Goal: Task Accomplishment & Management: Complete application form

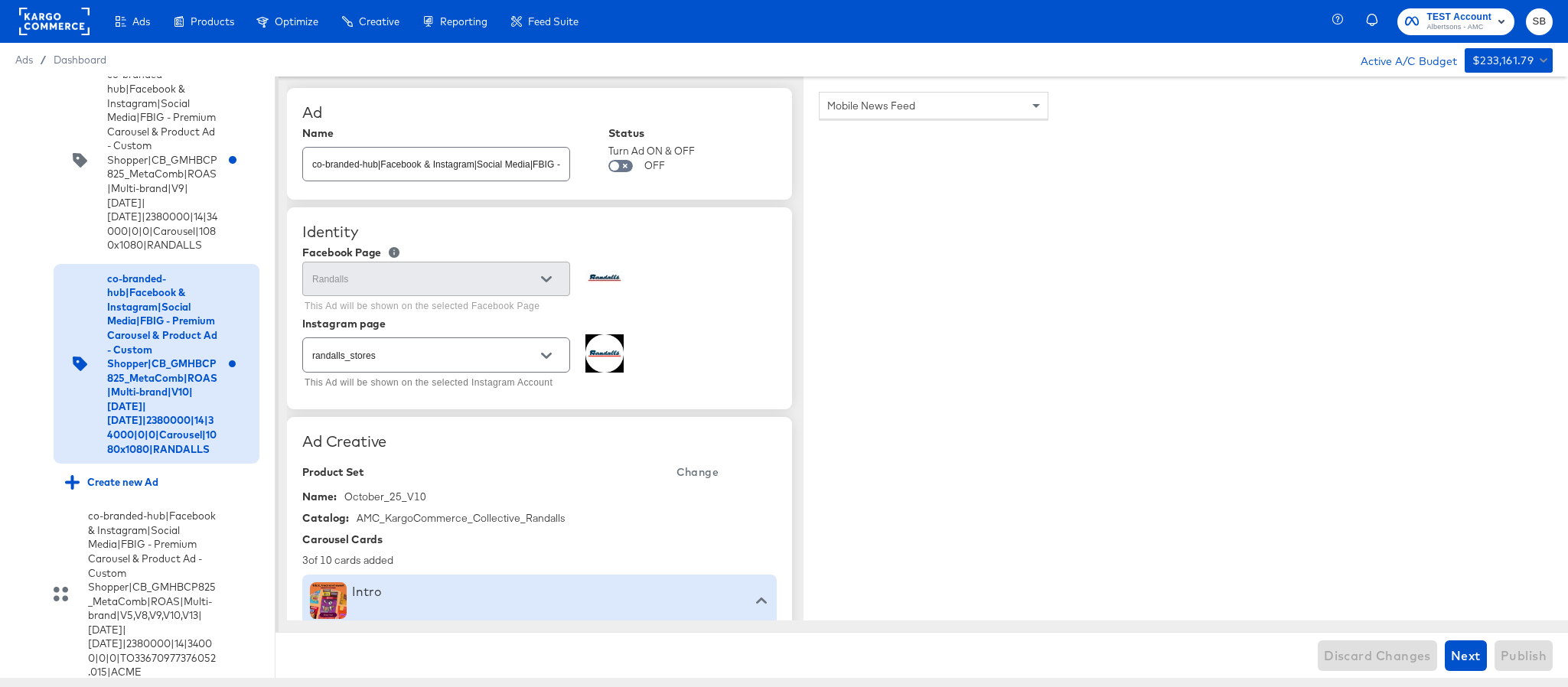
scroll to position [7024, 0]
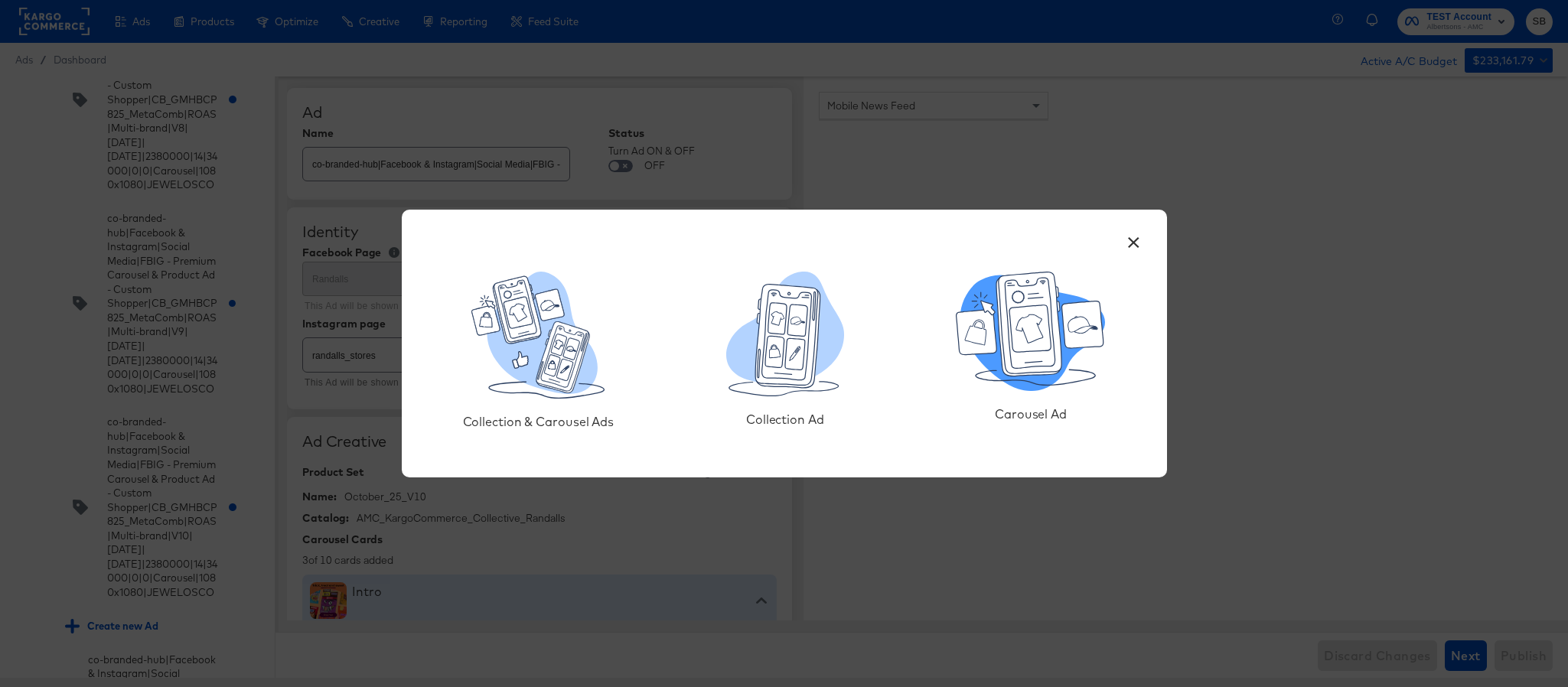
click at [1027, 322] on icon at bounding box center [1030, 329] width 41 height 47
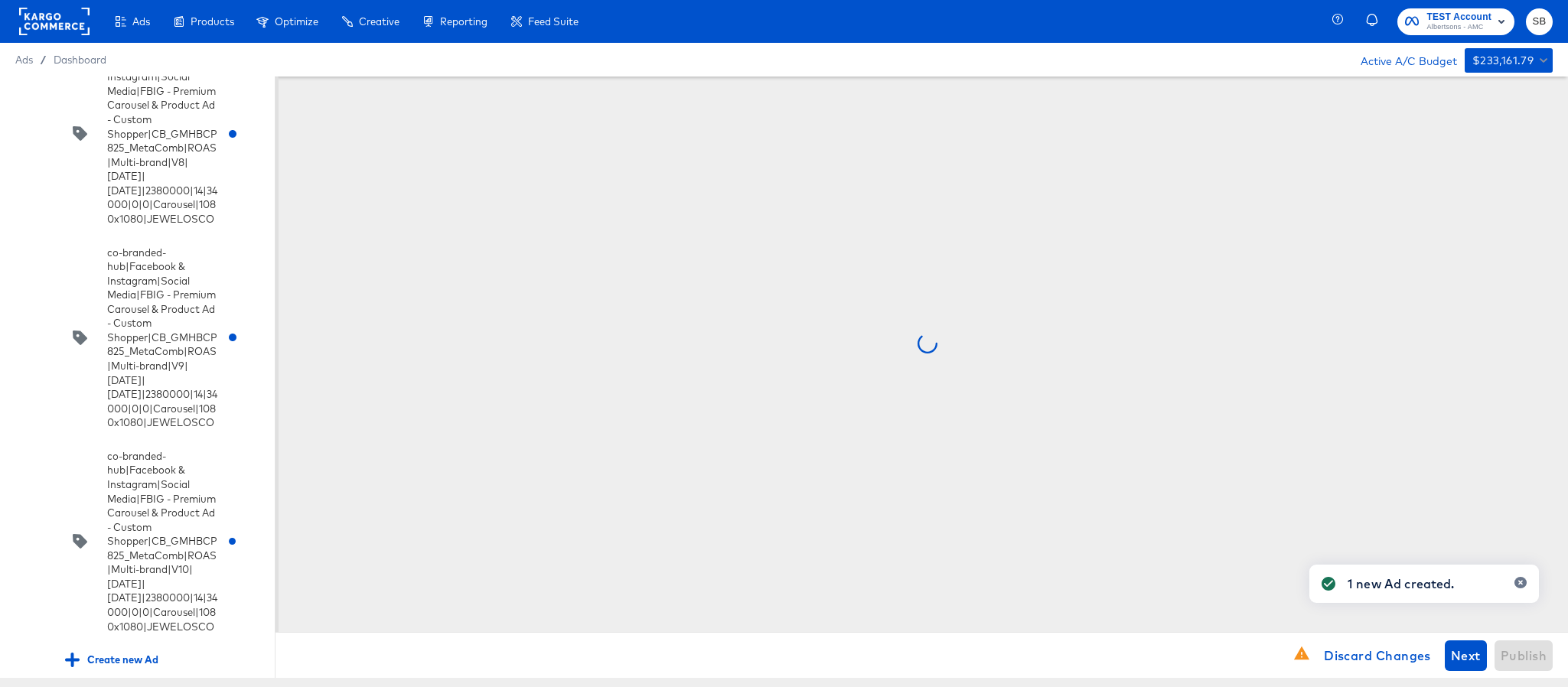
scroll to position [7008, 0]
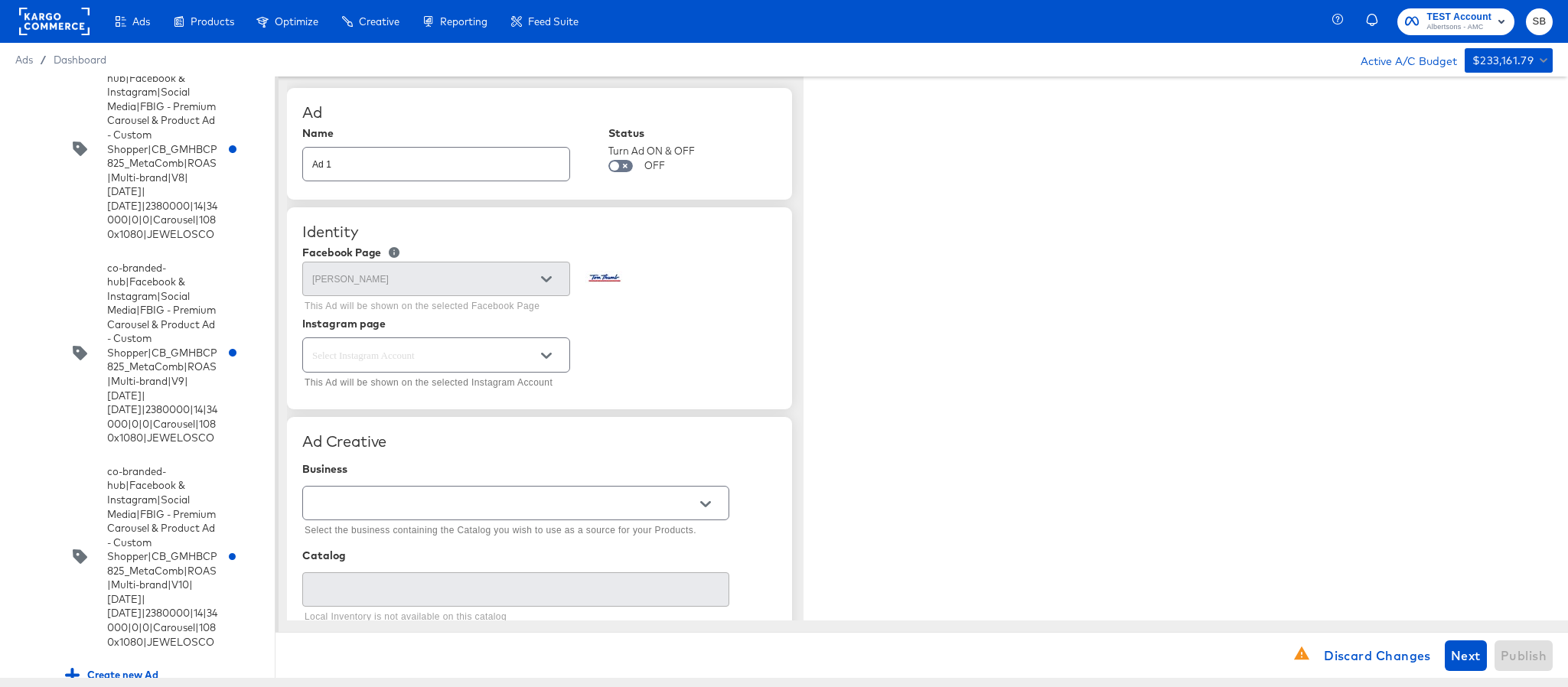
type textarea "x"
click at [457, 168] on input "Ad 1" at bounding box center [436, 158] width 267 height 33
paste input "co-branded-hub|Facebook & Instagram|Social Media|FBIG - Premium Carousel & Prod…"
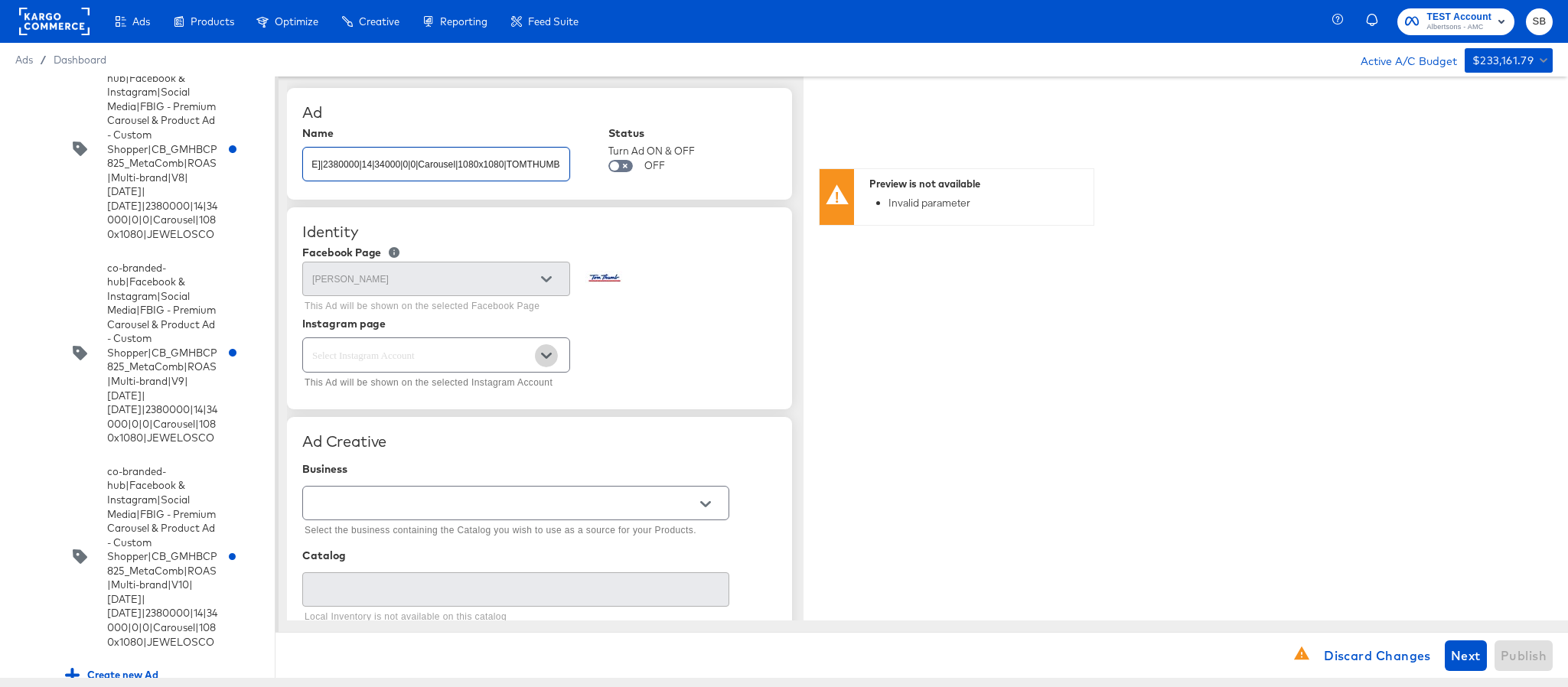
click at [551, 351] on icon "Open" at bounding box center [546, 356] width 11 height 11
type input "co-branded-hub|Facebook & Instagram|Social Media|FBIG - Premium Carousel & Prod…"
type textarea "x"
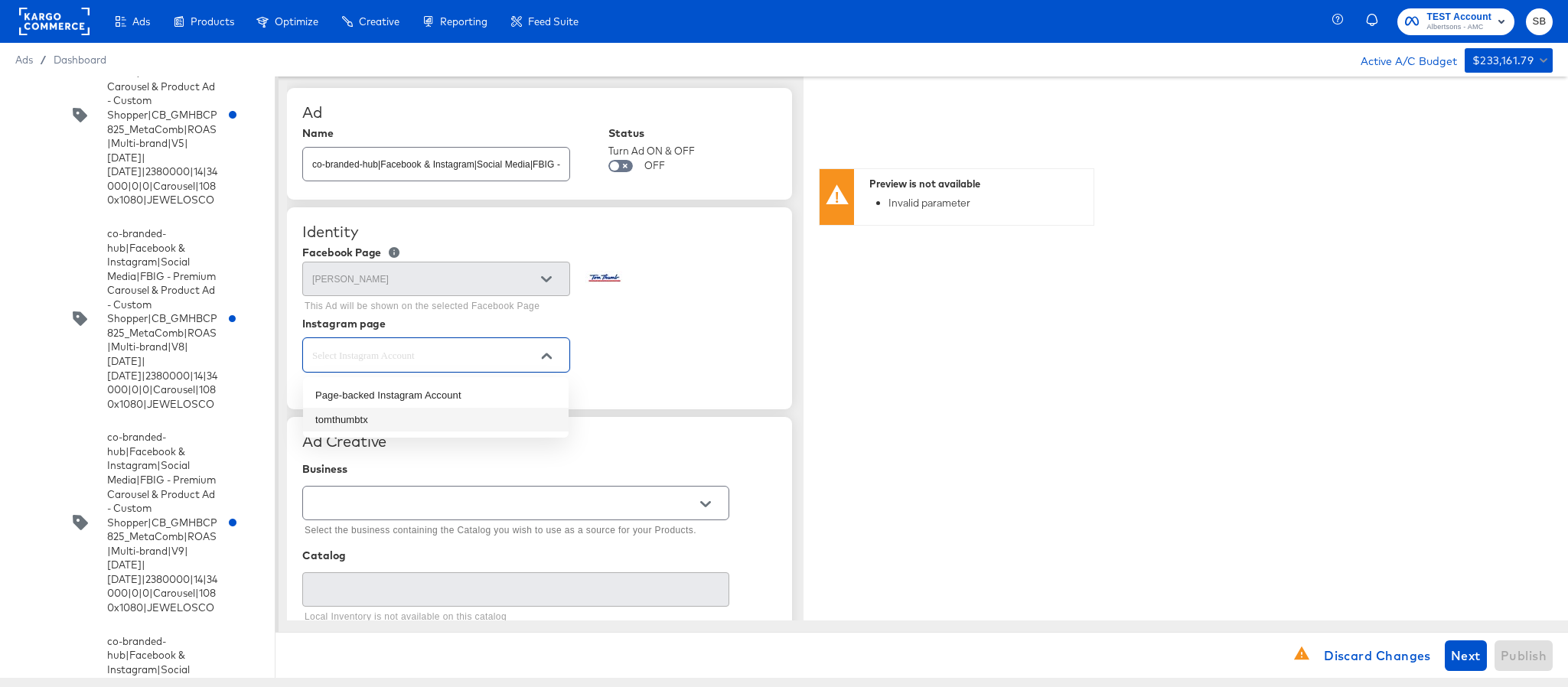
click at [479, 414] on li "tomthumbtx" at bounding box center [436, 420] width 266 height 25
type input "tomthumbtx"
type textarea "x"
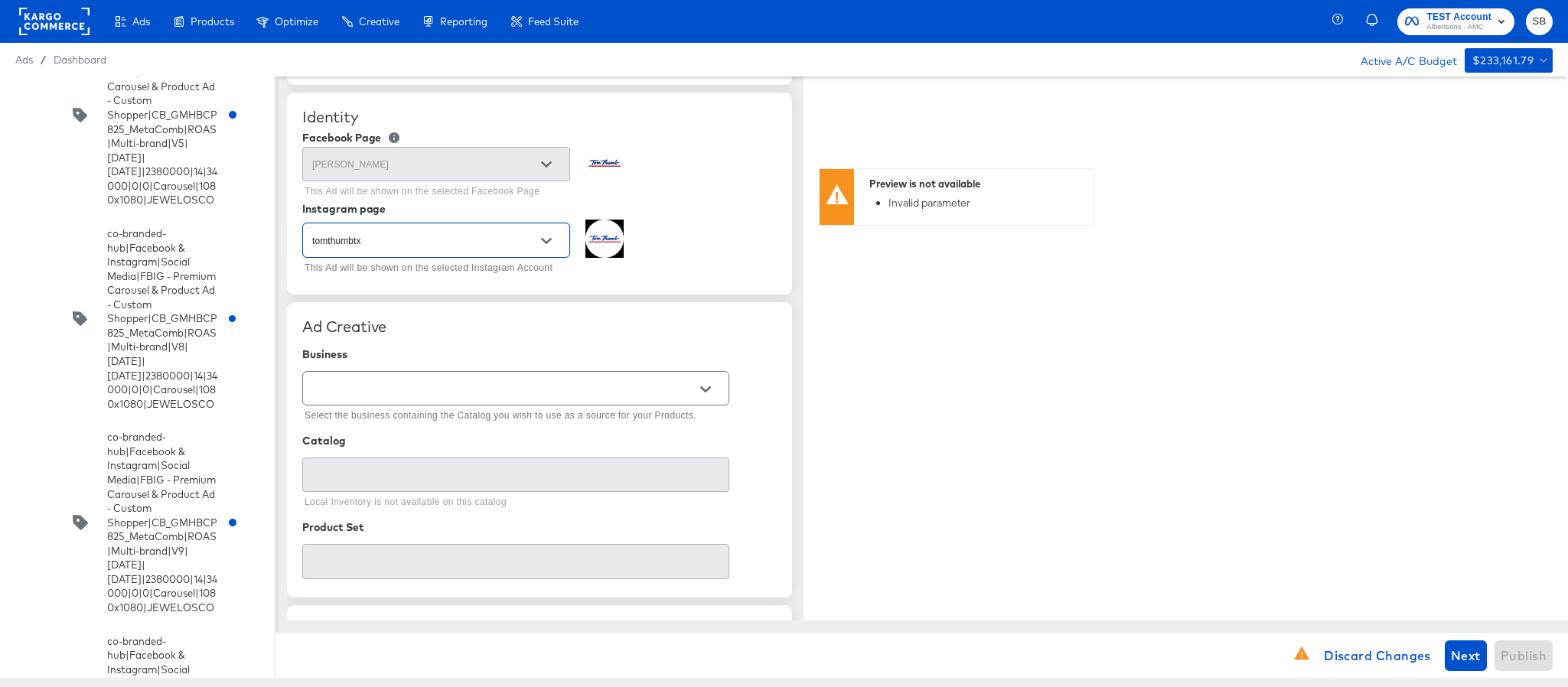
click at [608, 403] on div at bounding box center [516, 389] width 427 height 34
click at [721, 389] on div at bounding box center [705, 390] width 32 height 23
click at [714, 389] on button "Open" at bounding box center [706, 390] width 23 height 23
click at [592, 453] on li "Kargo Commerce - Formerly StitcherAds" at bounding box center [515, 455] width 425 height 25
type input "Kargo Commerce - Formerly StitcherAds"
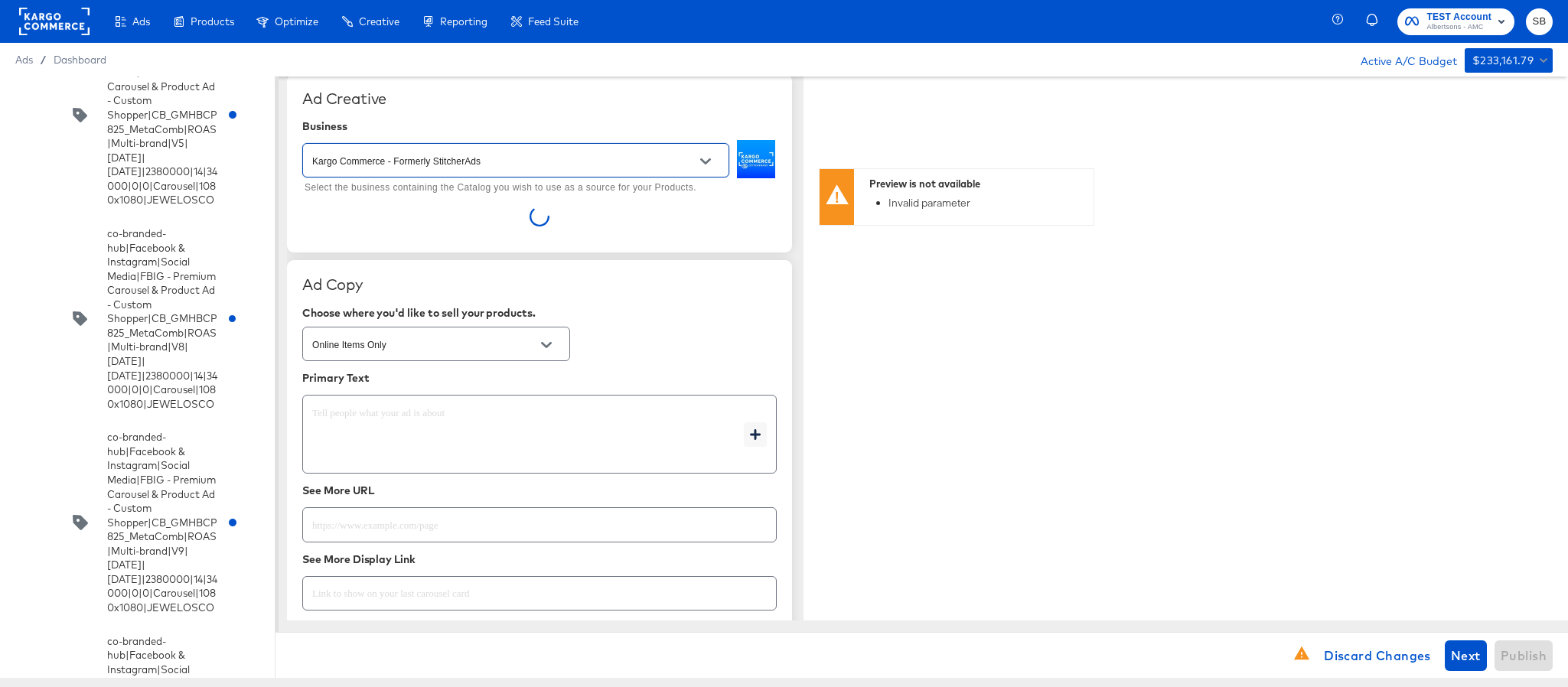
scroll to position [344, 0]
click at [462, 426] on textarea at bounding box center [528, 433] width 431 height 55
type textarea "x"
paste textarea "Shop your favorite brands for you and your home!"
type textarea "Shop your favorite brands for you and your home!"
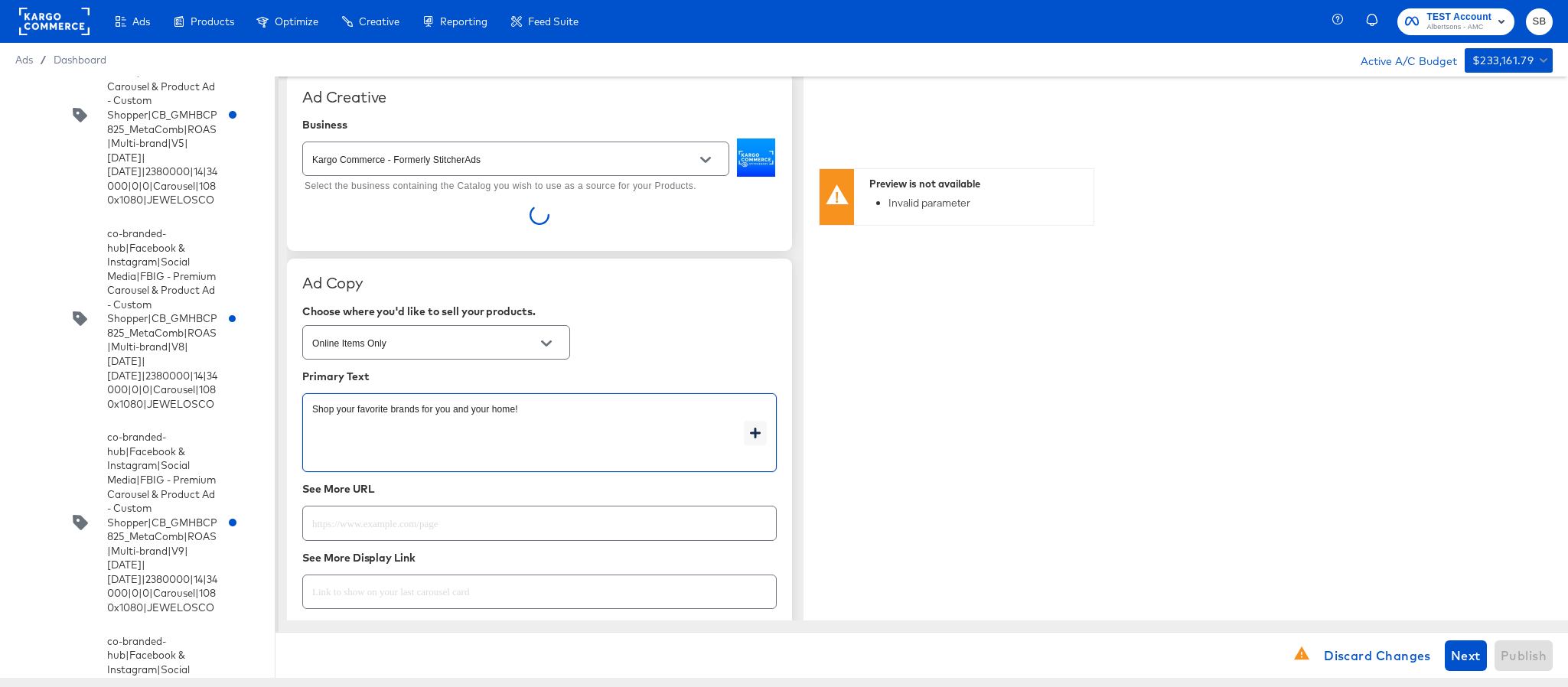
type textarea "x"
type textarea "Shop your favorite brands for you and your home!"
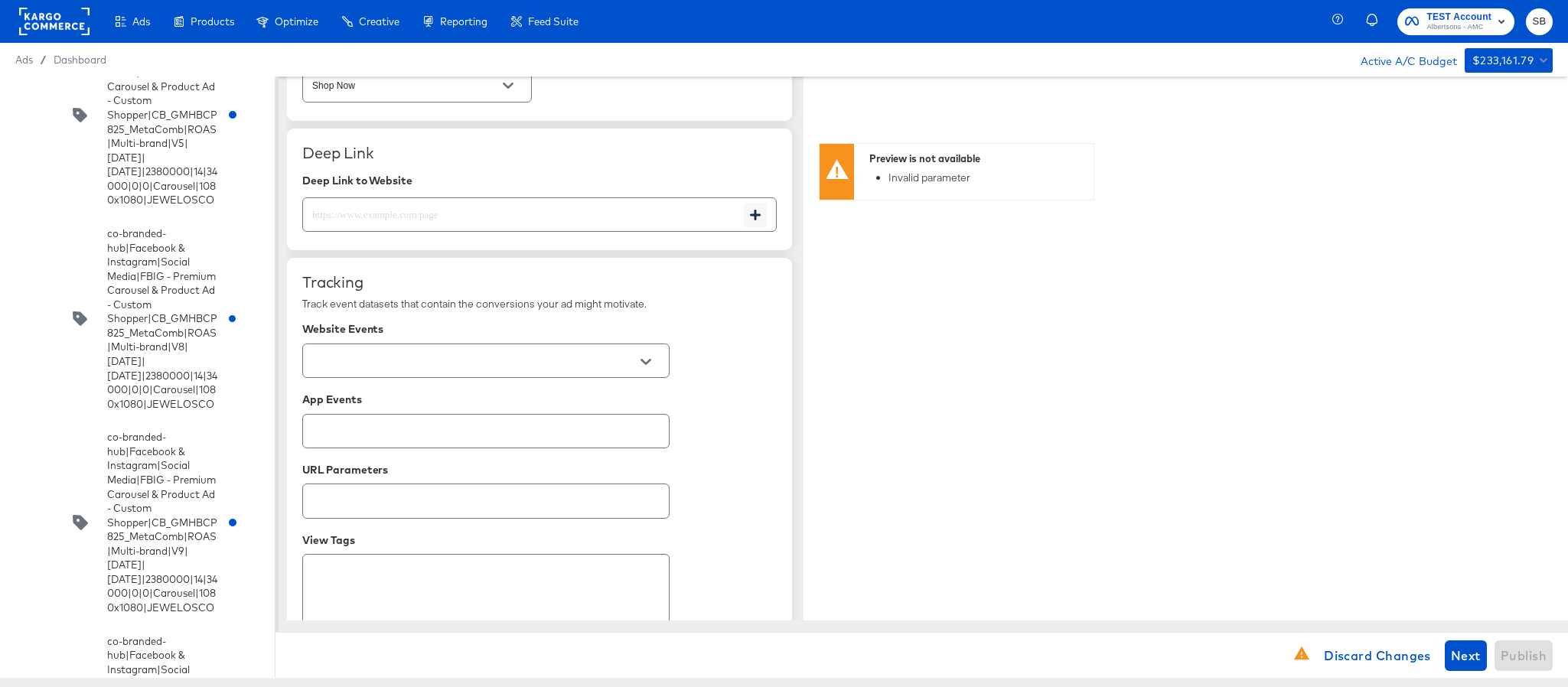
scroll to position [1096, 0]
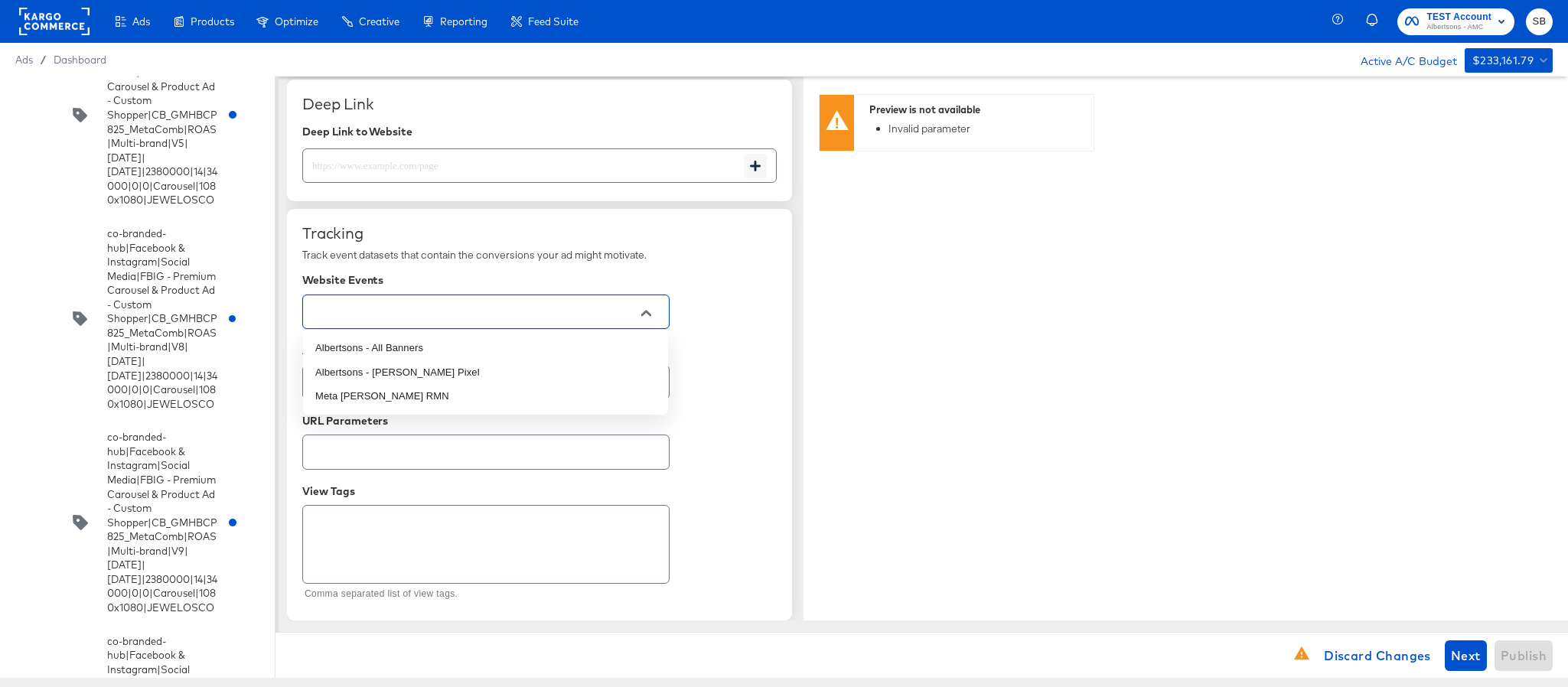
click at [582, 313] on input "text" at bounding box center [474, 312] width 329 height 18
click at [556, 347] on li "Albertsons - All Banners" at bounding box center [486, 348] width 365 height 25
type textarea "x"
type input "Albertsons - All Banners"
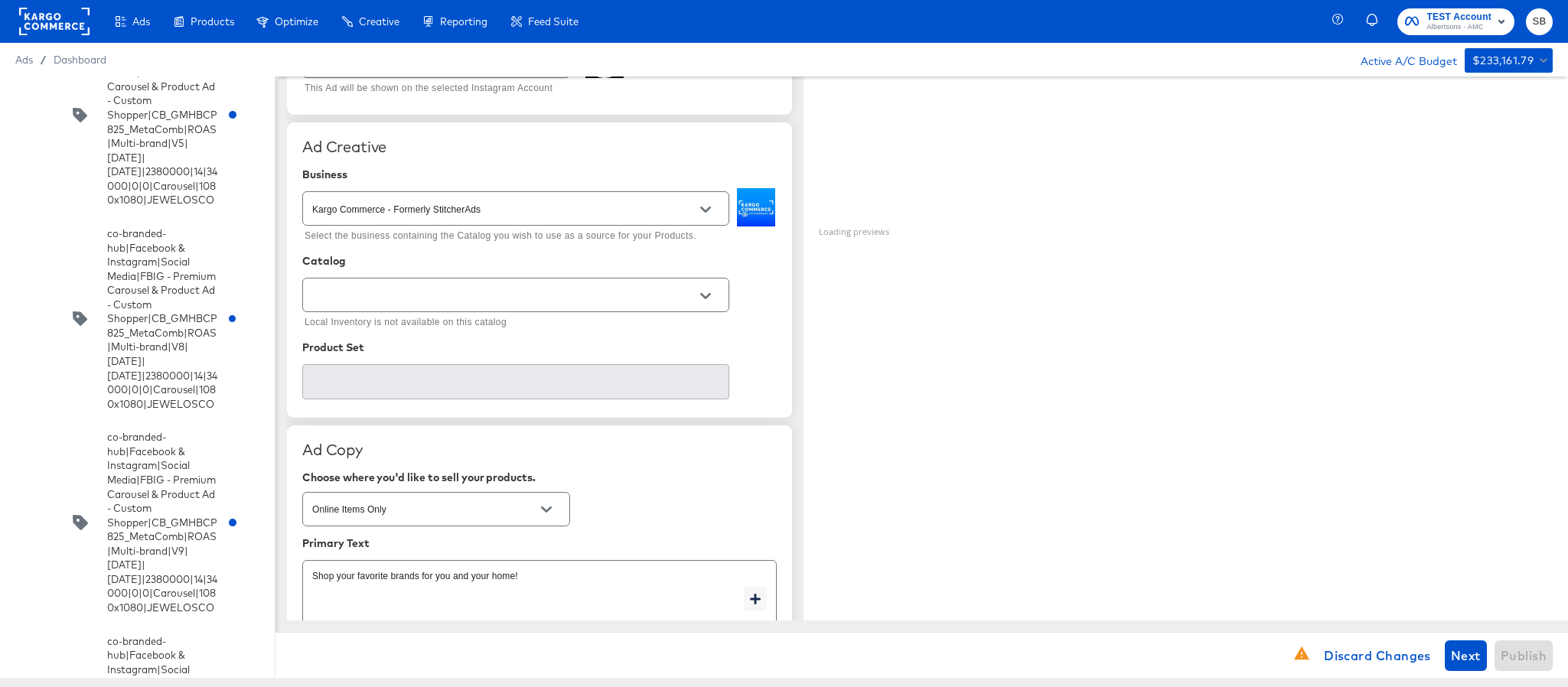
scroll to position [292, 0]
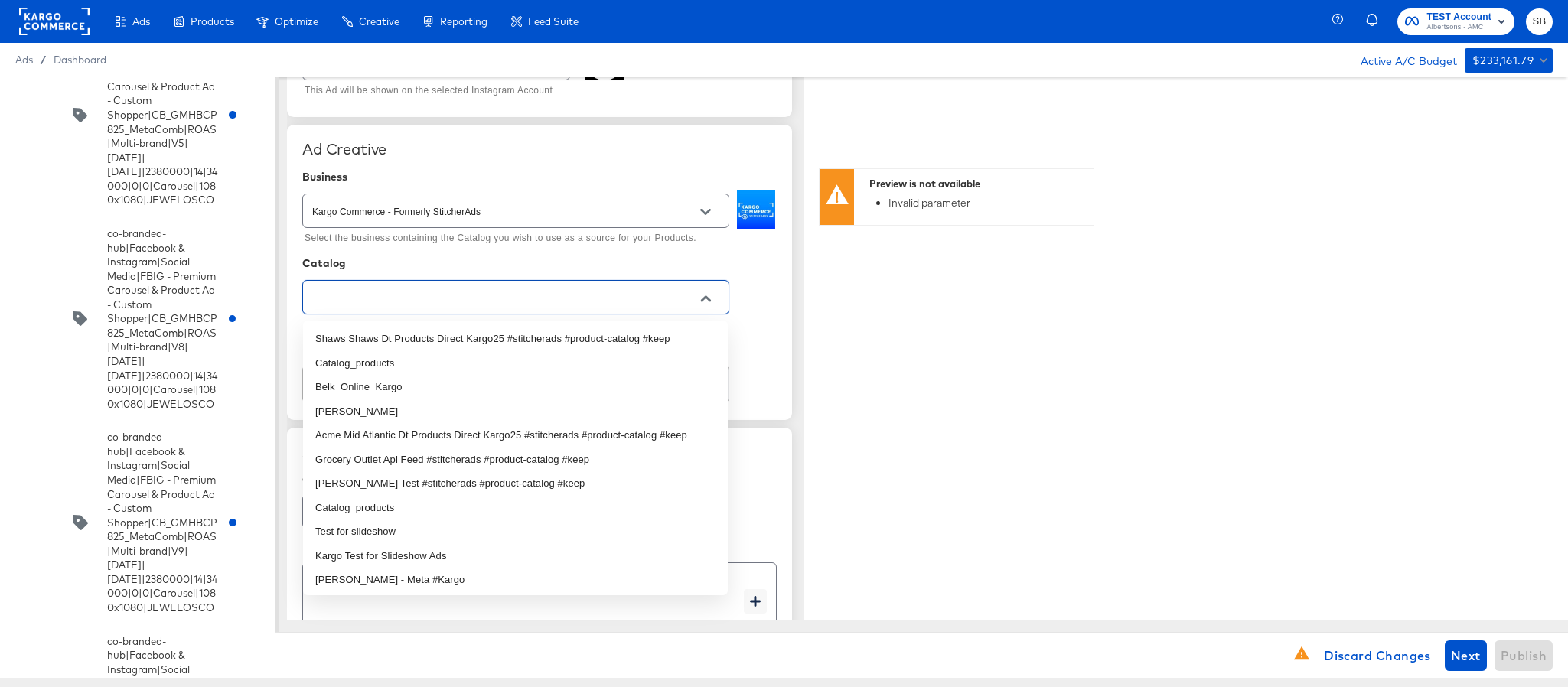
click at [618, 301] on input "text" at bounding box center [504, 298] width 389 height 18
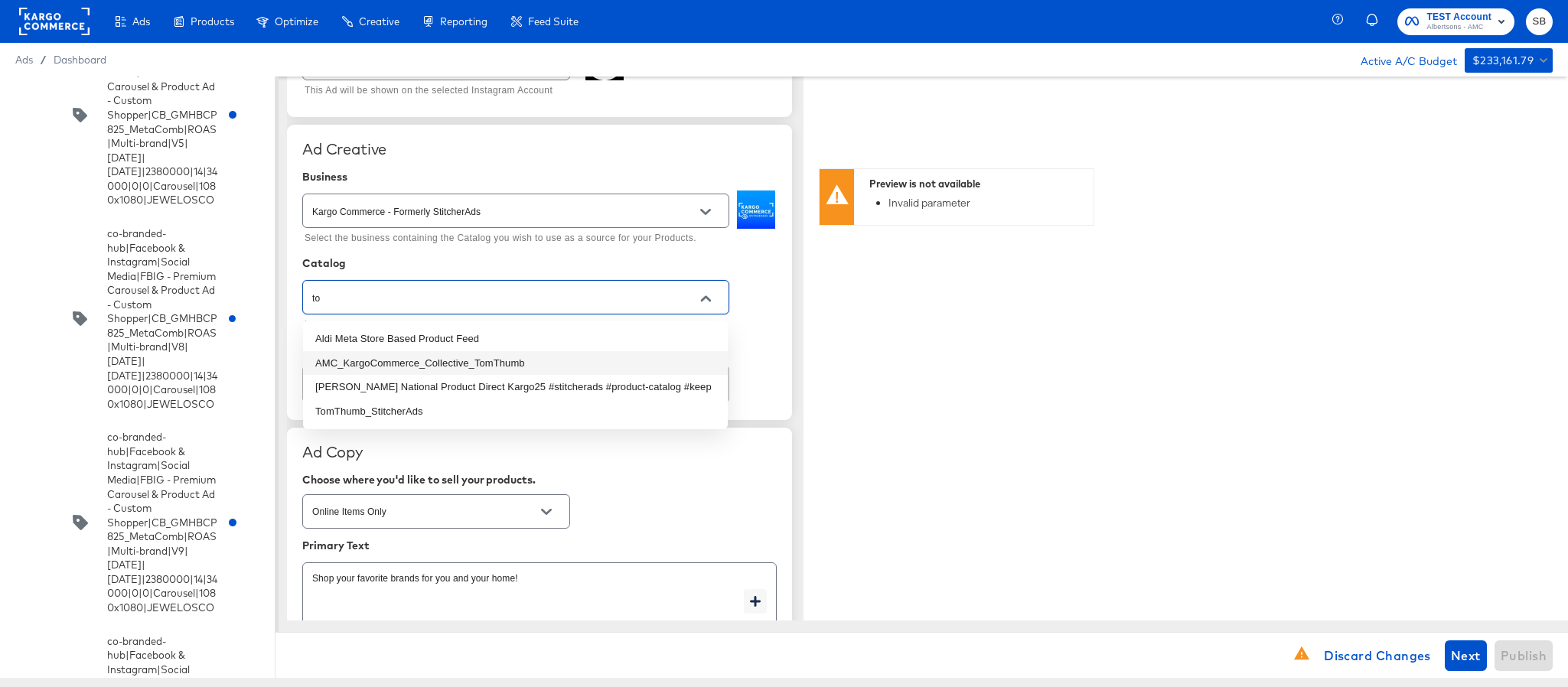
click at [542, 359] on li "AMC_KargoCommerce_Collective_TomThumb" at bounding box center [515, 364] width 425 height 25
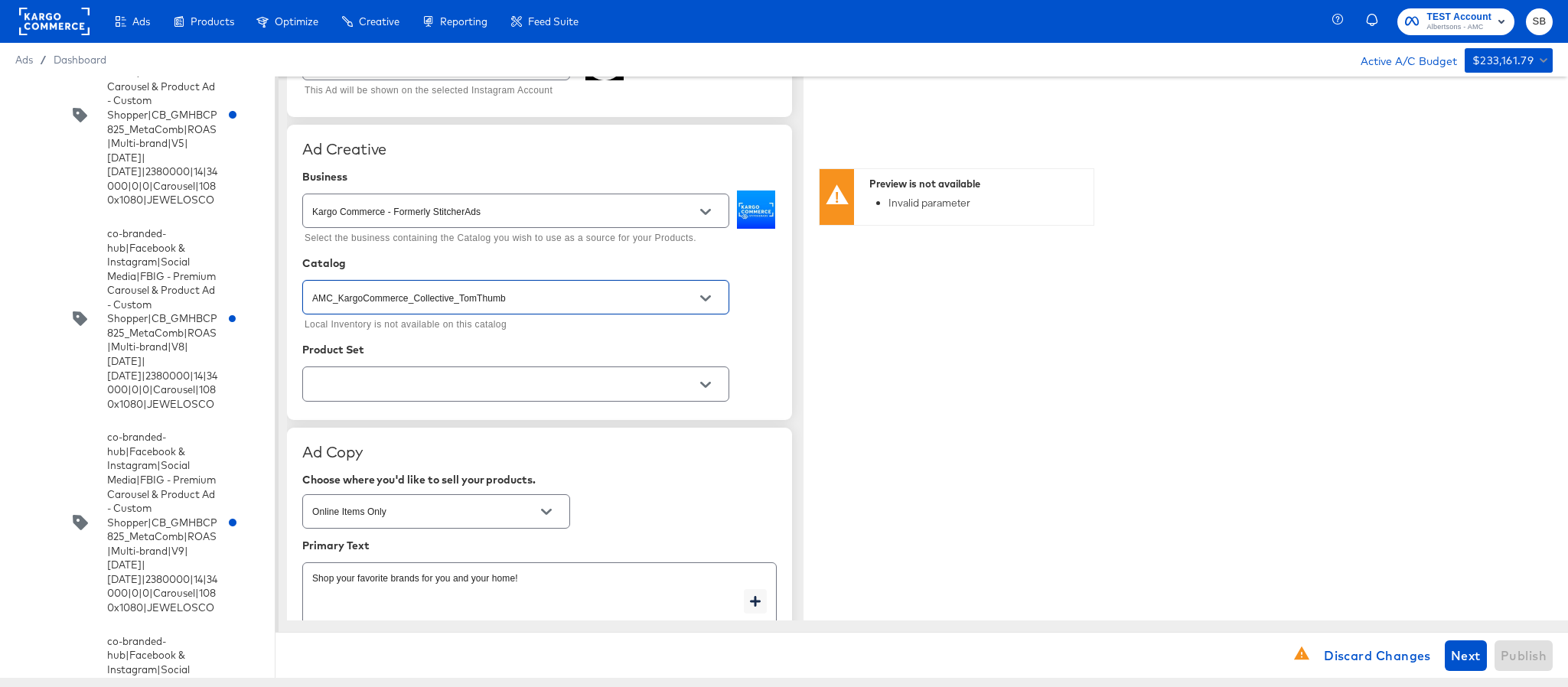
type input "AMC_KargoCommerce_Collective_TomThumb"
click at [551, 390] on input "text" at bounding box center [504, 385] width 389 height 18
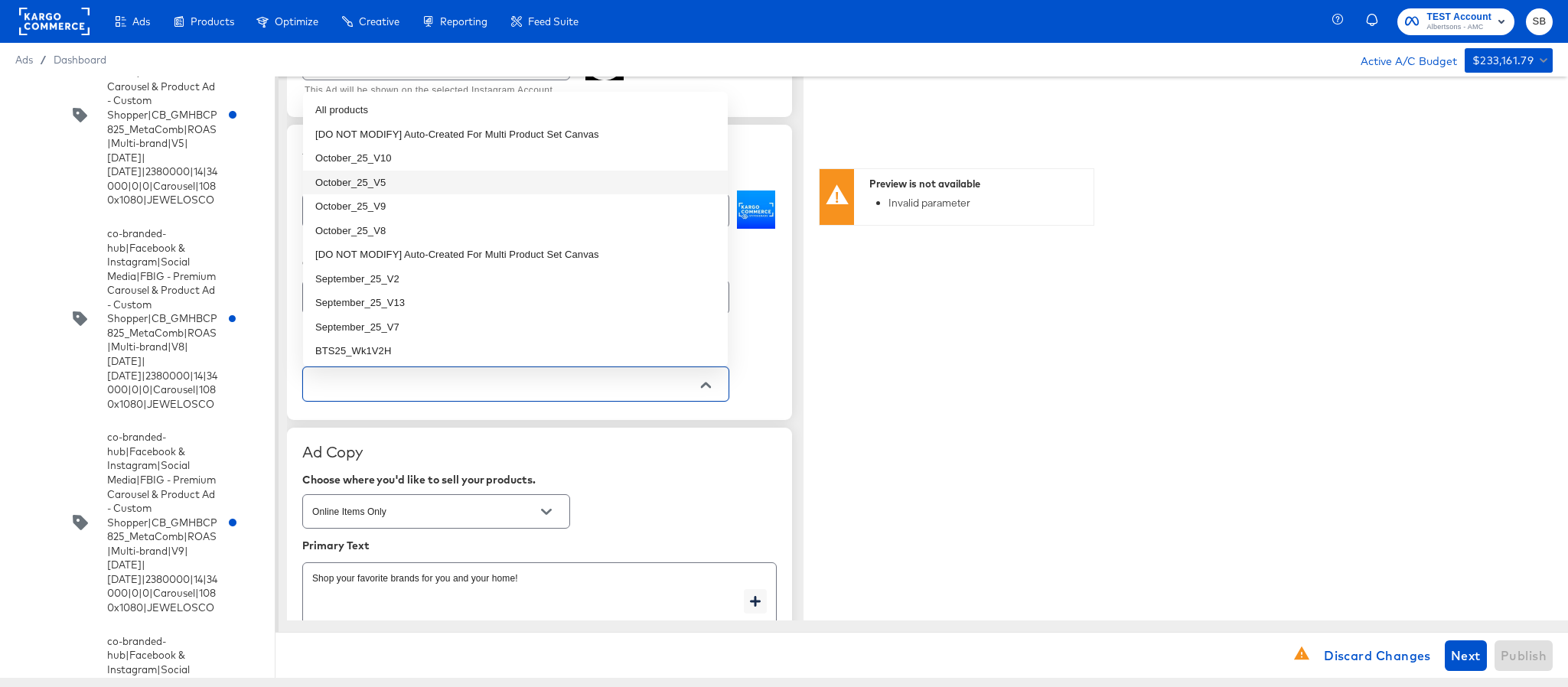
click at [492, 181] on li "October_25_V5" at bounding box center [515, 183] width 425 height 25
type textarea "x"
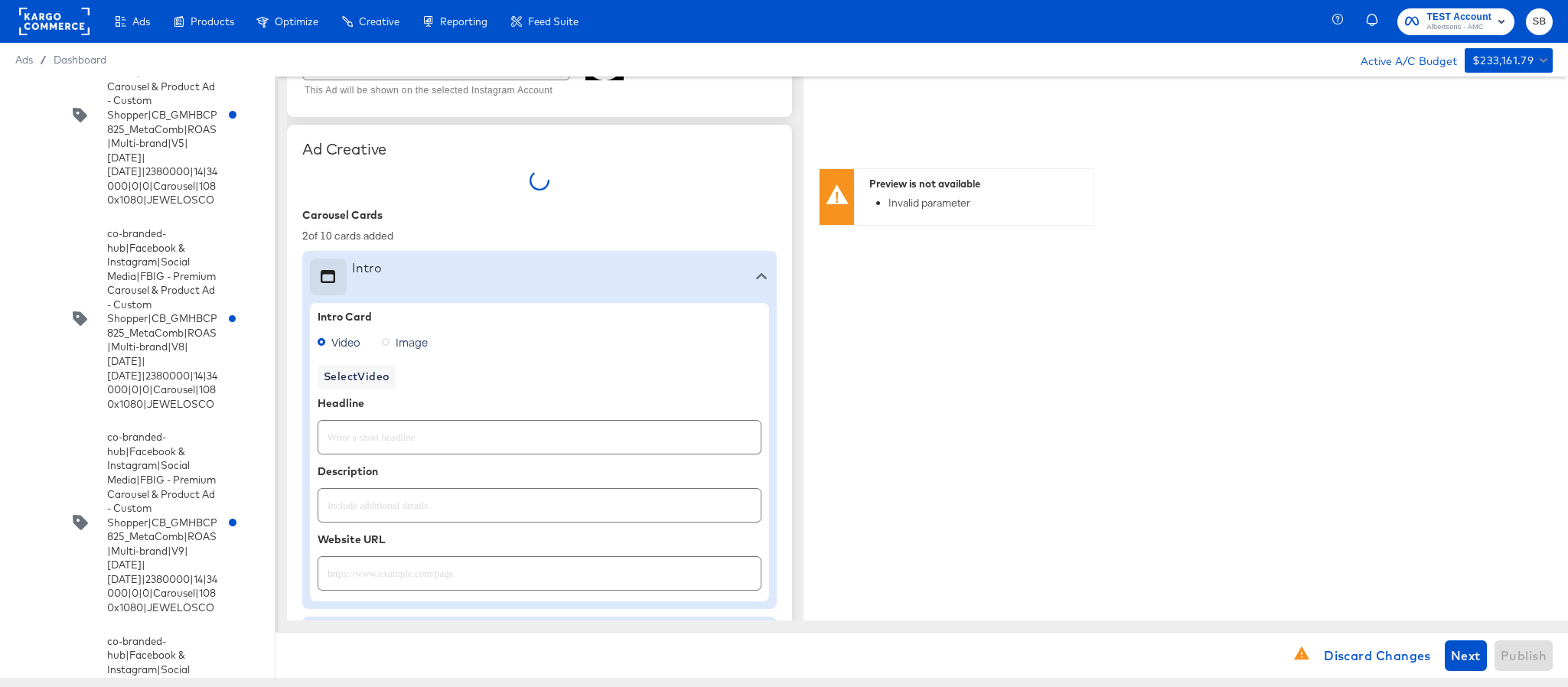
type textarea "x"
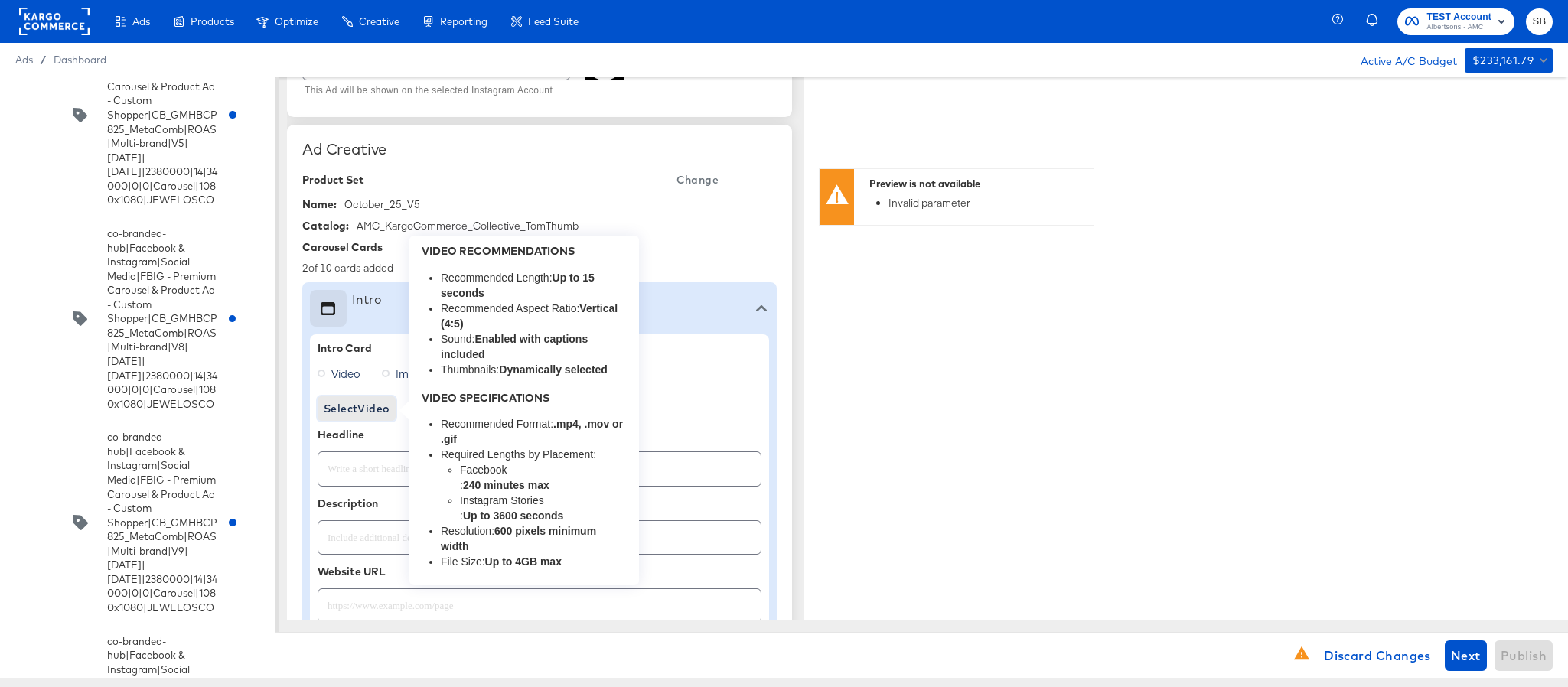
click at [373, 410] on span "Select Video" at bounding box center [357, 409] width 66 height 19
type textarea "x"
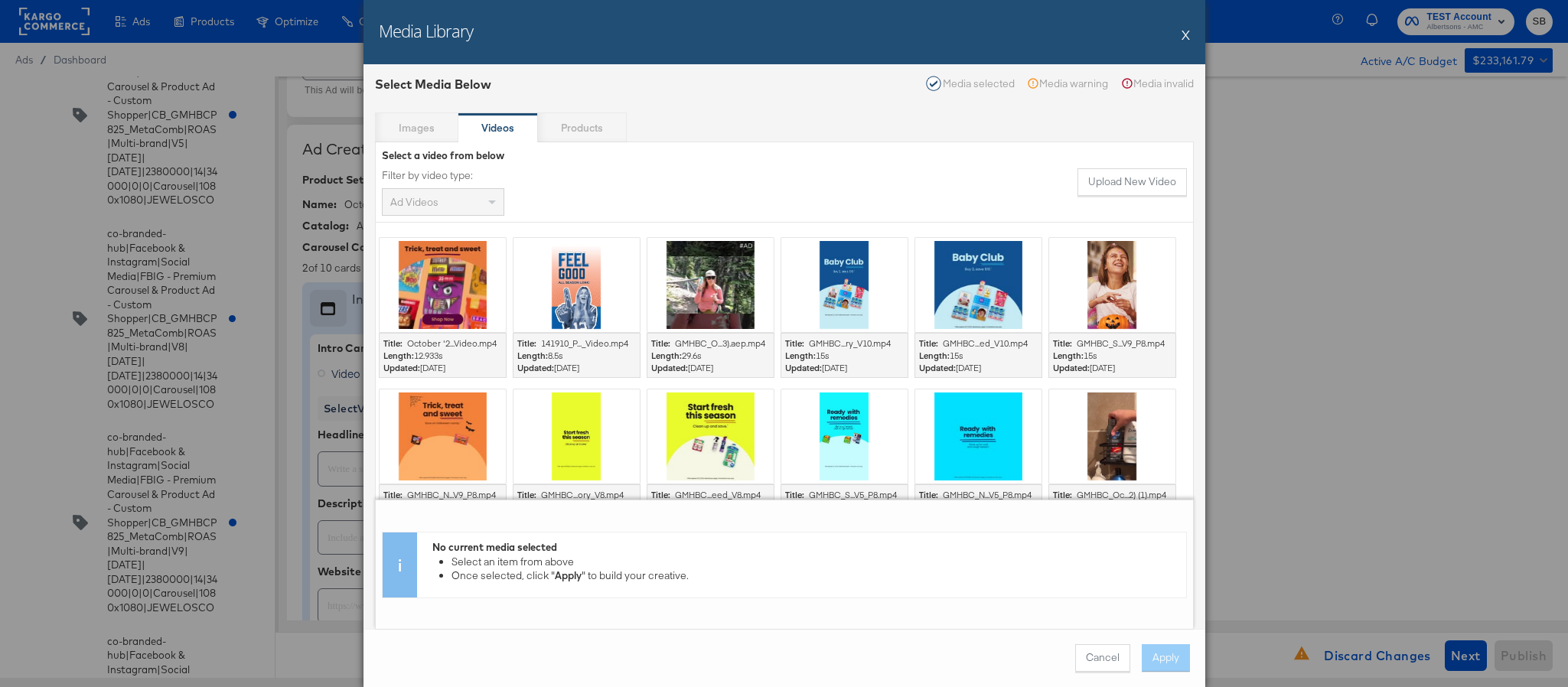
click at [452, 308] on div at bounding box center [442, 284] width 127 height 94
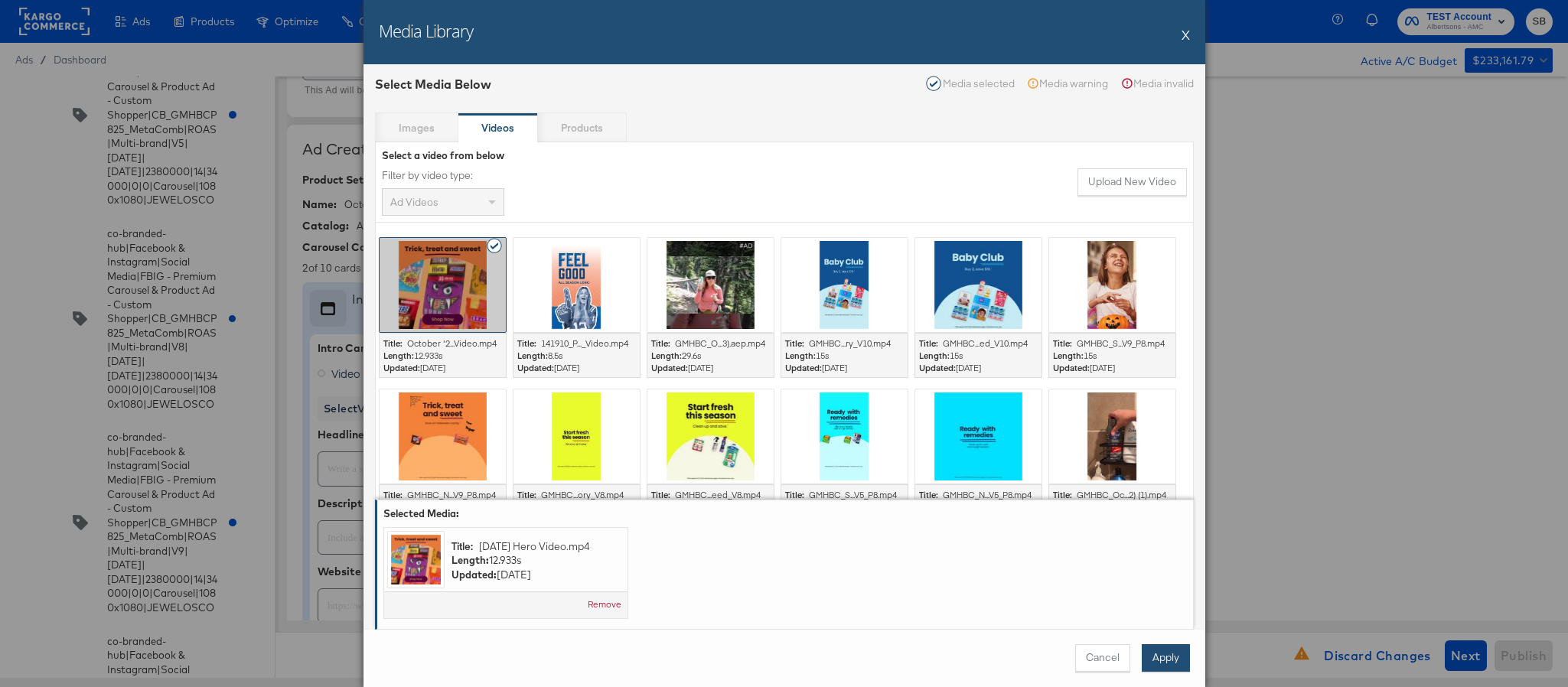
click at [1157, 659] on button "Apply" at bounding box center [1166, 657] width 48 height 27
type textarea "x"
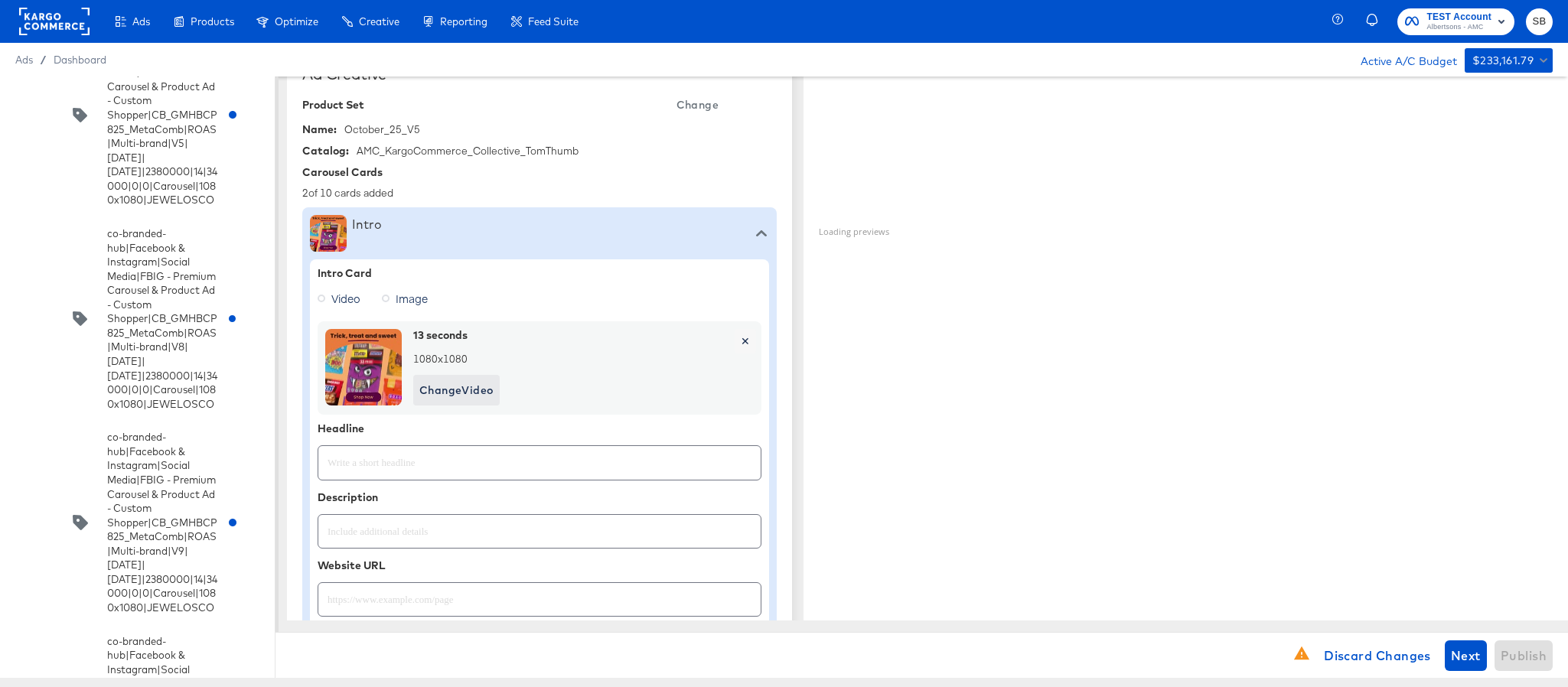
scroll to position [407, 0]
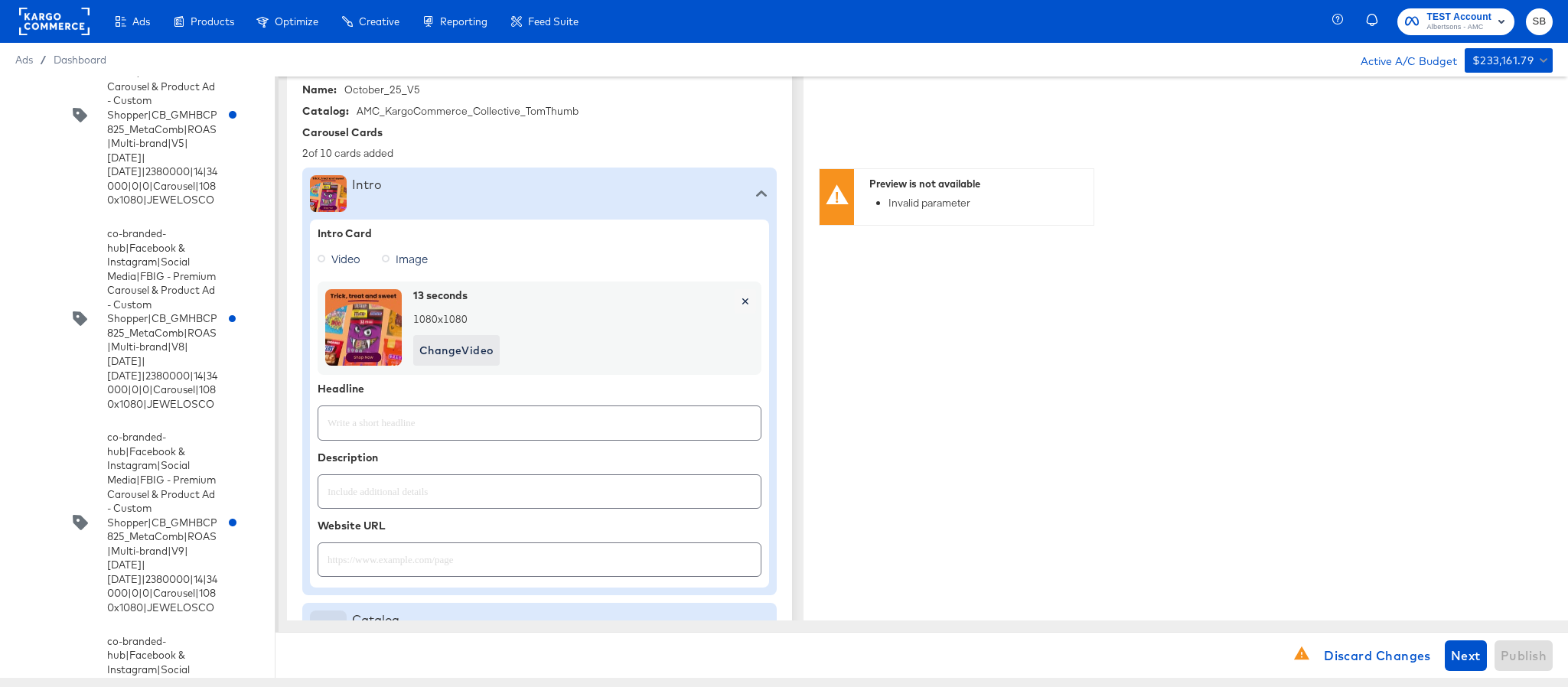
click at [560, 425] on input "text" at bounding box center [539, 417] width 442 height 33
paste input "Explore latest arrivals"
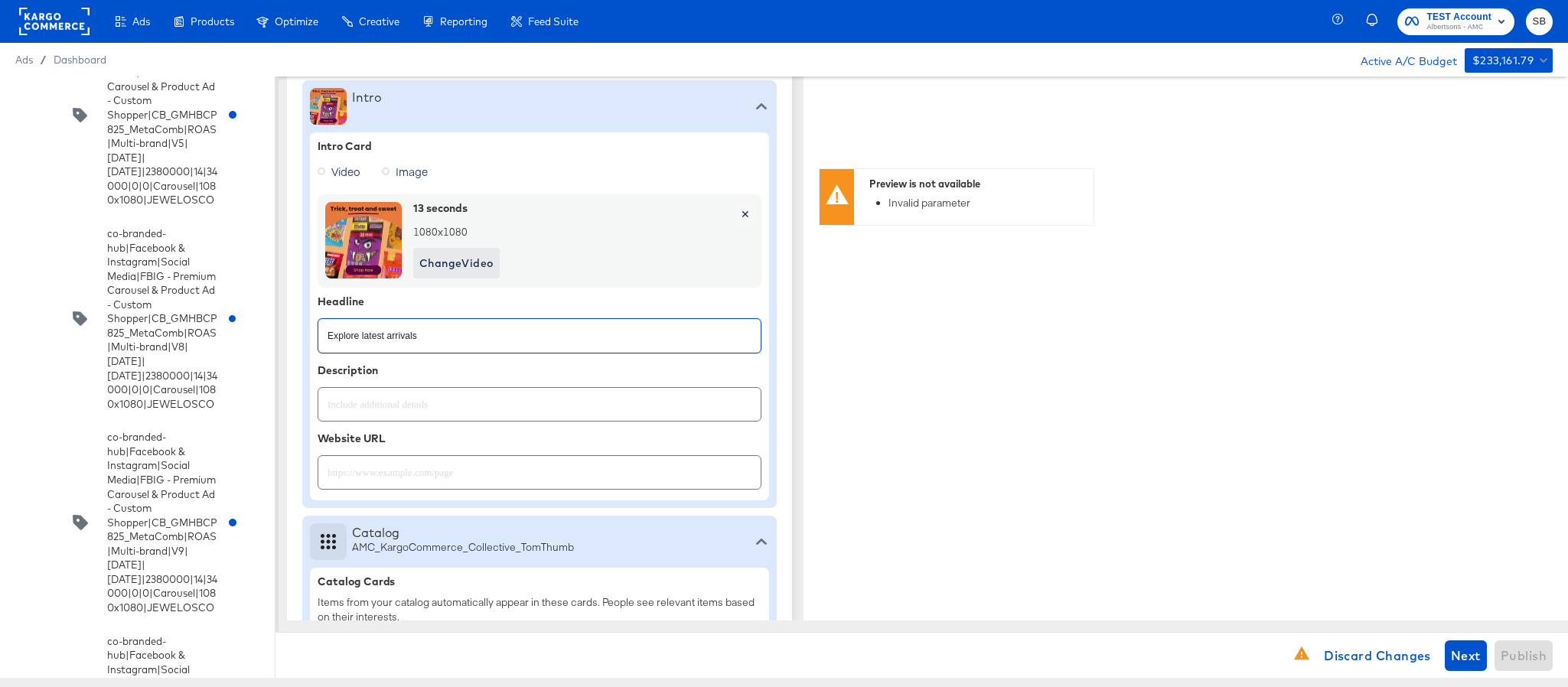
scroll to position [752, 0]
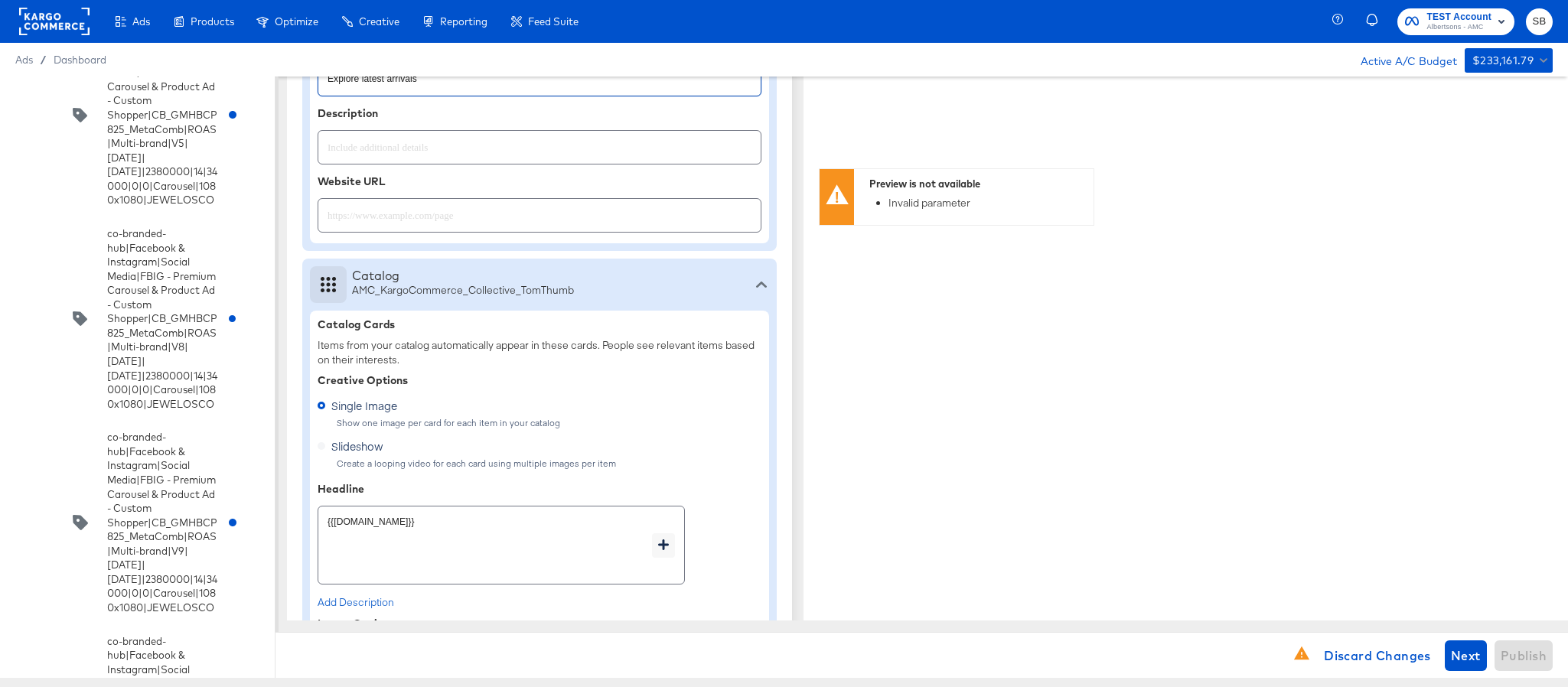
type input "Explore latest arrivals"
type textarea "x"
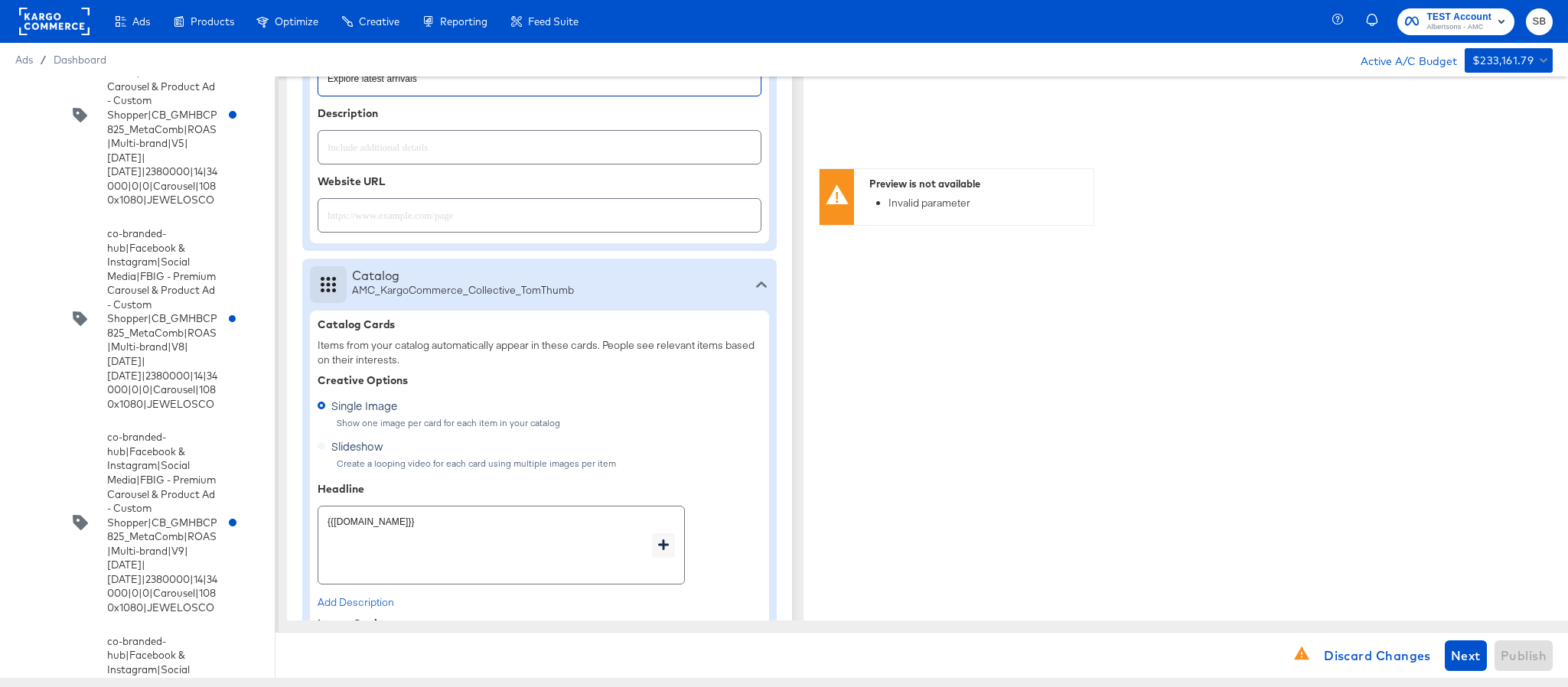
click at [572, 226] on input "text" at bounding box center [539, 209] width 442 height 33
paste input "https://www.tomthumb.com/shop/aisles/personal-care-health.html"
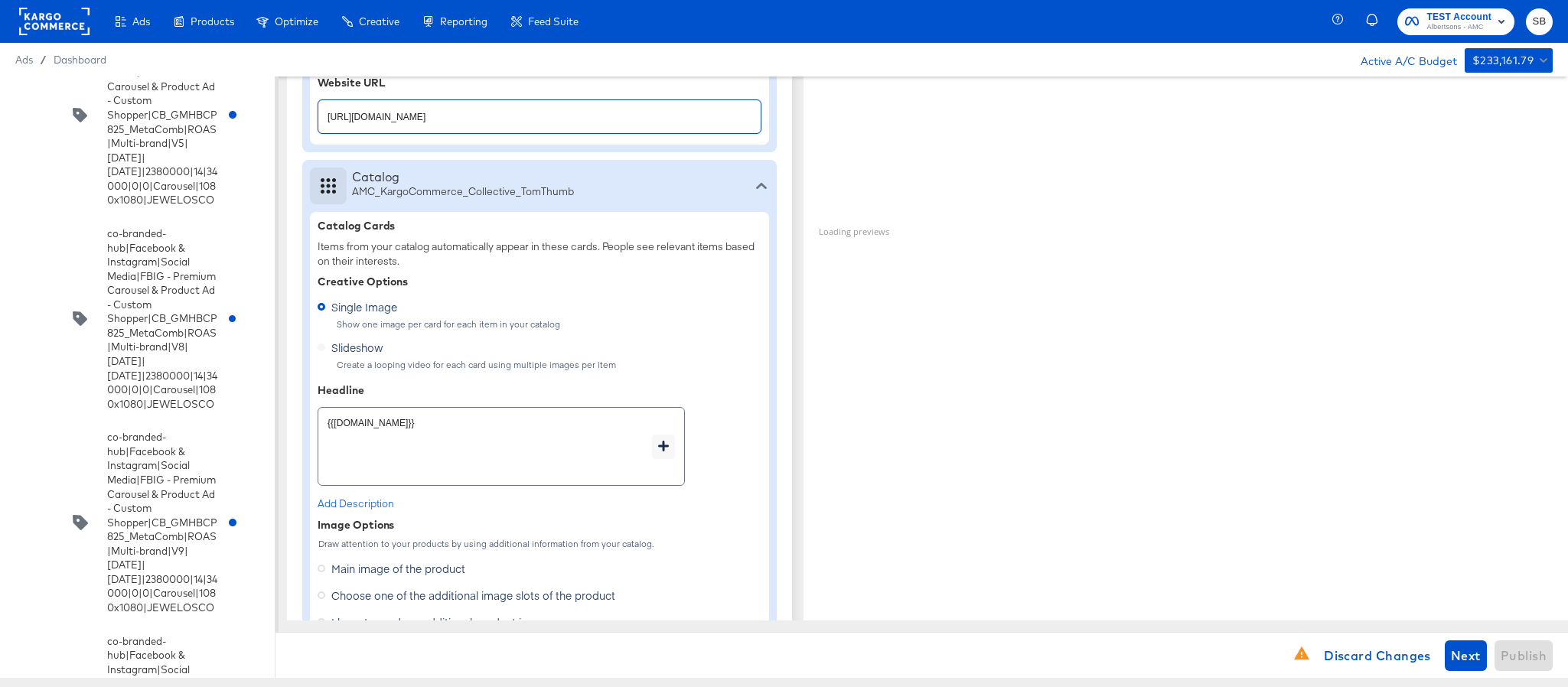
scroll to position [982, 0]
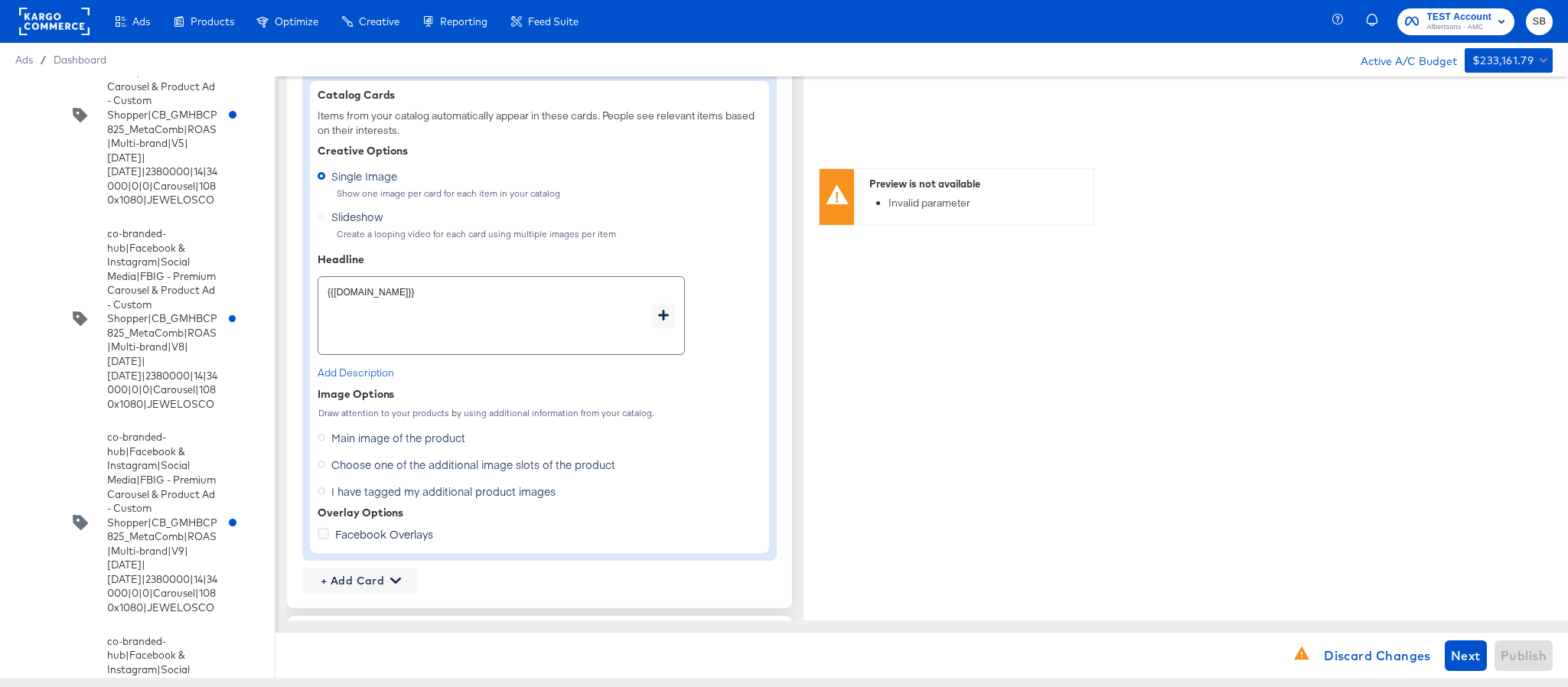
type input "https://www.tomthumb.com/shop/aisles/personal-care-health.html"
type textarea "x"
click at [583, 464] on span "Choose one of the additional image slots of the product" at bounding box center [472, 465] width 284 height 16
click at [0, 0] on input "Choose one of the additional image slots of the product" at bounding box center [0, 0] width 0 height 0
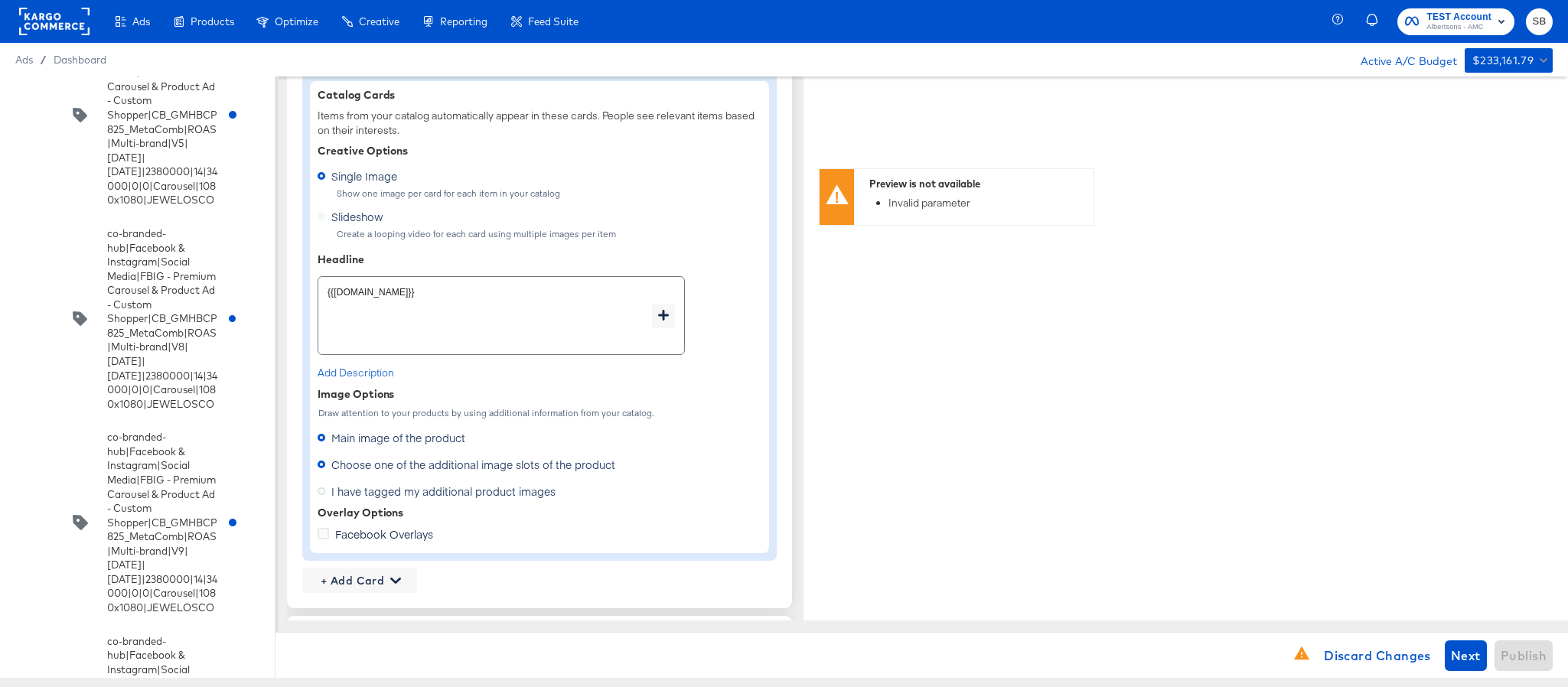
type textarea "x"
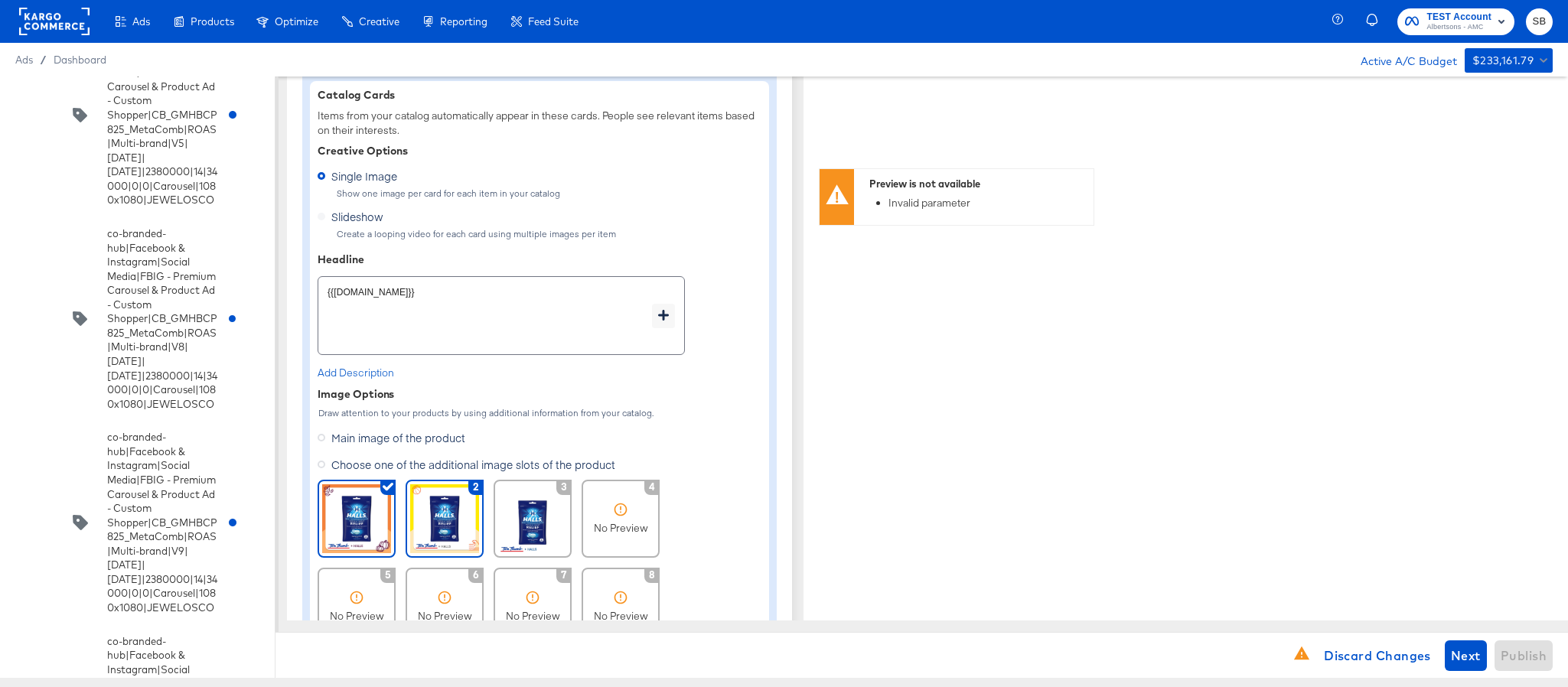
click at [431, 526] on img at bounding box center [444, 518] width 69 height 69
type textarea "x"
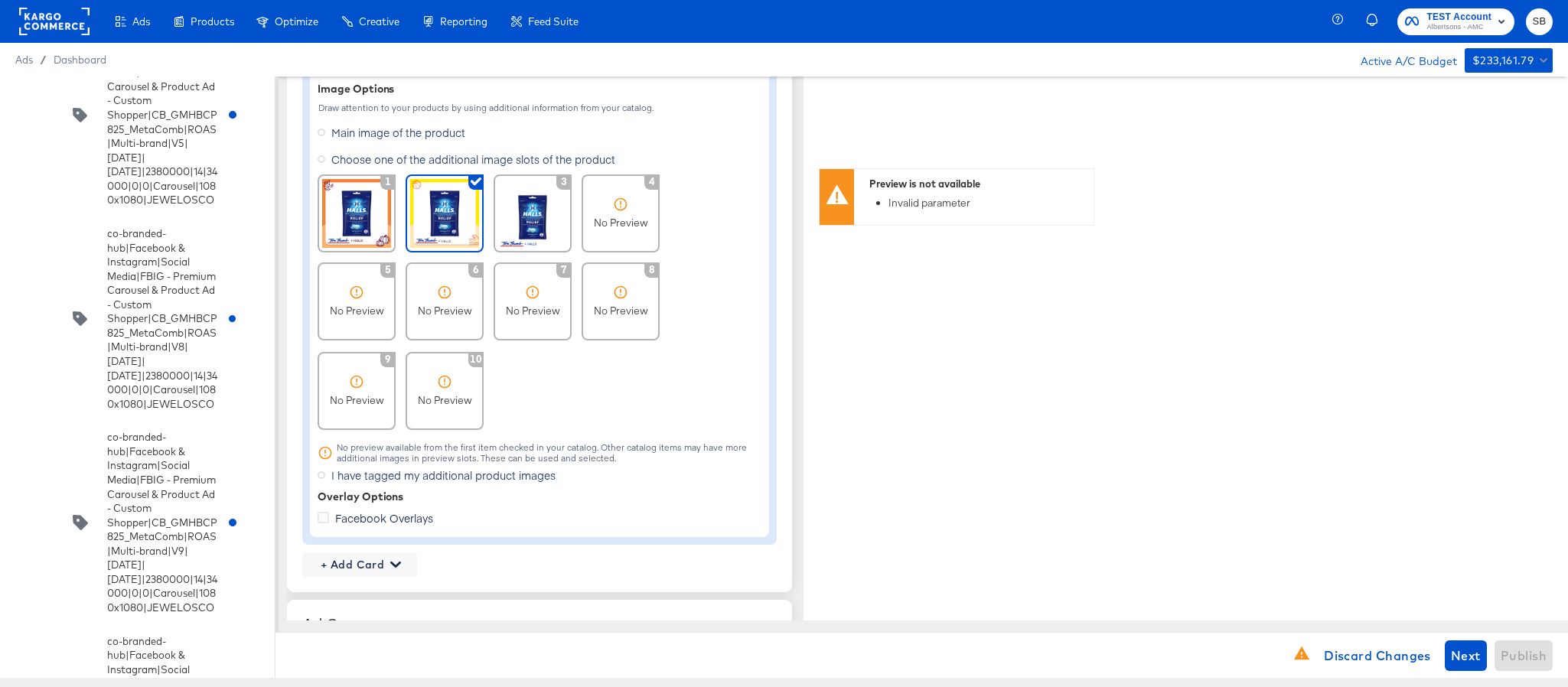
scroll to position [1326, 0]
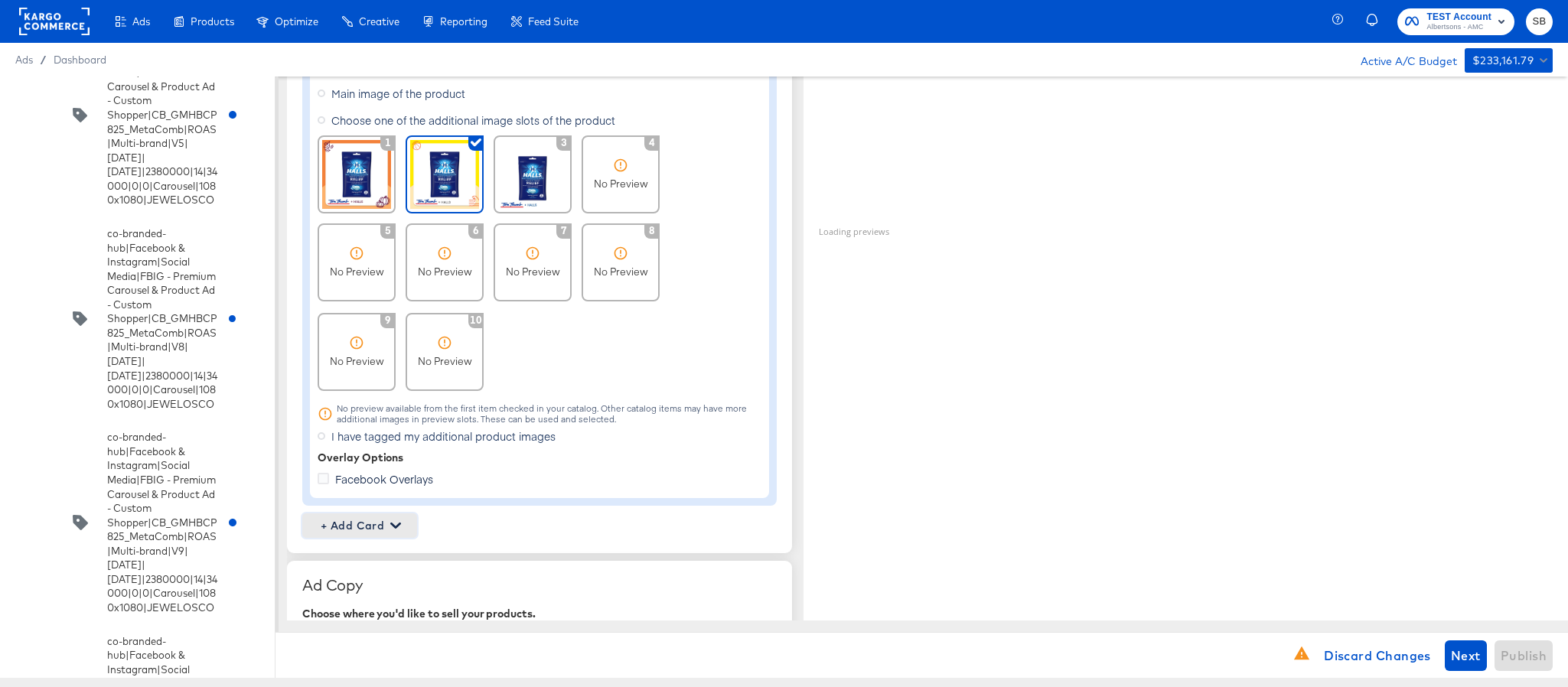
click at [390, 524] on icon "button" at bounding box center [395, 526] width 11 height 11
click at [383, 591] on div "Profile Card" at bounding box center [360, 598] width 99 height 30
type textarea "x"
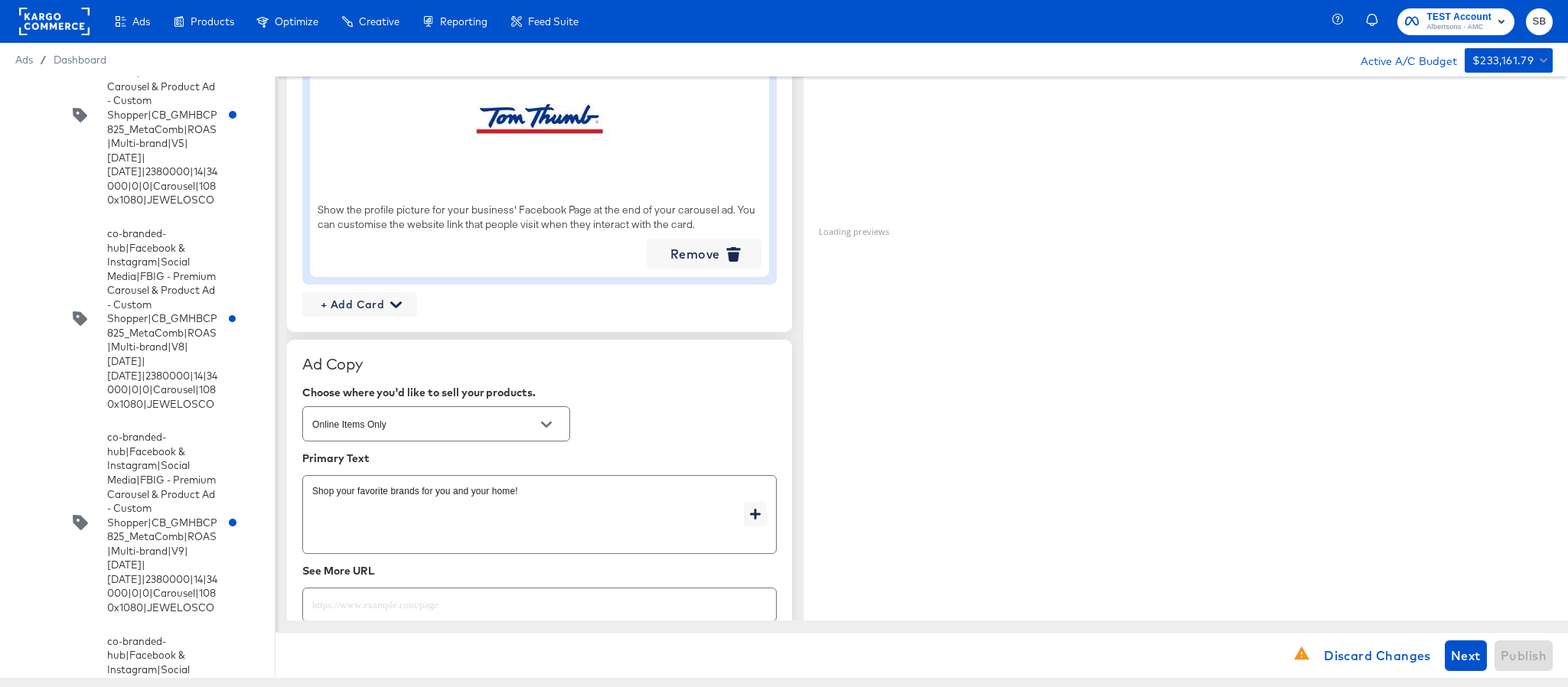
scroll to position [2014, 0]
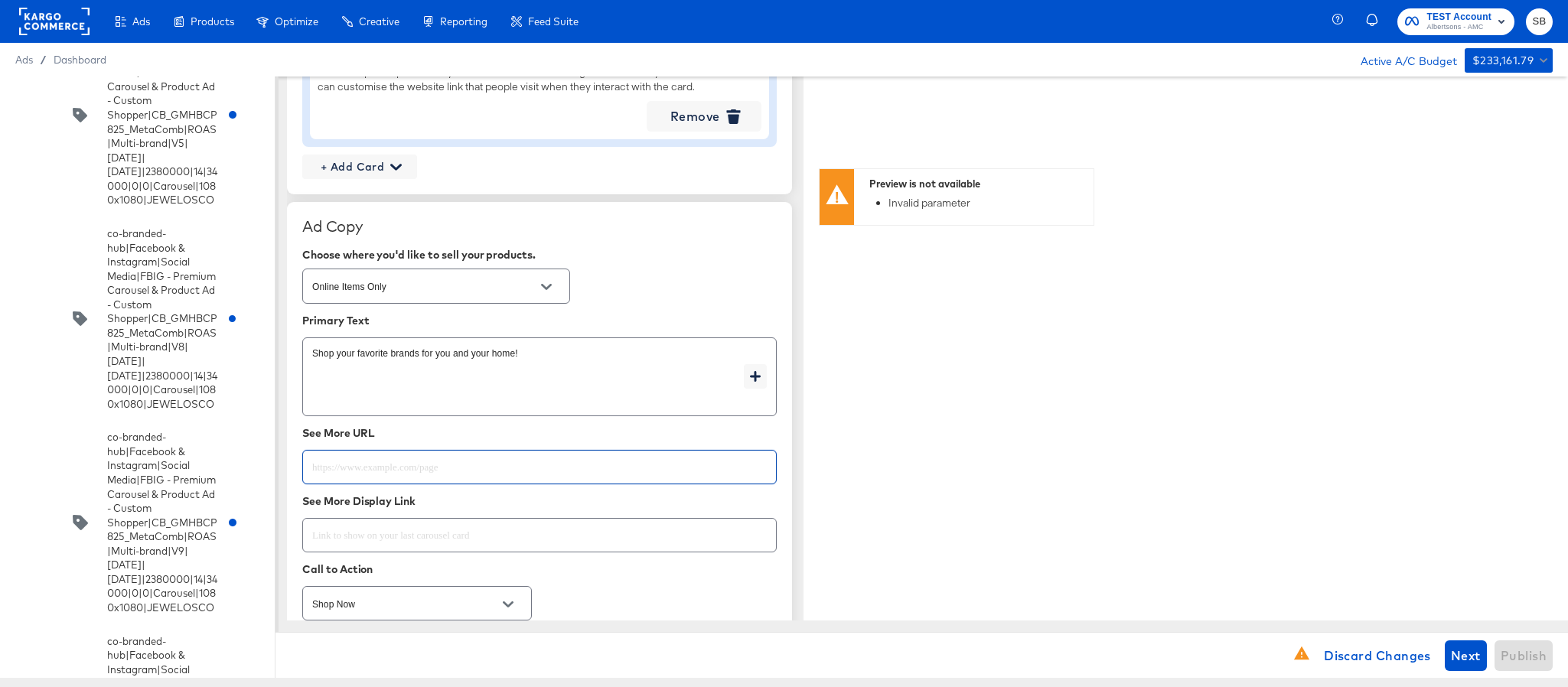
click at [528, 478] on input "text" at bounding box center [539, 461] width 473 height 33
paste input "https://www.tomthumb.com/shop/aisles/personal-care-health.html"
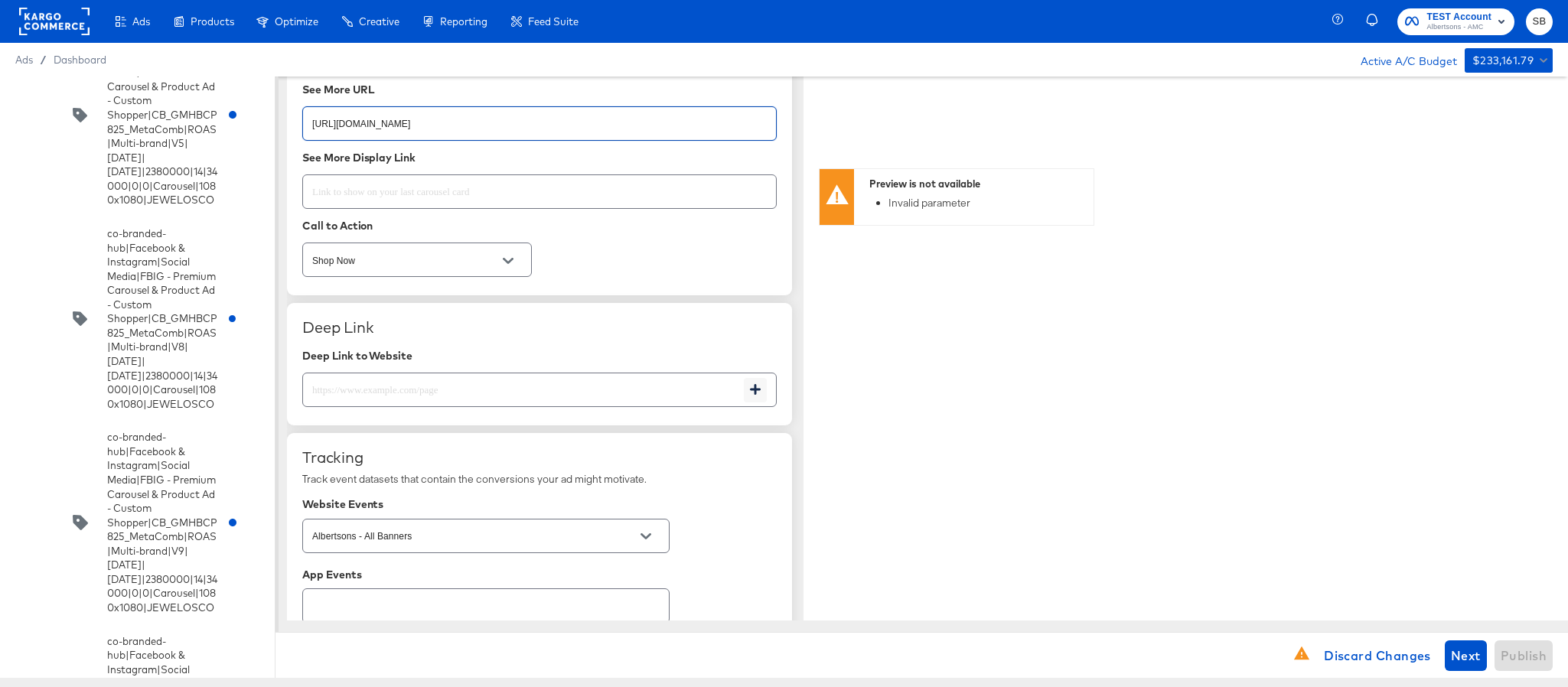
scroll to position [2359, 0]
type input "https://www.tomthumb.com/shop/aisles/personal-care-health.html"
type textarea "x"
click at [556, 399] on input "text" at bounding box center [523, 383] width 441 height 33
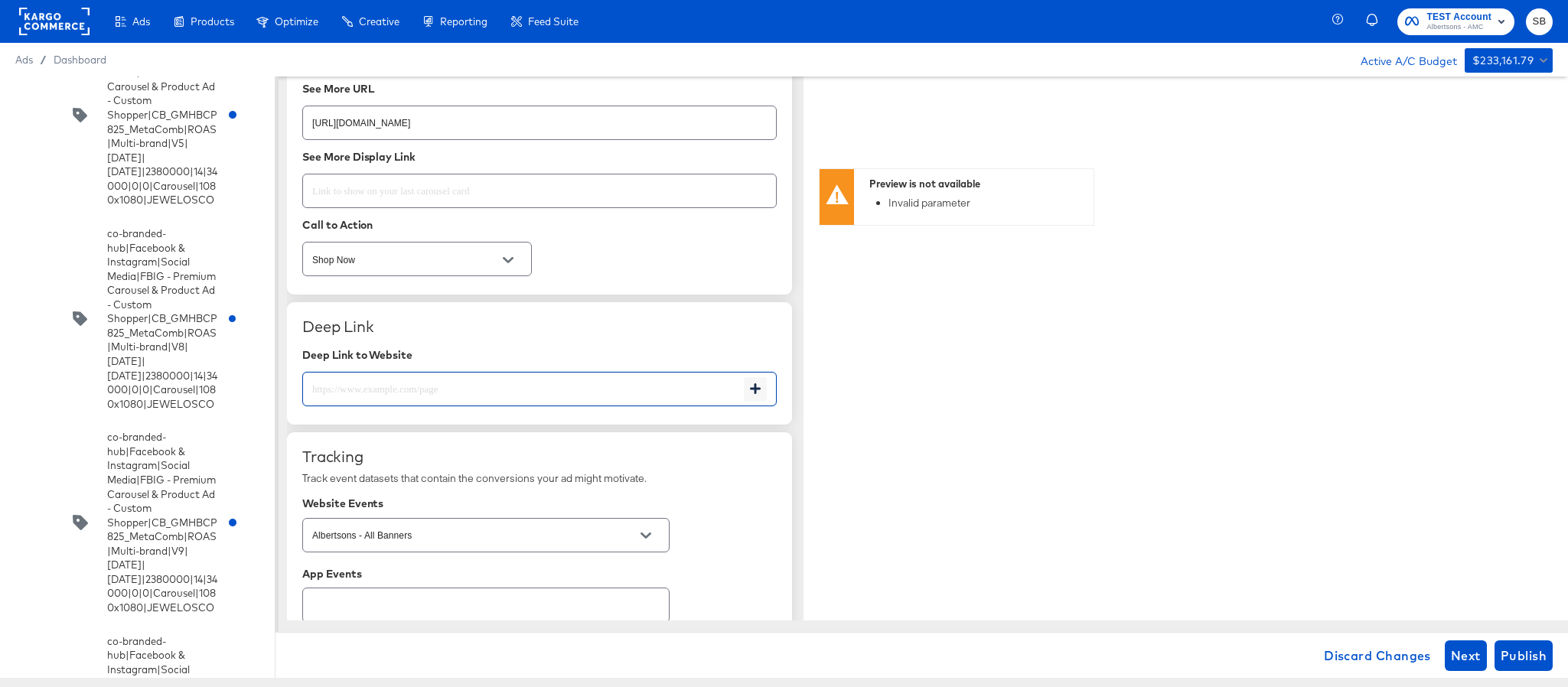
paste input "https://www.tomthumb.com/shop/aisles/personal-care-health.html"
type input "https://www.tomthumb.com/shop/aisles/personal-care-health.html"
type textarea "x"
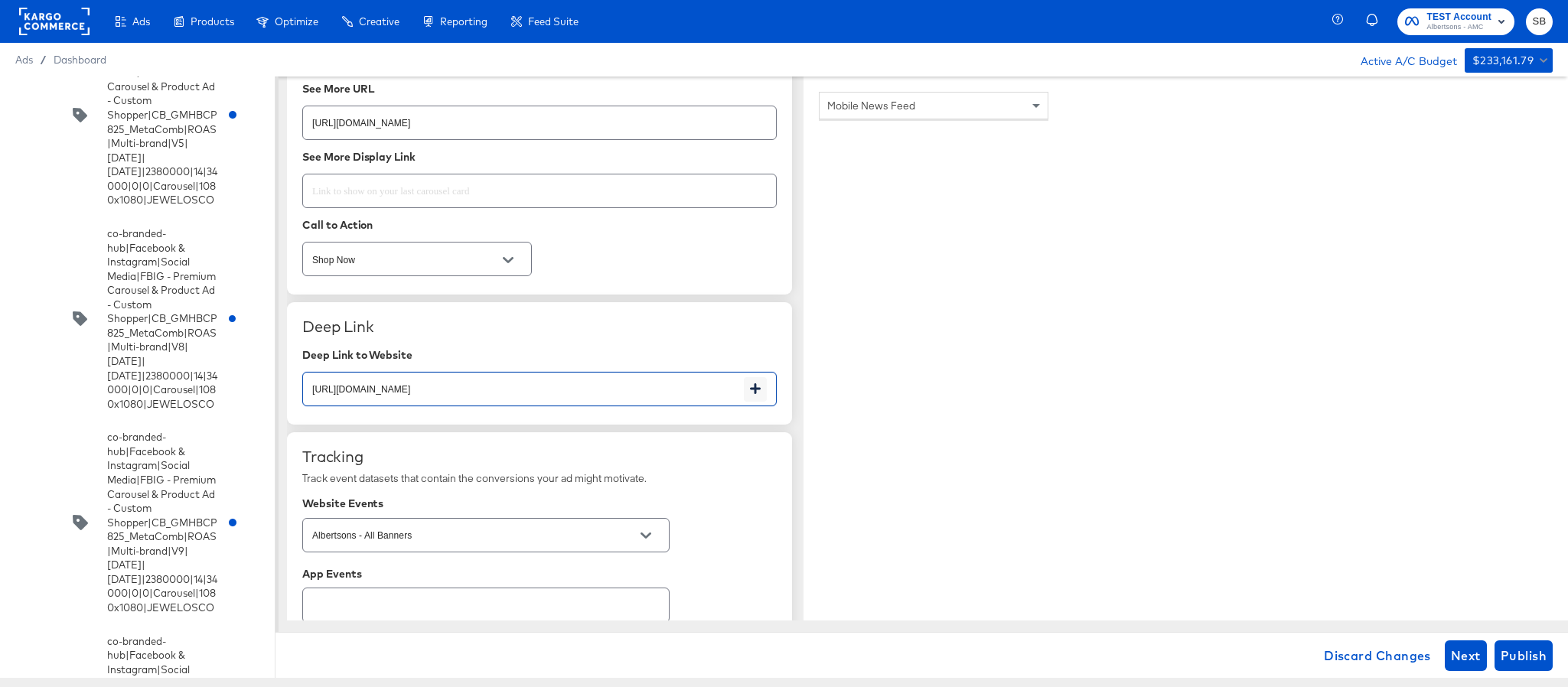
type textarea "x"
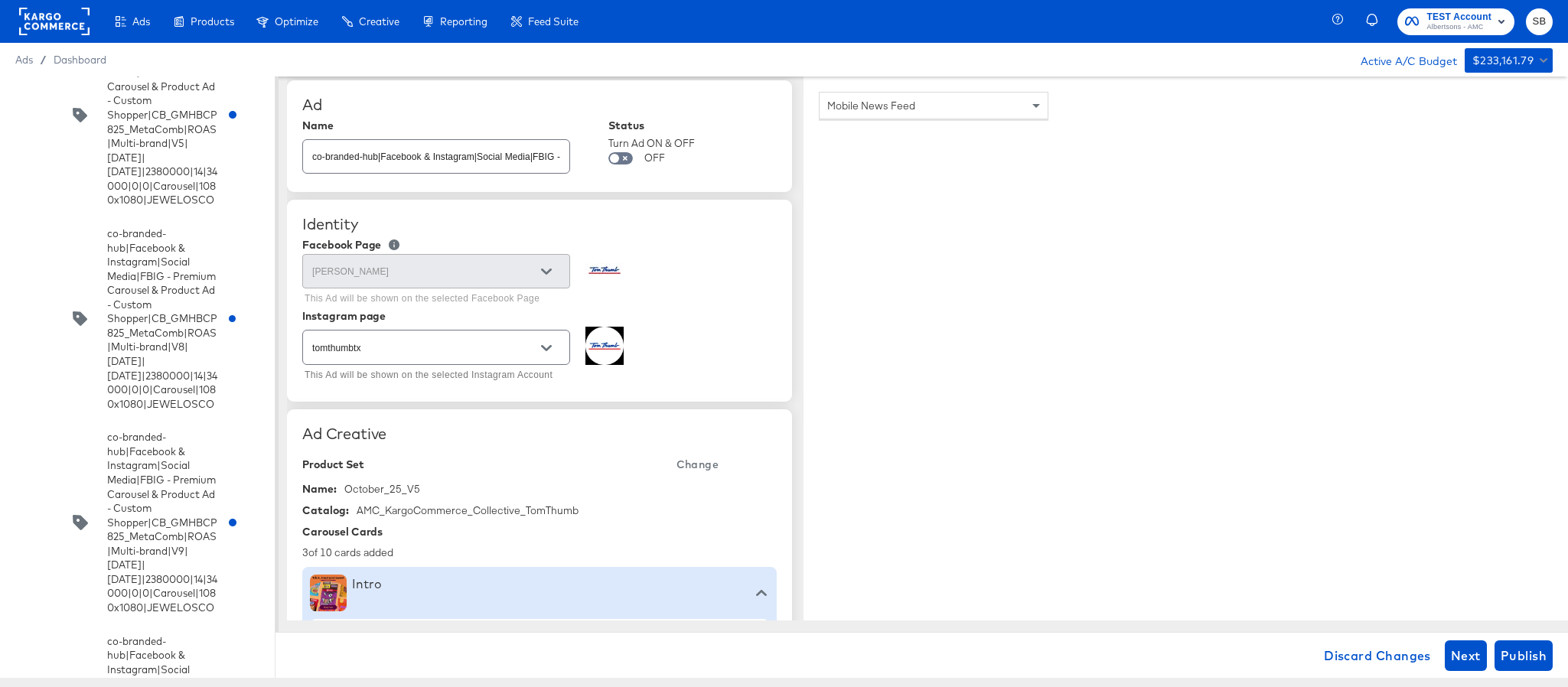
scroll to position [0, 0]
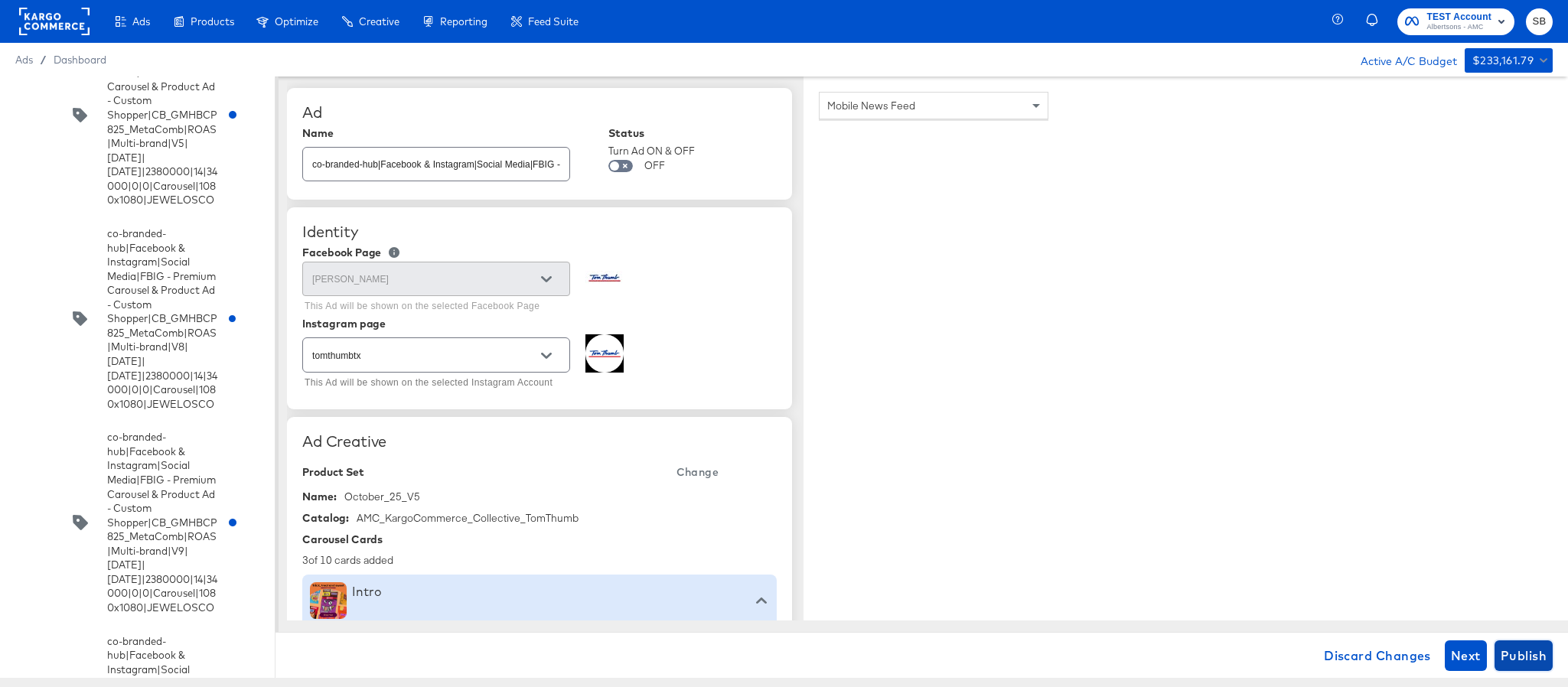
click at [1535, 650] on span "Publish" at bounding box center [1523, 656] width 46 height 22
type textarea "x"
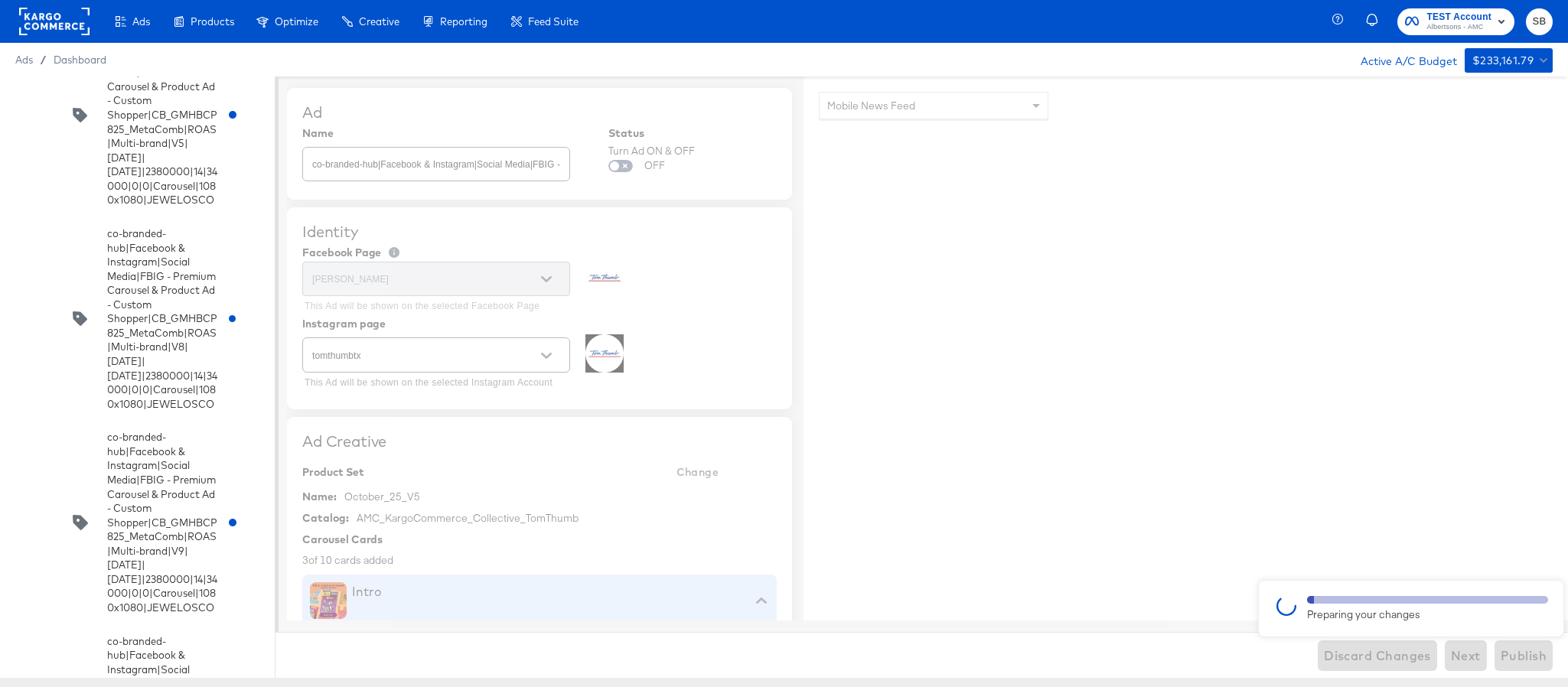
type textarea "x"
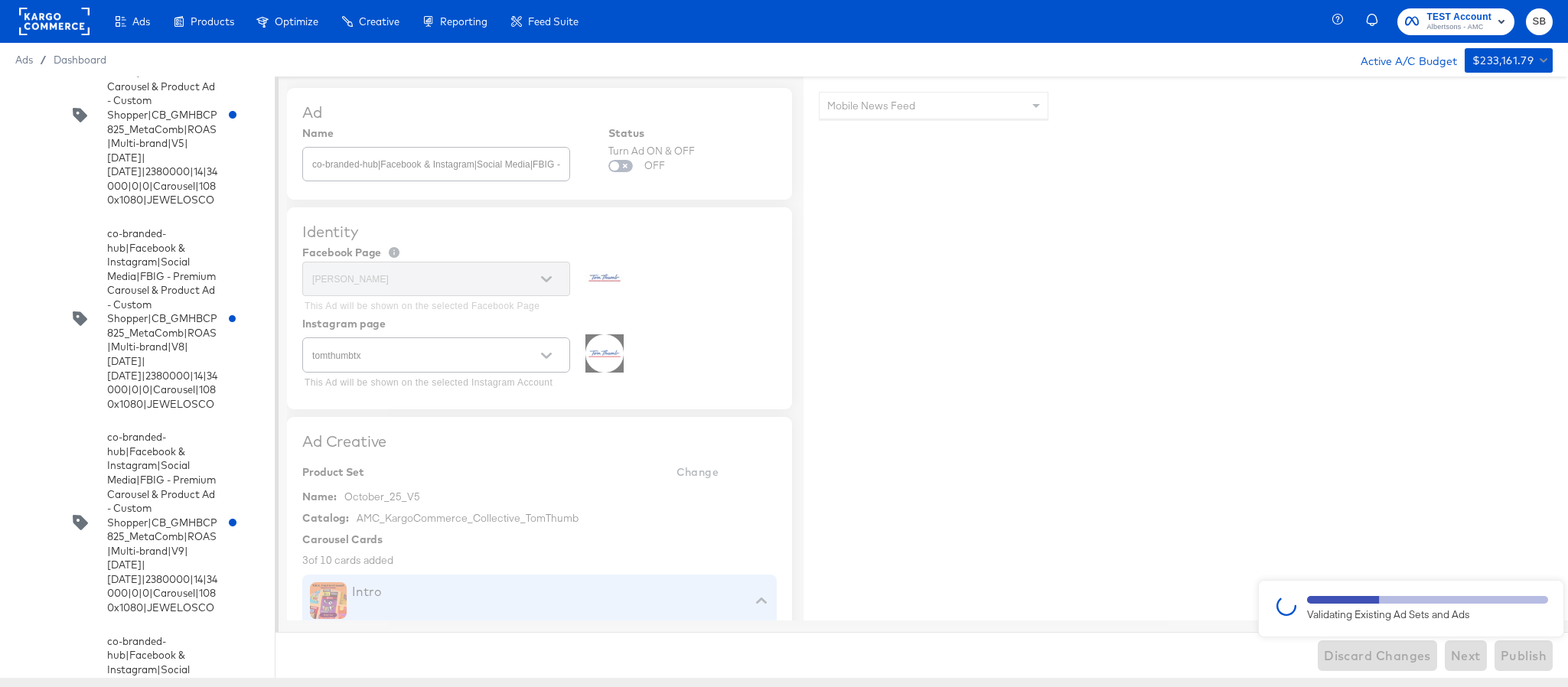
type textarea "x"
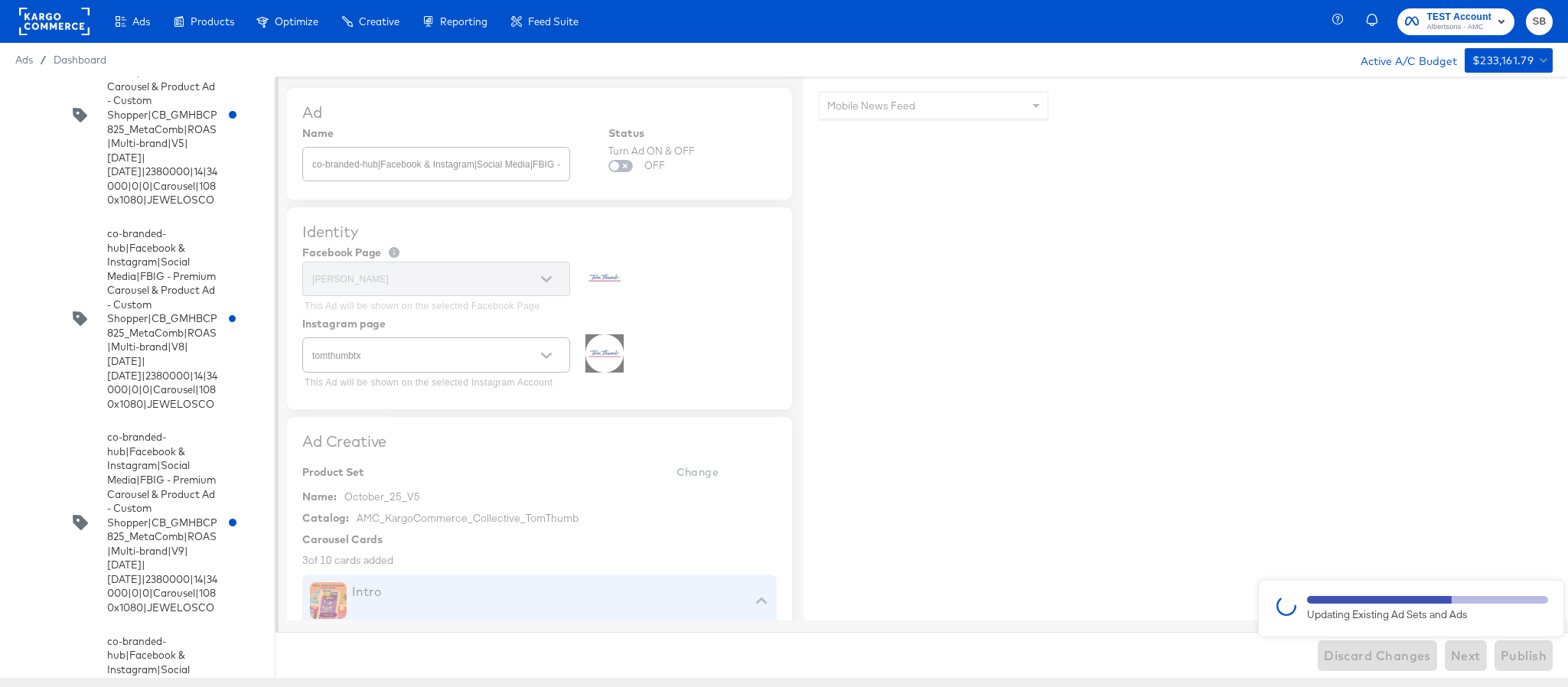
type textarea "x"
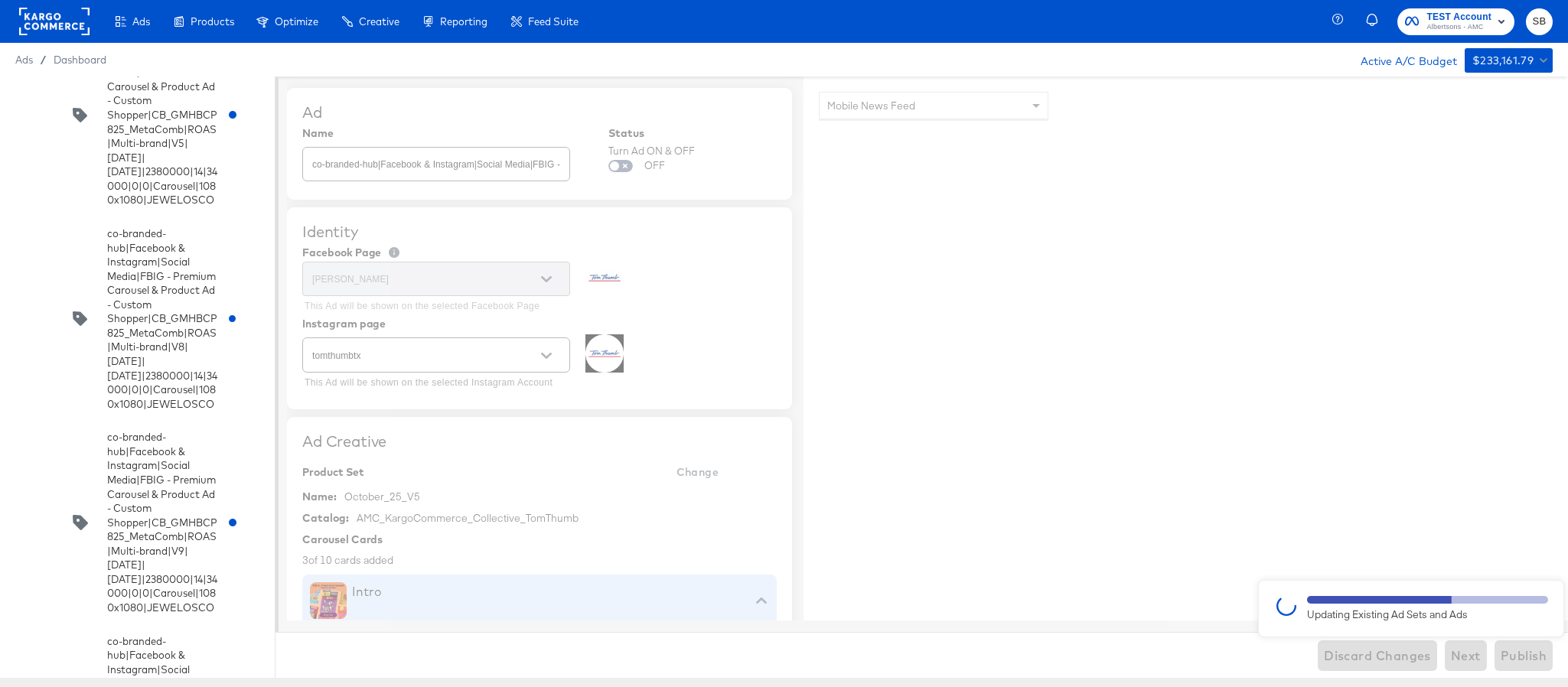
type textarea "x"
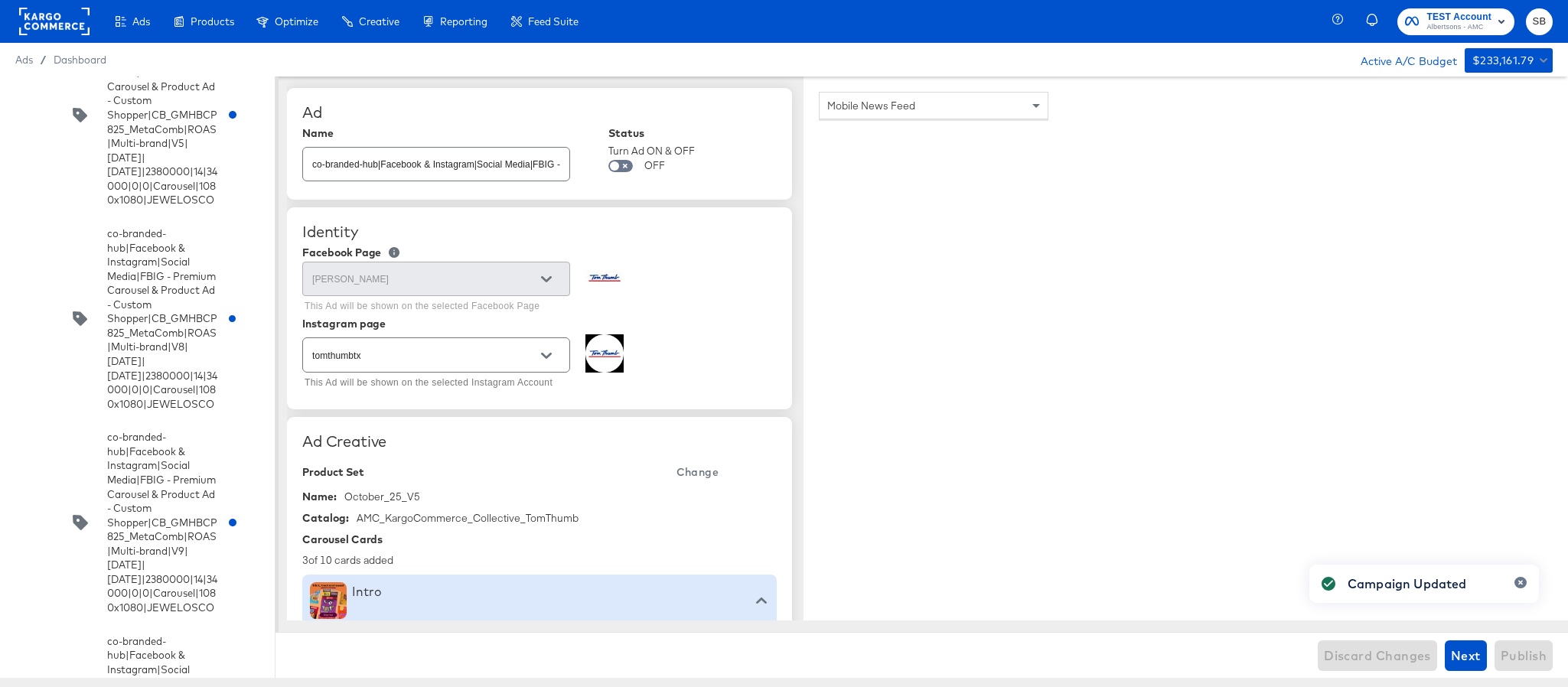
type textarea "x"
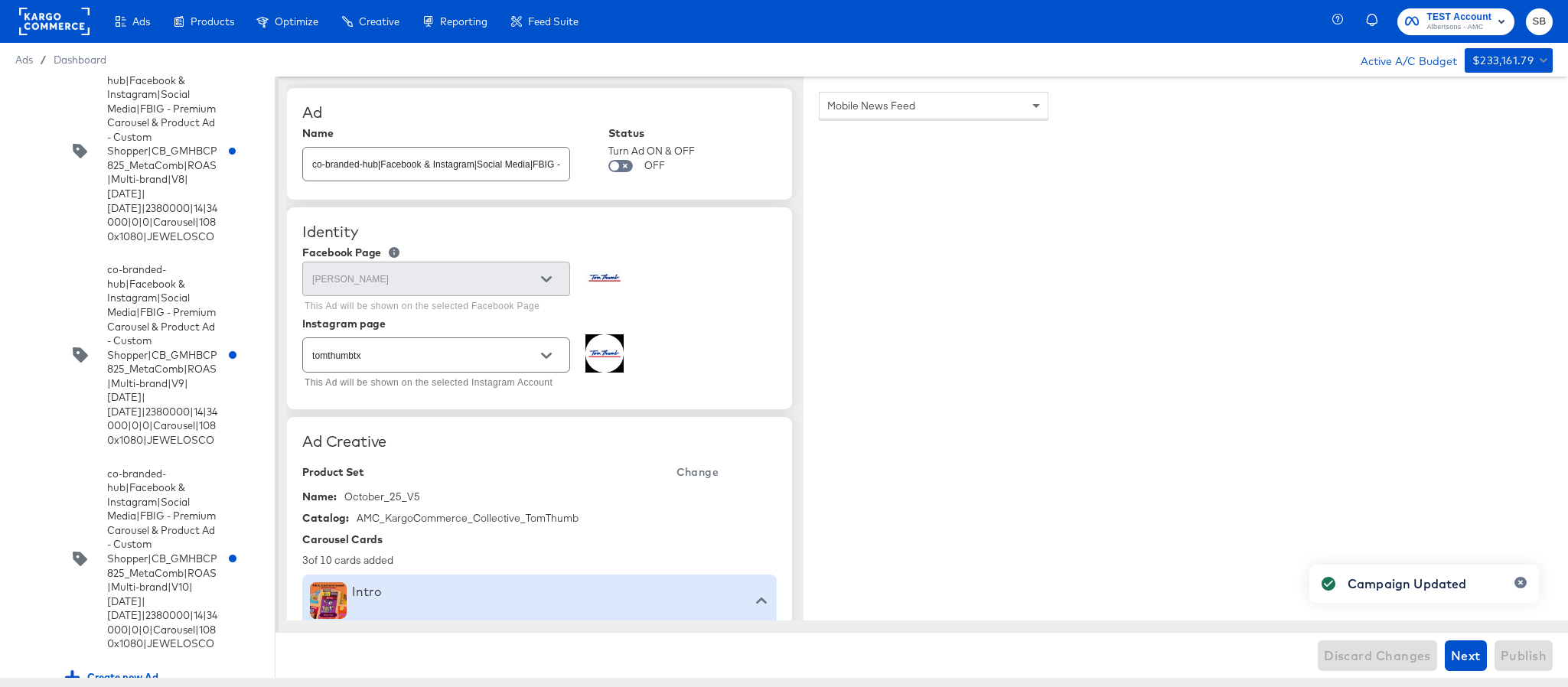
scroll to position [7279, 0]
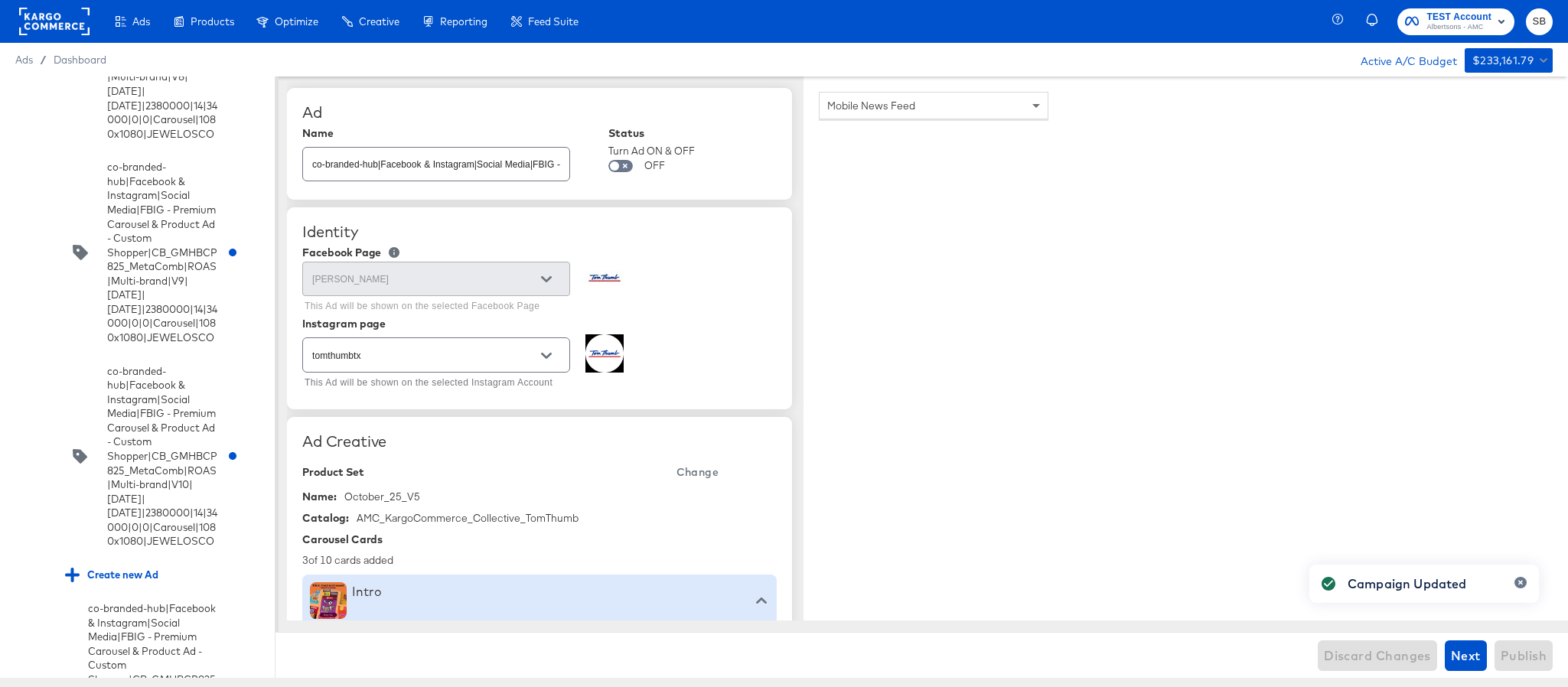
click at [0, 0] on input "checkbox" at bounding box center [0, 0] width 0 height 0
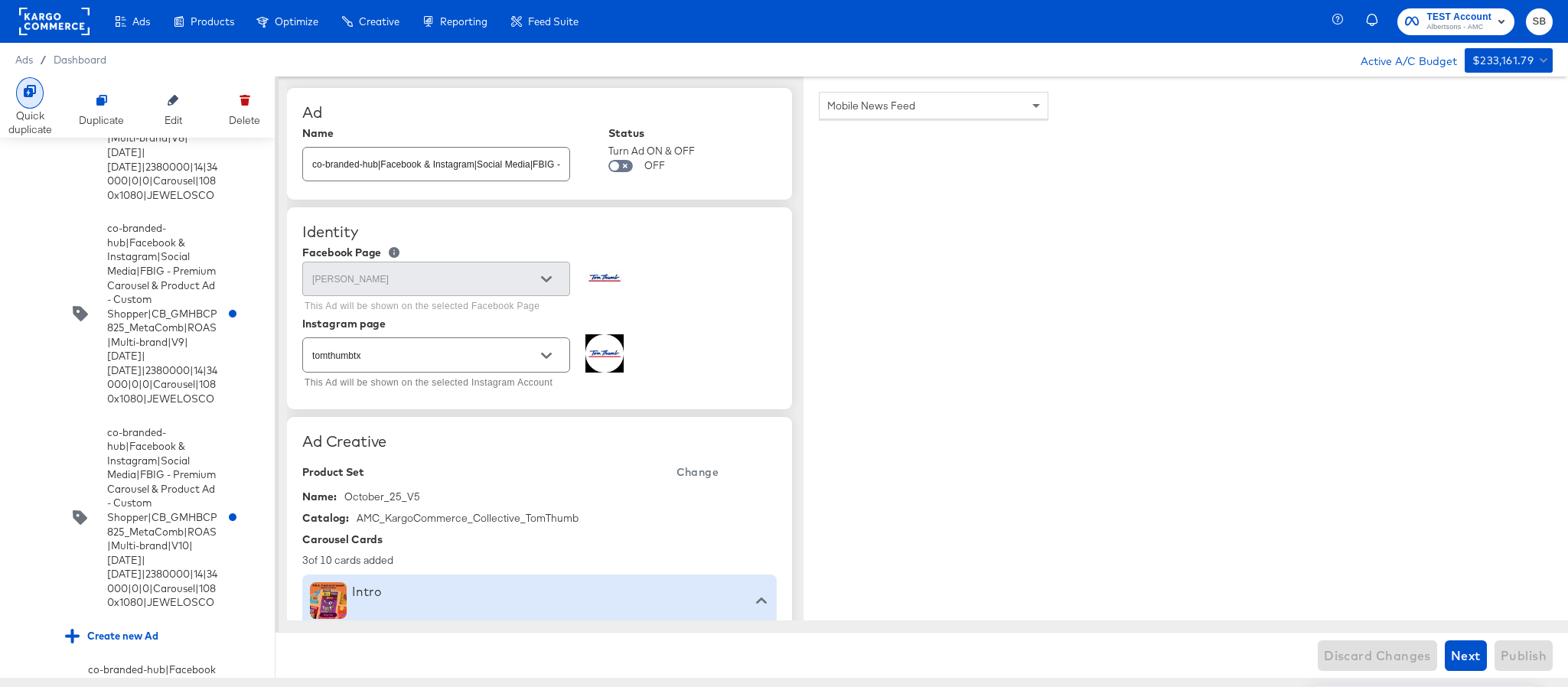
click at [37, 89] on div at bounding box center [30, 92] width 27 height 31
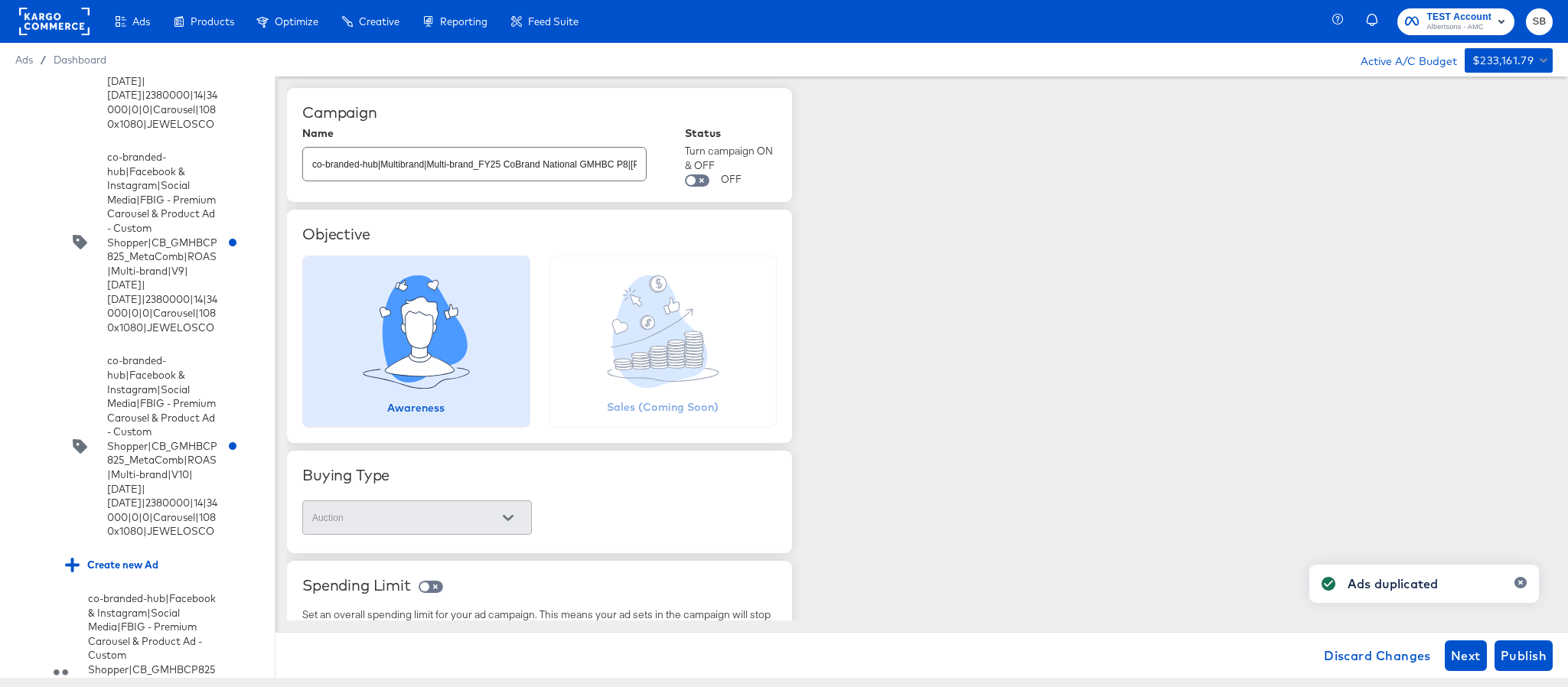
scroll to position [7509, 0]
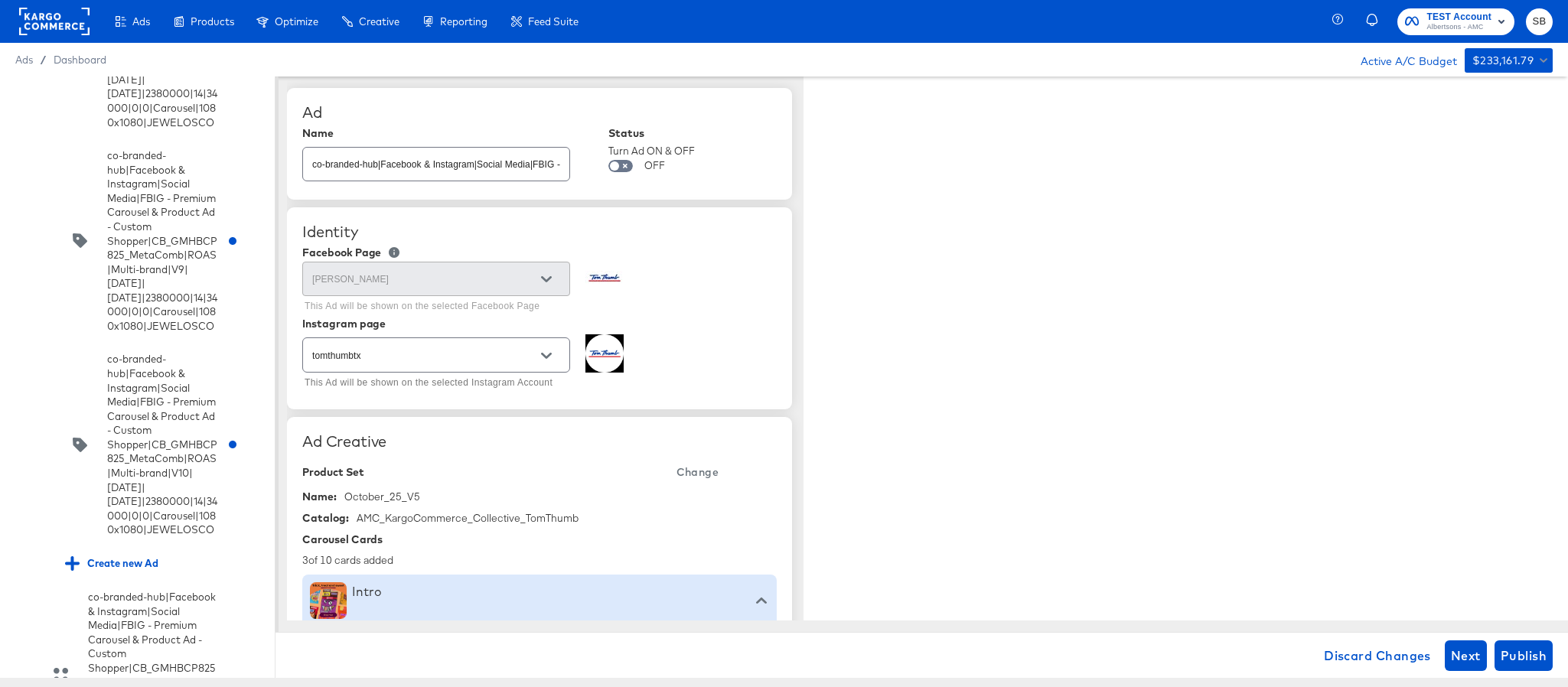
type textarea "x"
click at [432, 168] on input "co-branded-hub|Facebook & Instagram|Social Media|FBIG - Premium Carousel & Prod…" at bounding box center [436, 158] width 267 height 33
paste input "8|9/10/2025|10/07/2025|2380000|14|34000|0|0|Carousel|1080x1080|TOMTHUMB"
type input "co-branded-hub|Facebook & Instagram|Social Media|FBIG - Premium Carousel & Prod…"
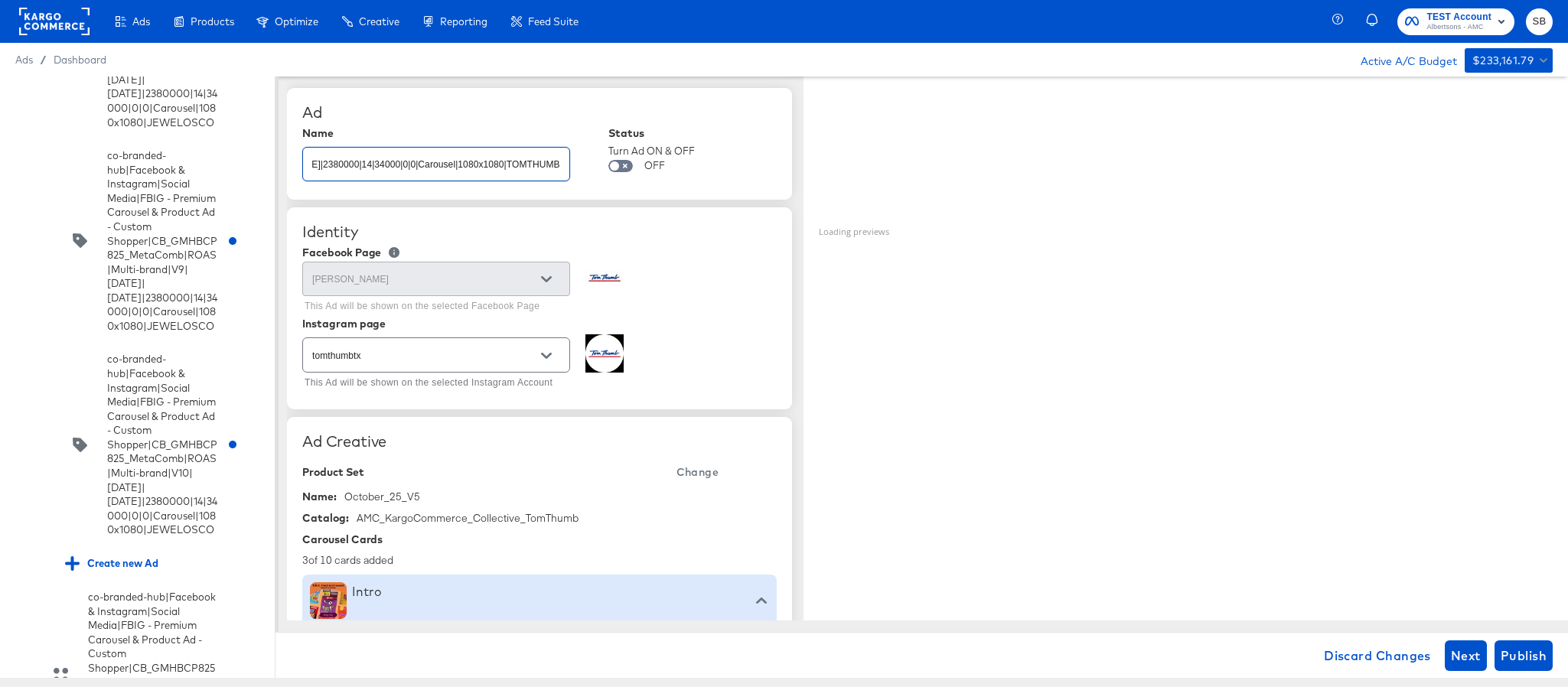
type textarea "x"
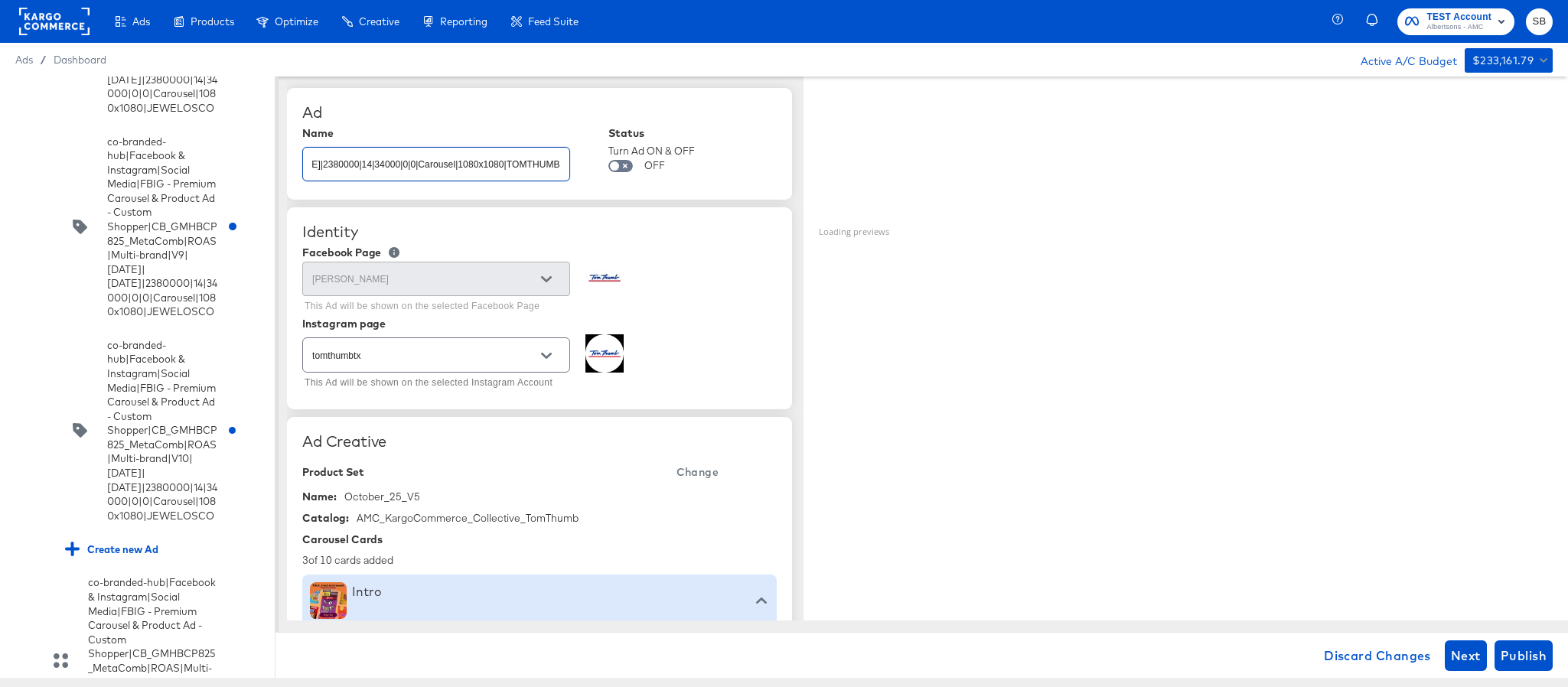
scroll to position [0, 0]
click at [700, 474] on span "Change" at bounding box center [698, 473] width 42 height 19
type textarea "x"
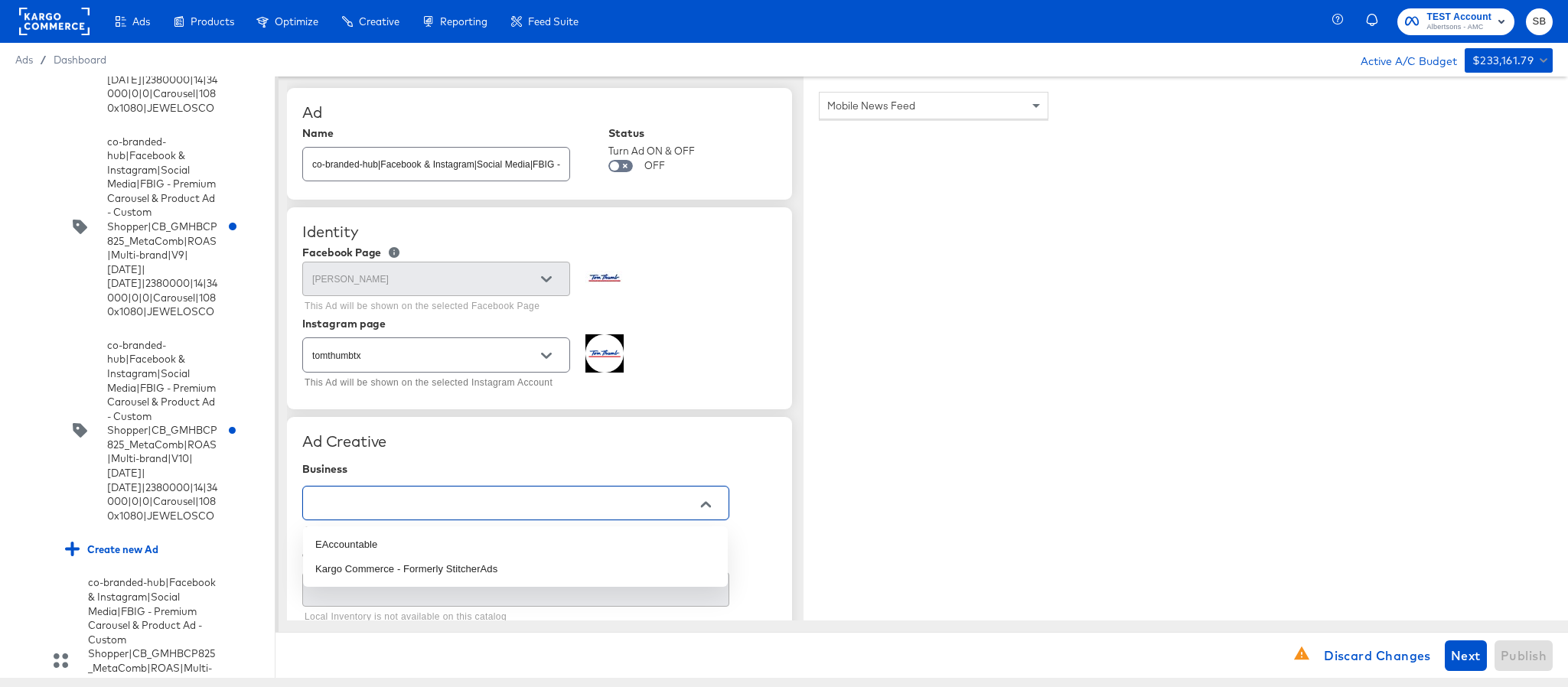
click at [489, 511] on input "text" at bounding box center [504, 504] width 389 height 18
click at [458, 563] on li "Kargo Commerce - Formerly StitcherAds" at bounding box center [515, 570] width 425 height 25
type input "Kargo Commerce - Formerly StitcherAds"
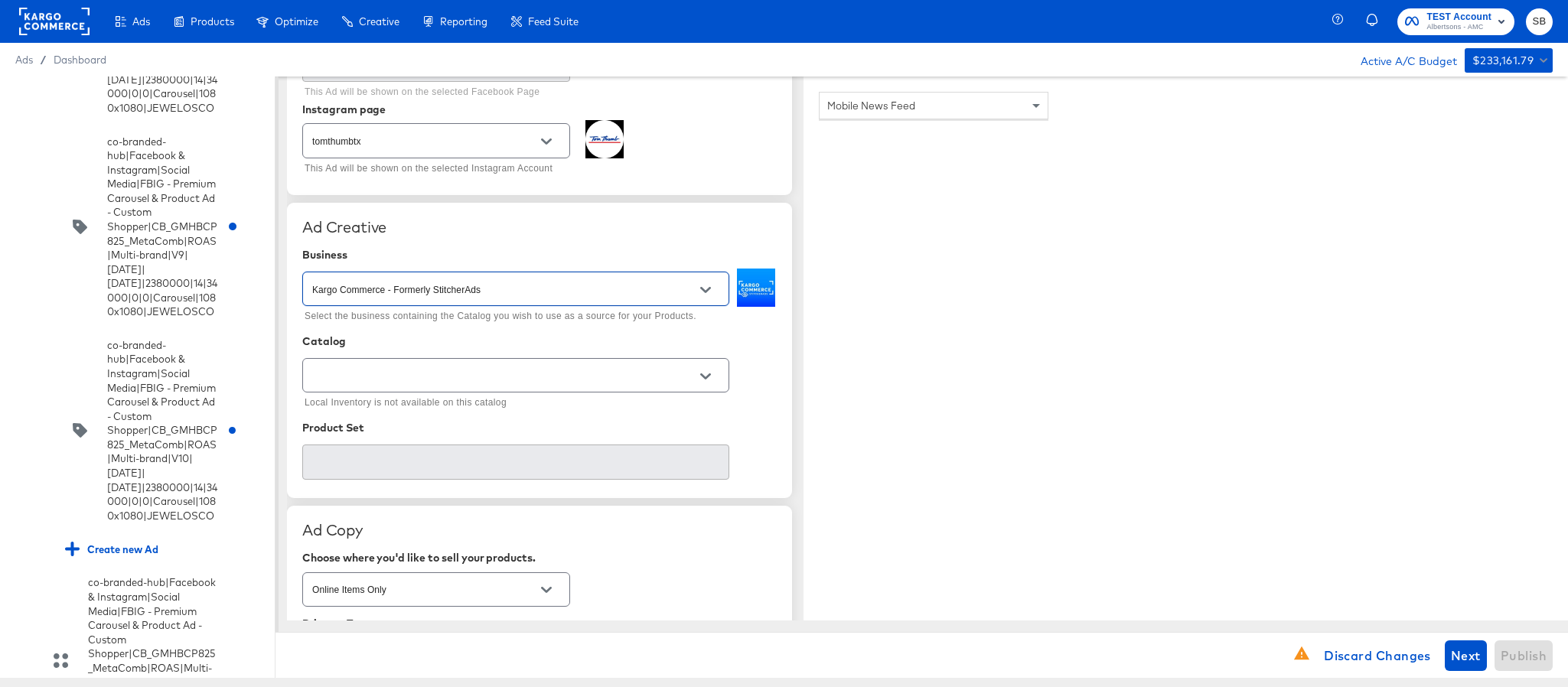
scroll to position [229, 0]
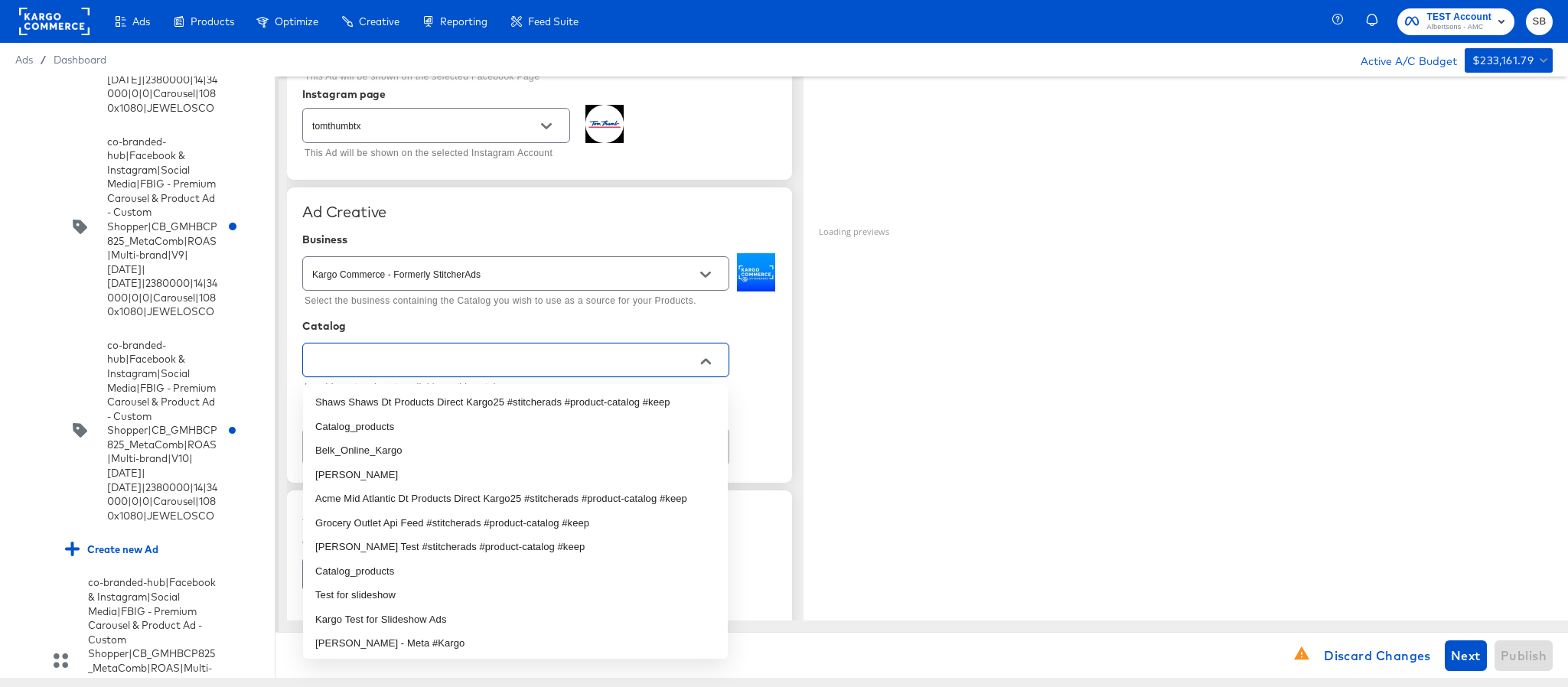
click at [479, 363] on input "text" at bounding box center [504, 361] width 389 height 18
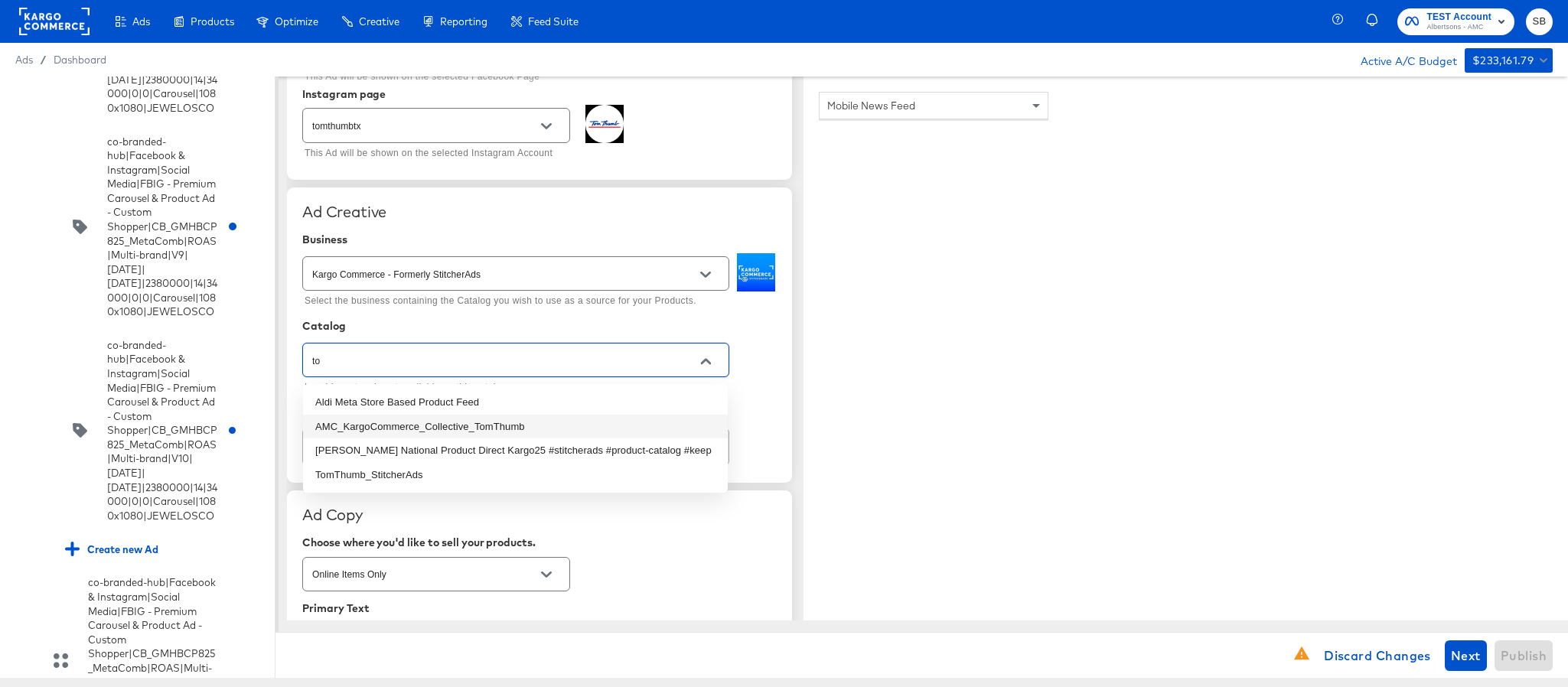
click at [474, 424] on li "AMC_KargoCommerce_Collective_TomThumb" at bounding box center [515, 427] width 425 height 25
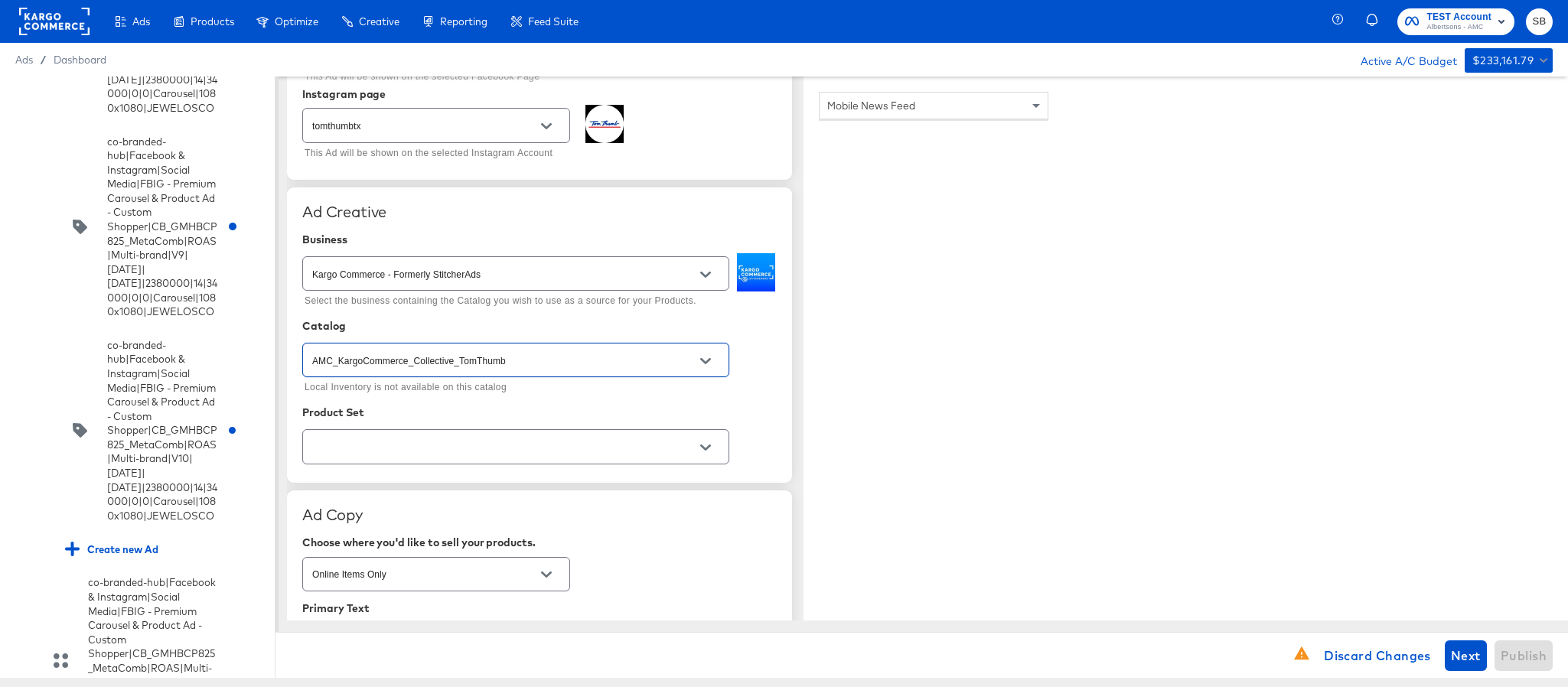
type input "AMC_KargoCommerce_Collective_TomThumb"
click at [476, 450] on input "text" at bounding box center [504, 447] width 389 height 18
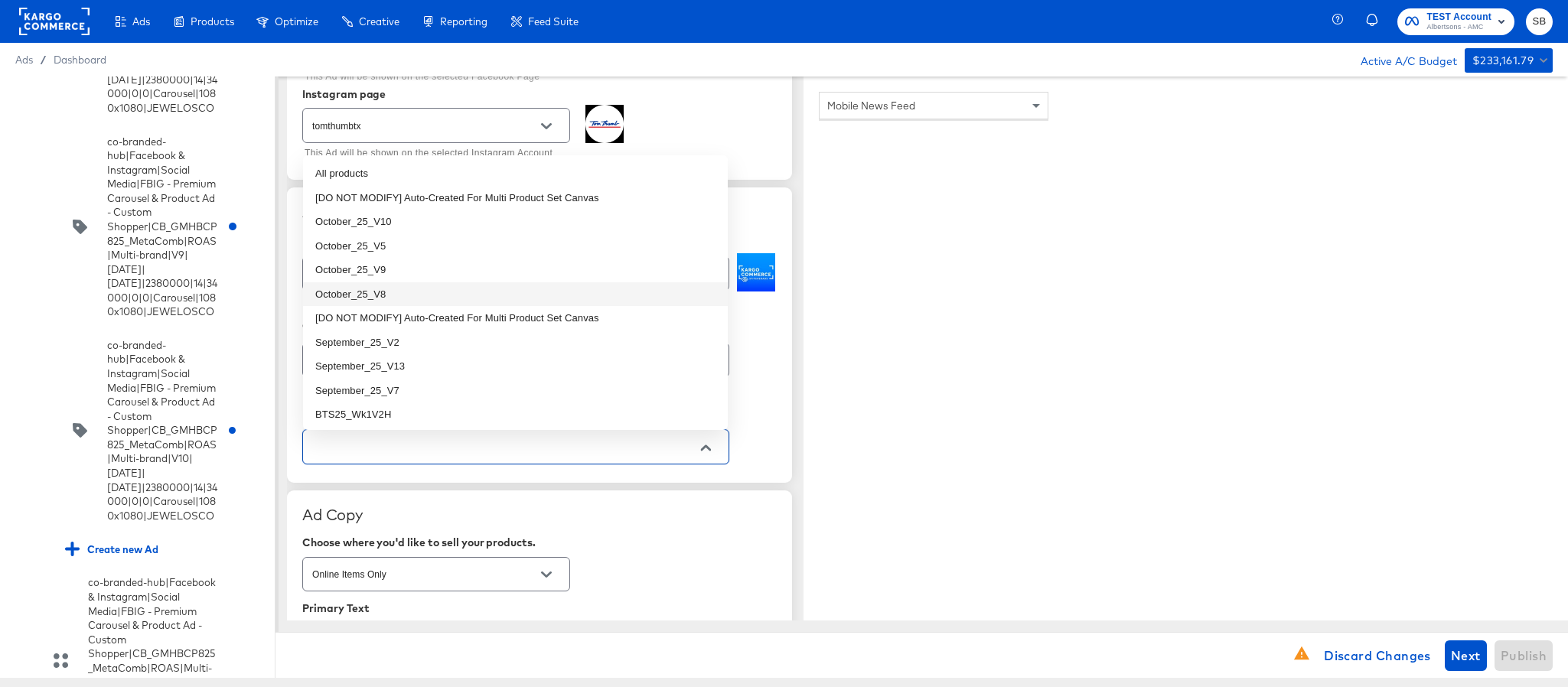
click at [427, 298] on li "October_25_V8" at bounding box center [515, 295] width 425 height 25
type textarea "x"
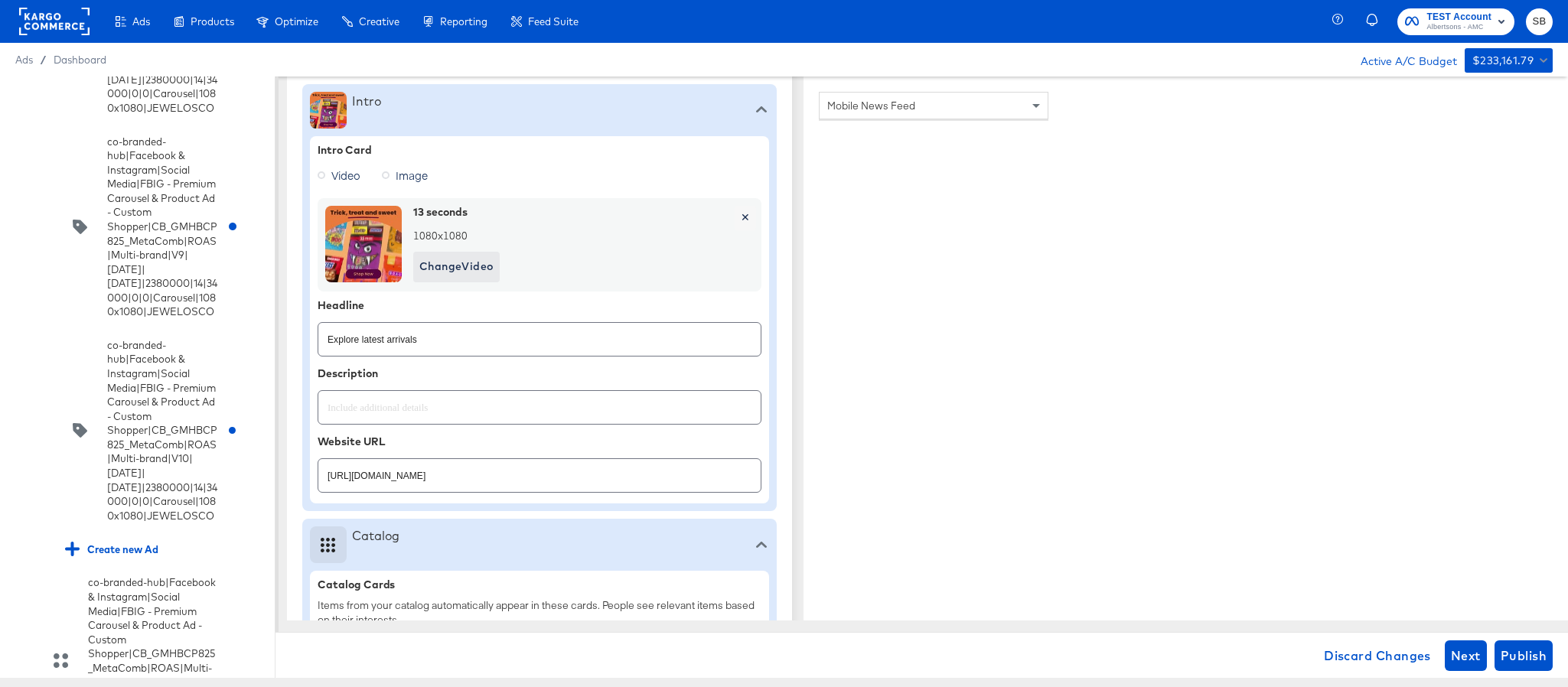
type textarea "x"
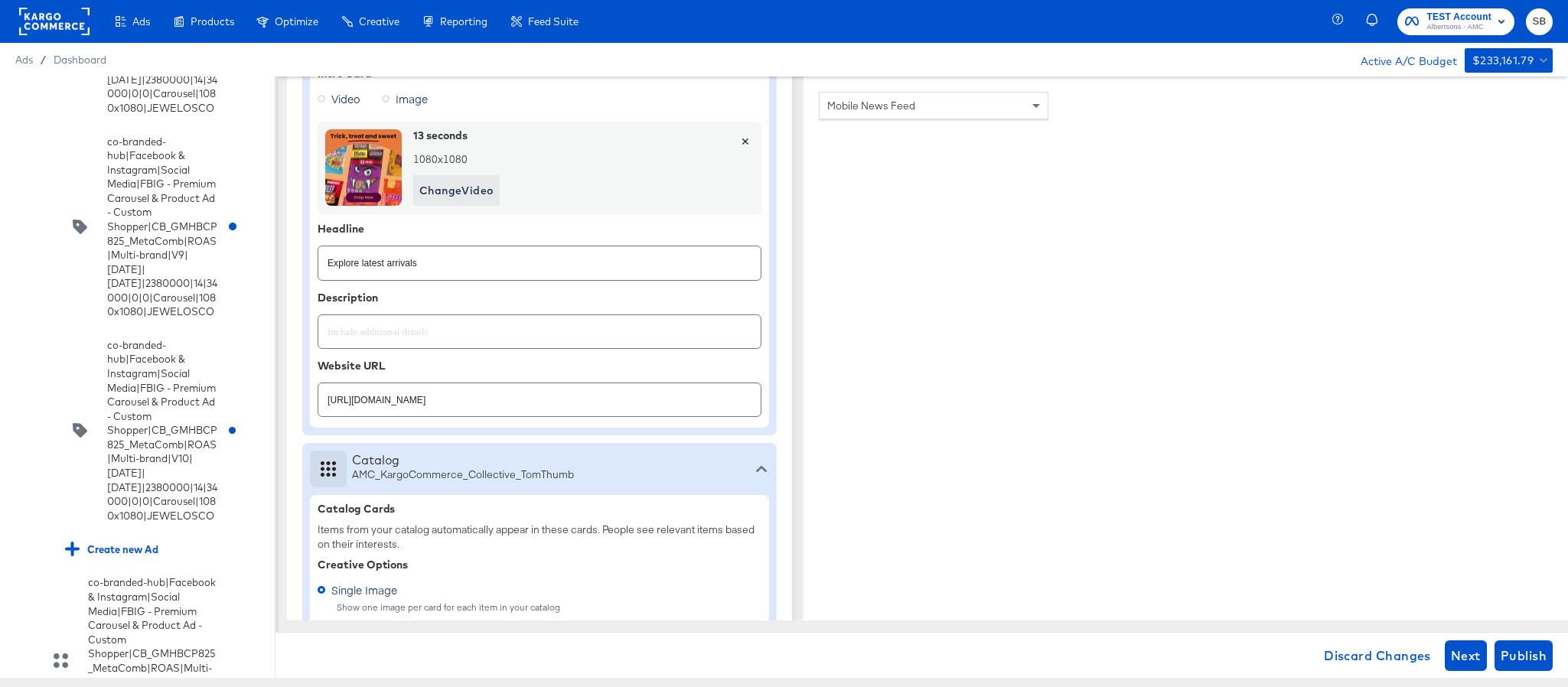
scroll to position [606, 0]
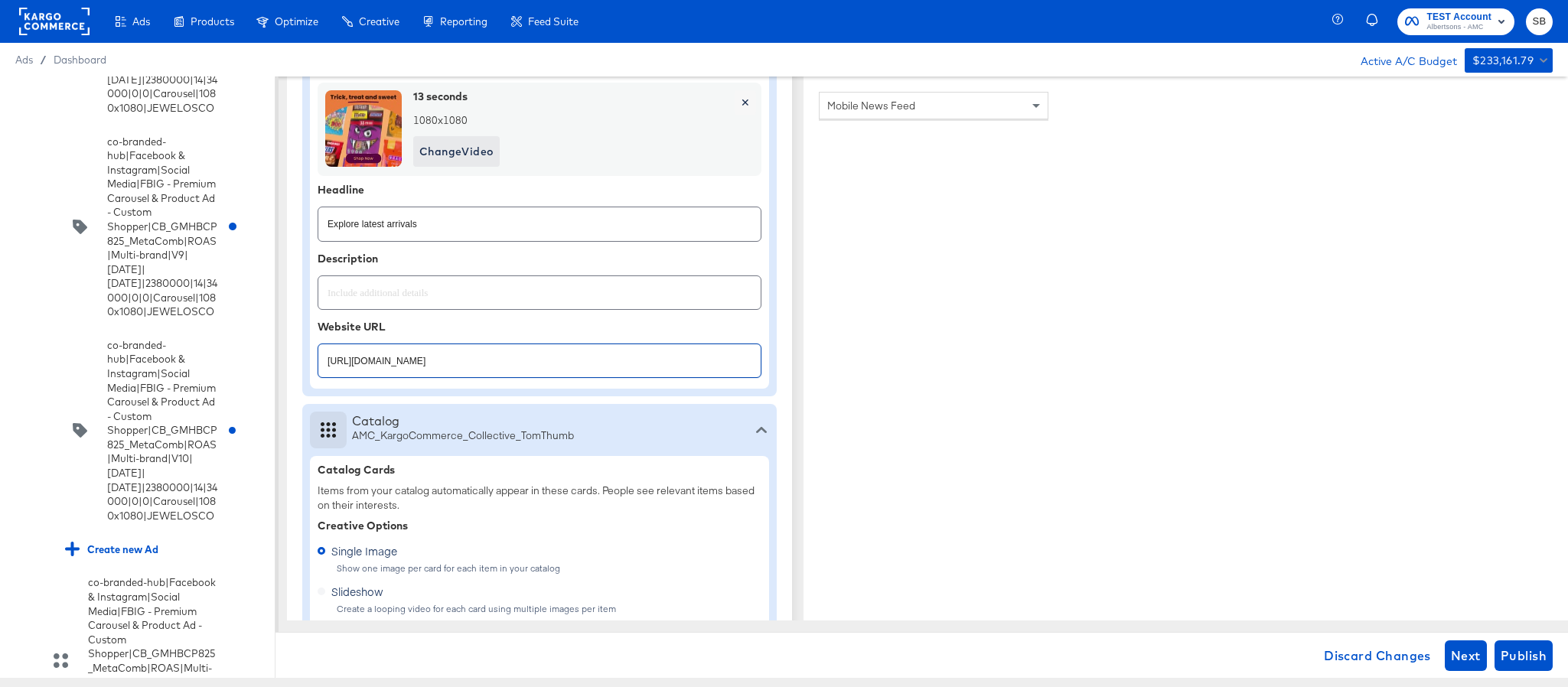
click at [609, 370] on input "https://www.tomthumb.com/shop/aisles/personal-care-health.html" at bounding box center [539, 354] width 442 height 33
paste input "aper-cleaning-home"
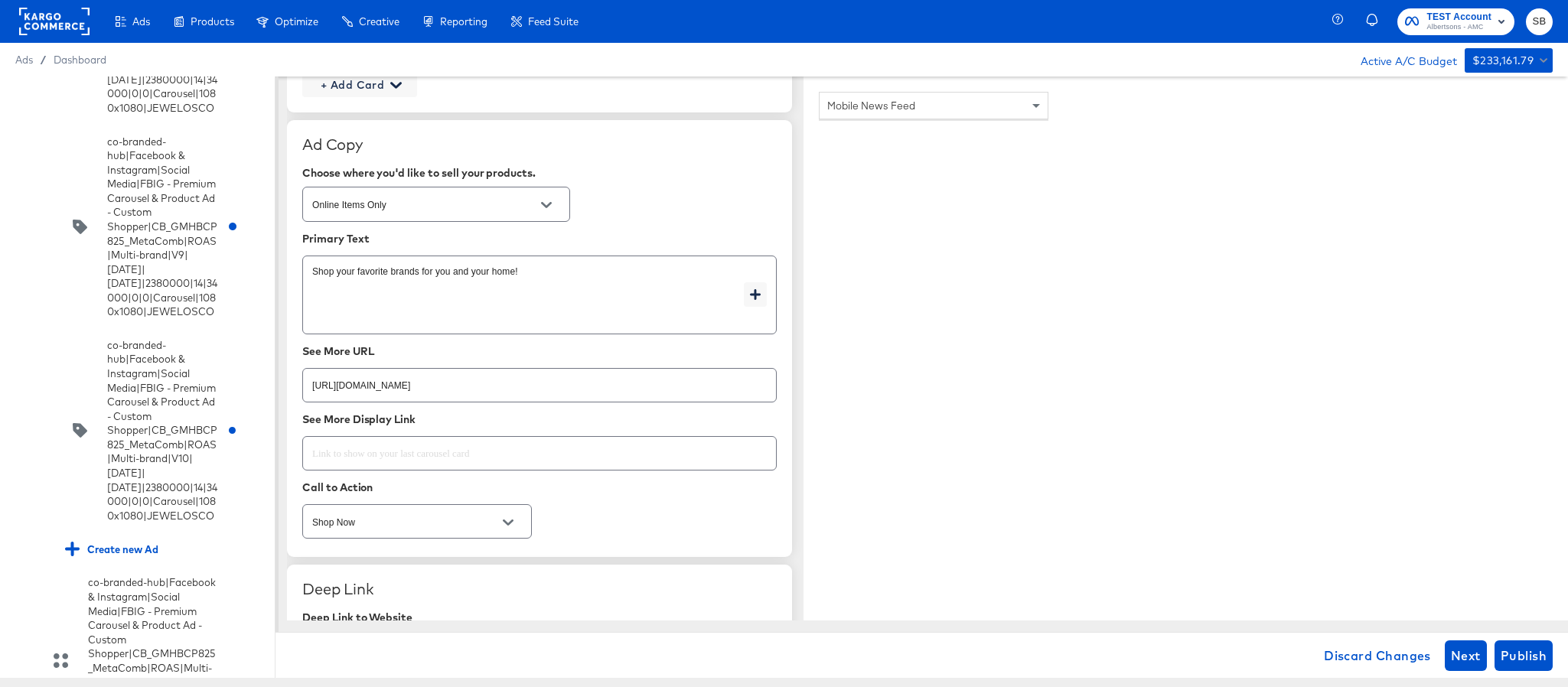
scroll to position [2099, 0]
type input "https://www.tomthumb.com/shop/aisles/paper-cleaning-home.html"
type textarea "x"
click at [595, 384] on input "https://www.tomthumb.com/shop/aisles/personal-care-health.html" at bounding box center [539, 377] width 473 height 33
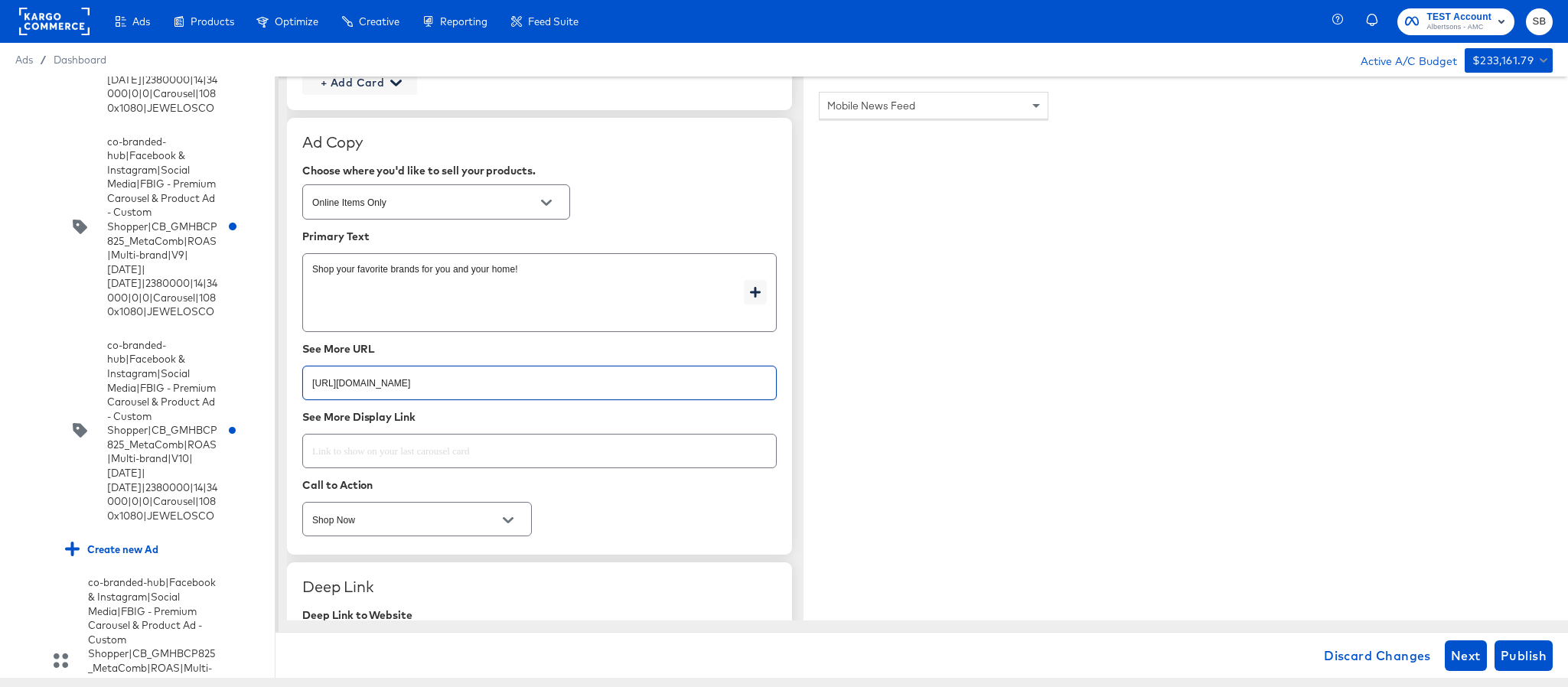
paste input "aper-cleaning-home"
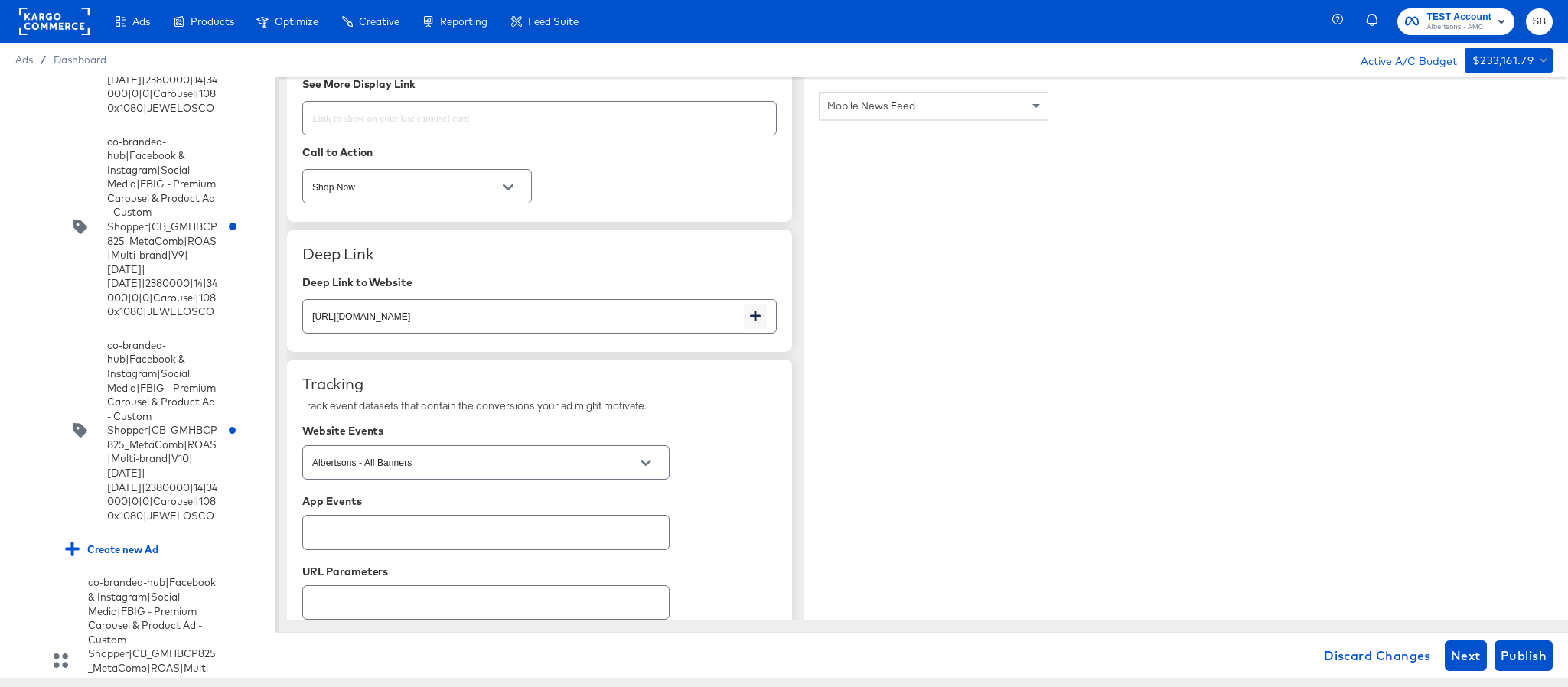
scroll to position [2443, 0]
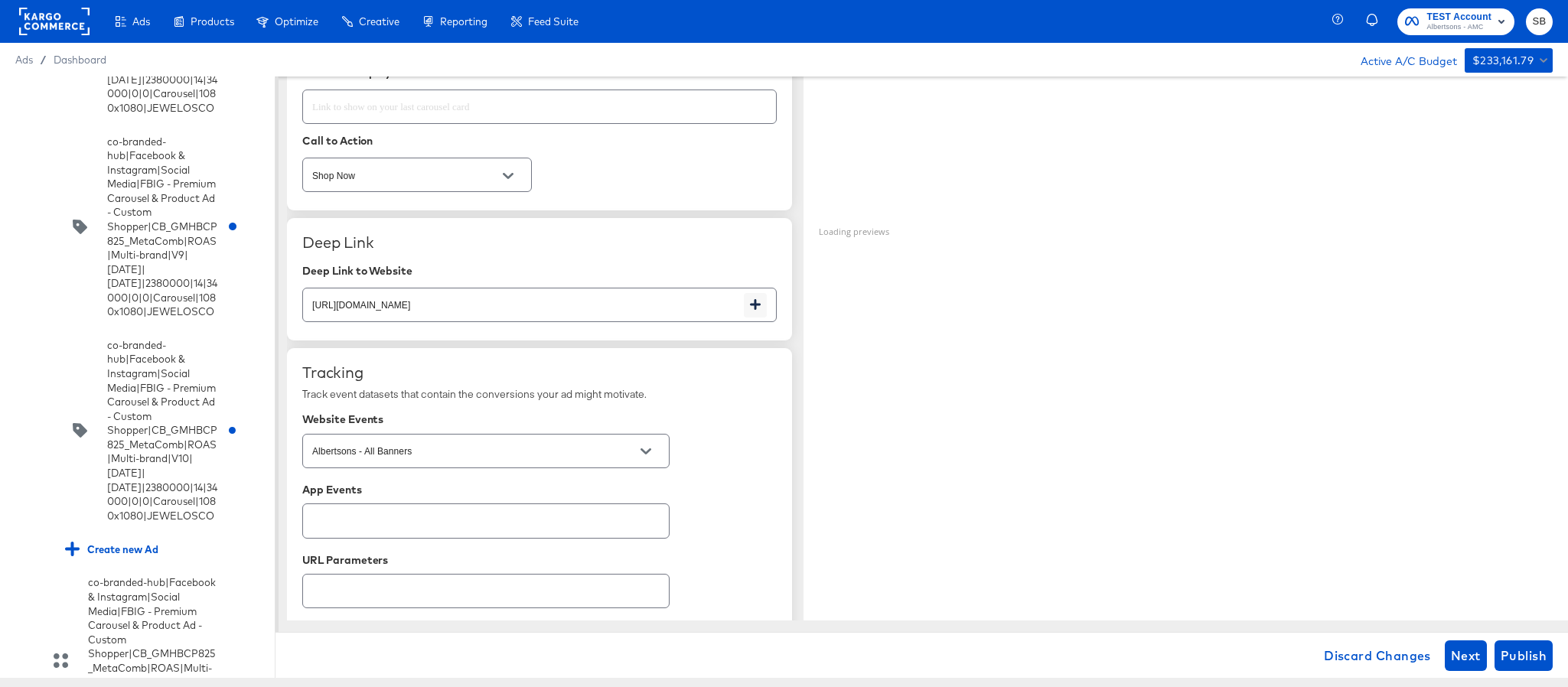
type input "https://www.tomthumb.com/shop/aisles/paper-cleaning-home.html"
type textarea "x"
click at [611, 315] on input "https://www.tomthumb.com/shop/aisles/personal-care-health.html" at bounding box center [523, 298] width 441 height 33
paste input "aper-cleaning-home"
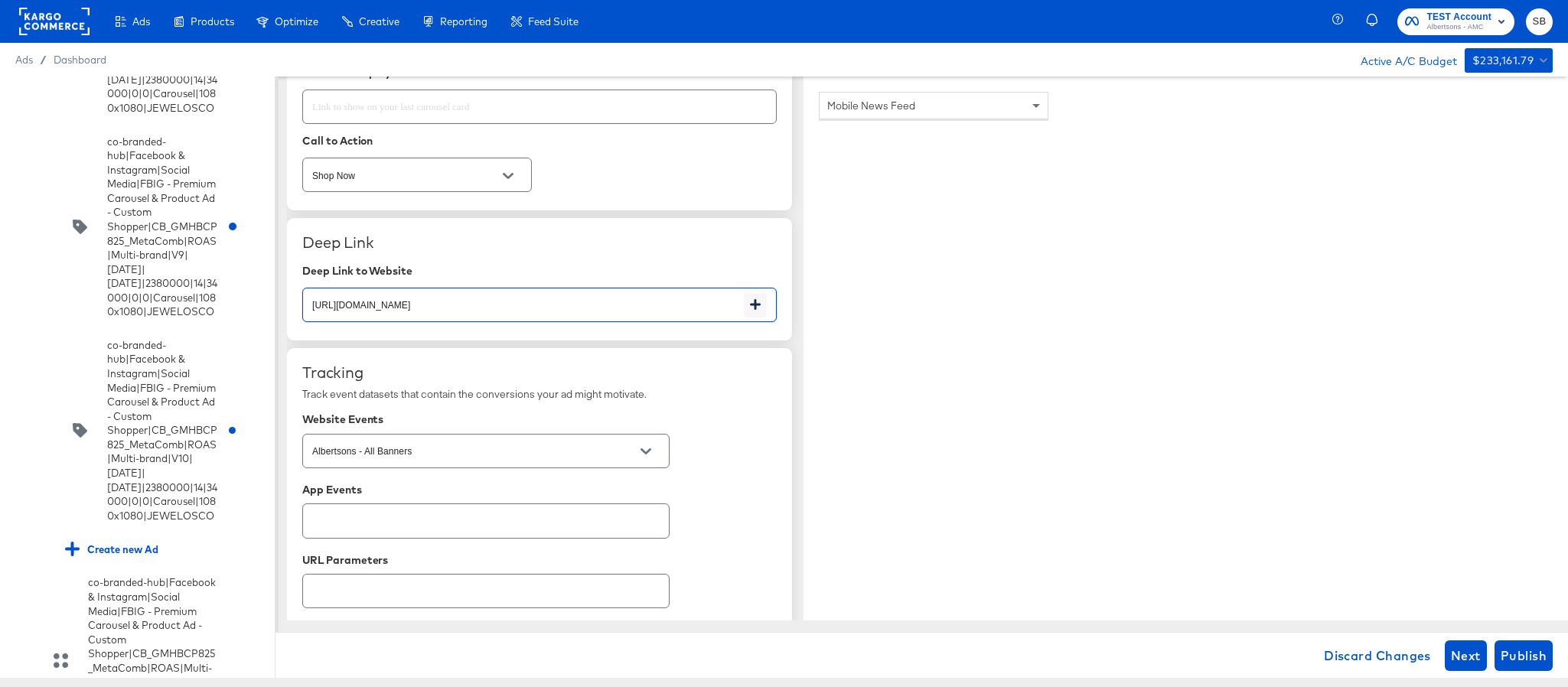
type input "https://www.tomthumb.com/shop/aisles/paper-cleaning-home.html"
type textarea "x"
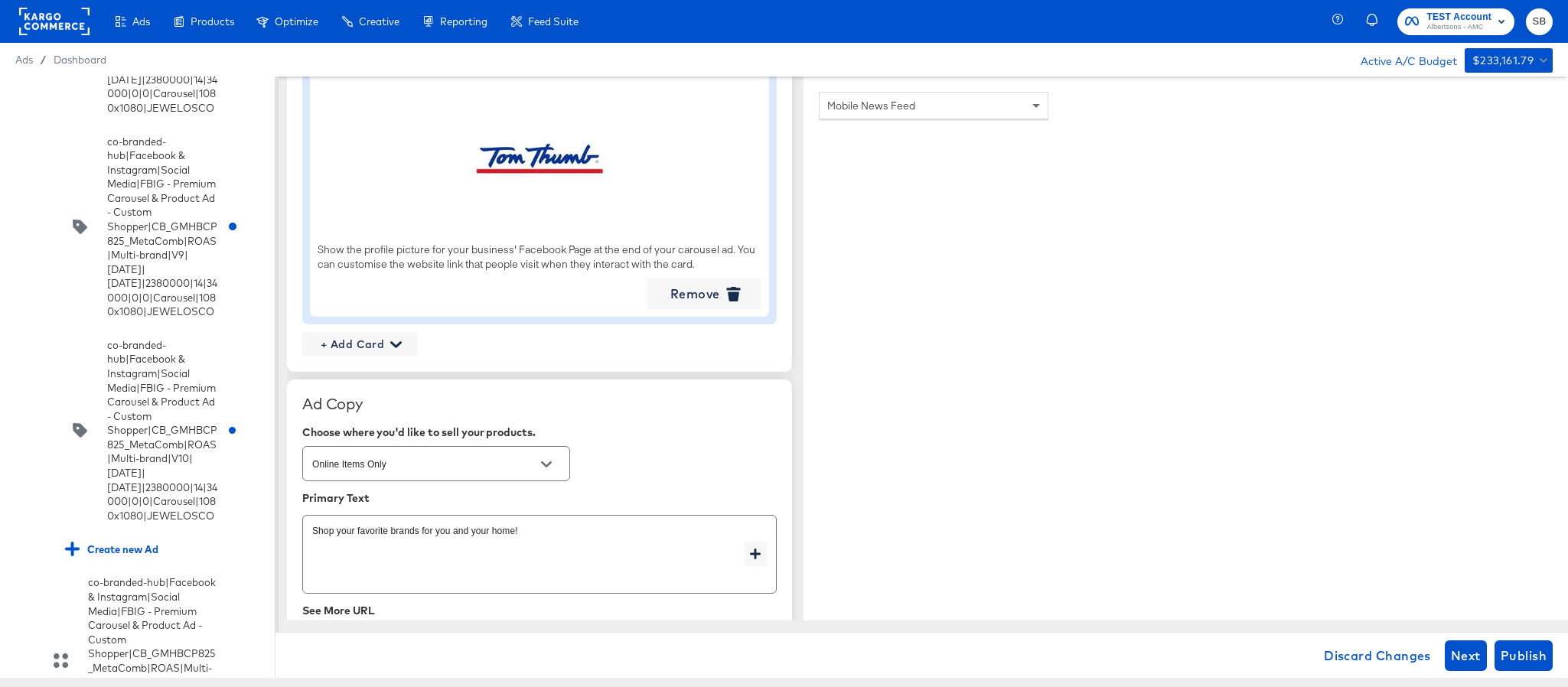
scroll to position [1722, 0]
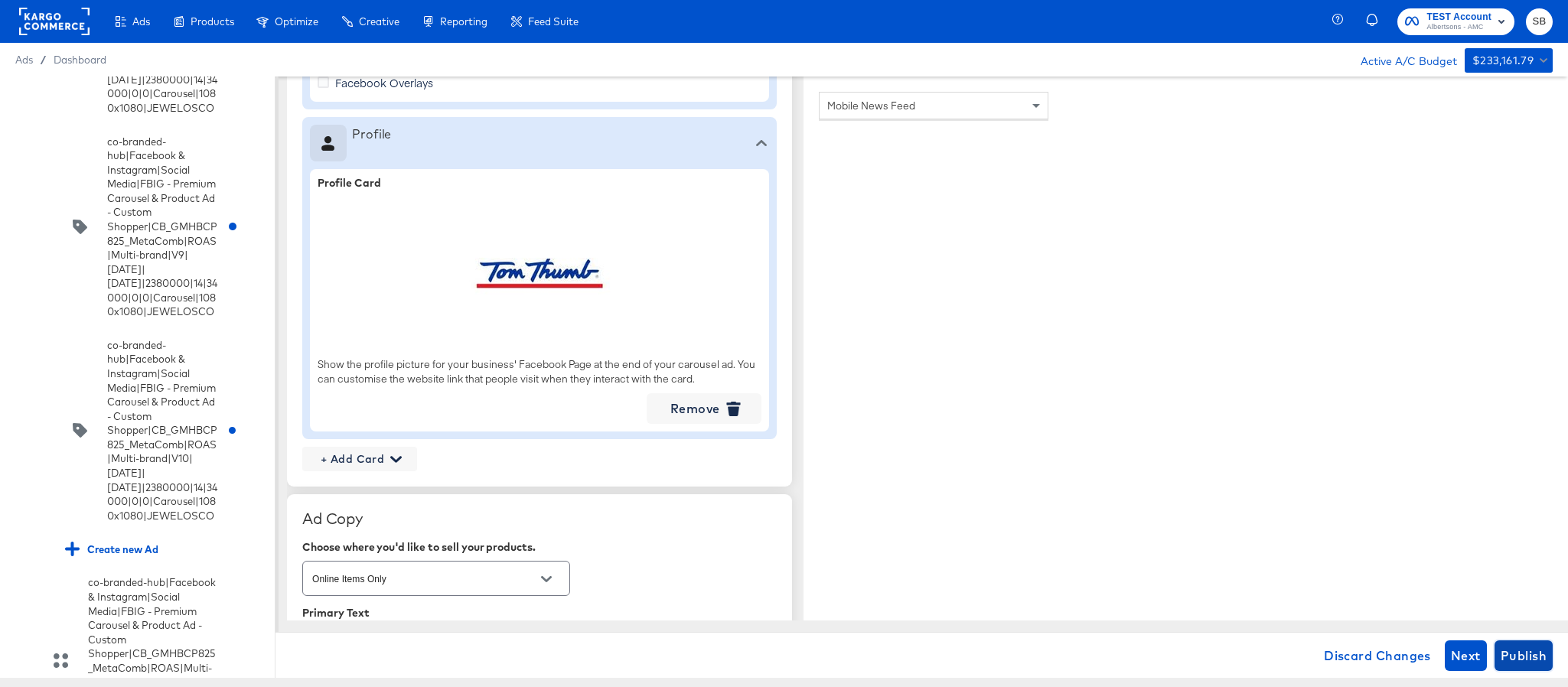
click at [1517, 657] on span "Publish" at bounding box center [1523, 656] width 46 height 22
type textarea "x"
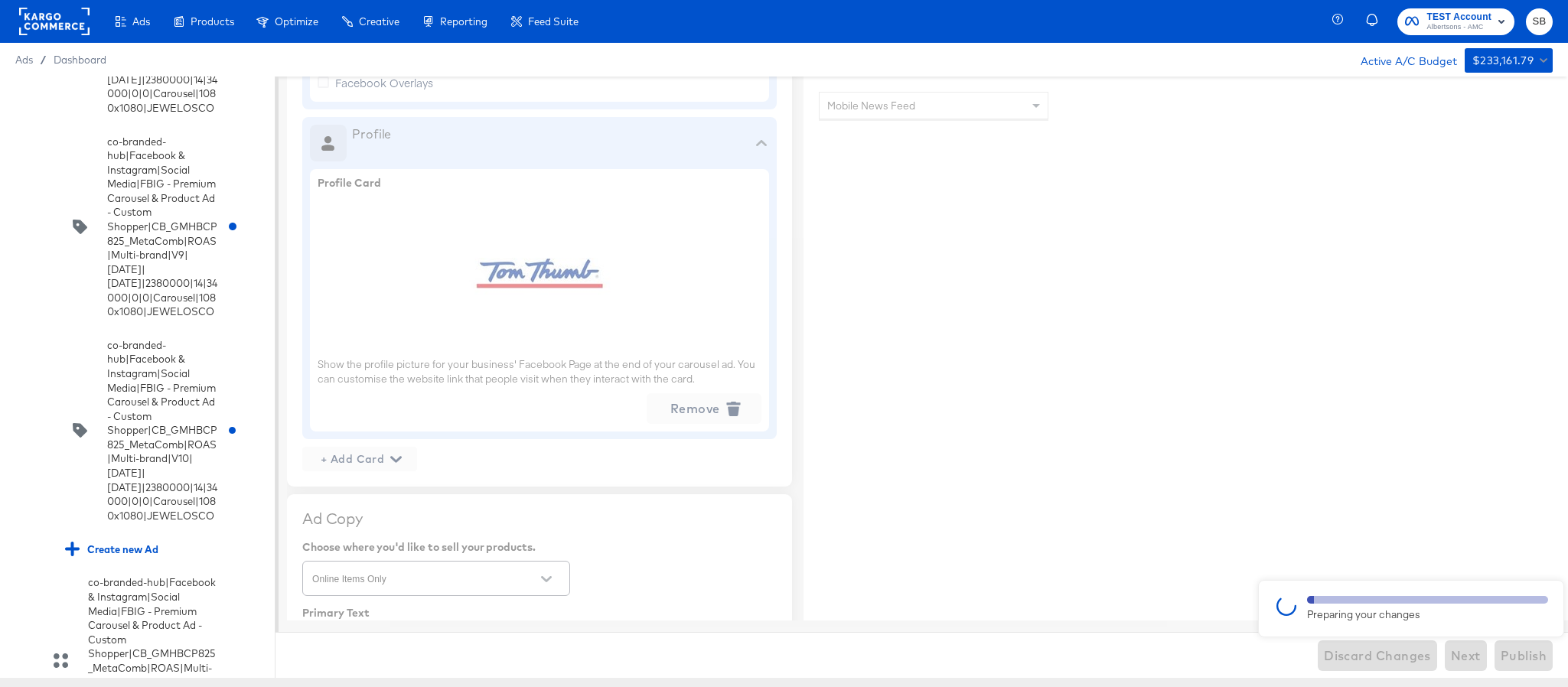
type textarea "x"
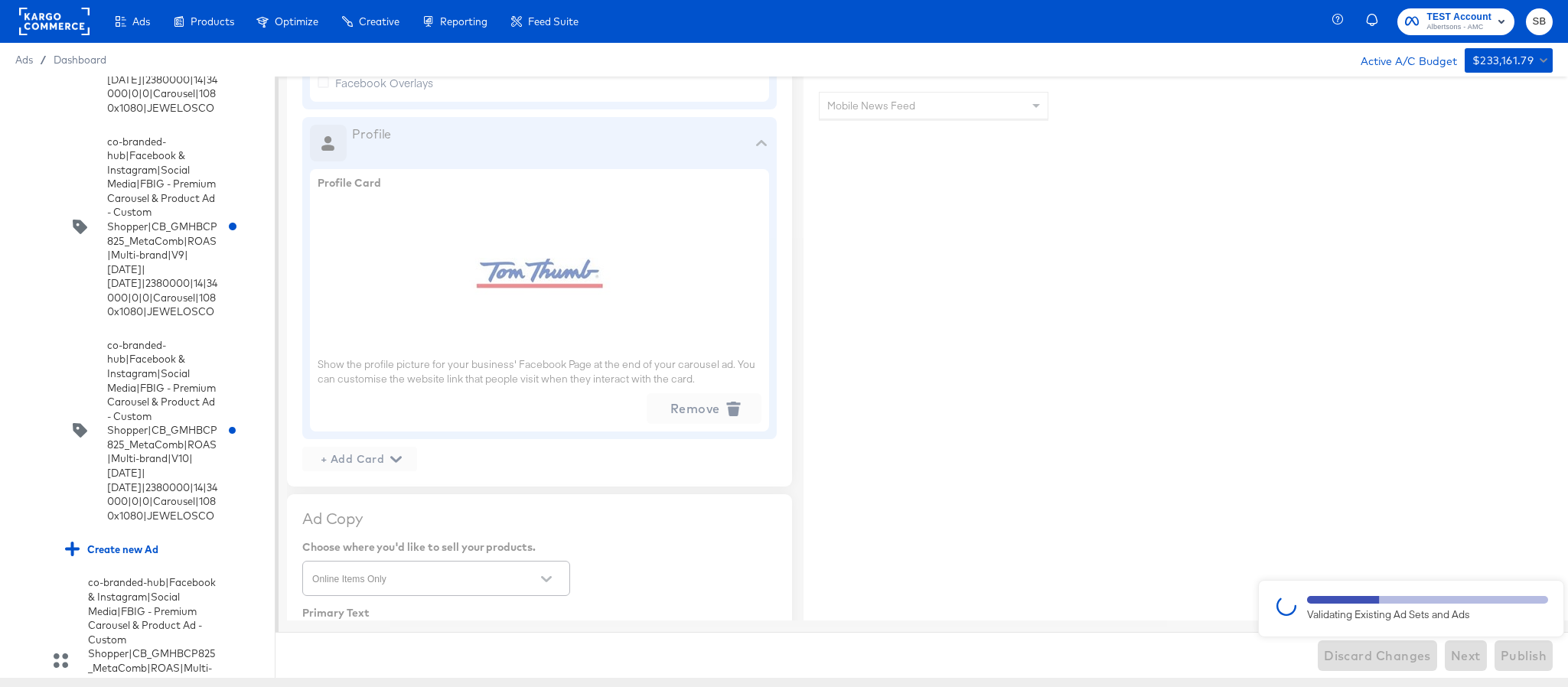
type textarea "x"
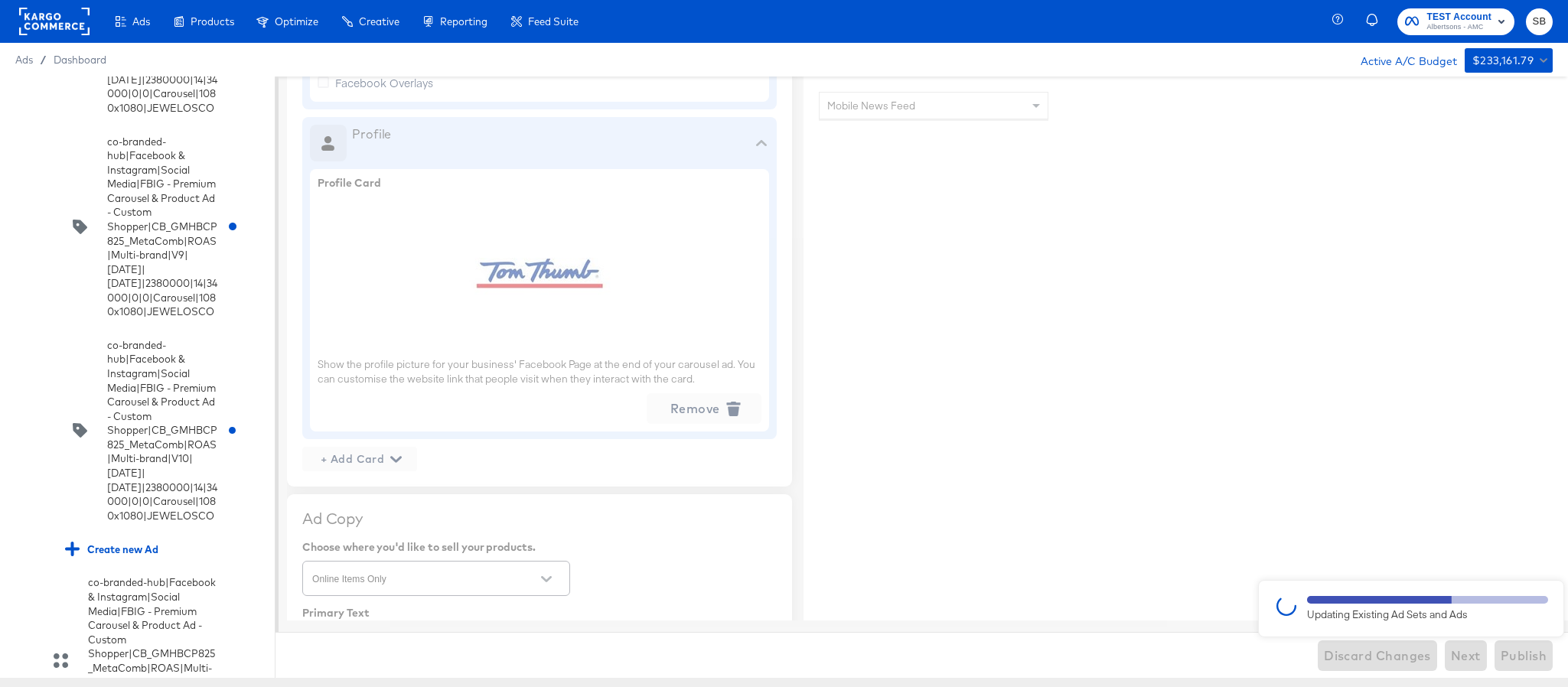
type textarea "x"
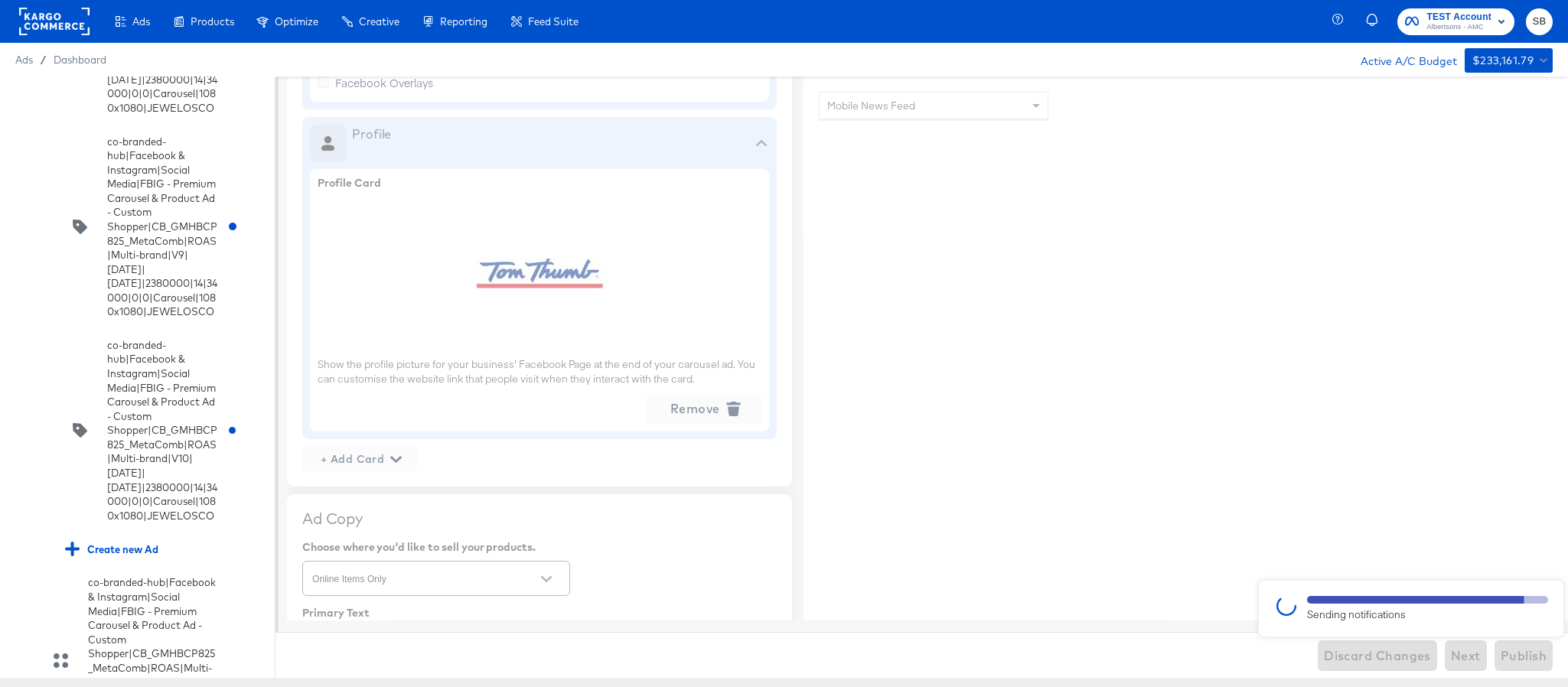
type textarea "x"
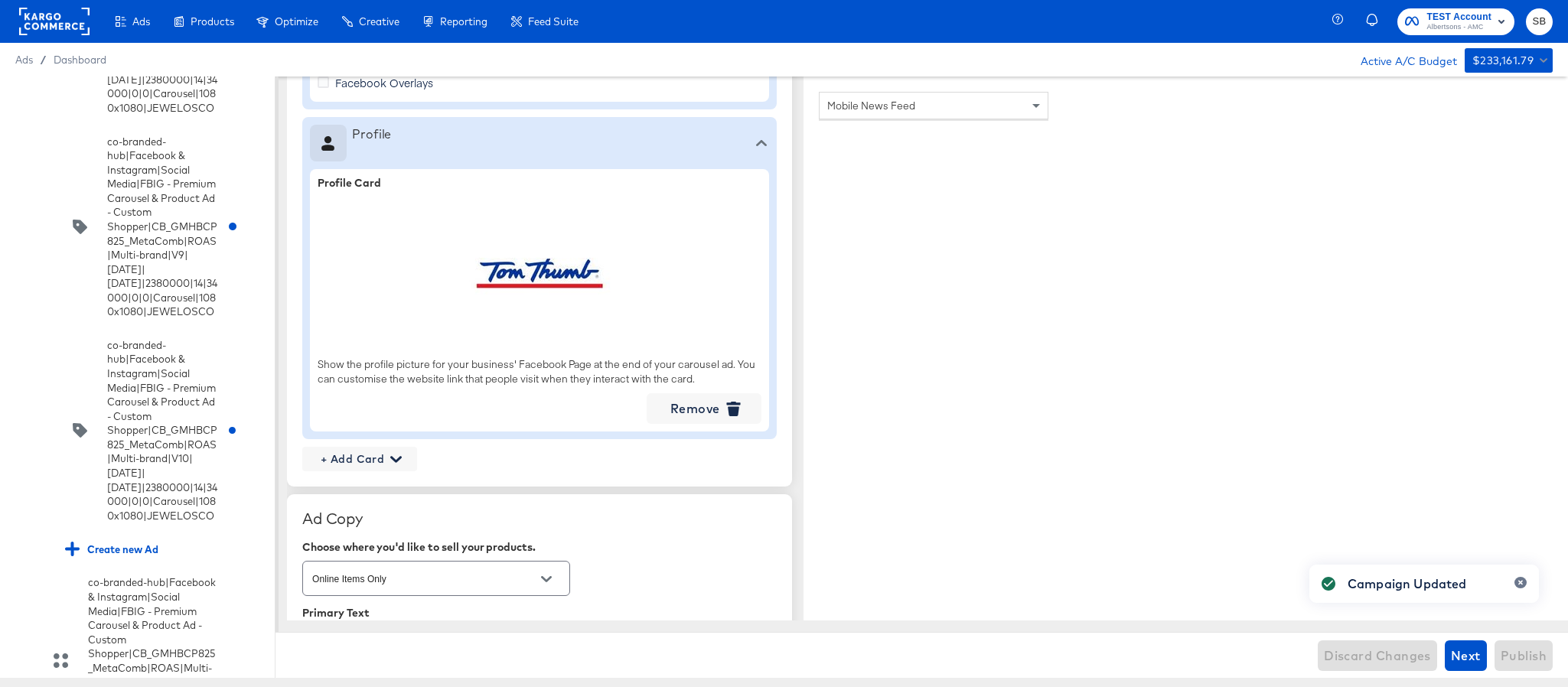
type textarea "x"
click at [14, 234] on div "co-branded-hub|Multibrand|Multi-brand_FY25 CoBrand National GMHBC P8|SAL|9/10/2…" at bounding box center [138, 377] width 275 height 602
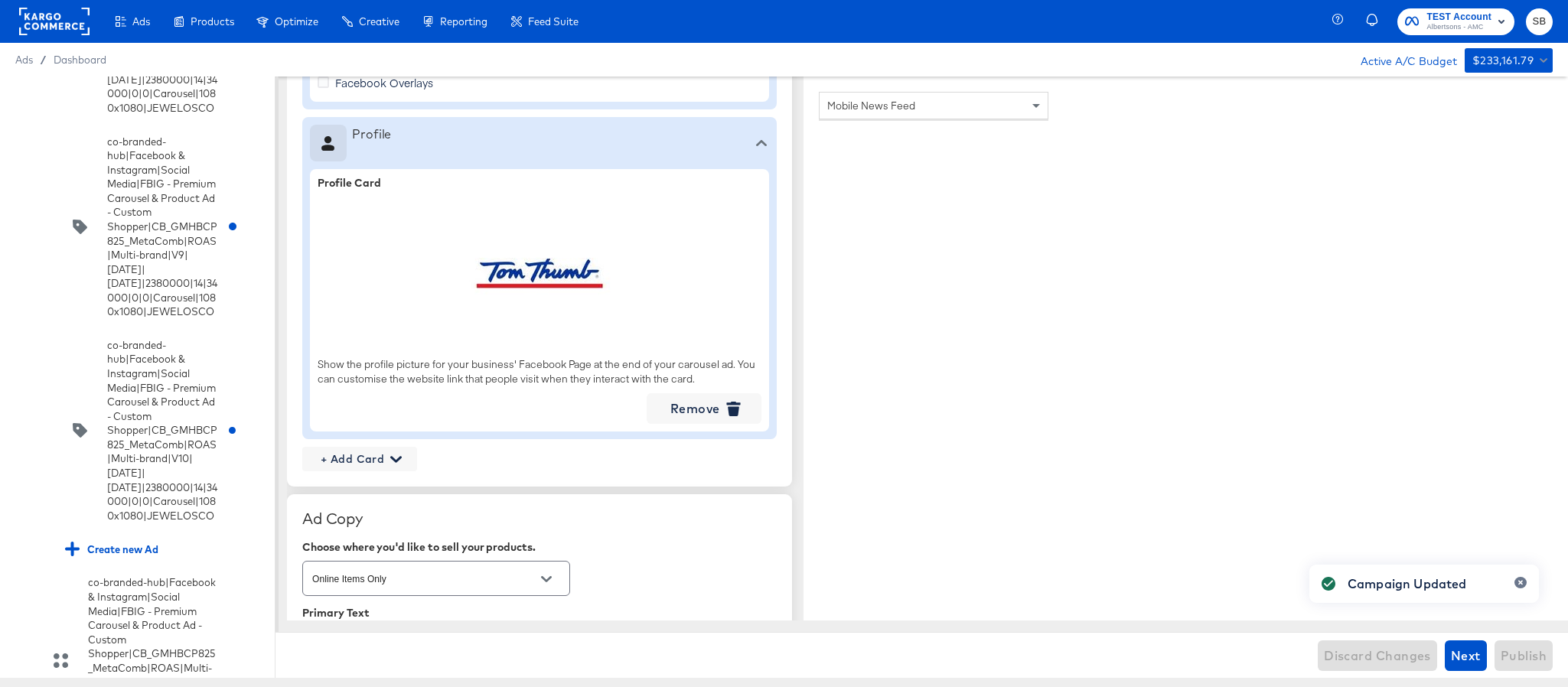
click at [0, 0] on input "checkbox" at bounding box center [0, 0] width 0 height 0
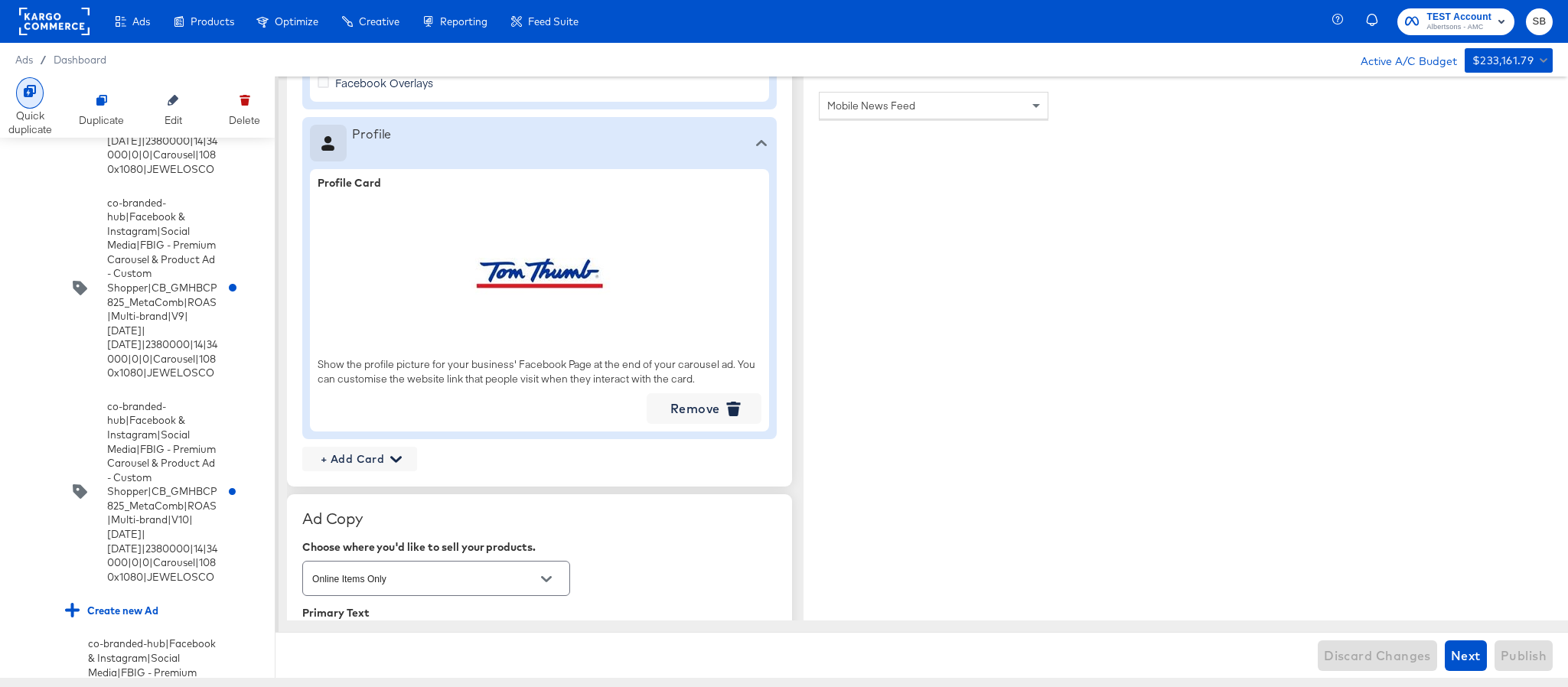
click at [30, 106] on div at bounding box center [30, 92] width 27 height 31
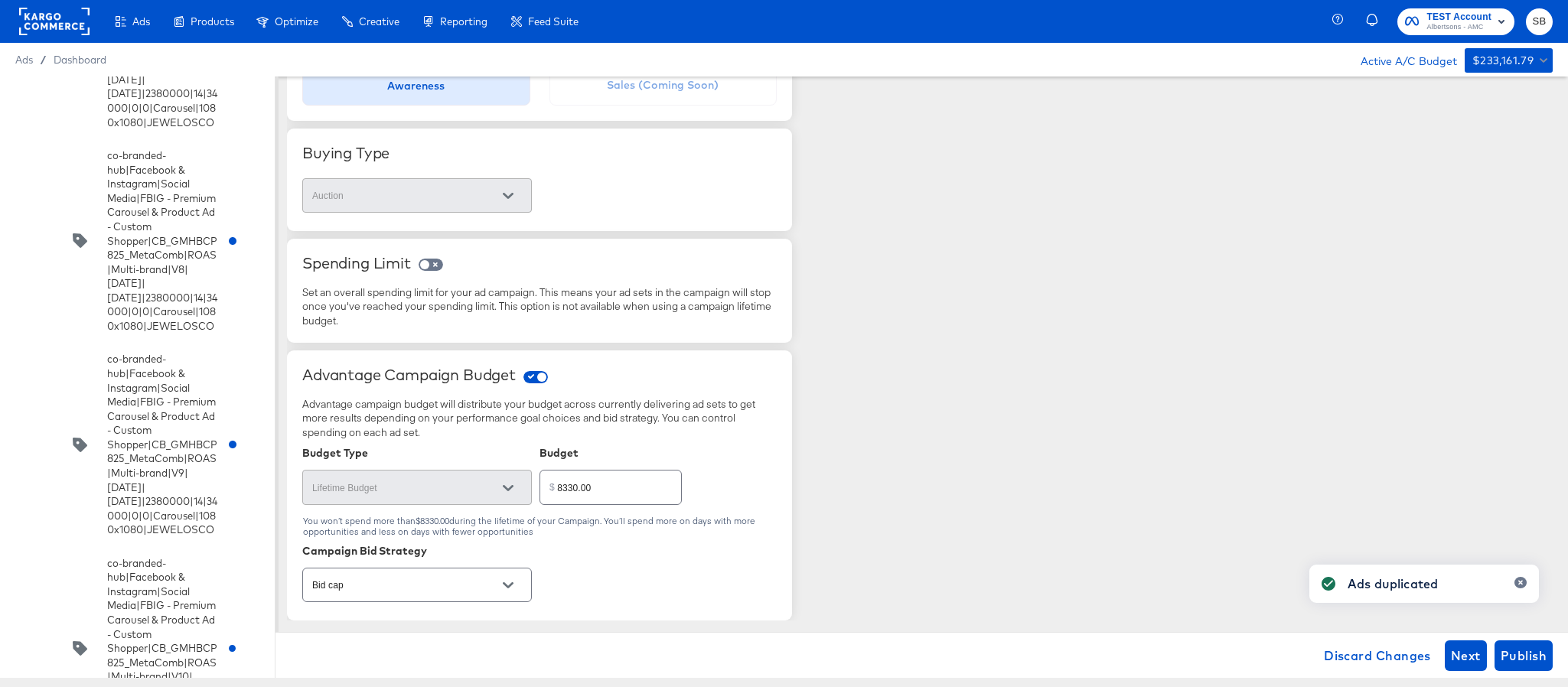
scroll to position [325, 0]
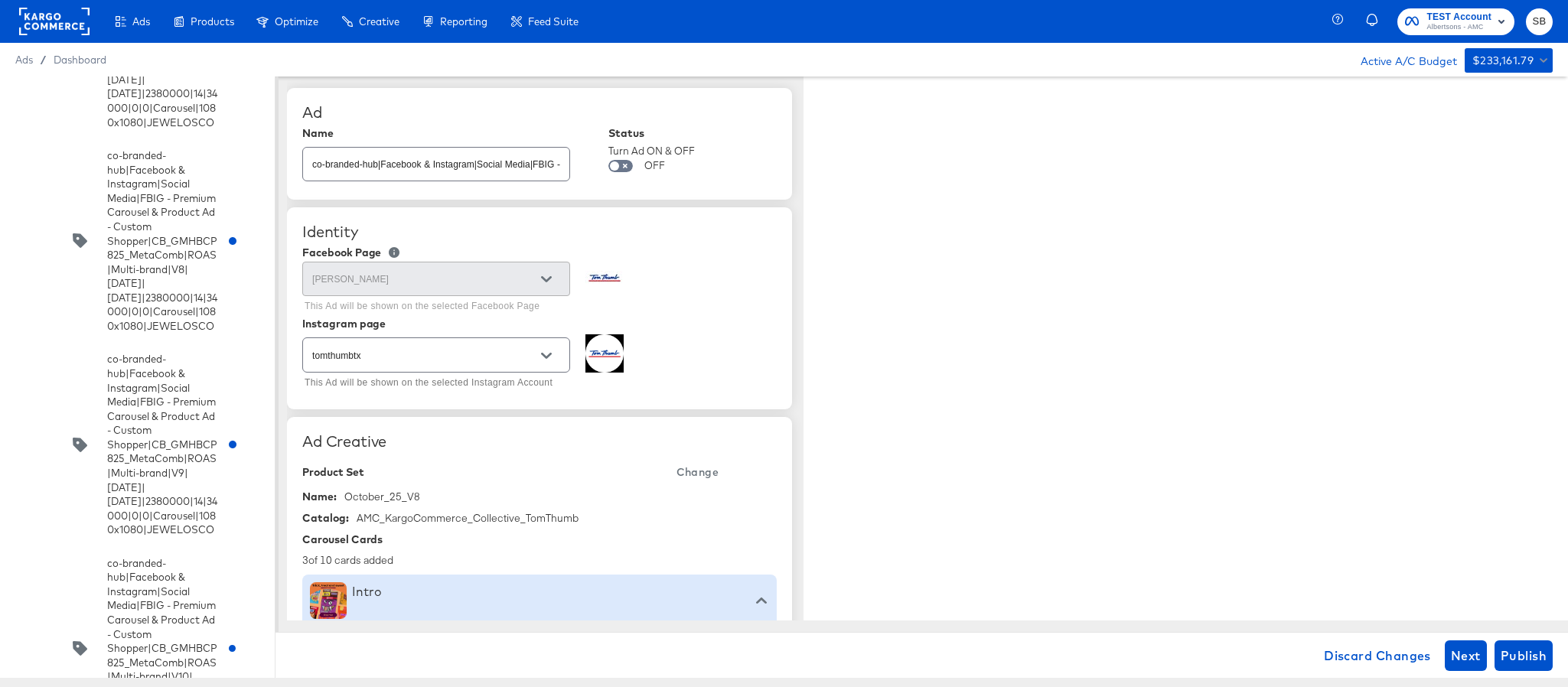
type textarea "x"
click at [504, 161] on input "co-branded-hub|Facebook & Instagram|Social Media|FBIG - Premium Carousel & Prod…" at bounding box center [436, 158] width 267 height 33
paste input "9|9/10/2025|10/07/2025|2380000|14|34000|0|0|Carousel|1080x1080|TOMTHUMB"
type input "co-branded-hub|Facebook & Instagram|Social Media|FBIG - Premium Carousel & Prod…"
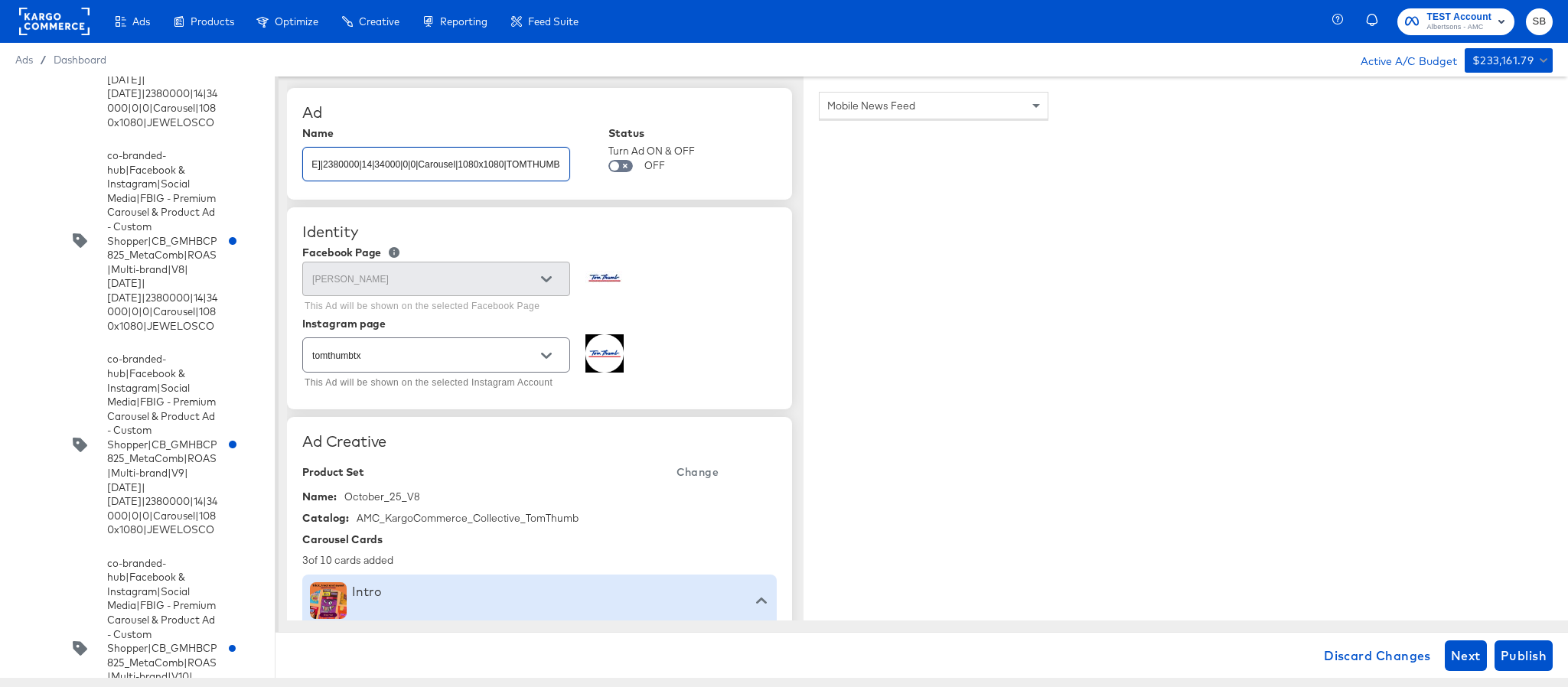
type textarea "x"
click at [705, 472] on span "Change" at bounding box center [698, 473] width 42 height 19
type textarea "x"
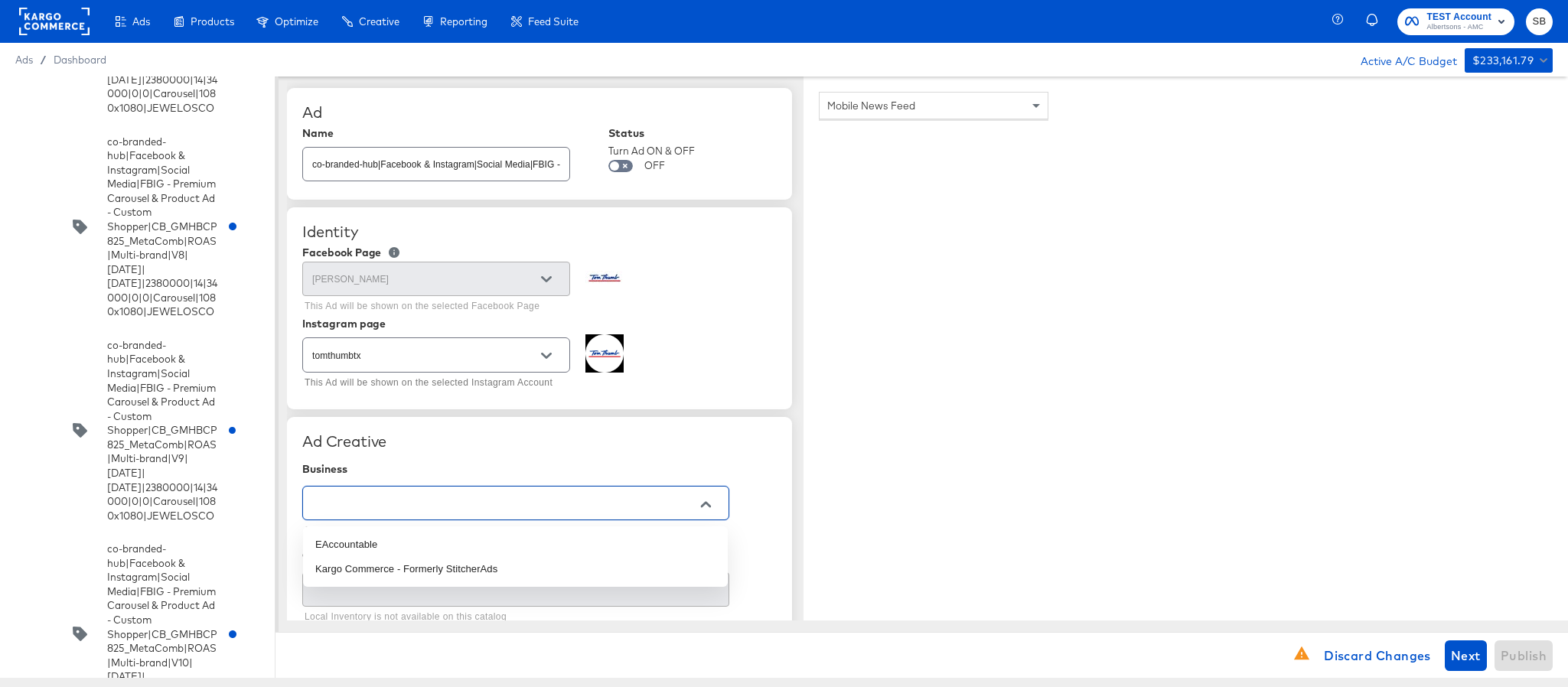
click at [498, 499] on input "text" at bounding box center [504, 504] width 389 height 18
click at [476, 563] on li "Kargo Commerce - Formerly StitcherAds" at bounding box center [515, 570] width 425 height 25
type input "Kargo Commerce - Formerly StitcherAds"
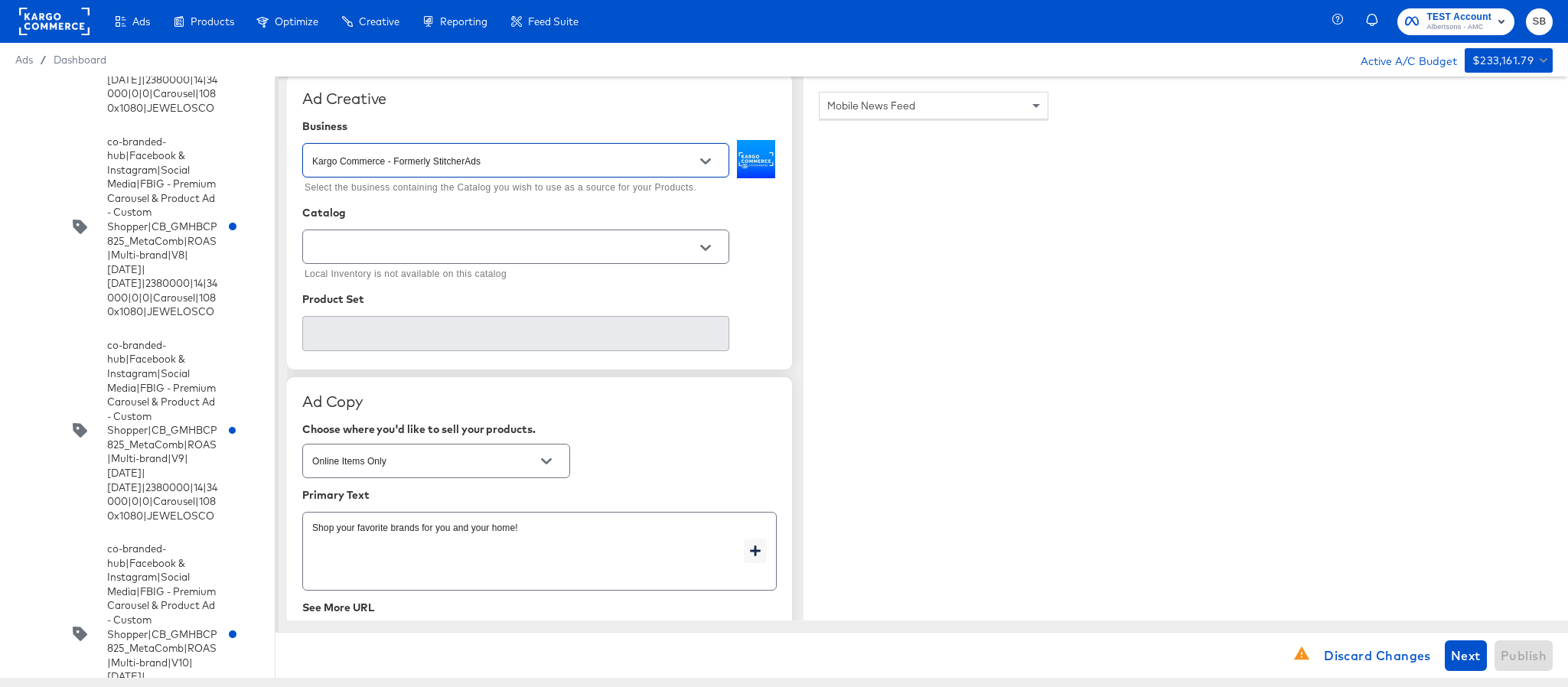
scroll to position [344, 0]
click at [549, 267] on div "Local Inventory is not available on this catalog" at bounding box center [516, 254] width 427 height 53
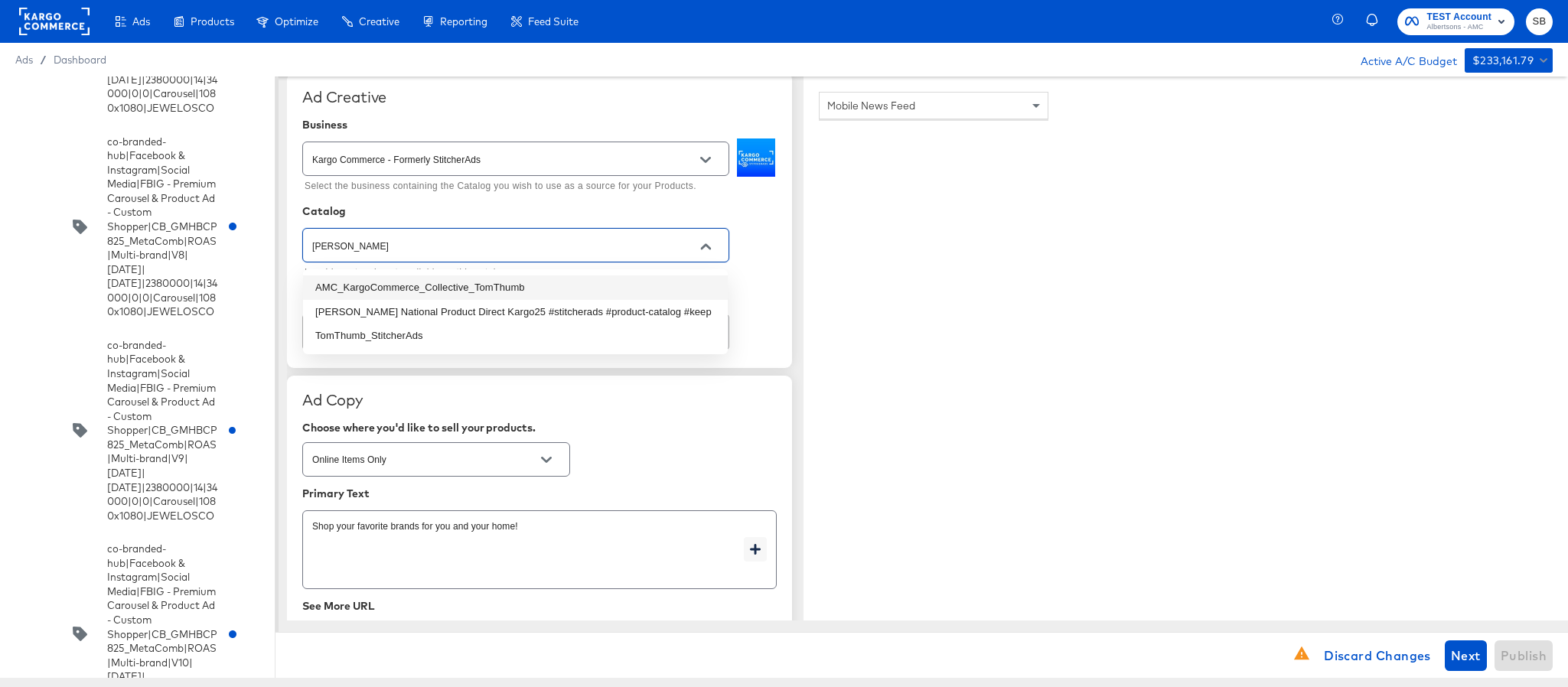
click at [462, 287] on li "AMC_KargoCommerce_Collective_TomThumb" at bounding box center [515, 288] width 425 height 25
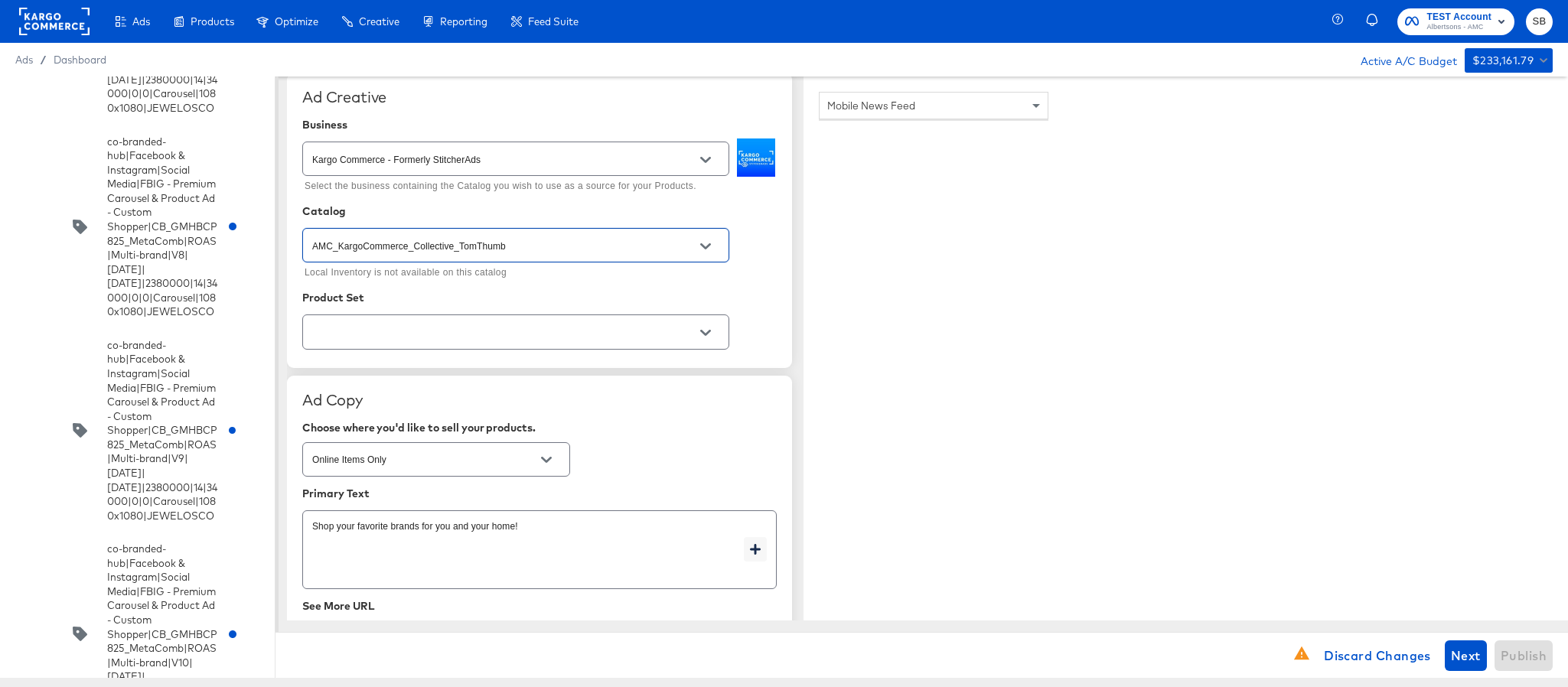
type input "AMC_KargoCommerce_Collective_TomThumb"
click at [450, 335] on input "text" at bounding box center [504, 333] width 389 height 18
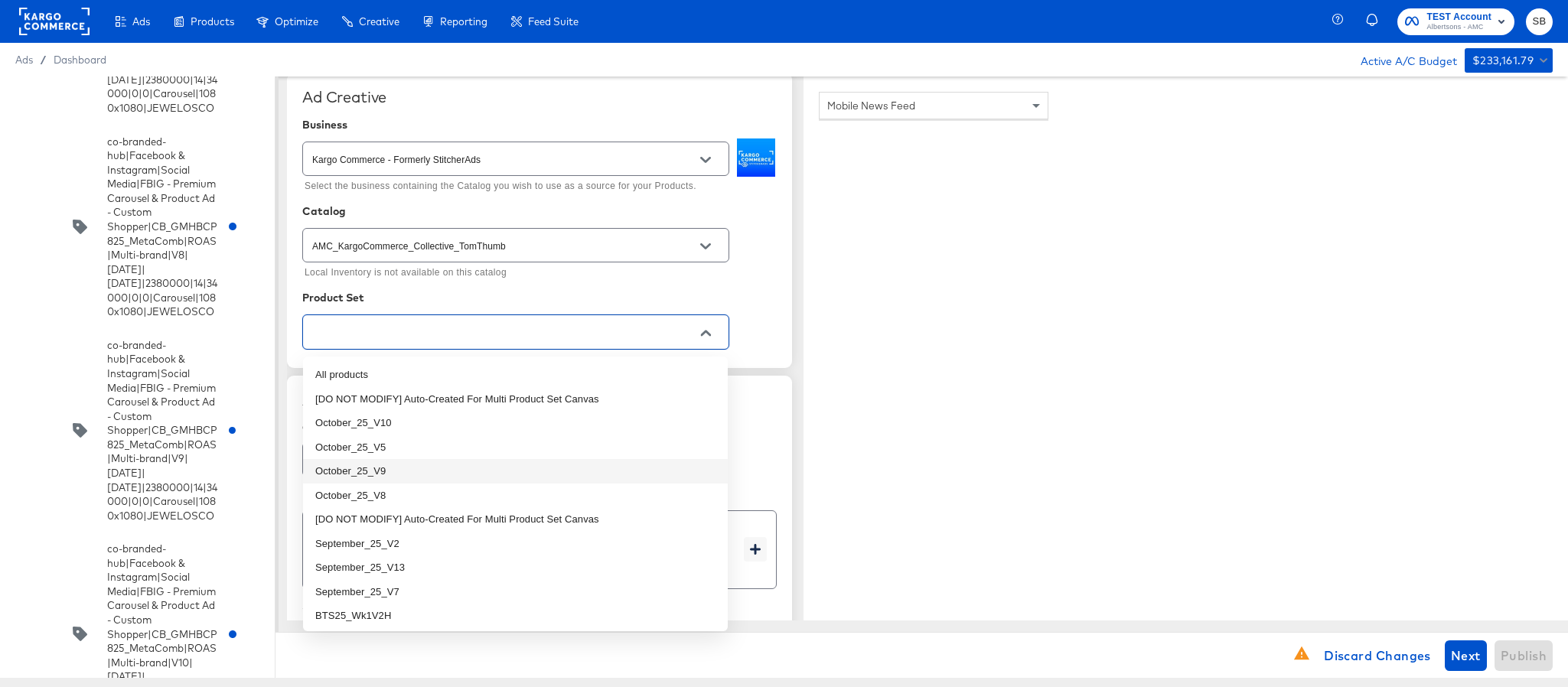
click at [434, 462] on li "October_25_V9" at bounding box center [515, 472] width 425 height 25
type textarea "x"
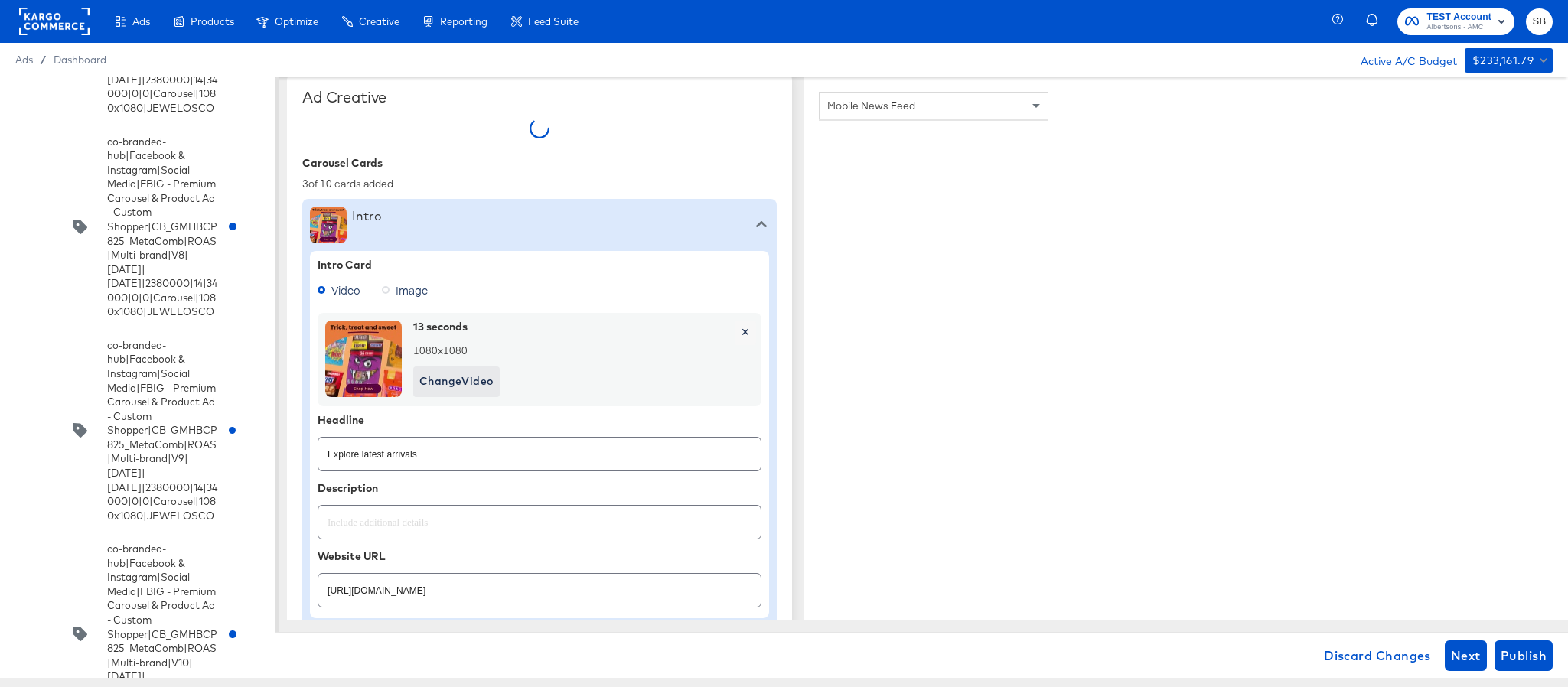
type textarea "x"
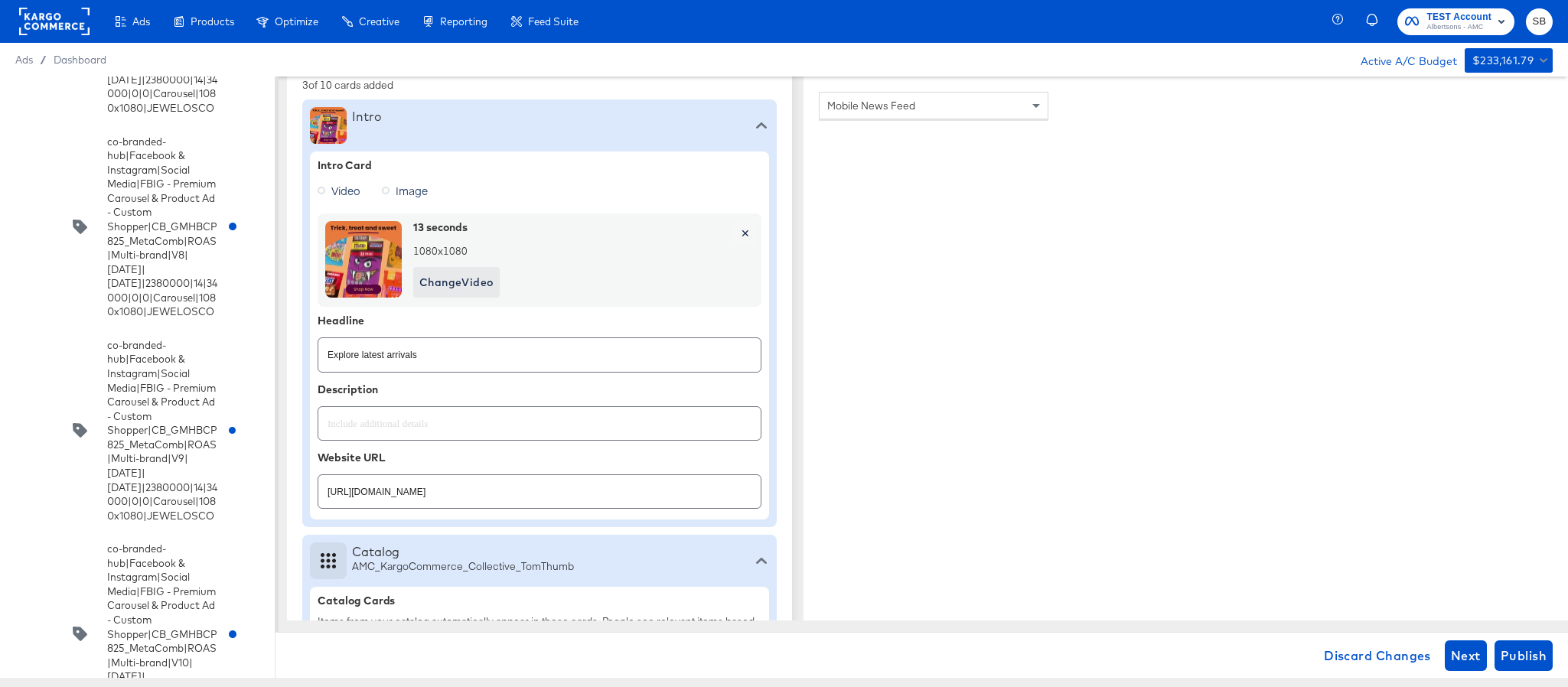
scroll to position [689, 0]
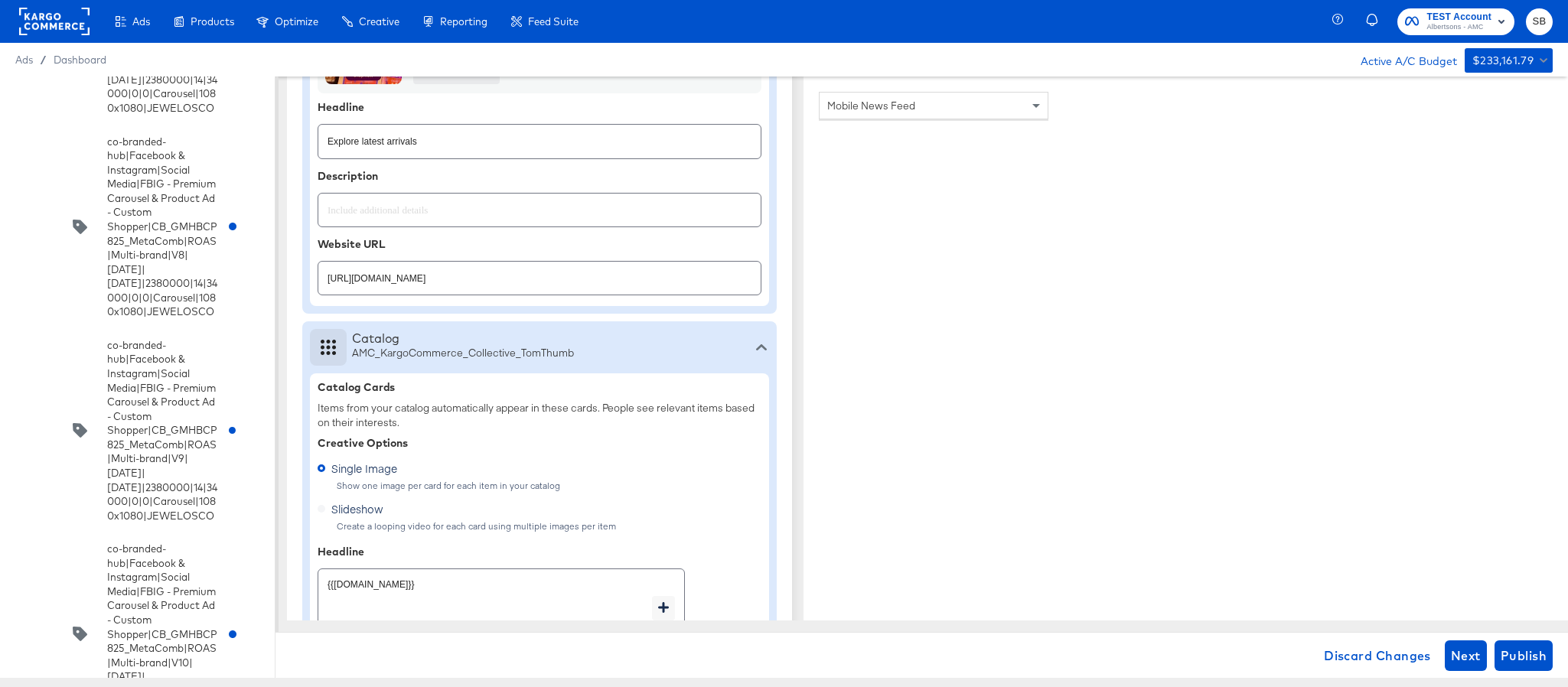
click at [588, 288] on input "https://www.tomthumb.com/shop/aisles/paper-cleaning-home.html" at bounding box center [539, 272] width 442 height 33
paste input "cookies-snacks-candy"
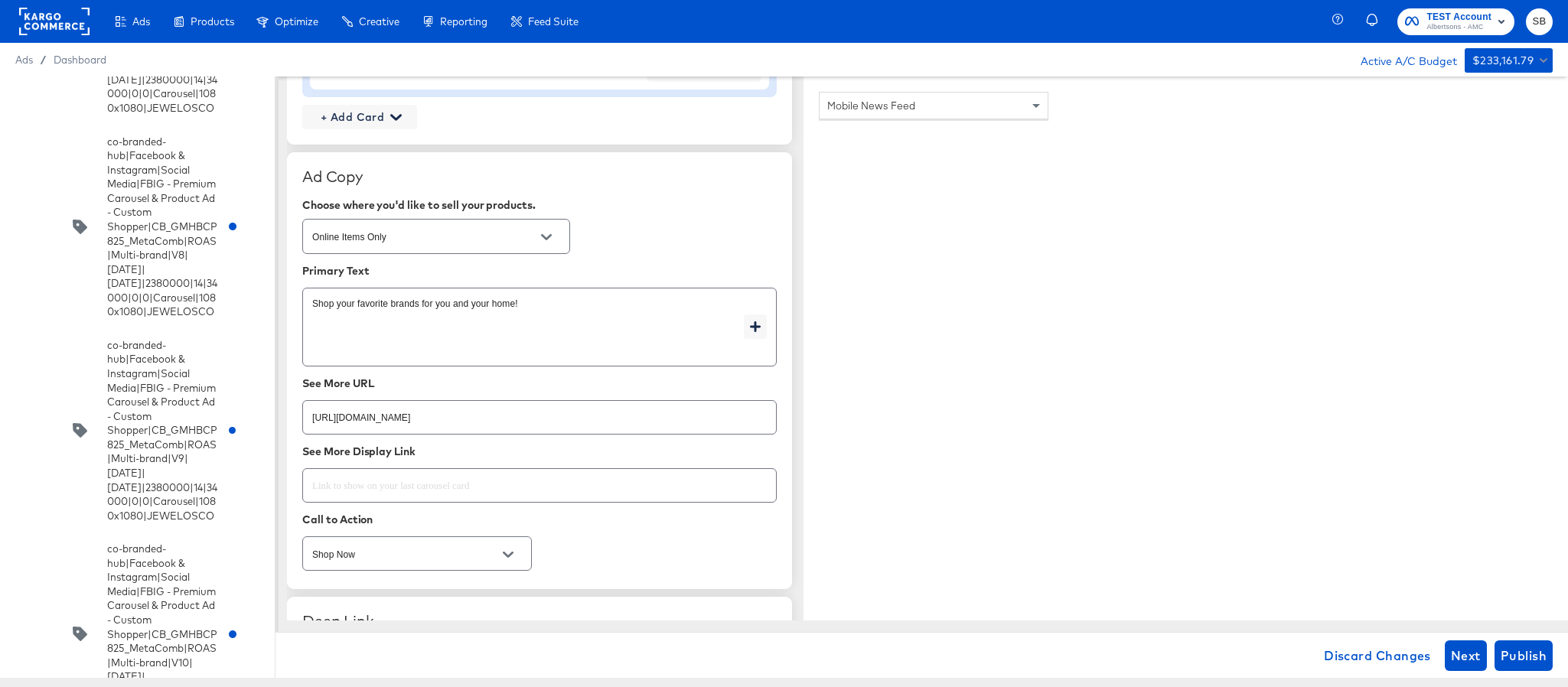
scroll to position [2066, 0]
type input "https://www.tomthumb.com/shop/aisles/cookies-snacks-candy.html"
type textarea "x"
click at [609, 417] on input "https://www.tomthumb.com/shop/aisles/paper-cleaning-home.html" at bounding box center [539, 409] width 473 height 33
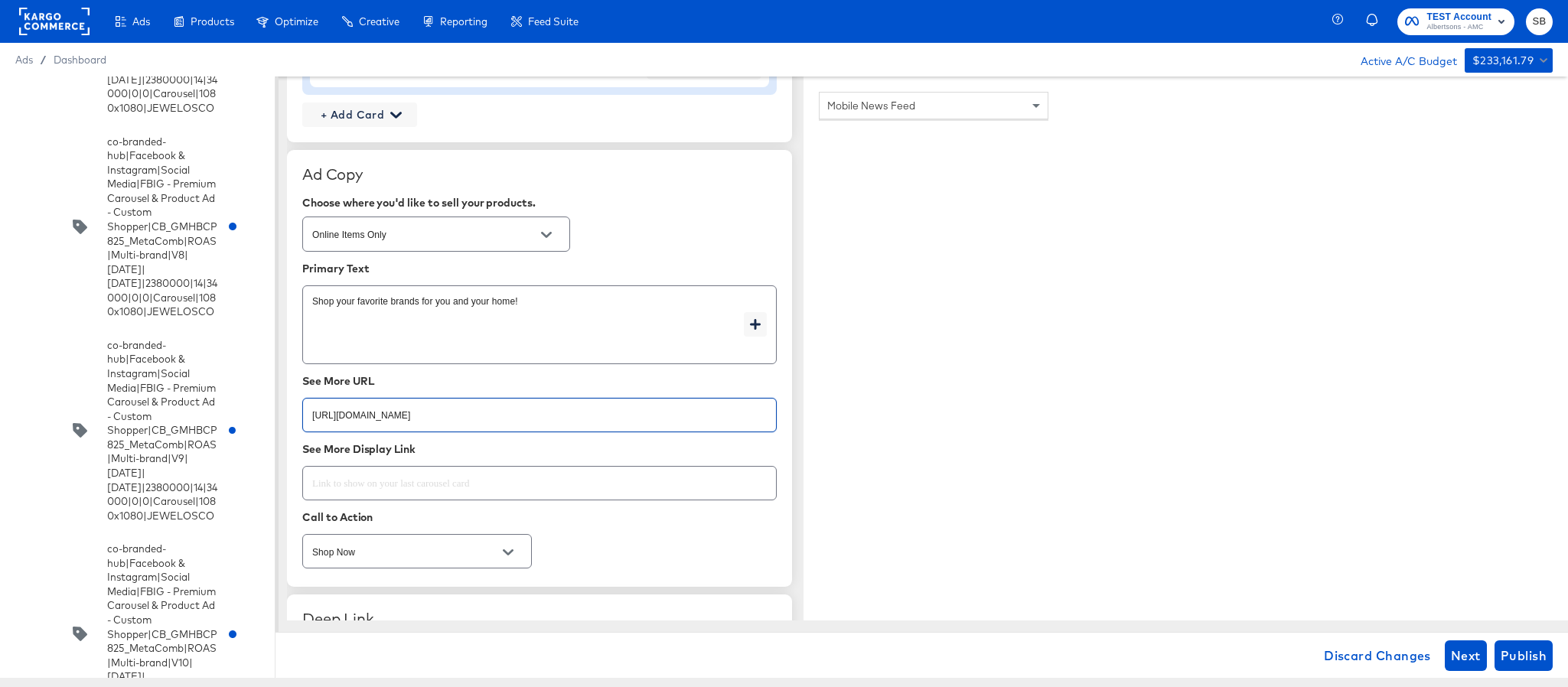
paste input "cookies-snacks-candy"
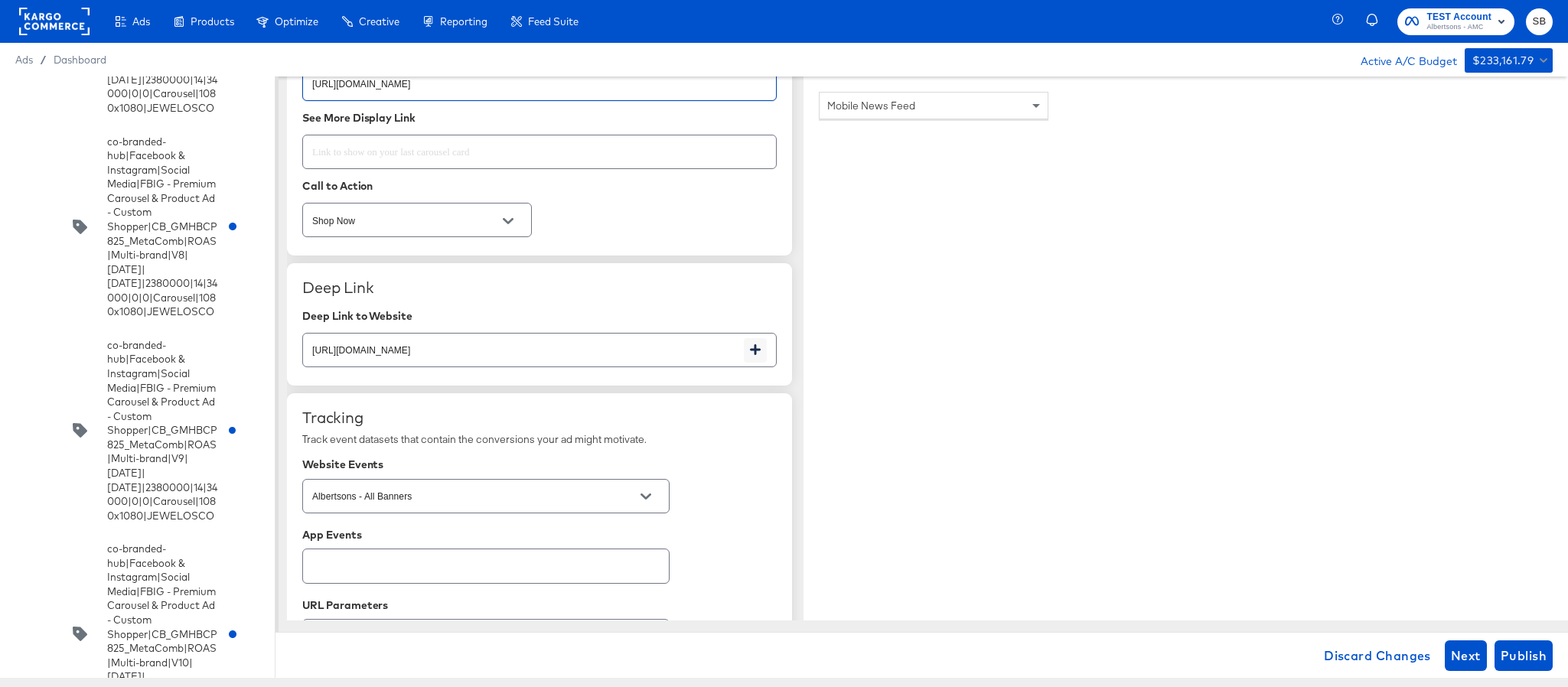
scroll to position [2411, 0]
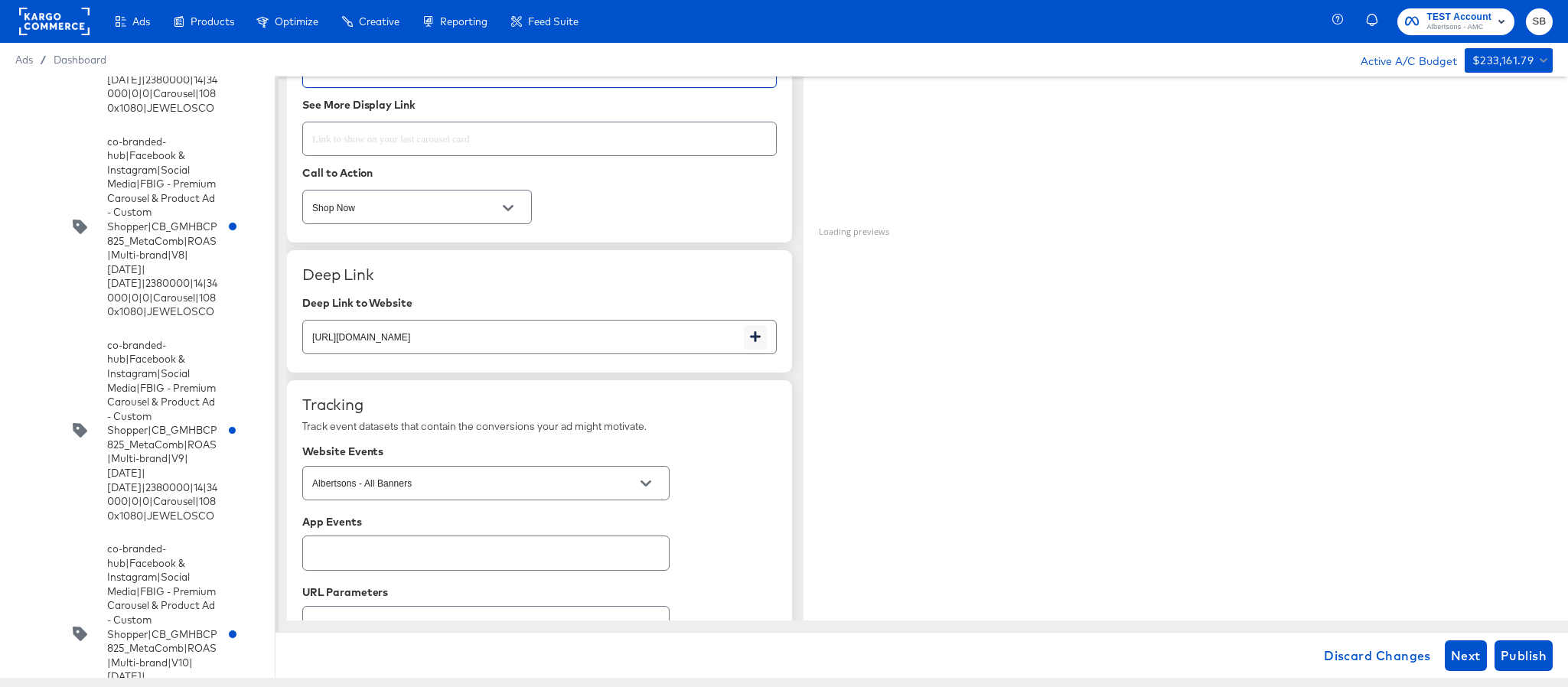
type input "https://www.tomthumb.com/shop/aisles/cookies-snacks-candy.html"
type textarea "x"
click at [625, 347] on input "https://www.tomthumb.com/shop/aisles/paper-cleaning-home.html" at bounding box center [523, 331] width 441 height 33
paste input "cookies-snacks-candy"
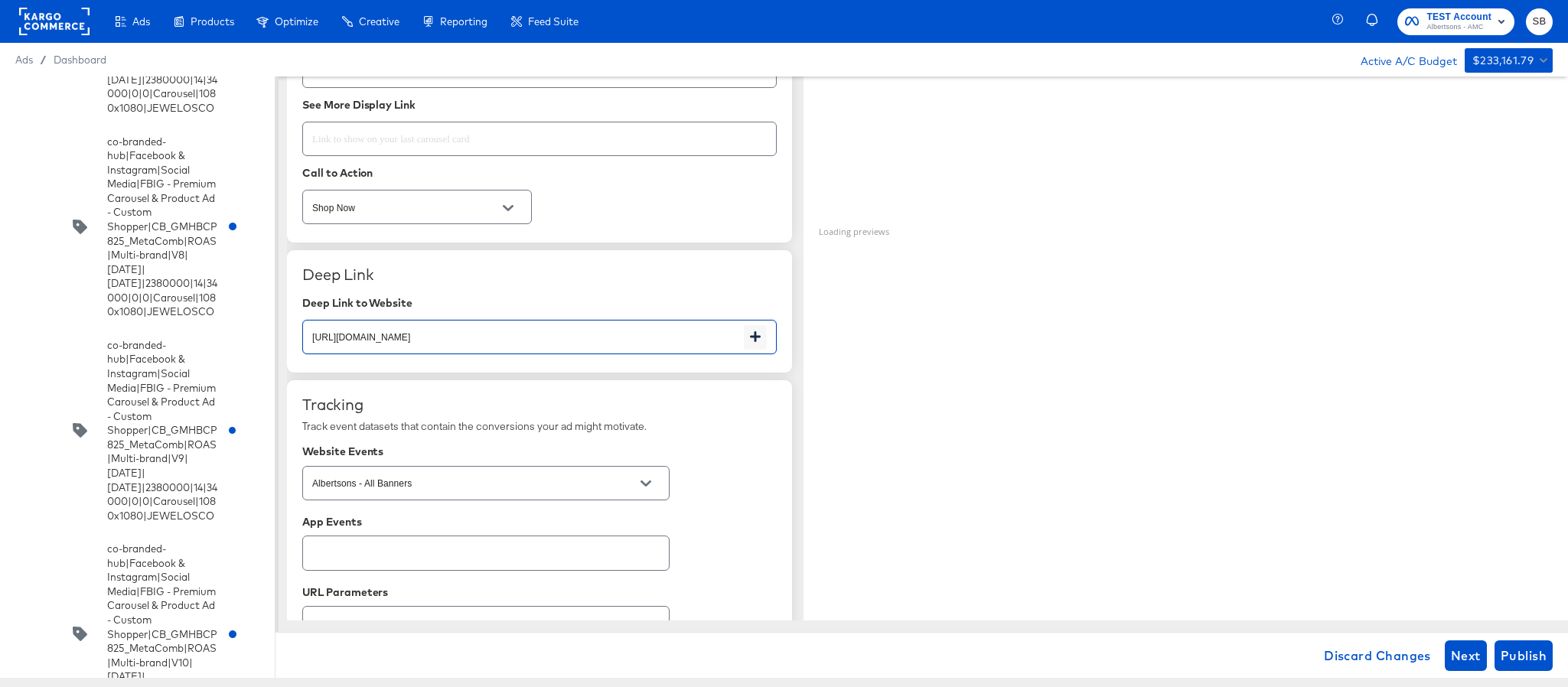
type input "https://www.tomthumb.com/shop/aisles/cookies-snacks-candy.html"
type textarea "x"
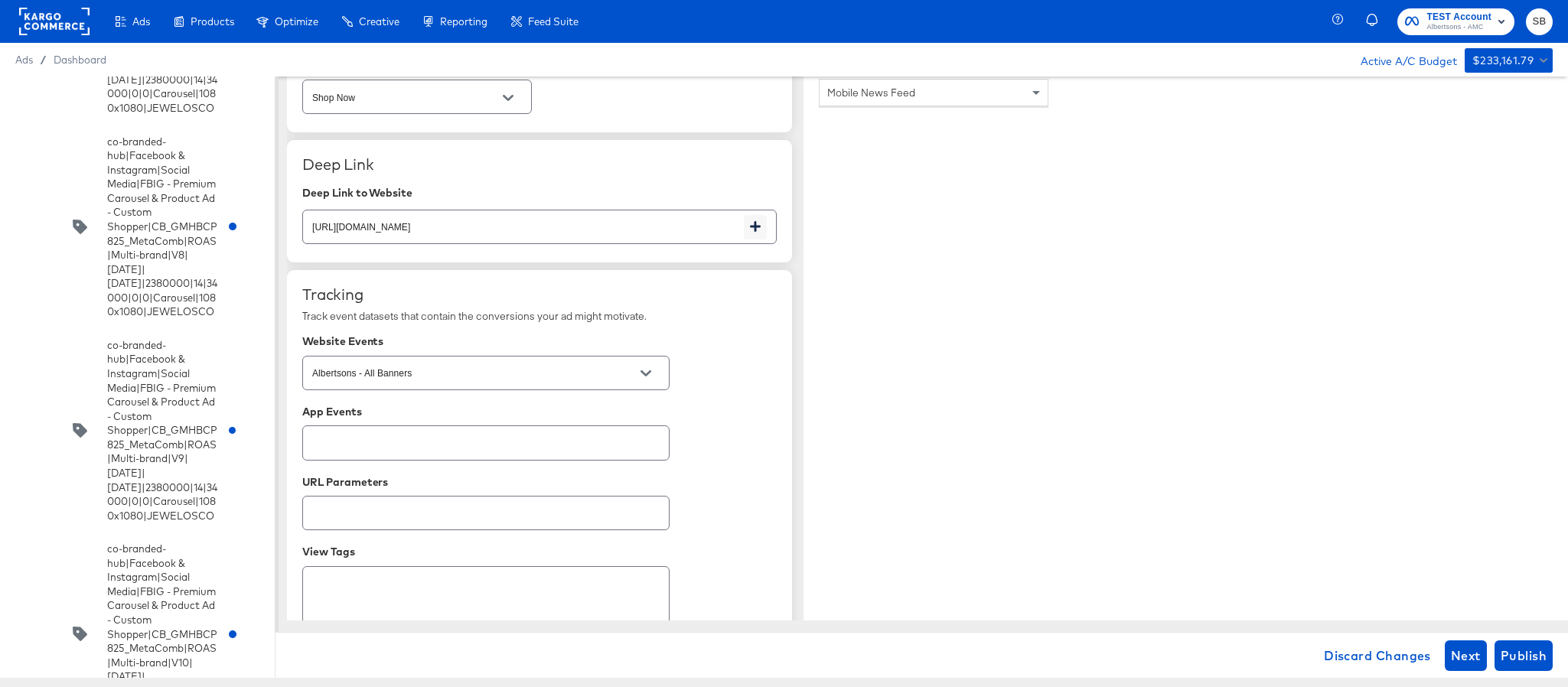
scroll to position [2591, 0]
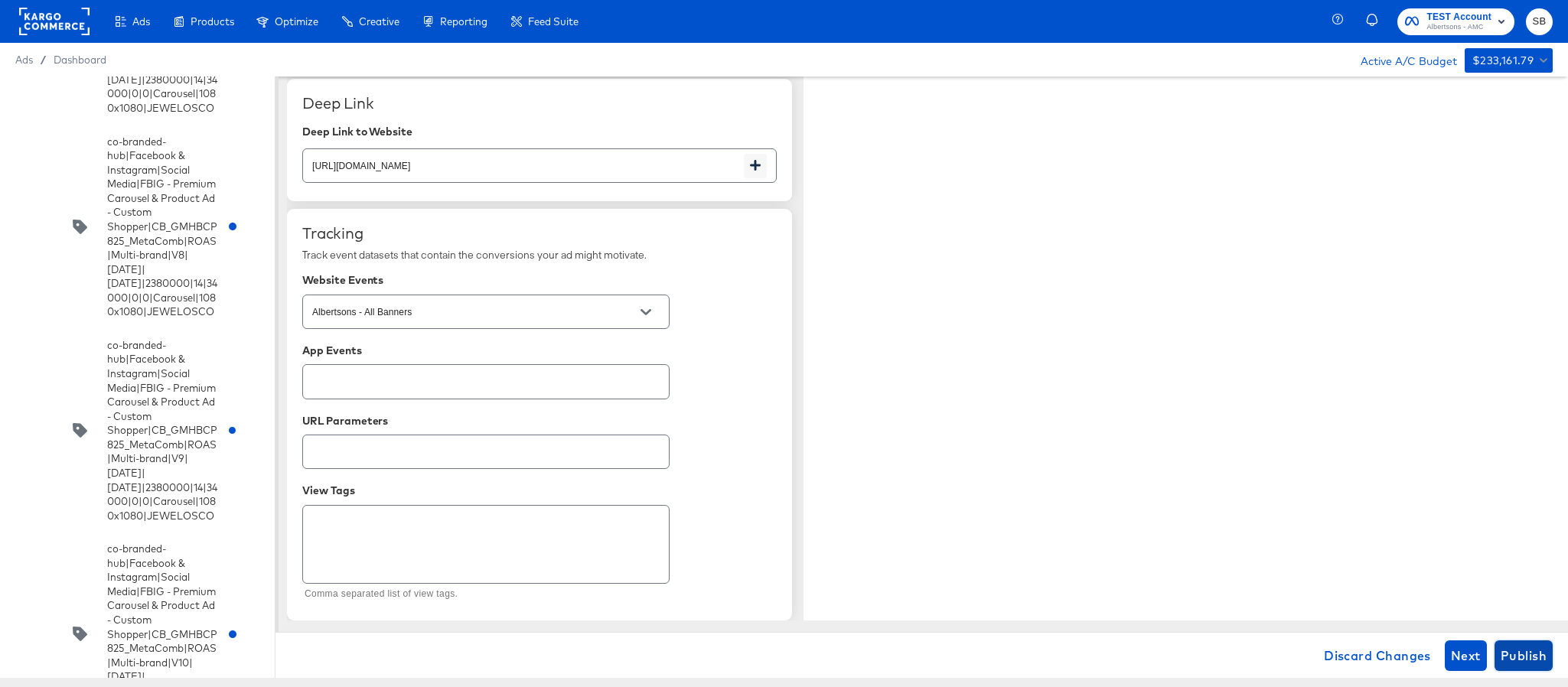
click at [1517, 647] on span "Publish" at bounding box center [1523, 656] width 46 height 22
type textarea "x"
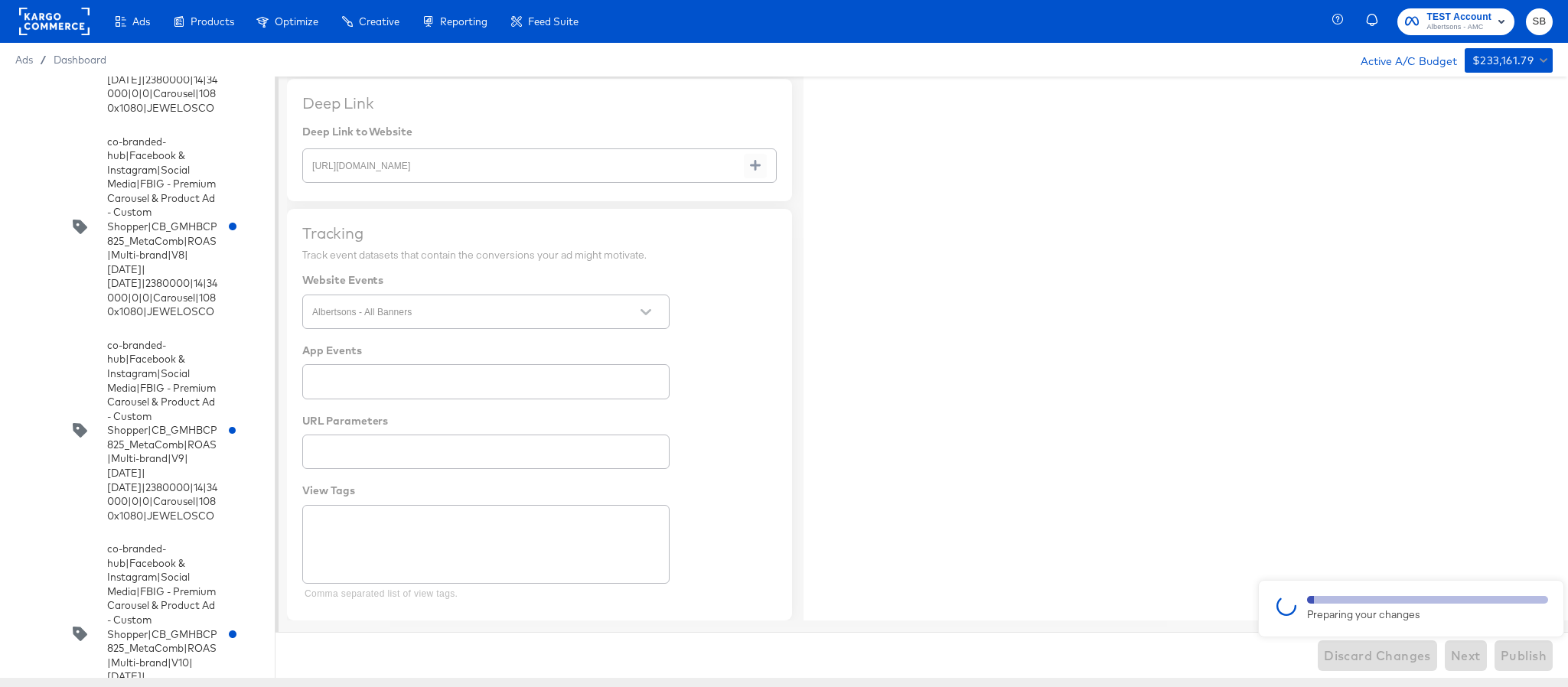
type textarea "x"
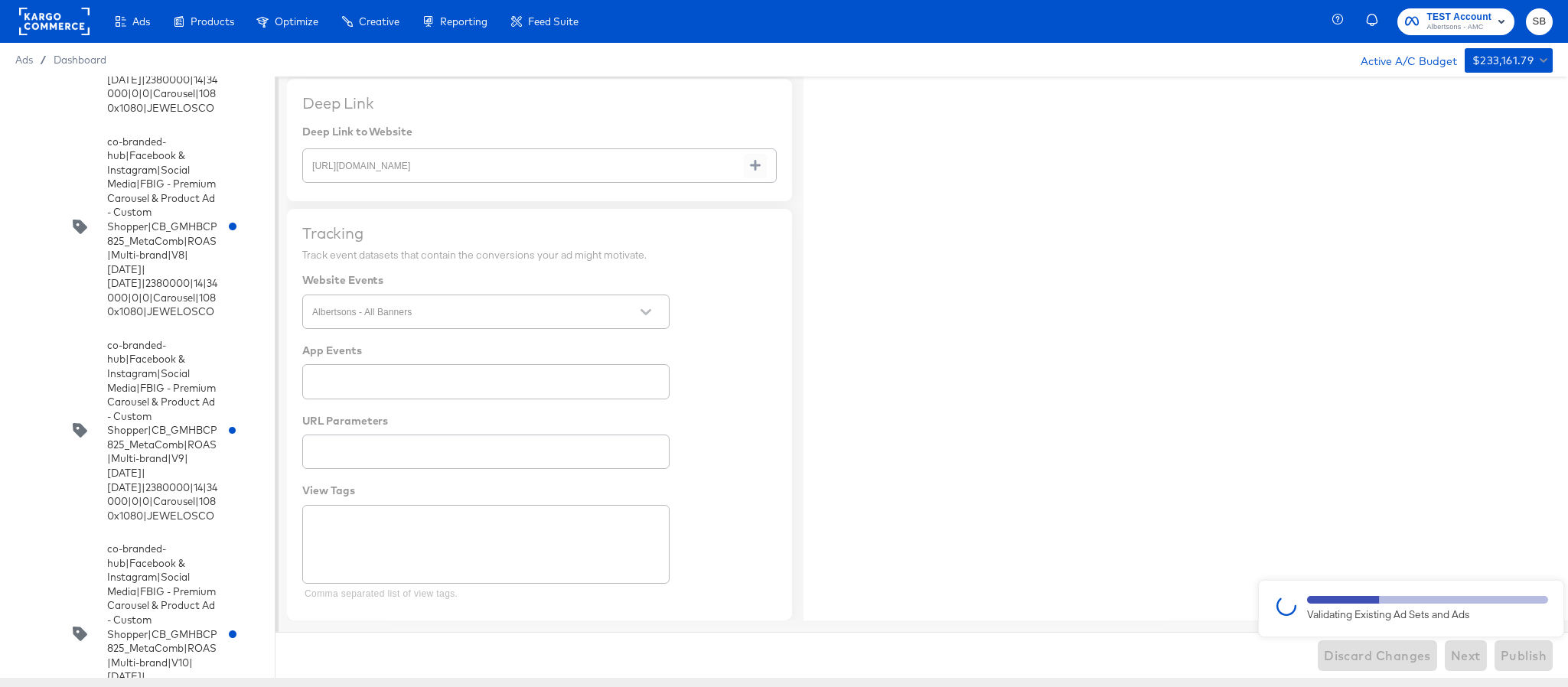
type textarea "x"
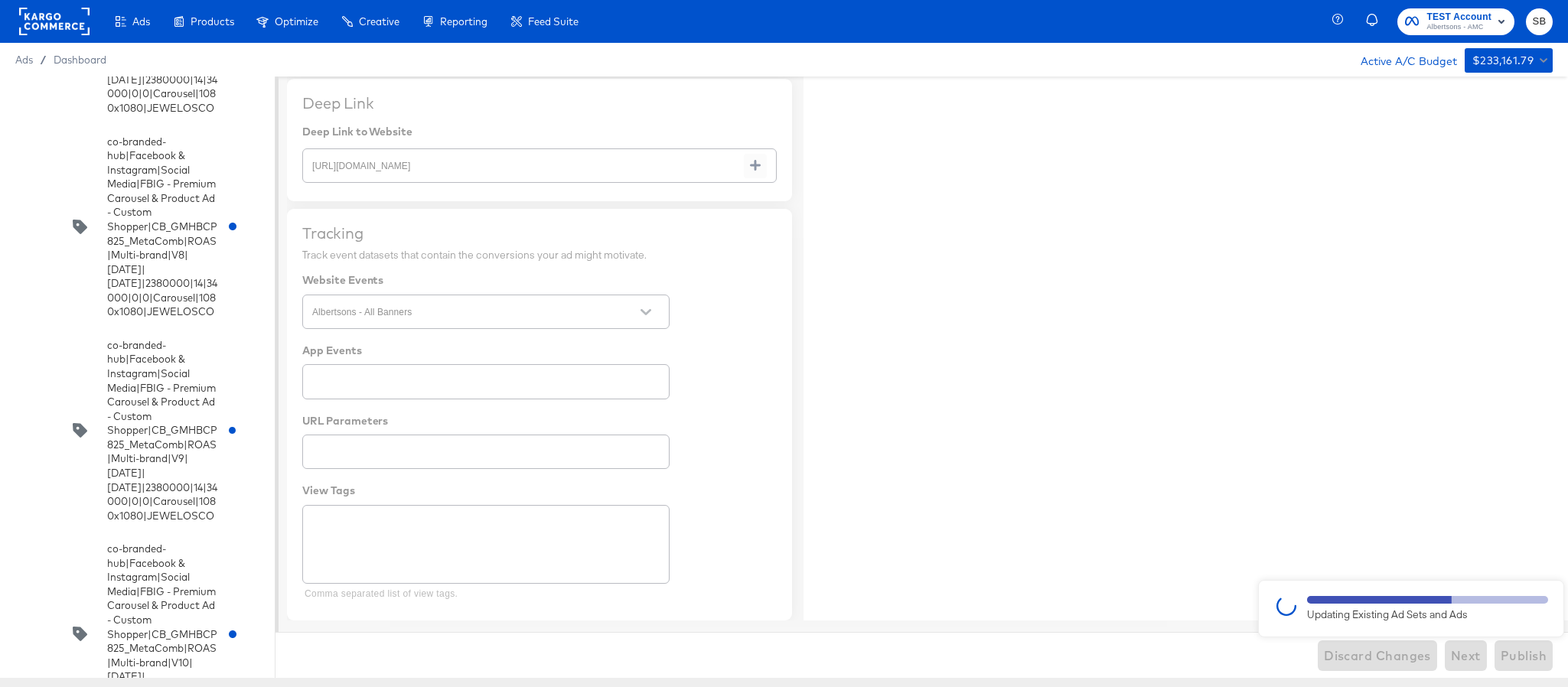
type textarea "x"
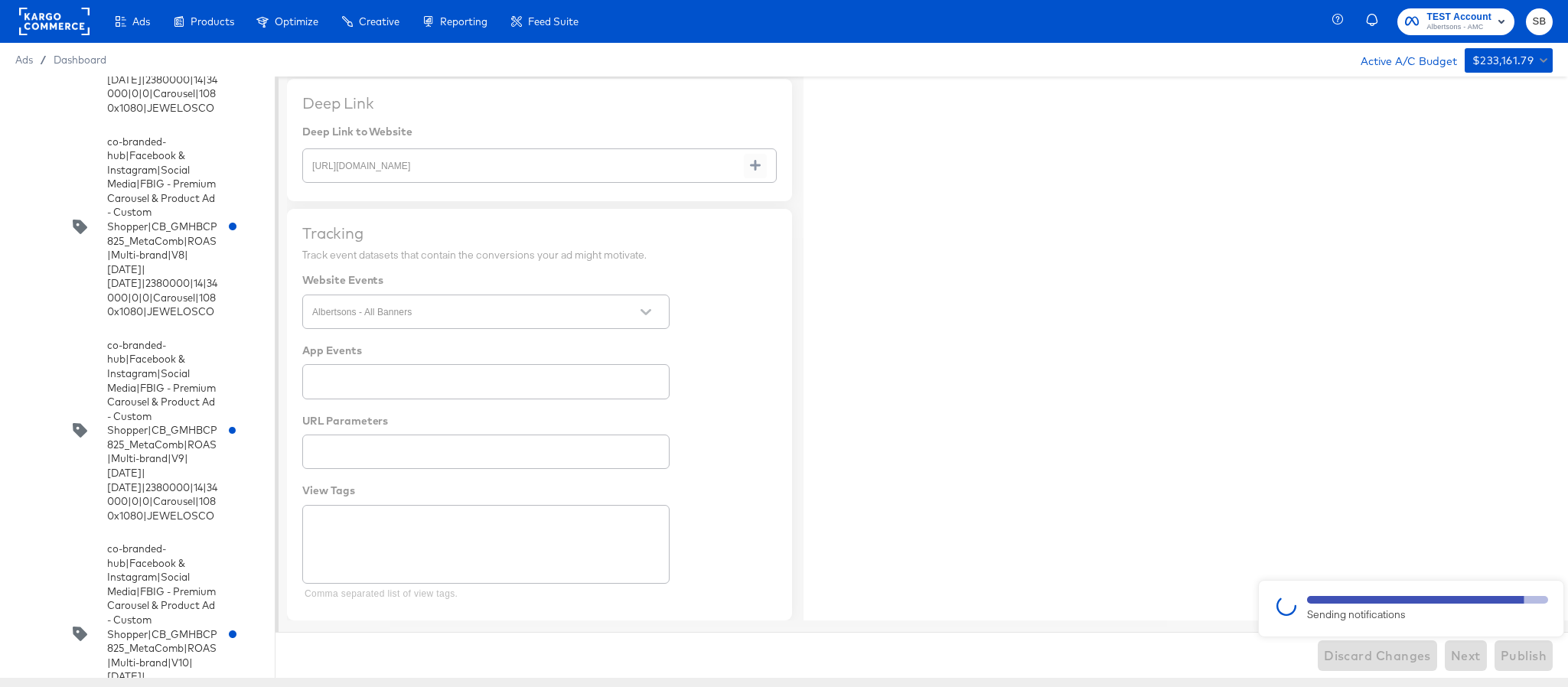
type textarea "x"
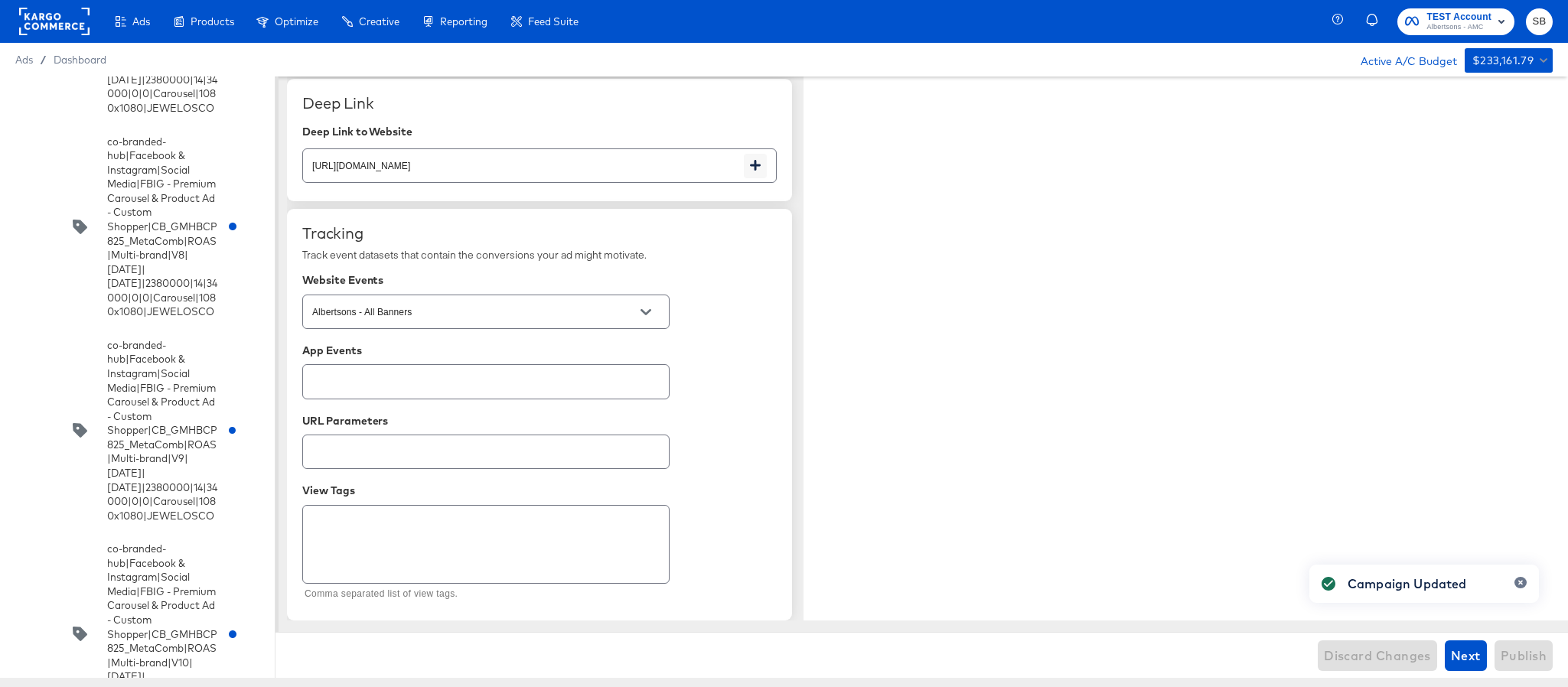
type textarea "x"
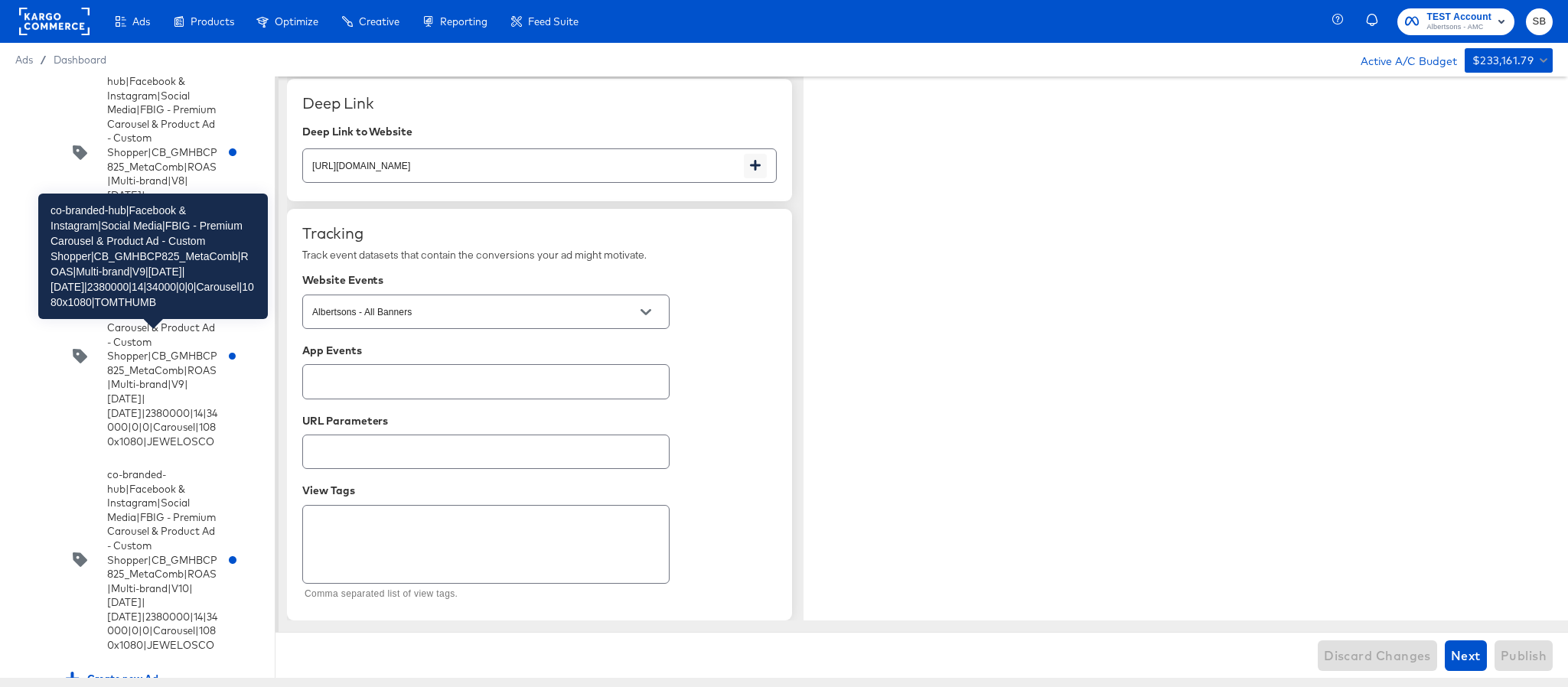
scroll to position [7623, 0]
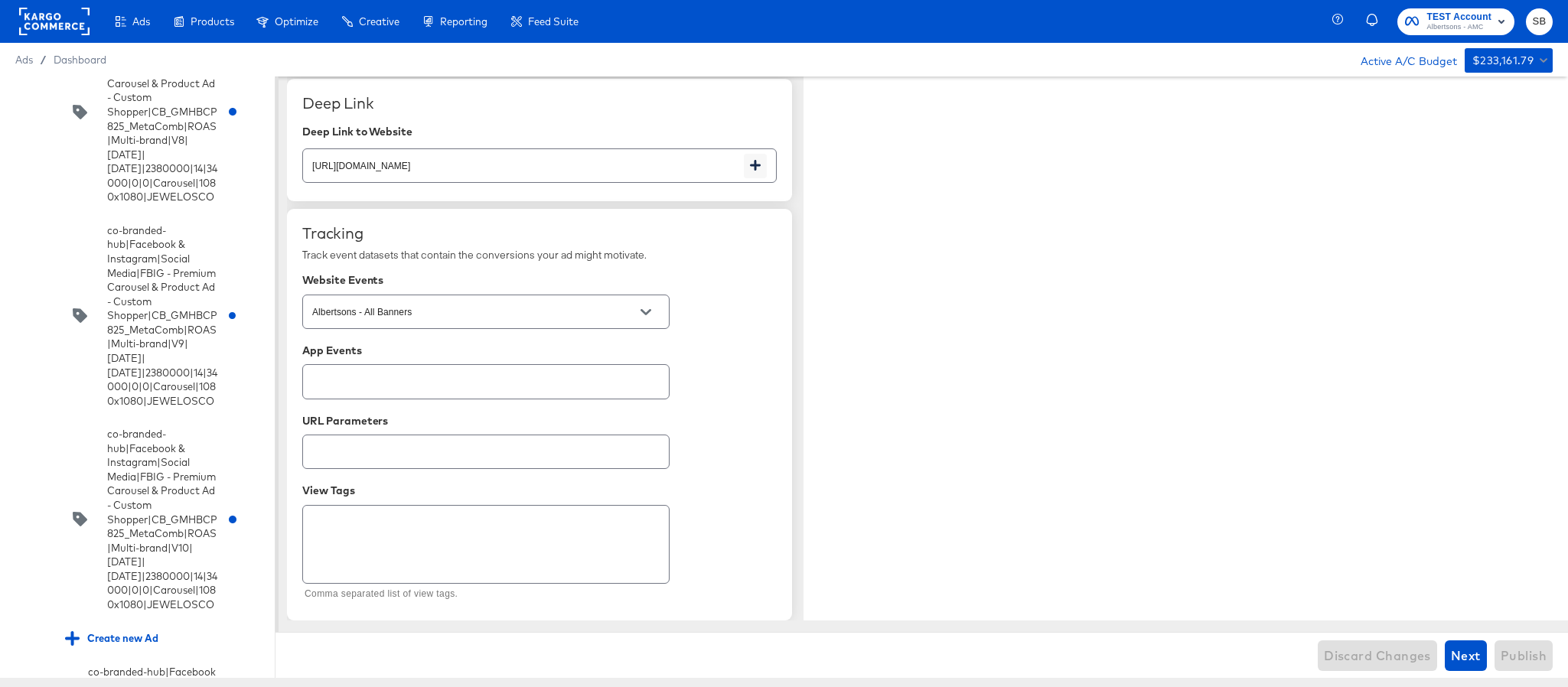
click at [0, 0] on input "checkbox" at bounding box center [0, 0] width 0 height 0
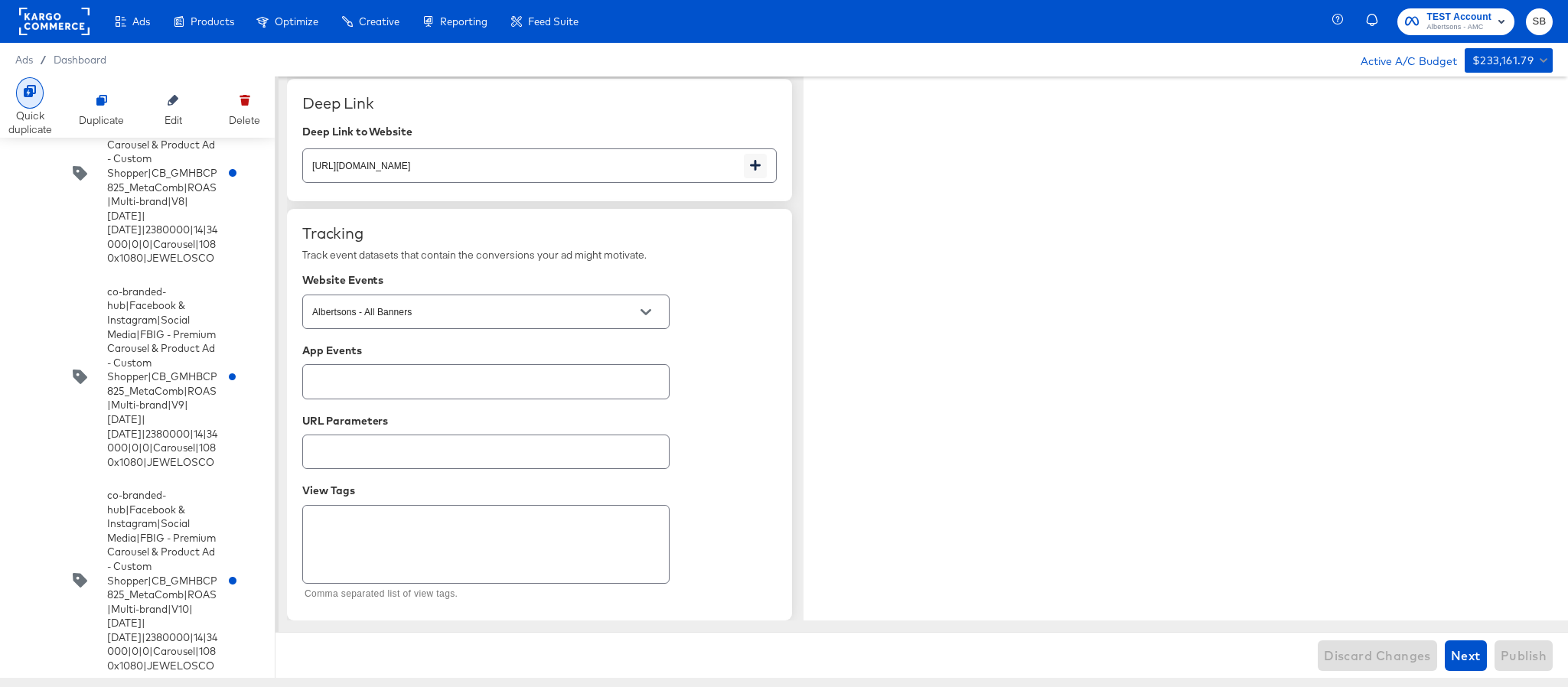
click at [32, 106] on div at bounding box center [30, 92] width 27 height 31
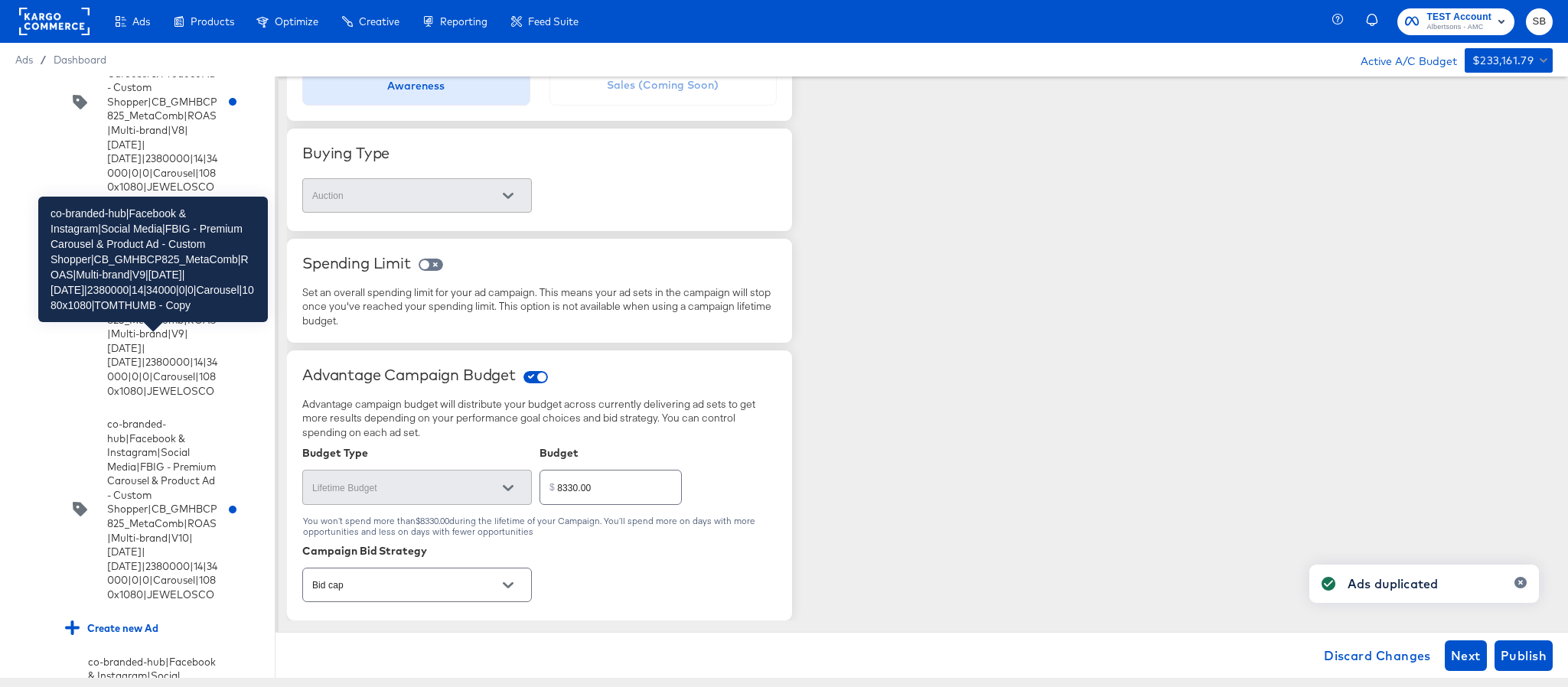
scroll to position [7853, 0]
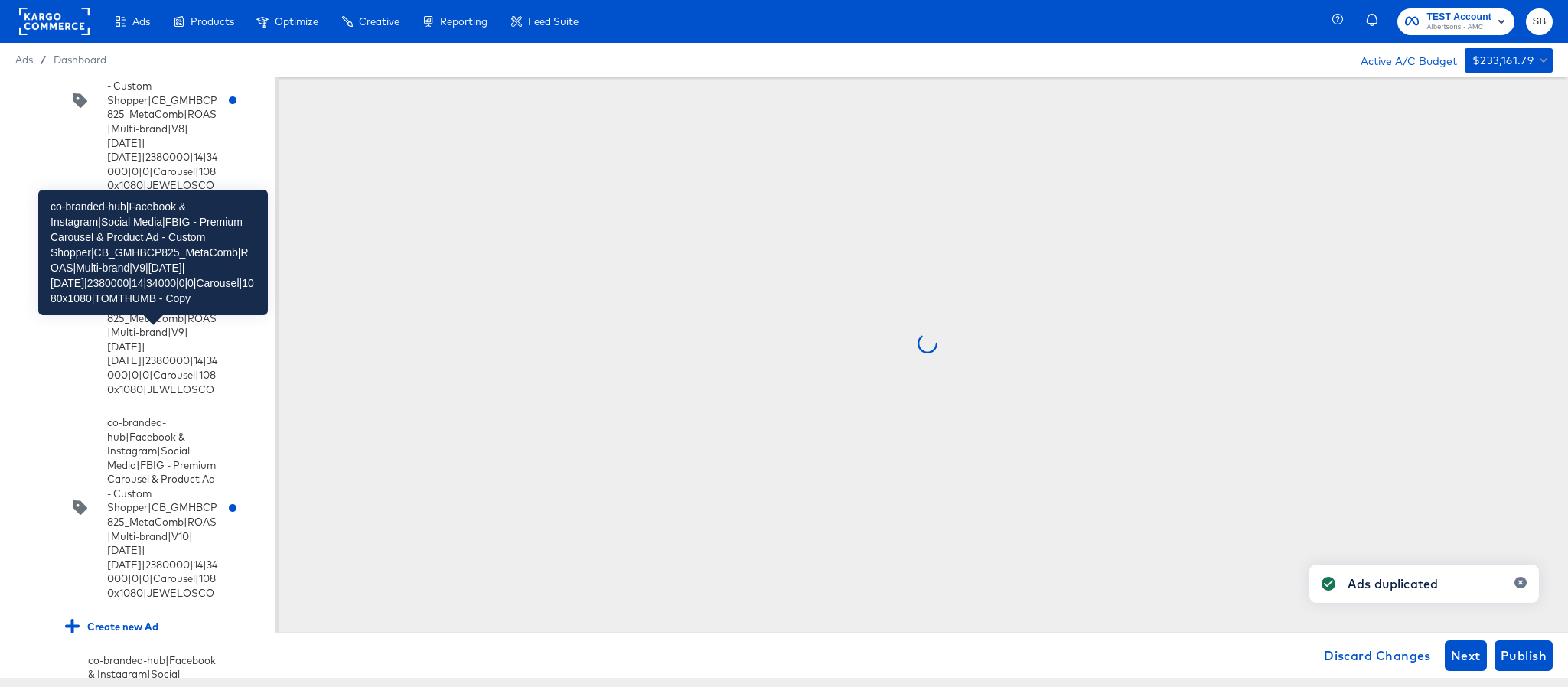
scroll to position [0, 0]
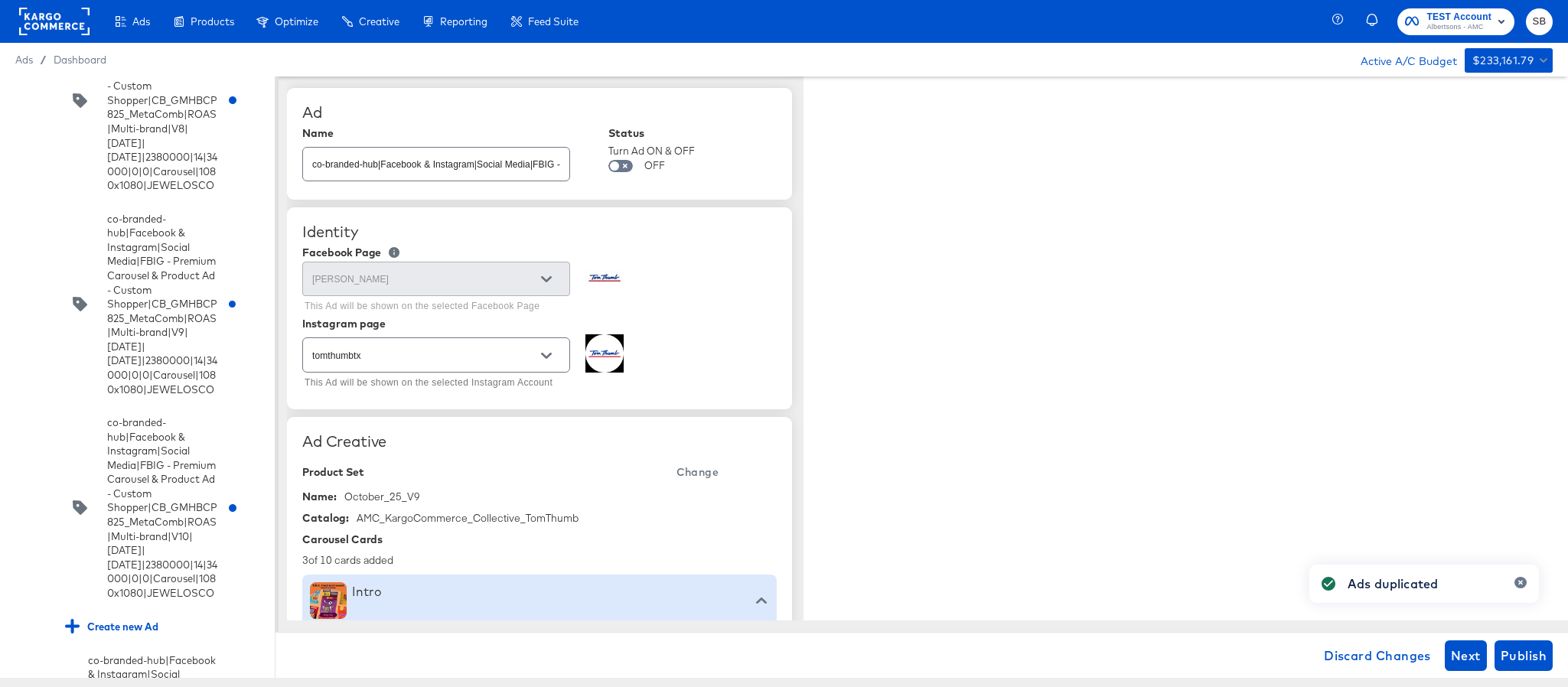
type textarea "x"
click at [462, 168] on input "co-branded-hub|Facebook & Instagram|Social Media|FBIG - Premium Carousel & Prod…" at bounding box center [436, 158] width 267 height 33
paste input "10|9/10/2025|10/07/2025|2380000|14|34000|0|0|Carousel|1080x1080|TOMTHUMB"
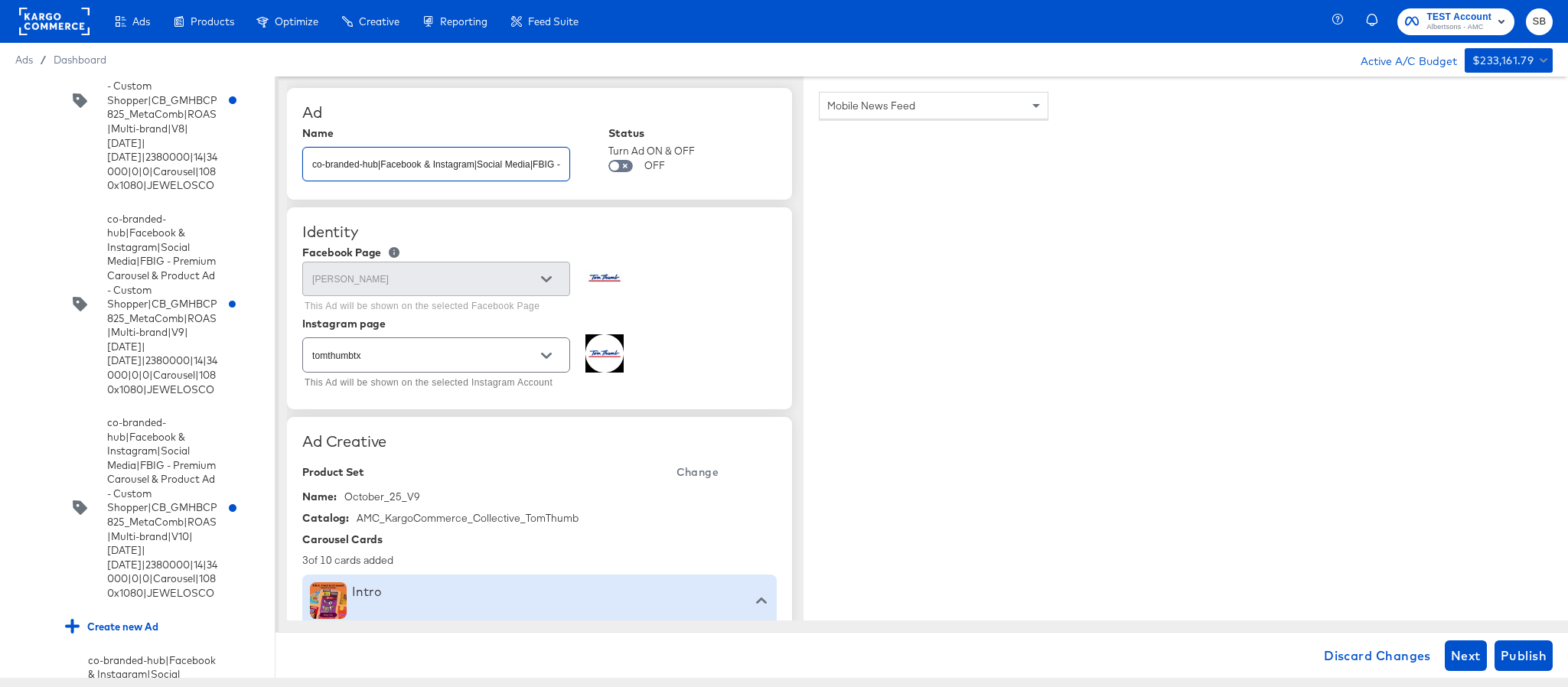
scroll to position [0, 772]
type input "co-branded-hub|Facebook & Instagram|Social Media|FBIG - Premium Carousel & Prod…"
type textarea "x"
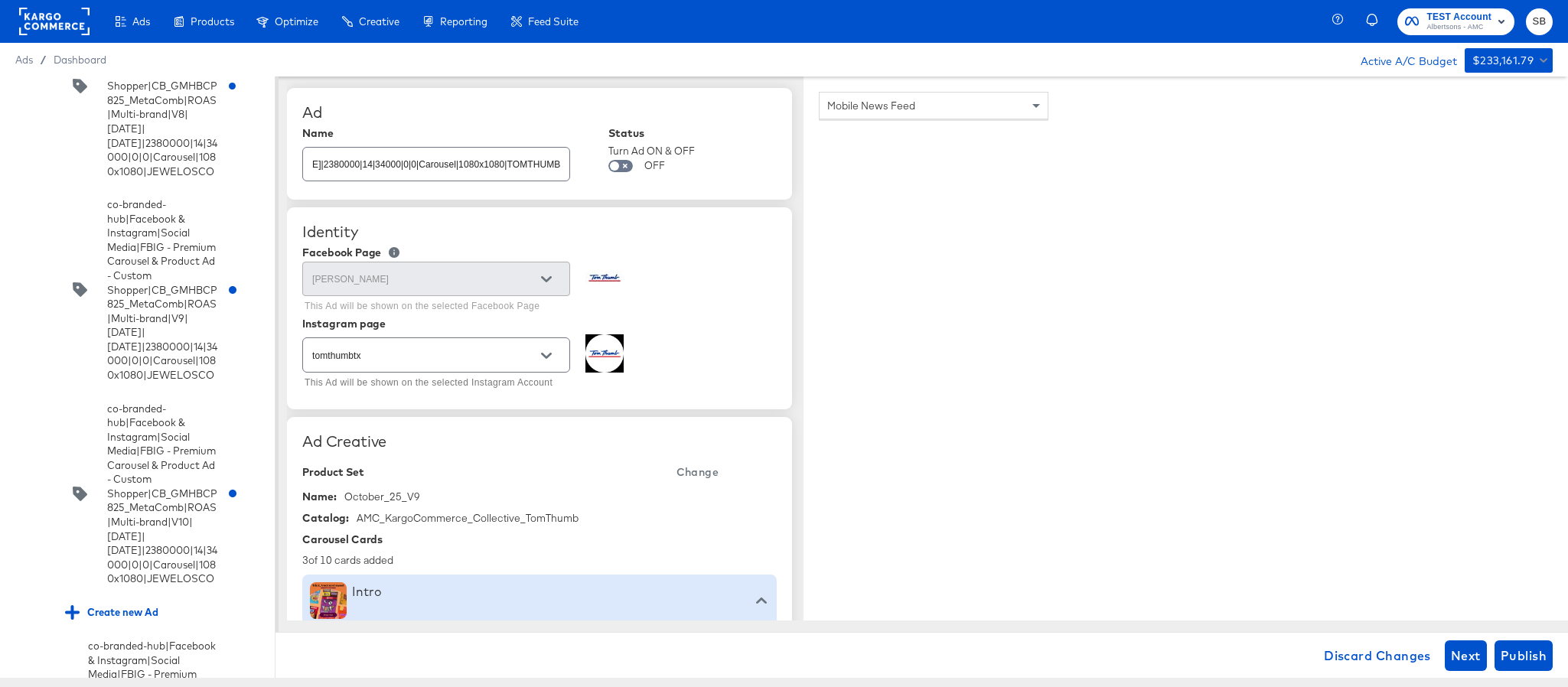
click at [713, 476] on span "Change" at bounding box center [698, 473] width 42 height 19
type textarea "x"
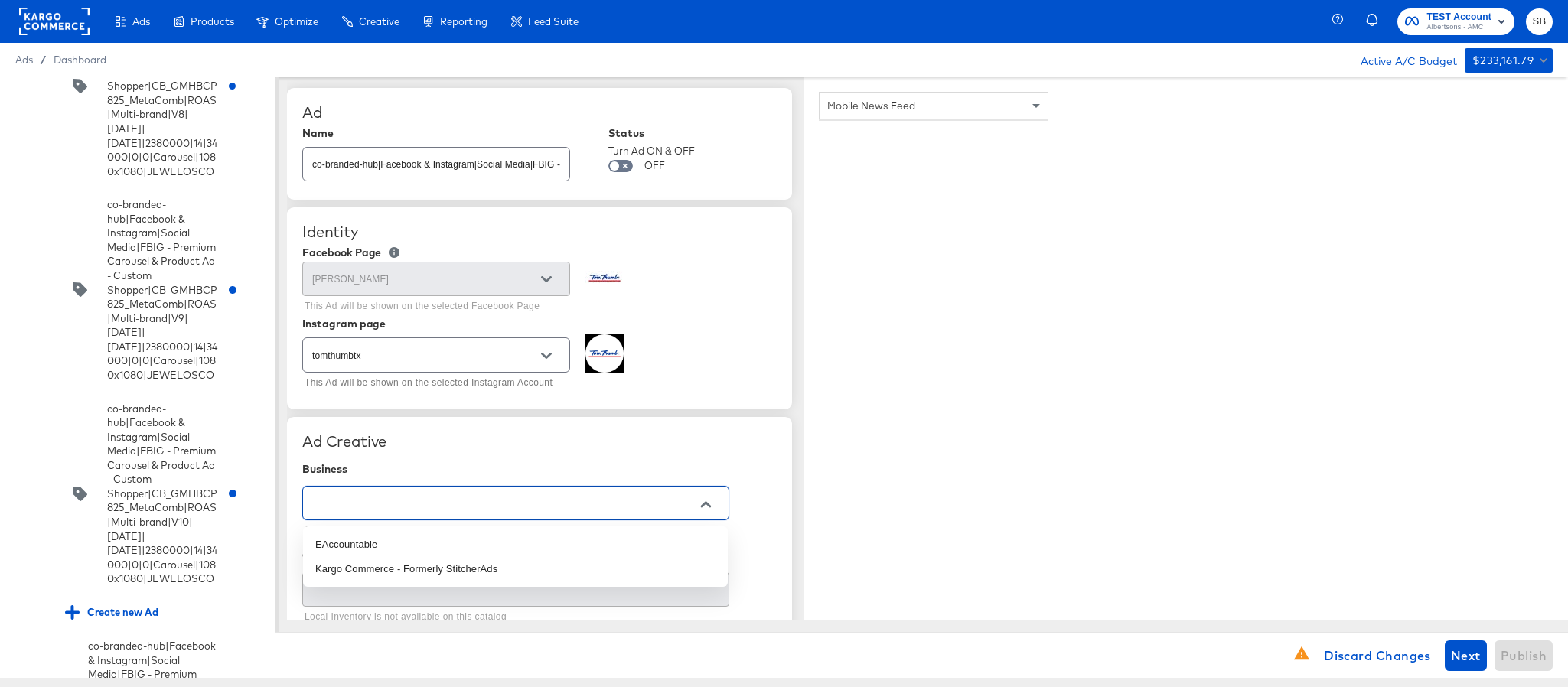
click at [604, 504] on input "text" at bounding box center [504, 504] width 389 height 18
click at [514, 570] on li "Kargo Commerce - Formerly StitcherAds" at bounding box center [515, 570] width 425 height 25
type input "Kargo Commerce - Formerly StitcherAds"
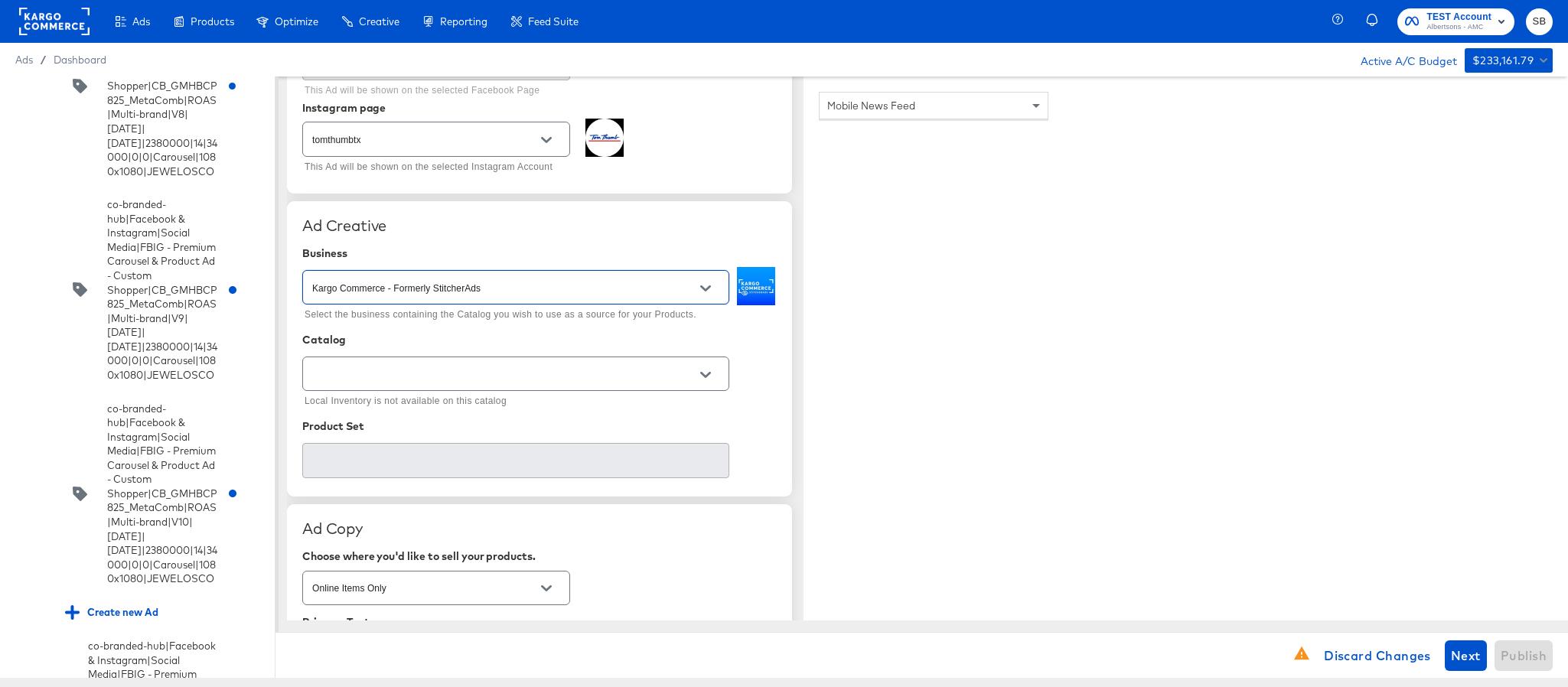
scroll to position [229, 0]
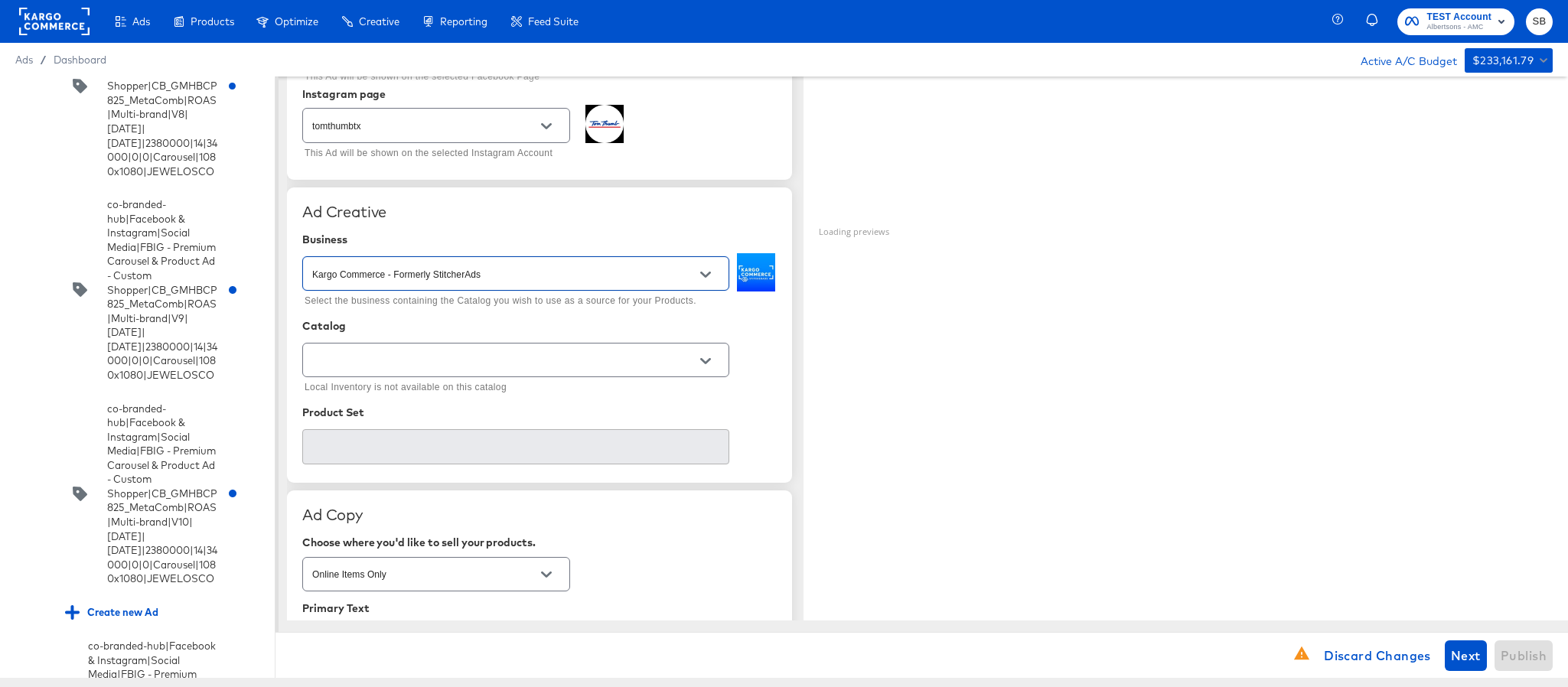
click at [498, 370] on input "text" at bounding box center [504, 361] width 389 height 18
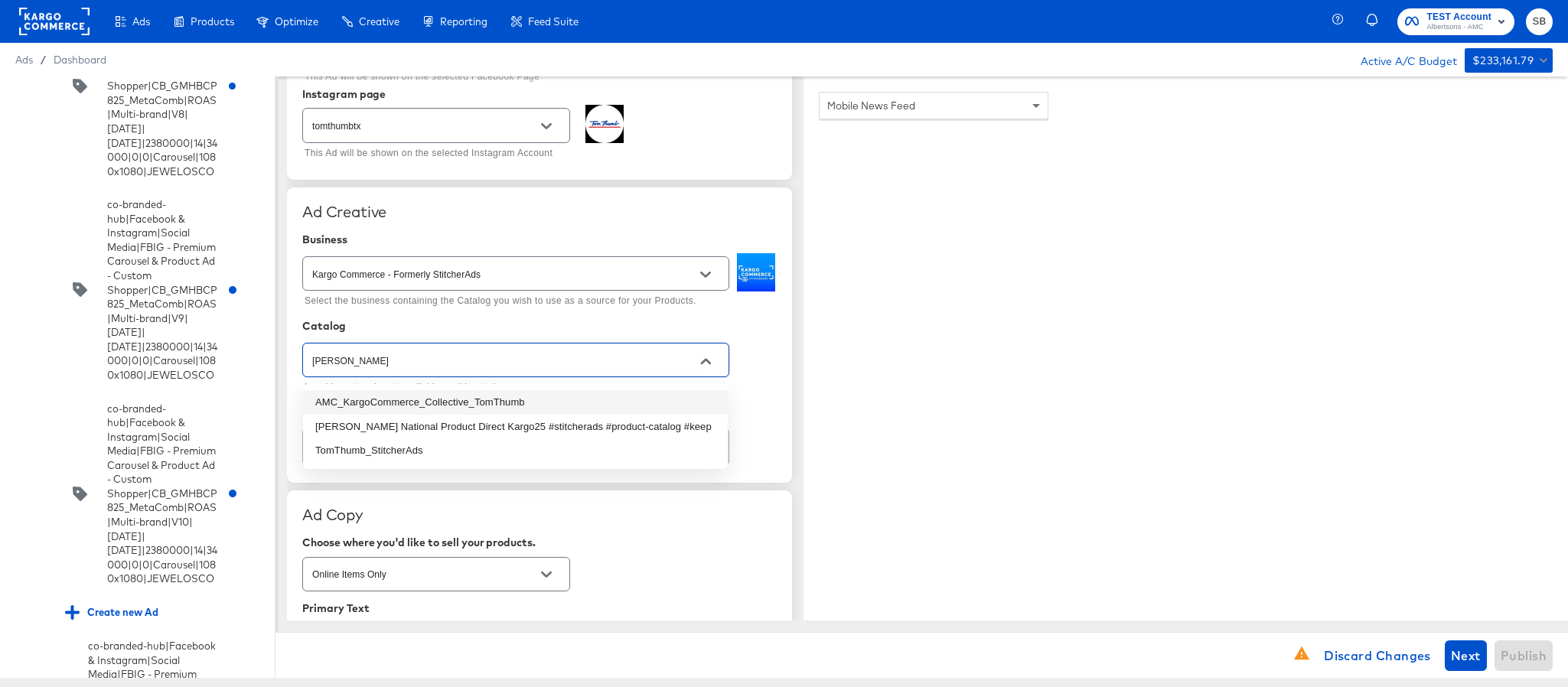
click at [499, 402] on li "AMC_KargoCommerce_Collective_TomThumb" at bounding box center [515, 403] width 425 height 25
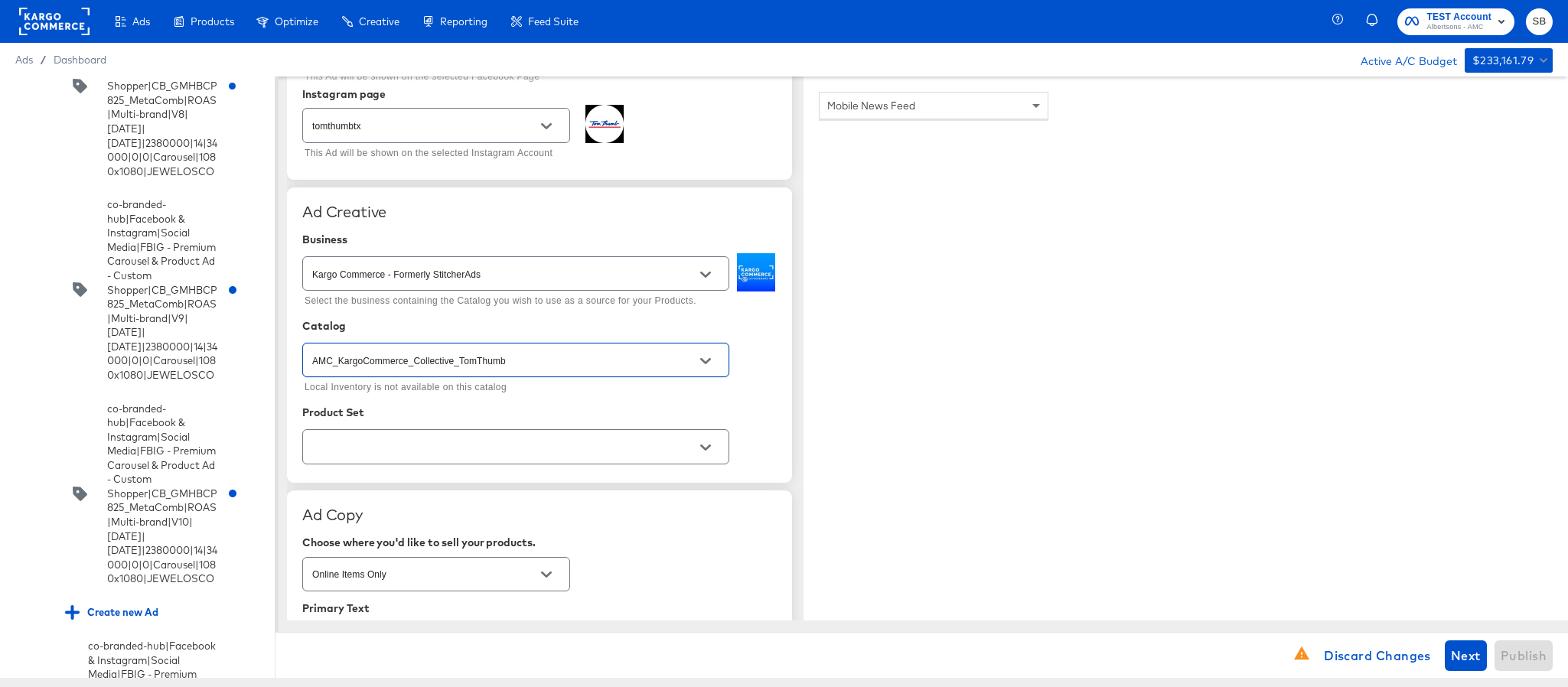
type input "AMC_KargoCommerce_Collective_TomThumb"
click at [499, 450] on input "text" at bounding box center [504, 447] width 389 height 18
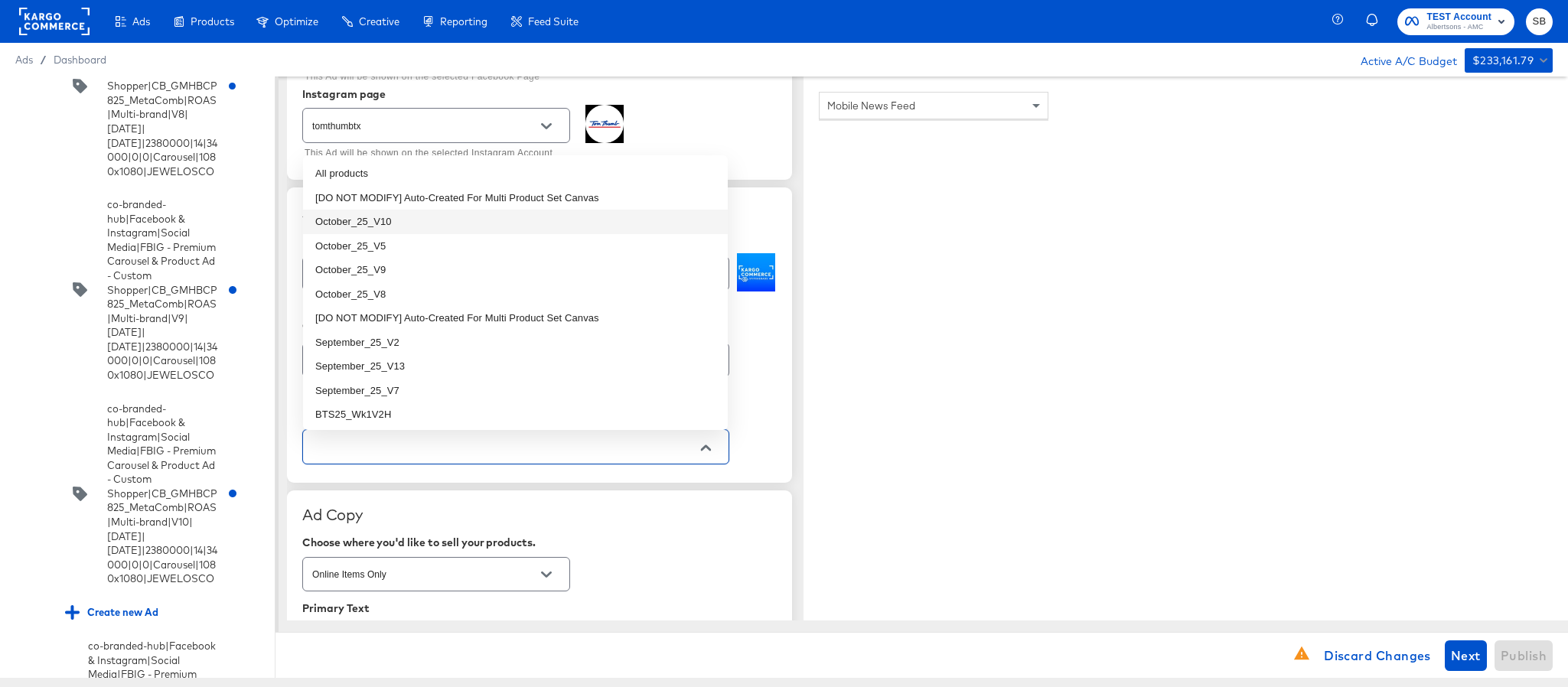
click at [452, 225] on li "October_25_V10" at bounding box center [515, 222] width 425 height 25
type textarea "x"
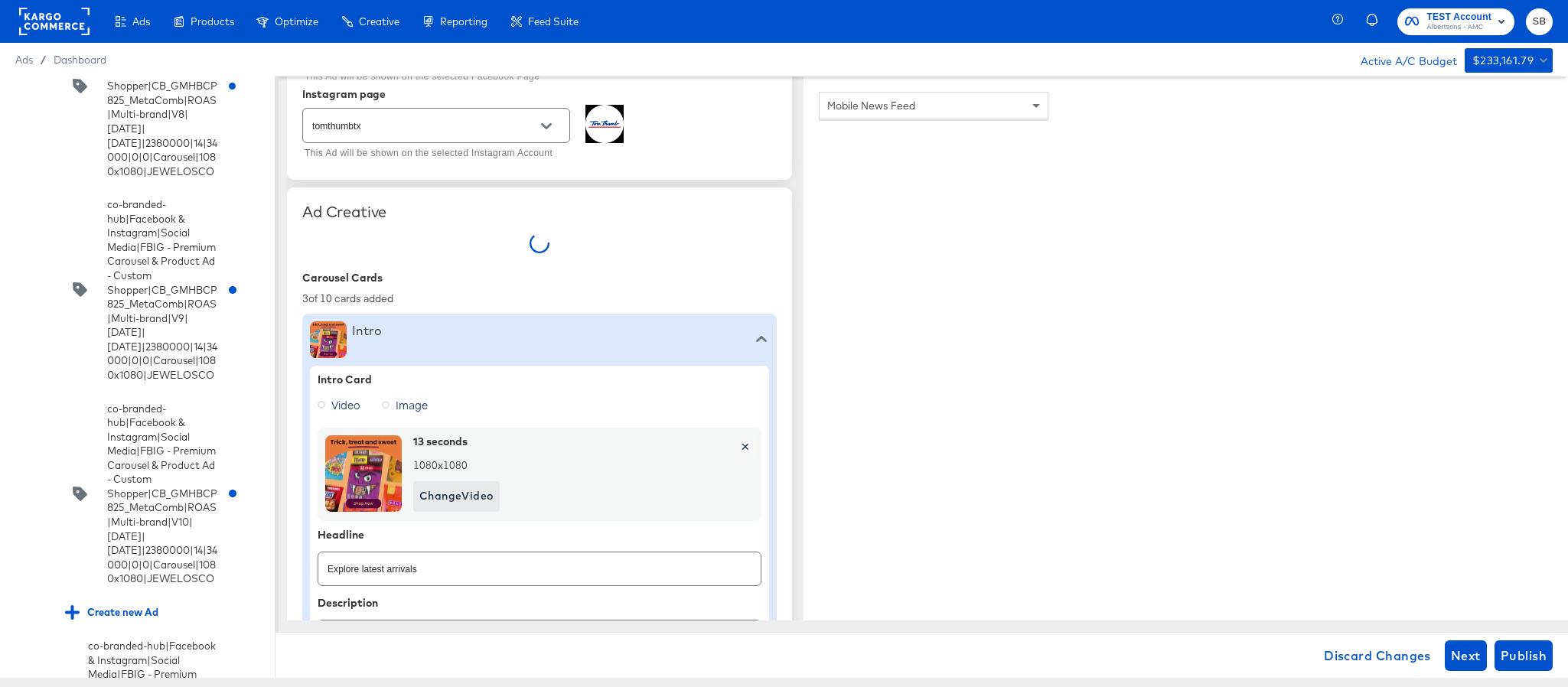
type textarea "x"
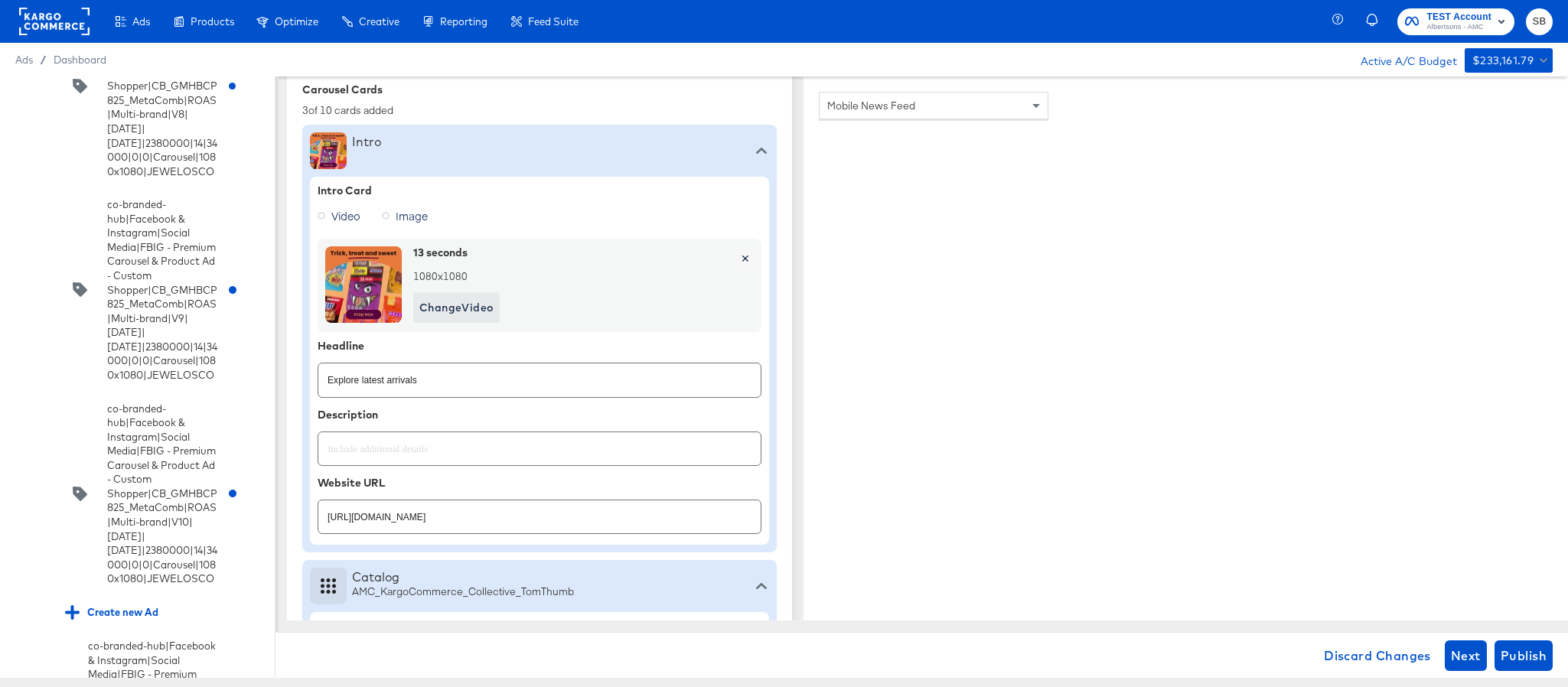
scroll to position [459, 0]
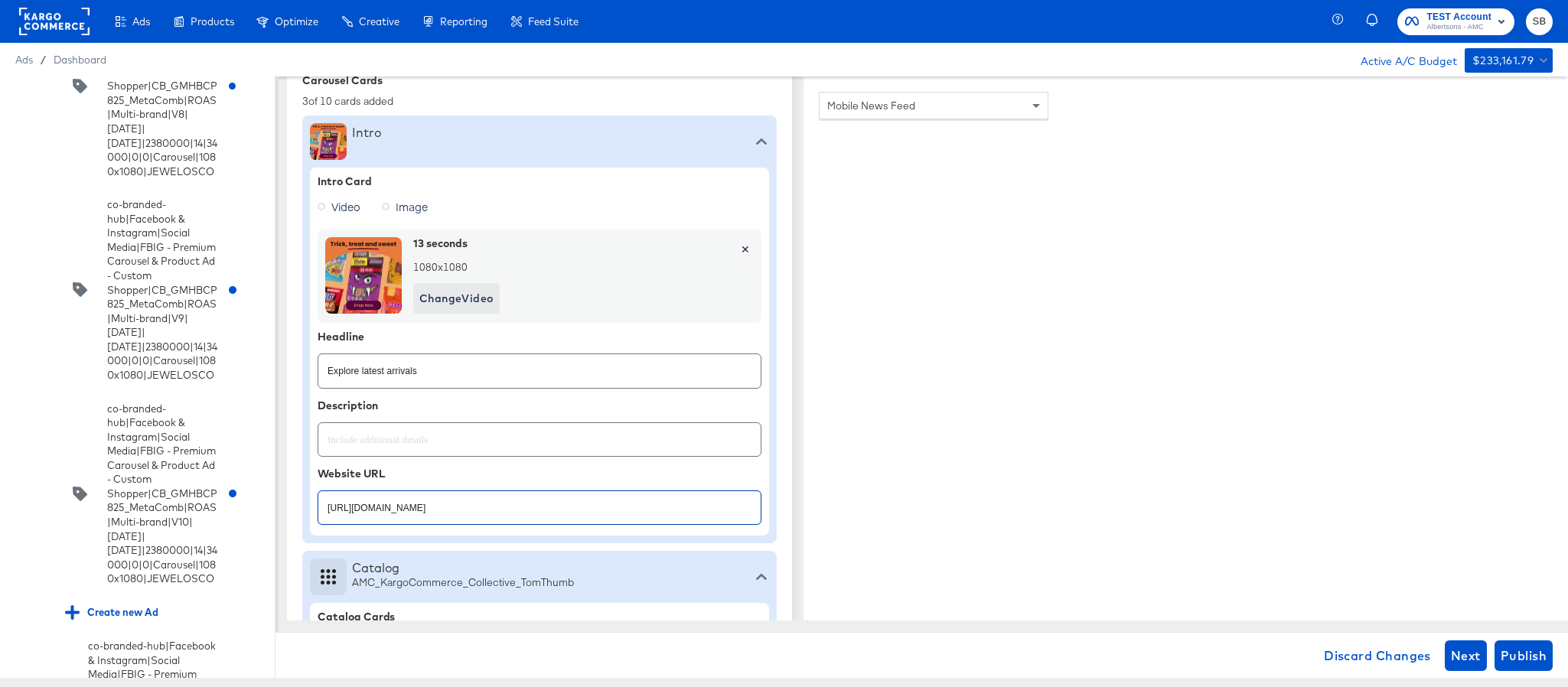
click at [622, 506] on input "https://www.tomthumb.com/shop/aisles/cookies-snacks-candy.html" at bounding box center [539, 501] width 442 height 33
paste input "lp/baby-products-supplies"
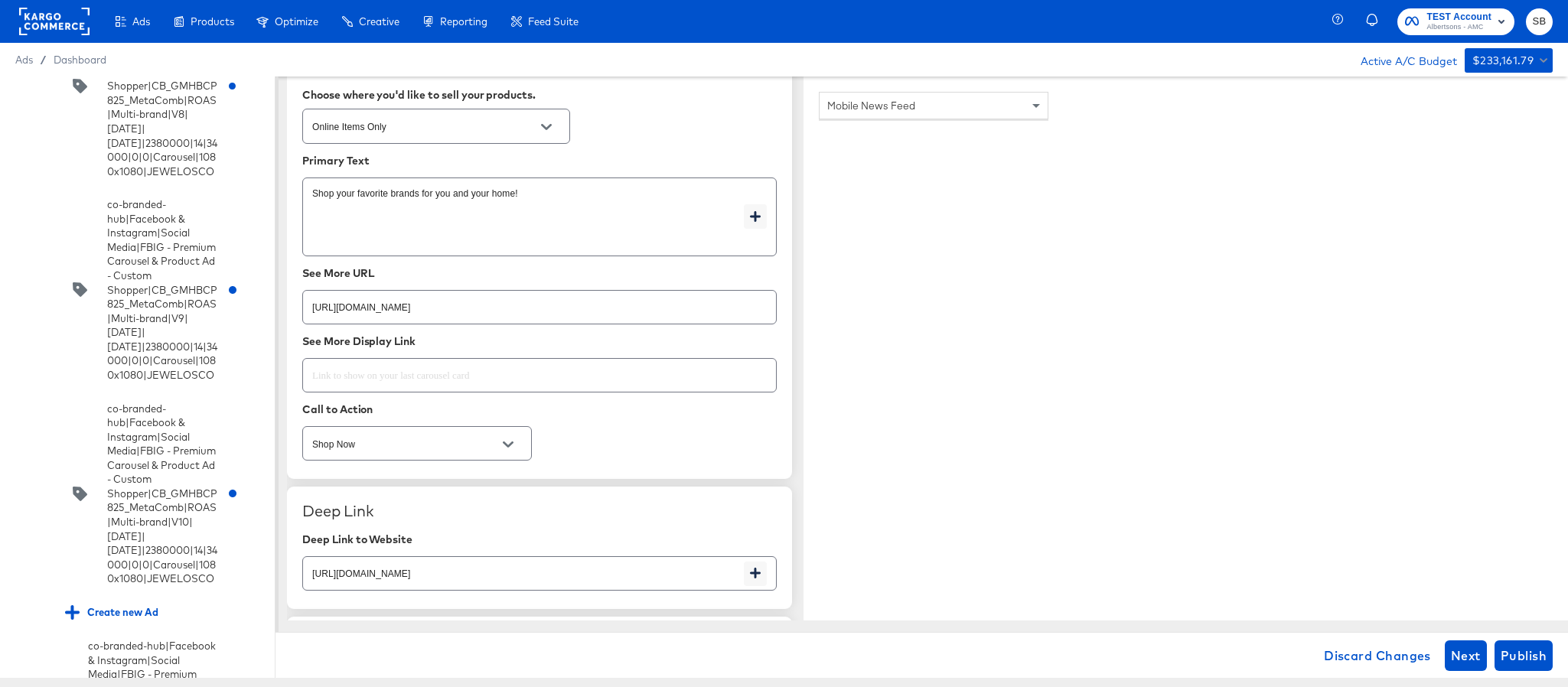
scroll to position [2181, 0]
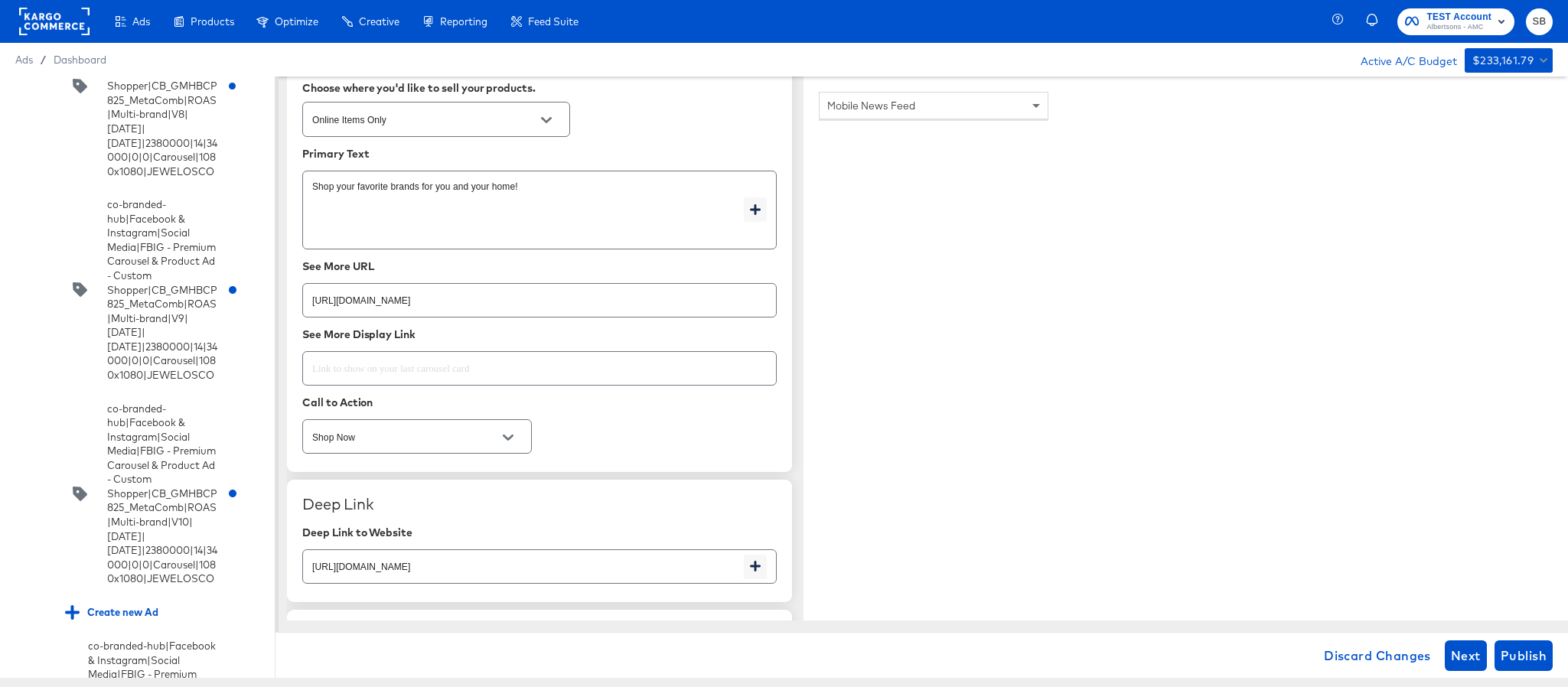
type input "https://www.tomthumb.com/lp/baby-products-supplies.html"
type textarea "x"
click at [618, 311] on input "https://www.tomthumb.com/shop/aisles/cookies-snacks-candy.html" at bounding box center [539, 295] width 473 height 33
paste input "lp/baby-products-supplies"
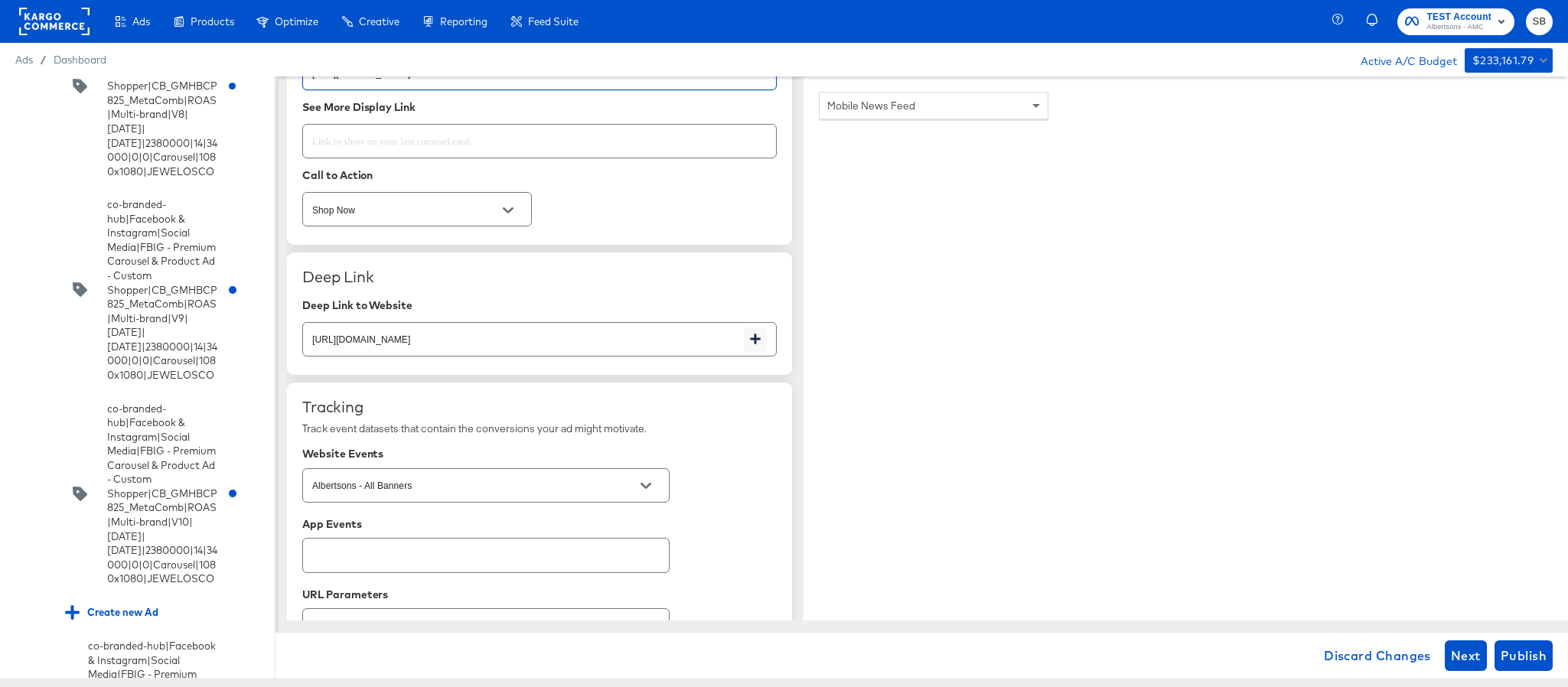
scroll to position [2411, 0]
type input "https://www.tomthumb.com/lp/baby-products-supplies.html"
type textarea "x"
click at [618, 338] on input "https://www.tomthumb.com/shop/aisles/cookies-snacks-candy.html" at bounding box center [523, 331] width 441 height 33
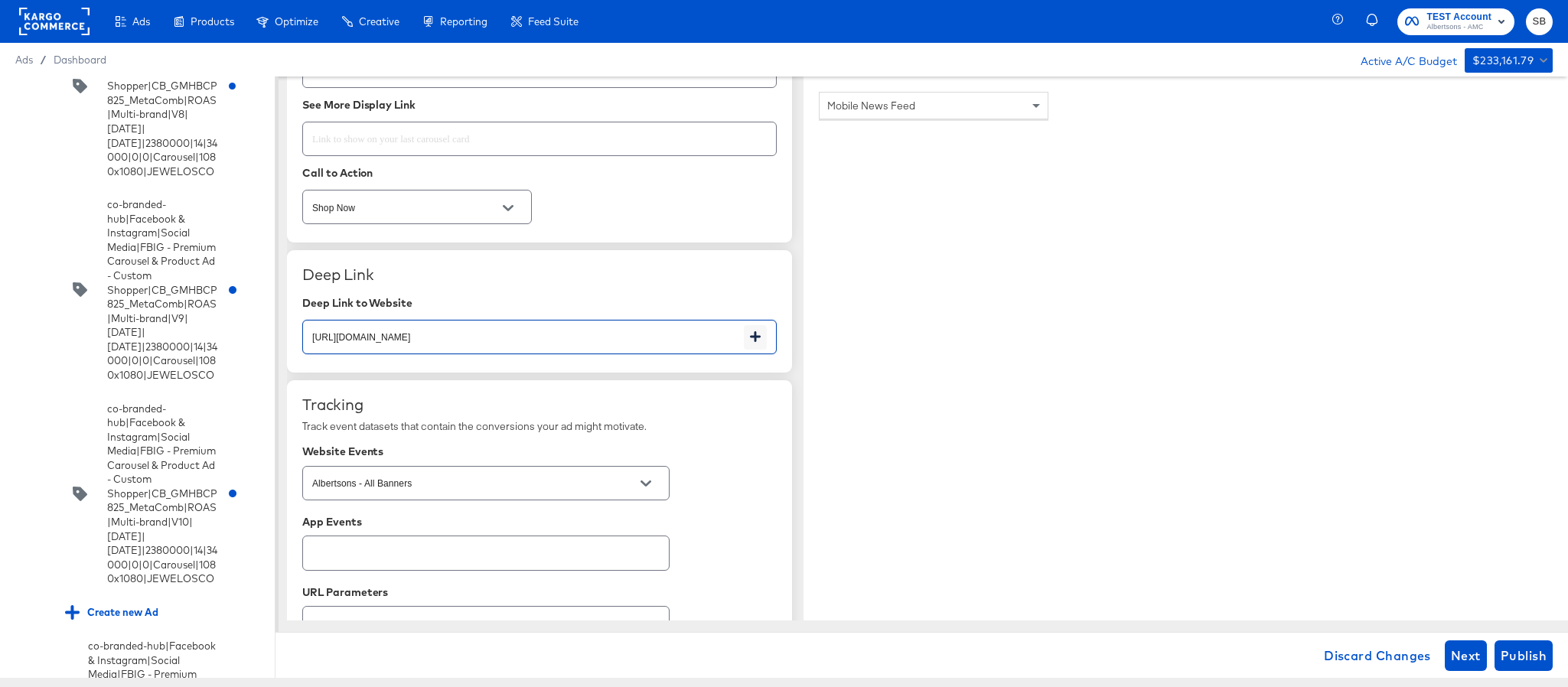
paste input "lp/baby-products-supplies"
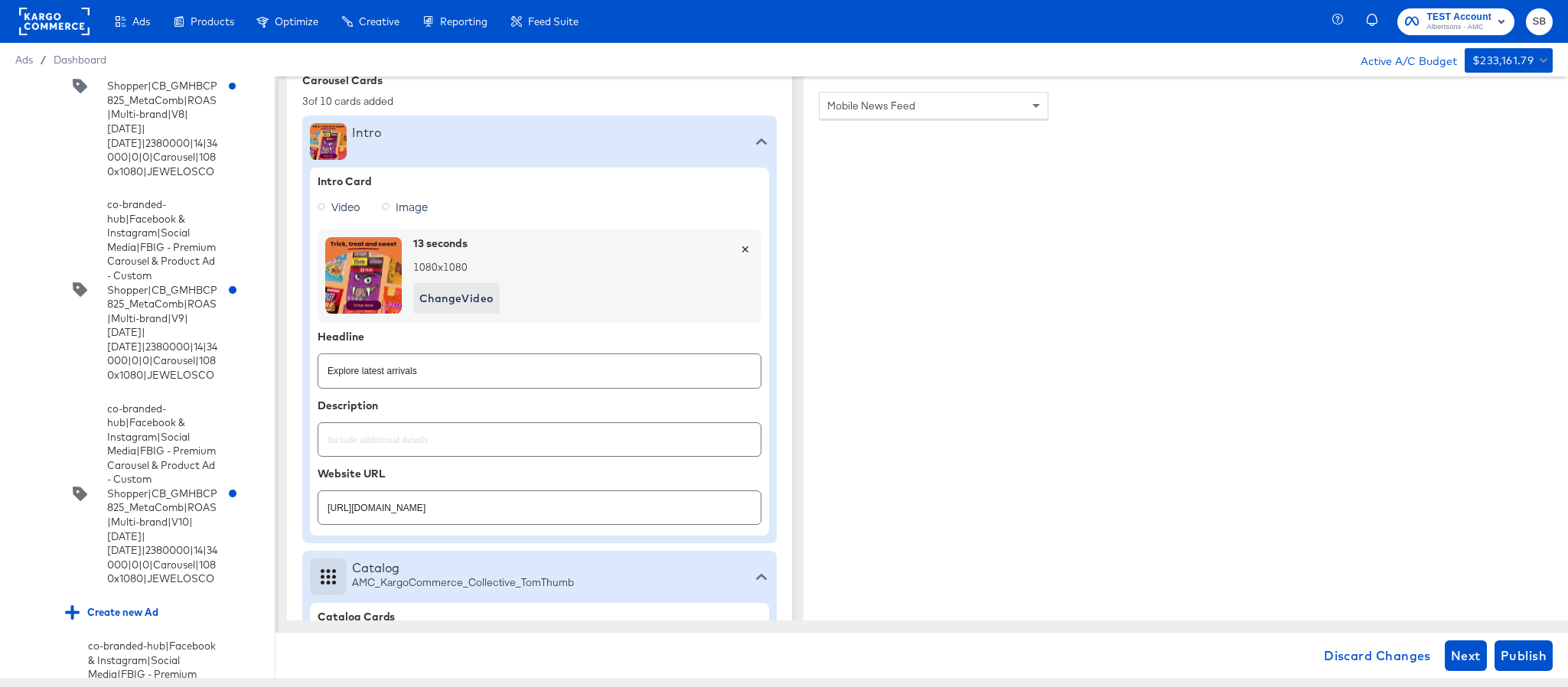
scroll to position [0, 0]
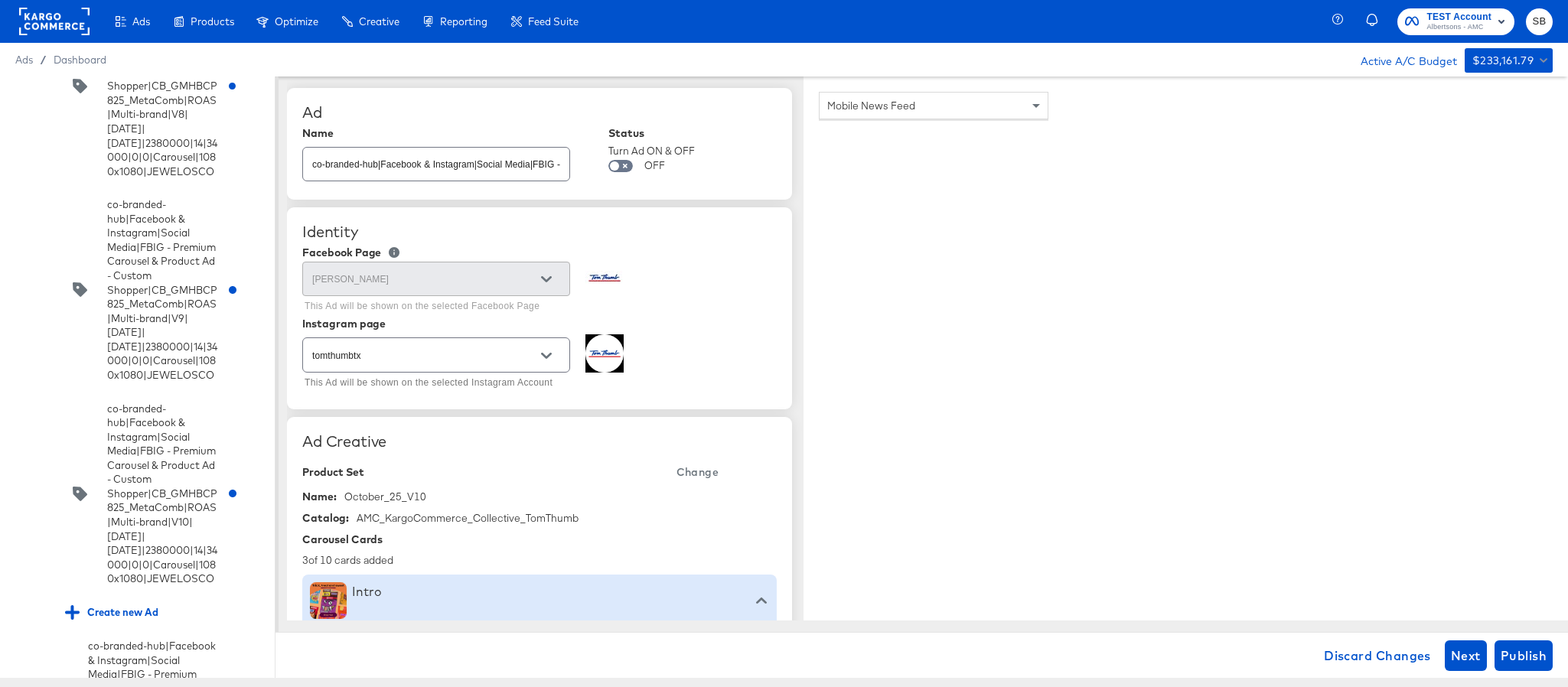
type input "https://www.tomthumb.com/lp/baby-products-supplies.html"
type textarea "x"
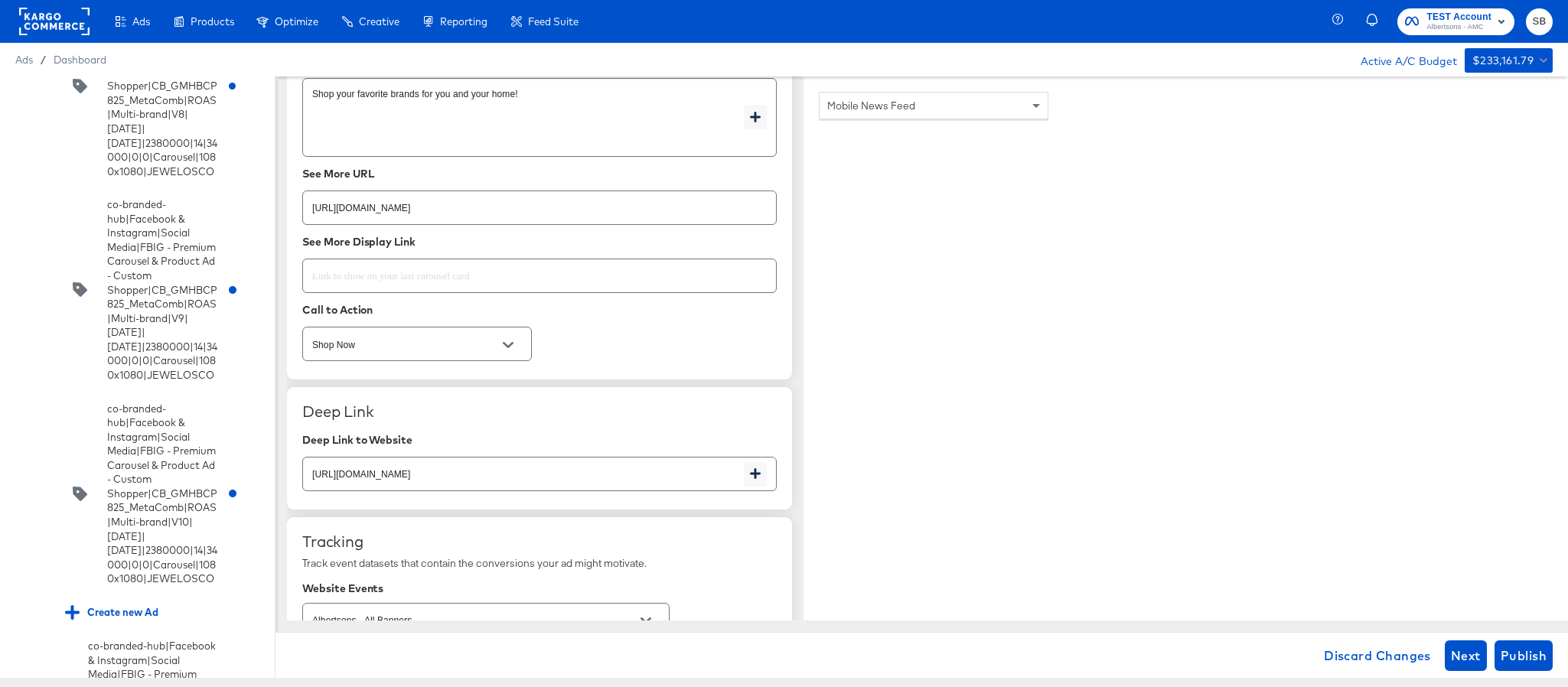
scroll to position [2296, 0]
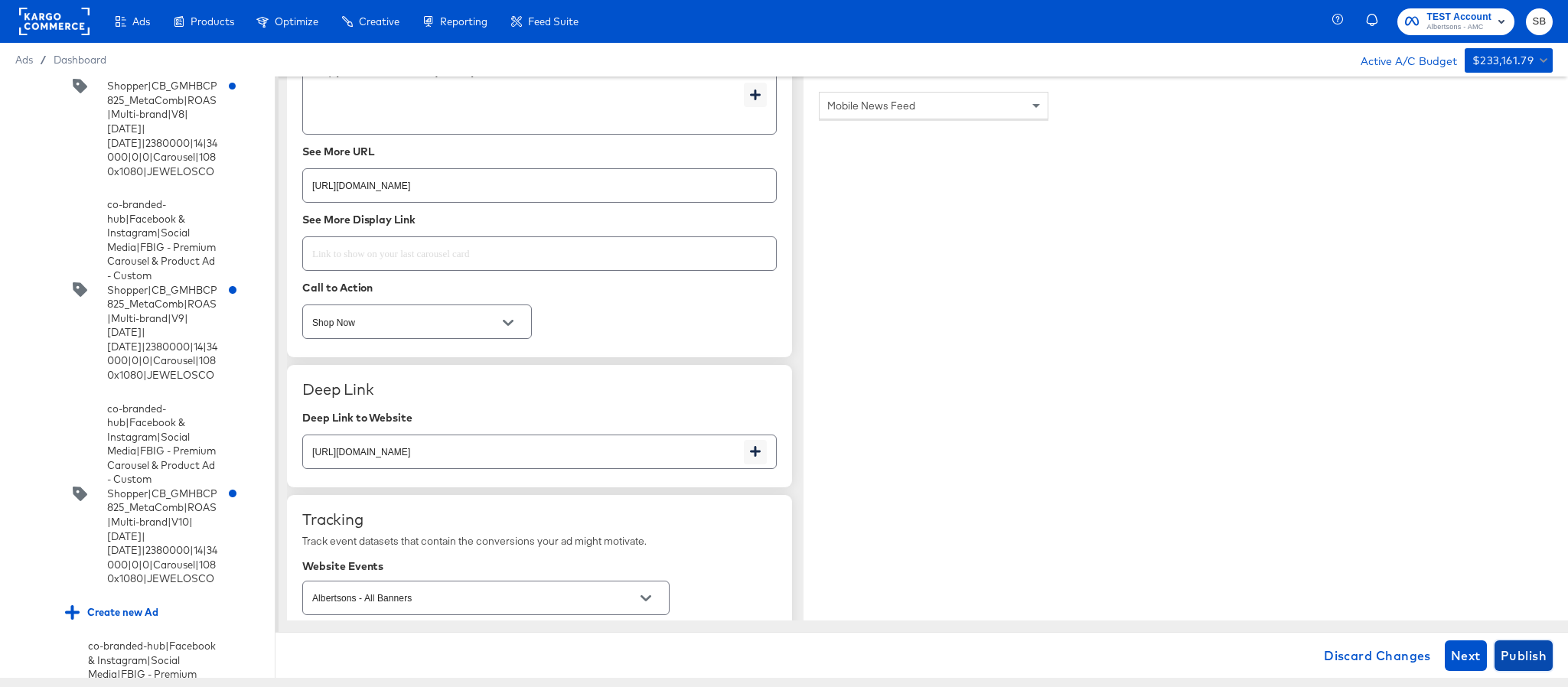
click at [1545, 659] on span "Publish" at bounding box center [1523, 656] width 46 height 22
type textarea "x"
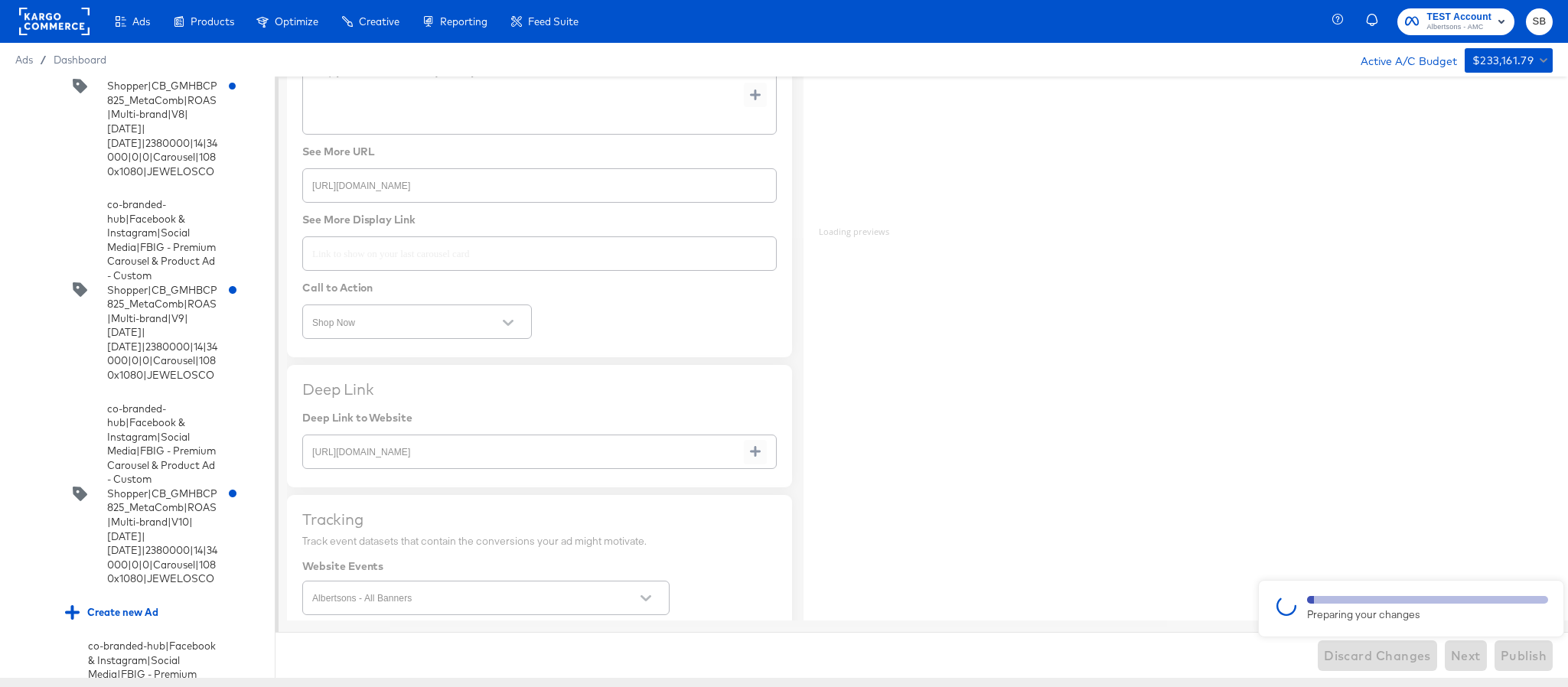
type textarea "x"
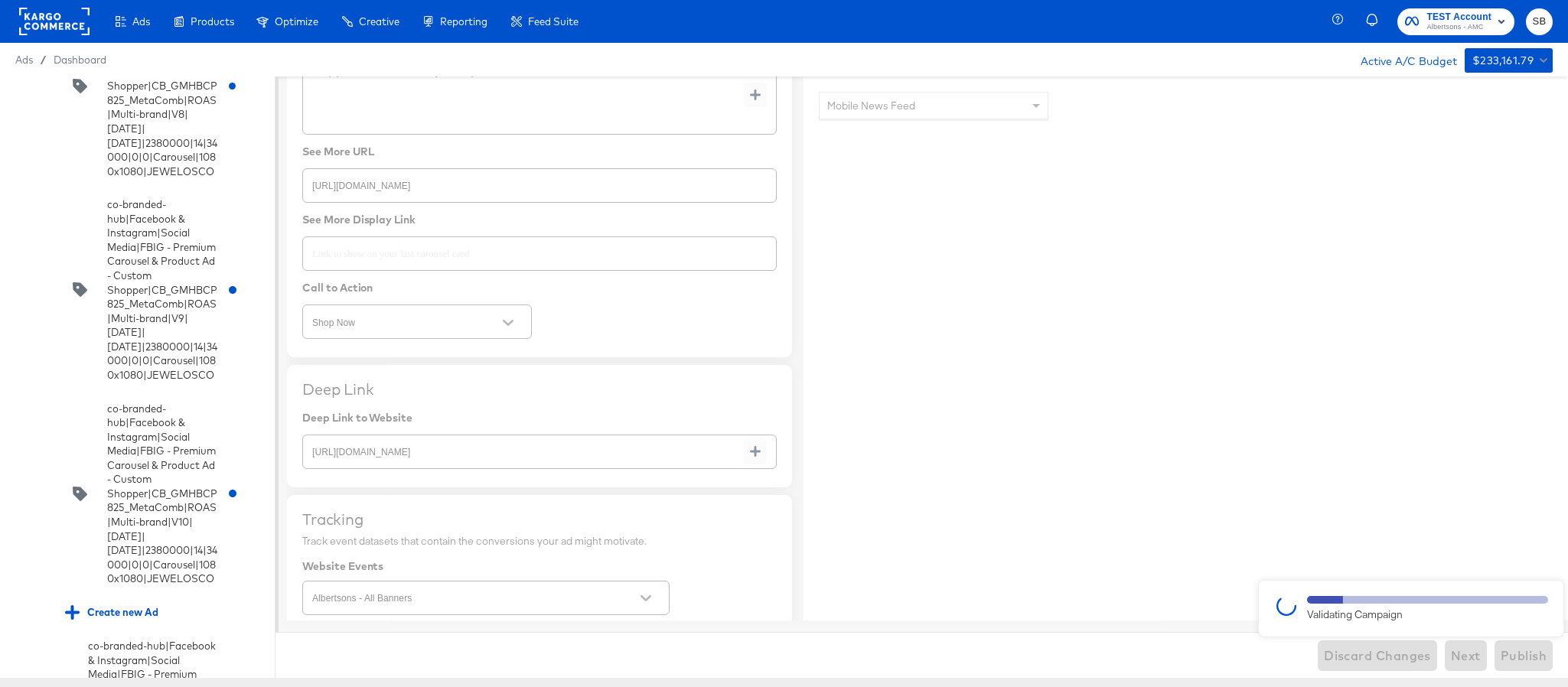
type textarea "x"
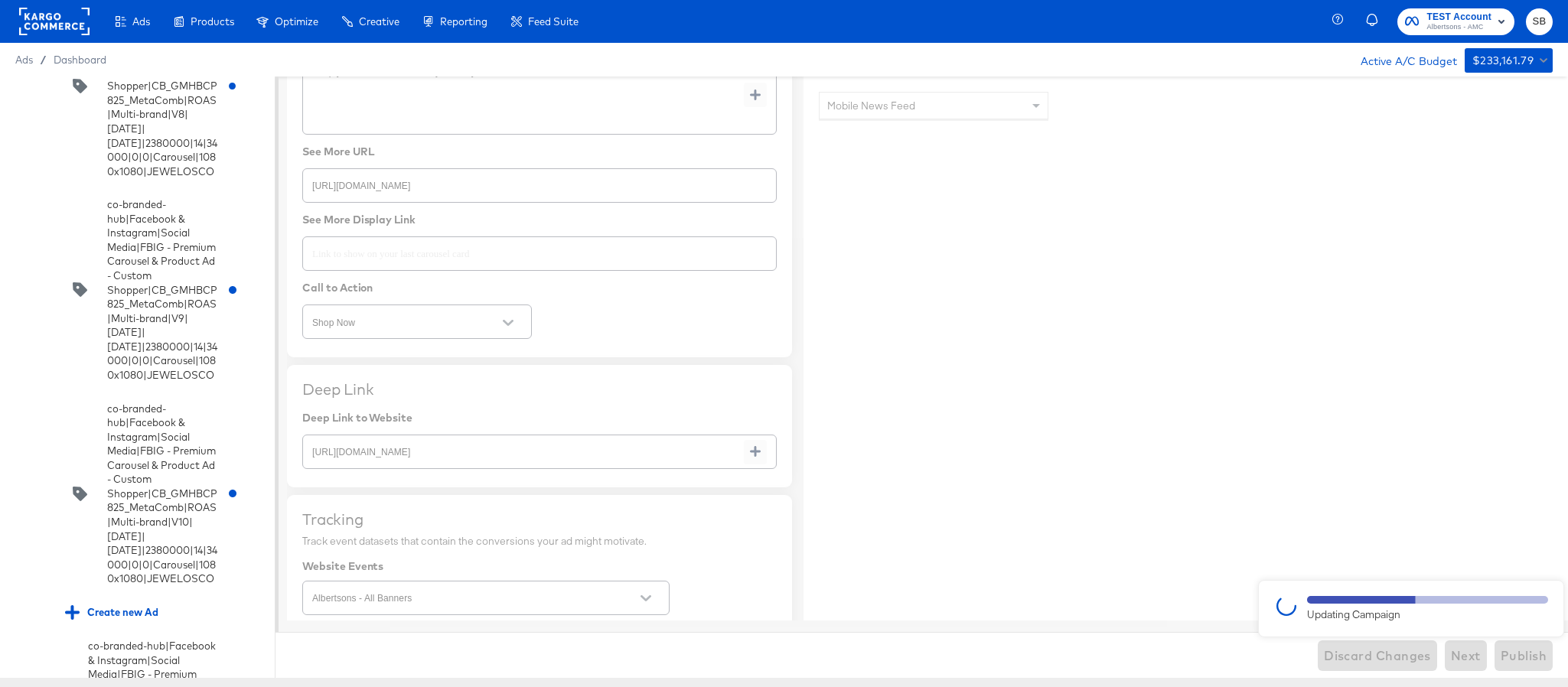
type textarea "x"
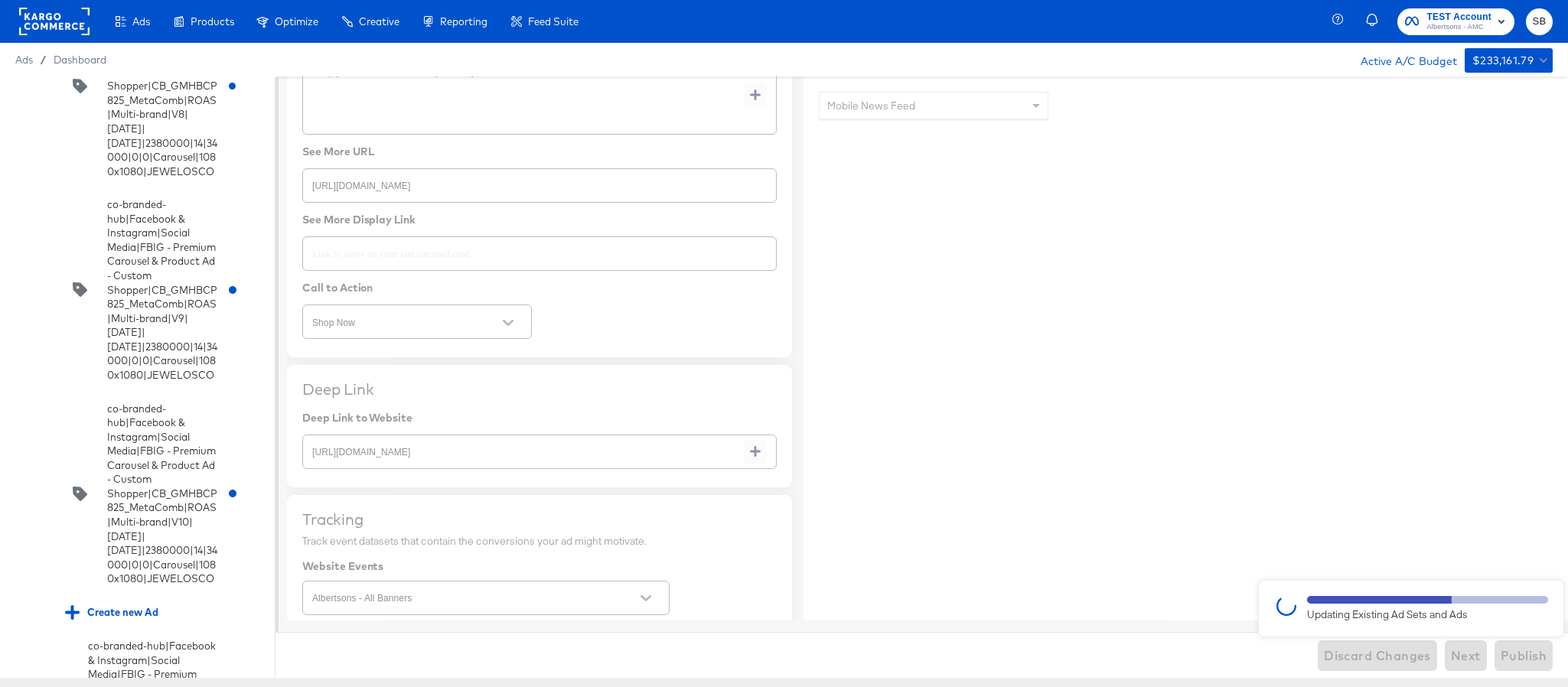
type textarea "x"
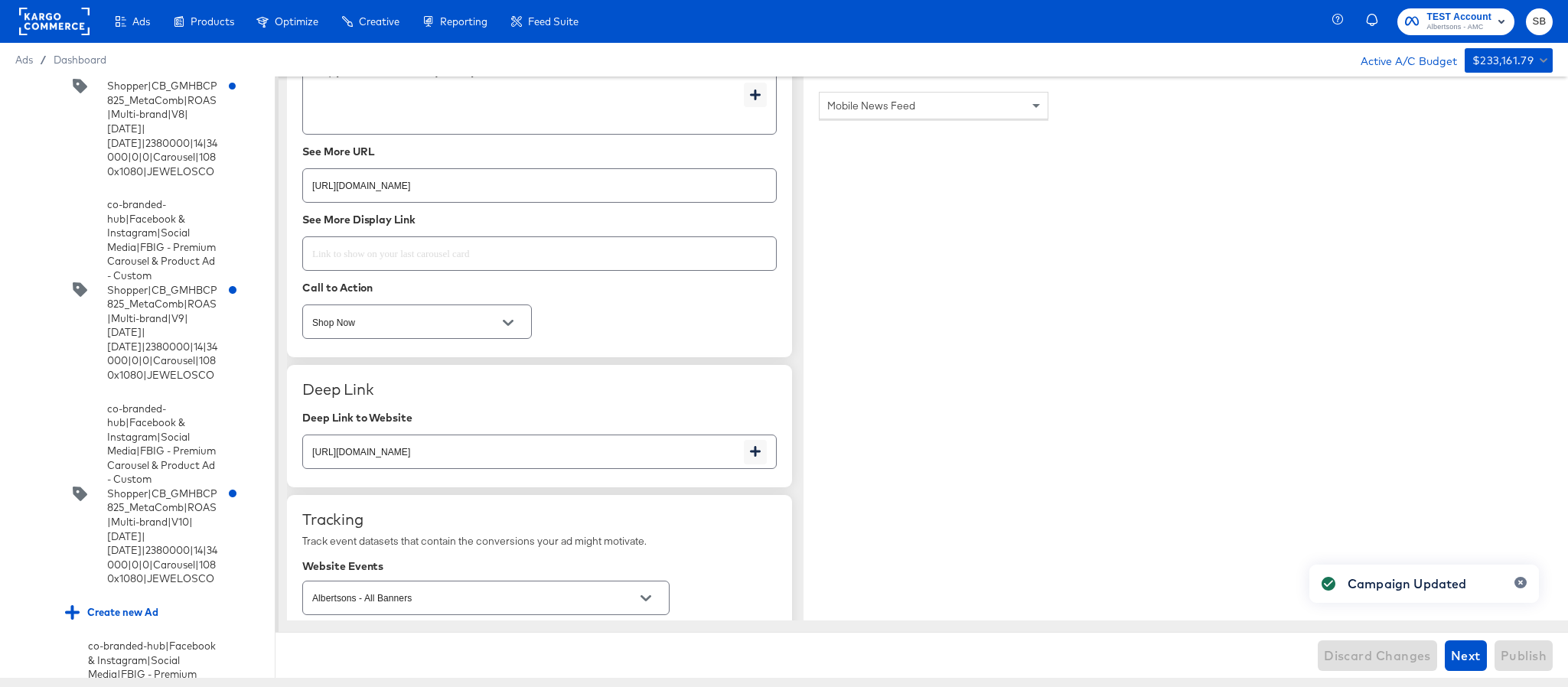
type textarea "x"
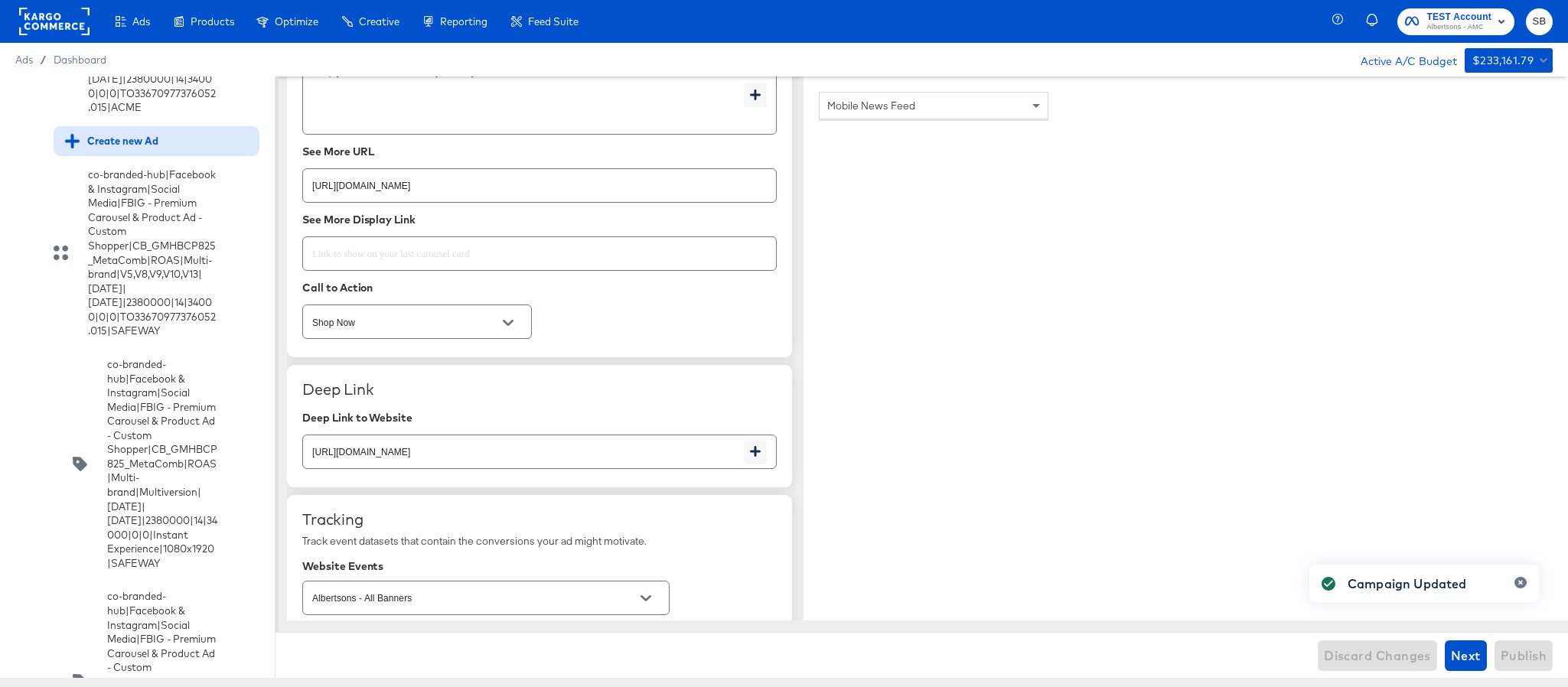
click at [115, 148] on div "Create new Ad" at bounding box center [112, 141] width 93 height 15
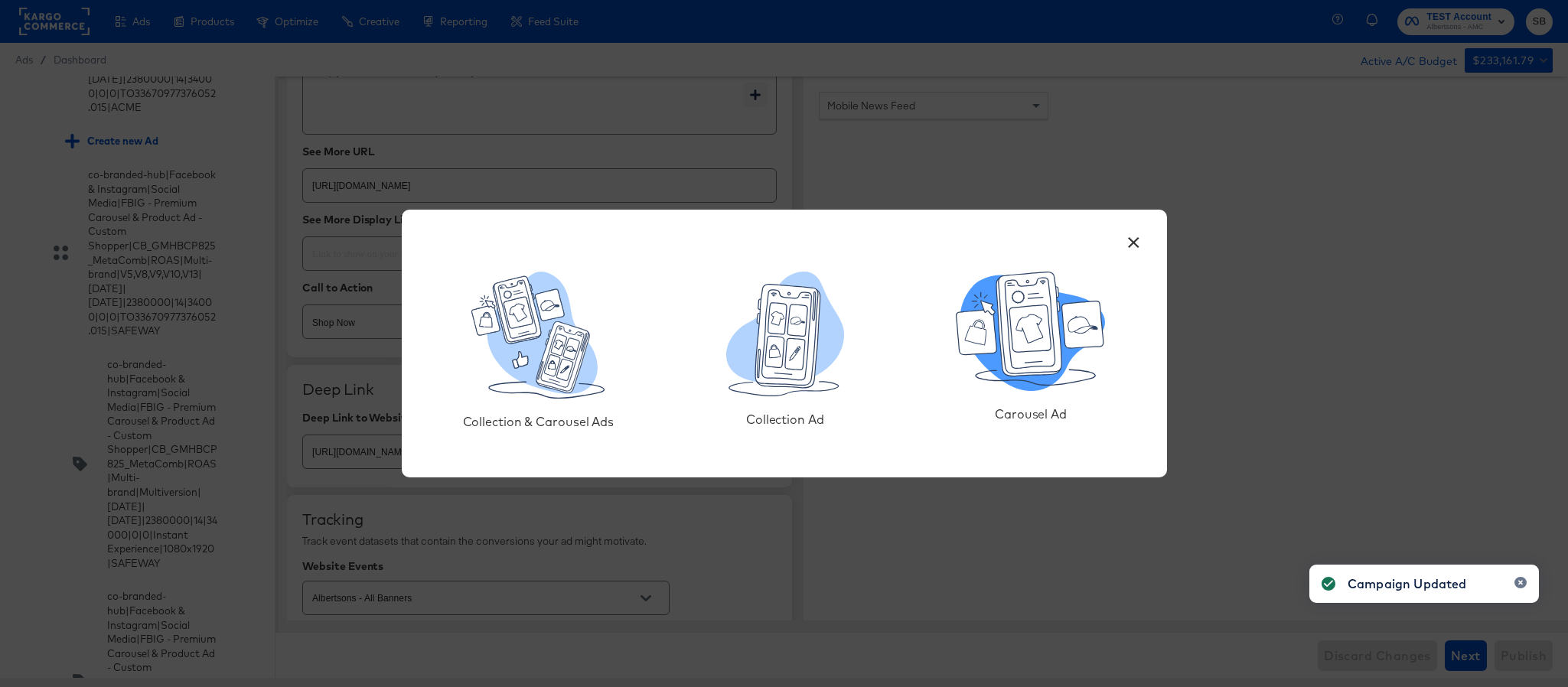
click at [1009, 365] on icon at bounding box center [1029, 325] width 65 height 104
type textarea "x"
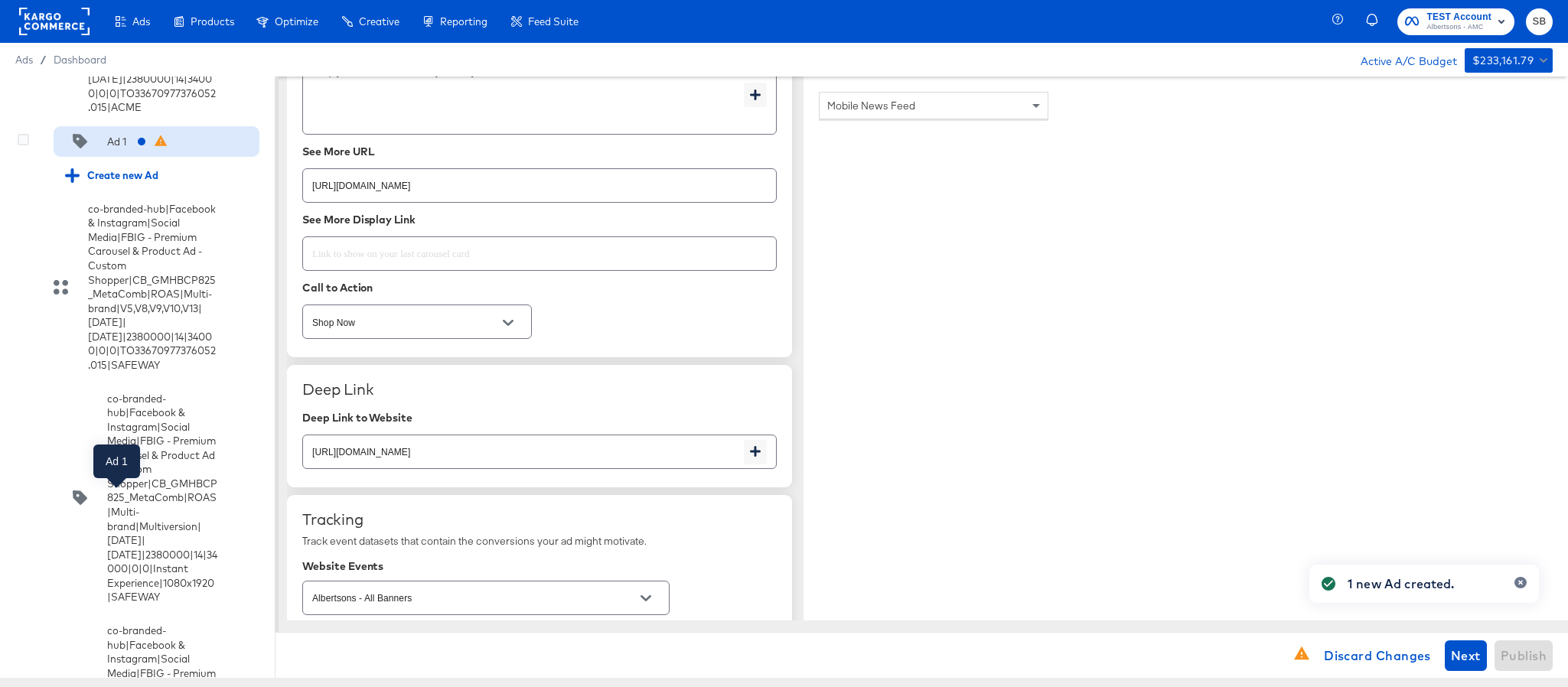
click at [118, 149] on div "Ad 1" at bounding box center [117, 141] width 19 height 15
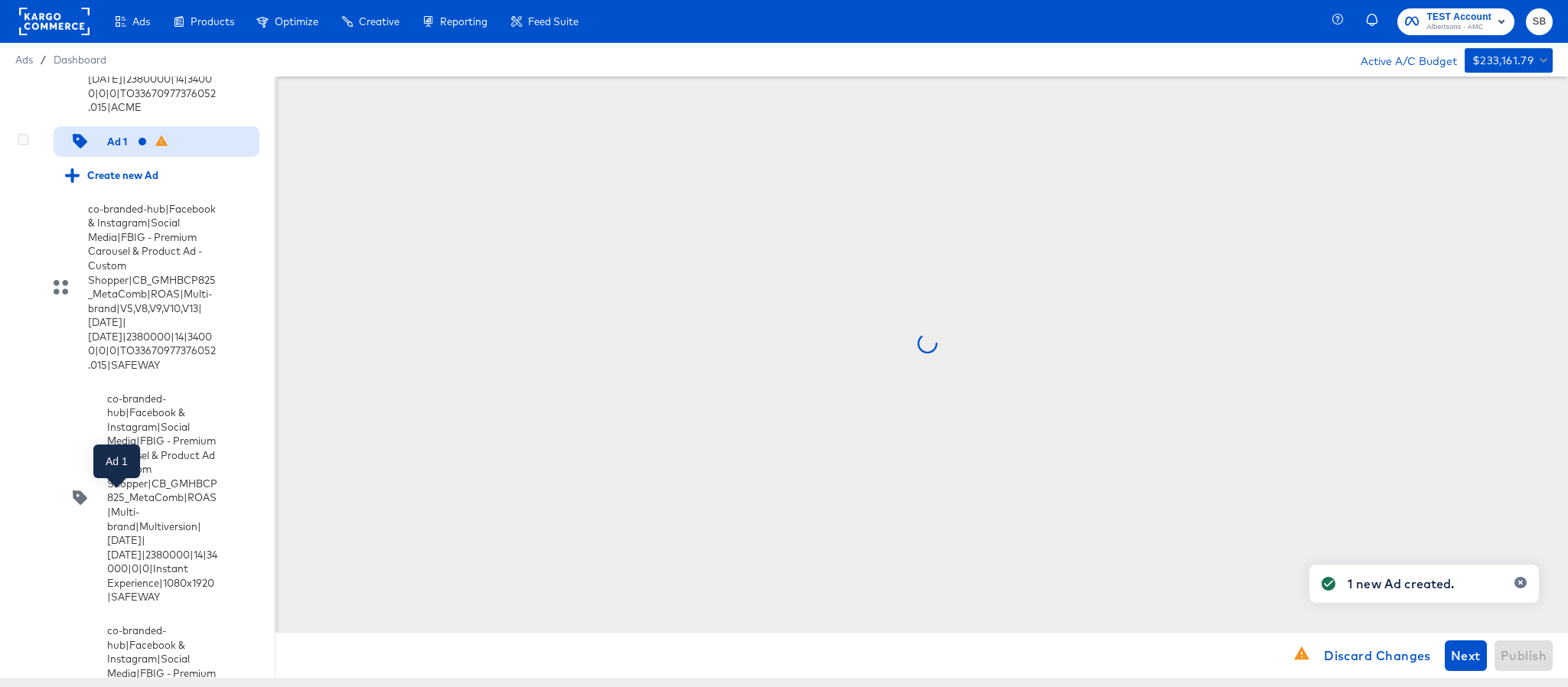
scroll to position [0, 0]
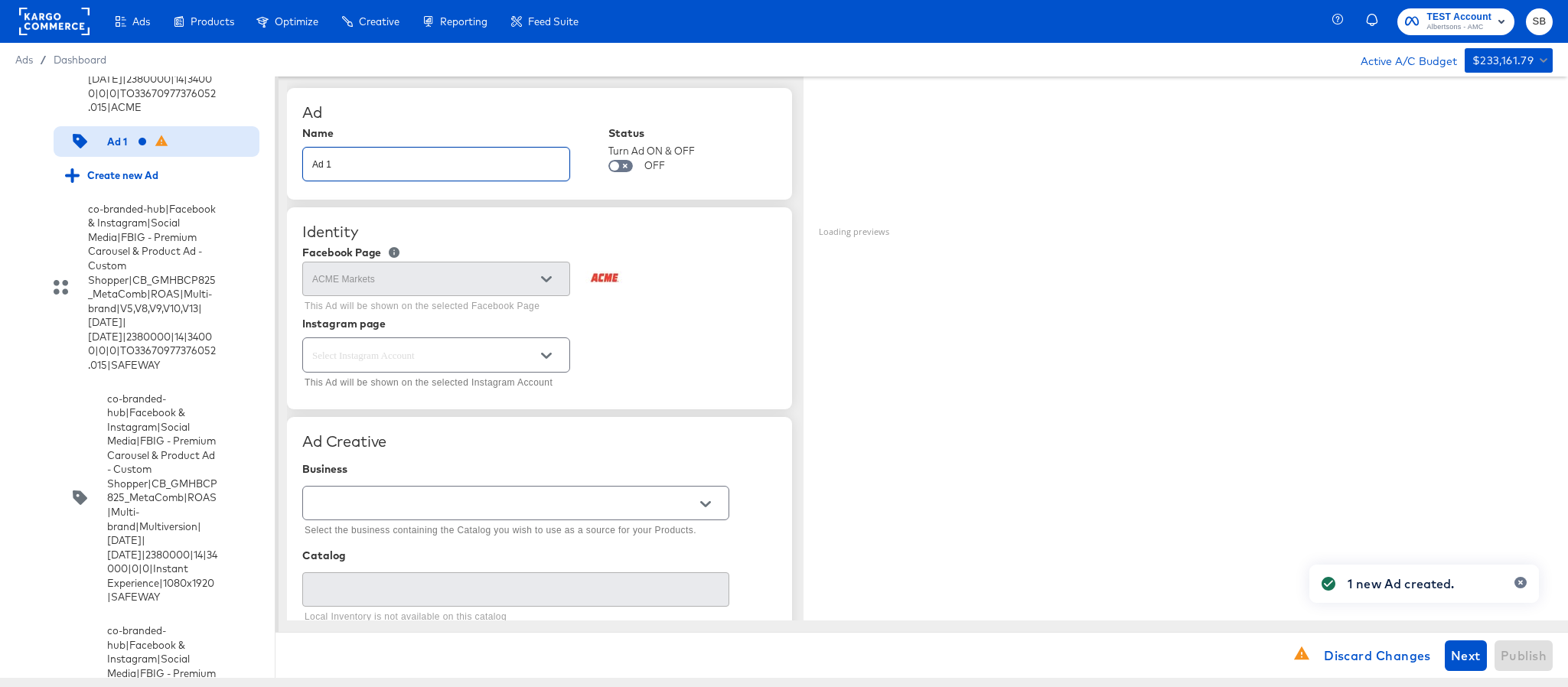
click at [474, 171] on input "Ad 1" at bounding box center [436, 158] width 267 height 33
paste input "co-branded-hub|Facebook & Instagram|Social Media|FBIG - Premium Carousel & Prod…"
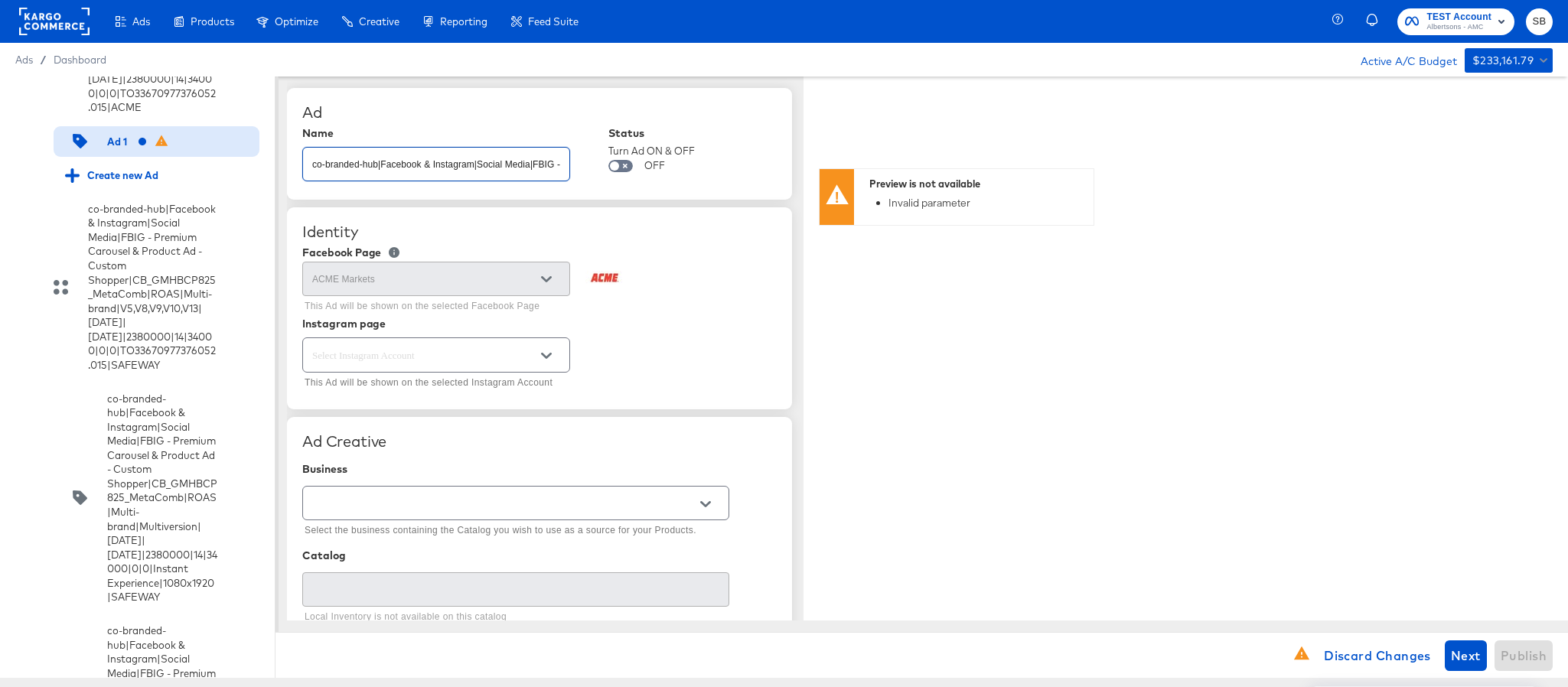
scroll to position [0, 740]
type input "co-branded-hub|Facebook & Instagram|Social Media|FBIG - Premium Carousel & Prod…"
type textarea "x"
click at [472, 357] on input "text" at bounding box center [424, 355] width 230 height 18
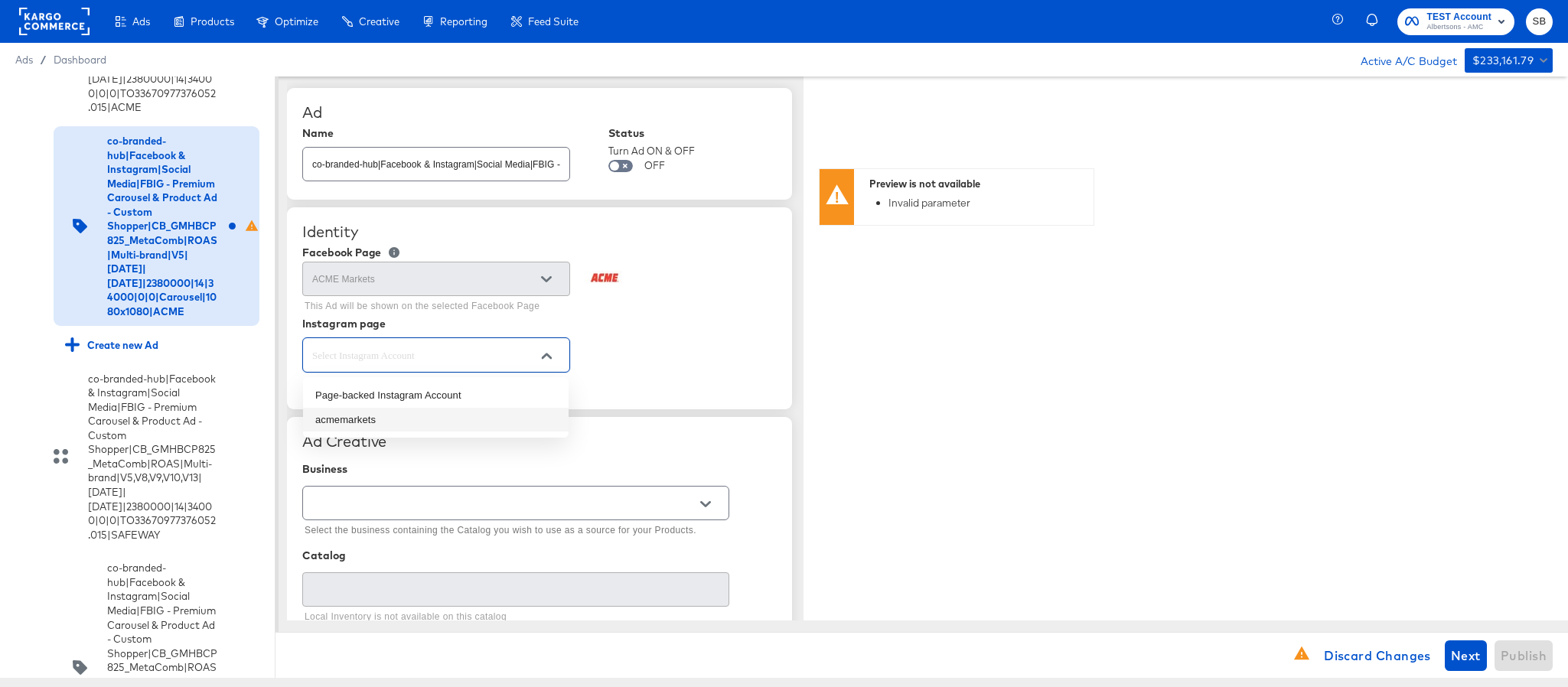
click at [448, 416] on li "acmemarkets" at bounding box center [436, 420] width 266 height 25
type input "acmemarkets"
type textarea "x"
click at [574, 510] on input "text" at bounding box center [504, 504] width 389 height 18
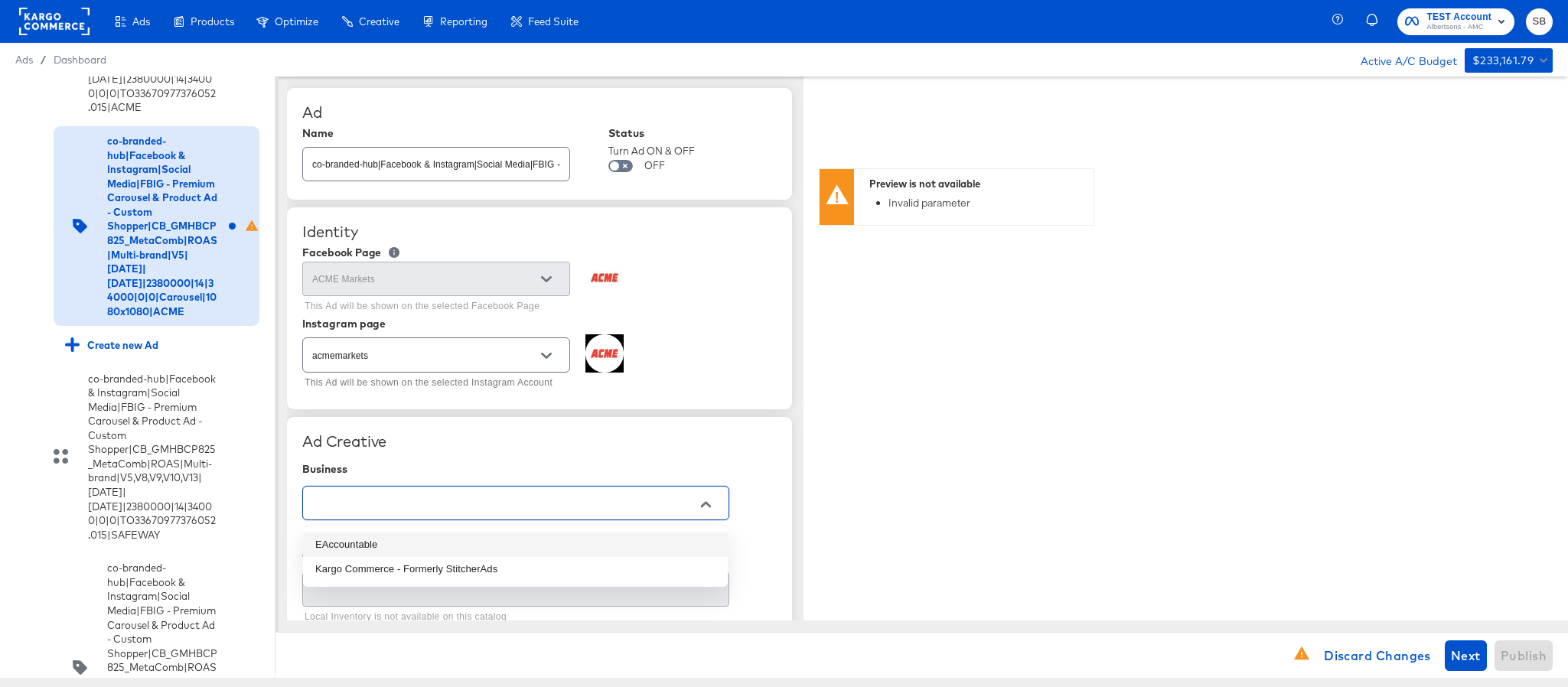
click at [535, 554] on li "EAccountable" at bounding box center [515, 545] width 425 height 25
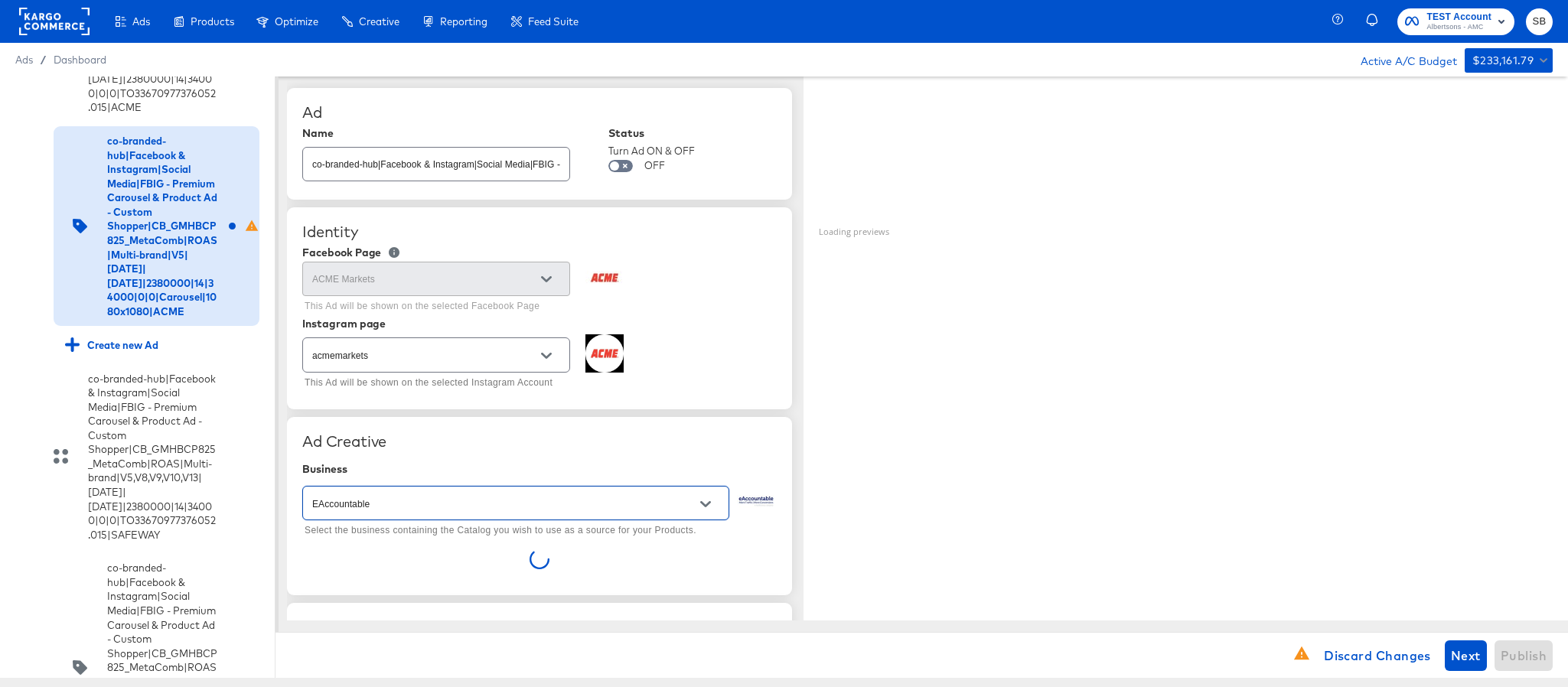
click at [549, 510] on input "EAccountable" at bounding box center [504, 504] width 389 height 18
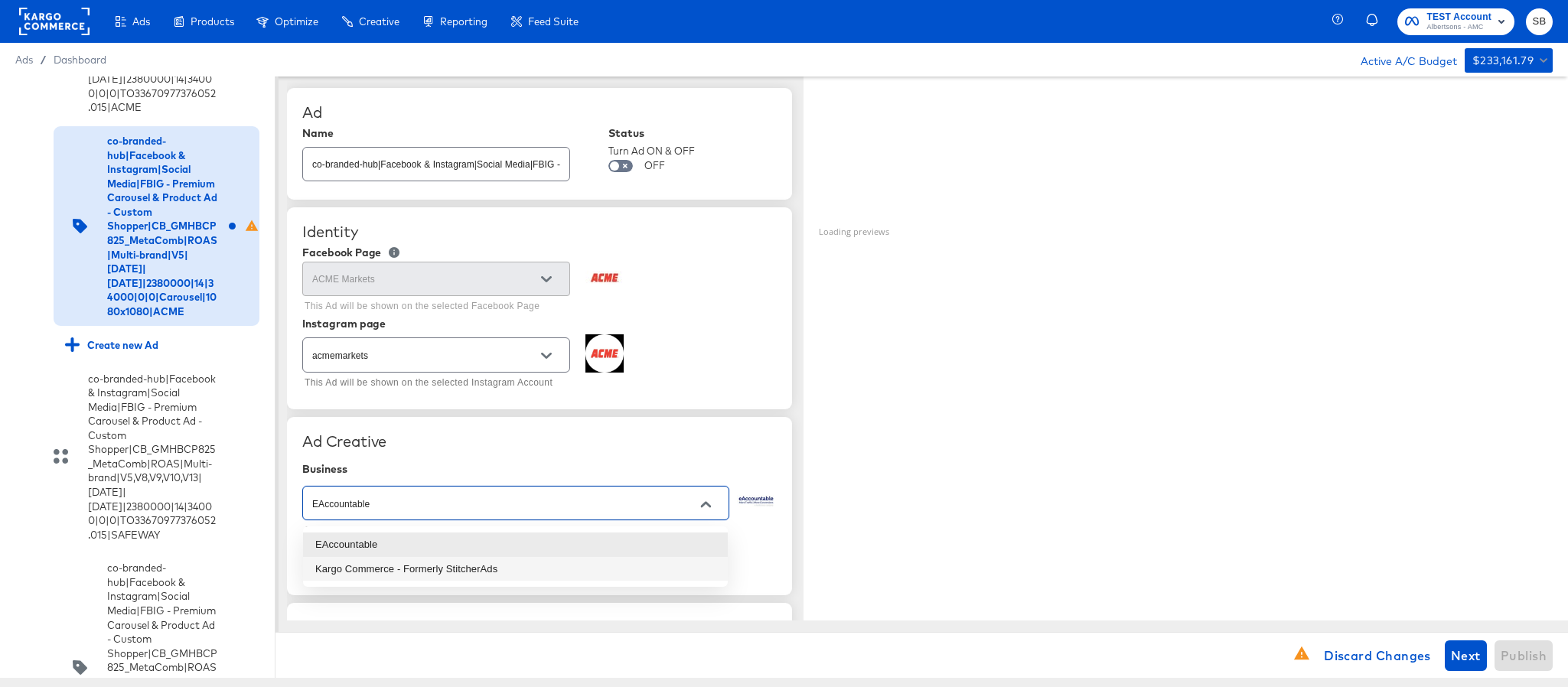
click at [544, 566] on li "Kargo Commerce - Formerly StitcherAds" at bounding box center [515, 570] width 425 height 25
type input "Kargo Commerce - Formerly StitcherAds"
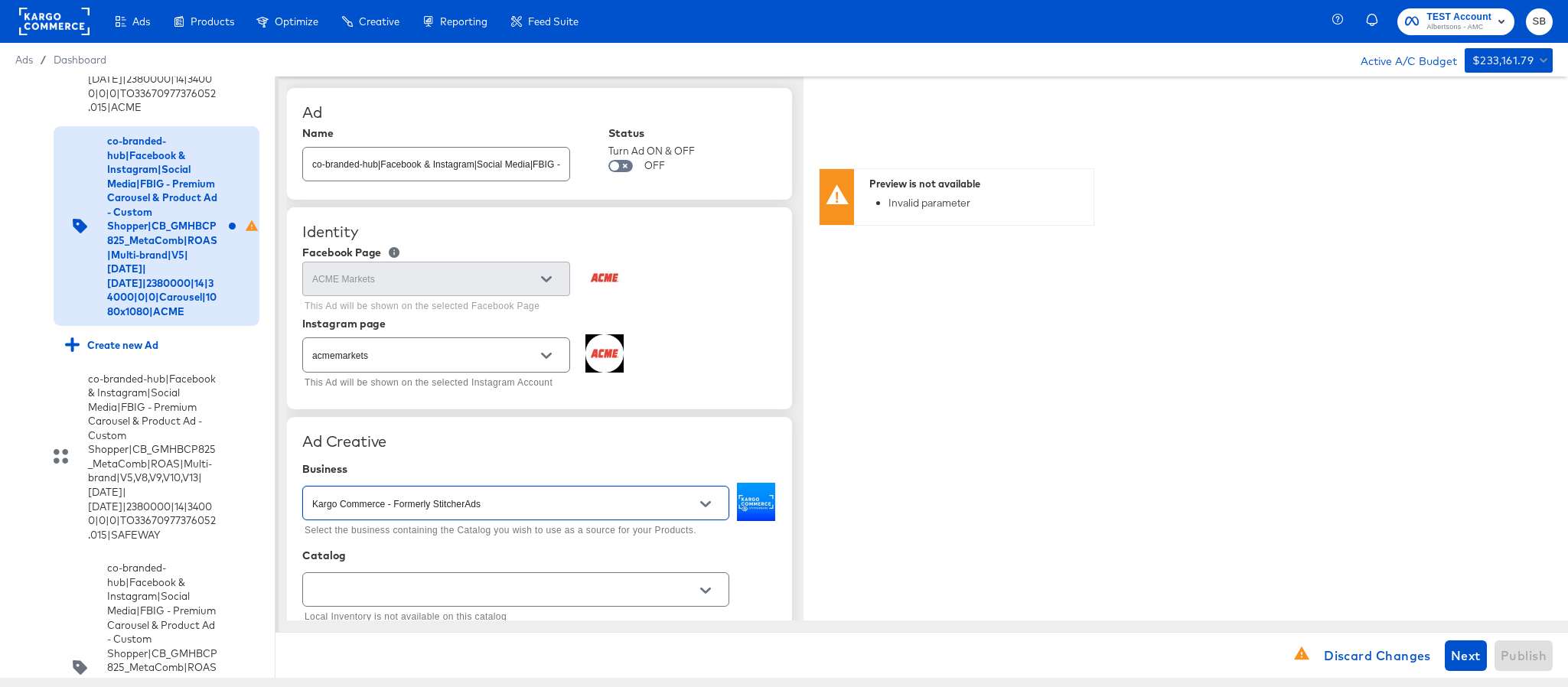
scroll to position [229, 0]
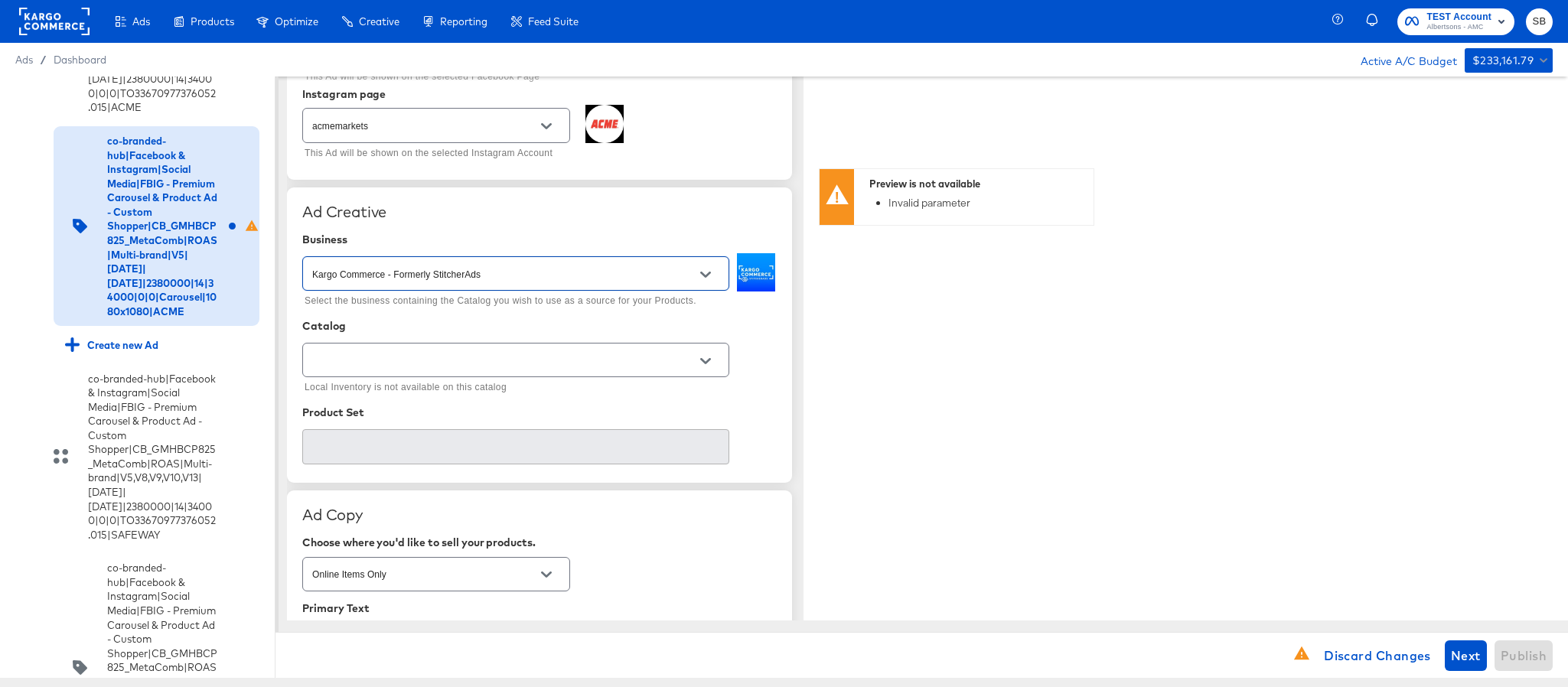
click at [556, 368] on input "text" at bounding box center [504, 361] width 389 height 18
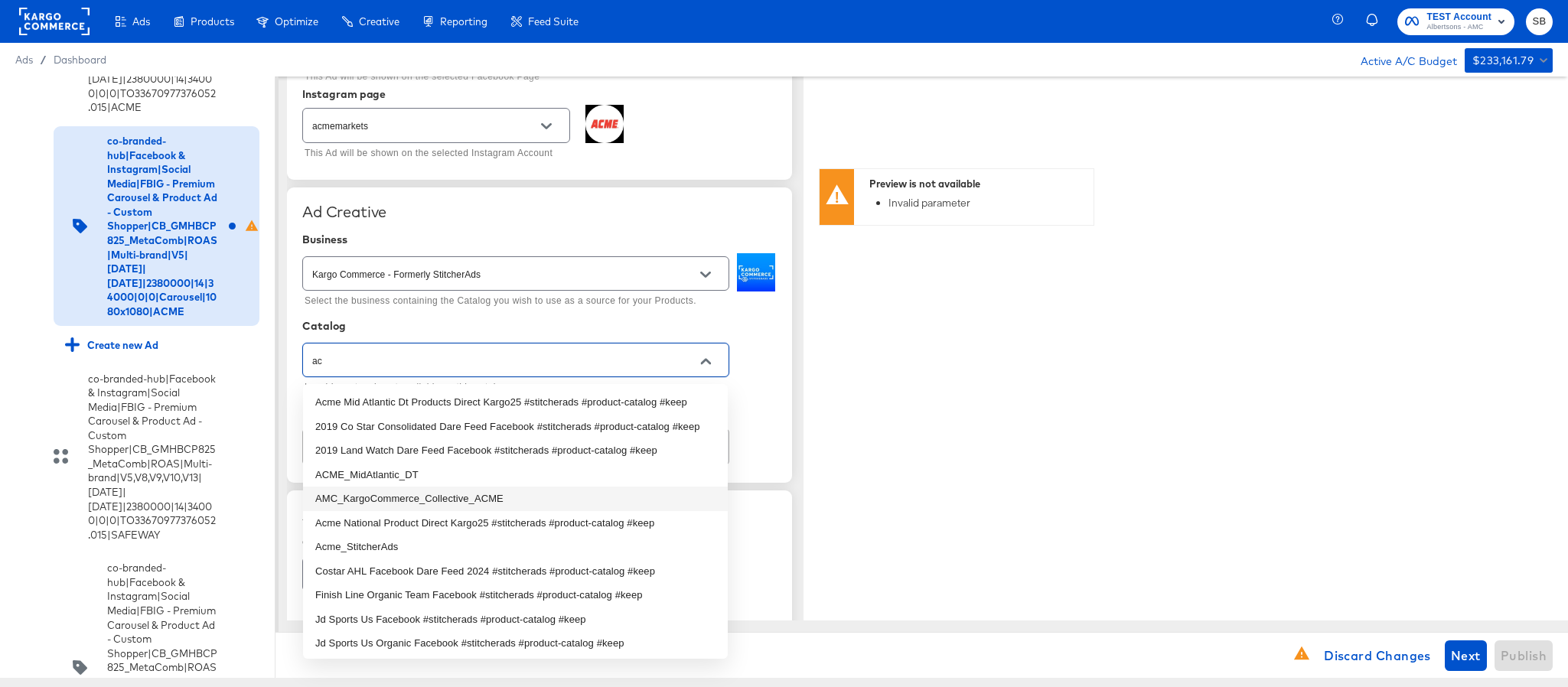
click at [517, 511] on li "AMC_KargoCommerce_Collective_ACME" at bounding box center [515, 499] width 425 height 25
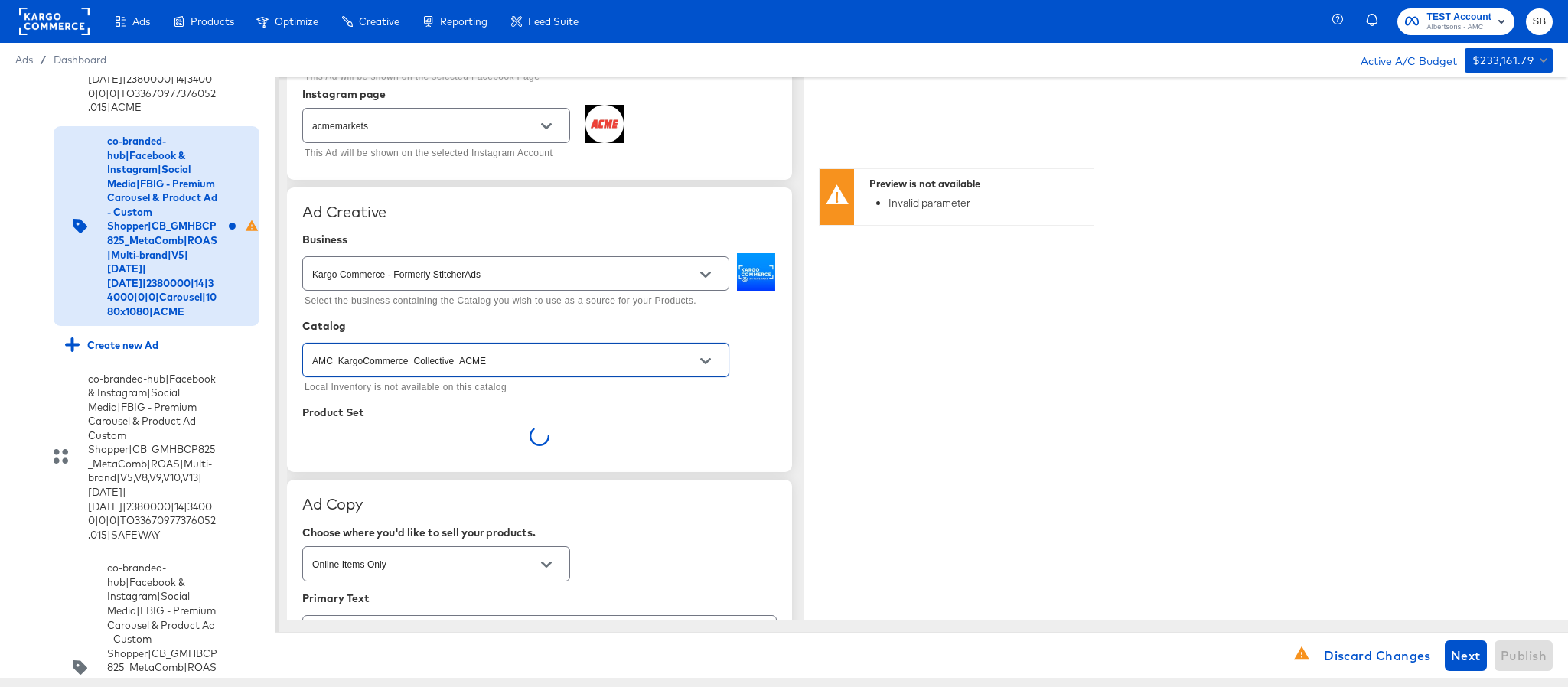
type input "AMC_KargoCommerce_Collective_ACME"
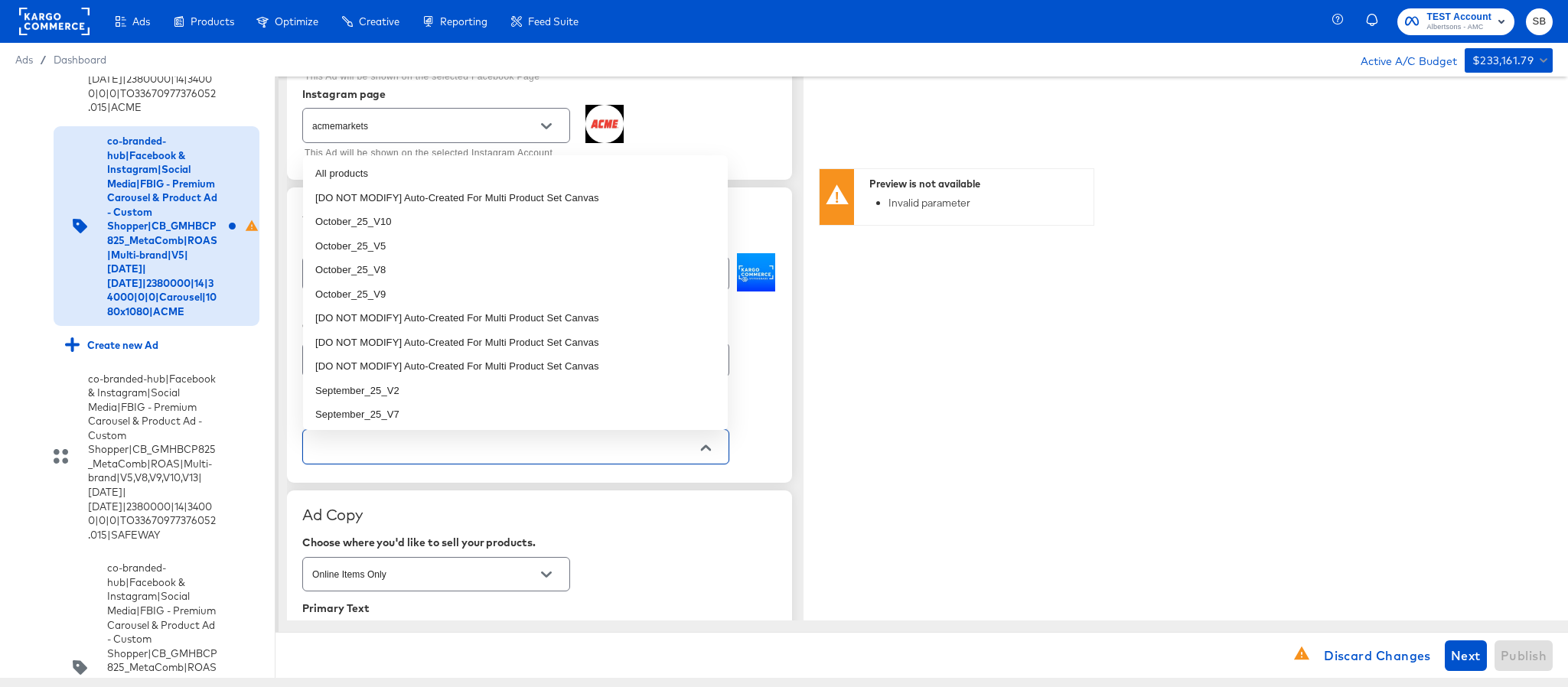
click at [371, 456] on input "text" at bounding box center [504, 447] width 389 height 18
click at [412, 251] on li "October_25_V5" at bounding box center [515, 246] width 425 height 25
type textarea "x"
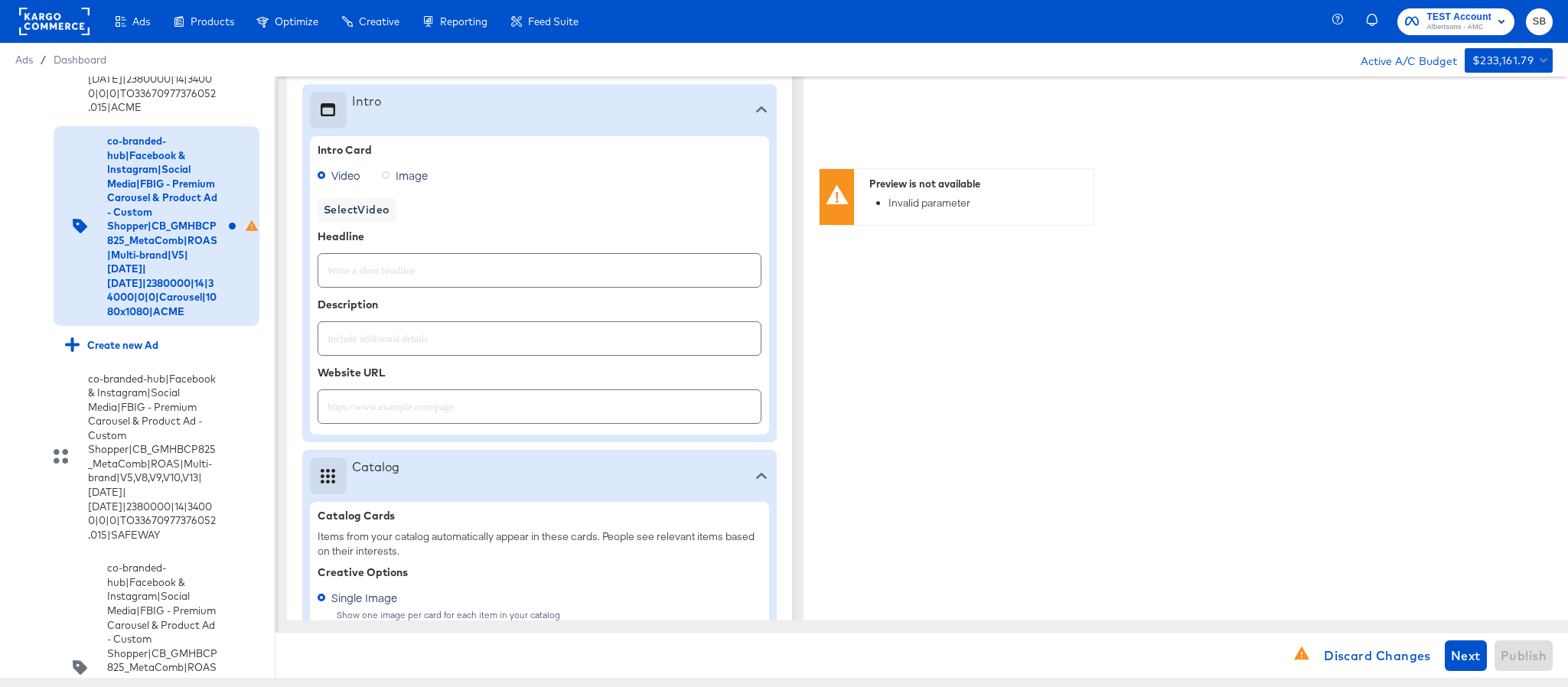
type textarea "x"
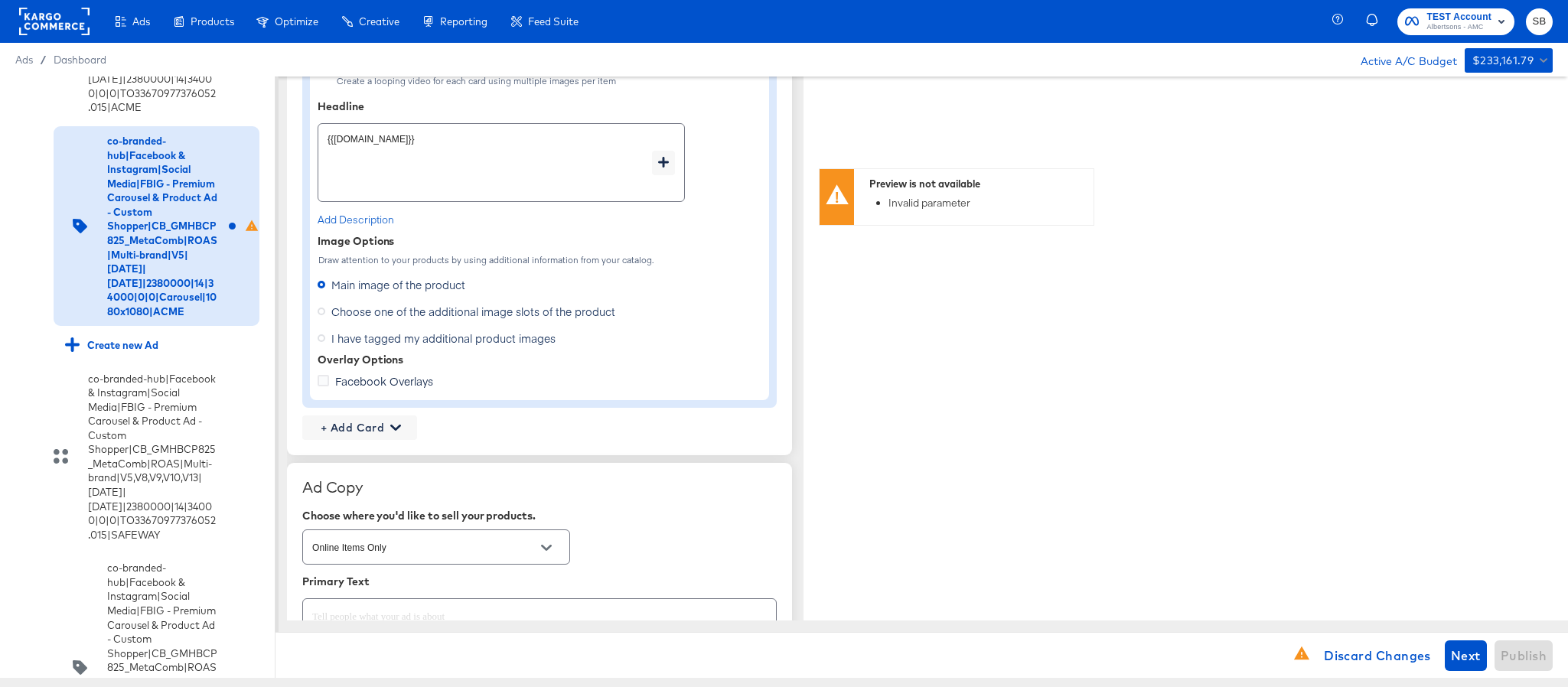
scroll to position [1180, 0]
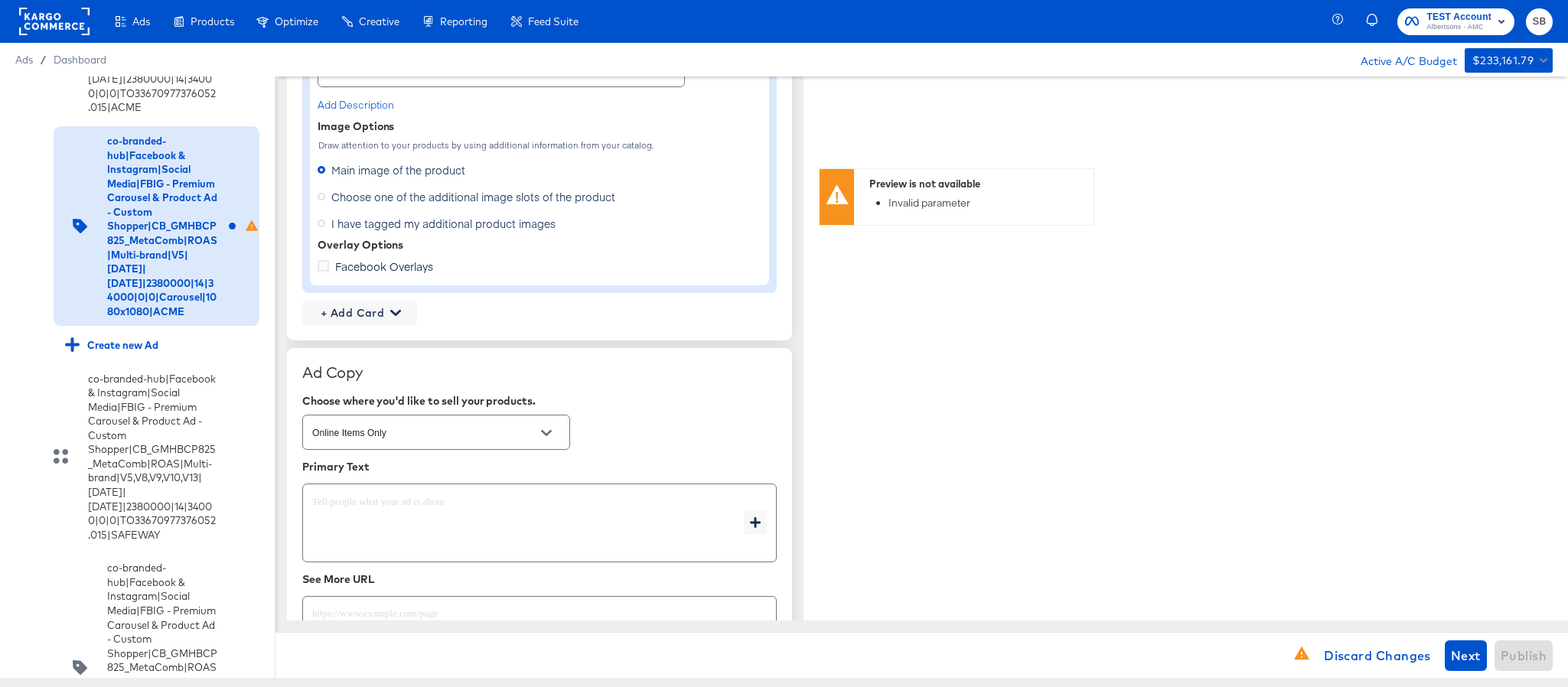
click at [363, 201] on span "Choose one of the additional image slots of the product" at bounding box center [472, 197] width 284 height 16
click at [0, 0] on input "Choose one of the additional image slots of the product" at bounding box center [0, 0] width 0 height 0
type textarea "x"
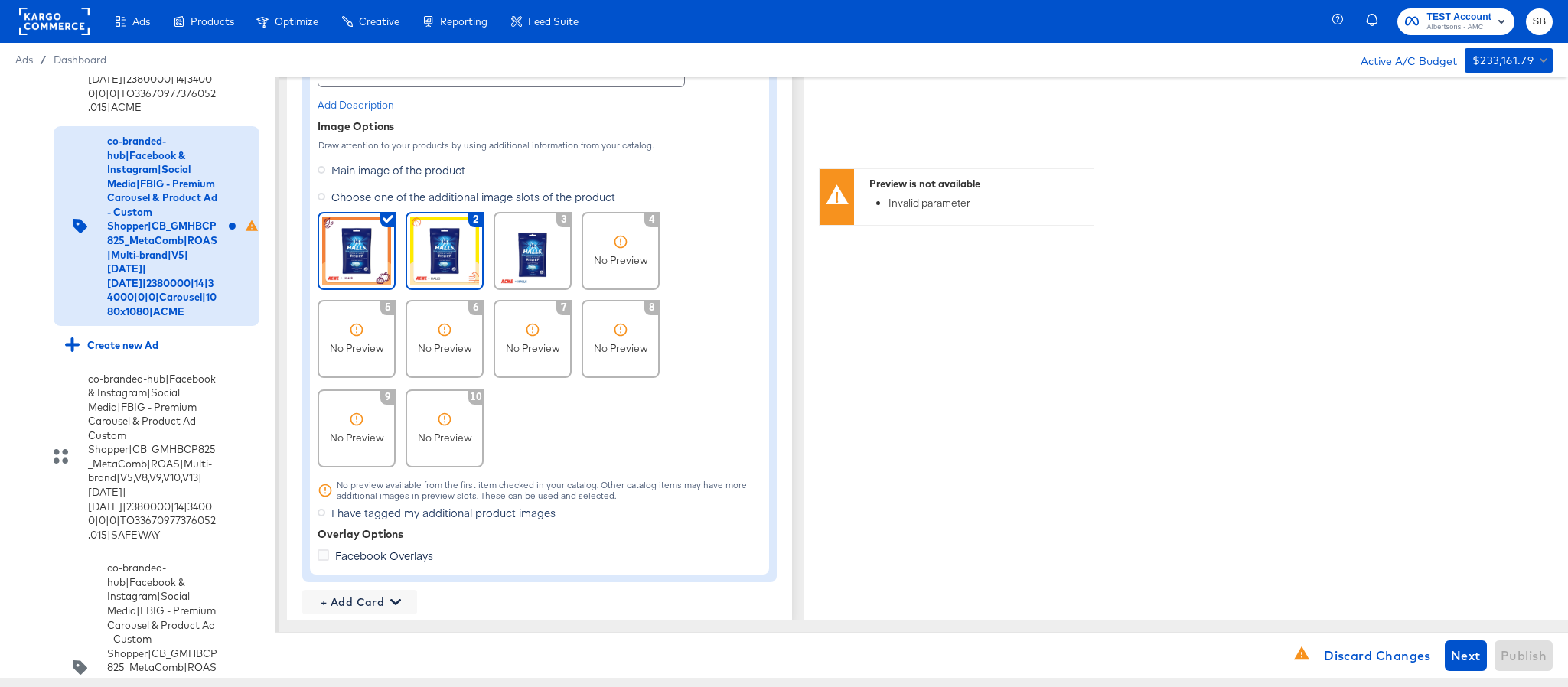
click at [426, 256] on img at bounding box center [444, 251] width 69 height 69
type textarea "x"
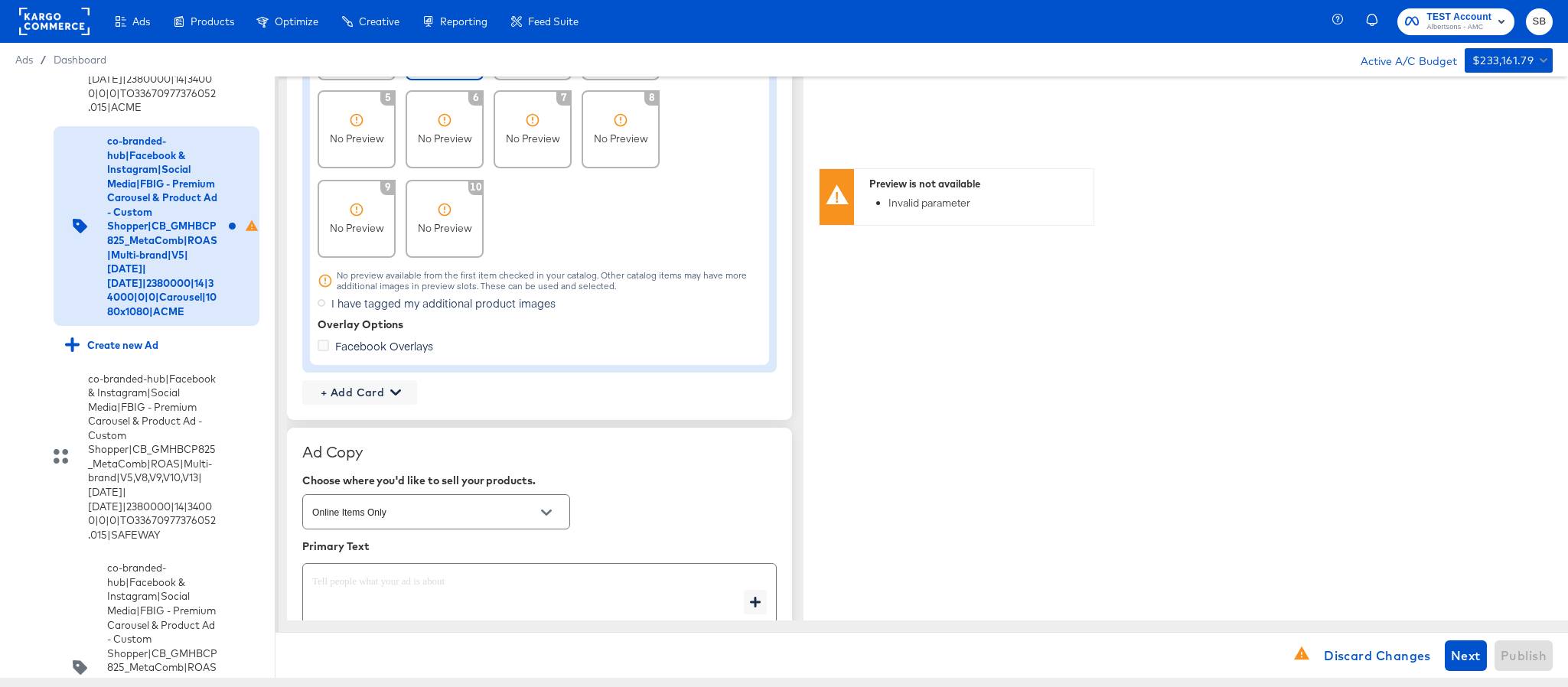
scroll to position [1410, 0]
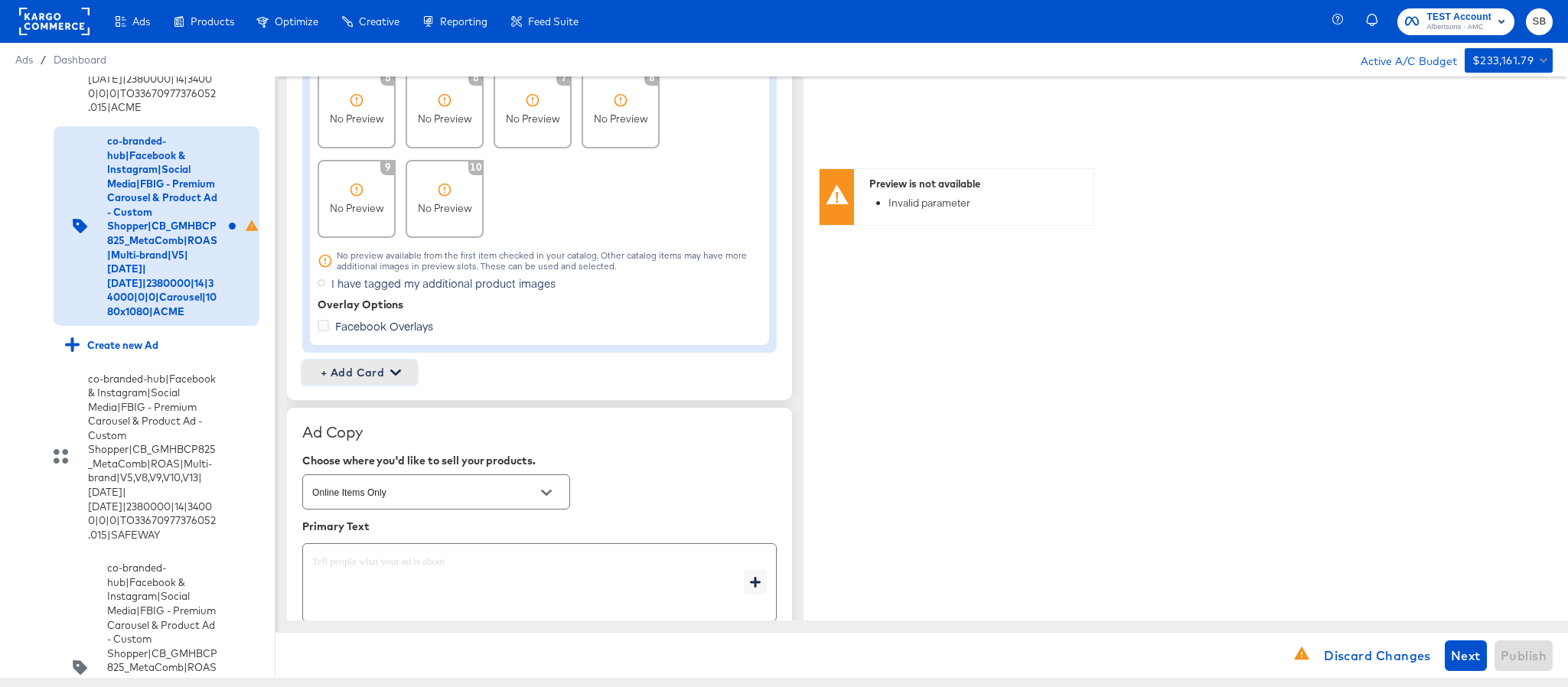
click at [383, 372] on span "+ Add Card" at bounding box center [360, 373] width 103 height 19
click at [378, 437] on div "Profile Card" at bounding box center [360, 445] width 99 height 30
type textarea "x"
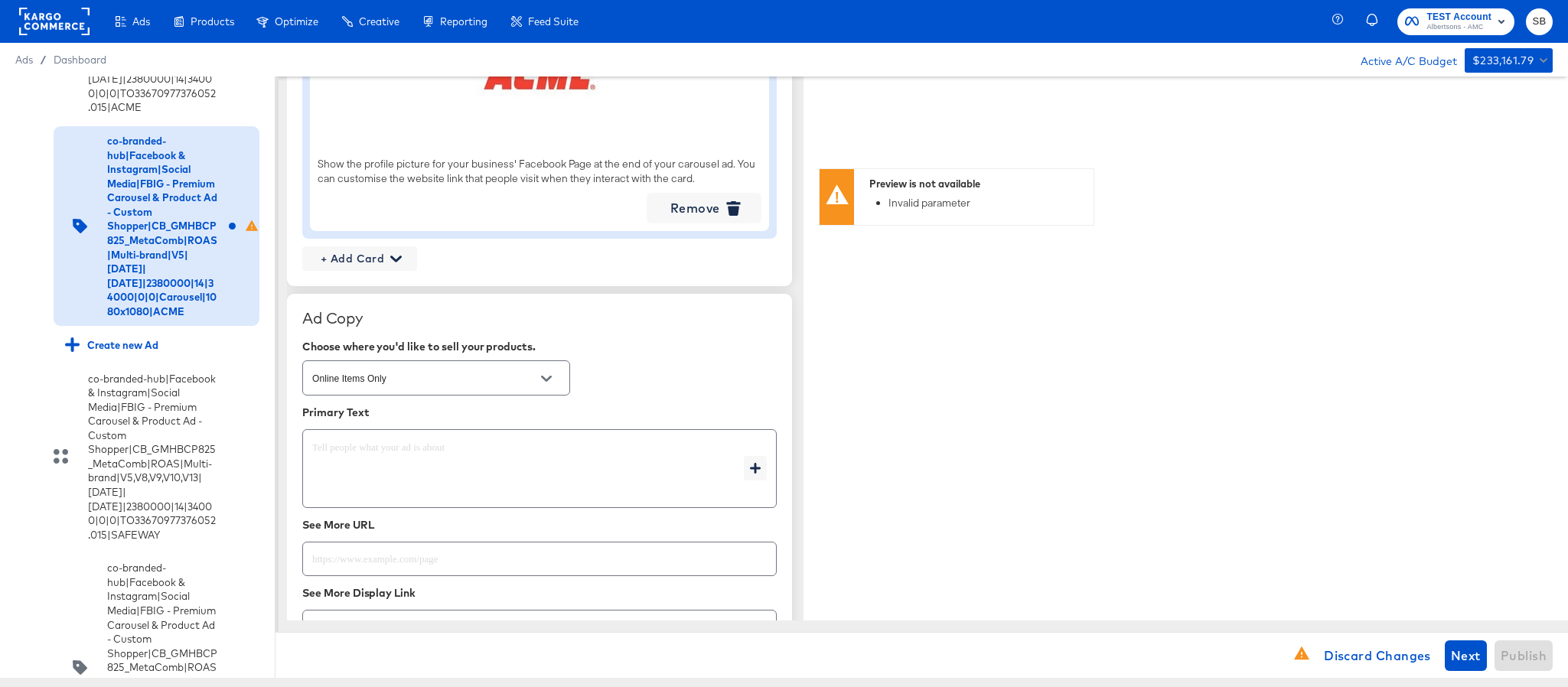
scroll to position [1869, 0]
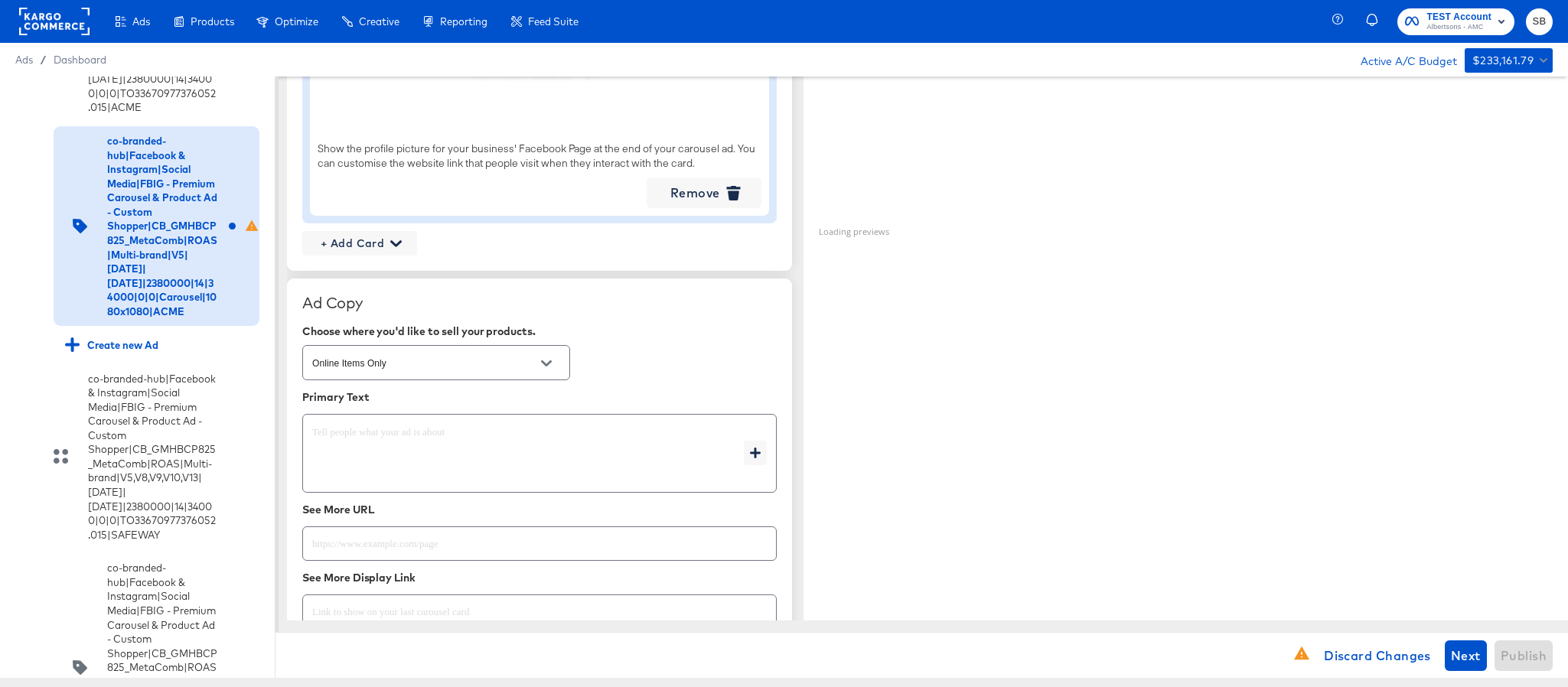
click at [383, 439] on textarea at bounding box center [528, 454] width 431 height 55
paste textarea "Shop your favorite brands for you and your home!"
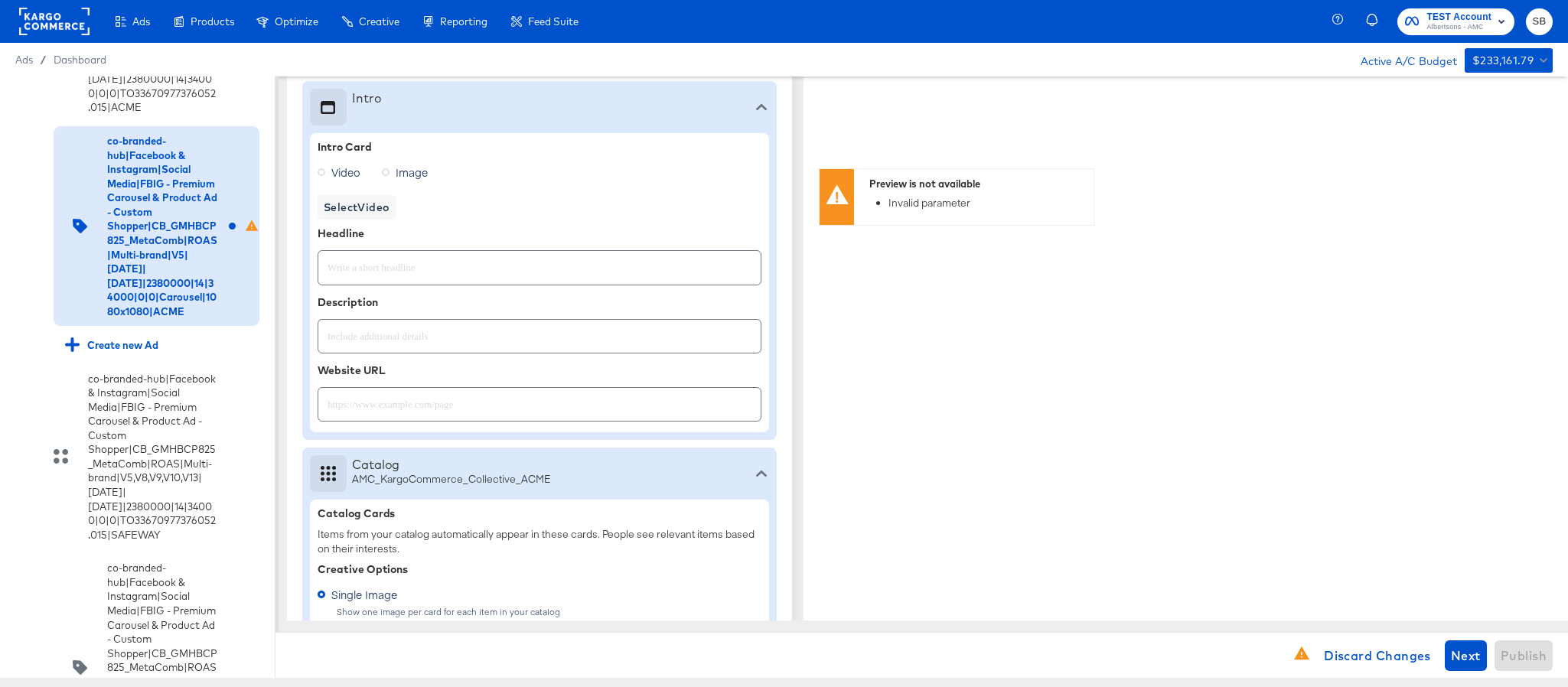
scroll to position [491, 0]
click at [465, 280] on input "text" at bounding box center [539, 263] width 442 height 33
paste input "Explore latest arrivals"
click at [466, 423] on div at bounding box center [539, 406] width 444 height 34
paste input "https://www.acmemarkets.com/shop/aisles/personal-care-health.html"
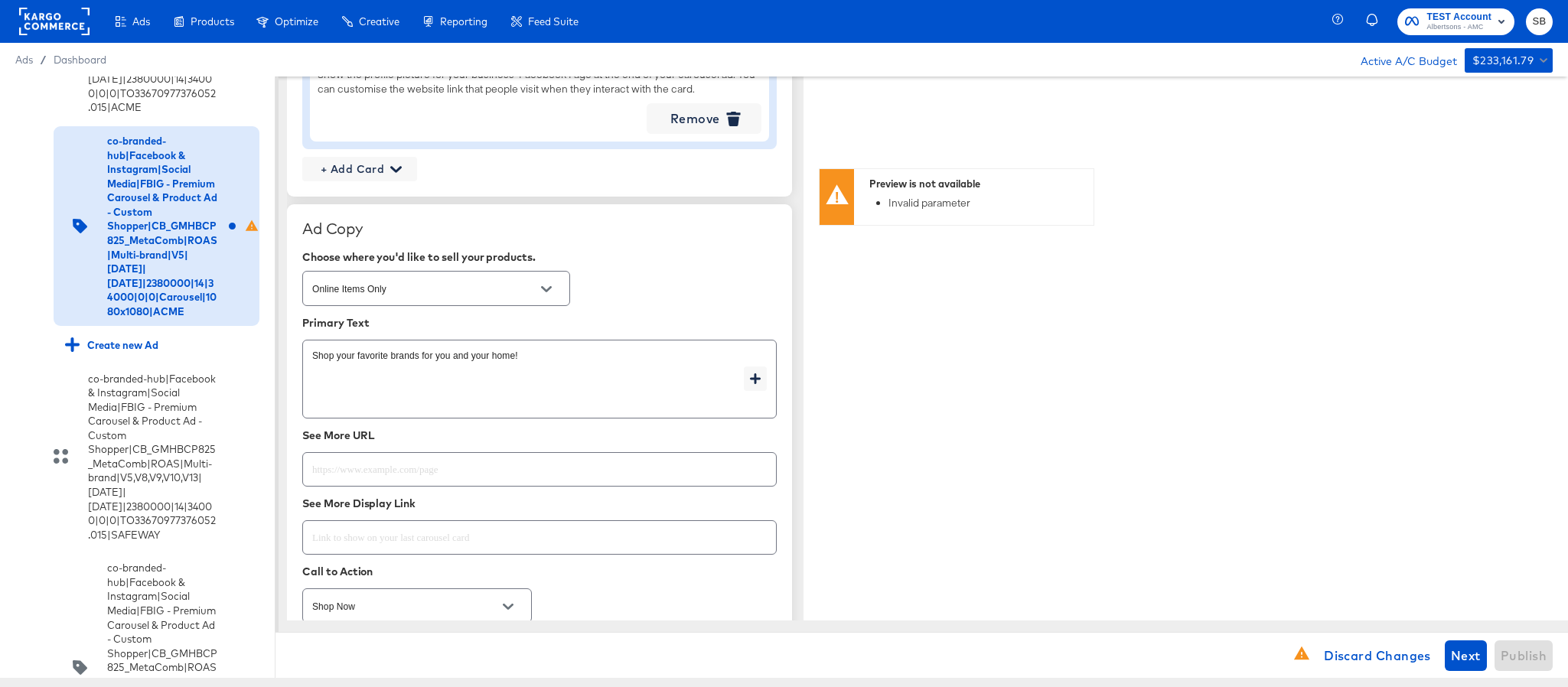
scroll to position [1984, 0]
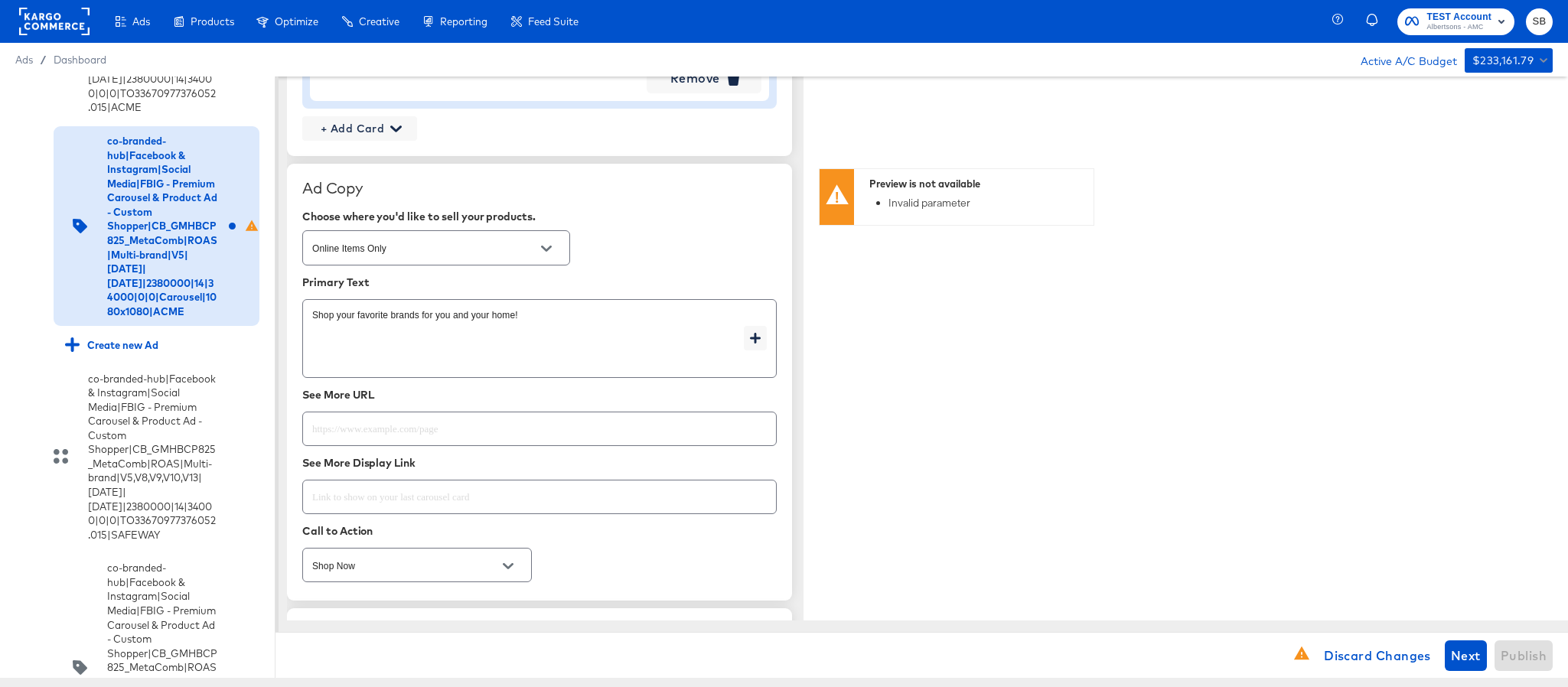
click at [466, 423] on input "text" at bounding box center [539, 423] width 473 height 33
paste input "https://www.acmemarkets.com/shop/aisles/personal-care-health.html"
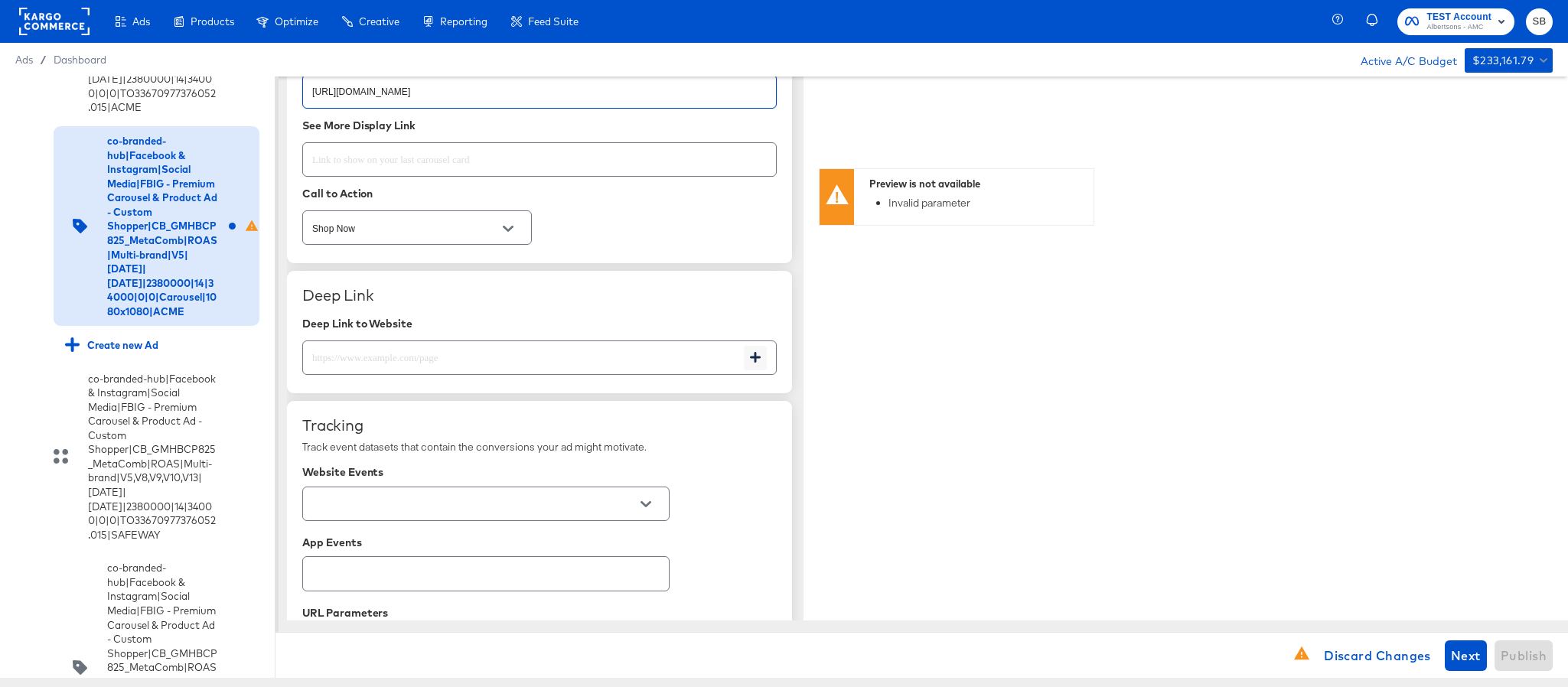
scroll to position [2328, 0]
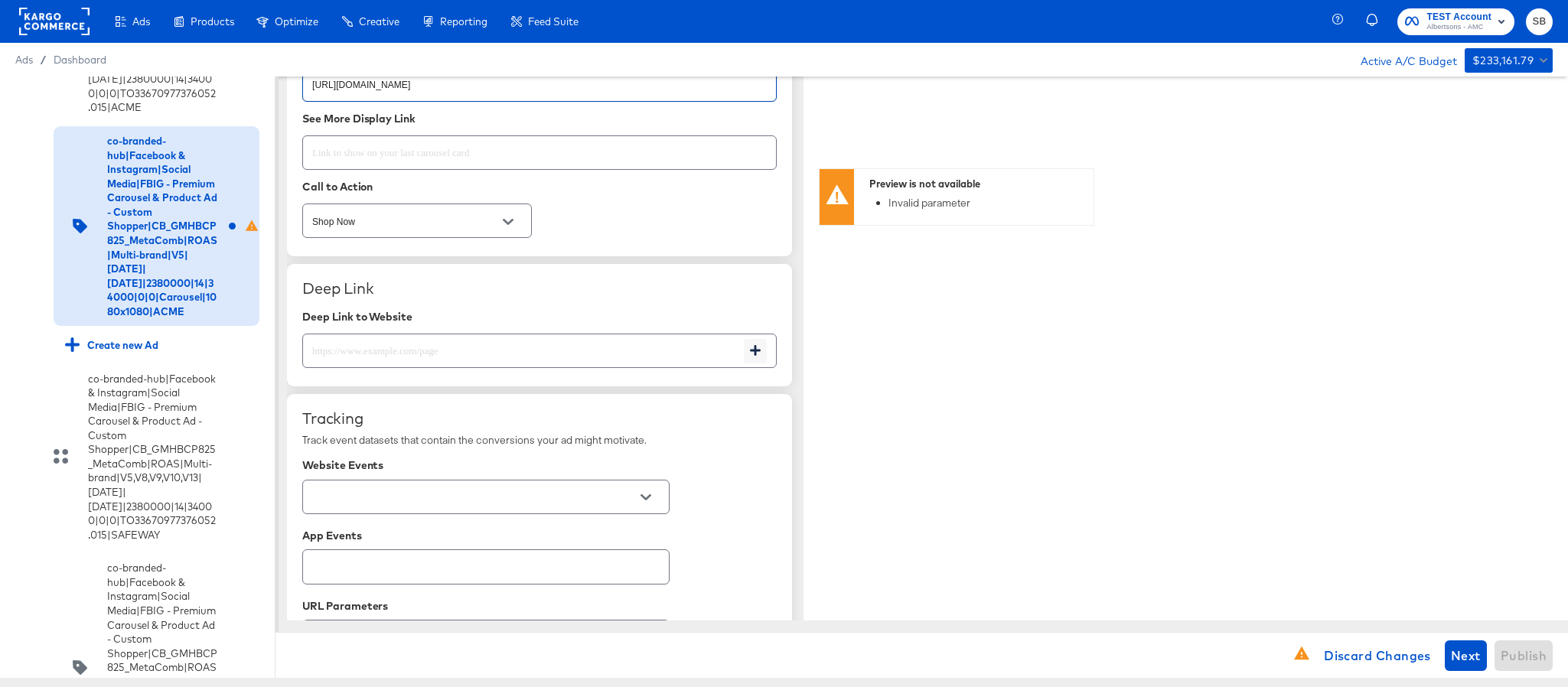
click at [469, 349] on input "text" at bounding box center [523, 345] width 441 height 33
paste input "https://www.acmemarkets.com/shop/aisles/personal-care-health.html"
click at [462, 492] on div at bounding box center [486, 497] width 368 height 34
click at [618, 507] on input "text" at bounding box center [474, 497] width 329 height 18
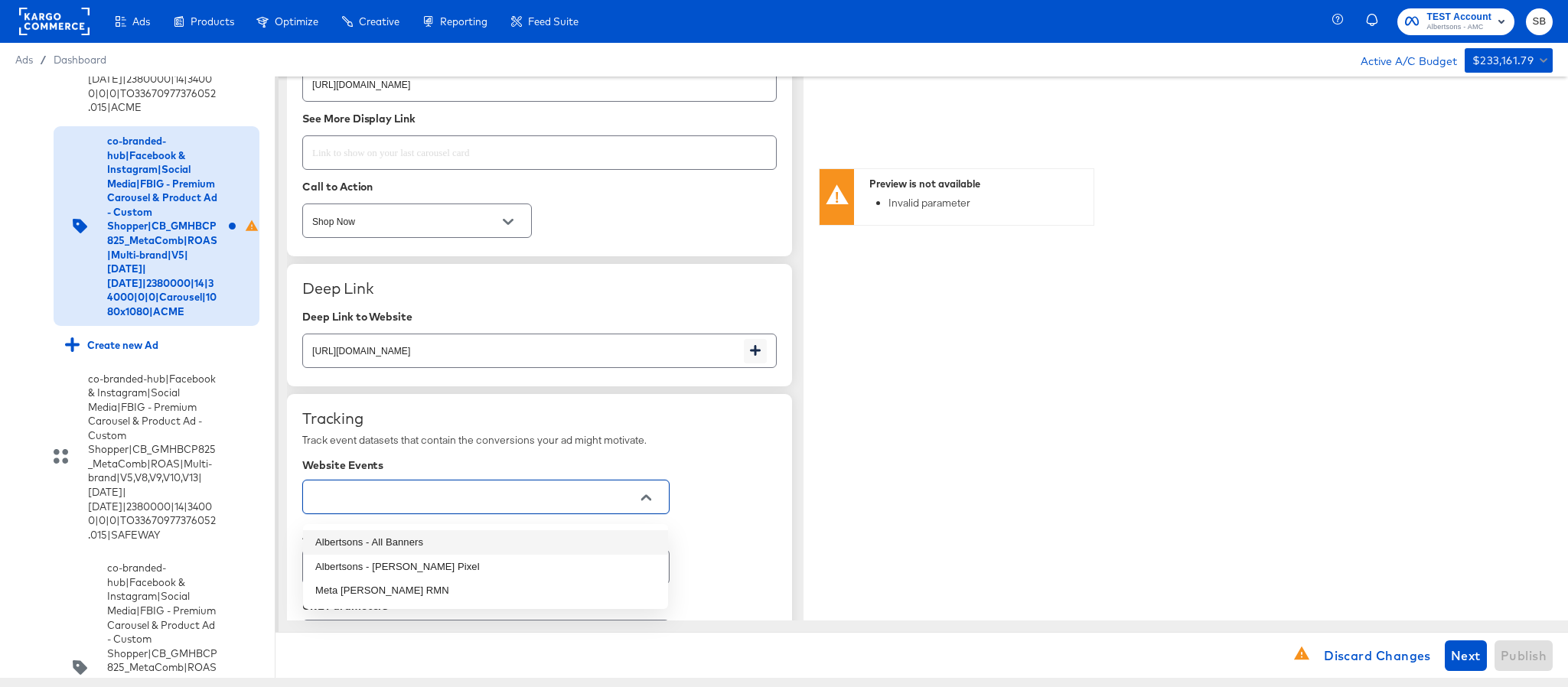
click at [577, 542] on li "Albertsons - All Banners" at bounding box center [486, 543] width 365 height 25
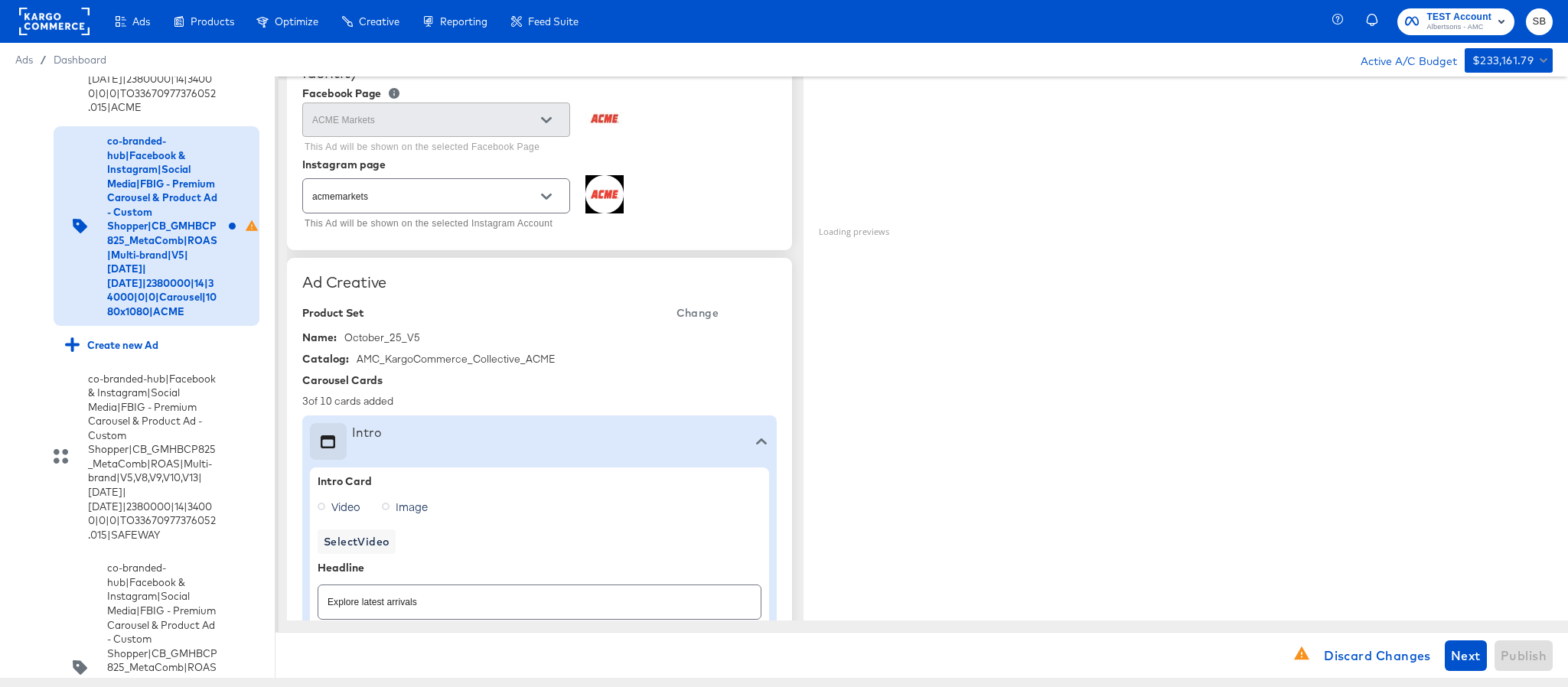
scroll to position [147, 0]
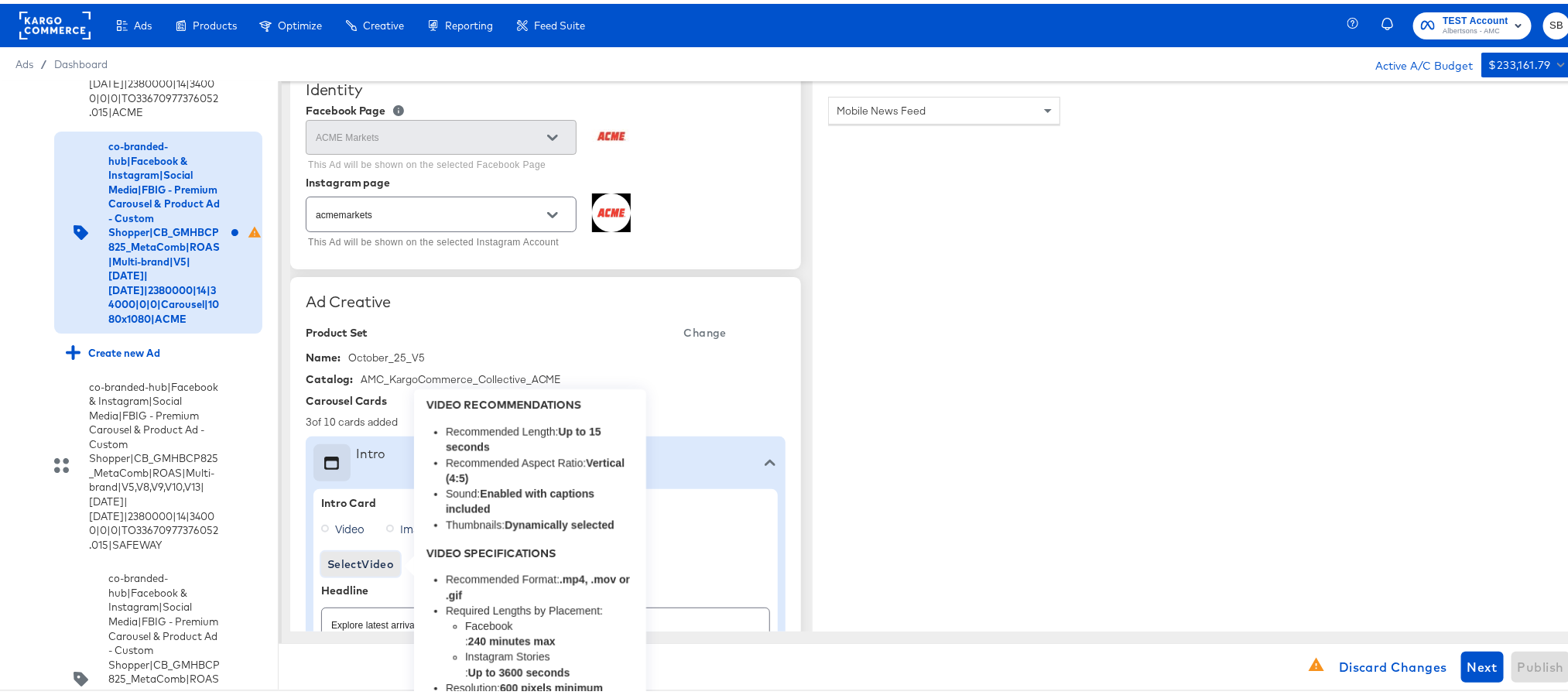
click at [374, 564] on span "Select Video" at bounding box center [361, 561] width 67 height 20
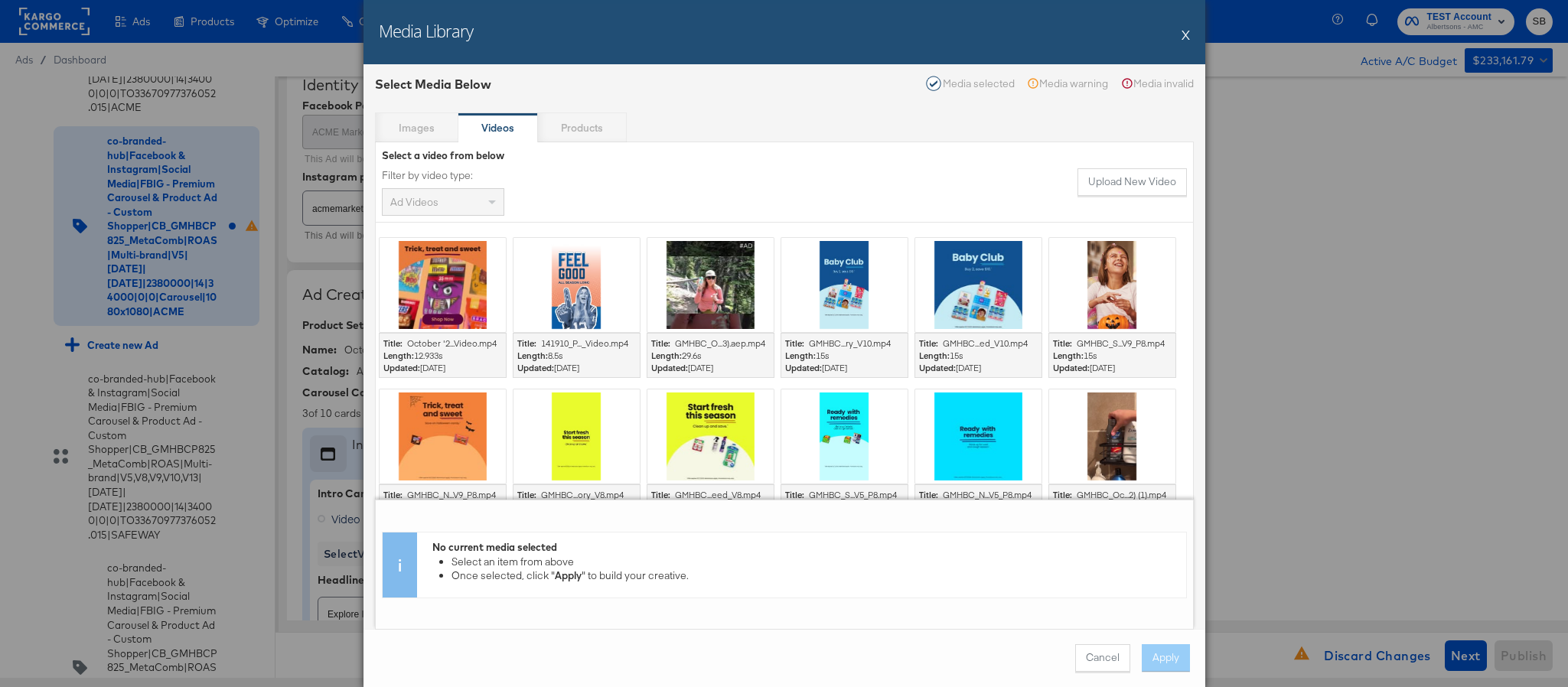
click at [430, 282] on div at bounding box center [442, 284] width 127 height 94
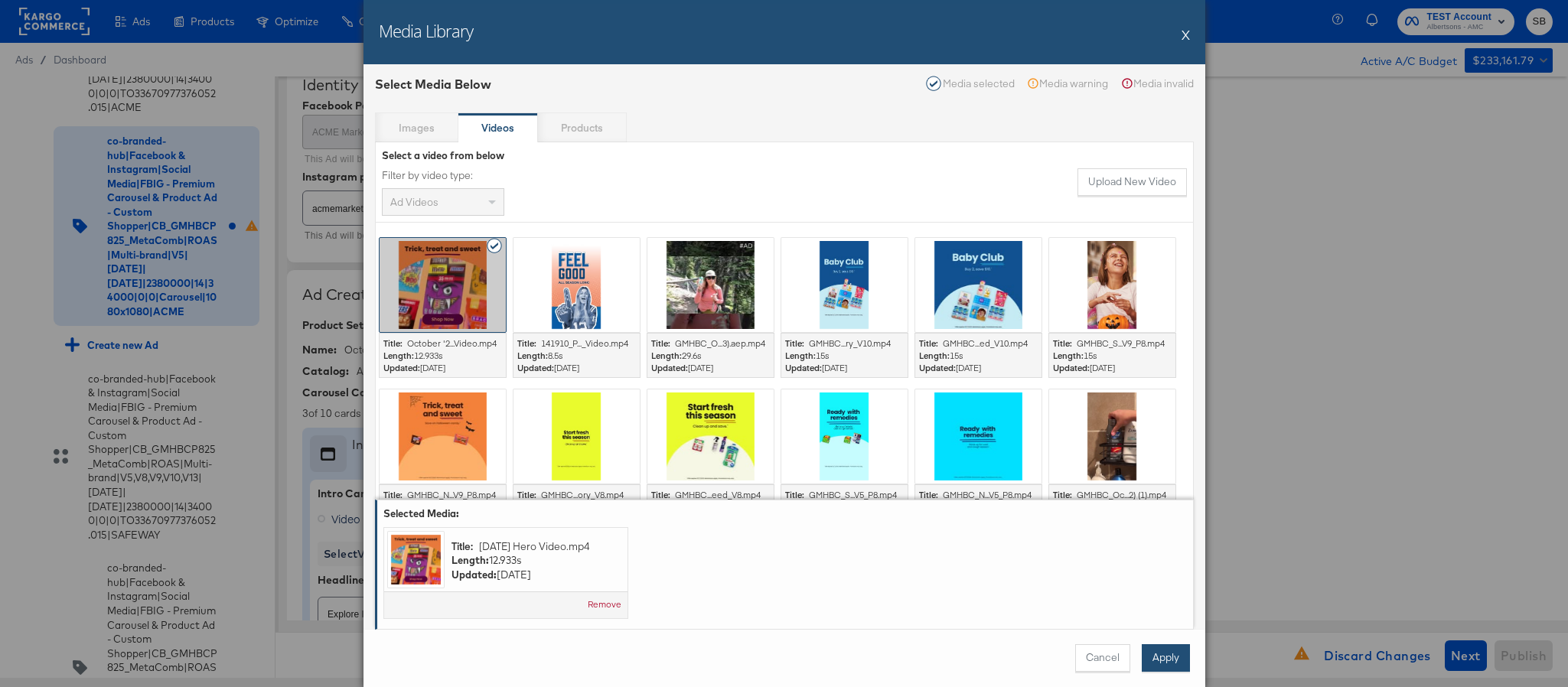
click at [1166, 655] on button "Apply" at bounding box center [1166, 657] width 48 height 27
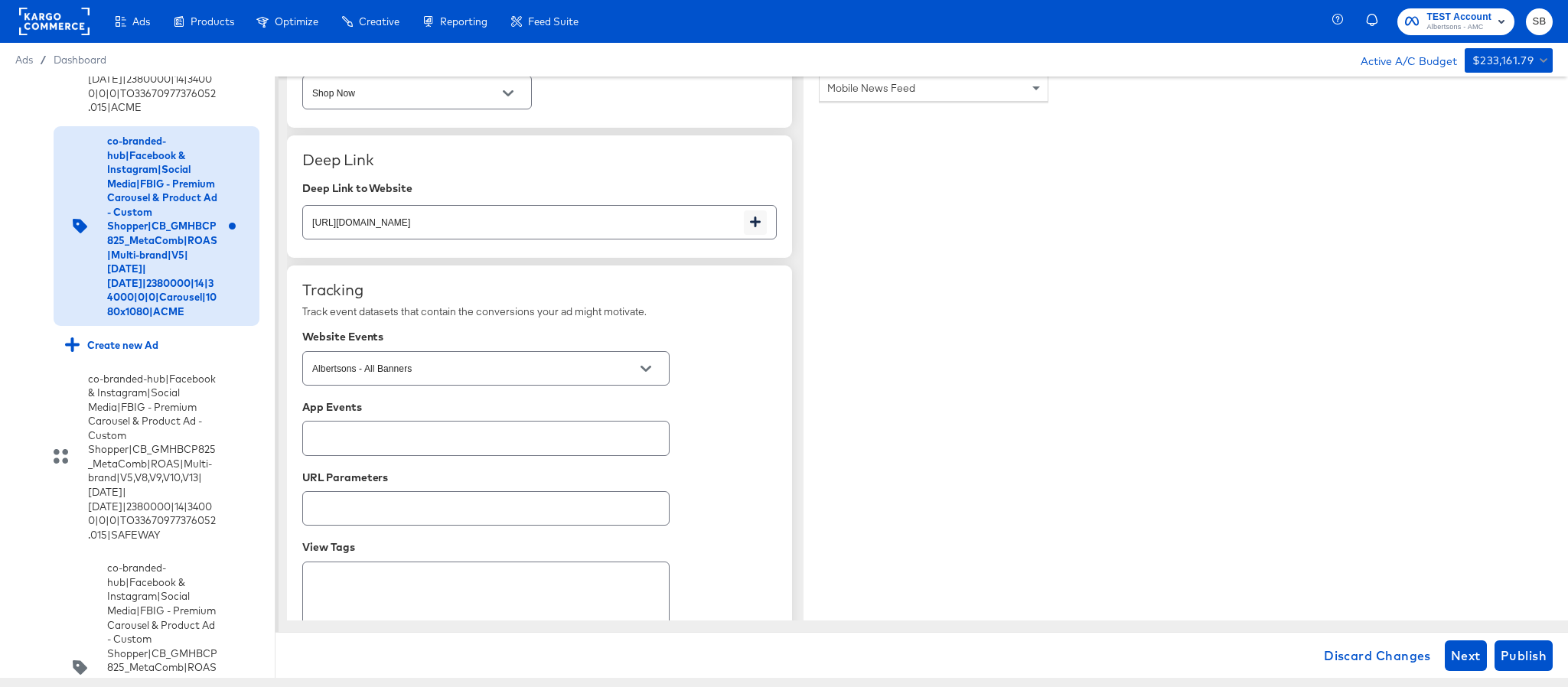
scroll to position [622, 0]
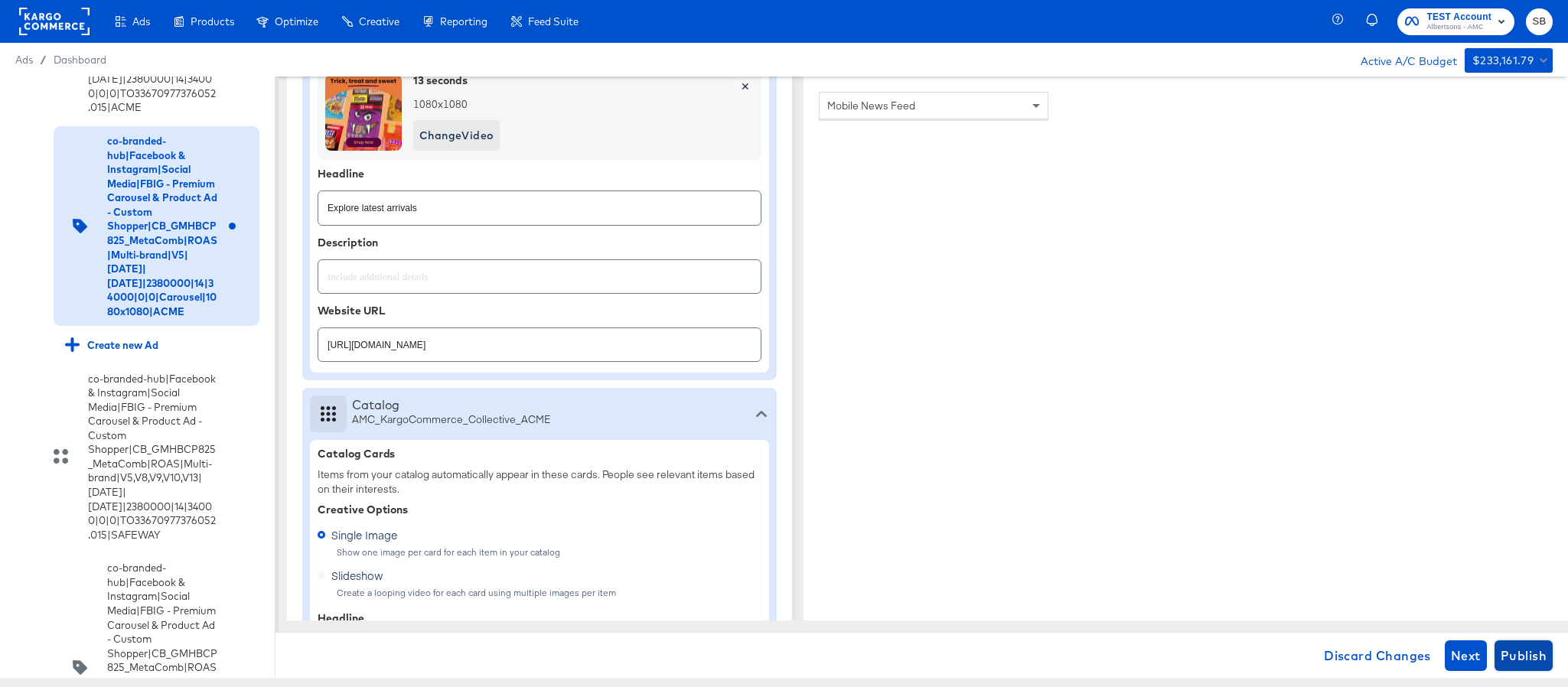
click at [1529, 645] on button "Publish" at bounding box center [1523, 655] width 58 height 30
click at [19, 145] on icon at bounding box center [23, 139] width 12 height 12
click at [0, 0] on input "checkbox" at bounding box center [0, 0] width 0 height 0
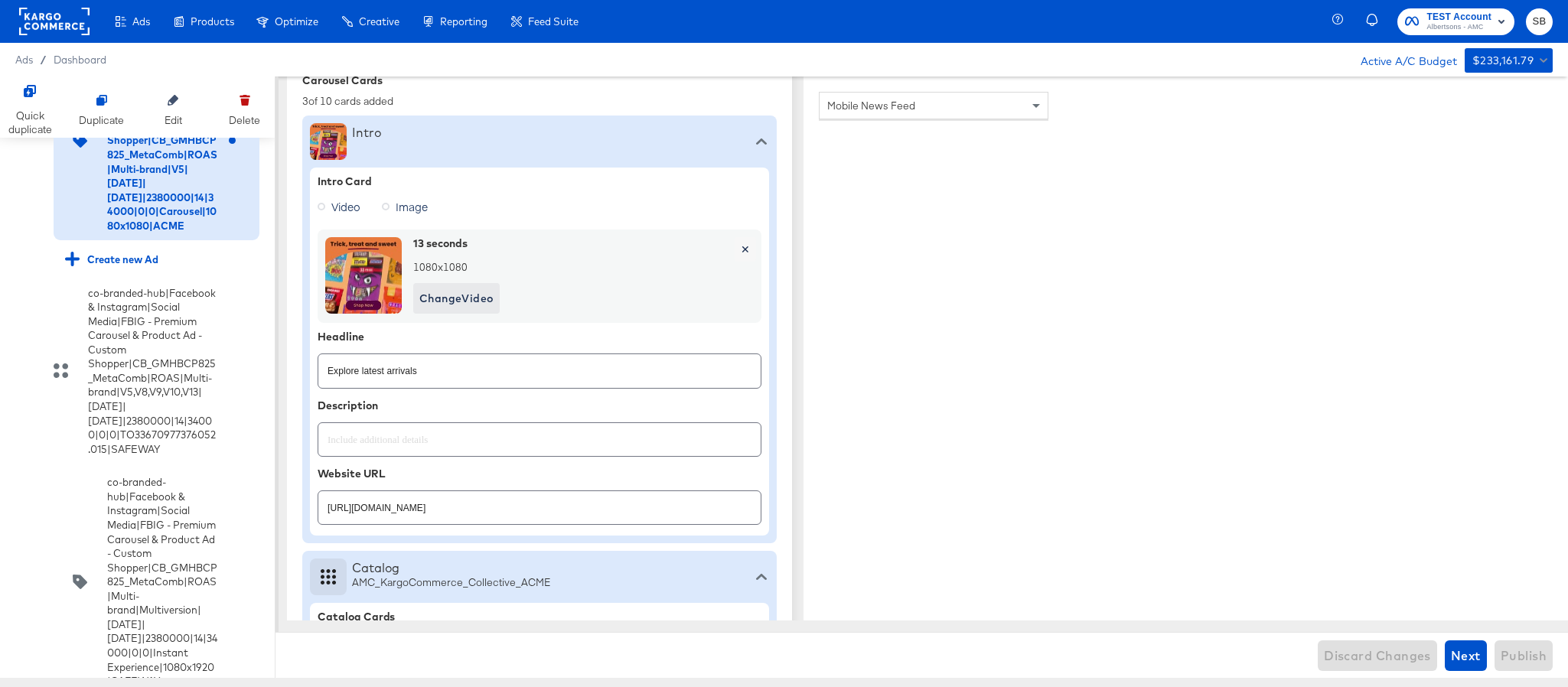
scroll to position [3010, 0]
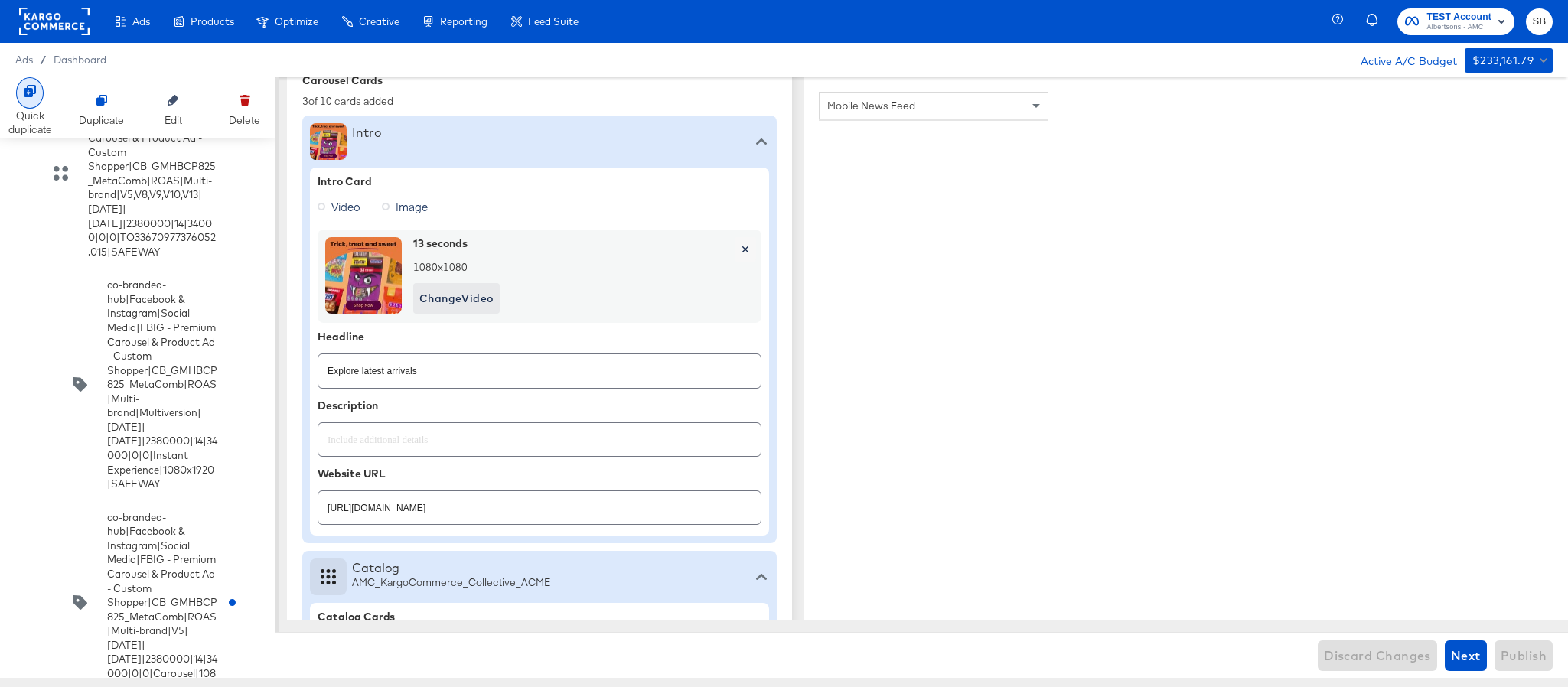
click at [15, 96] on div "Quick duplicate" at bounding box center [30, 106] width 44 height 60
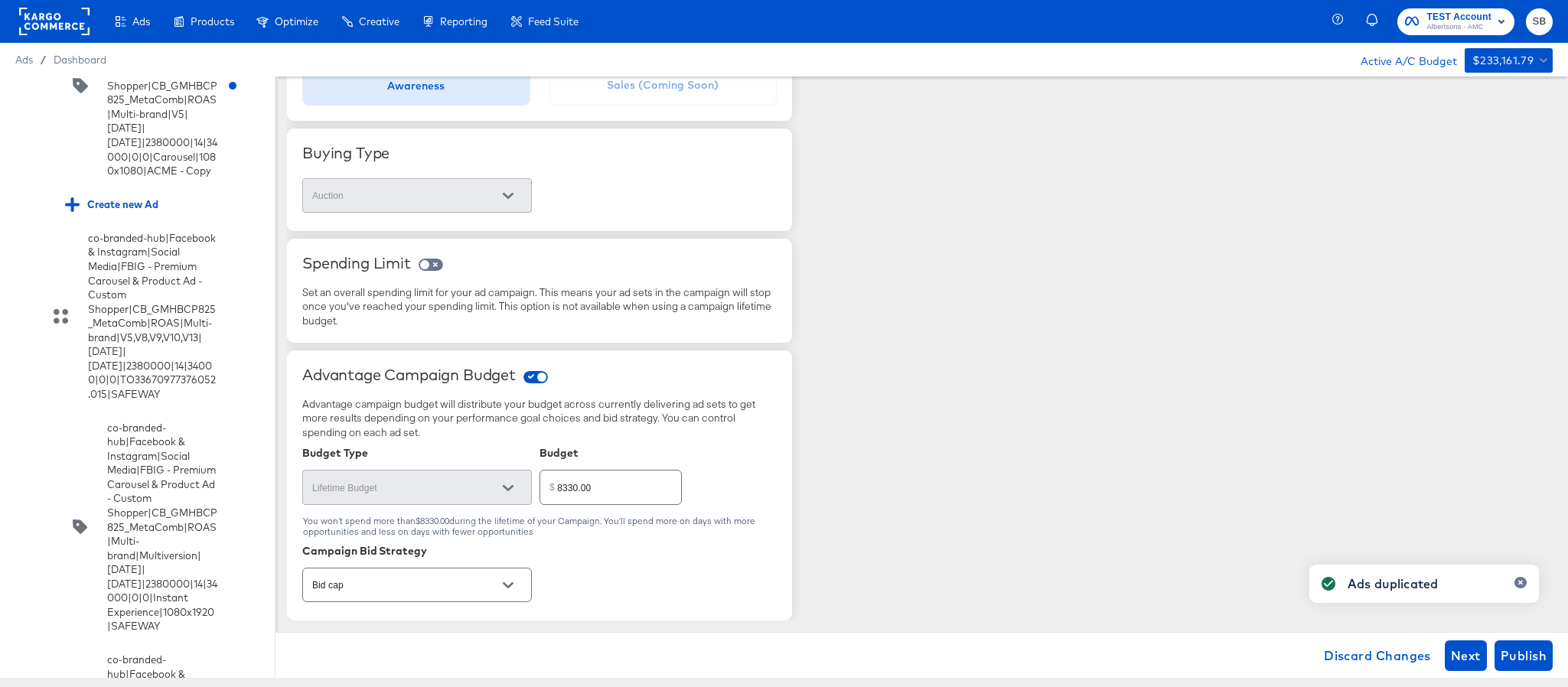
scroll to position [325, 0]
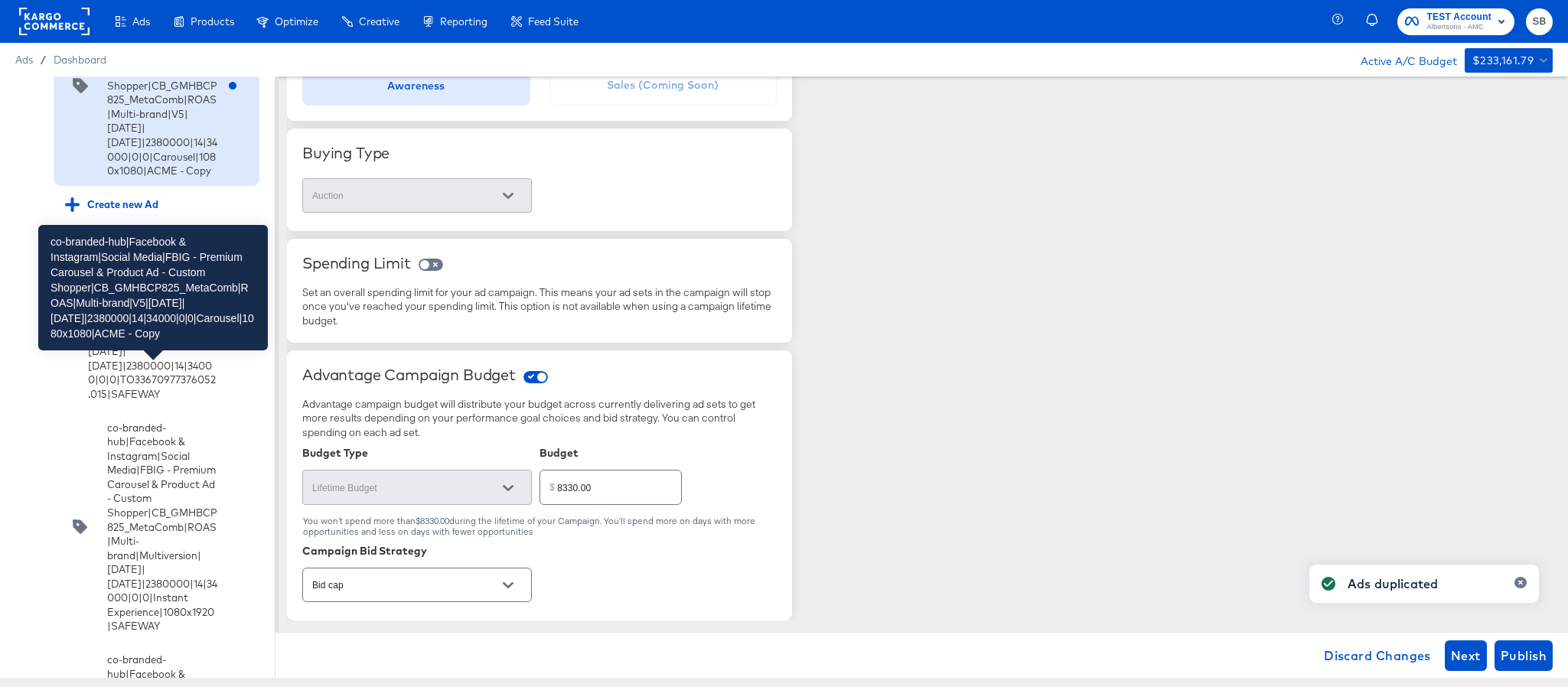
click at [155, 177] on div "co-branded-hub|Facebook & Instagram|Social Media|FBIG - Premium Carousel & Prod…" at bounding box center [162, 85] width 110 height 184
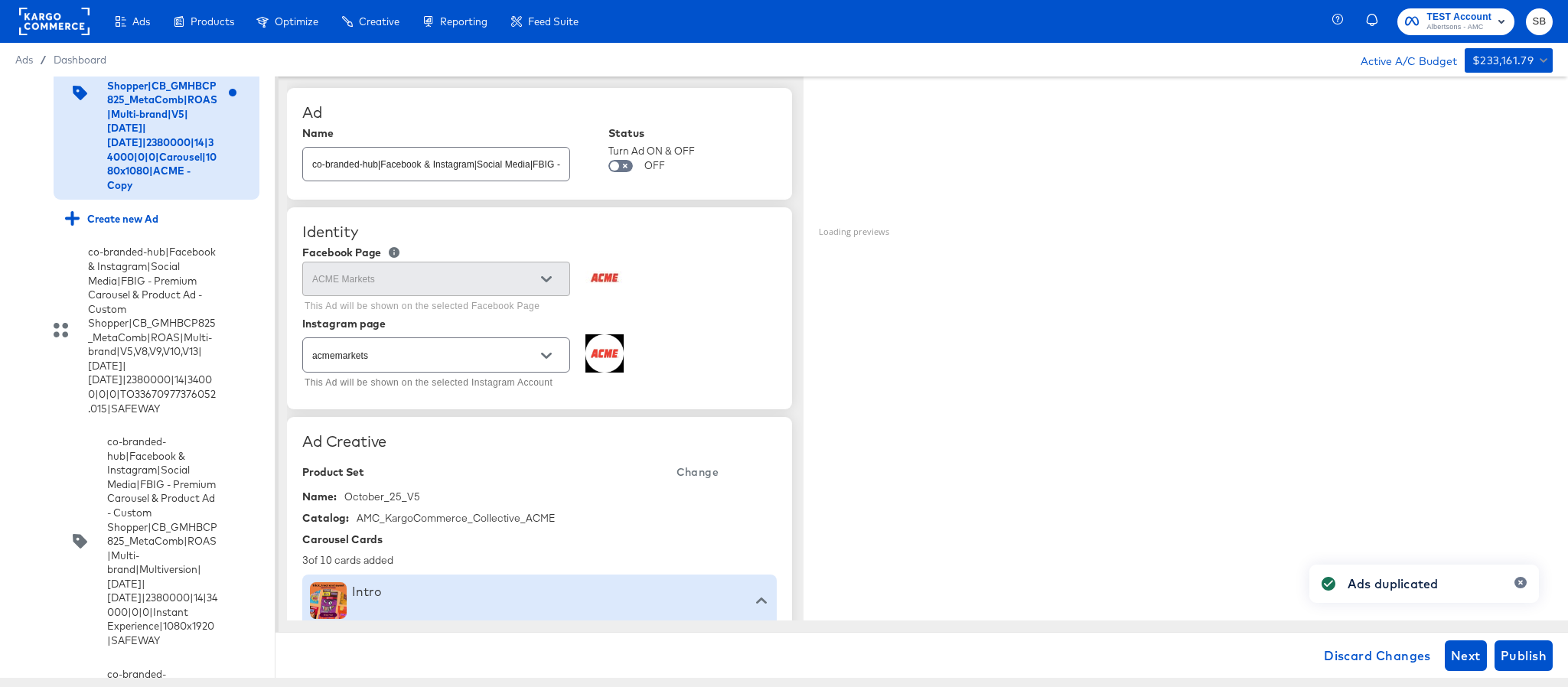
click at [476, 170] on input "co-branded-hub|Facebook & Instagram|Social Media|FBIG - Premium Carousel & Prod…" at bounding box center [436, 158] width 267 height 33
paste input "8|9/10/2025|10/07/2025|2380000|14|34000|0|0|Carousel|1080x1080|ACME"
click at [692, 471] on span "Change" at bounding box center [698, 473] width 42 height 19
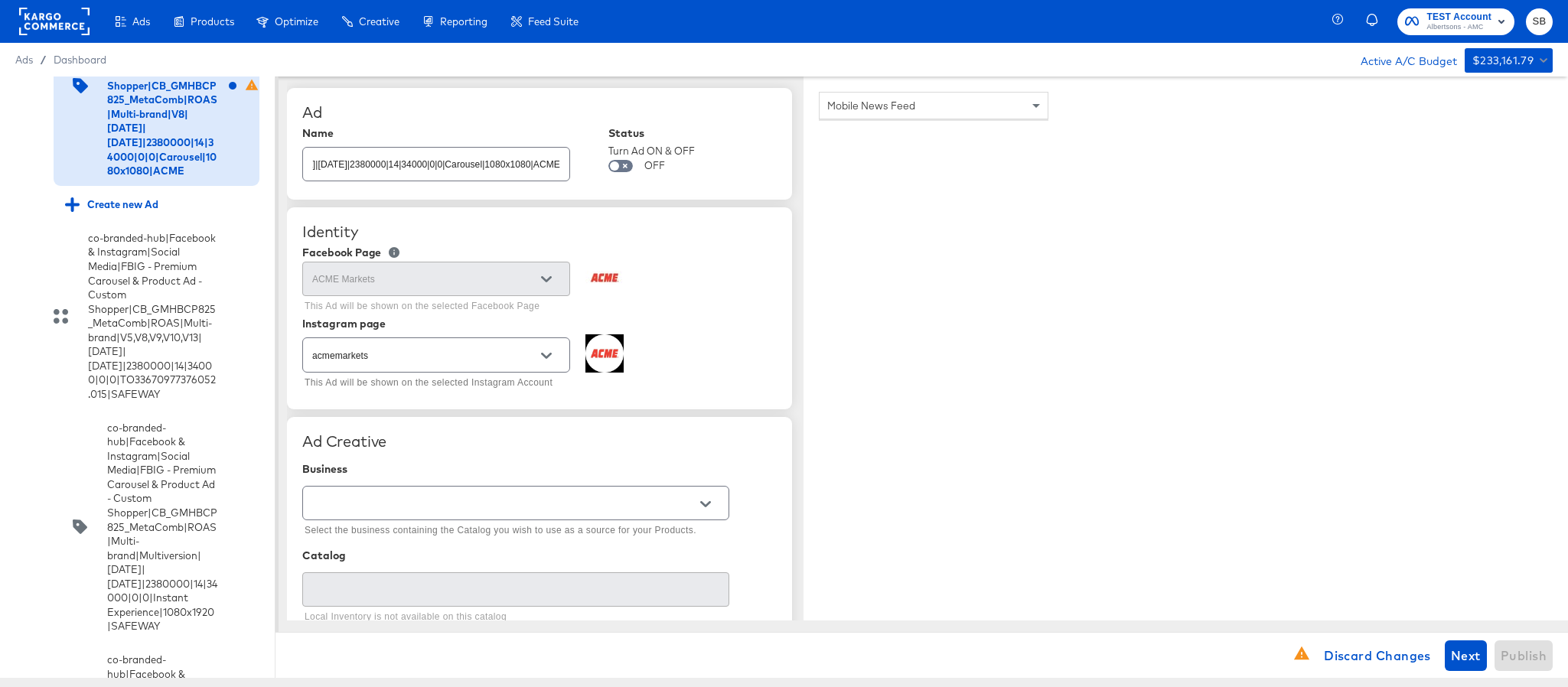
scroll to position [0, 0]
click at [524, 512] on input "text" at bounding box center [504, 504] width 389 height 18
click at [482, 574] on li "Kargo Commerce - Formerly StitcherAds" at bounding box center [515, 570] width 425 height 25
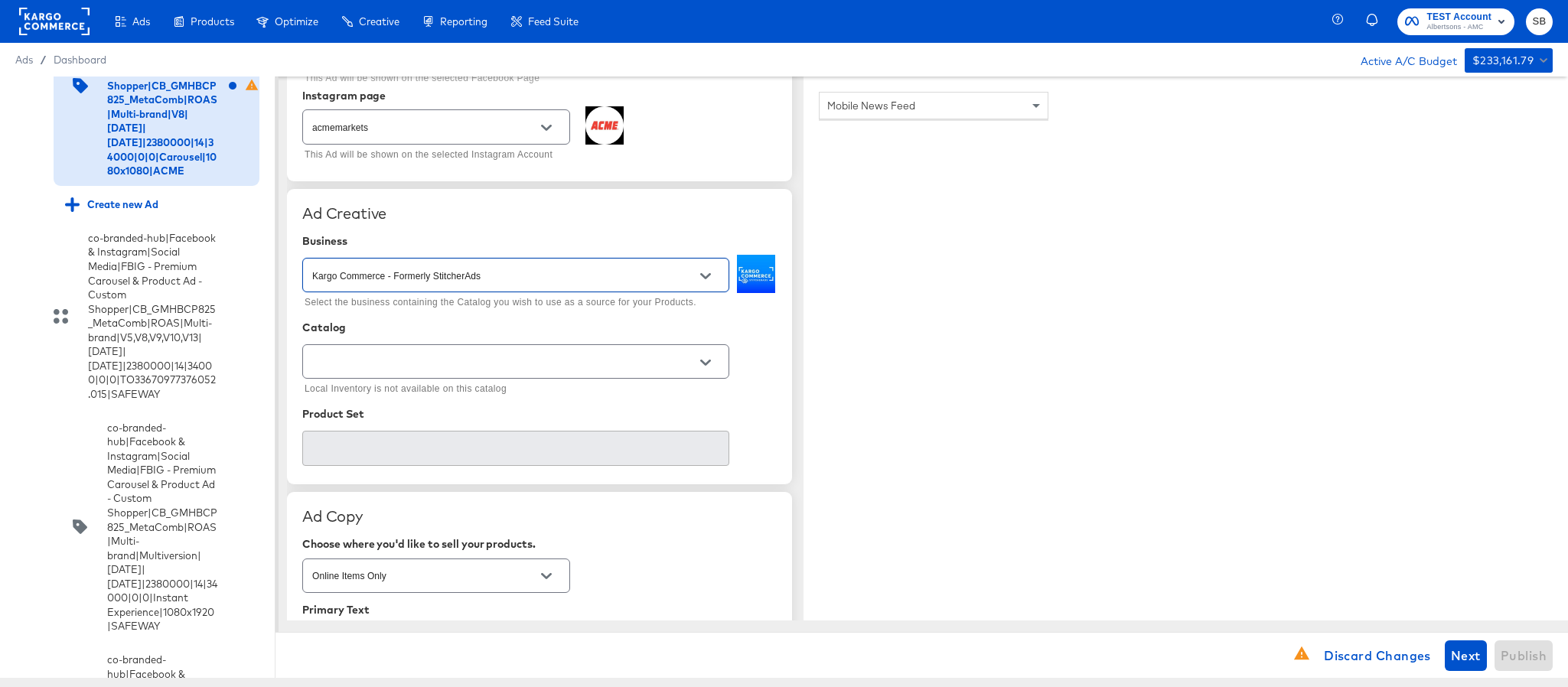
scroll to position [229, 0]
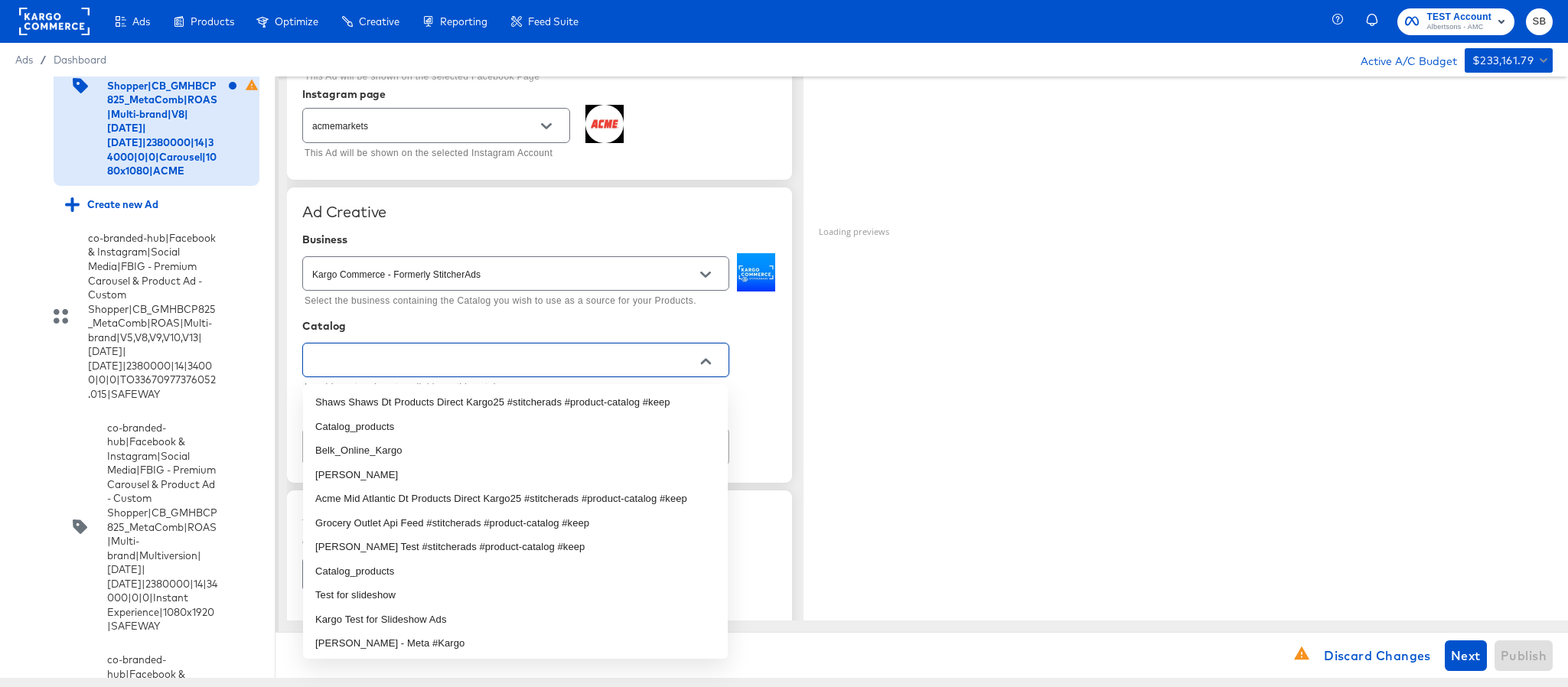
click at [533, 358] on input "text" at bounding box center [504, 361] width 389 height 18
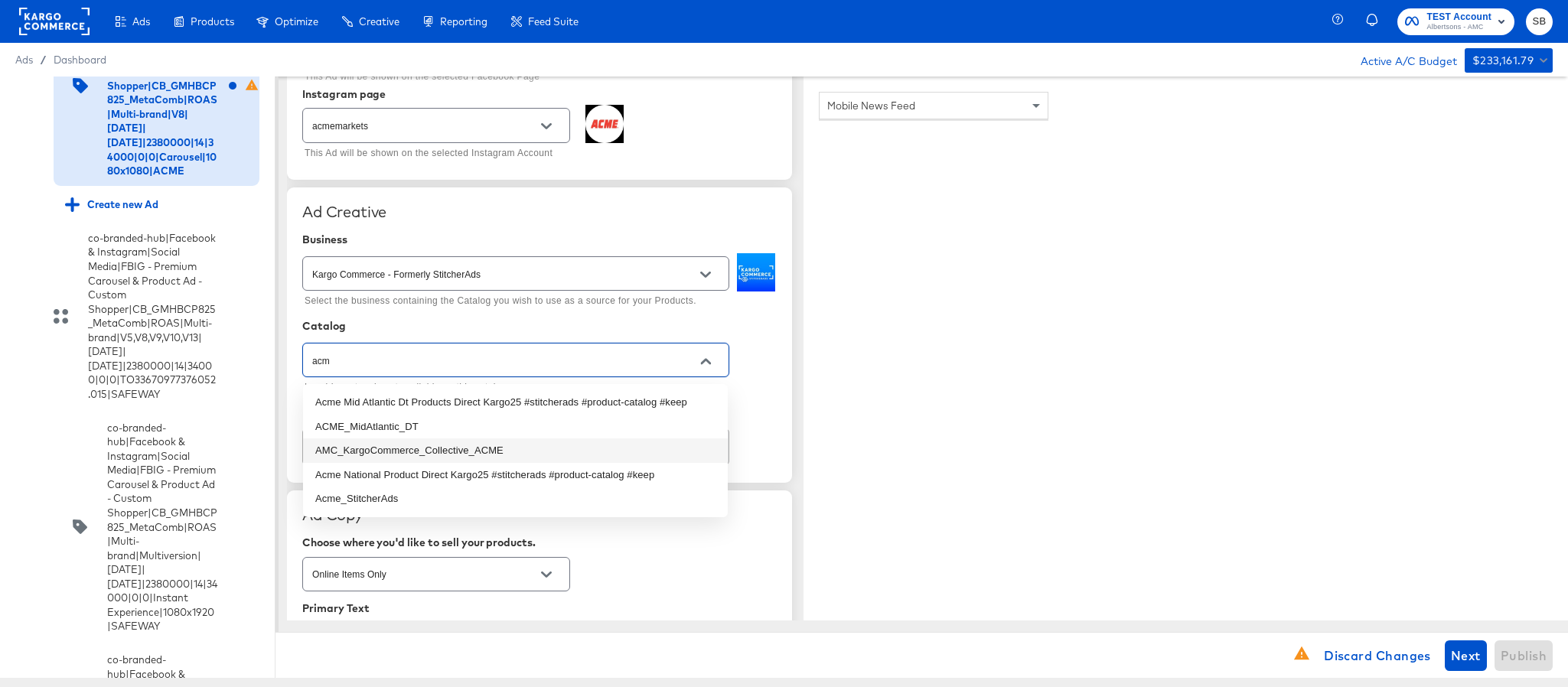
click at [520, 438] on li "AMC_KargoCommerce_Collective_ACME" at bounding box center [515, 451] width 425 height 25
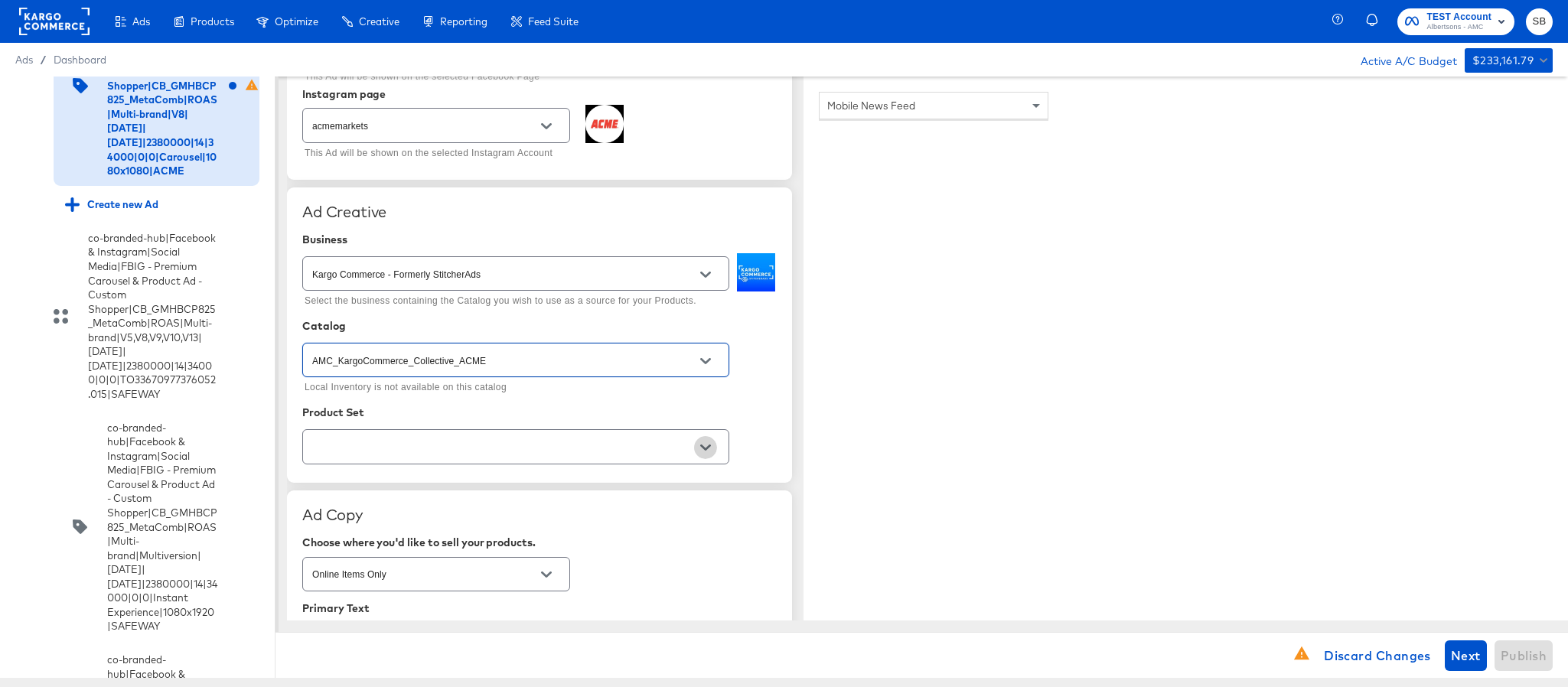
click at [698, 448] on button "Open" at bounding box center [706, 448] width 23 height 23
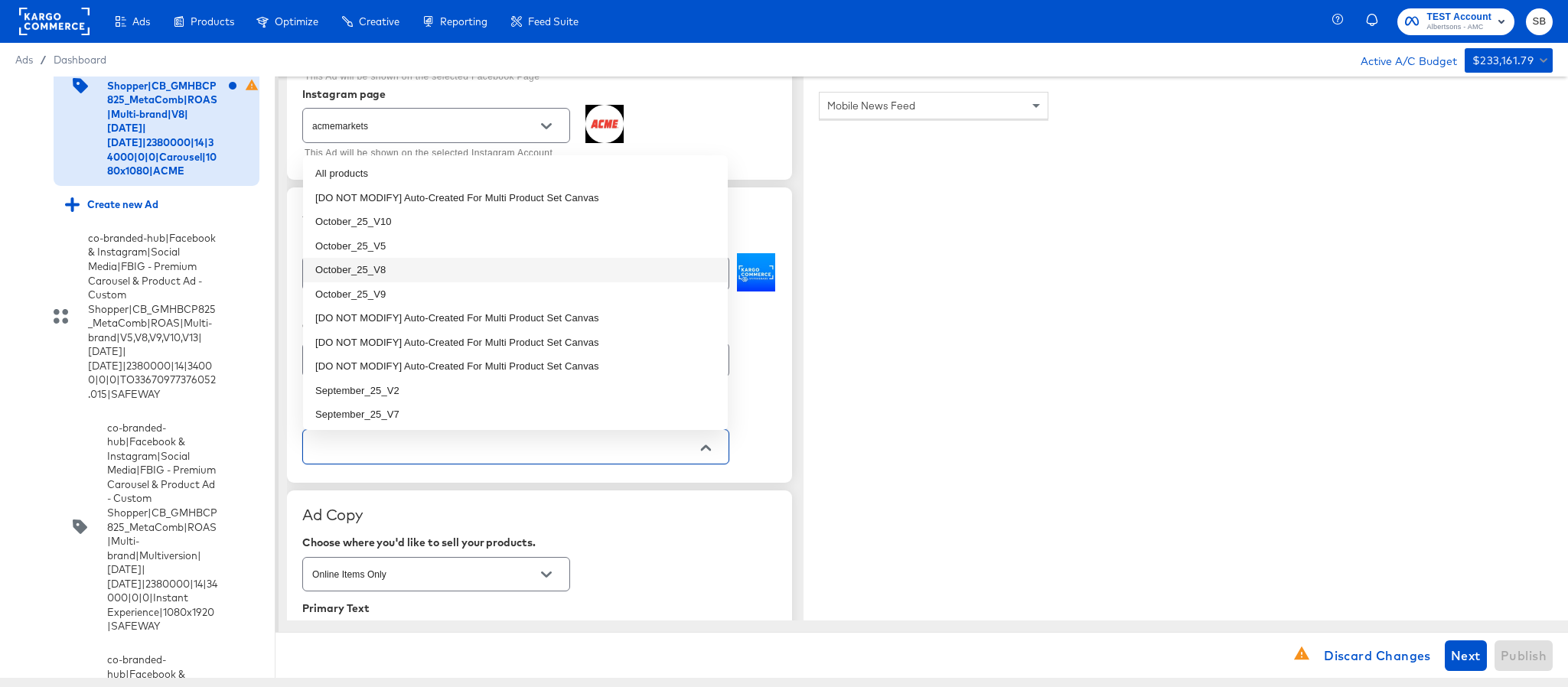
click at [443, 269] on li "October_25_V8" at bounding box center [515, 270] width 425 height 25
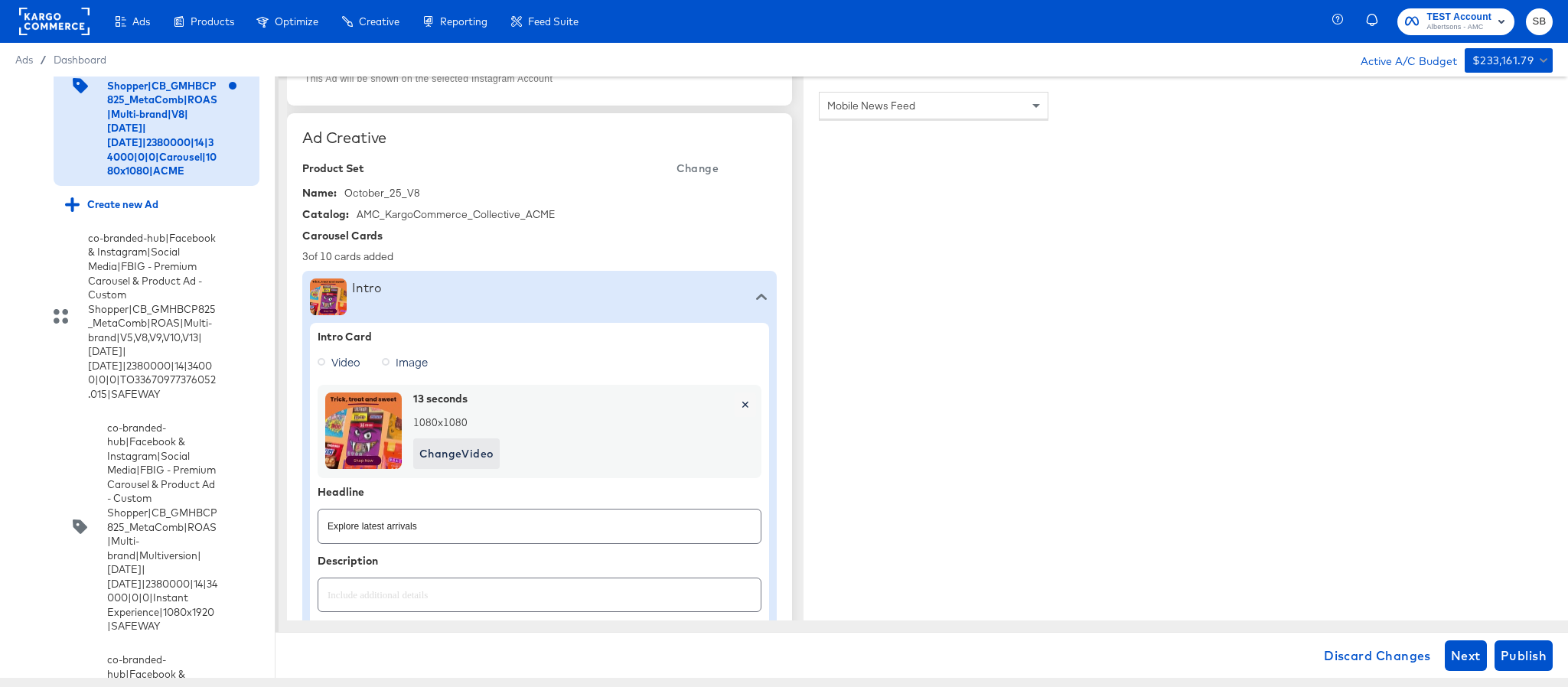
scroll to position [459, 0]
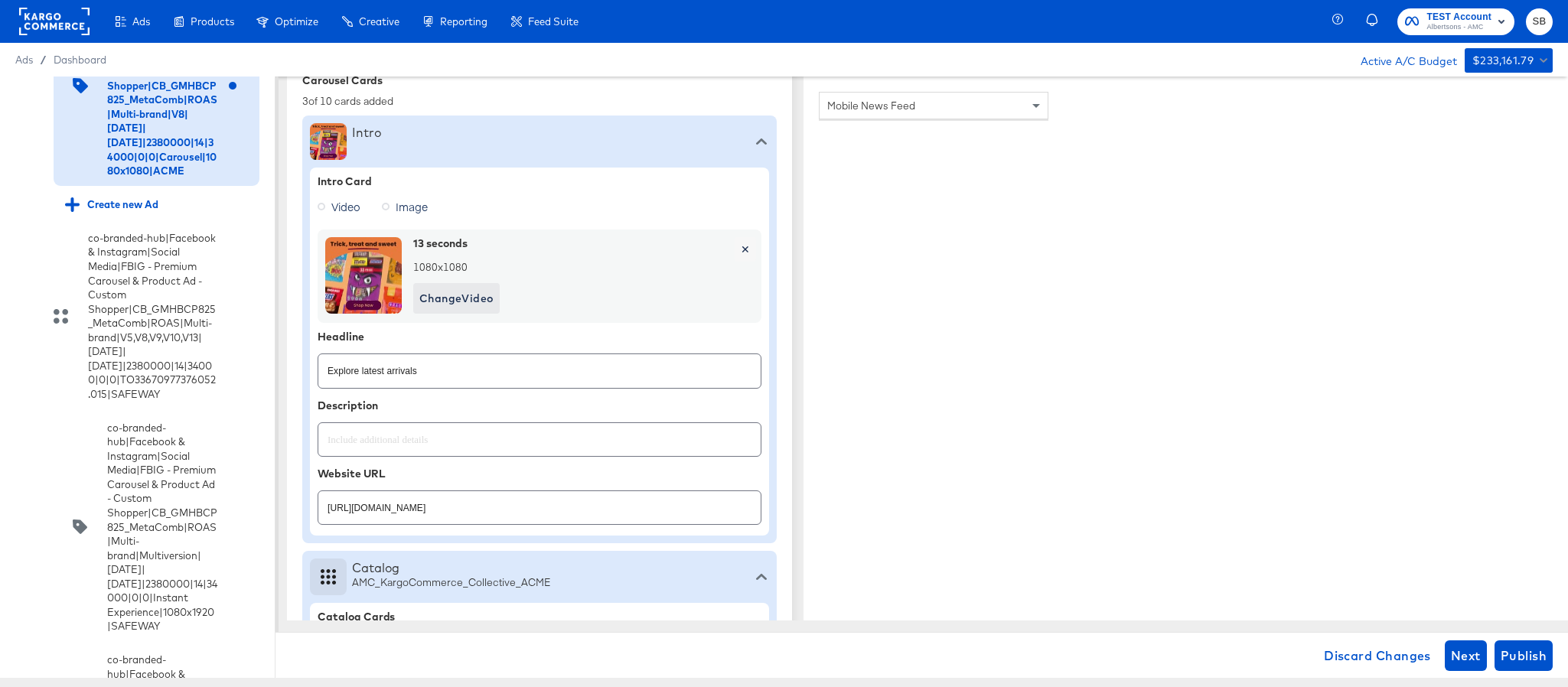
click at [648, 508] on input "https://www.acmemarkets.com/shop/aisles/personal-care-health.html" at bounding box center [539, 501] width 442 height 33
paste input "aper-cleaning-home"
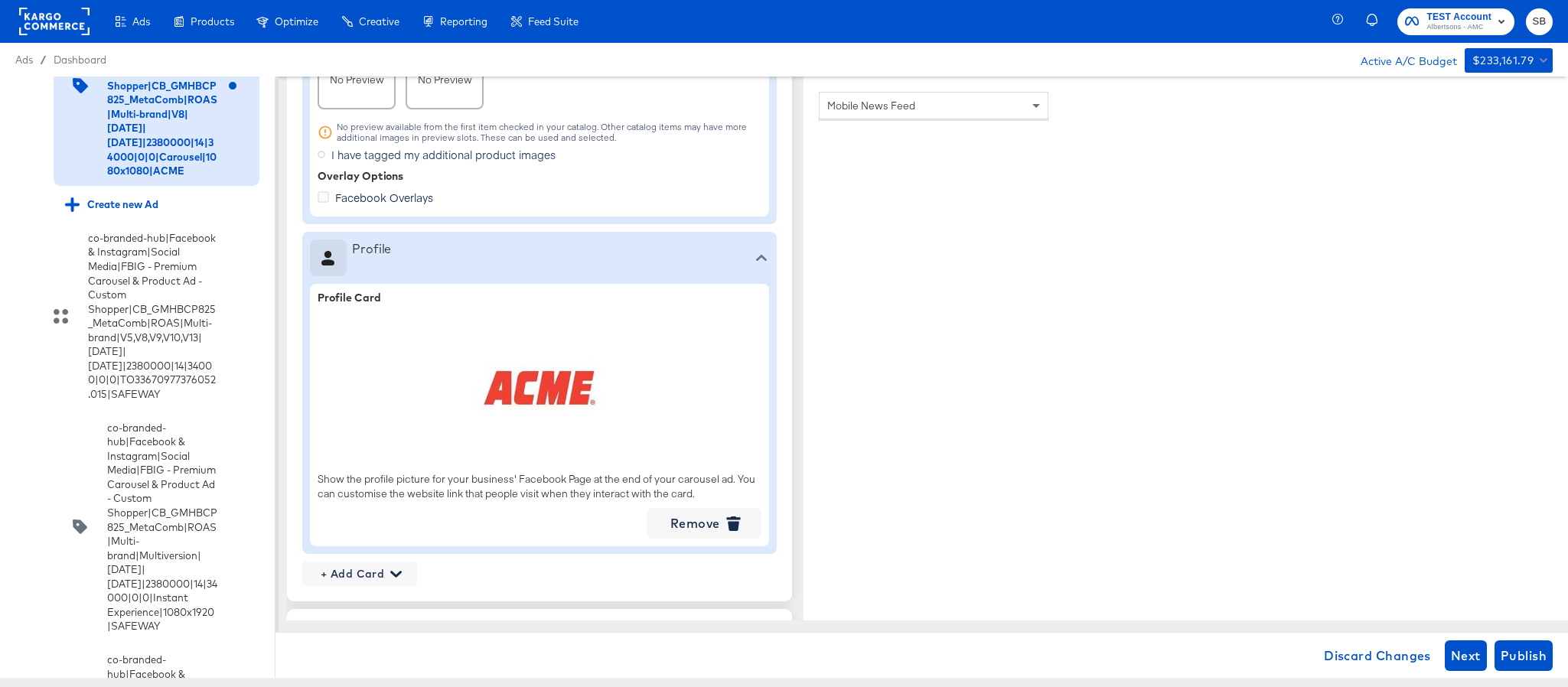
scroll to position [1951, 0]
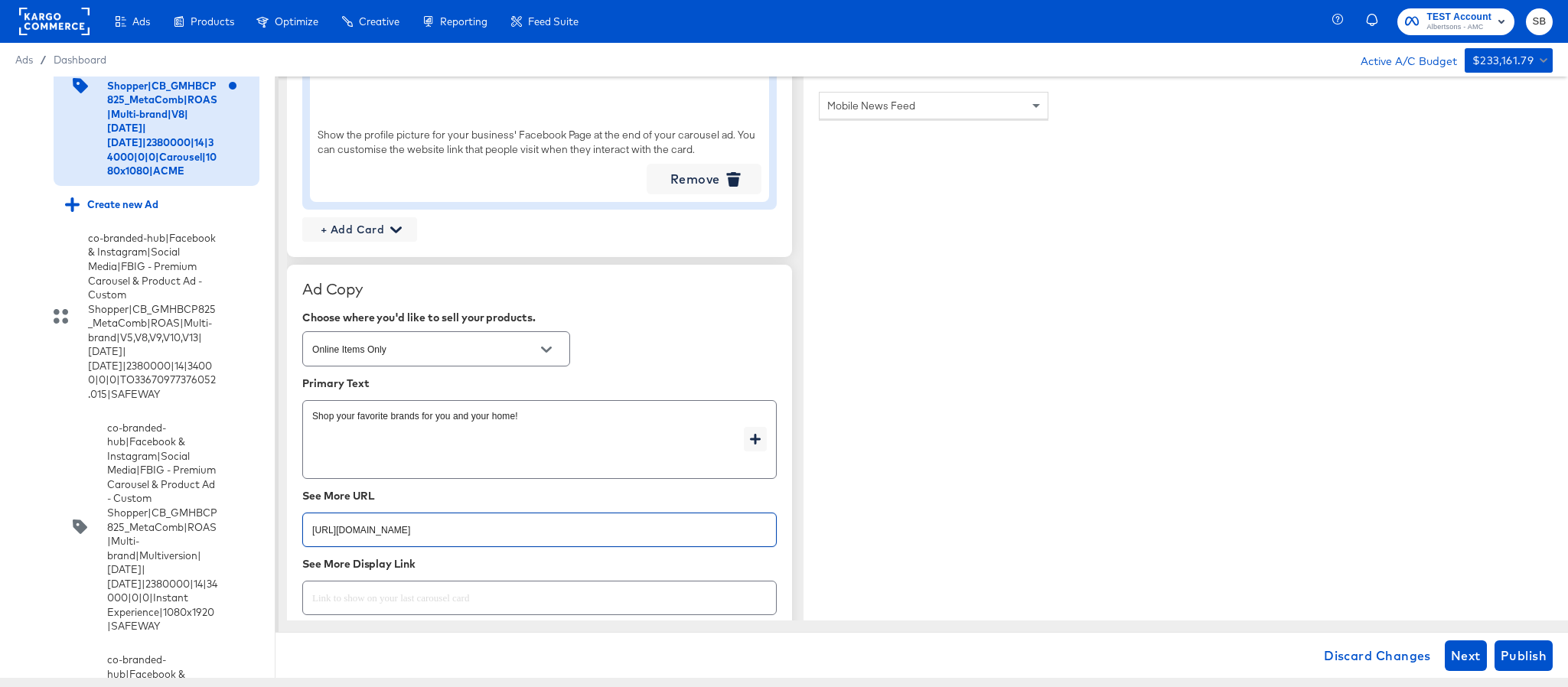
click at [640, 529] on input "https://www.acmemarkets.com/shop/aisles/personal-care-health.html" at bounding box center [539, 524] width 473 height 33
paste input "aper-cleaning-home"
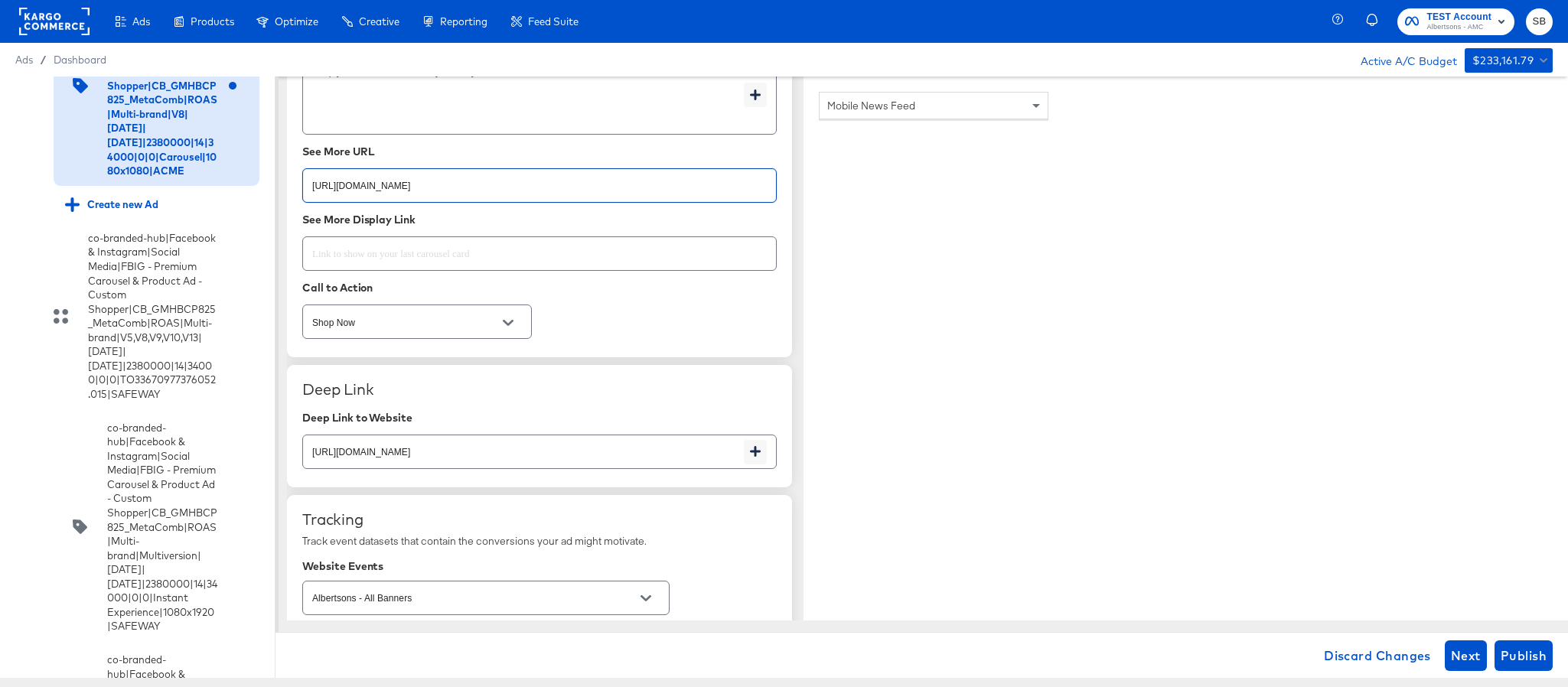
click at [634, 459] on input "https://www.acmemarkets.com/shop/aisles/personal-care-health.html" at bounding box center [523, 446] width 441 height 33
paste input "aper-cleaning-home"
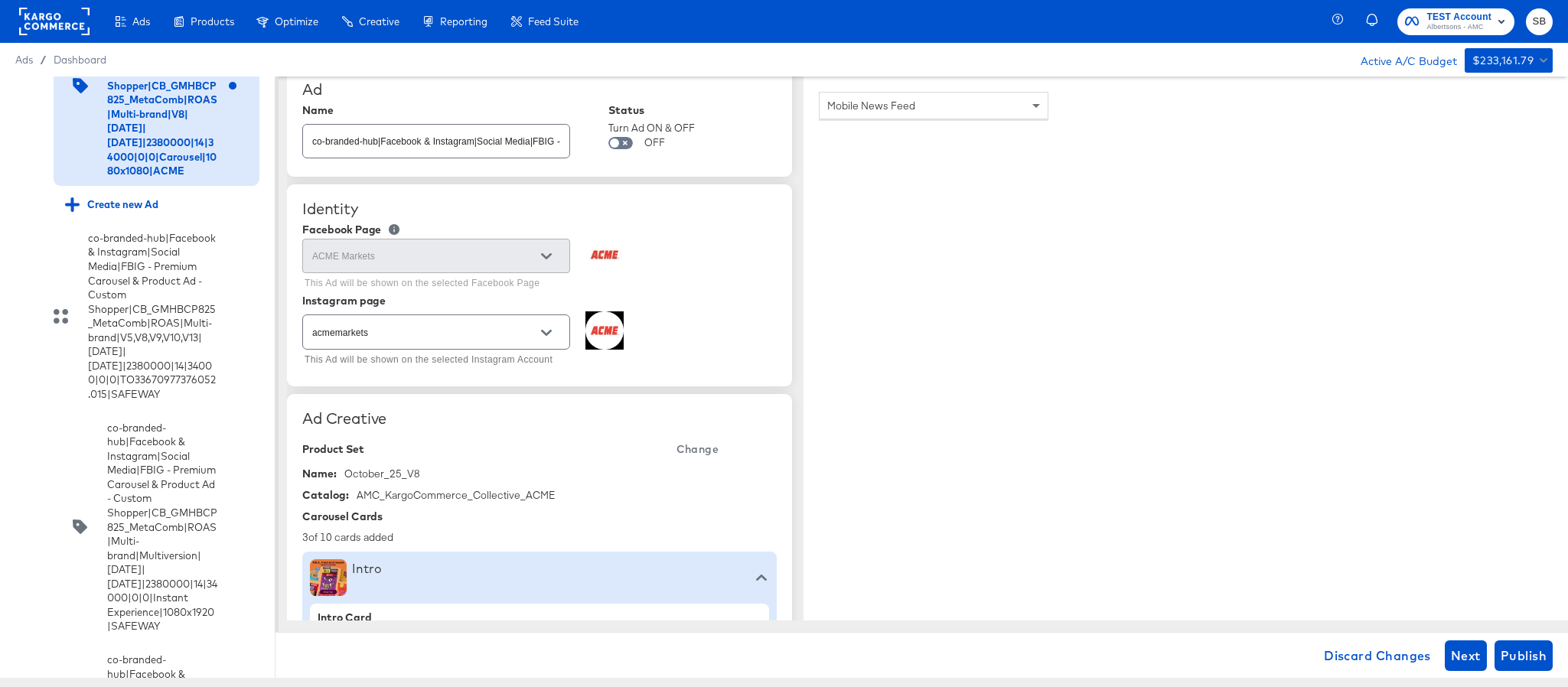
scroll to position [0, 0]
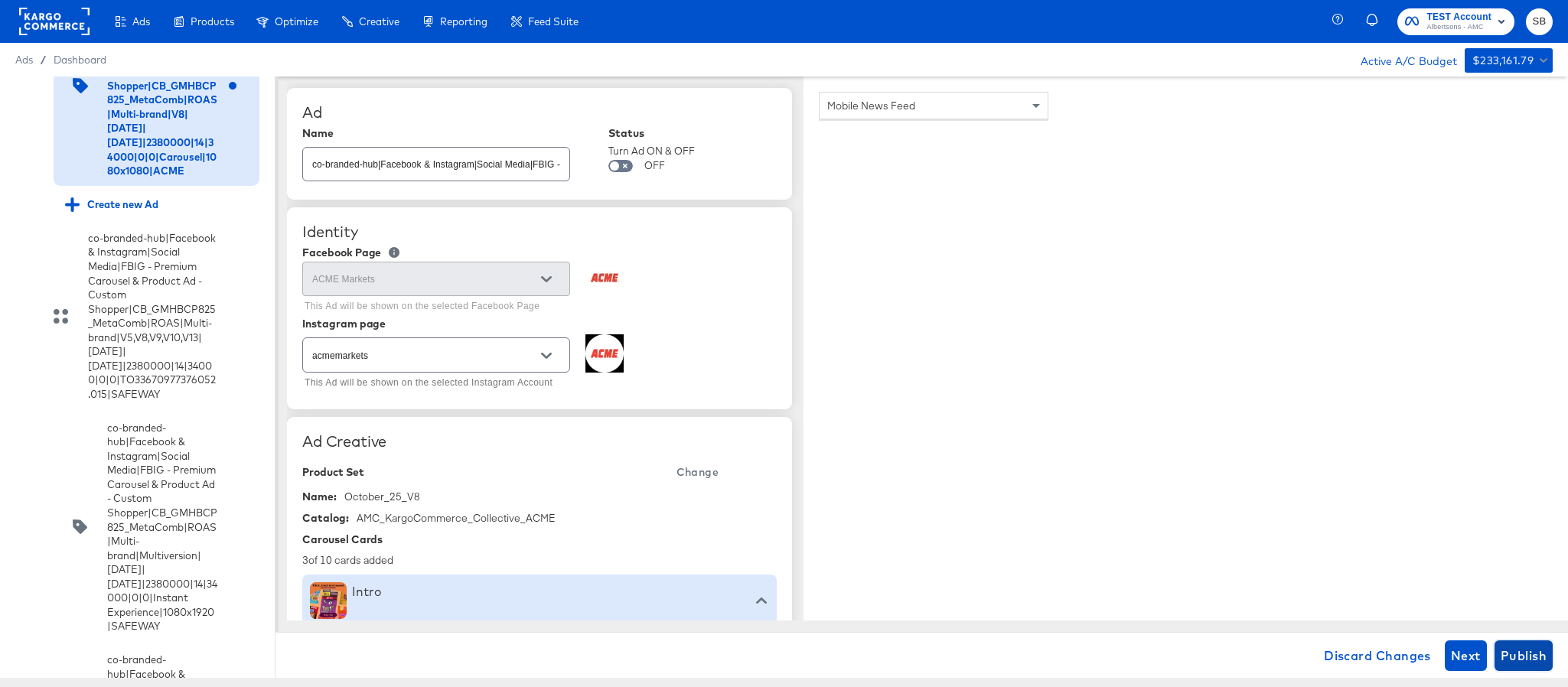
click at [1525, 653] on span "Publish" at bounding box center [1523, 656] width 46 height 22
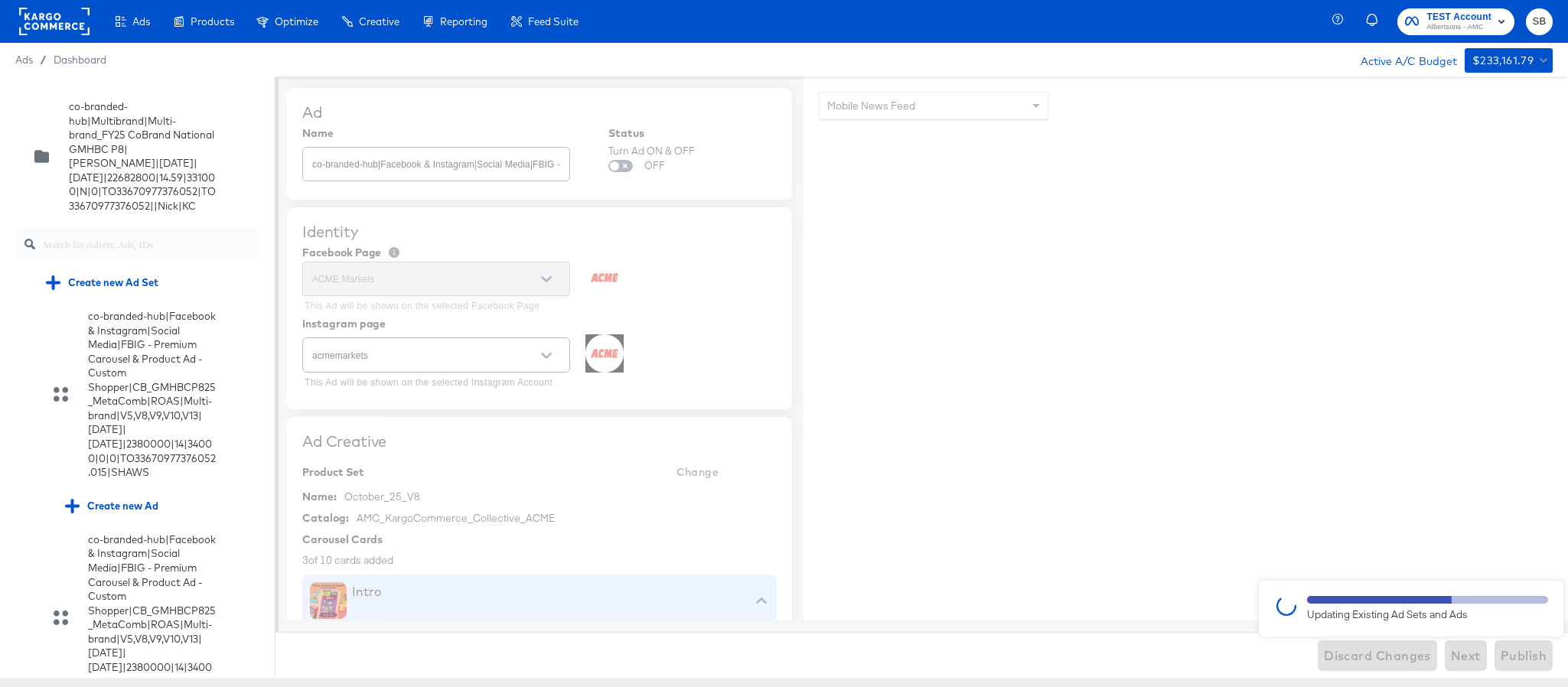
scroll to position [3010, 0]
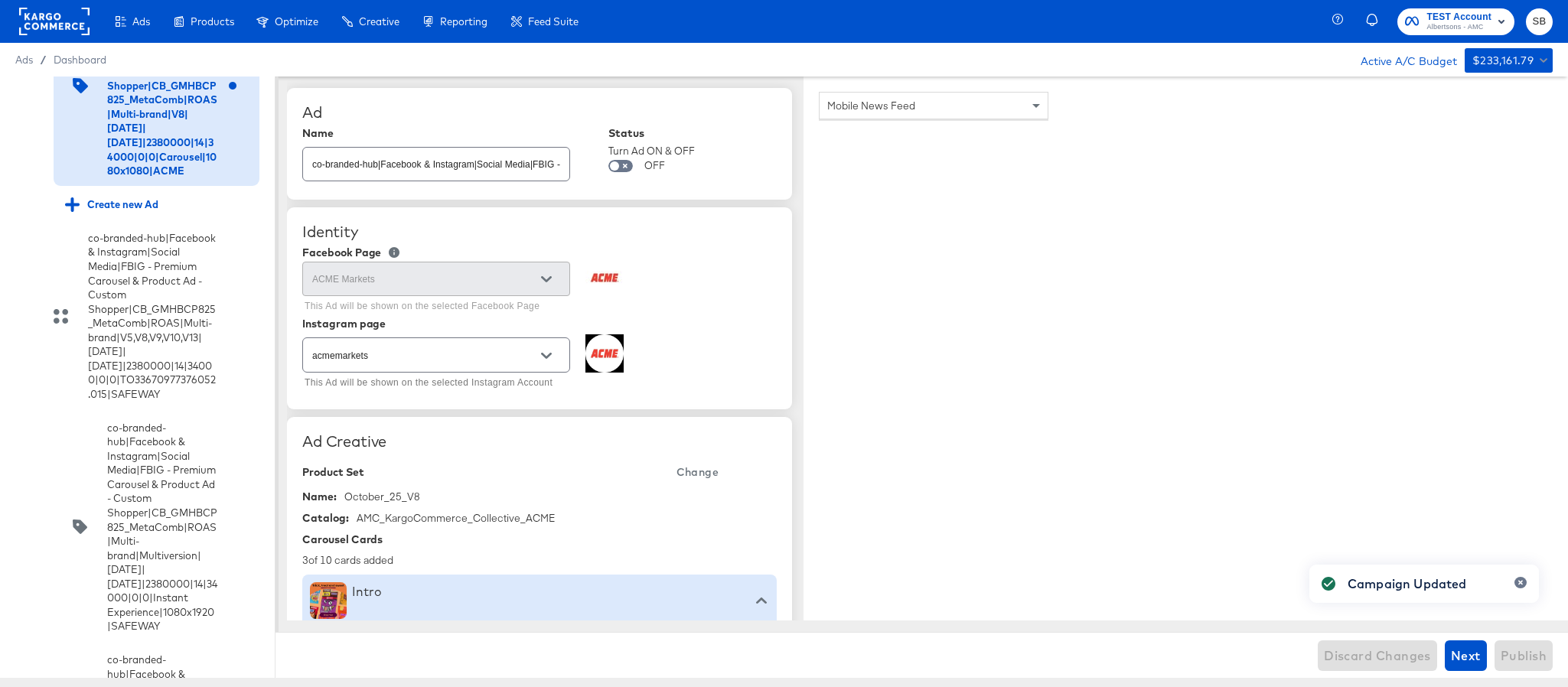
click at [0, 0] on input "checkbox" at bounding box center [0, 0] width 0 height 0
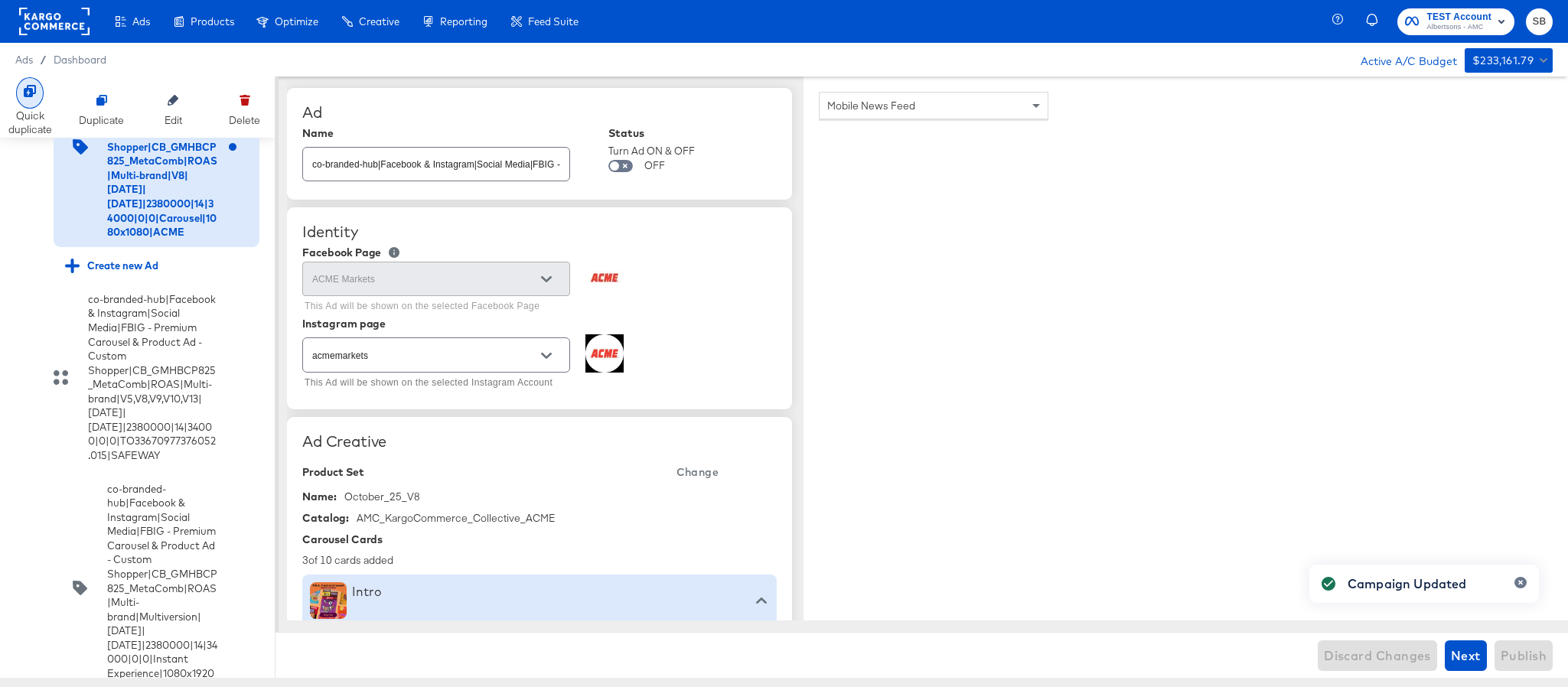
click at [23, 99] on div at bounding box center [30, 92] width 27 height 31
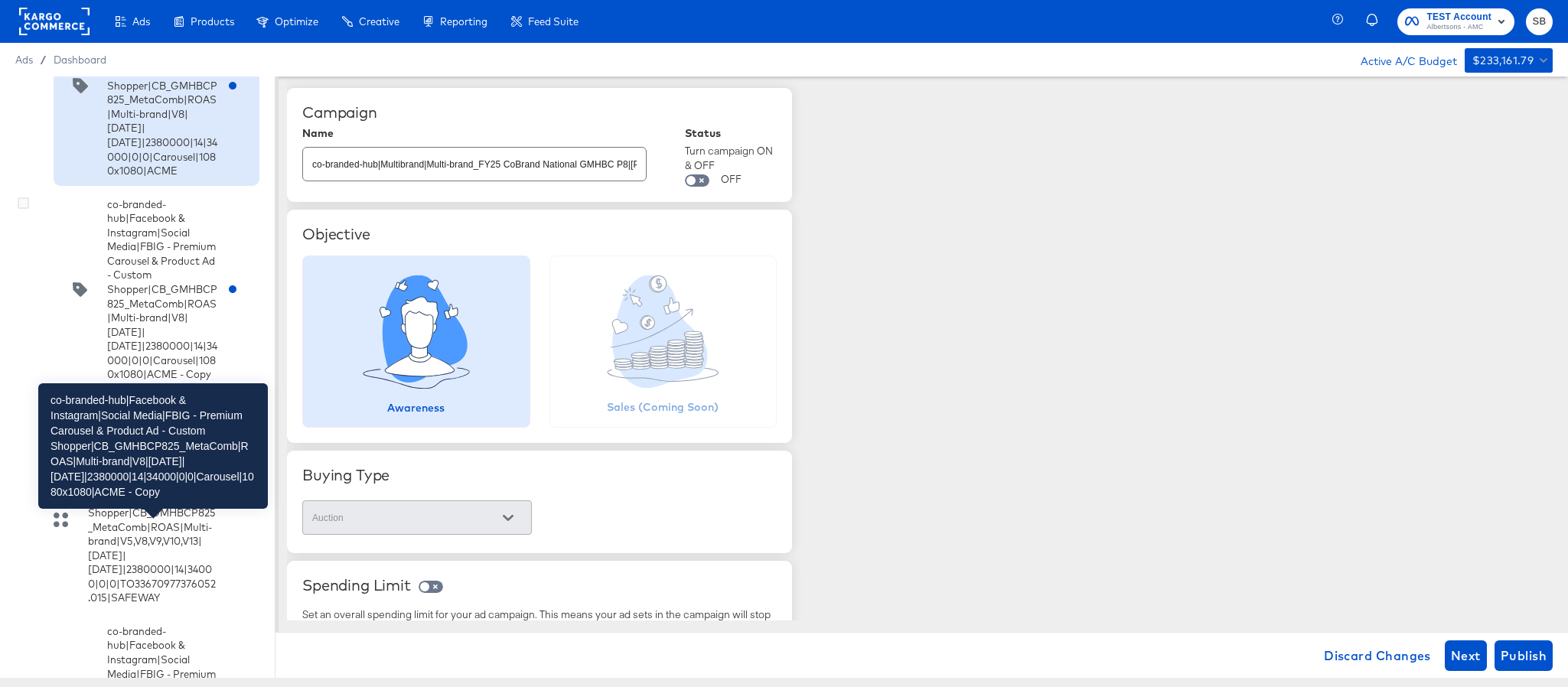
scroll to position [3240, 0]
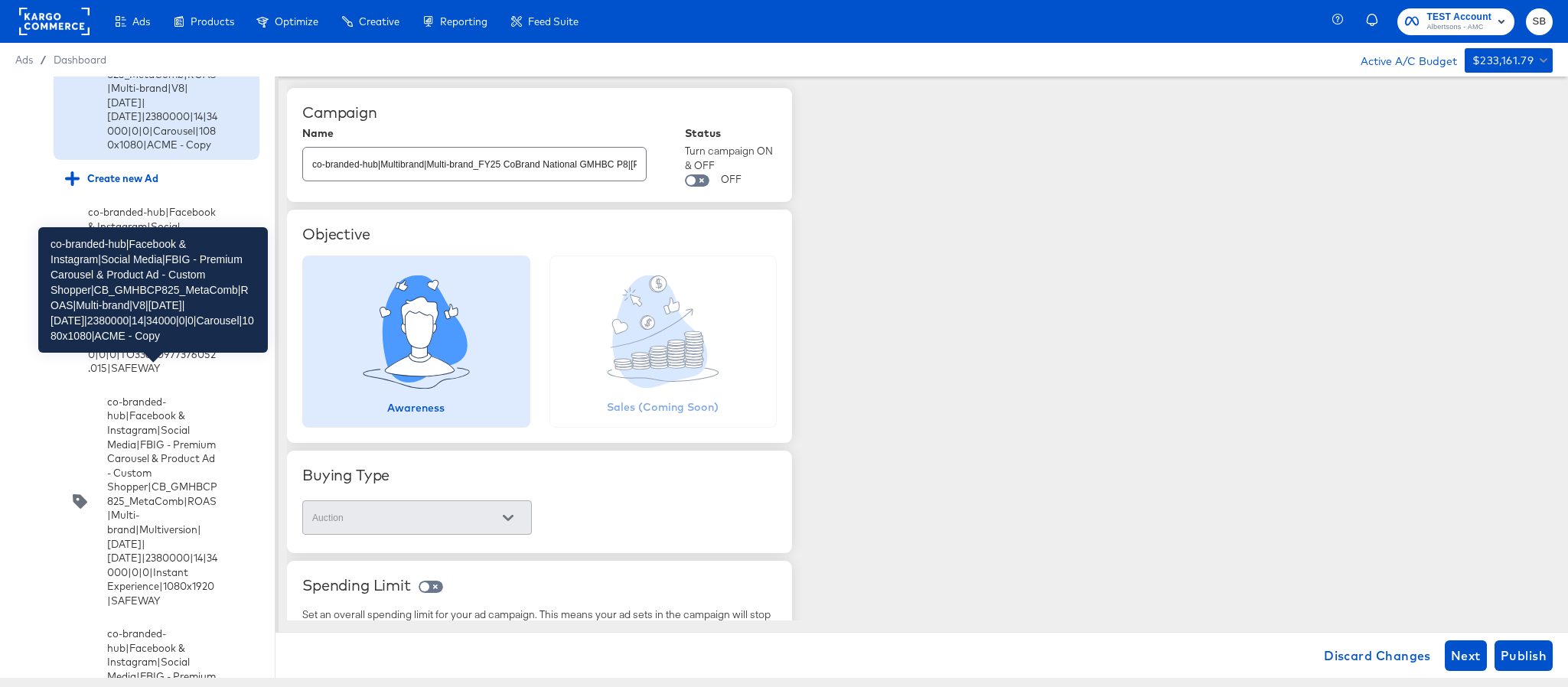
click at [196, 152] on div "co-branded-hub|Facebook & Instagram|Social Media|FBIG - Premium Carousel & Prod…" at bounding box center [162, 60] width 110 height 184
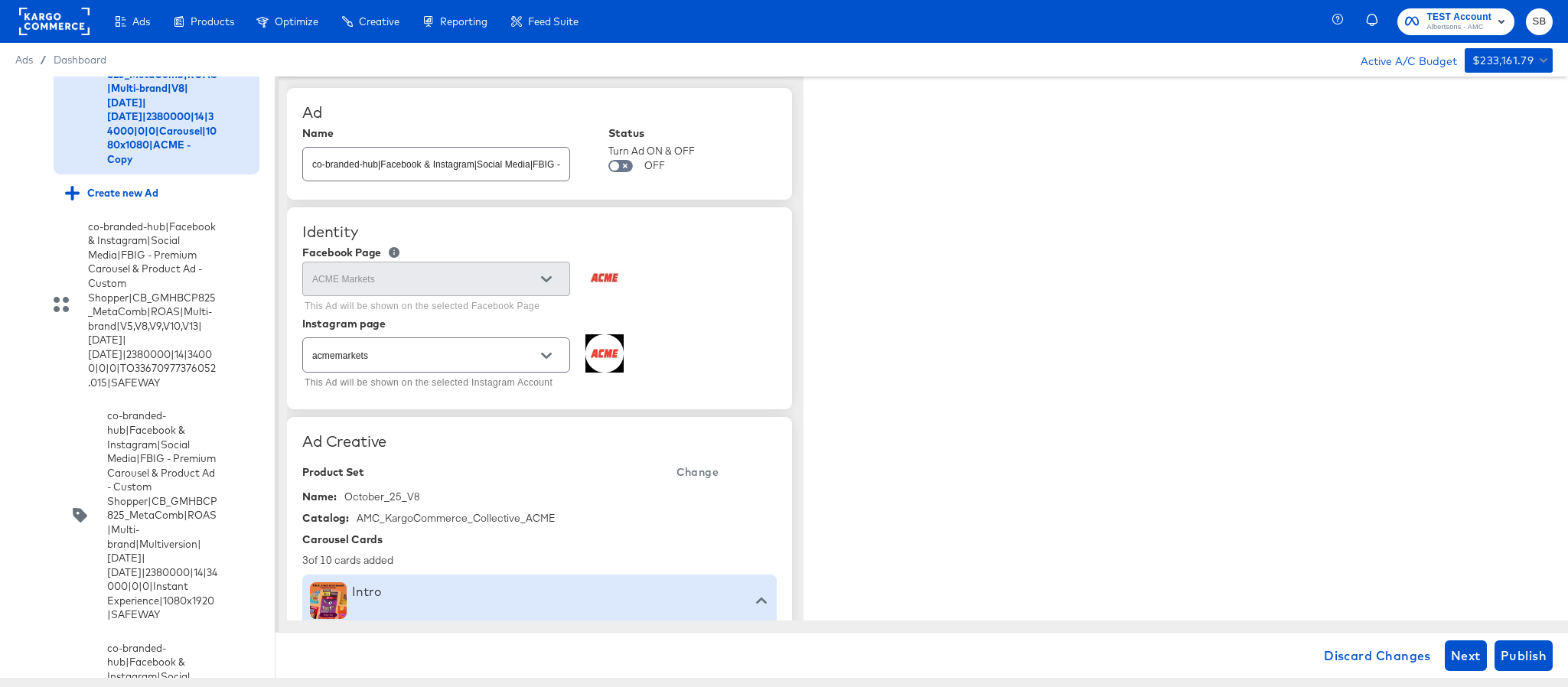
type textarea "x"
click at [512, 175] on input "co-branded-hub|Facebook & Instagram|Social Media|FBIG - Premium Carousel & Prod…" at bounding box center [436, 158] width 267 height 33
paste input "9|9/10/2025|10/07/2025|2380000|14|34000|0|0|Carousel|1080x1080|ACME"
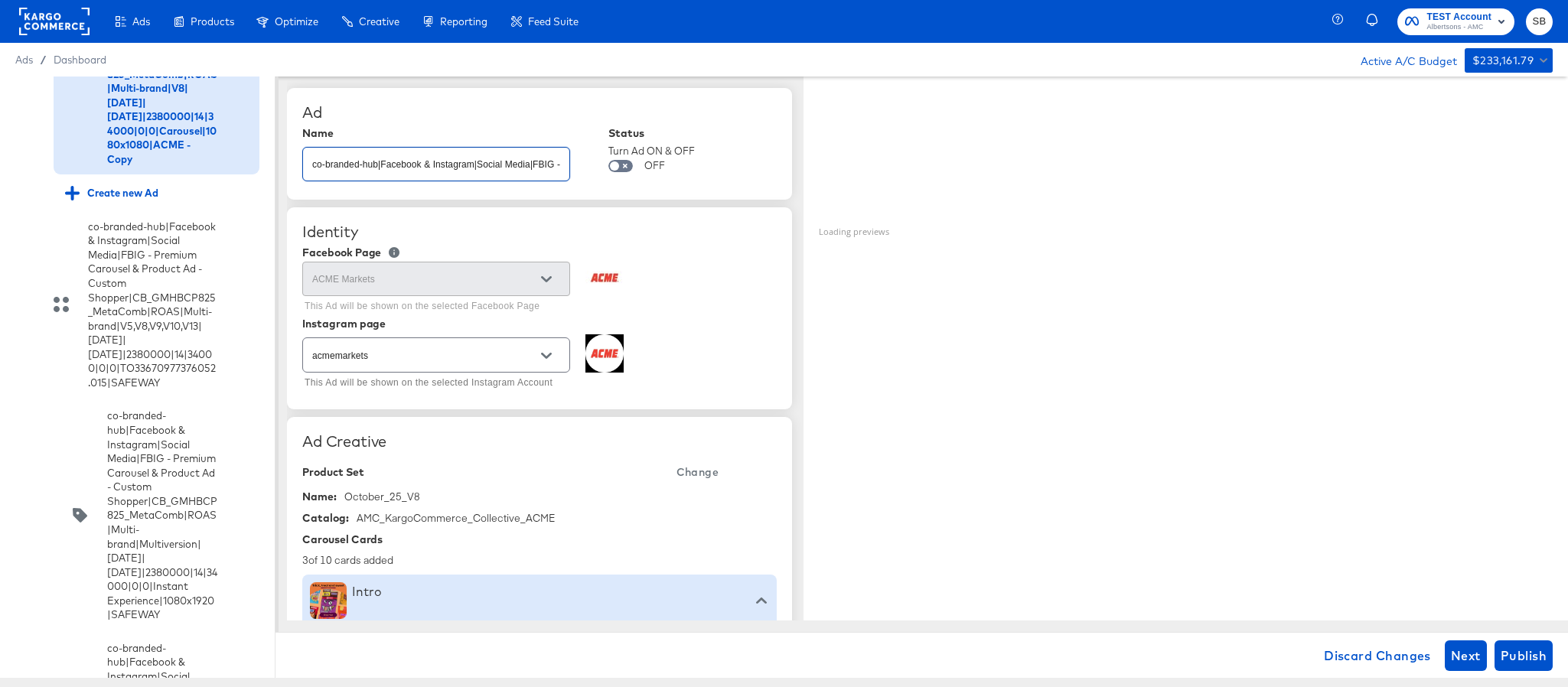
scroll to position [0, 740]
type input "co-branded-hub|Facebook & Instagram|Social Media|FBIG - Premium Carousel & Prod…"
type textarea "x"
click at [692, 476] on span "Change" at bounding box center [698, 473] width 42 height 19
type textarea "x"
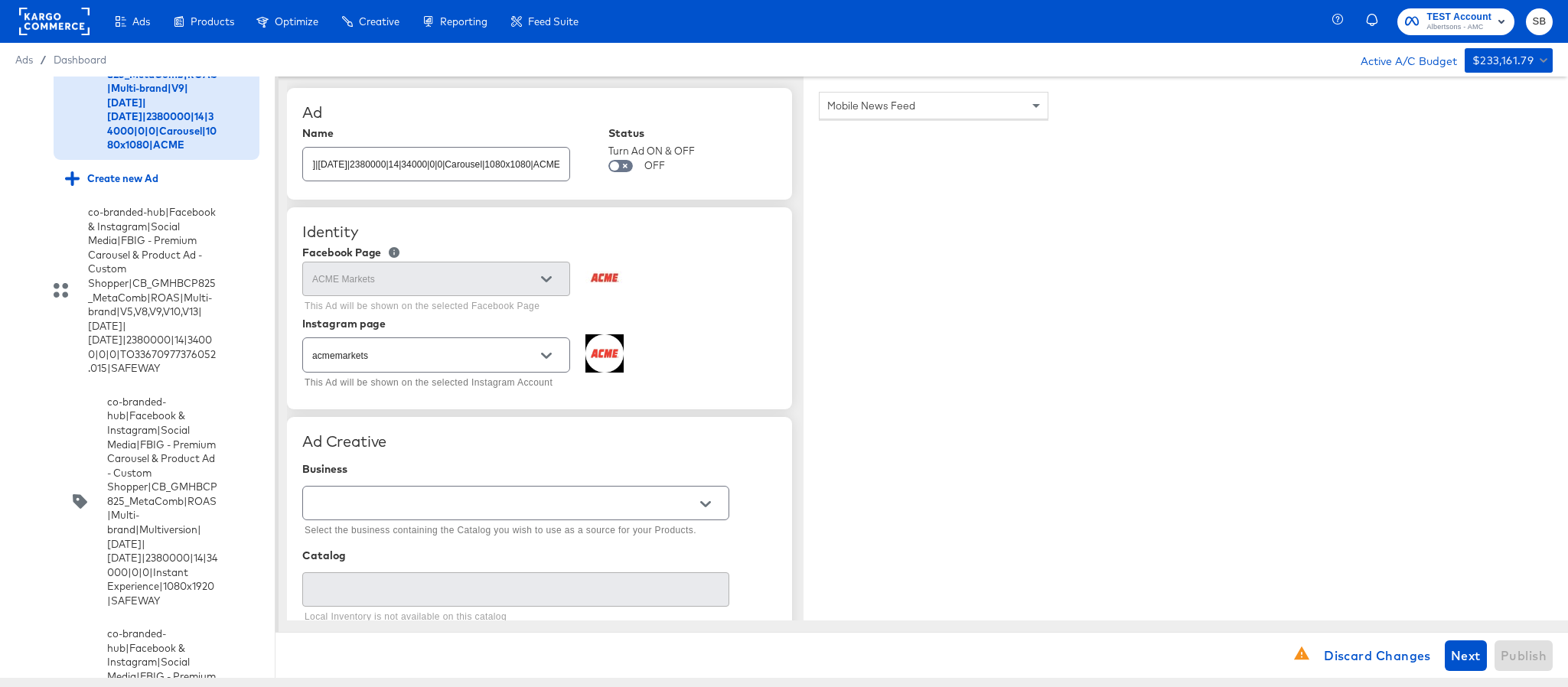
scroll to position [0, 0]
click at [565, 506] on input "text" at bounding box center [504, 504] width 389 height 18
click at [510, 557] on li "Kargo Commerce - Formerly StitcherAds" at bounding box center [515, 570] width 425 height 25
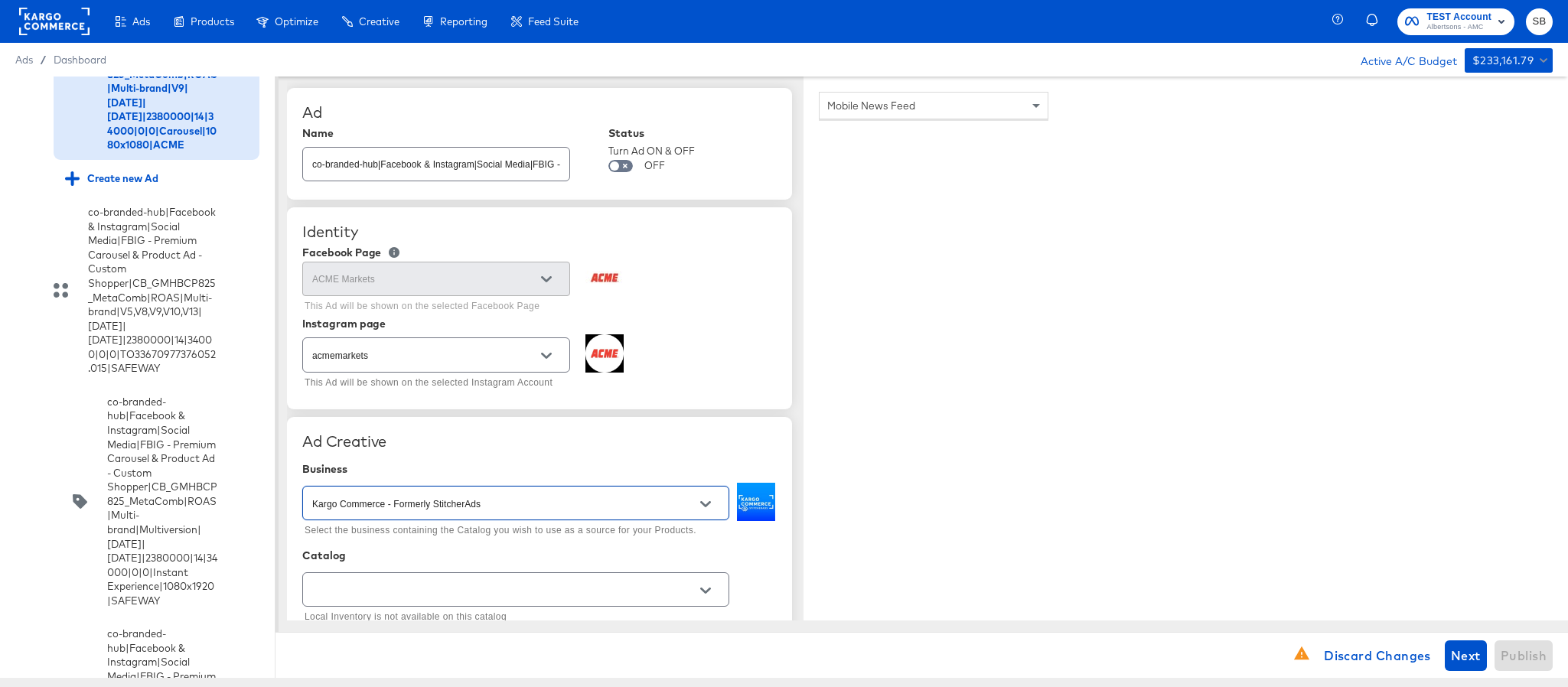
type input "Kargo Commerce - Formerly StitcherAds"
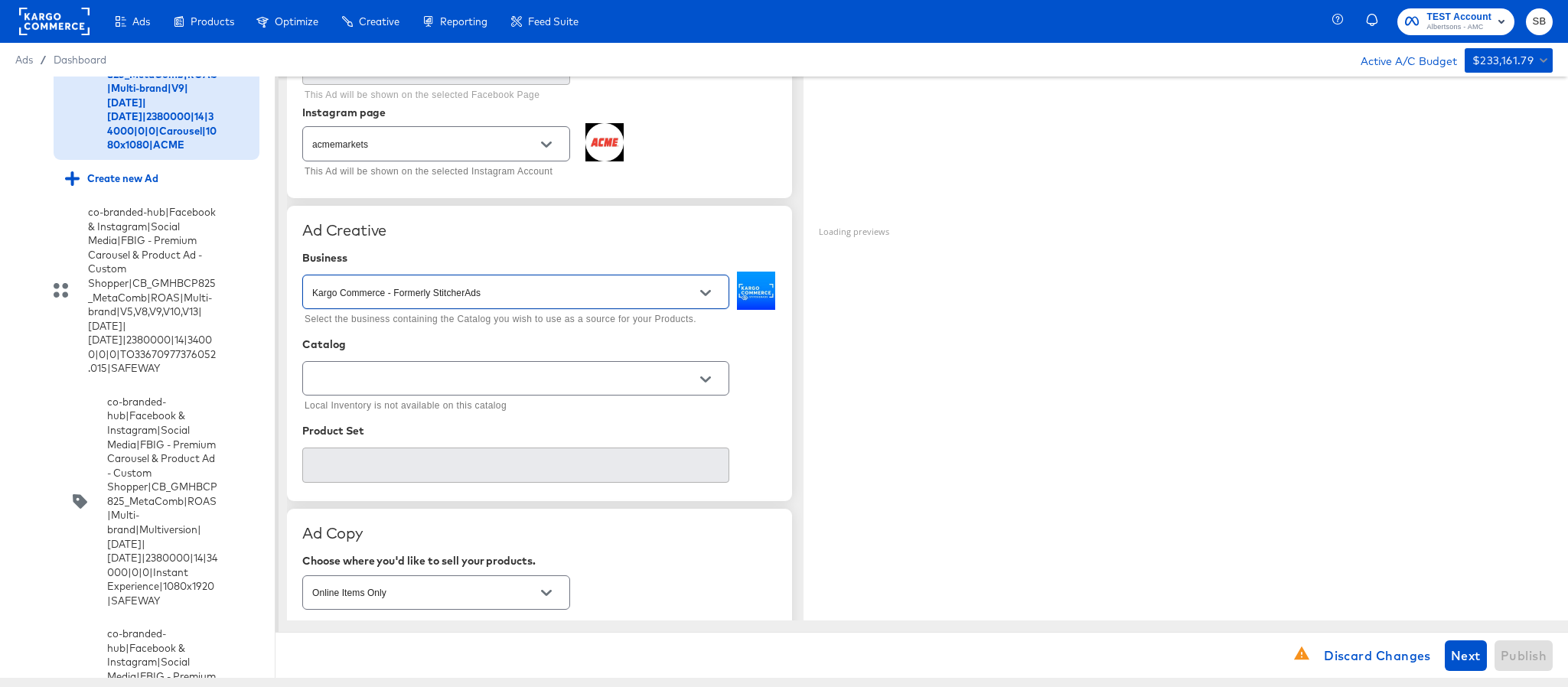
scroll to position [229, 0]
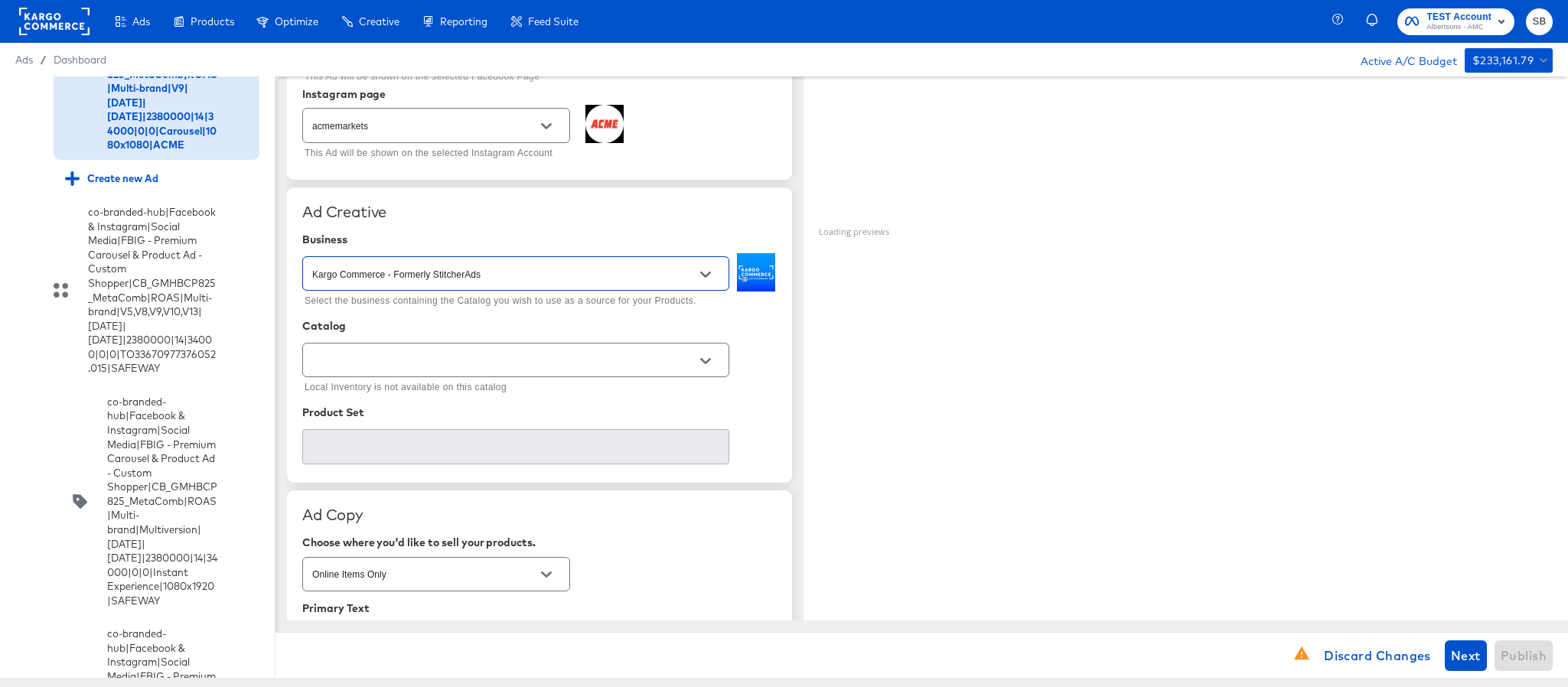
click at [587, 352] on div at bounding box center [516, 360] width 427 height 34
click at [689, 364] on div at bounding box center [705, 361] width 32 height 23
click at [702, 363] on icon "Open" at bounding box center [706, 361] width 11 height 6
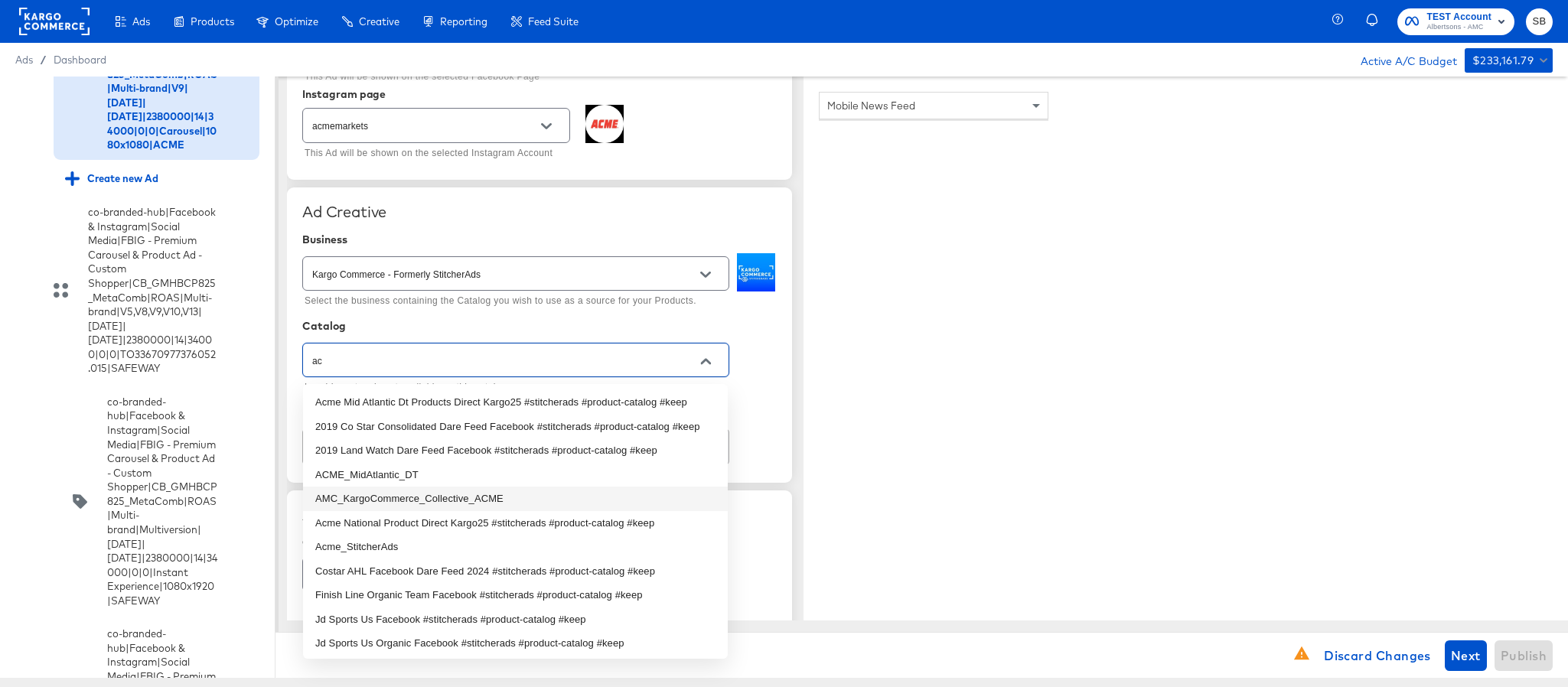
click at [466, 511] on li "AMC_KargoCommerce_Collective_ACME" at bounding box center [515, 499] width 425 height 25
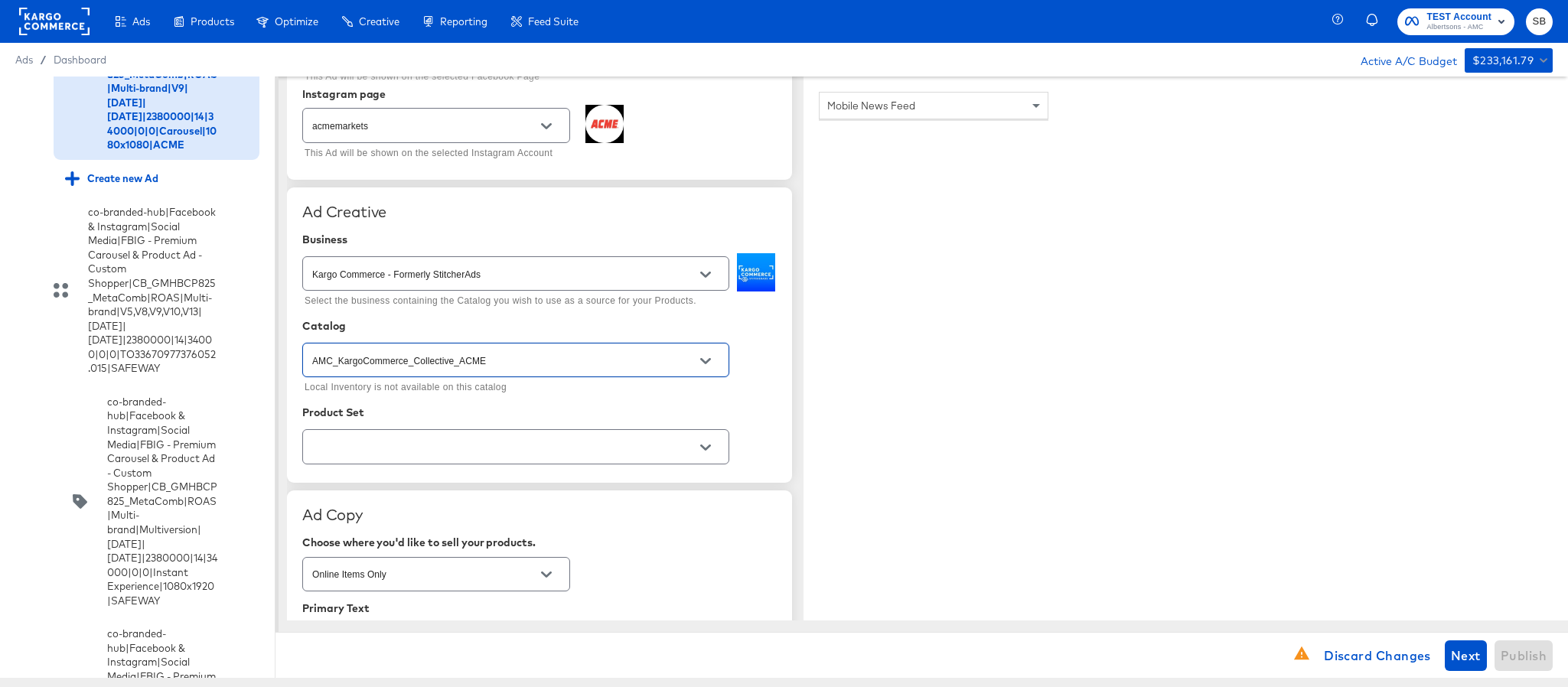
type input "AMC_KargoCommerce_Collective_ACME"
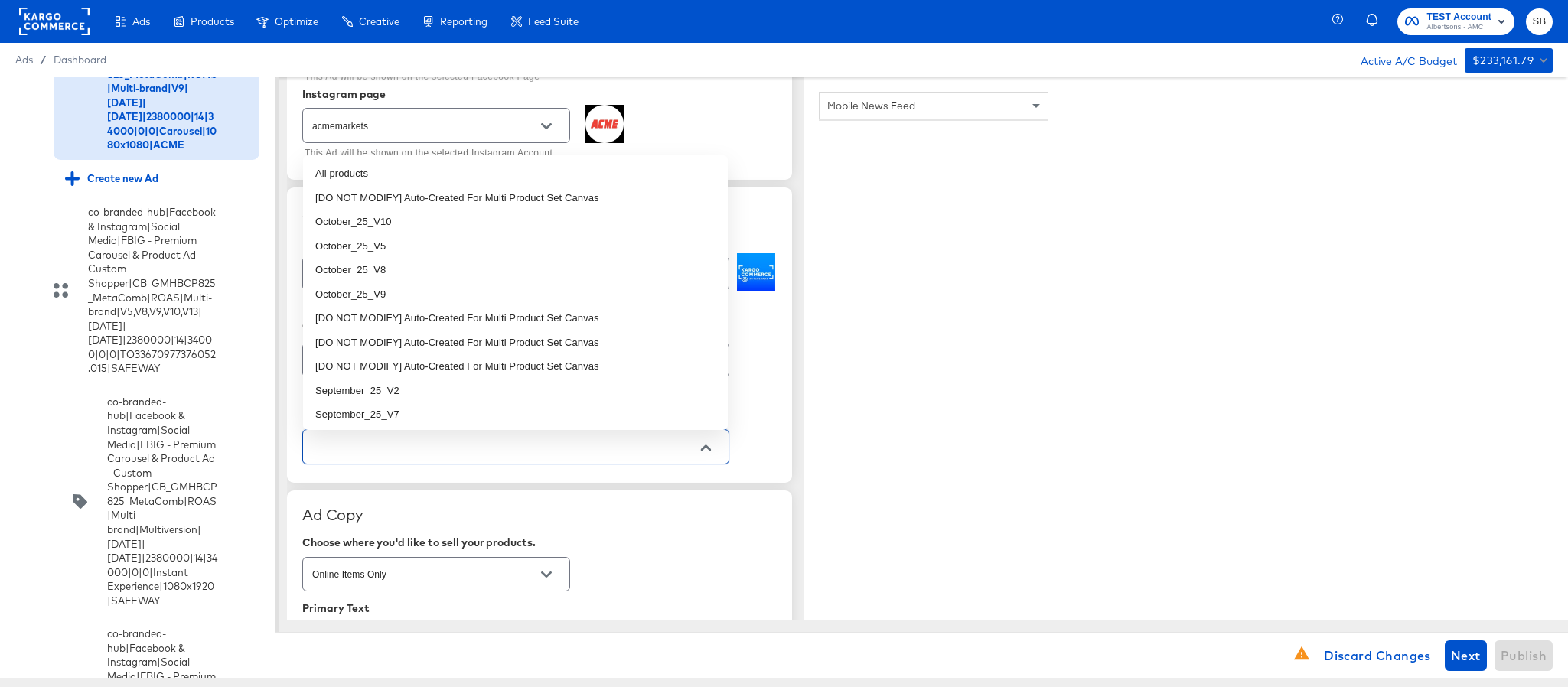
click at [507, 455] on input "text" at bounding box center [504, 447] width 389 height 18
click at [480, 288] on li "October_25_V9" at bounding box center [515, 295] width 425 height 25
type textarea "x"
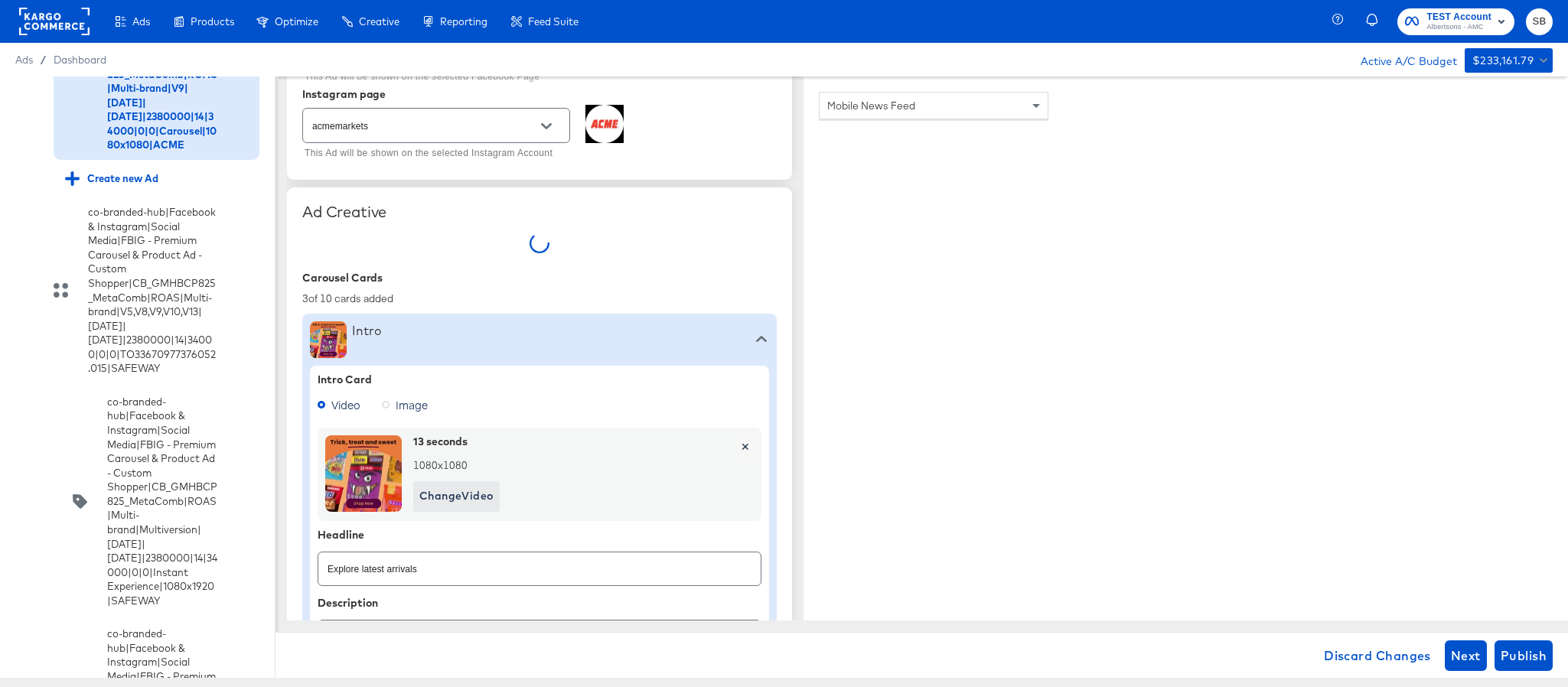
type textarea "x"
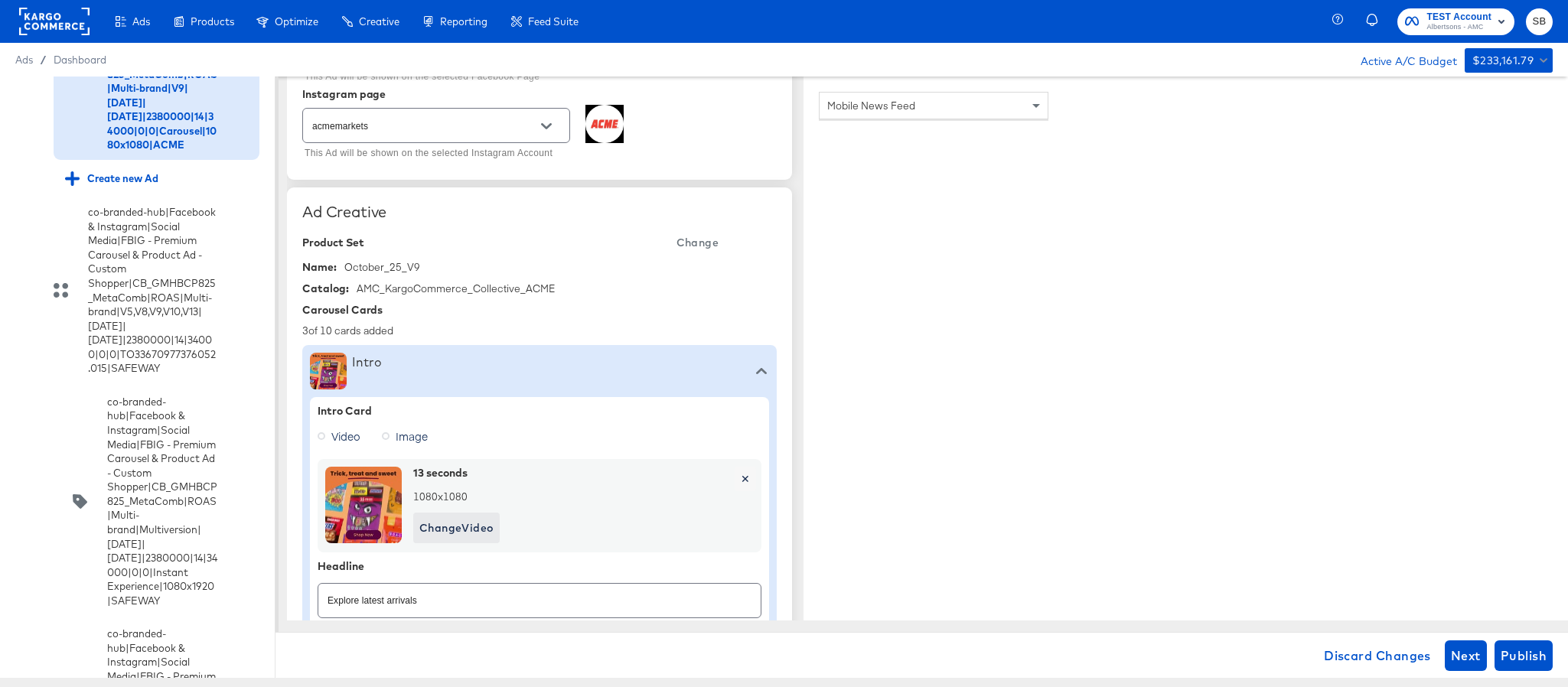
scroll to position [459, 0]
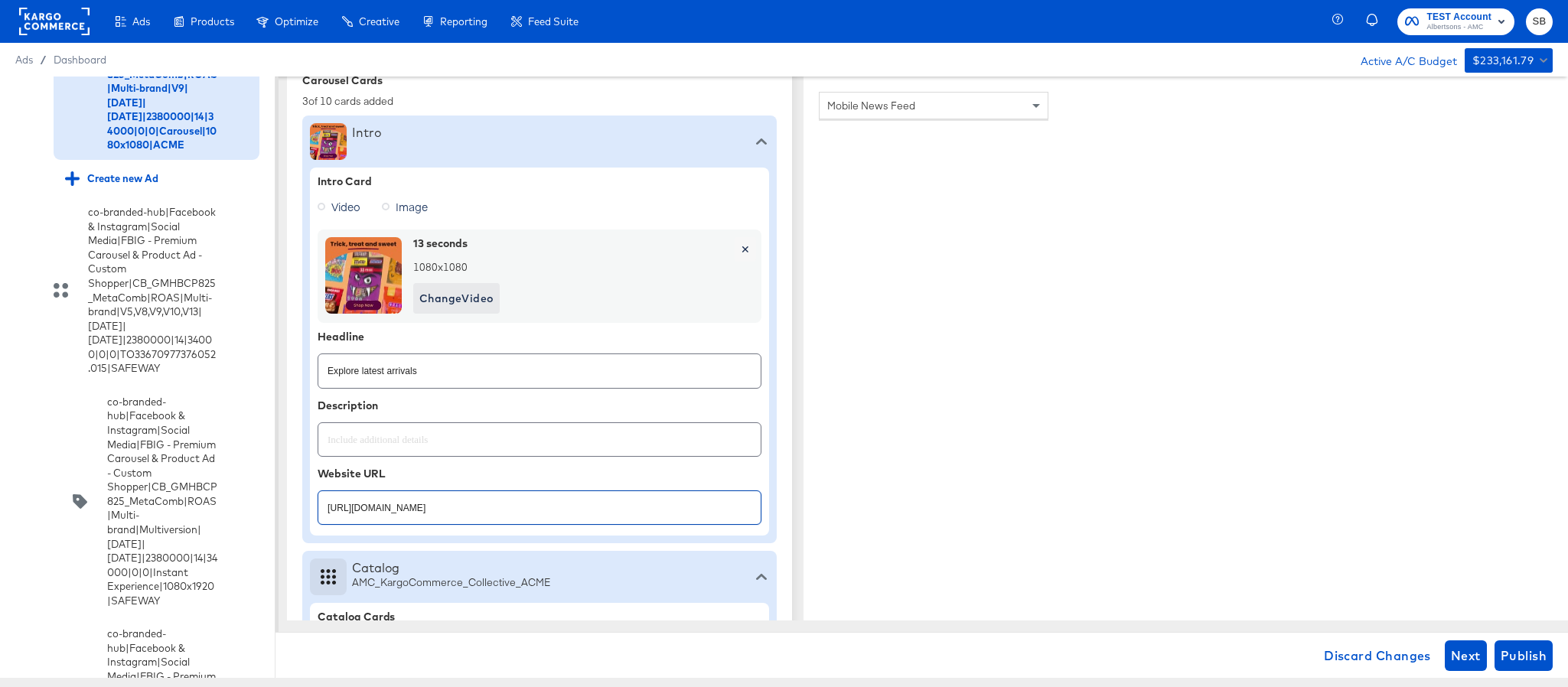
click at [693, 518] on input "https://www.acmemarkets.com/shop/aisles/paper-cleaning-home.html" at bounding box center [539, 501] width 442 height 33
paste input "cookies-snacks-candy"
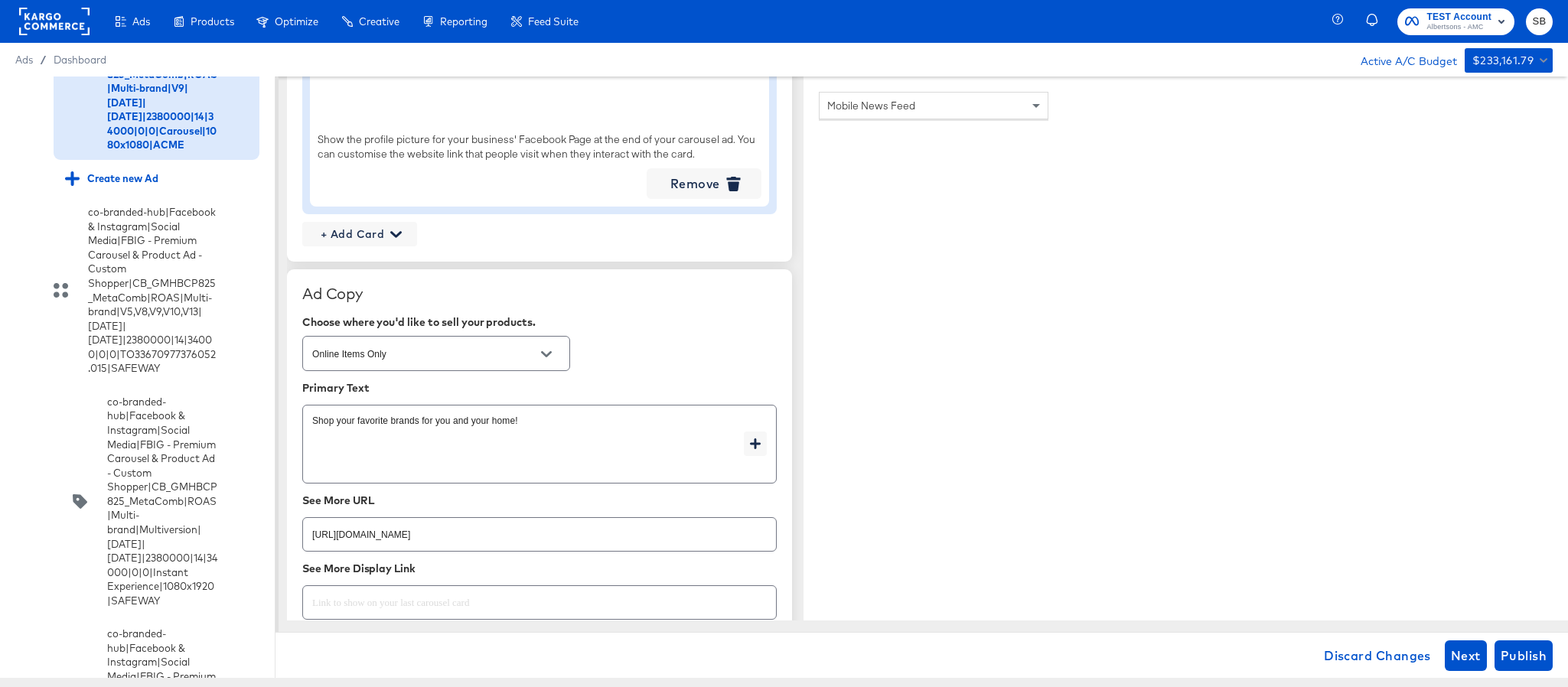
scroll to position [1951, 0]
type input "https://www.acmemarkets.com/shop/aisles/cookies-snacks-candy.html"
type textarea "x"
click at [608, 535] on input "https://www.acmemarkets.com/shop/aisles/paper-cleaning-home.html" at bounding box center [539, 524] width 473 height 33
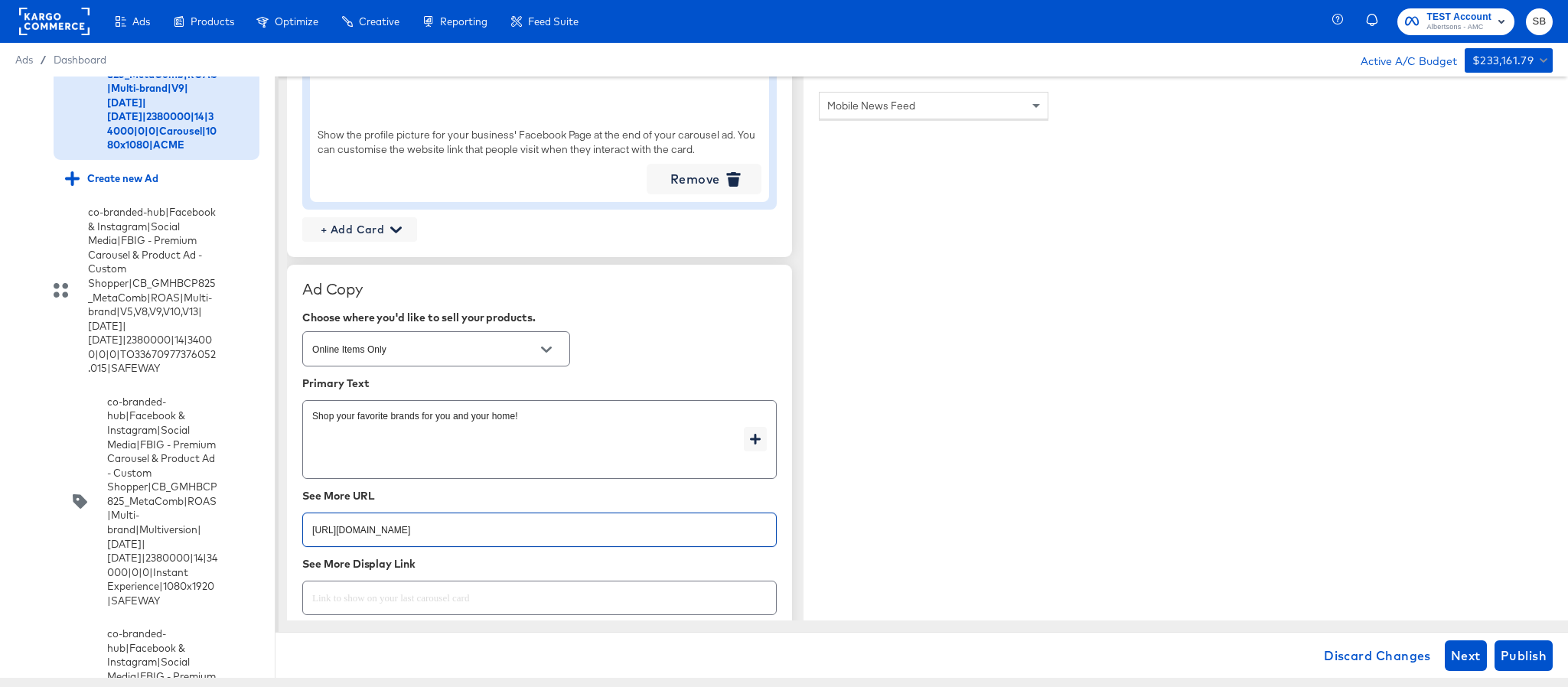
paste input "cookies-snacks-candy"
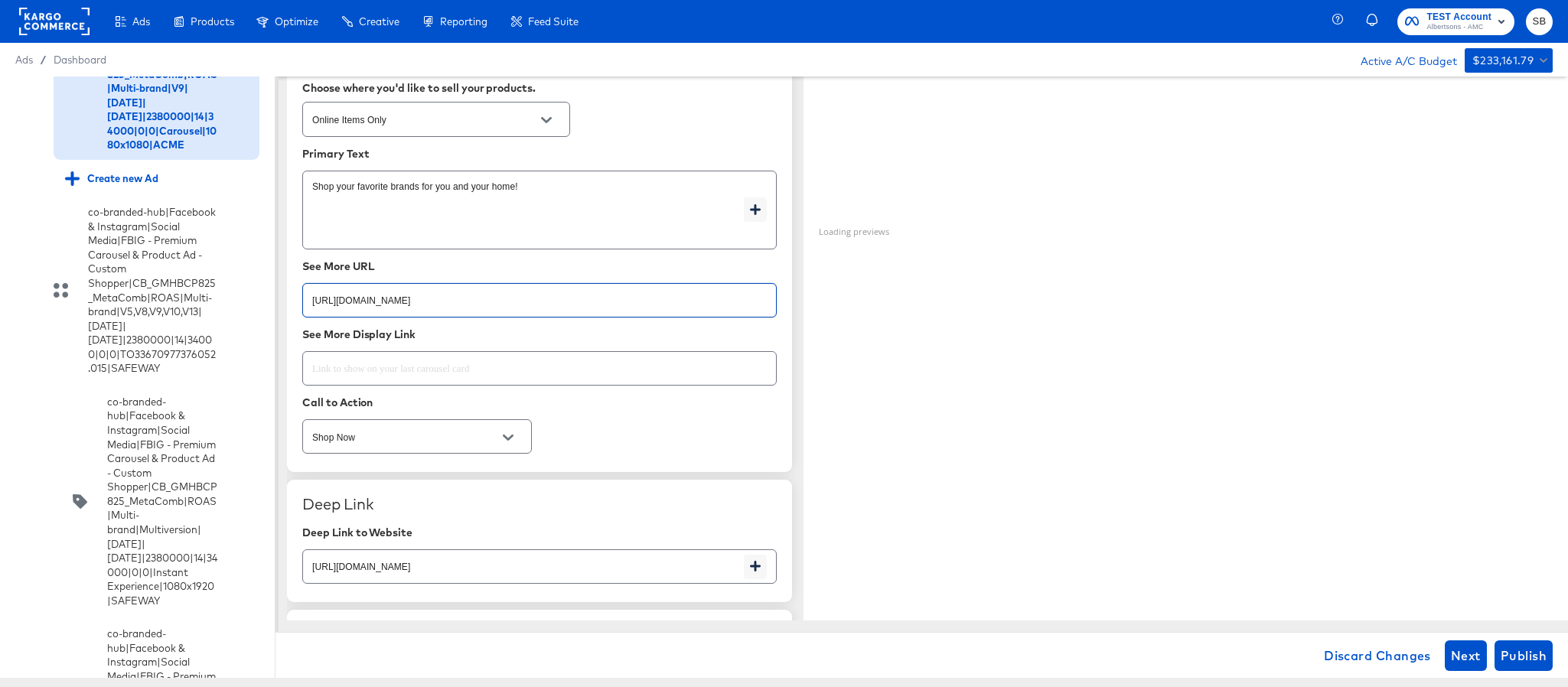
type input "https://www.acmemarkets.com/shop/aisles/cookies-snacks-candy.html"
type textarea "x"
click at [620, 575] on input "https://www.acmemarkets.com/shop/aisles/paper-cleaning-home.html" at bounding box center [523, 560] width 441 height 33
paste input "cookies-snacks-candy"
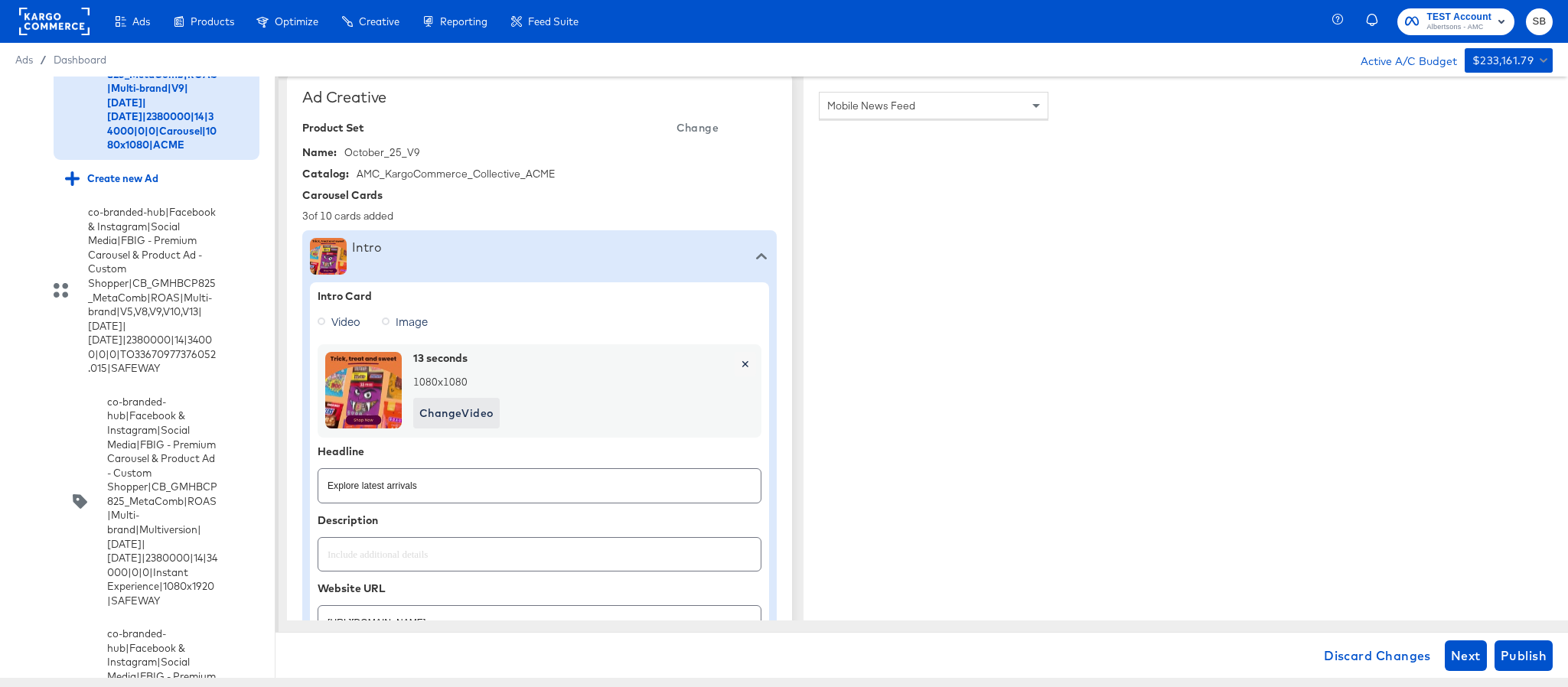
scroll to position [0, 0]
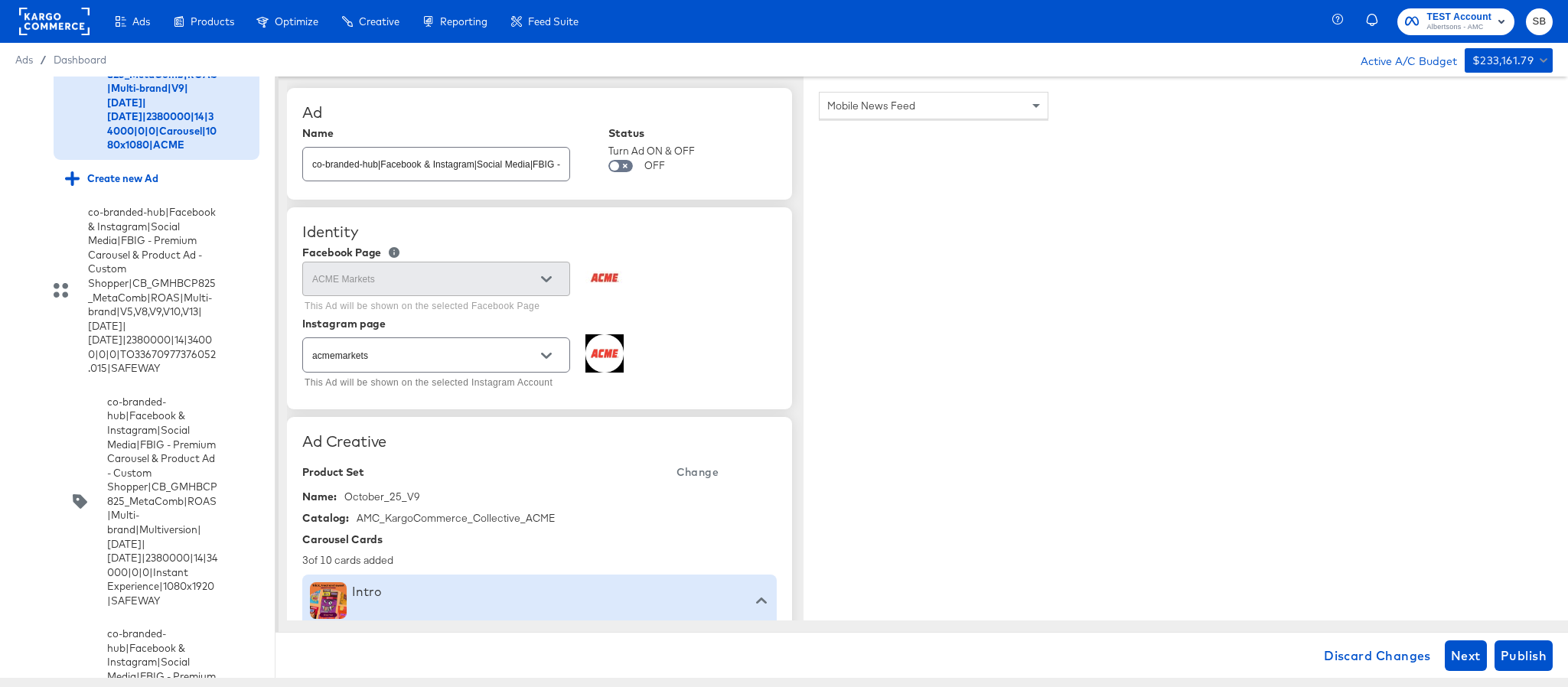
type input "https://www.acmemarkets.com/shop/aisles/cookies-snacks-candy.html"
type textarea "x"
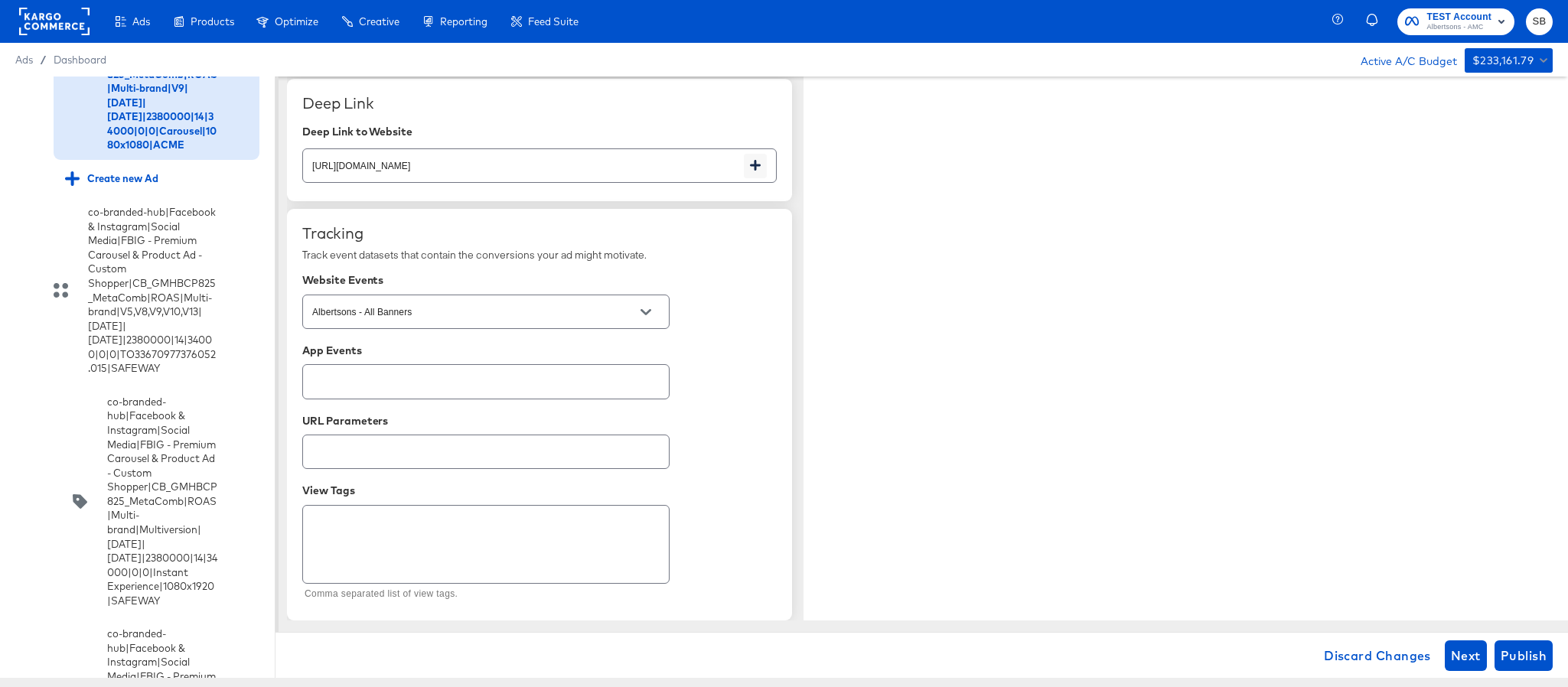
scroll to position [2591, 0]
click at [1523, 662] on span "Publish" at bounding box center [1523, 656] width 46 height 22
type textarea "x"
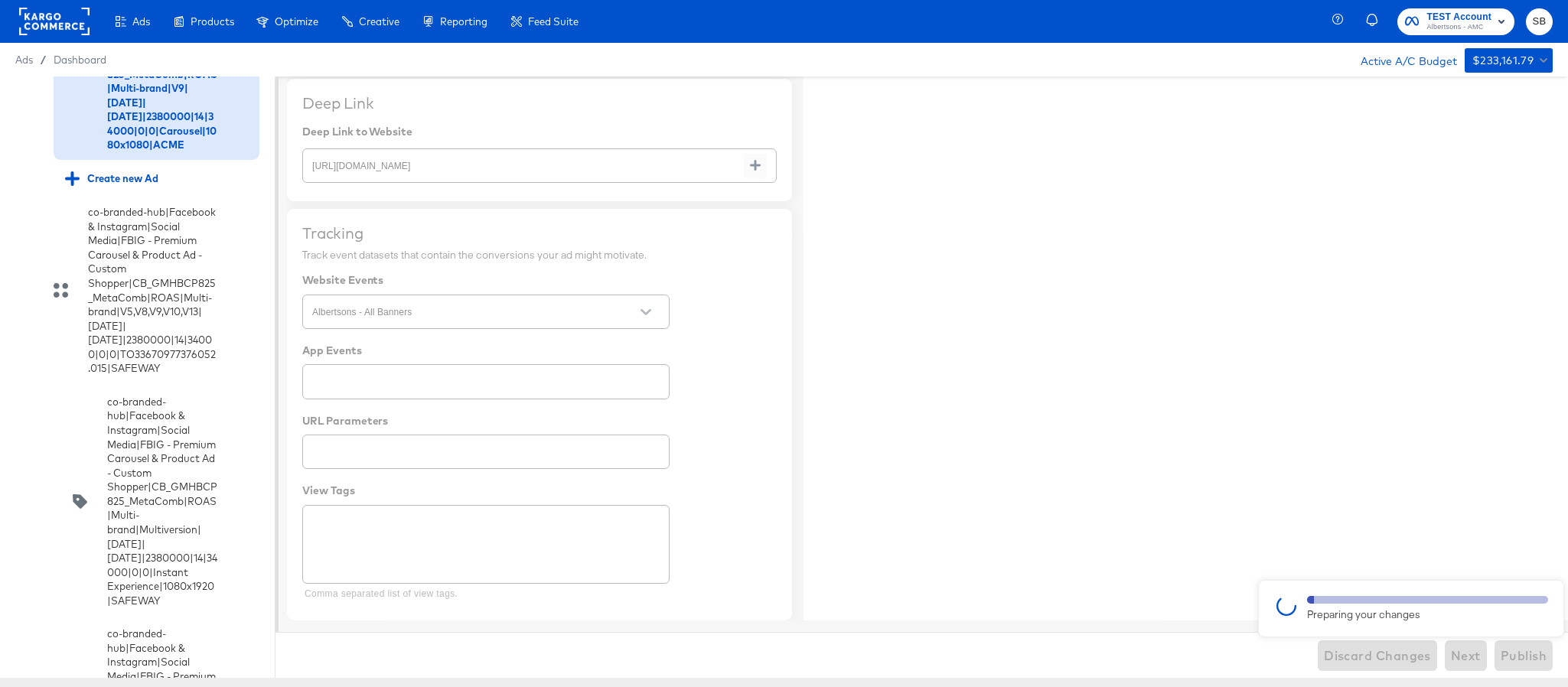
type textarea "x"
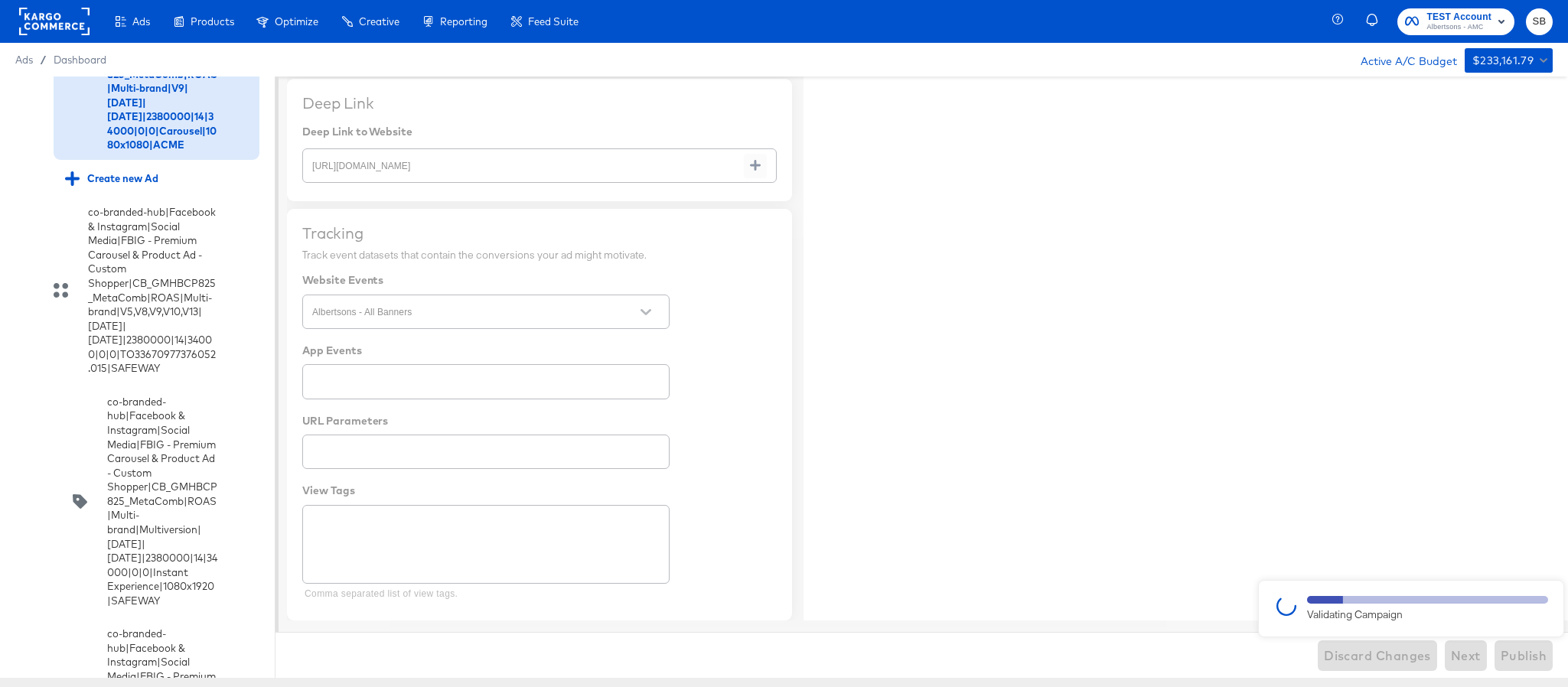
type textarea "x"
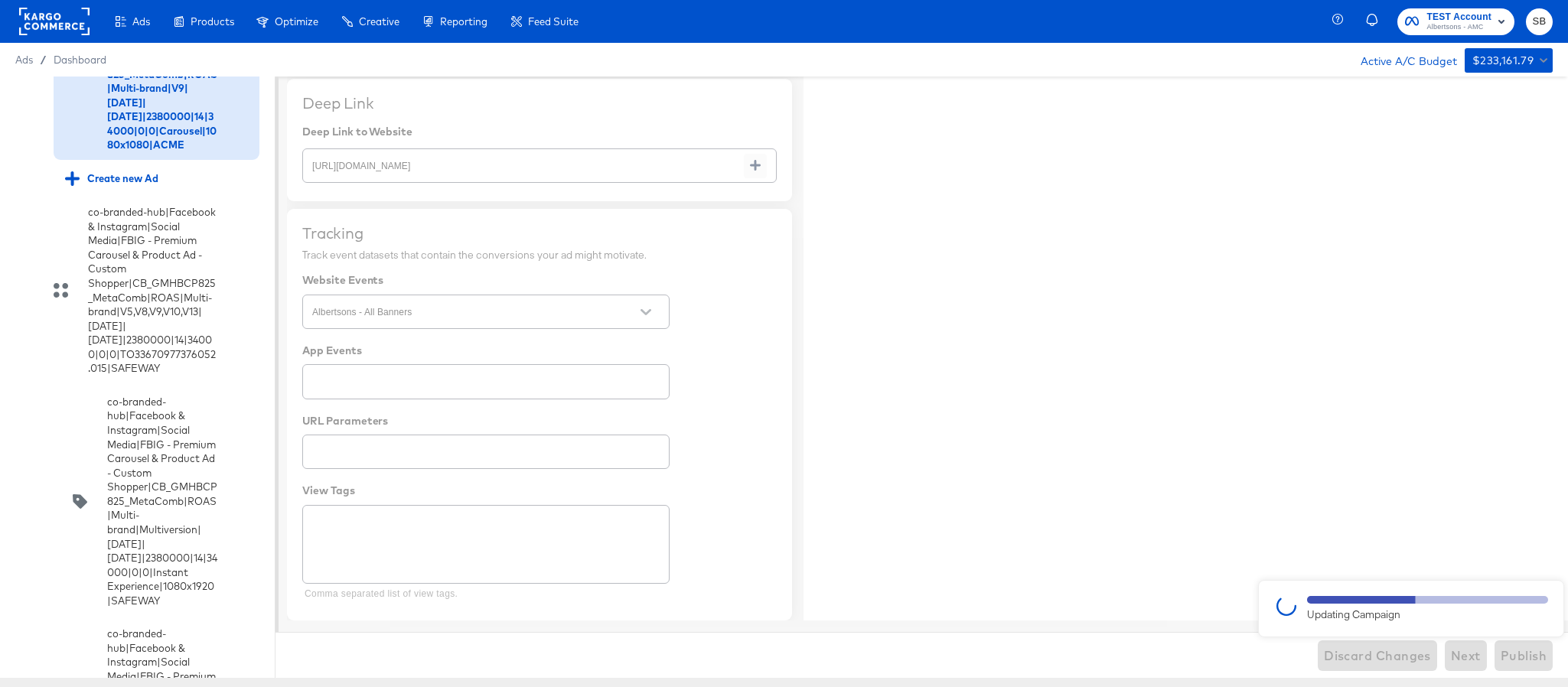
type textarea "x"
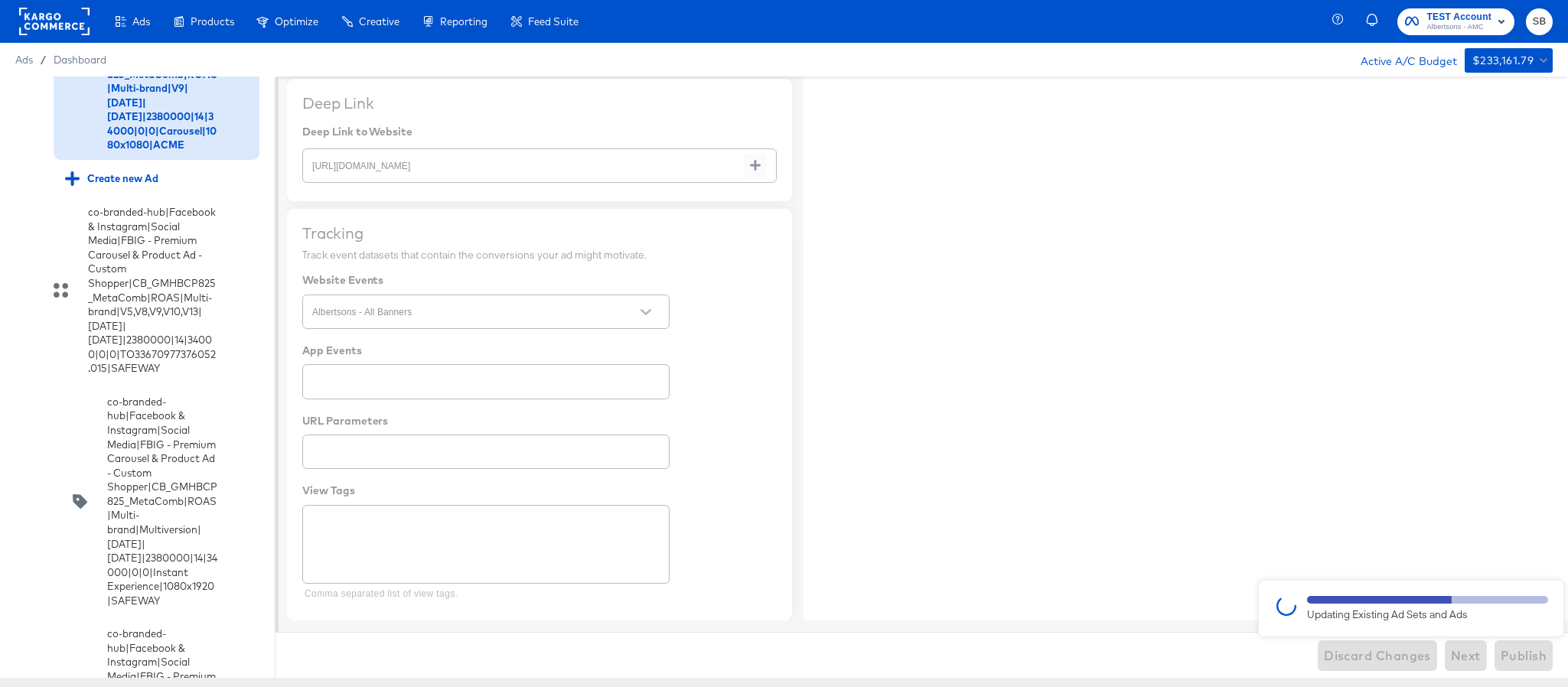
type textarea "x"
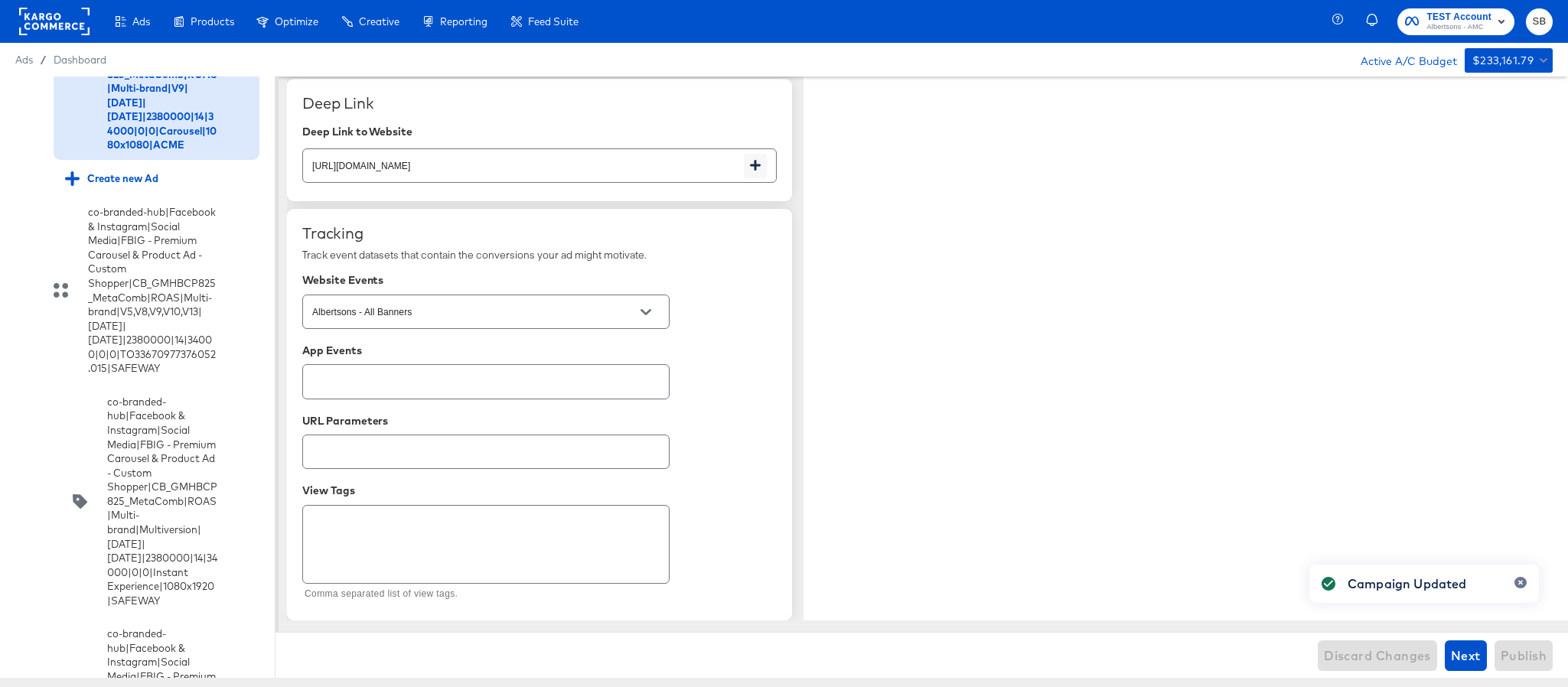
type textarea "x"
click at [0, 0] on input "checkbox" at bounding box center [0, 0] width 0 height 0
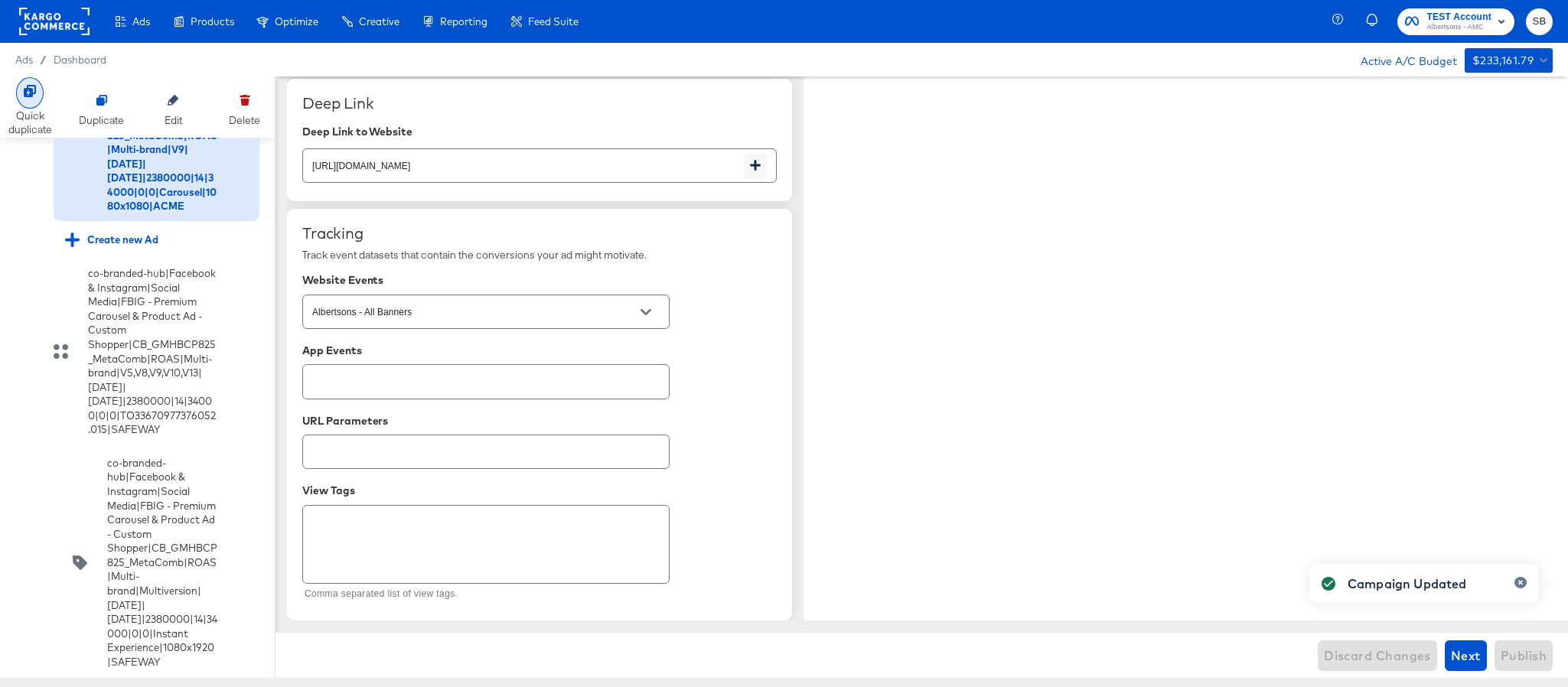
click at [24, 92] on icon at bounding box center [30, 91] width 12 height 12
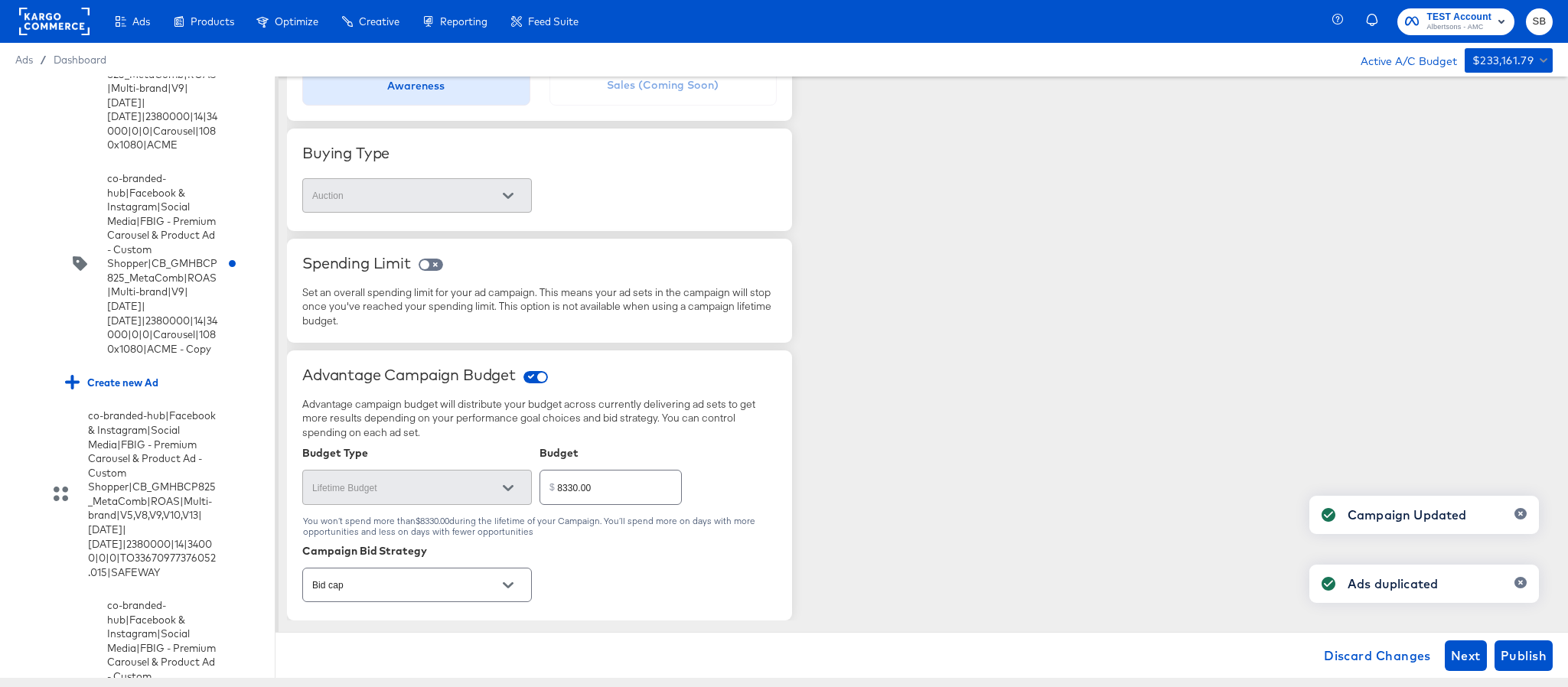
scroll to position [325, 0]
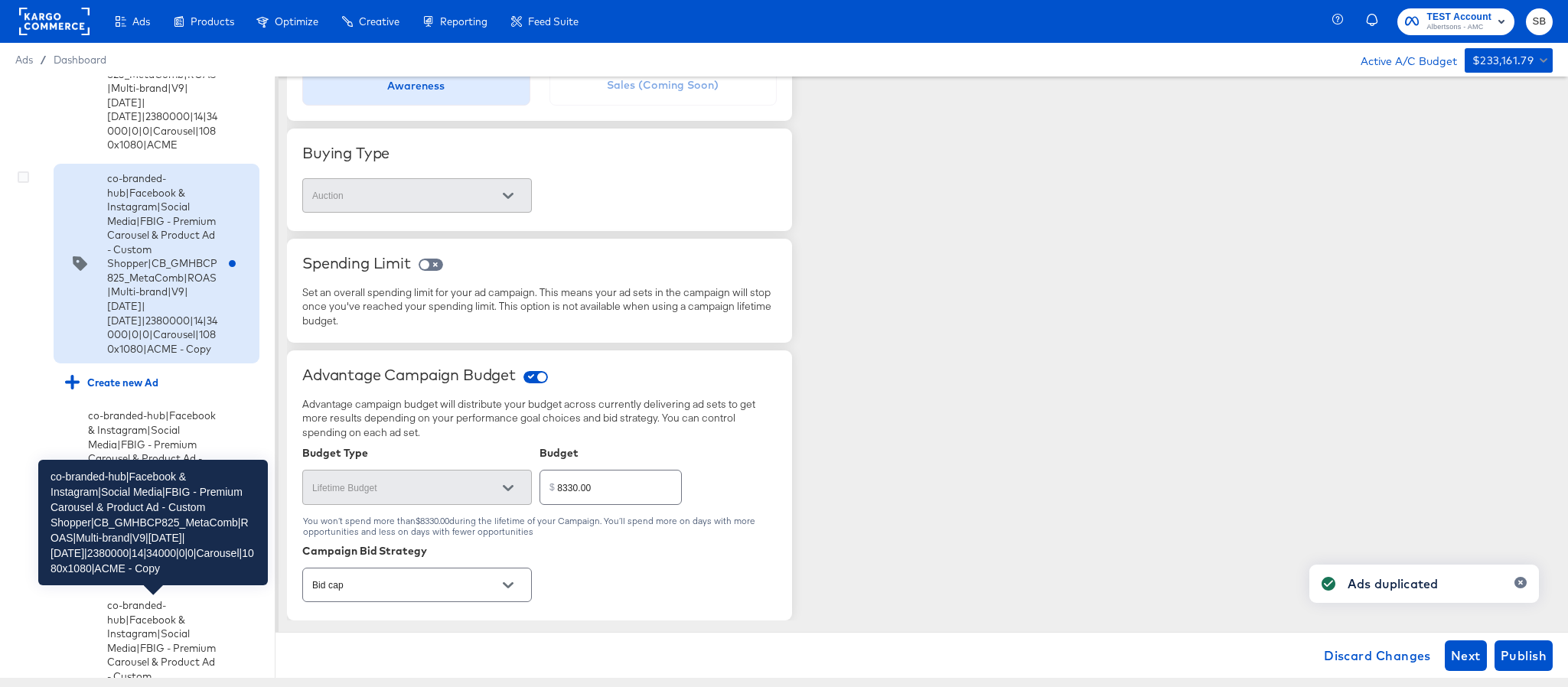
click at [170, 356] on div "co-branded-hub|Facebook & Instagram|Social Media|FBIG - Premium Carousel & Prod…" at bounding box center [162, 263] width 110 height 184
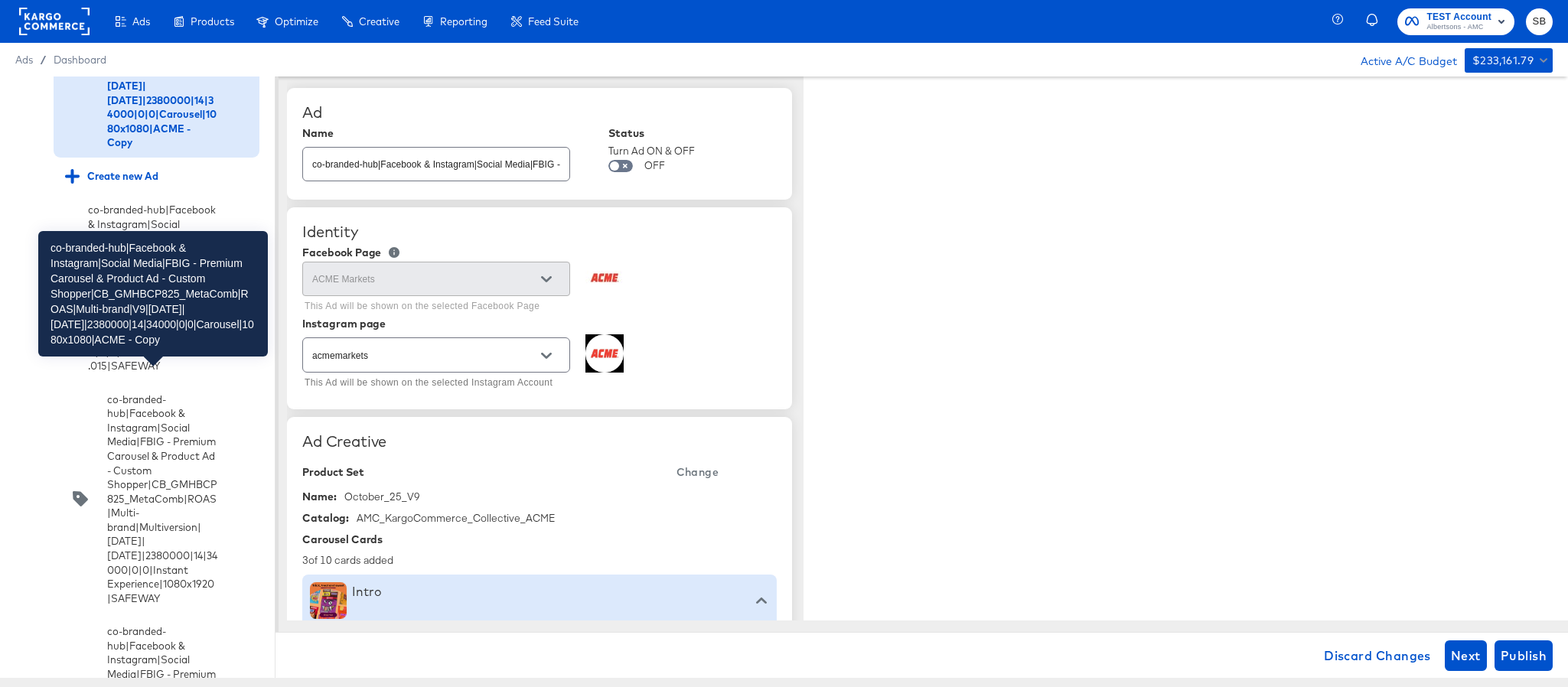
scroll to position [3469, 0]
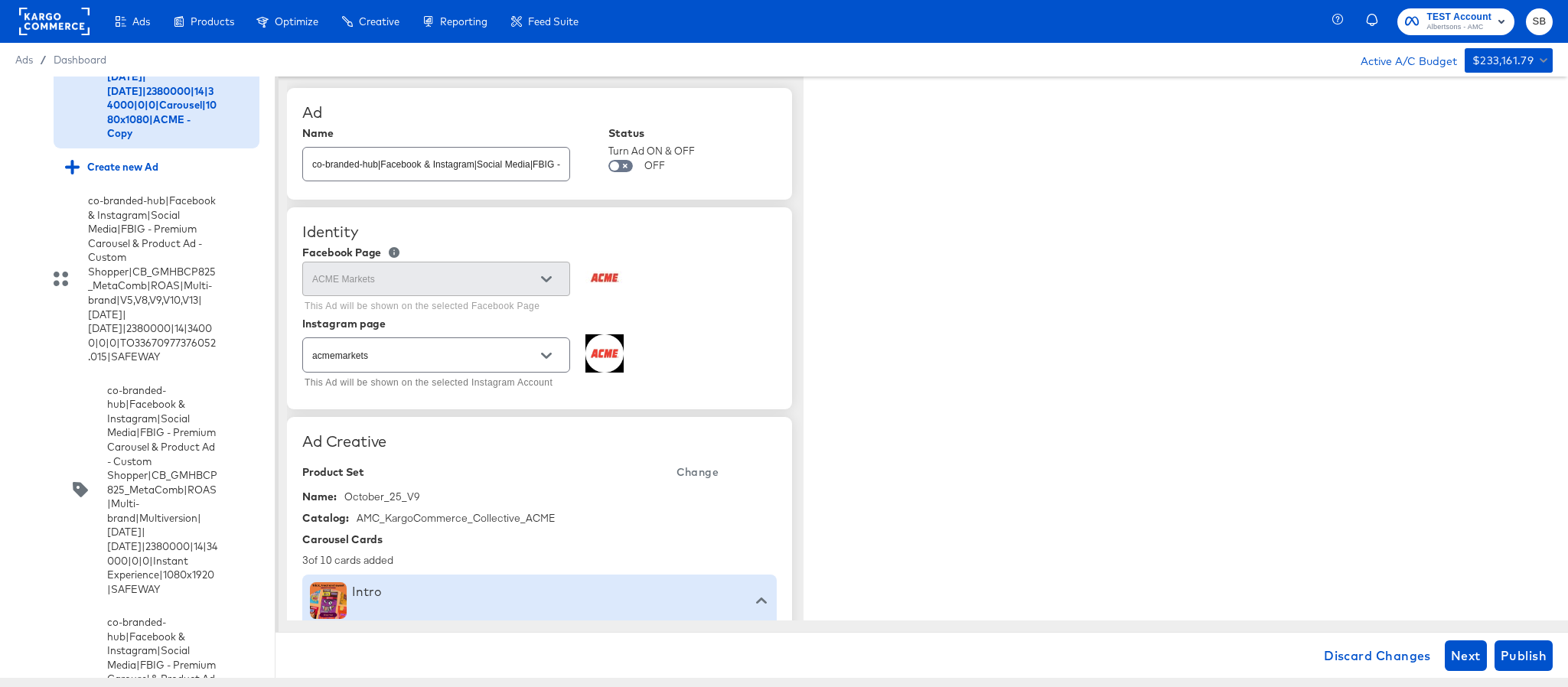
type textarea "x"
click at [487, 161] on input "co-branded-hub|Facebook & Instagram|Social Media|FBIG - Premium Carousel & Prod…" at bounding box center [436, 158] width 267 height 33
paste input "10|9/10/2025|10/07/2025|2380000|14|34000|0|0|Carousel|1080x1080|ACME"
type input "co-branded-hub|Facebook & Instagram|Social Media|FBIG - Premium Carousel & Prod…"
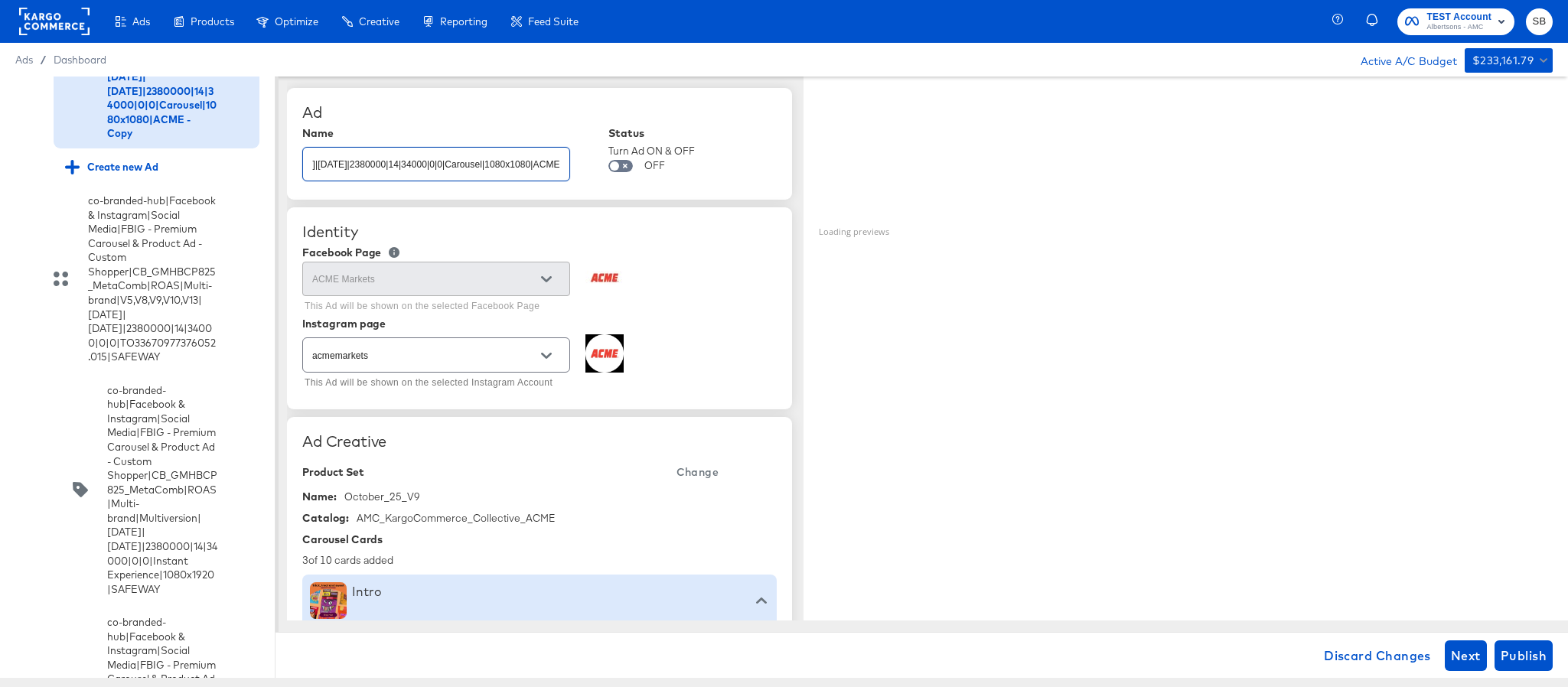
type textarea "x"
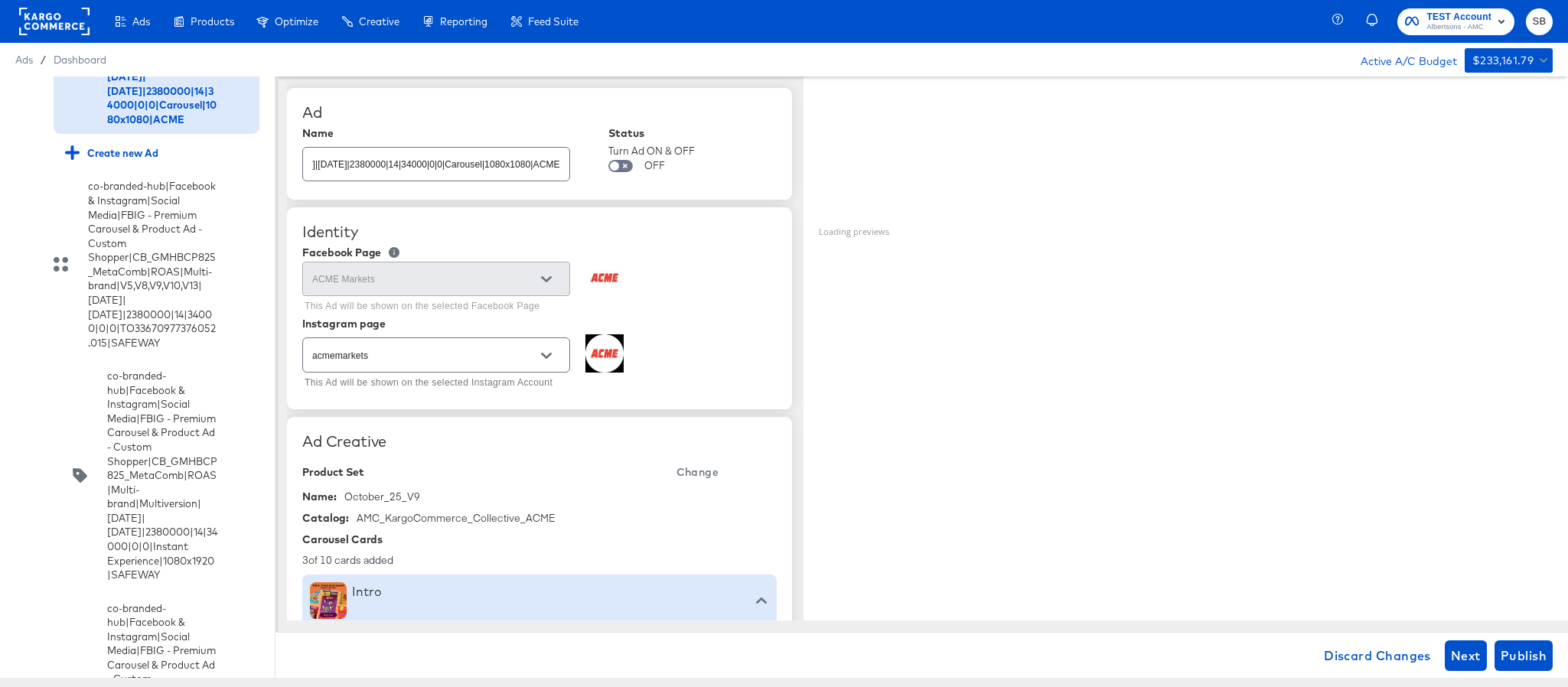
scroll to position [0, 0]
click at [709, 472] on span "Change" at bounding box center [698, 473] width 42 height 19
type textarea "x"
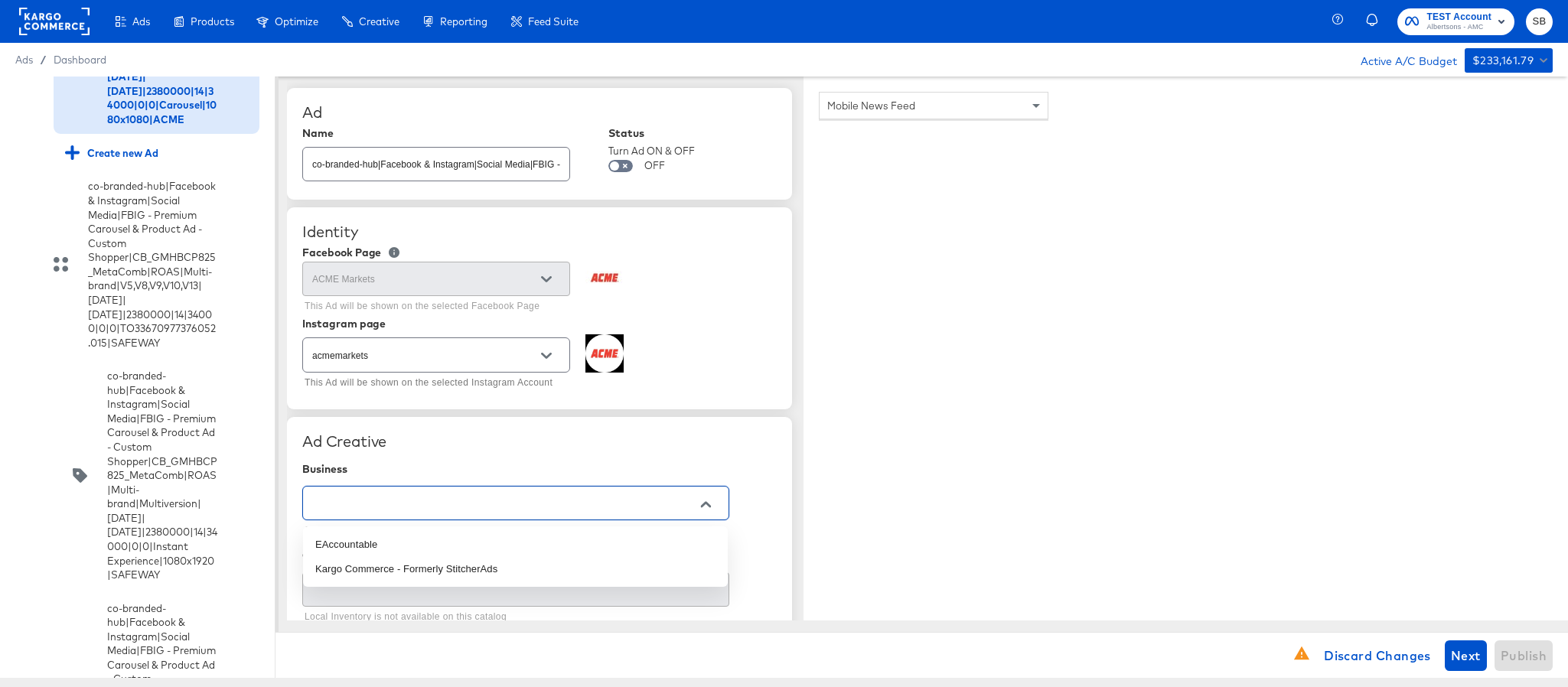
click at [485, 503] on input "text" at bounding box center [504, 504] width 389 height 18
click at [464, 574] on li "Kargo Commerce - Formerly StitcherAds" at bounding box center [515, 570] width 425 height 25
type input "Kargo Commerce - Formerly StitcherAds"
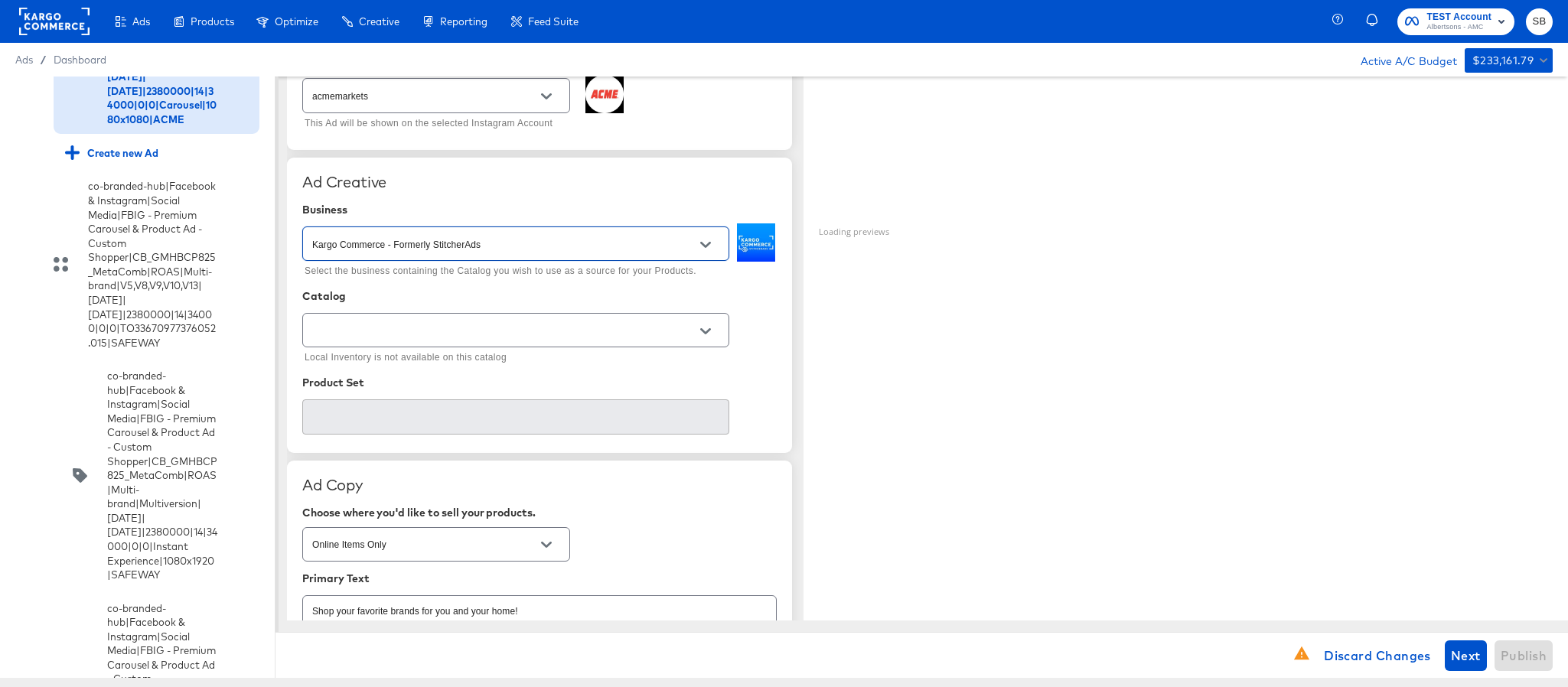
scroll to position [344, 0]
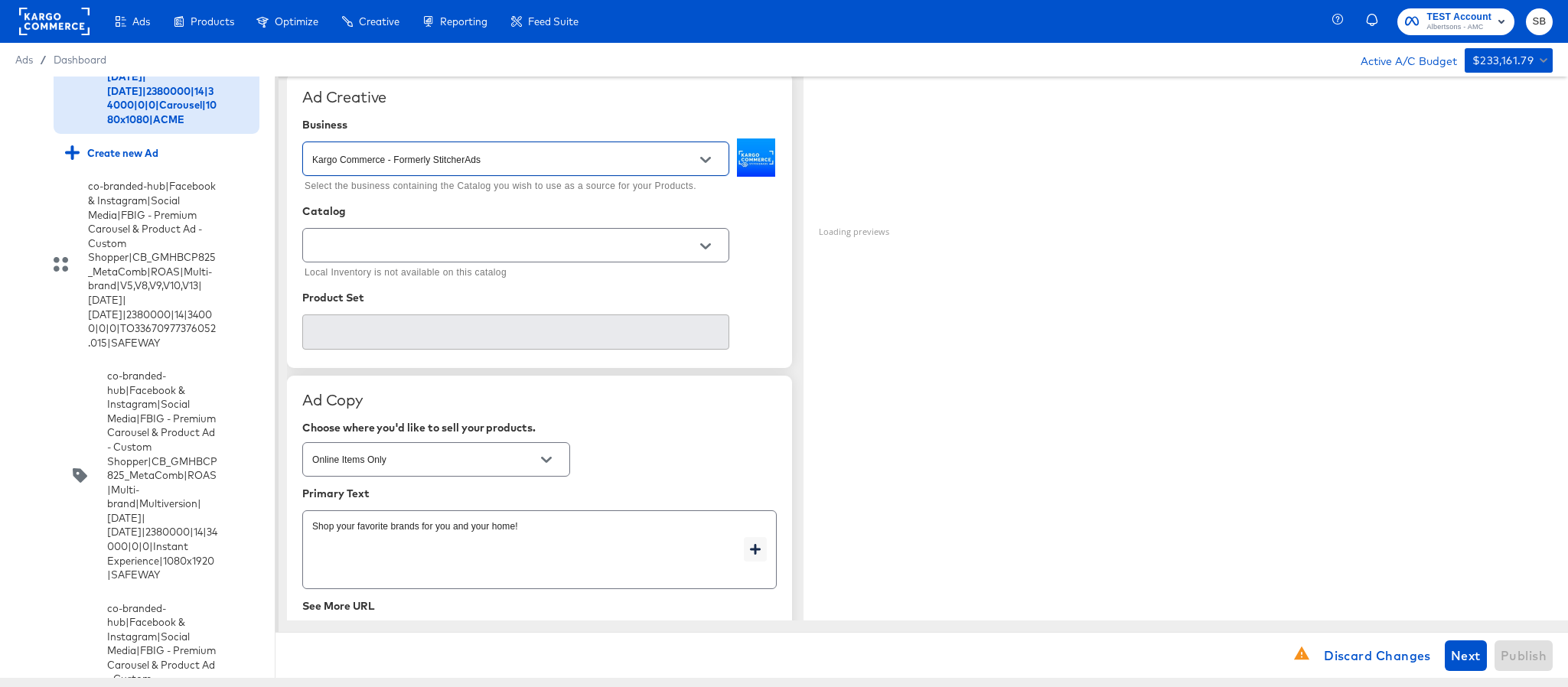
click at [594, 248] on input "text" at bounding box center [504, 246] width 389 height 18
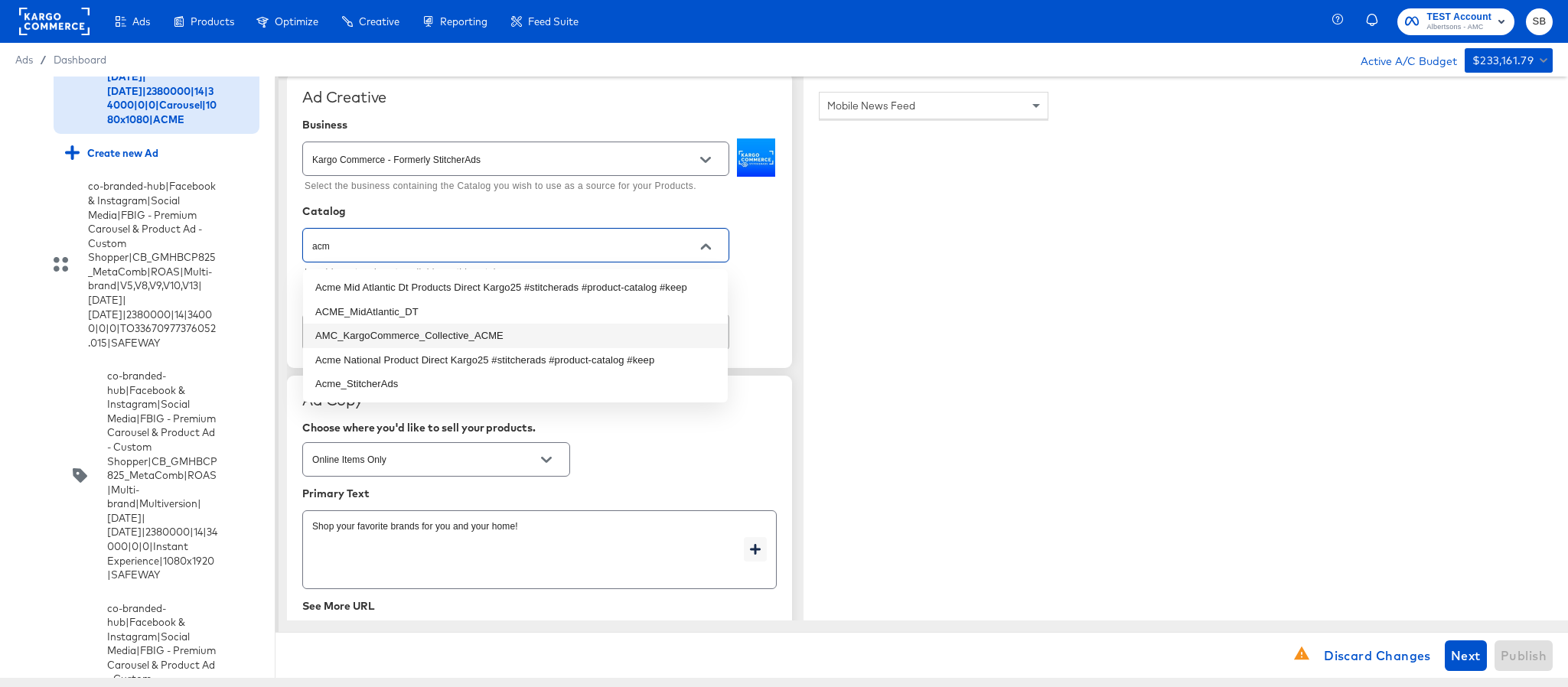
click at [537, 327] on li "AMC_KargoCommerce_Collective_ACME" at bounding box center [515, 337] width 425 height 25
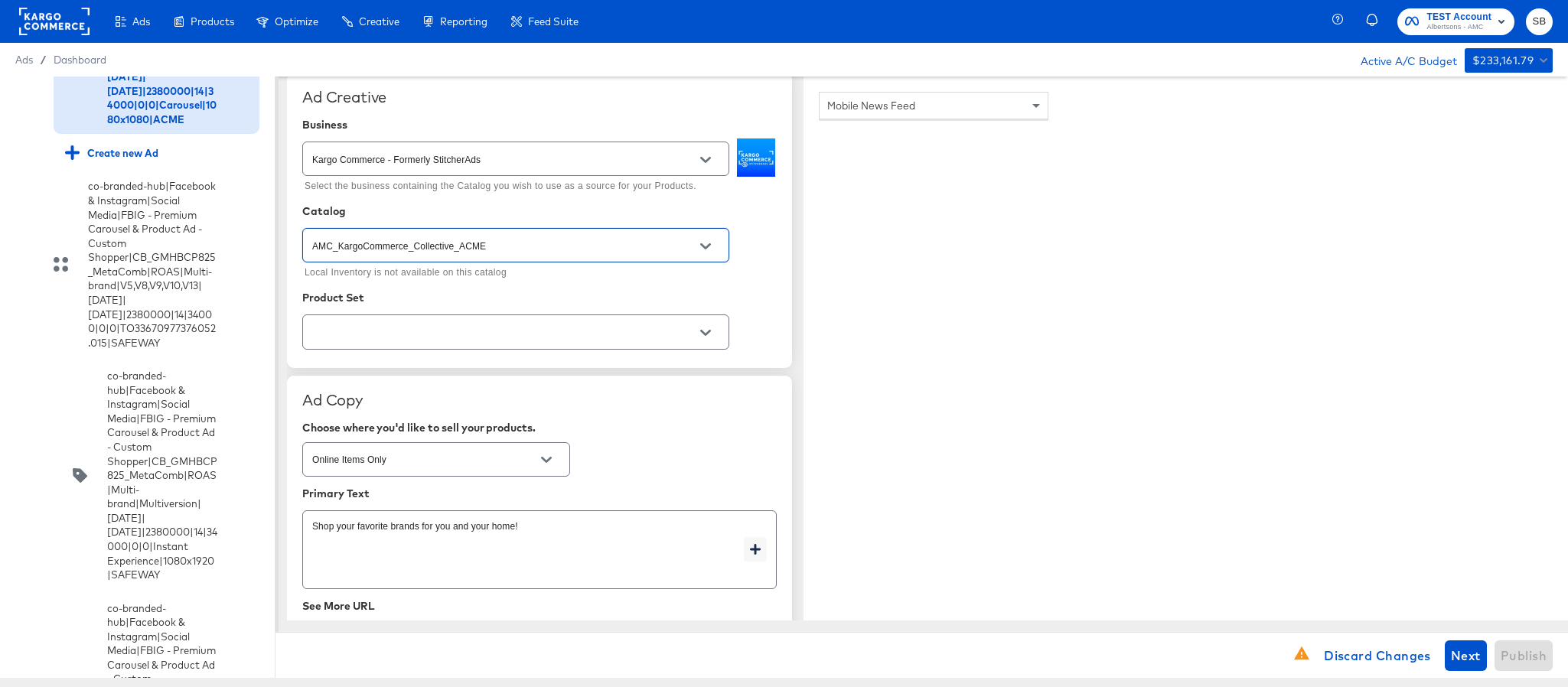
click at [522, 349] on div at bounding box center [516, 332] width 427 height 34
type input "AMC_KargoCommerce_Collective_ACME"
click at [705, 335] on icon "Open" at bounding box center [706, 333] width 11 height 11
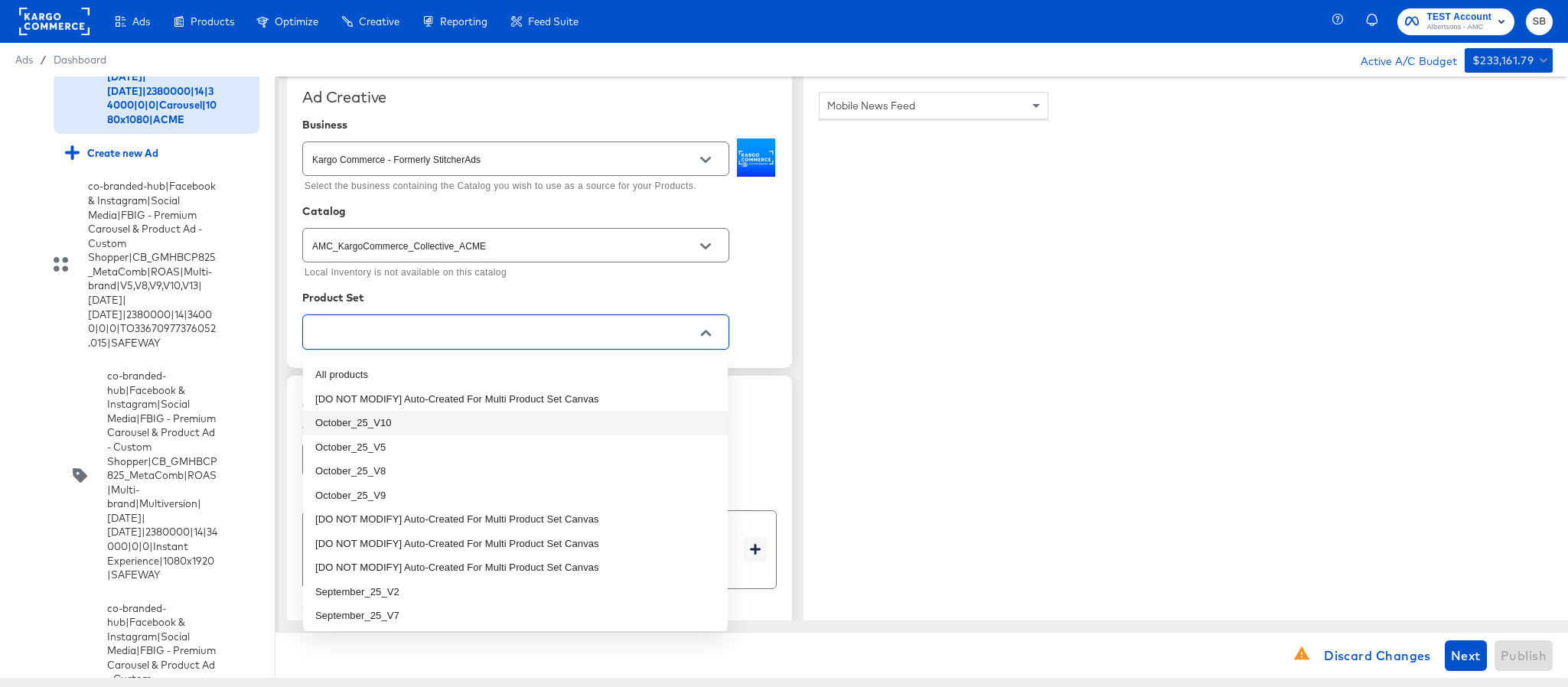
click at [459, 427] on li "October_25_V10" at bounding box center [515, 424] width 425 height 25
type textarea "x"
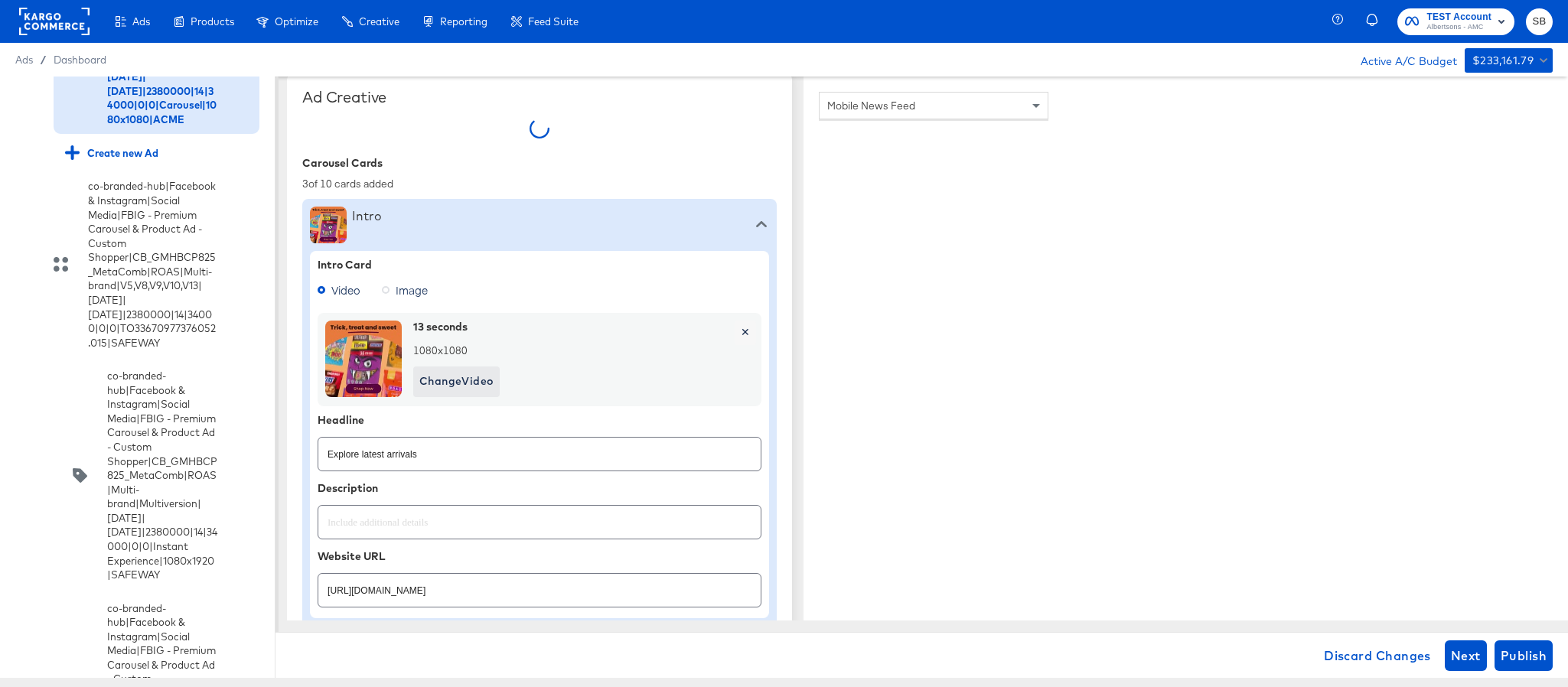
type textarea "x"
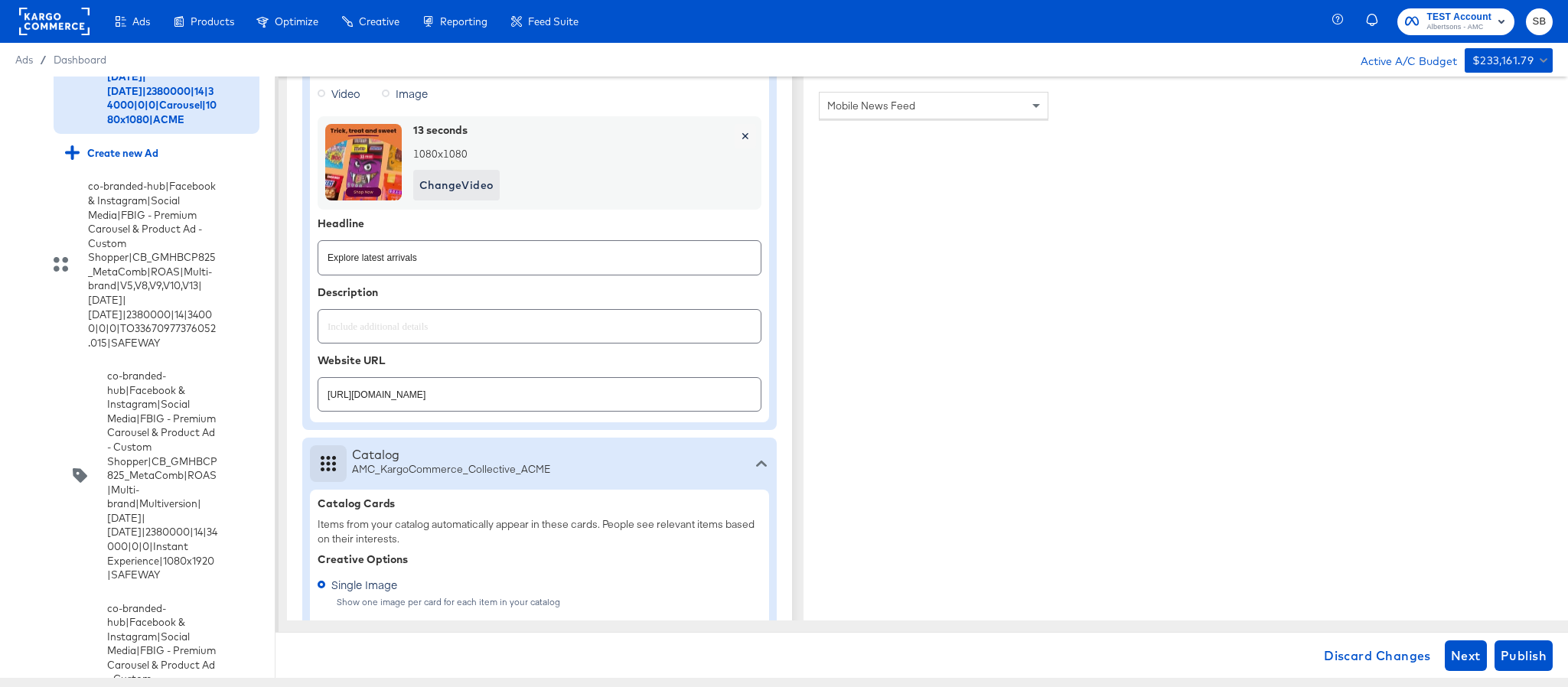
scroll to position [574, 0]
click at [645, 398] on input "https://www.acmemarkets.com/shop/aisles/cookies-snacks-candy.html" at bounding box center [539, 387] width 442 height 33
paste input "lp/baby-products-supplies"
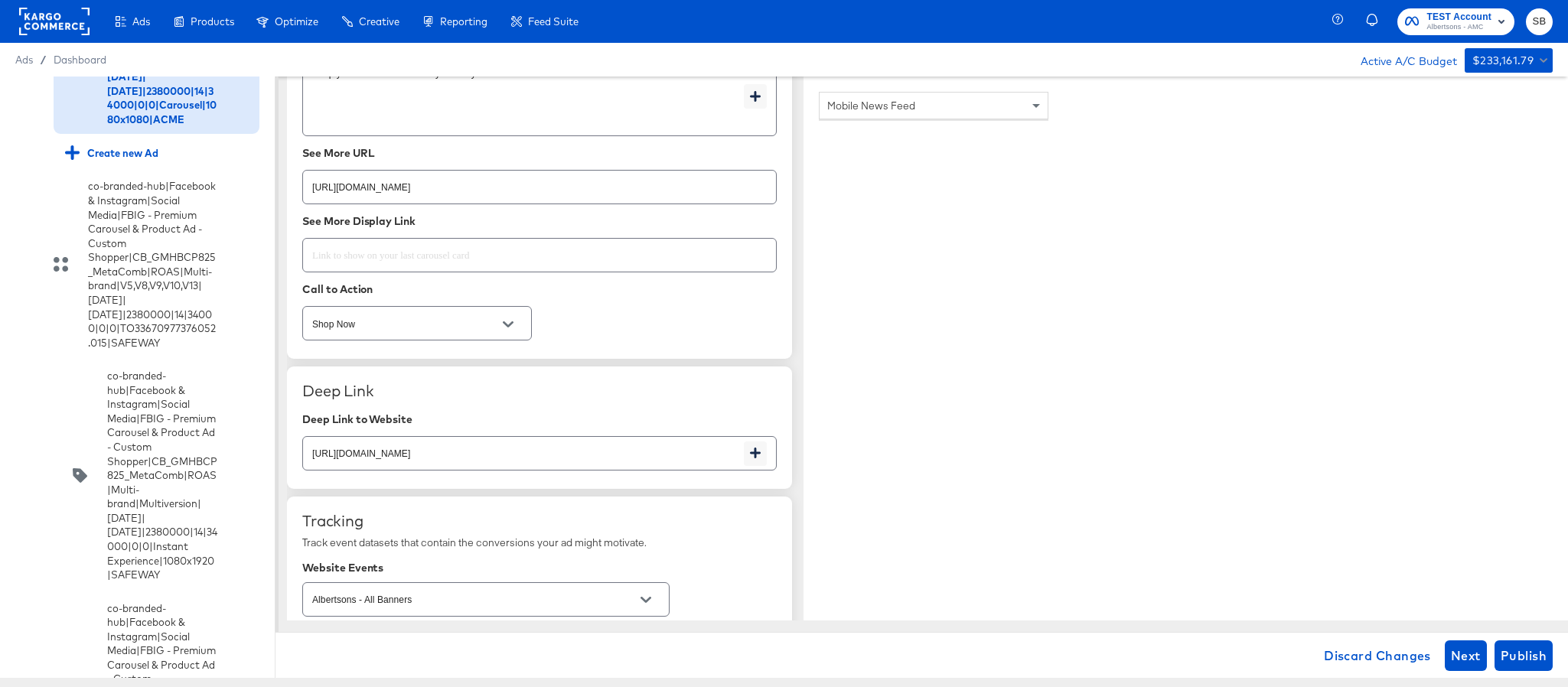
scroll to position [2296, 0]
type input "https://www.acmemarkets.com/lp/baby-products-supplies.html"
type textarea "x"
click at [627, 193] on input "https://www.acmemarkets.com/shop/aisles/cookies-snacks-candy.html" at bounding box center [539, 180] width 473 height 33
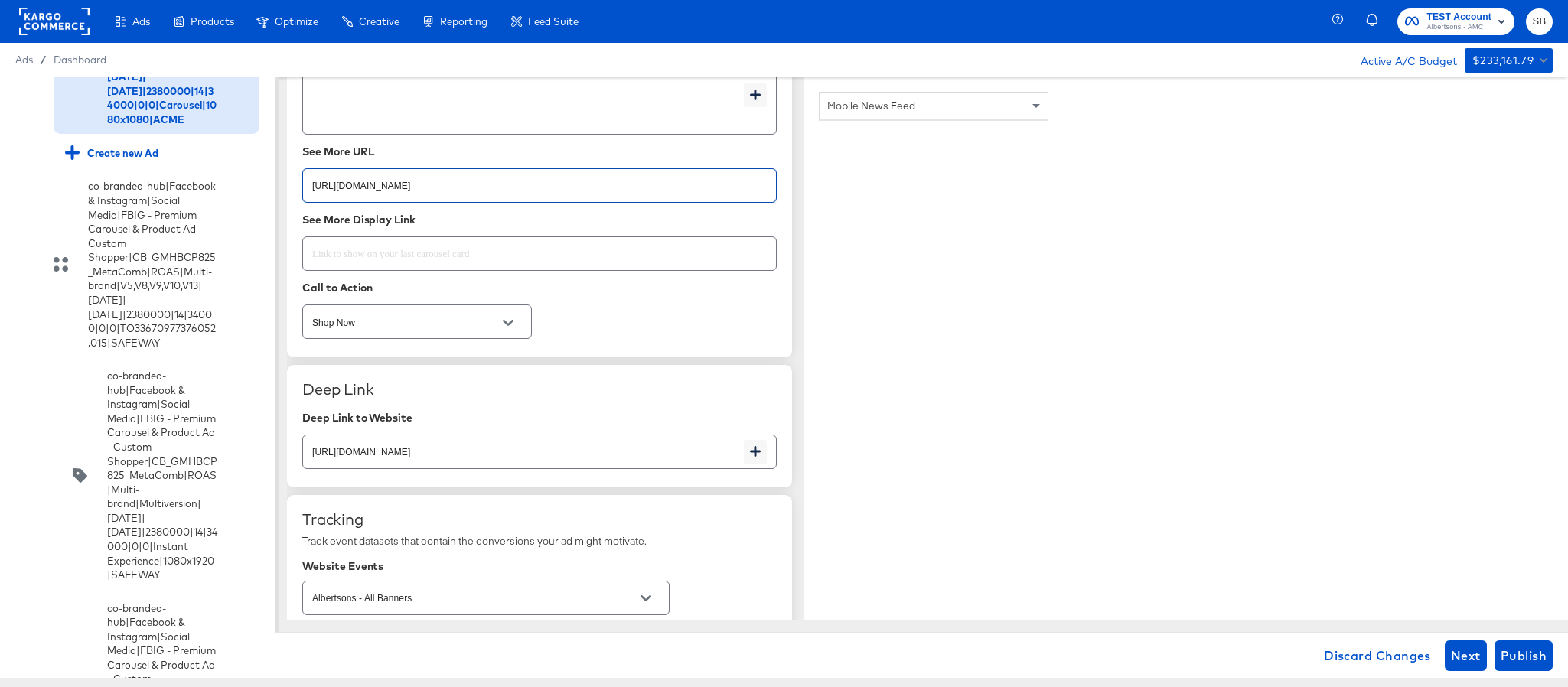
paste input "lp/baby-products-supplies"
type input "https://www.acmemarkets.com/lp/baby-products-supplies.html"
type textarea "x"
click at [620, 462] on input "https://www.acmemarkets.com/shop/aisles/cookies-snacks-candy.html" at bounding box center [523, 446] width 441 height 33
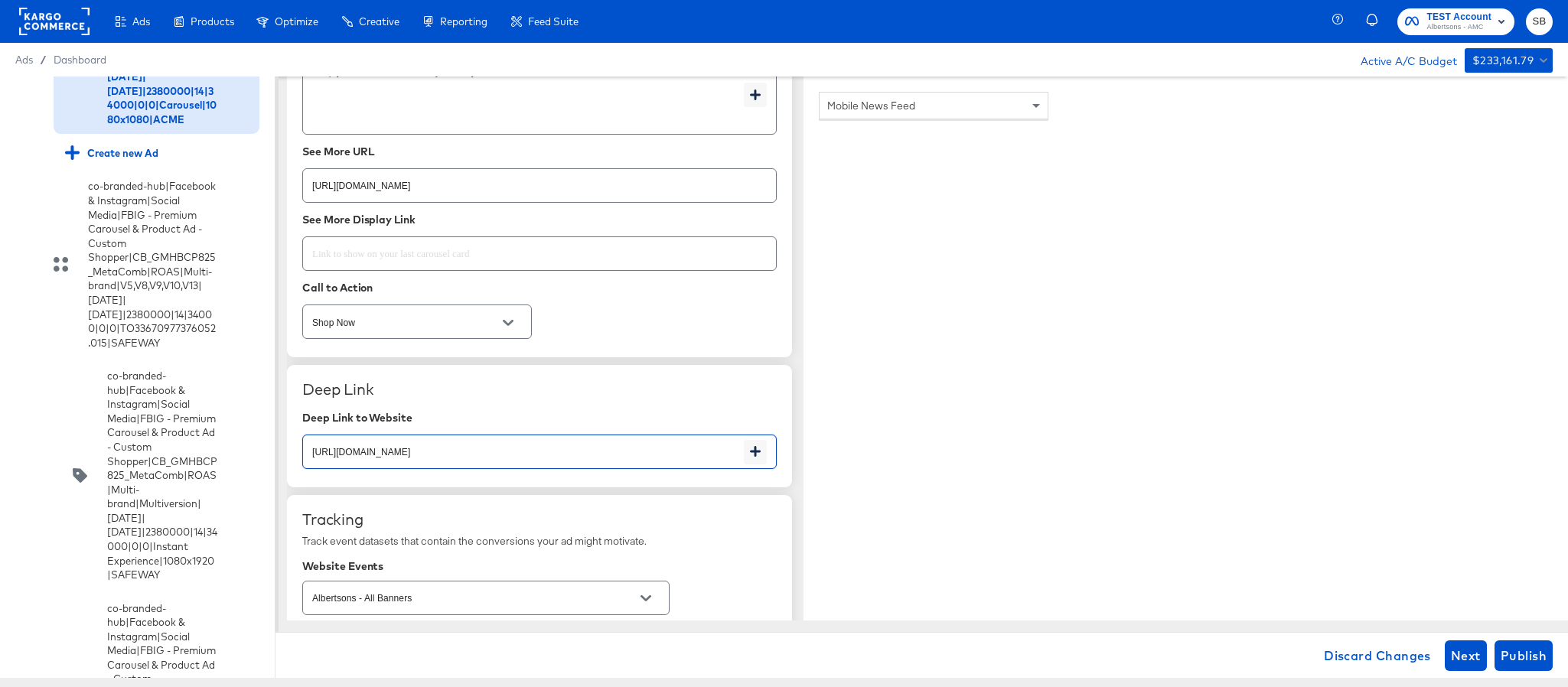
paste input "lp/baby-products-supplies"
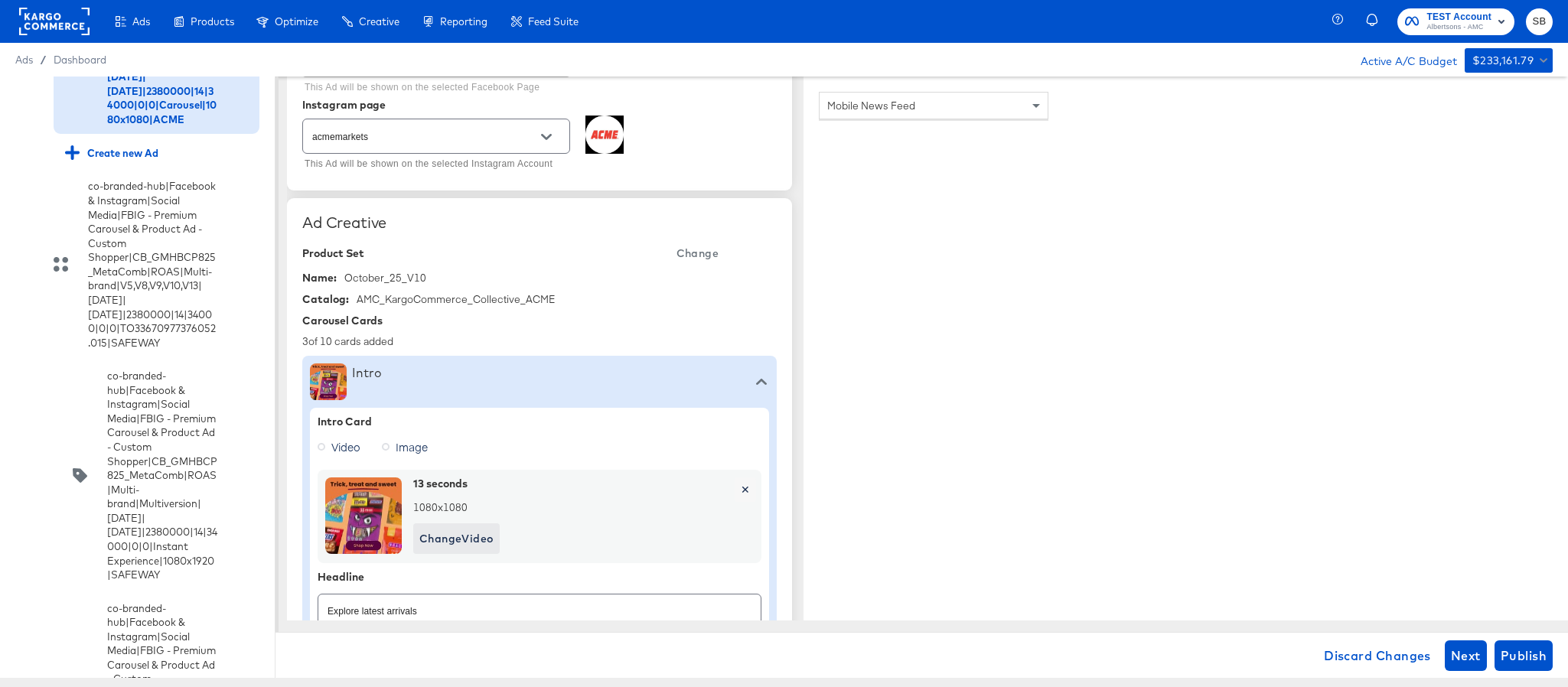
scroll to position [0, 0]
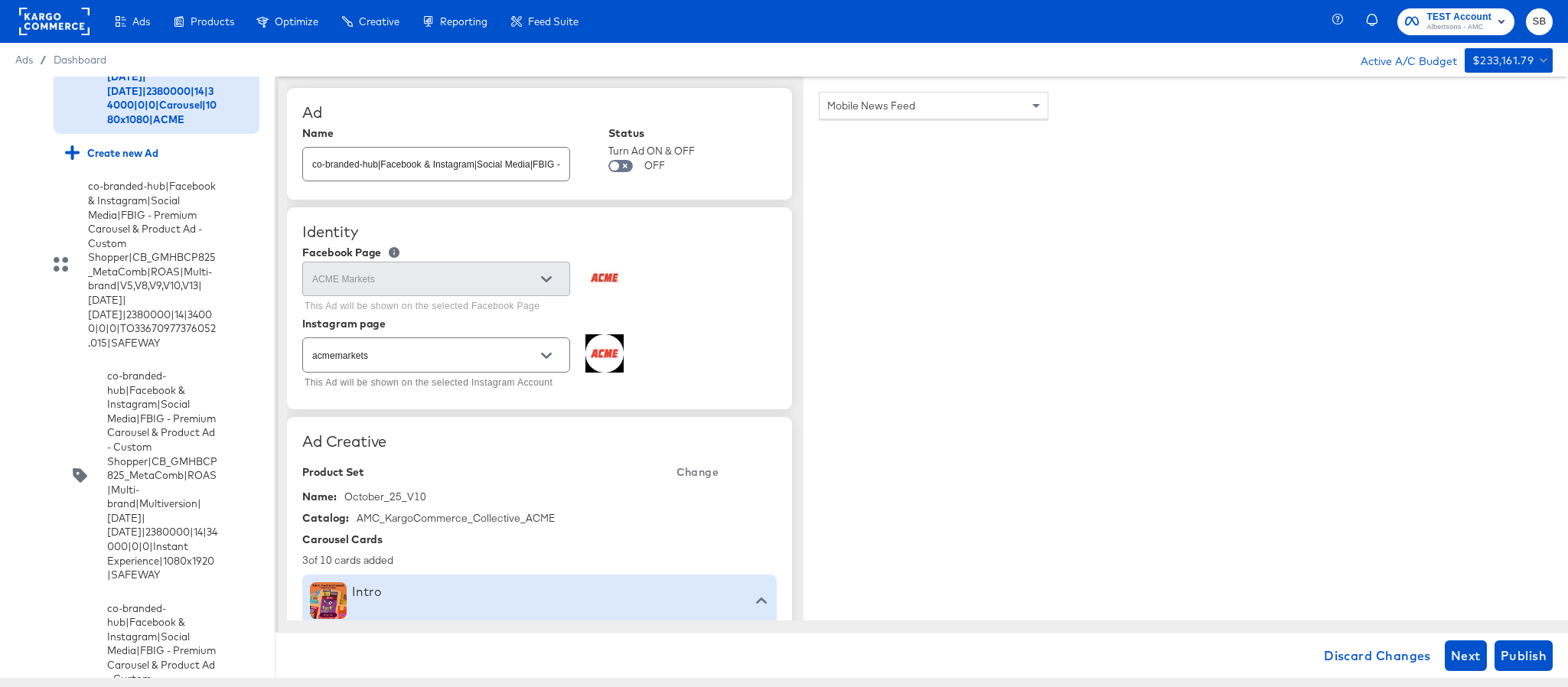
type input "https://www.acmemarkets.com/lp/baby-products-supplies.html"
type textarea "x"
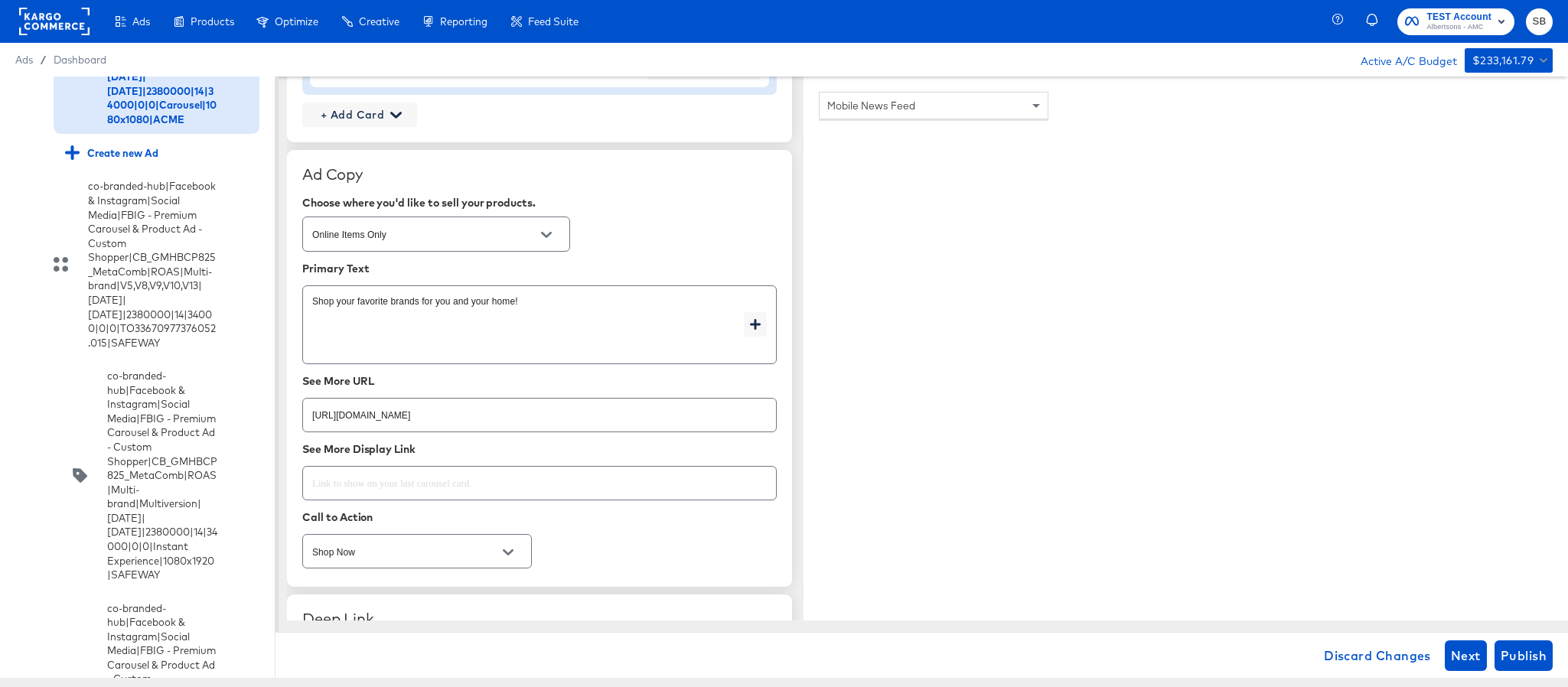
scroll to position [2411, 0]
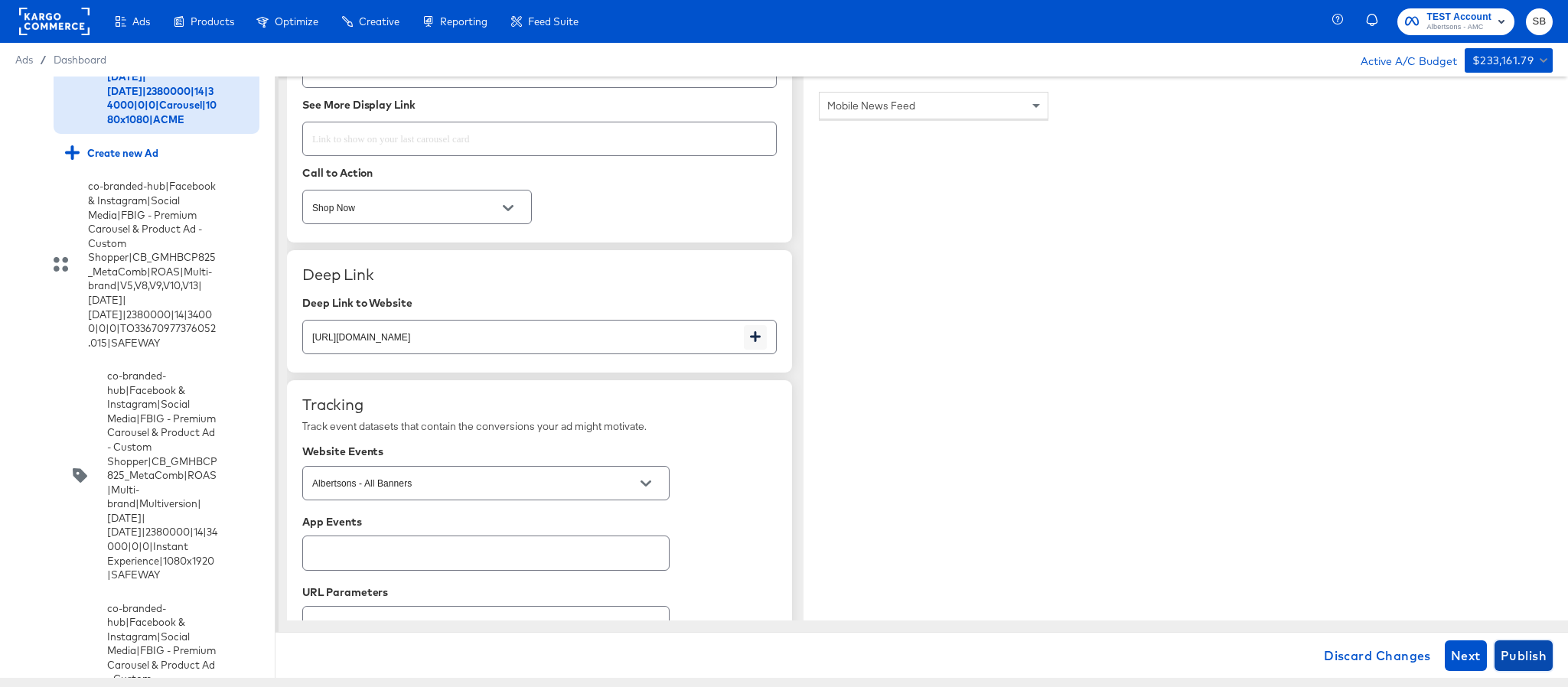
click at [1530, 659] on span "Publish" at bounding box center [1523, 656] width 46 height 22
type textarea "x"
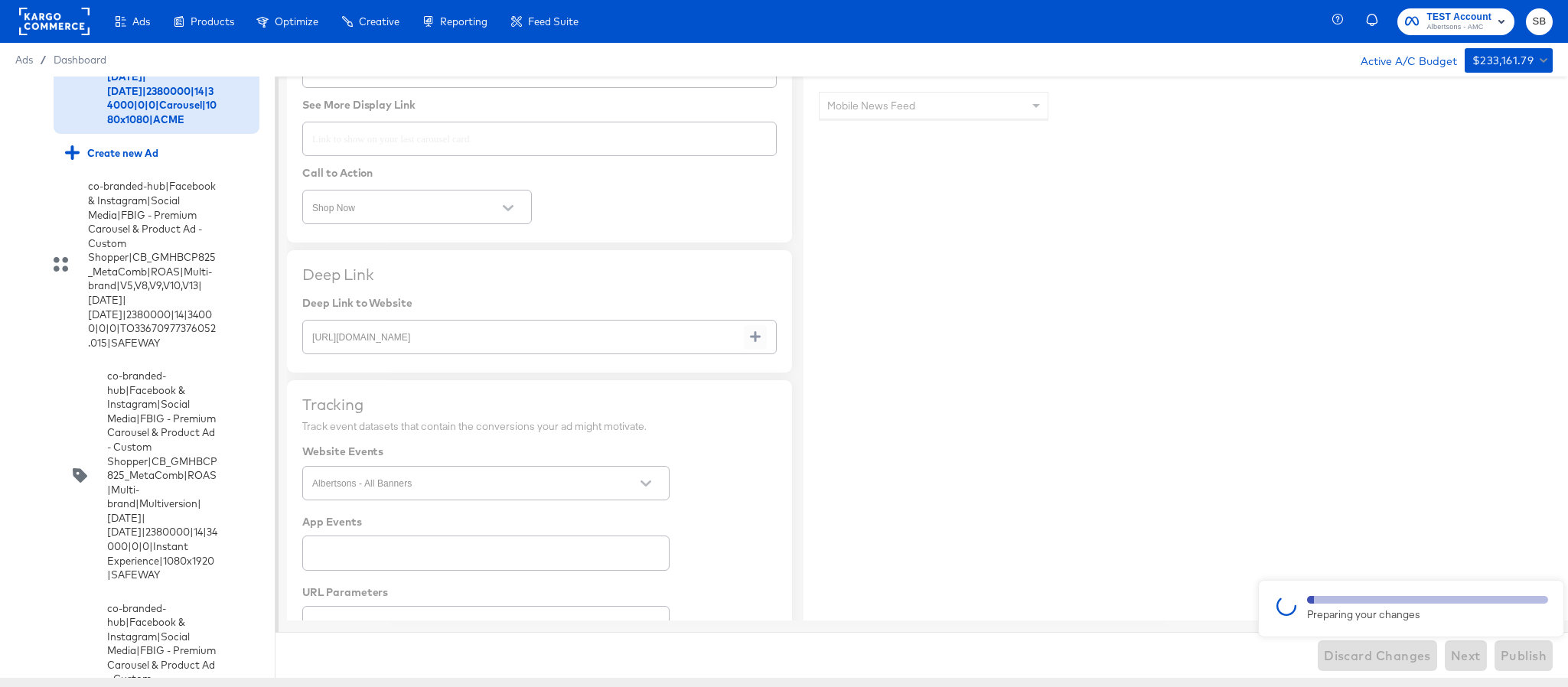
type textarea "x"
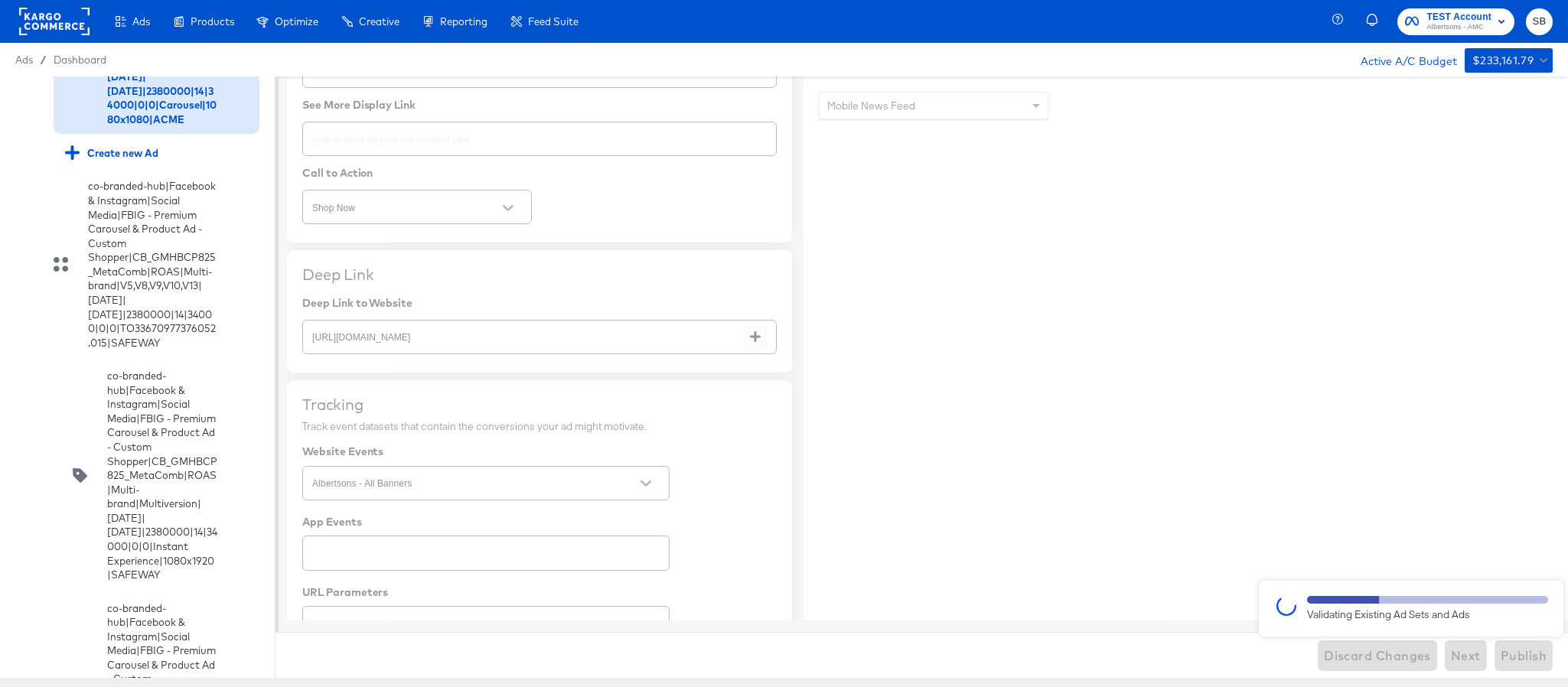
type textarea "x"
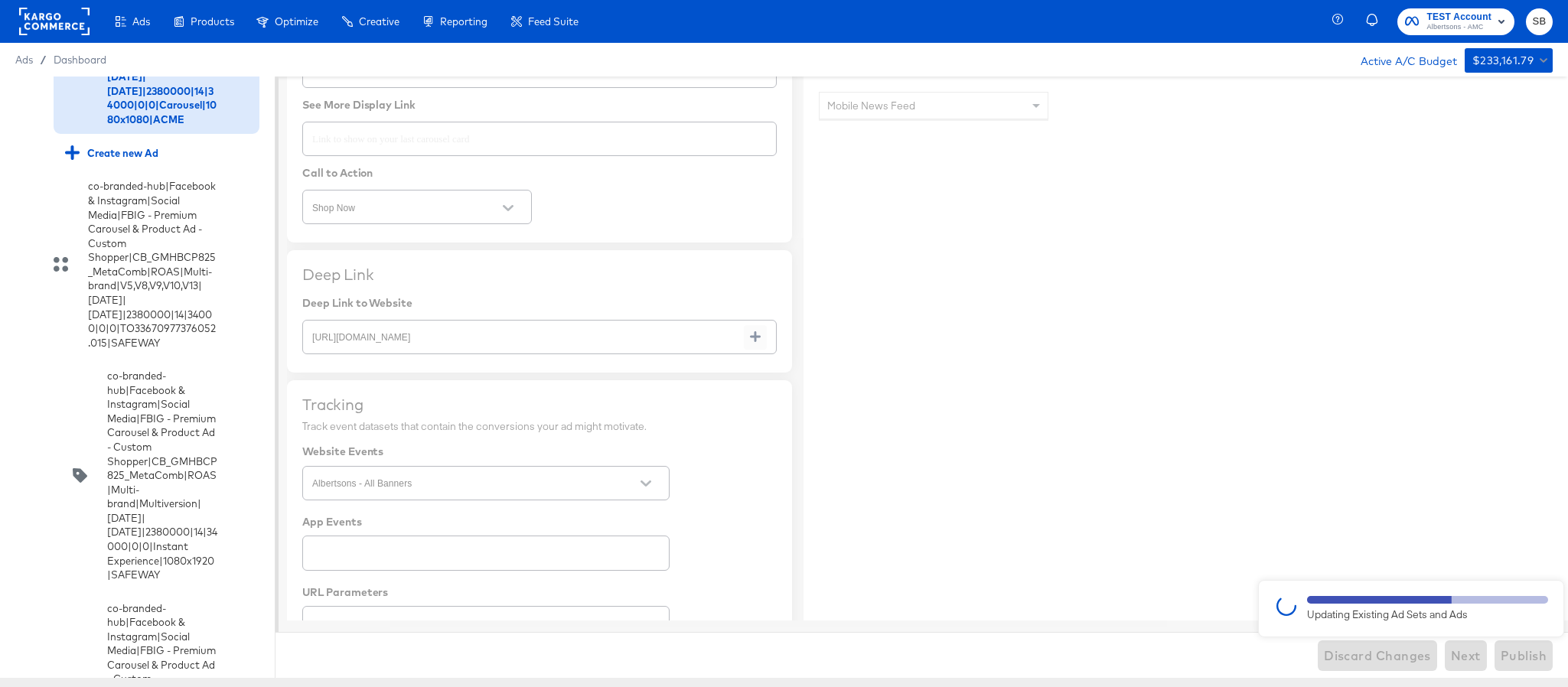
type textarea "x"
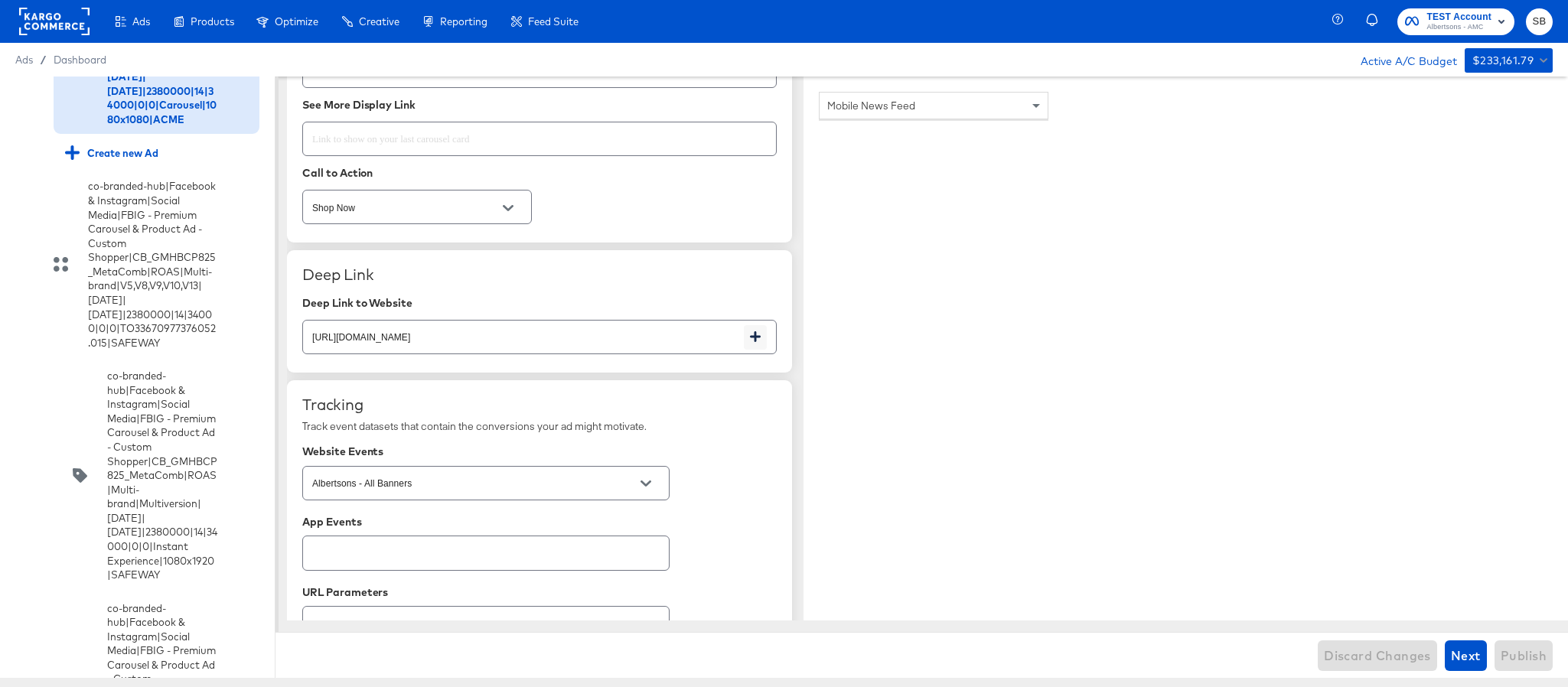
type textarea "x"
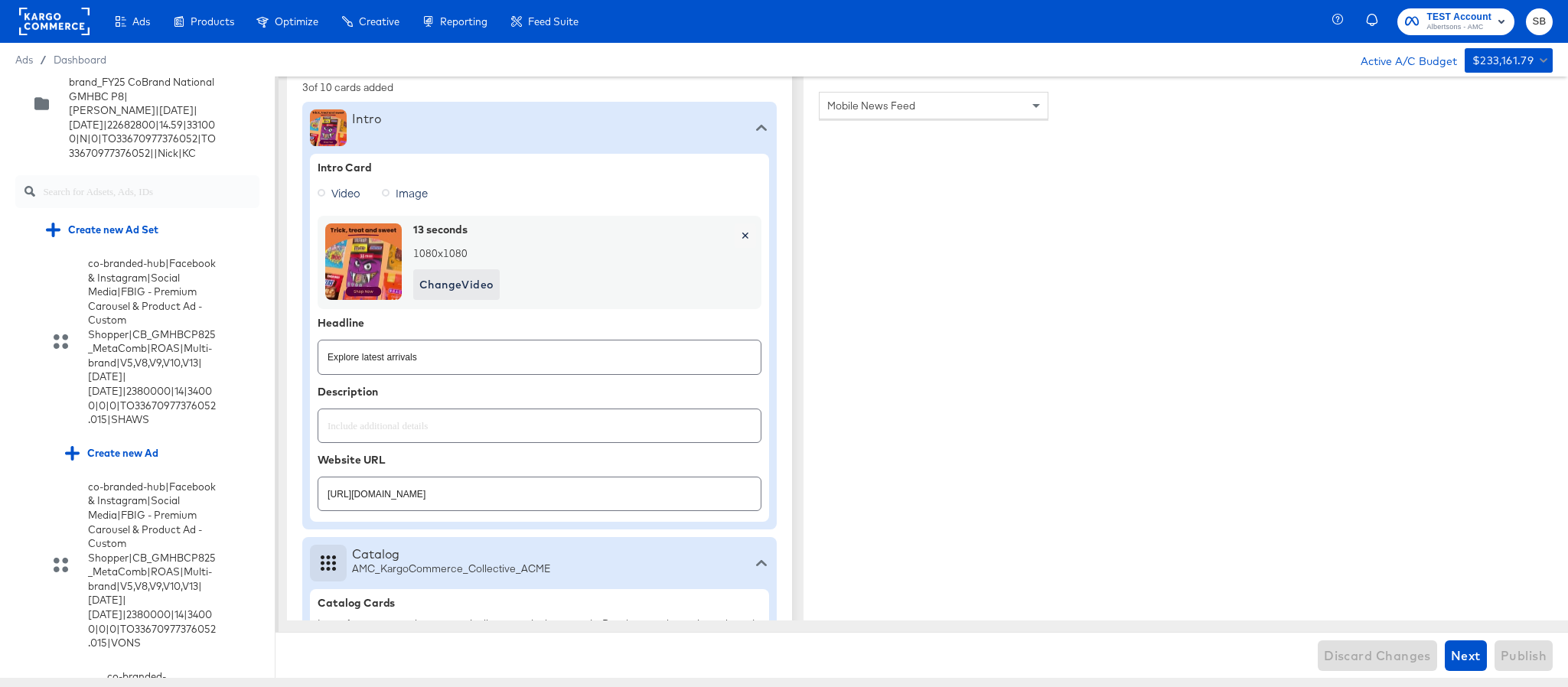
scroll to position [459, 0]
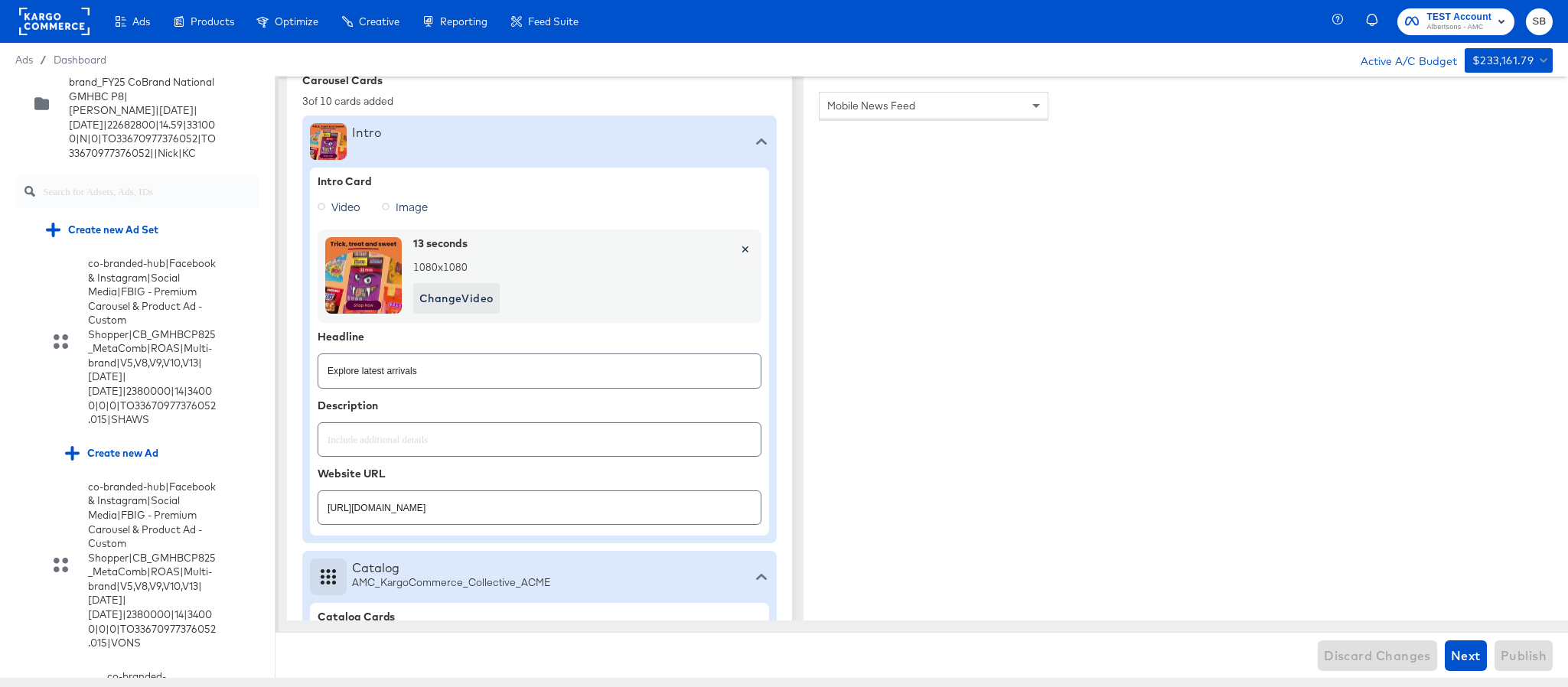
click at [379, 270] on img at bounding box center [364, 275] width 76 height 76
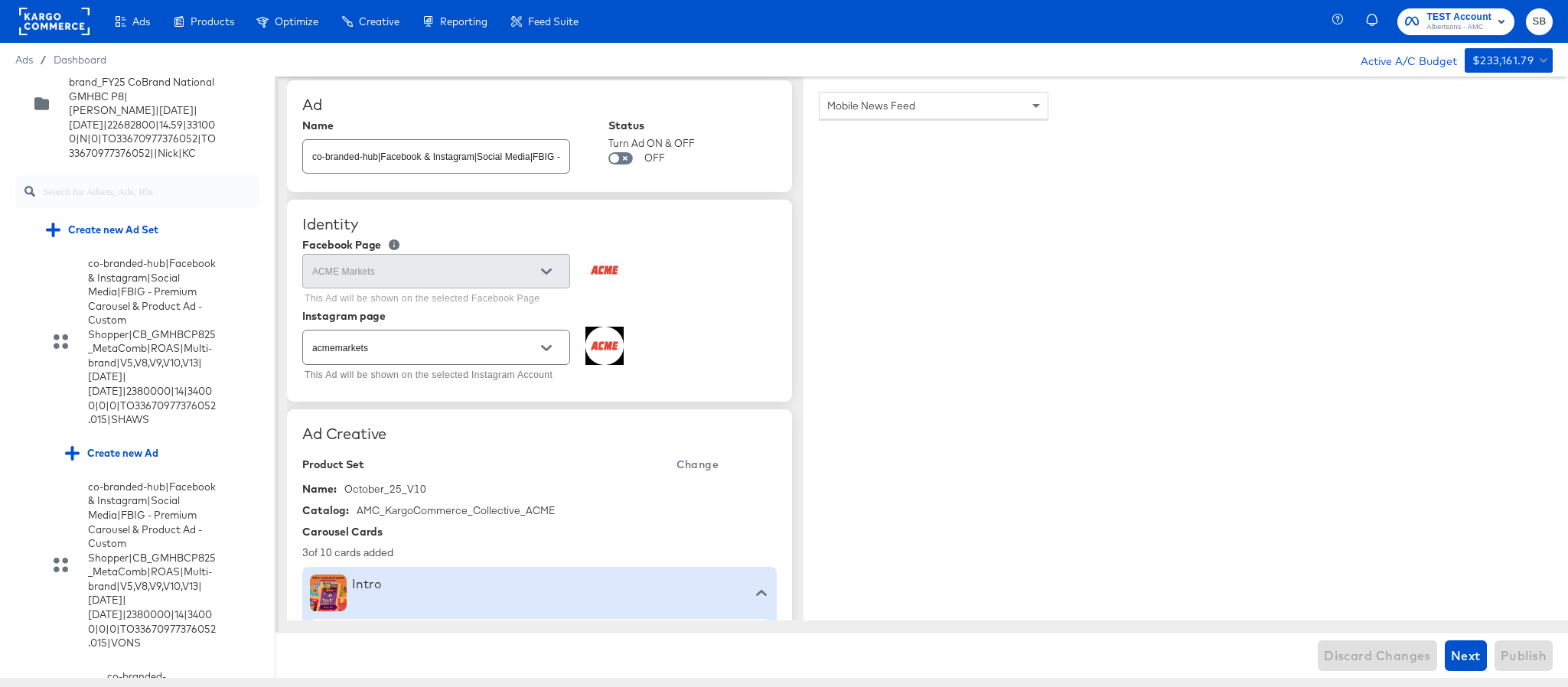
scroll to position [0, 0]
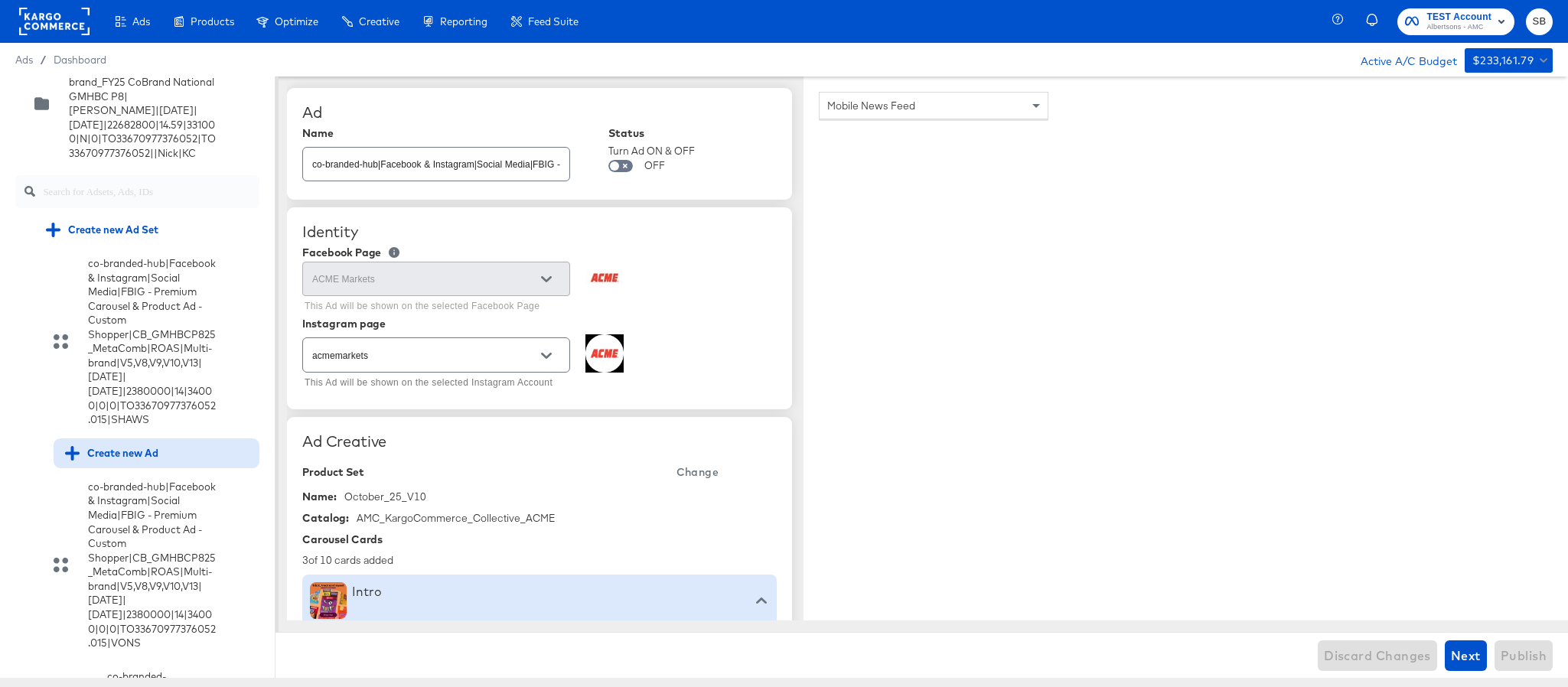
click at [118, 469] on div "Create new Ad" at bounding box center [156, 453] width 206 height 30
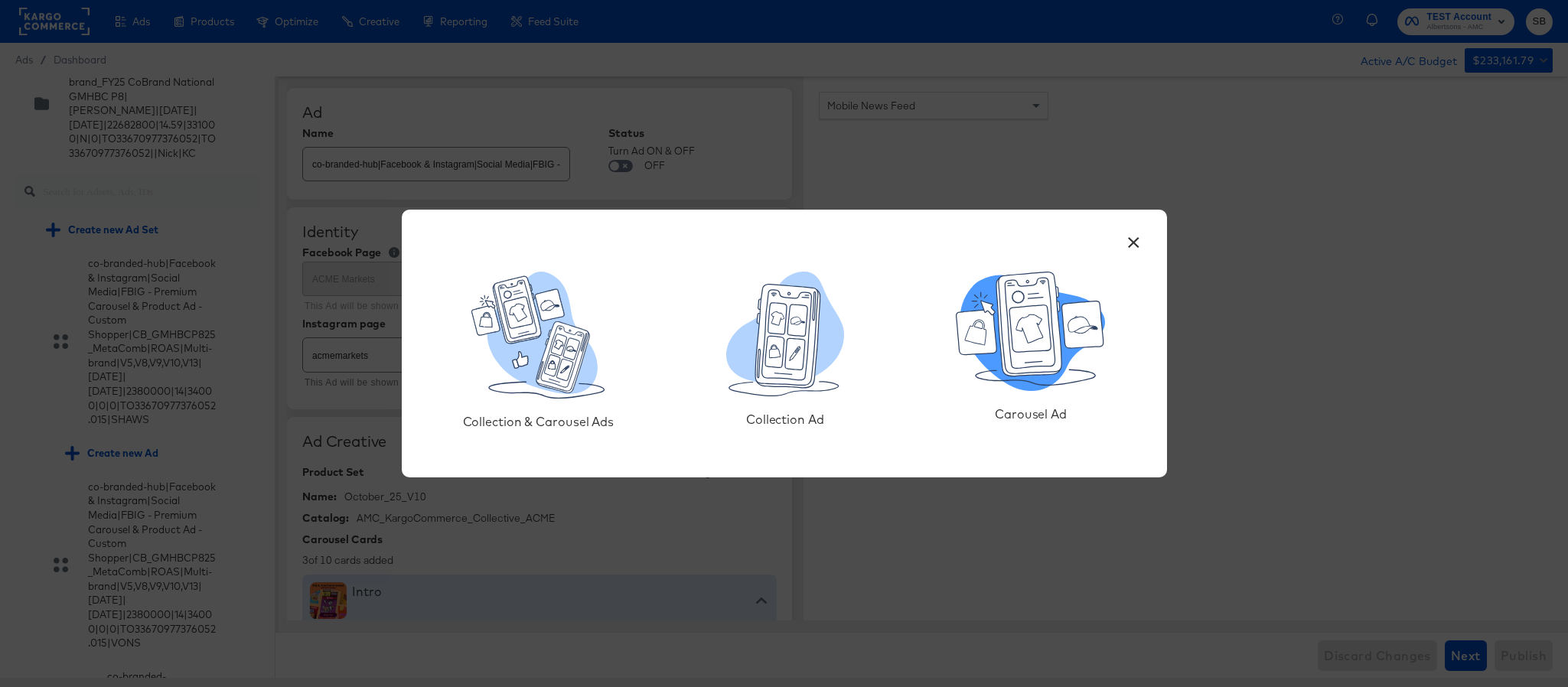
click at [1037, 372] on icon at bounding box center [1029, 325] width 65 height 104
type textarea "x"
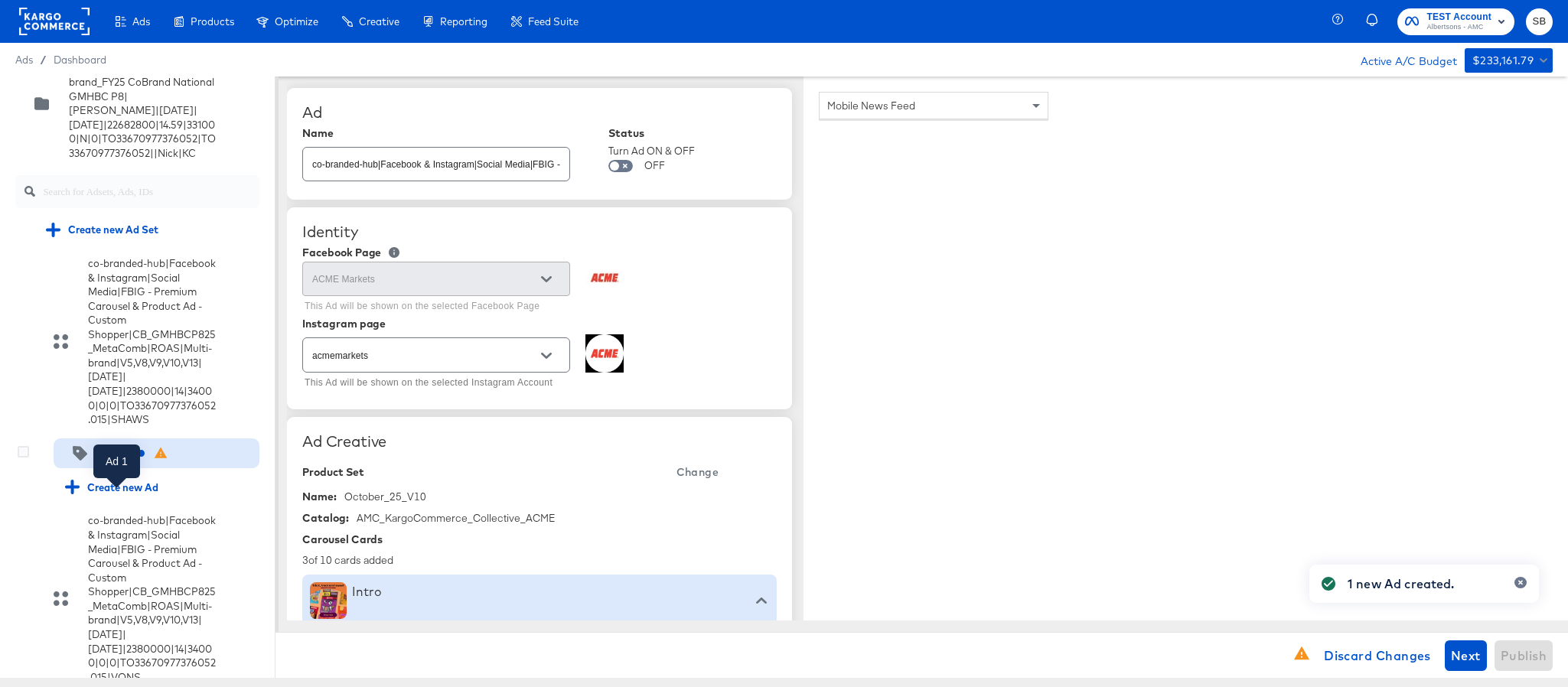
click at [122, 461] on div "Ad 1" at bounding box center [117, 453] width 19 height 15
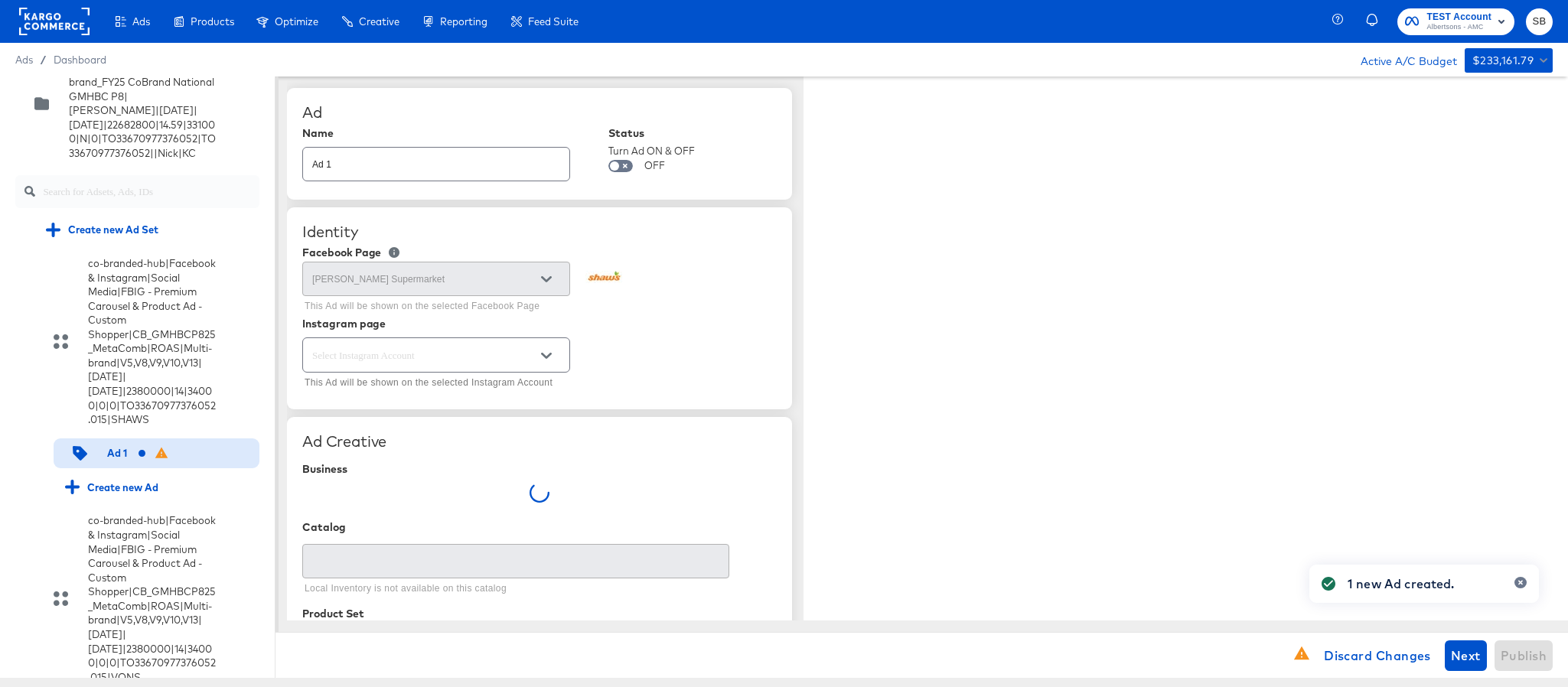
type textarea "x"
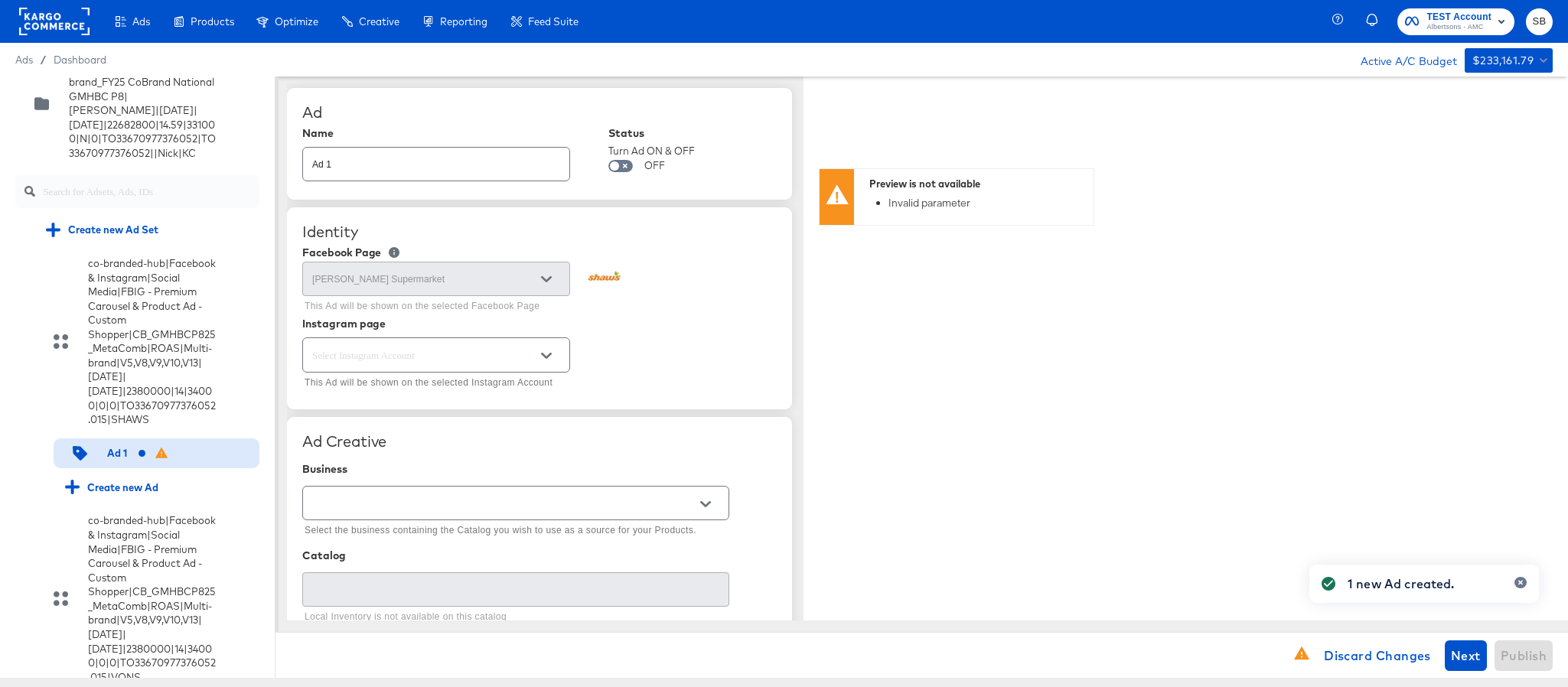
click at [466, 173] on input "Ad 1" at bounding box center [436, 158] width 267 height 33
paste input "co-branded-hub|Facebook & Instagram|Social Media|FBIG - Premium Carousel & Prod…"
type input "co-branded-hub|Facebook & Instagram|Social Media|FBIG - Premium Carousel & Prod…"
type textarea "x"
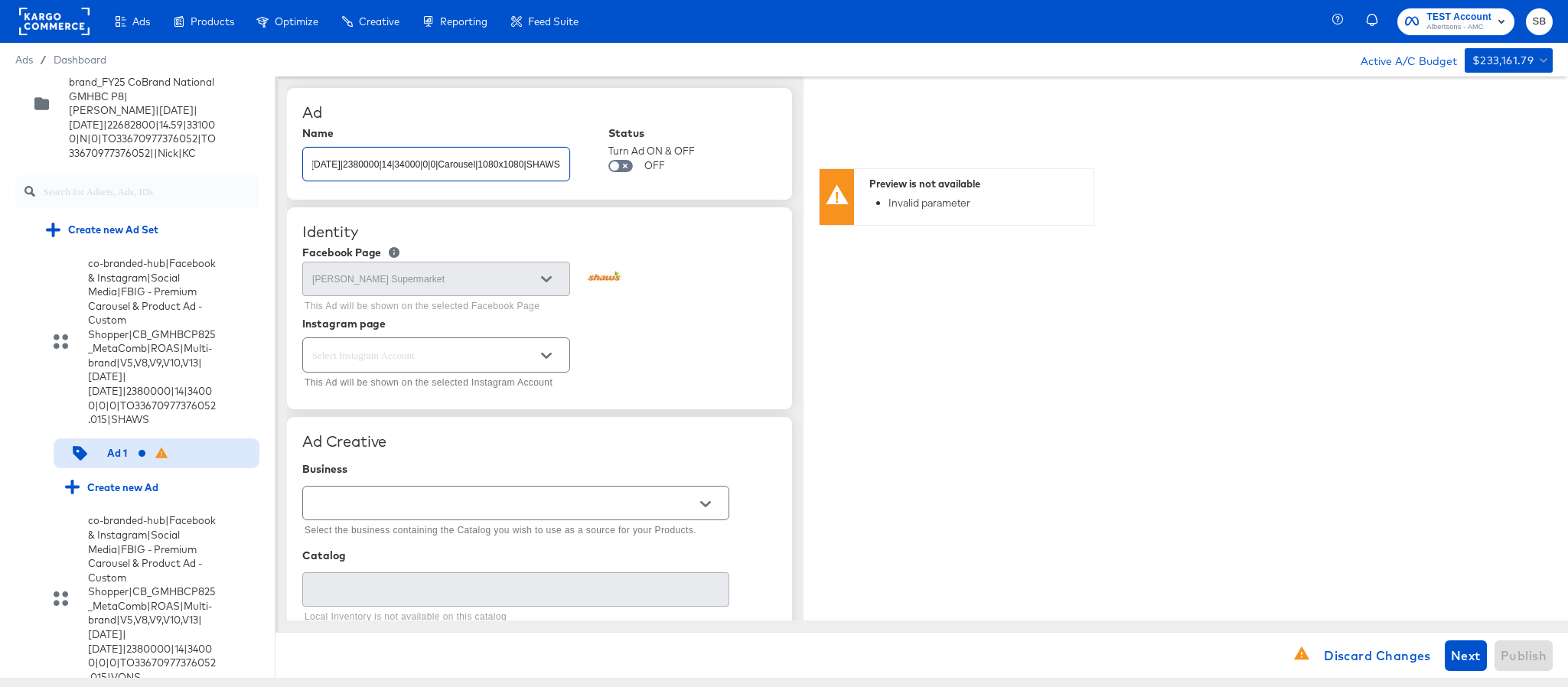
click at [446, 359] on input "text" at bounding box center [424, 355] width 230 height 18
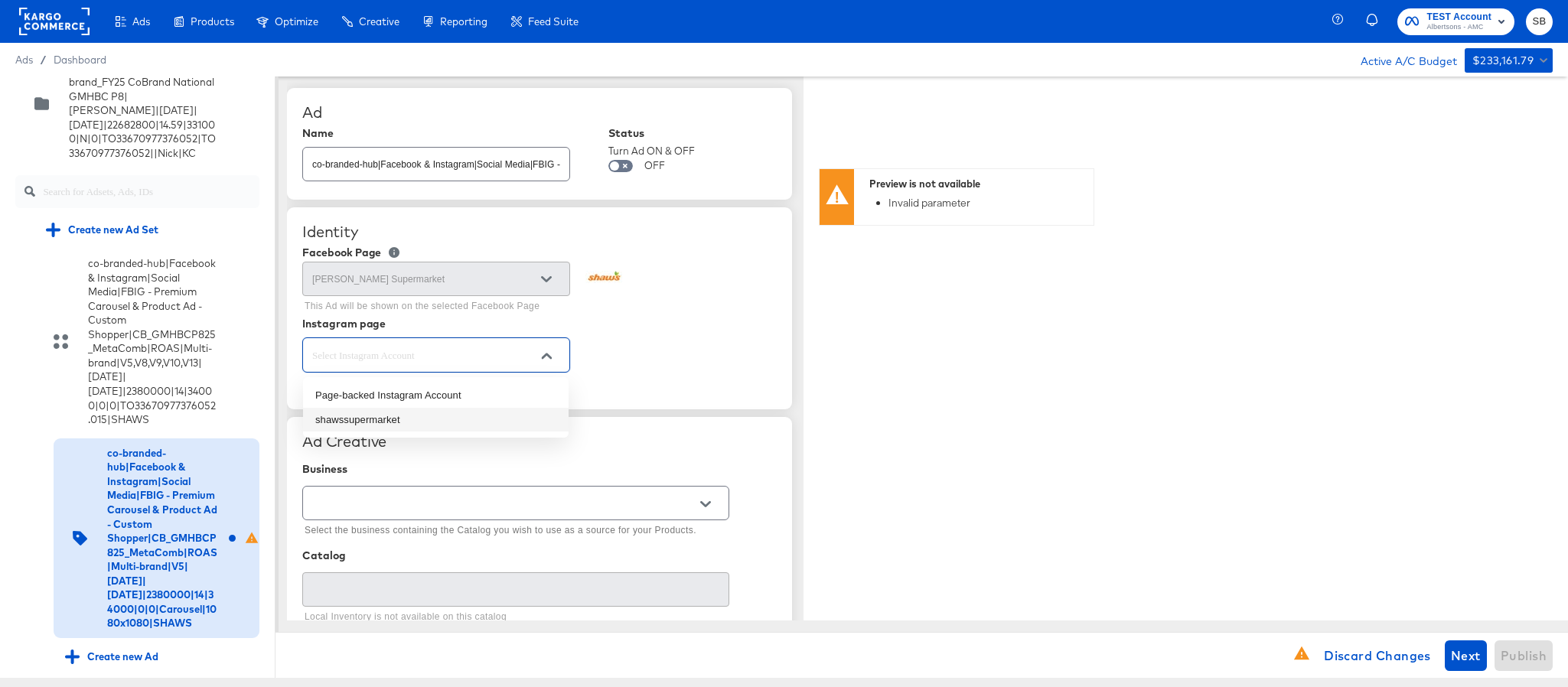
click at [466, 424] on li "shawssupermarket" at bounding box center [436, 420] width 266 height 25
type input "shawssupermarket"
type textarea "x"
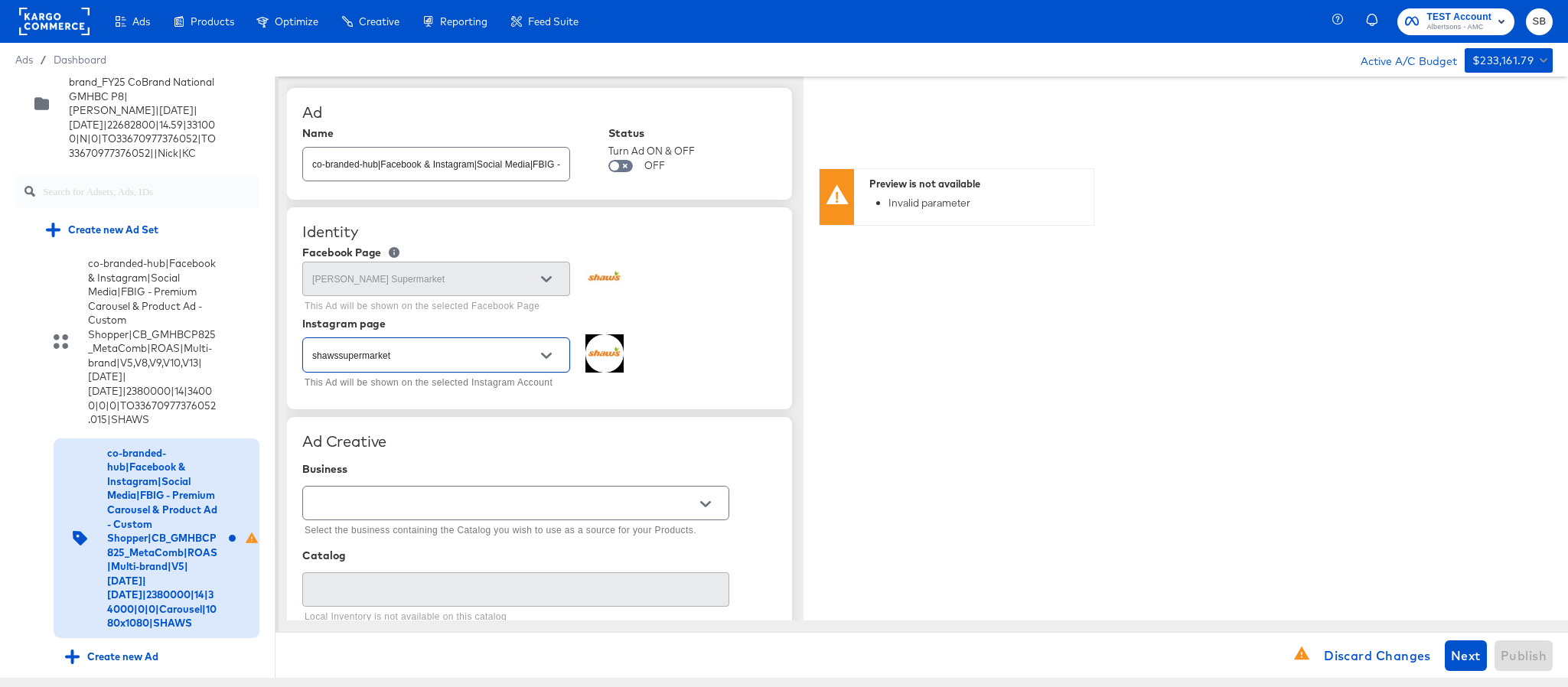
click at [485, 503] on input "text" at bounding box center [504, 504] width 389 height 18
click at [472, 568] on li "Kargo Commerce - Formerly StitcherAds" at bounding box center [515, 570] width 425 height 25
type input "Kargo Commerce - Formerly StitcherAds"
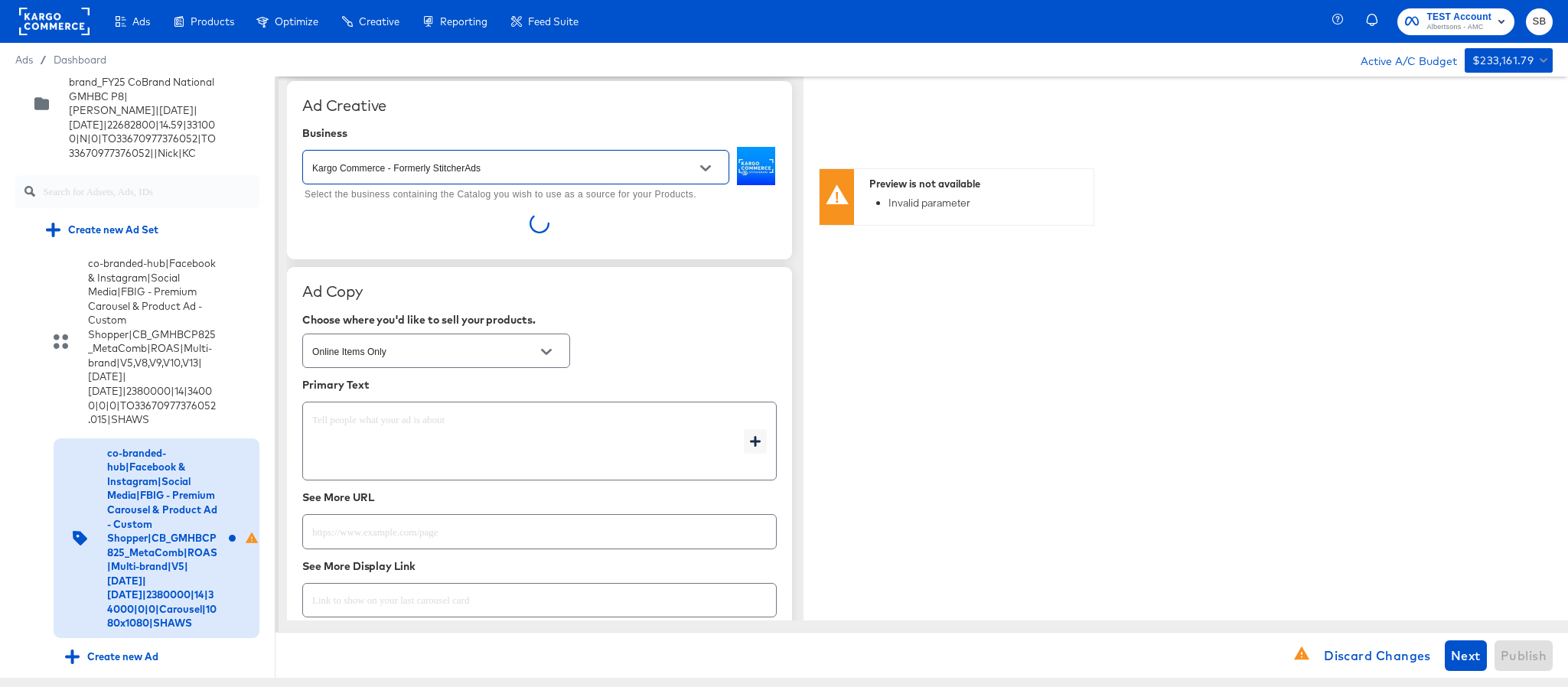
scroll to position [459, 0]
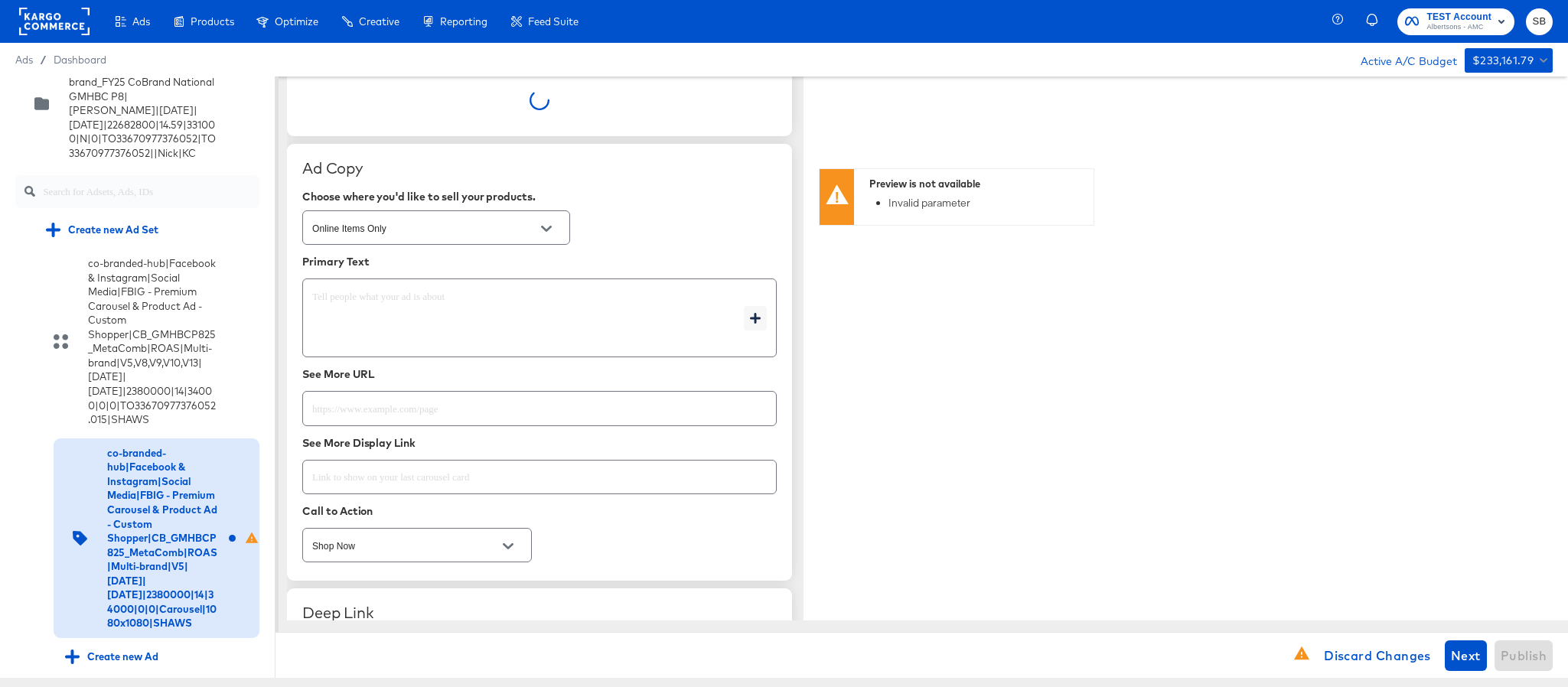
click at [496, 419] on input "text" at bounding box center [539, 402] width 473 height 33
paste input "https://www.shaws.com/shop/aisles/personal-care-health.html"
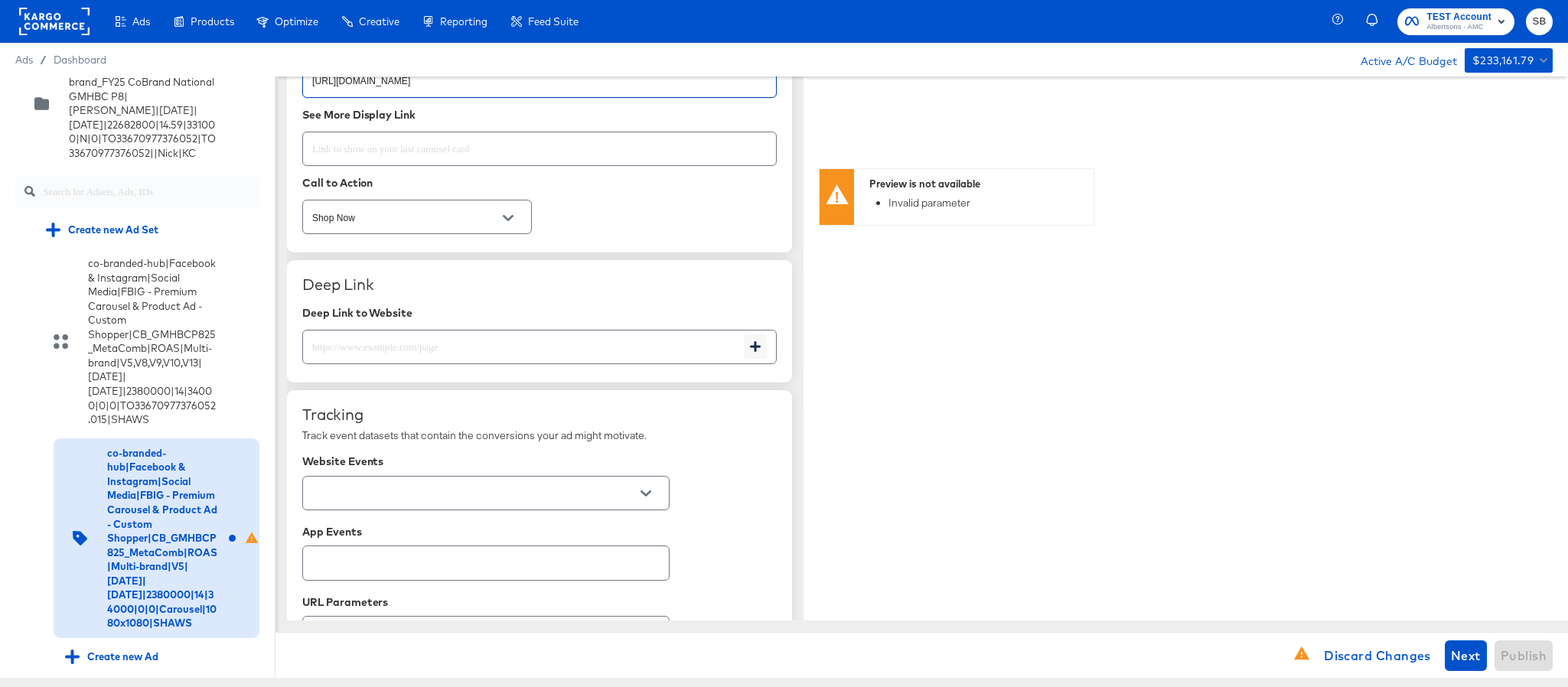
scroll to position [919, 0]
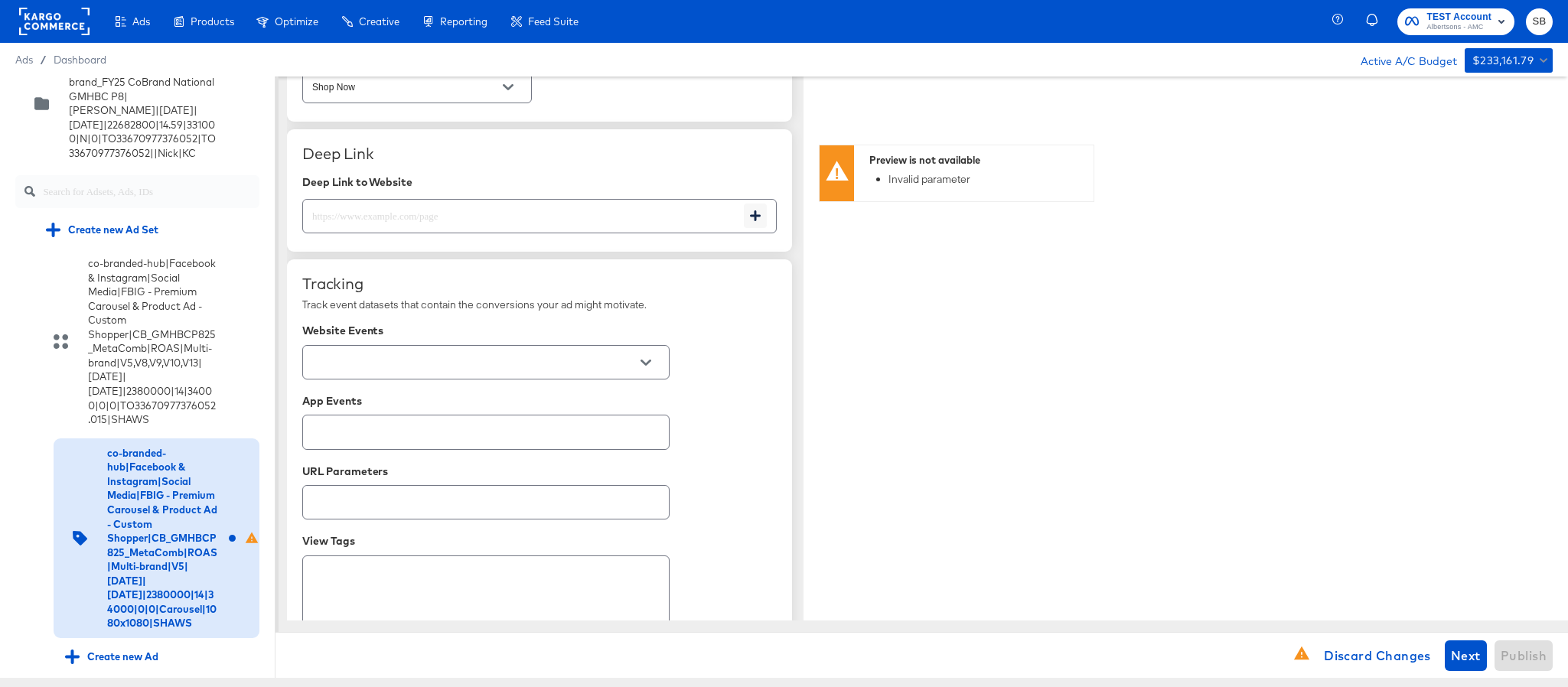
type input "https://www.shaws.com/shop/aisles/personal-care-health.html"
type textarea "x"
click at [538, 216] on input "text" at bounding box center [523, 210] width 441 height 33
paste input "https://www.shaws.com/shop/aisles/personal-care-health.html"
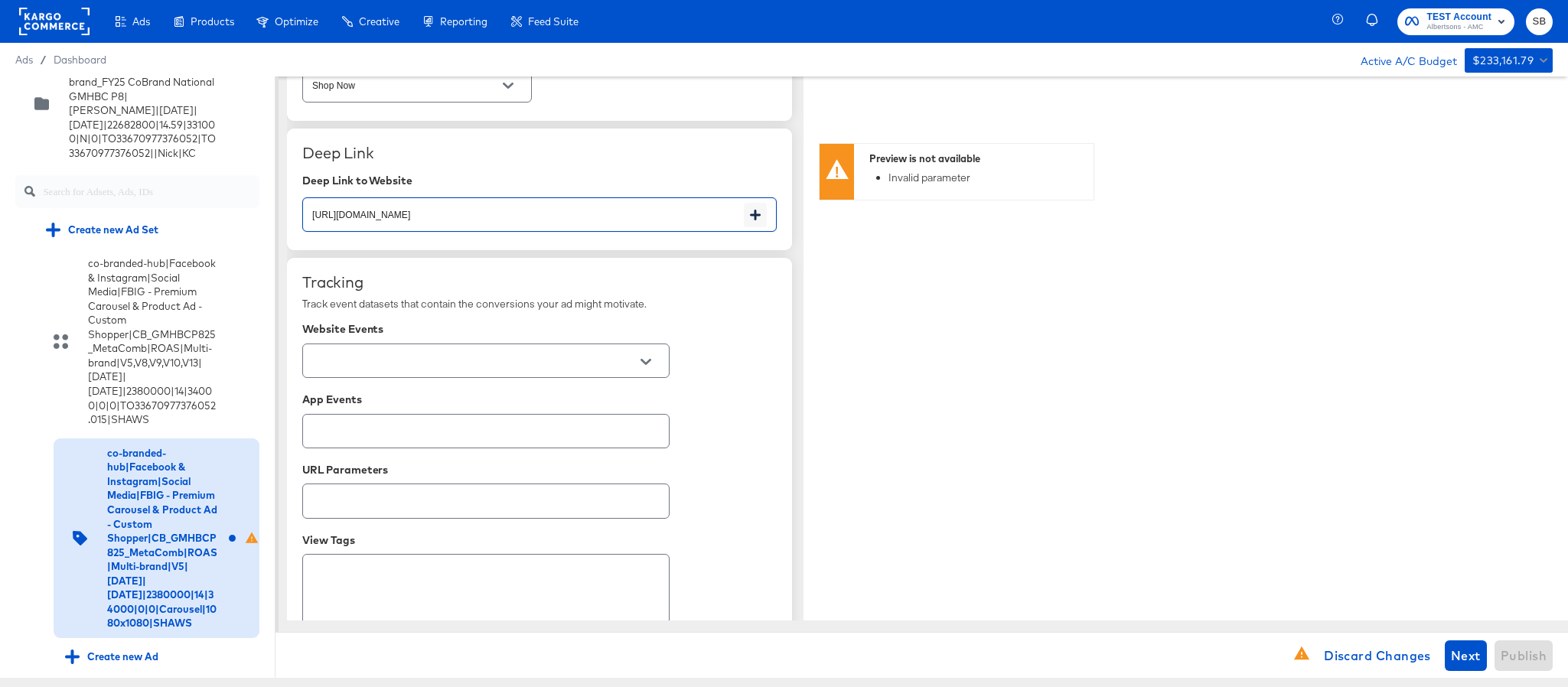
click at [618, 358] on div at bounding box center [486, 361] width 368 height 34
type input "https://www.shaws.com/shop/aisles/personal-care-health.html"
click at [638, 371] on button "Open" at bounding box center [646, 362] width 23 height 23
click at [464, 414] on li "Albertsons - All Banners" at bounding box center [486, 408] width 365 height 25
type textarea "x"
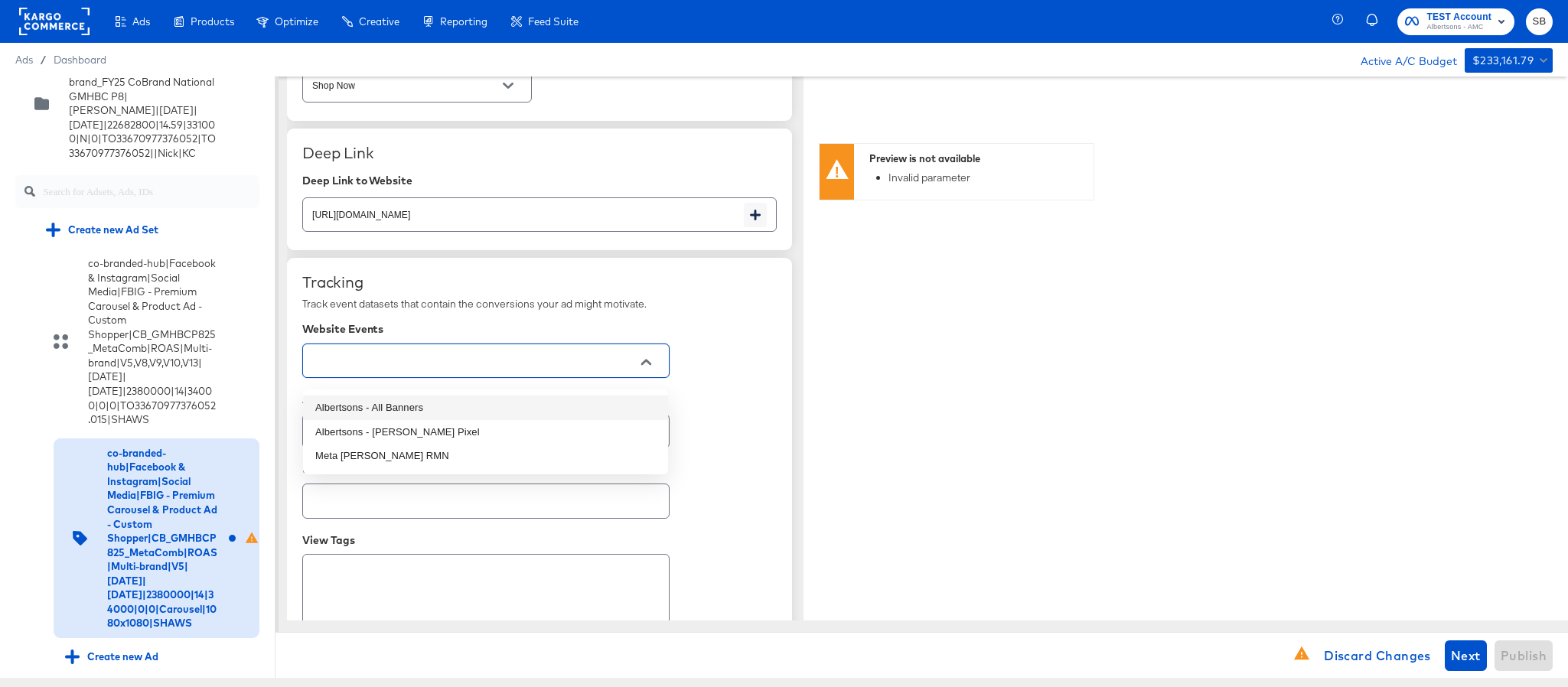
type input "Albertsons - All Banners"
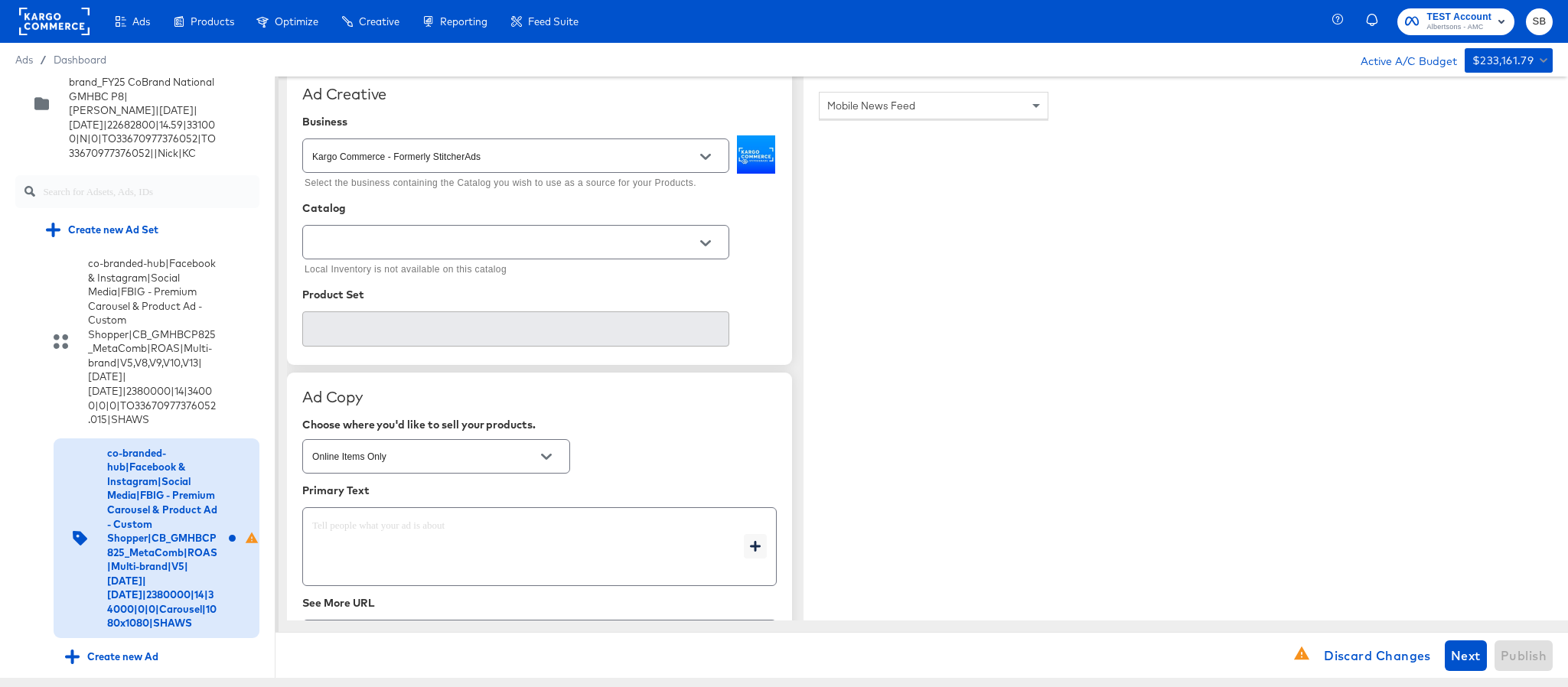
scroll to position [232, 0]
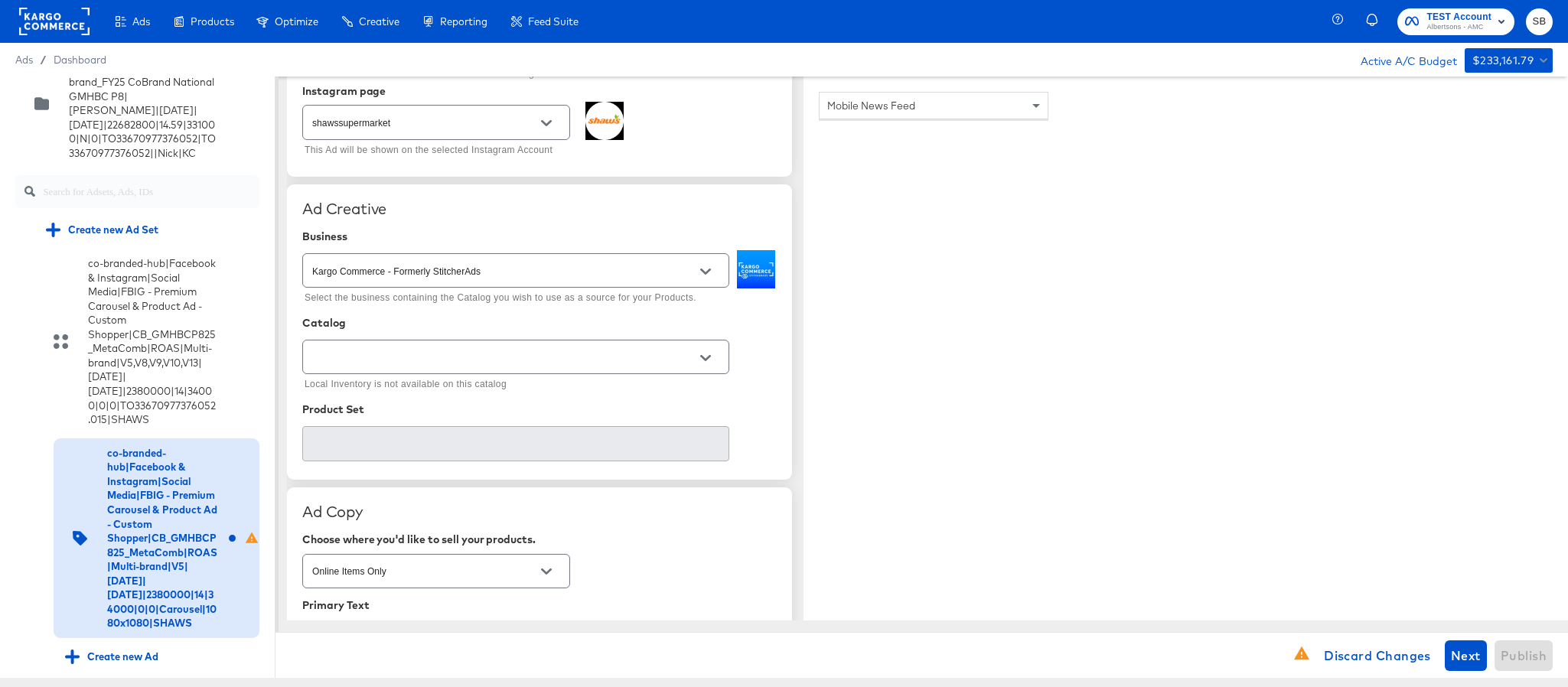
click at [621, 364] on input "text" at bounding box center [504, 357] width 389 height 18
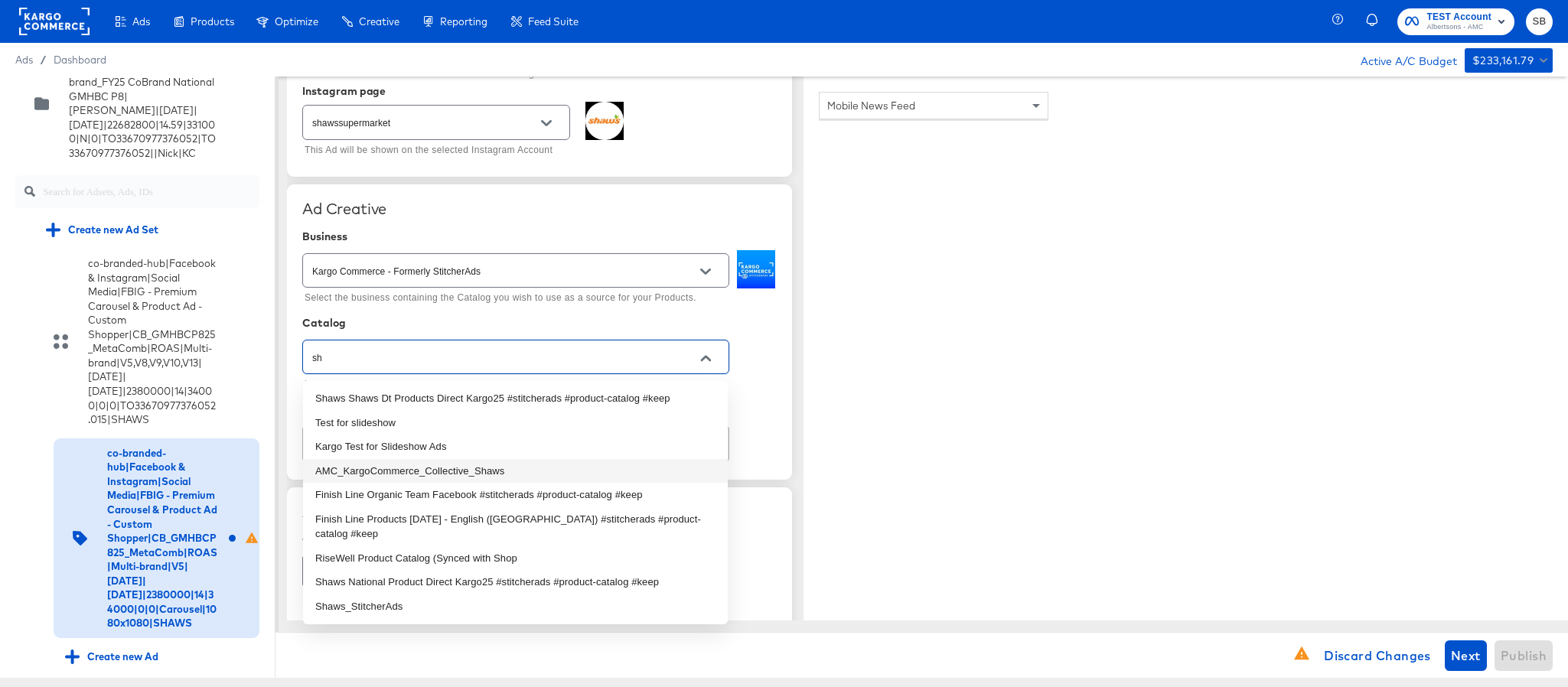
click at [474, 464] on li "AMC_KargoCommerce_Collective_Shaws" at bounding box center [515, 472] width 425 height 25
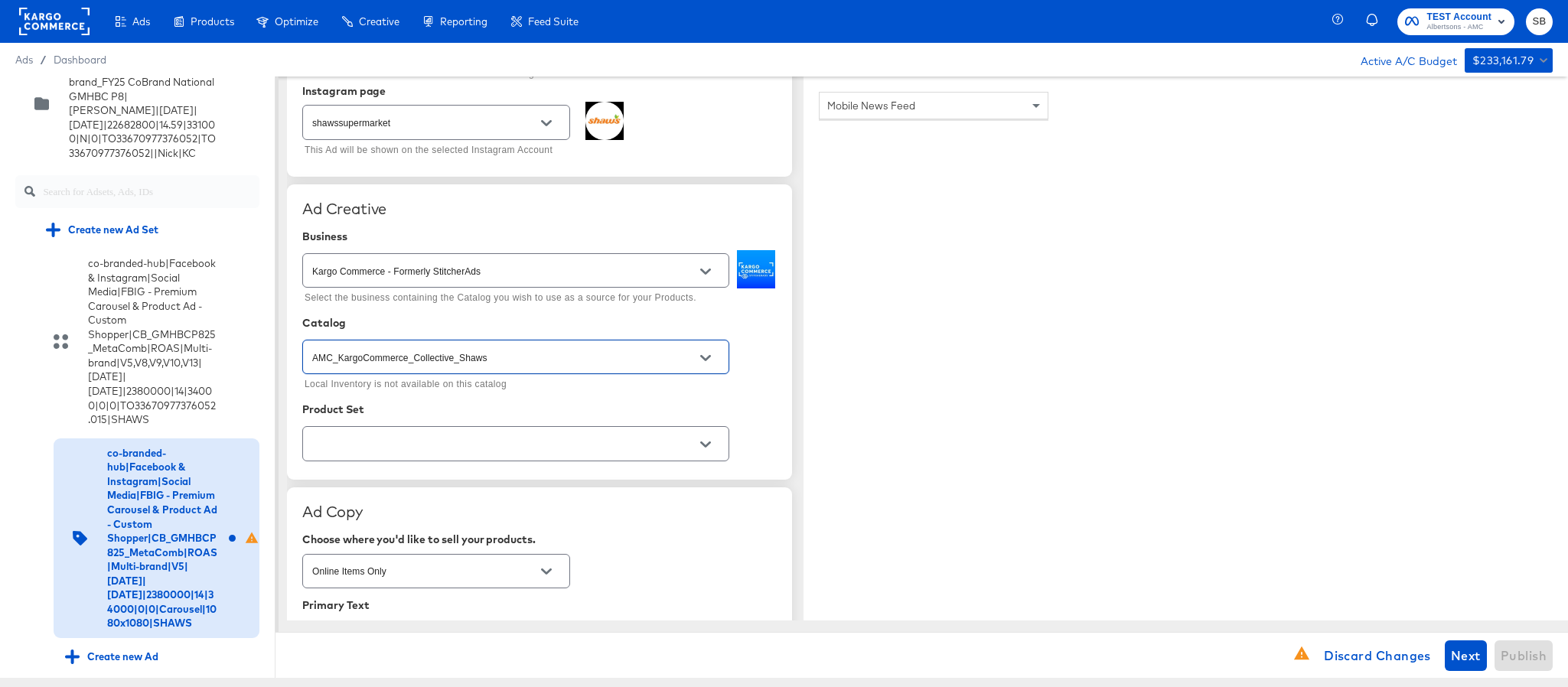
type input "AMC_KargoCommerce_Collective_Shaws"
click at [546, 453] on input "text" at bounding box center [504, 444] width 389 height 18
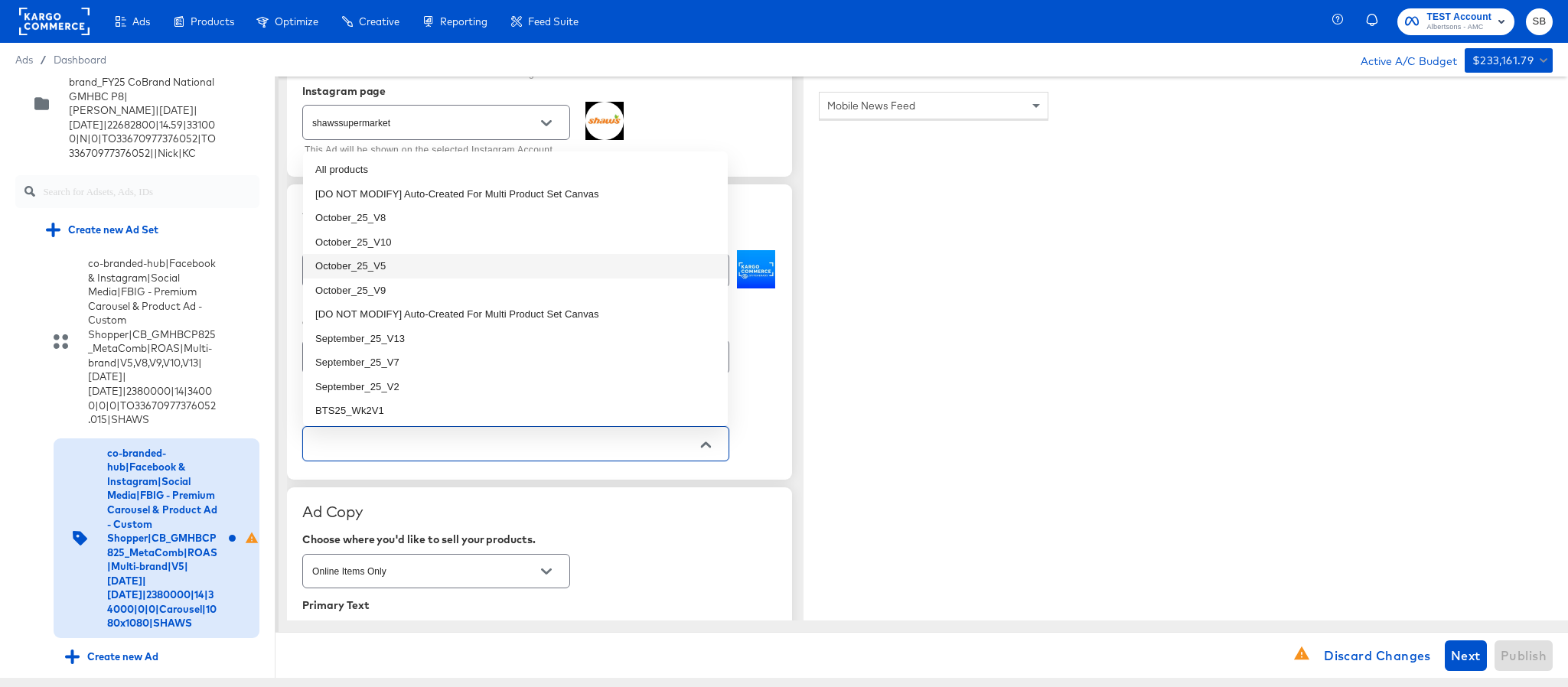
click at [467, 254] on li "October_25_V5" at bounding box center [515, 267] width 425 height 25
type textarea "x"
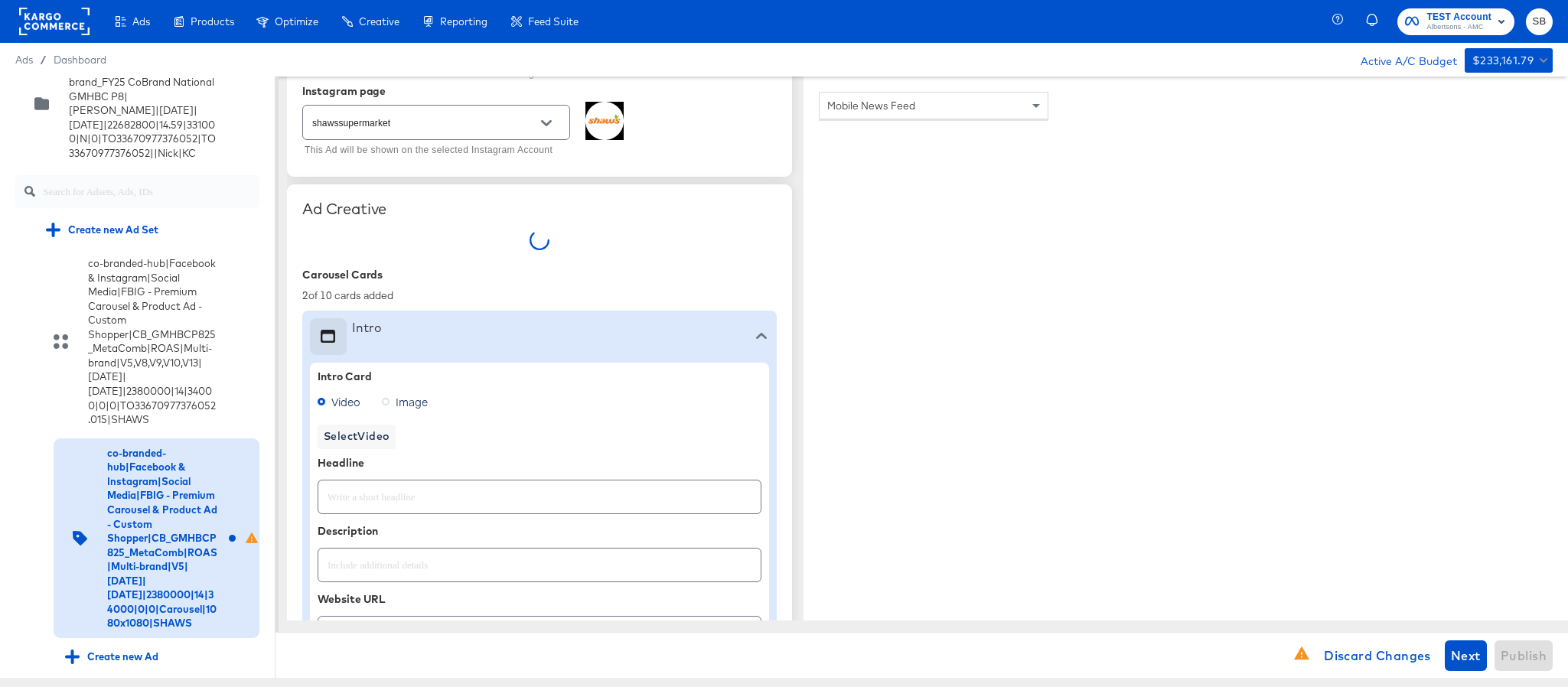
type textarea "x"
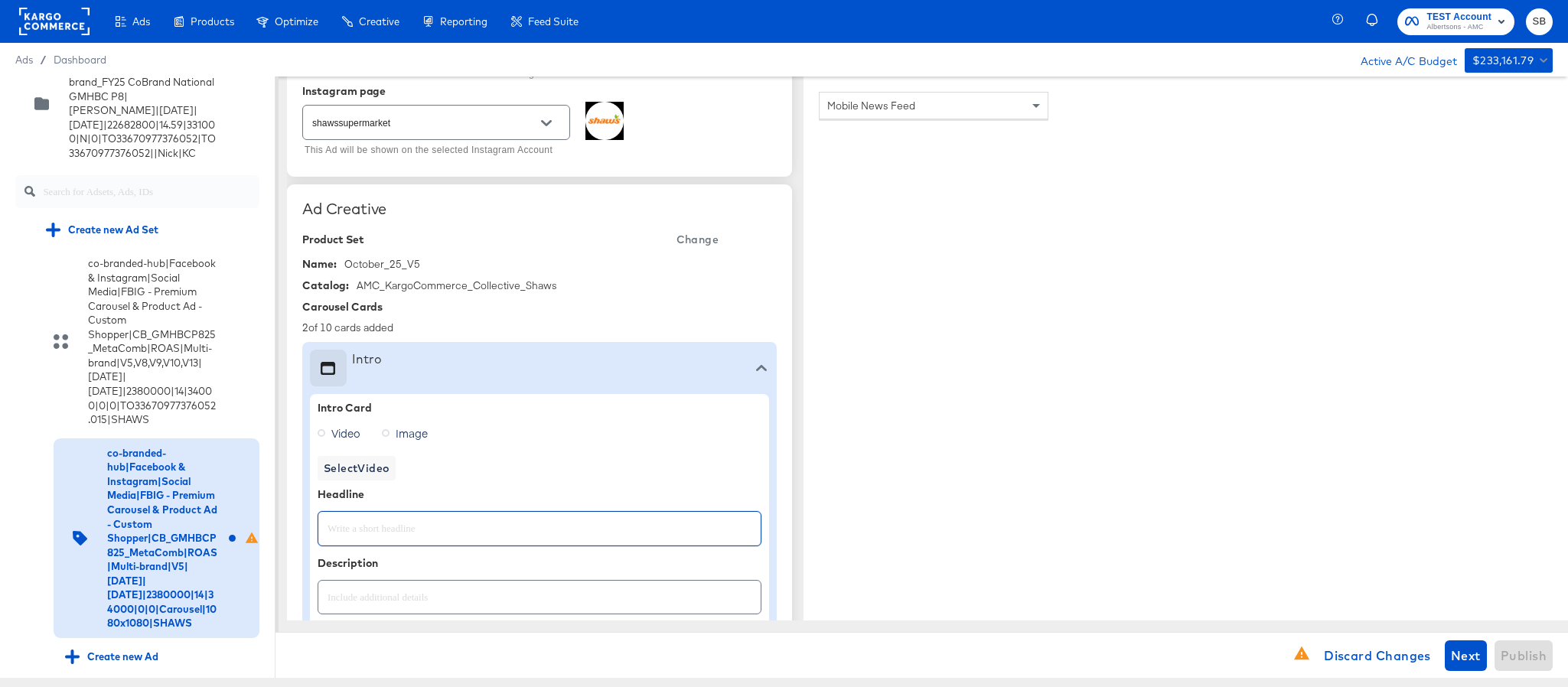
click at [411, 528] on input "text" at bounding box center [539, 522] width 442 height 33
paste input "Explore latest arrivals"
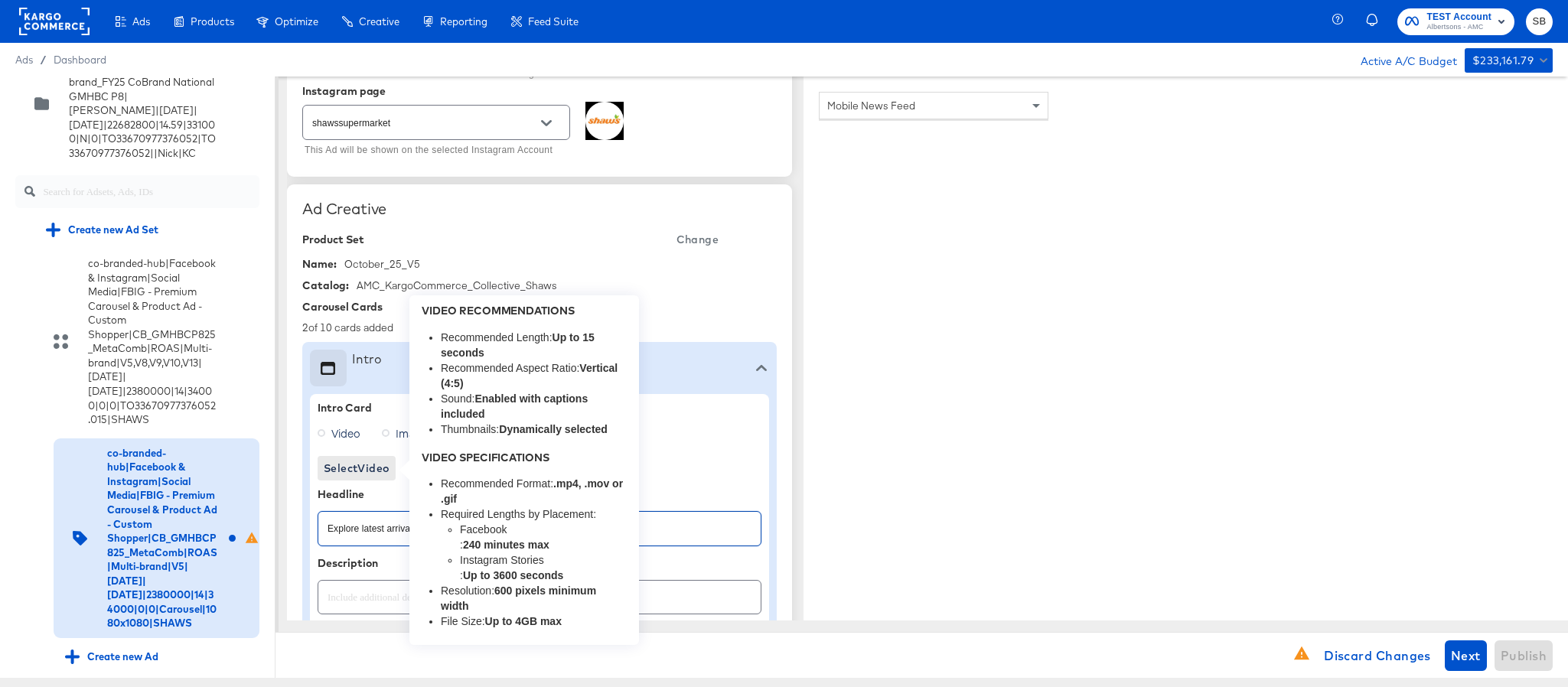
type input "Explore latest arrivals"
type textarea "x"
click at [340, 469] on span "Select Video" at bounding box center [357, 469] width 66 height 19
type textarea "x"
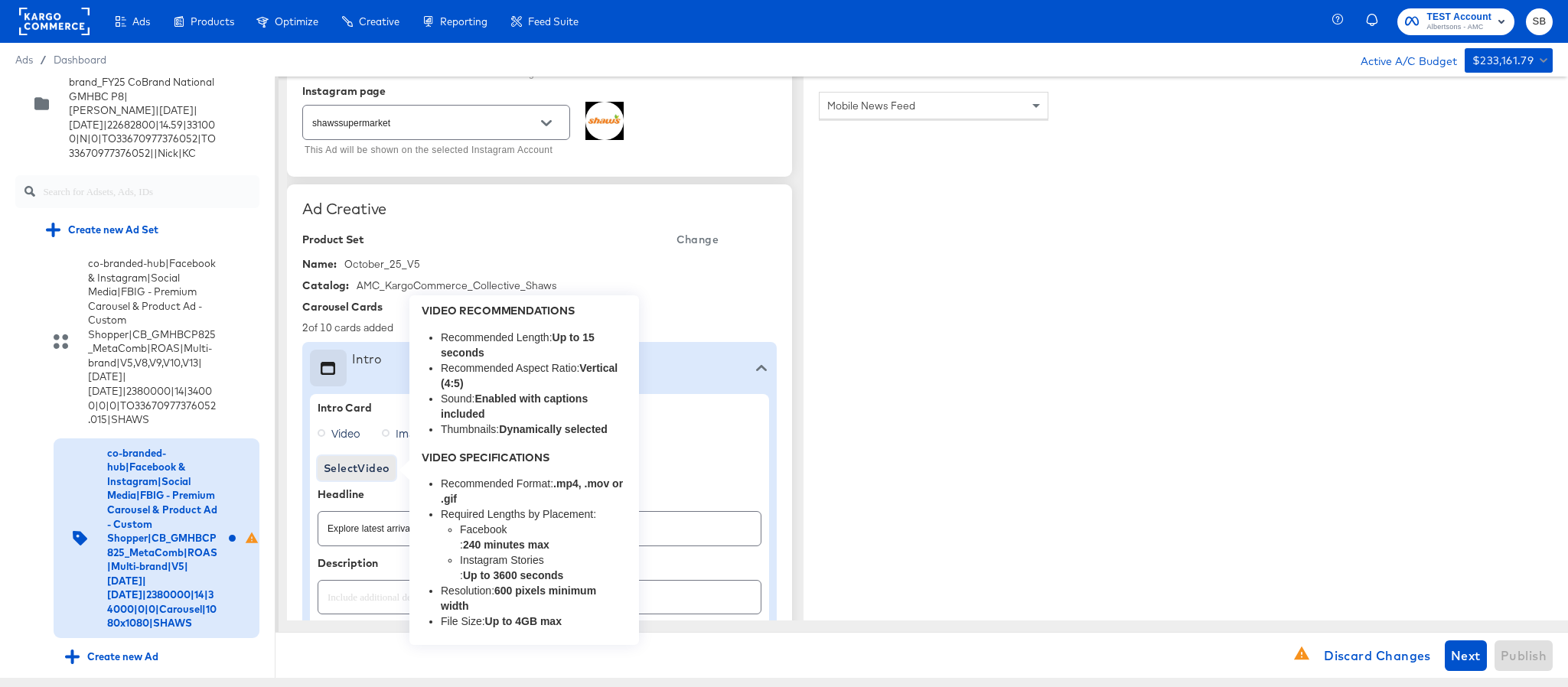
type textarea "x"
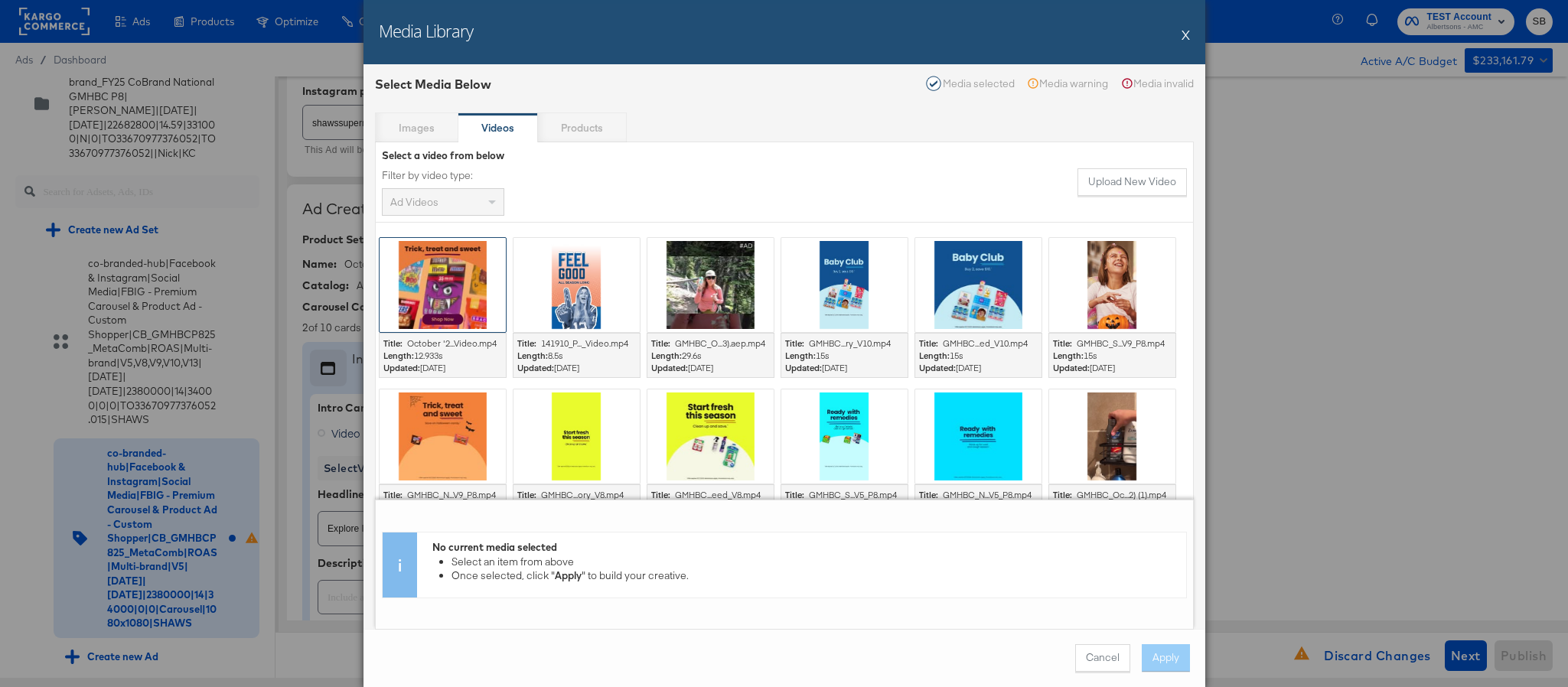
click at [423, 292] on div at bounding box center [442, 284] width 127 height 94
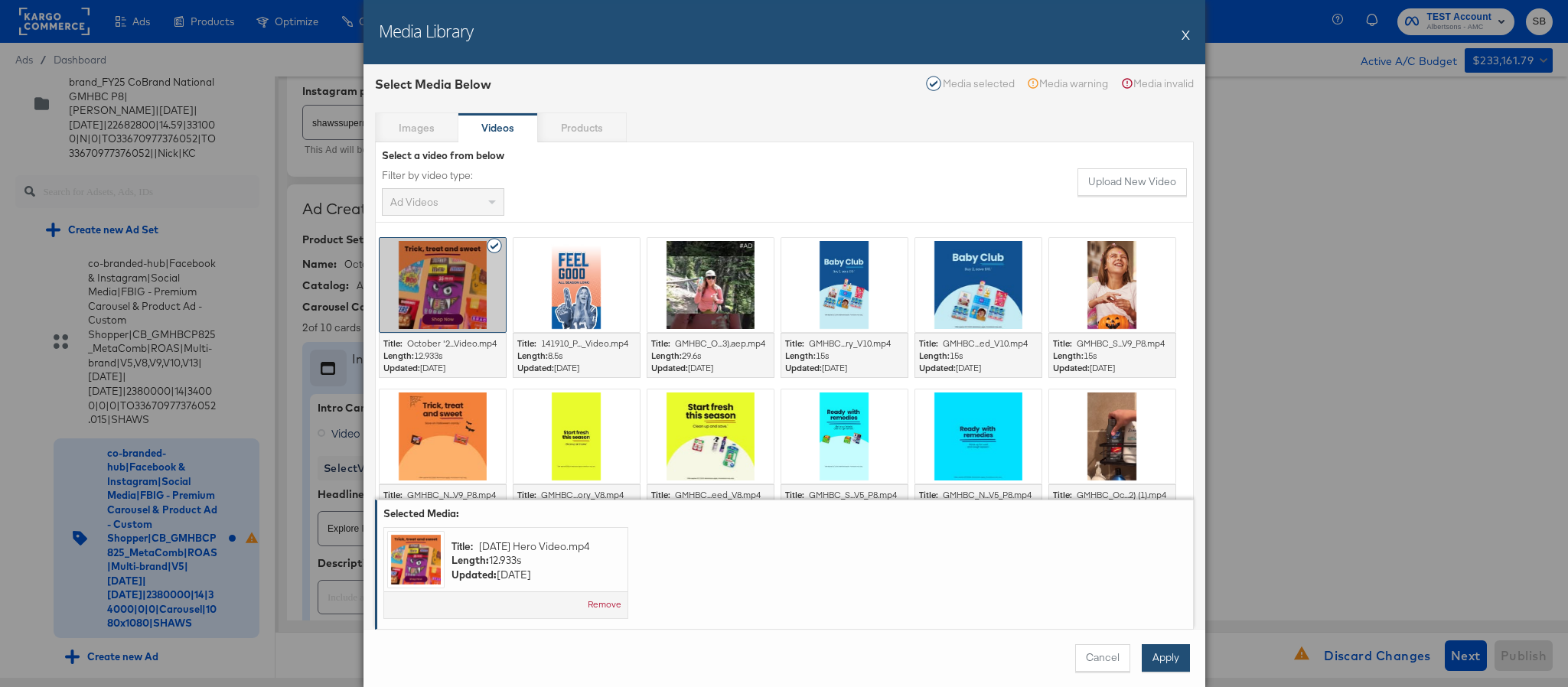
click at [1173, 657] on button "Apply" at bounding box center [1166, 657] width 48 height 27
type textarea "x"
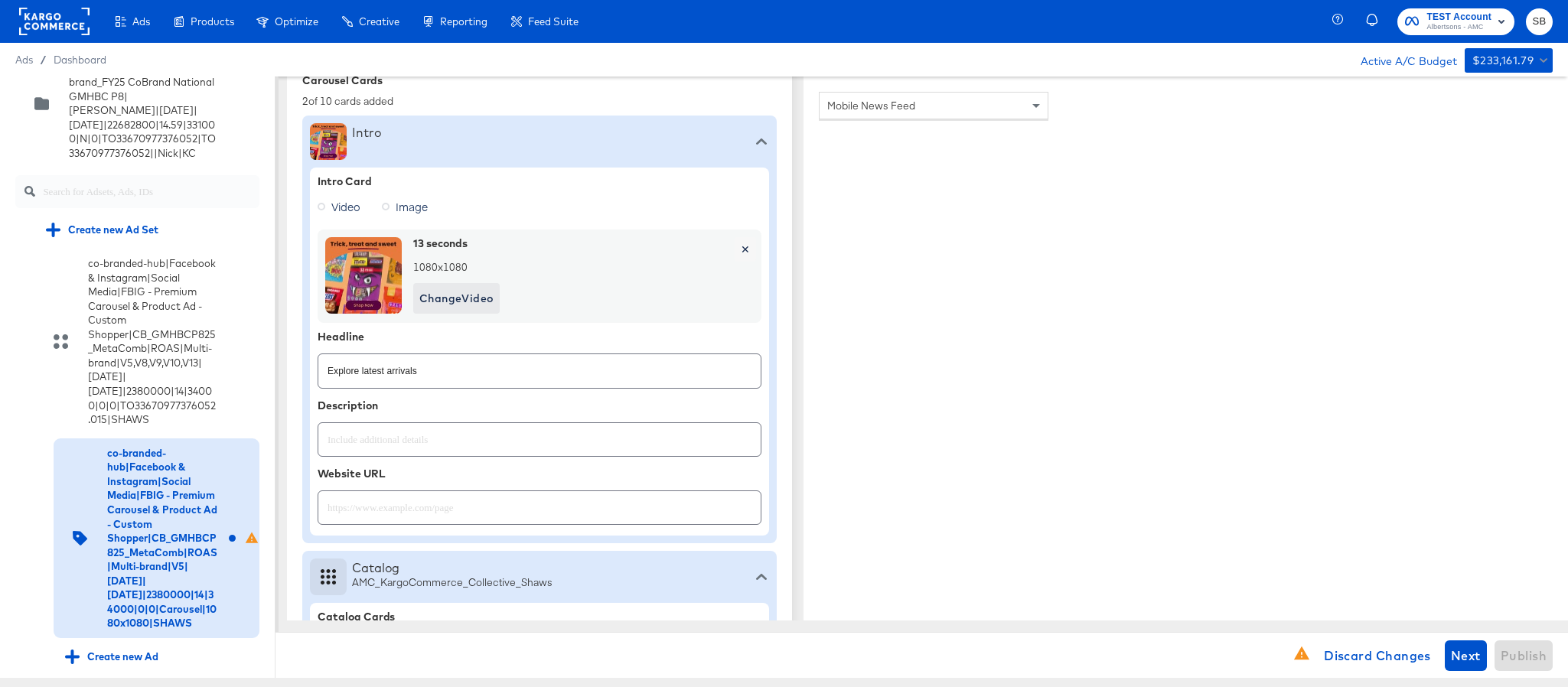
scroll to position [689, 0]
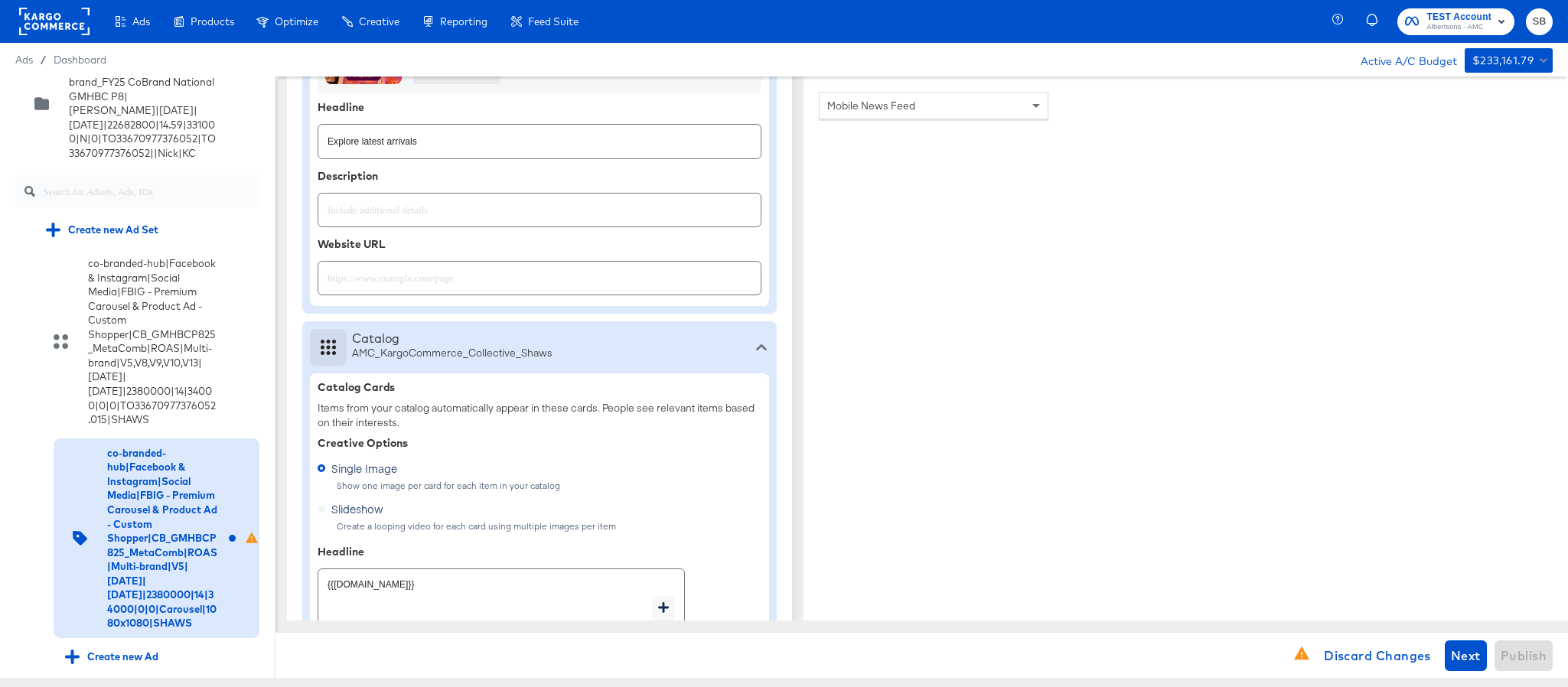
click at [553, 295] on div at bounding box center [539, 278] width 444 height 34
paste input "https://www.shaws.com/shop/aisles/personal-care-health.html"
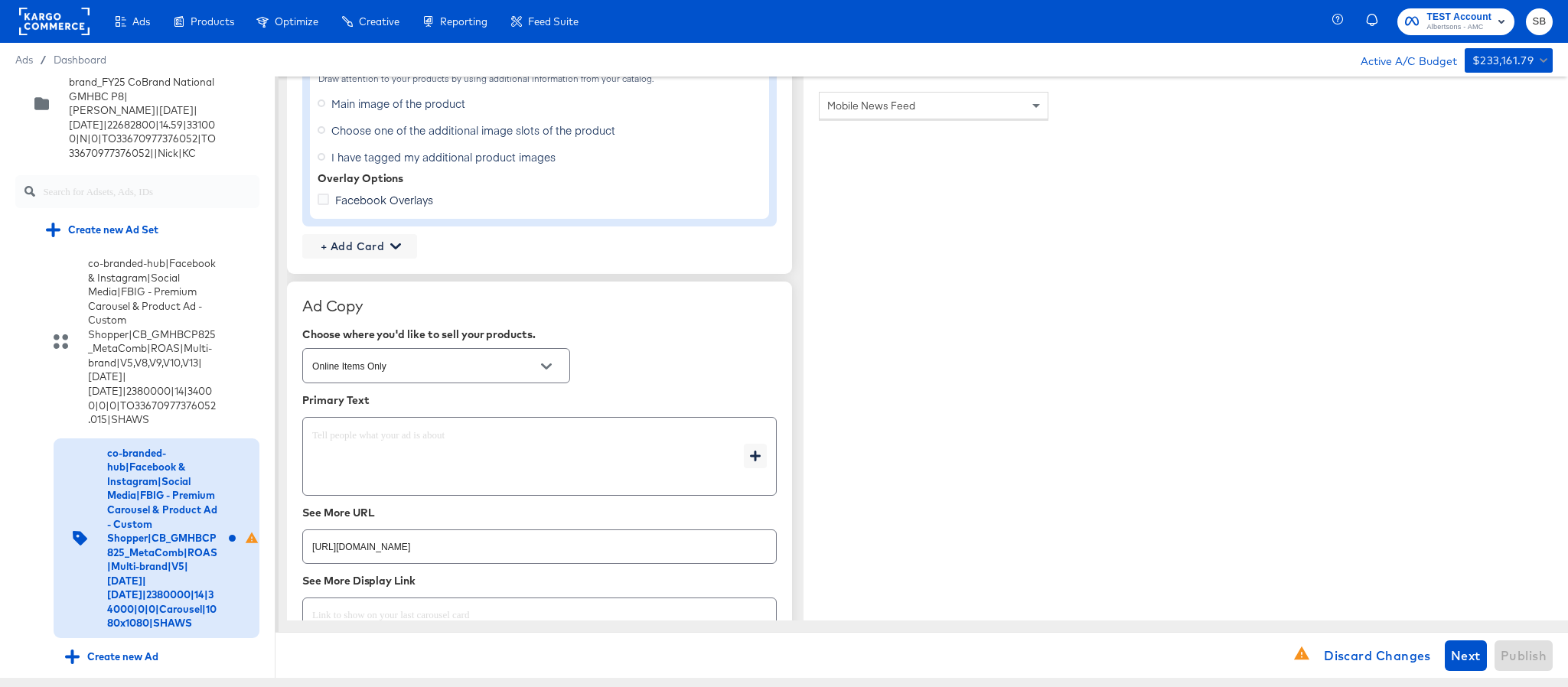
scroll to position [1148, 0]
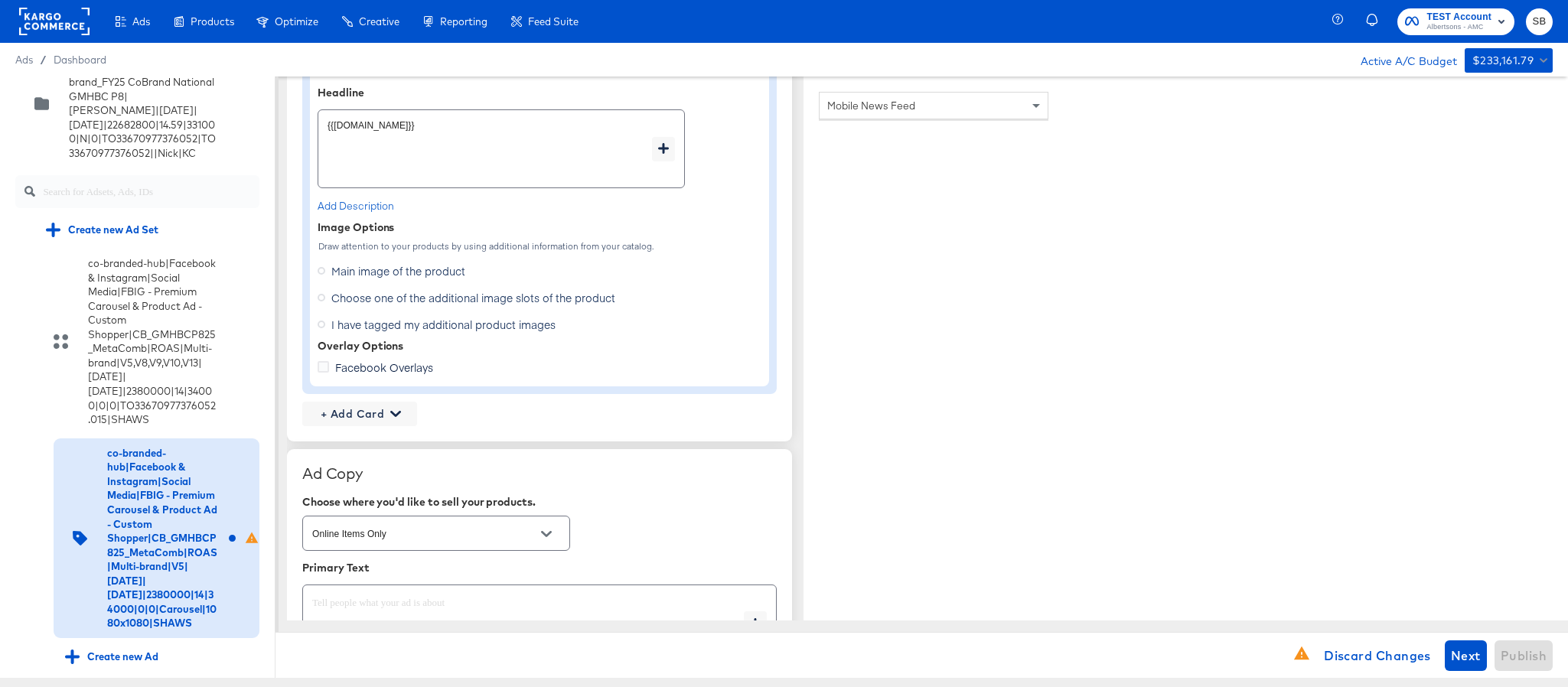
type input "https://www.shaws.com/shop/aisles/personal-care-health.html"
type textarea "x"
click at [391, 305] on span "Choose one of the additional image slots of the product" at bounding box center [472, 298] width 284 height 16
click at [0, 0] on input "Choose one of the additional image slots of the product" at bounding box center [0, 0] width 0 height 0
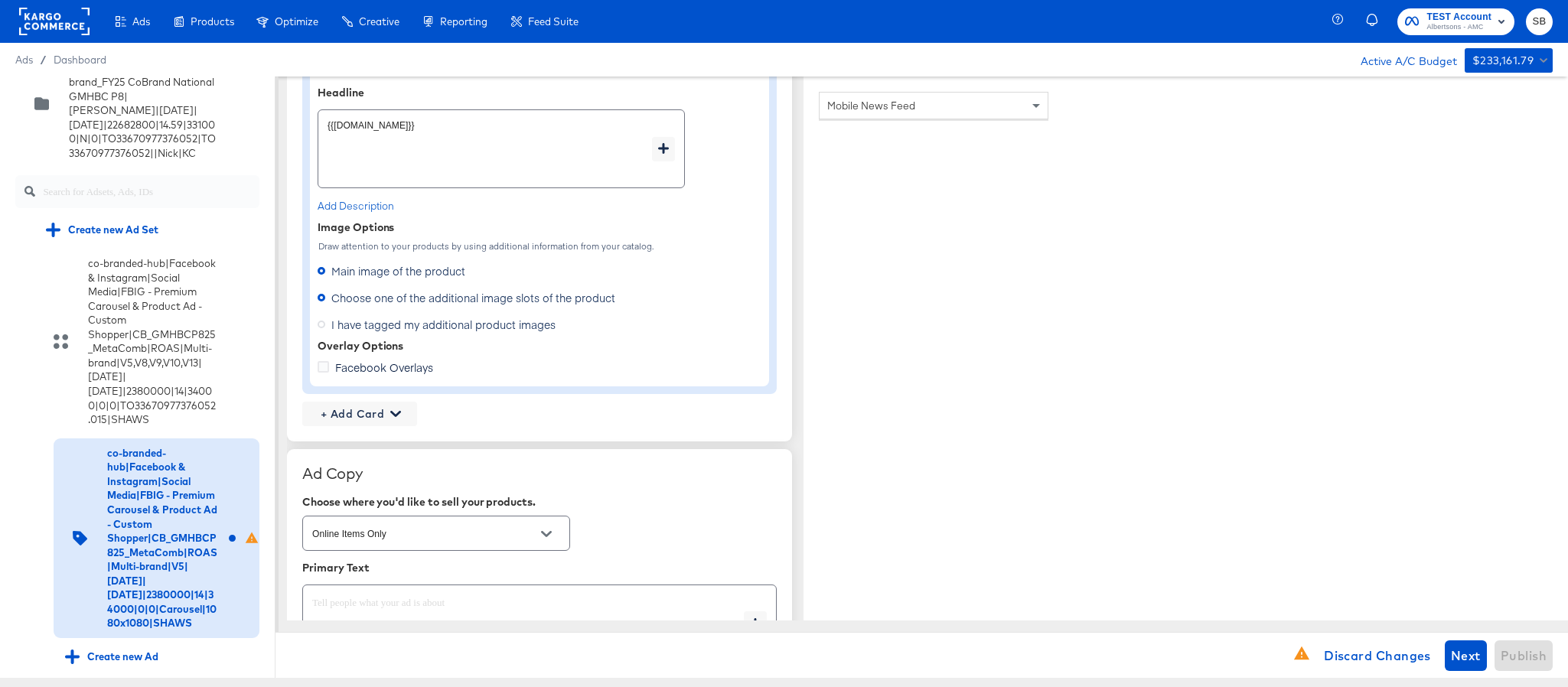
type textarea "x"
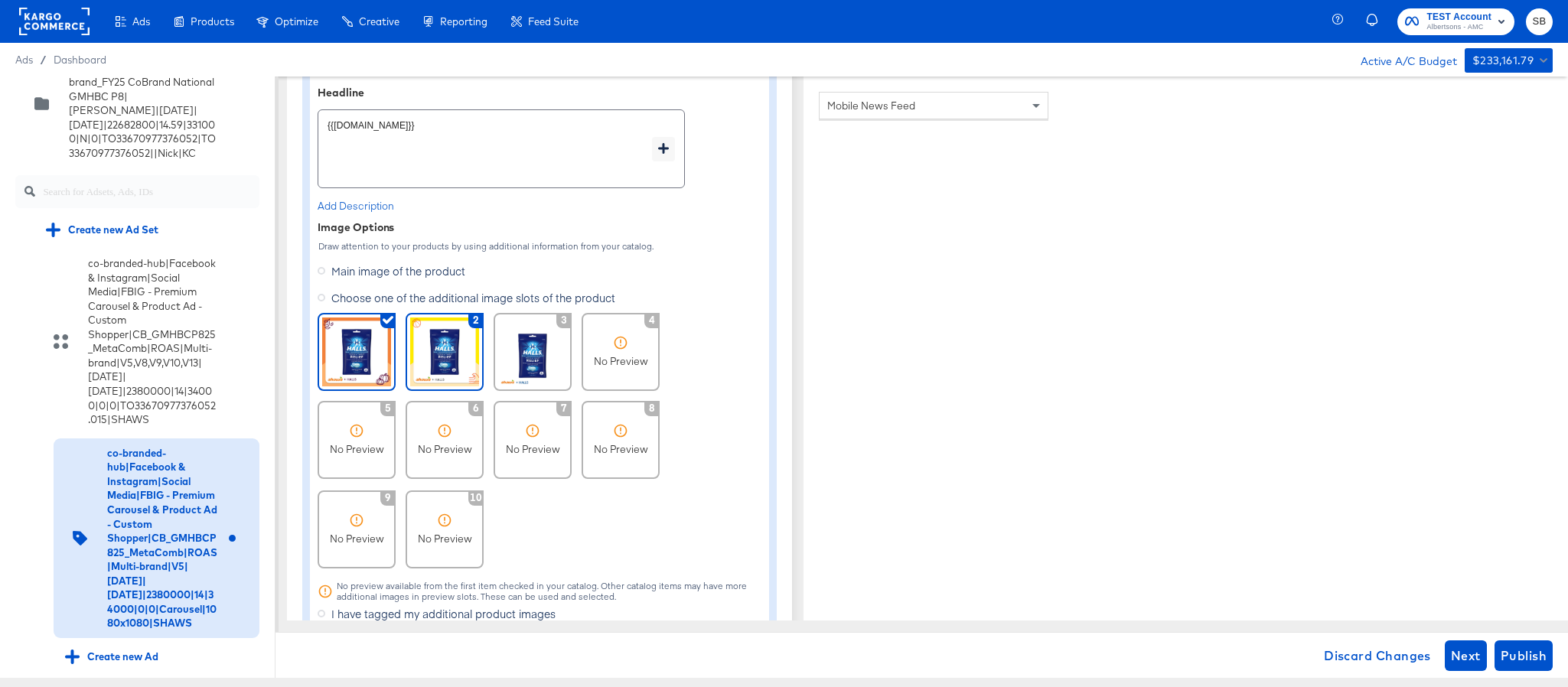
click at [425, 331] on img at bounding box center [444, 352] width 69 height 69
type textarea "x"
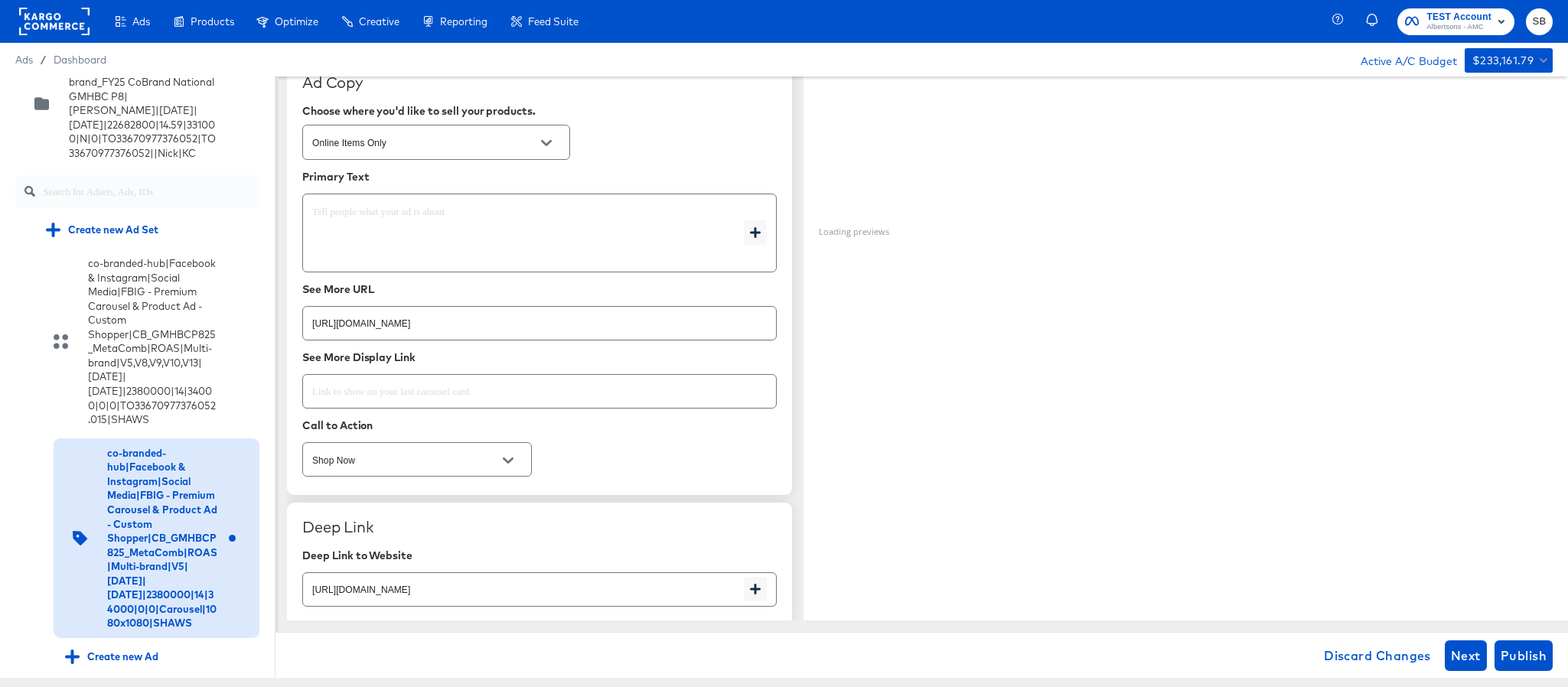
scroll to position [1837, 0]
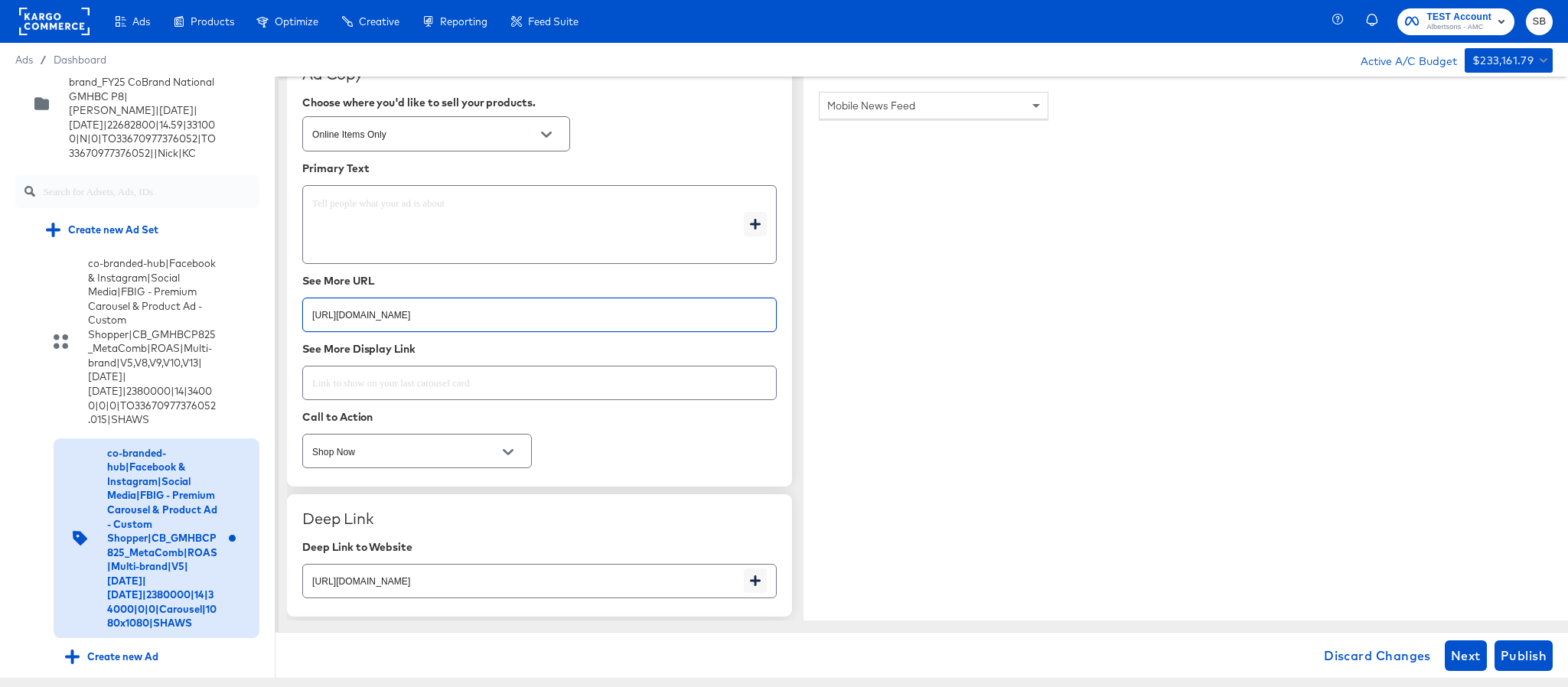
click at [584, 318] on input "https://www.shaws.com/shop/aisles/personal-care-health.html" at bounding box center [539, 309] width 473 height 33
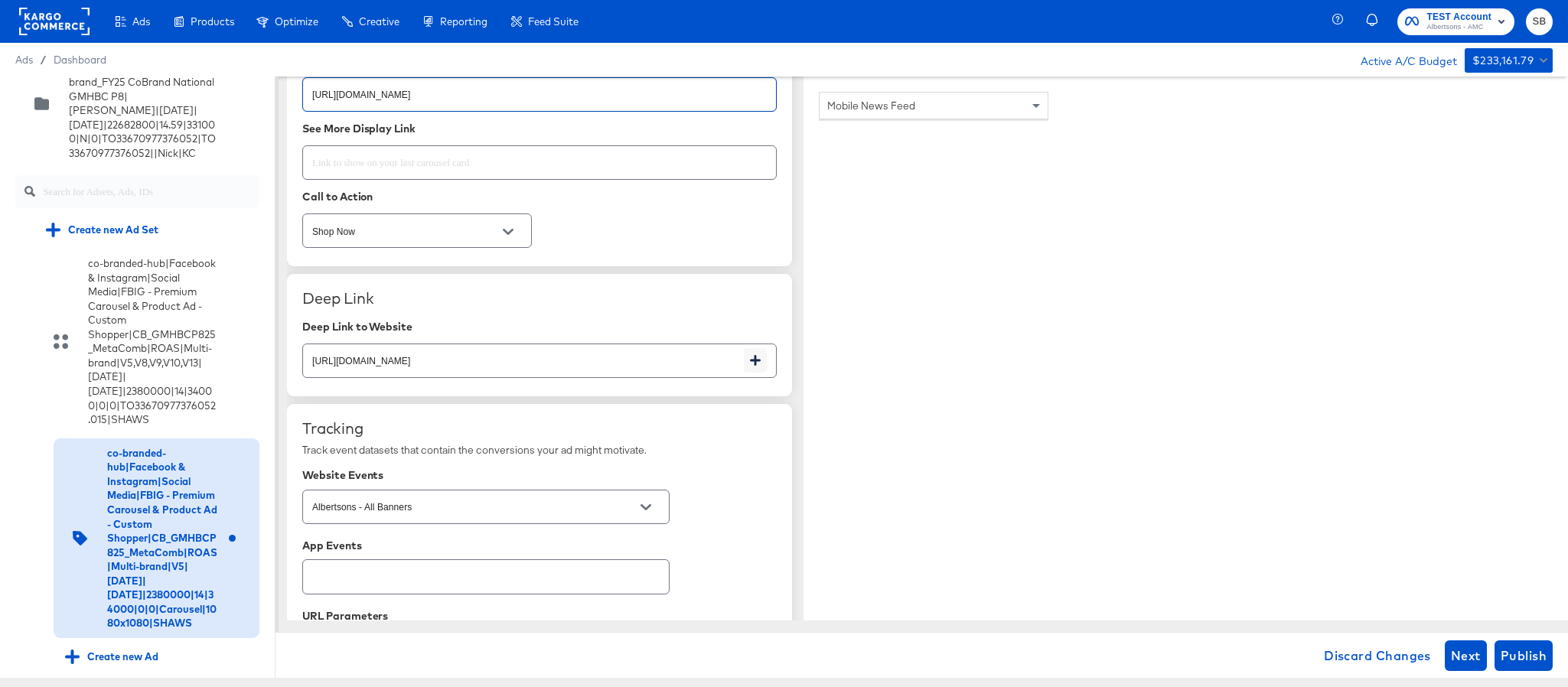
scroll to position [2066, 0]
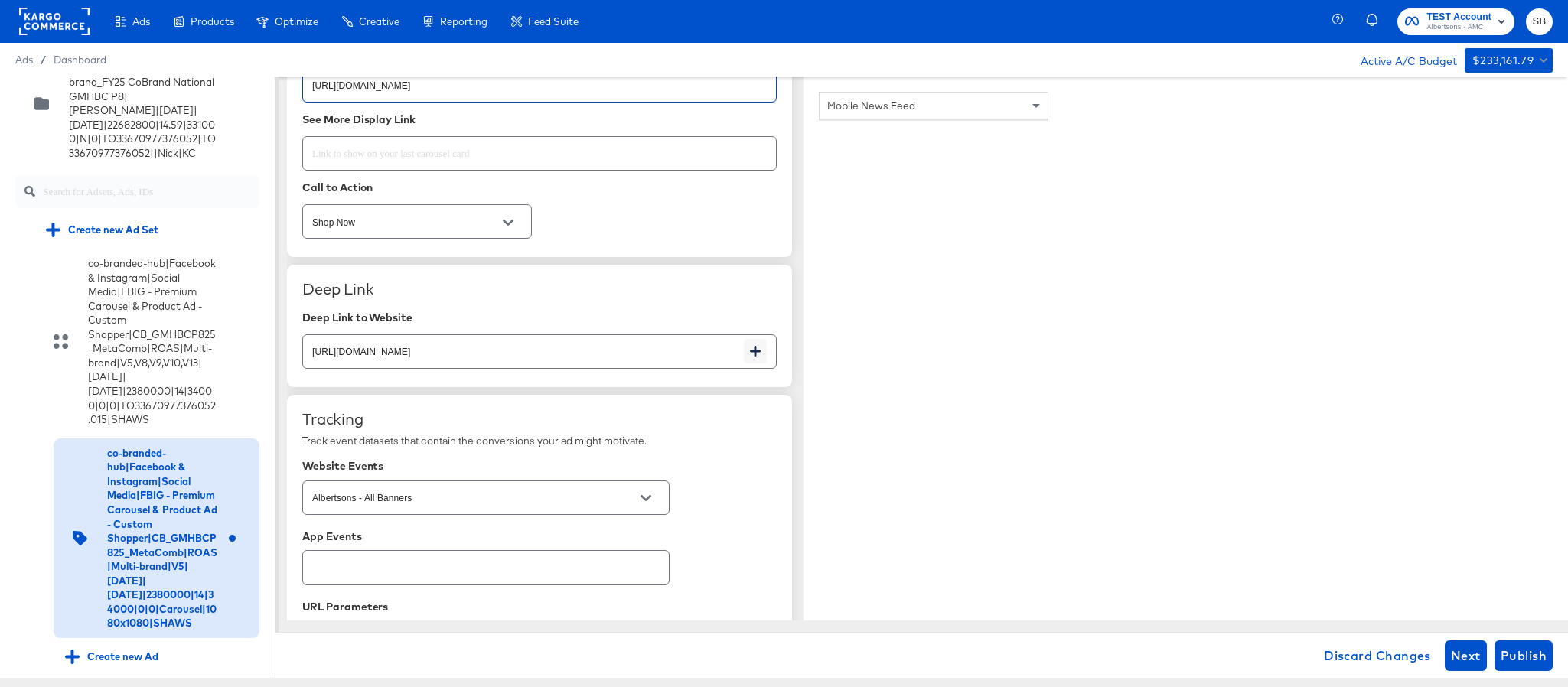
type textarea "x"
click at [585, 340] on input "https://www.shaws.com/shop/aisles/personal-care-health.html" at bounding box center [523, 345] width 441 height 33
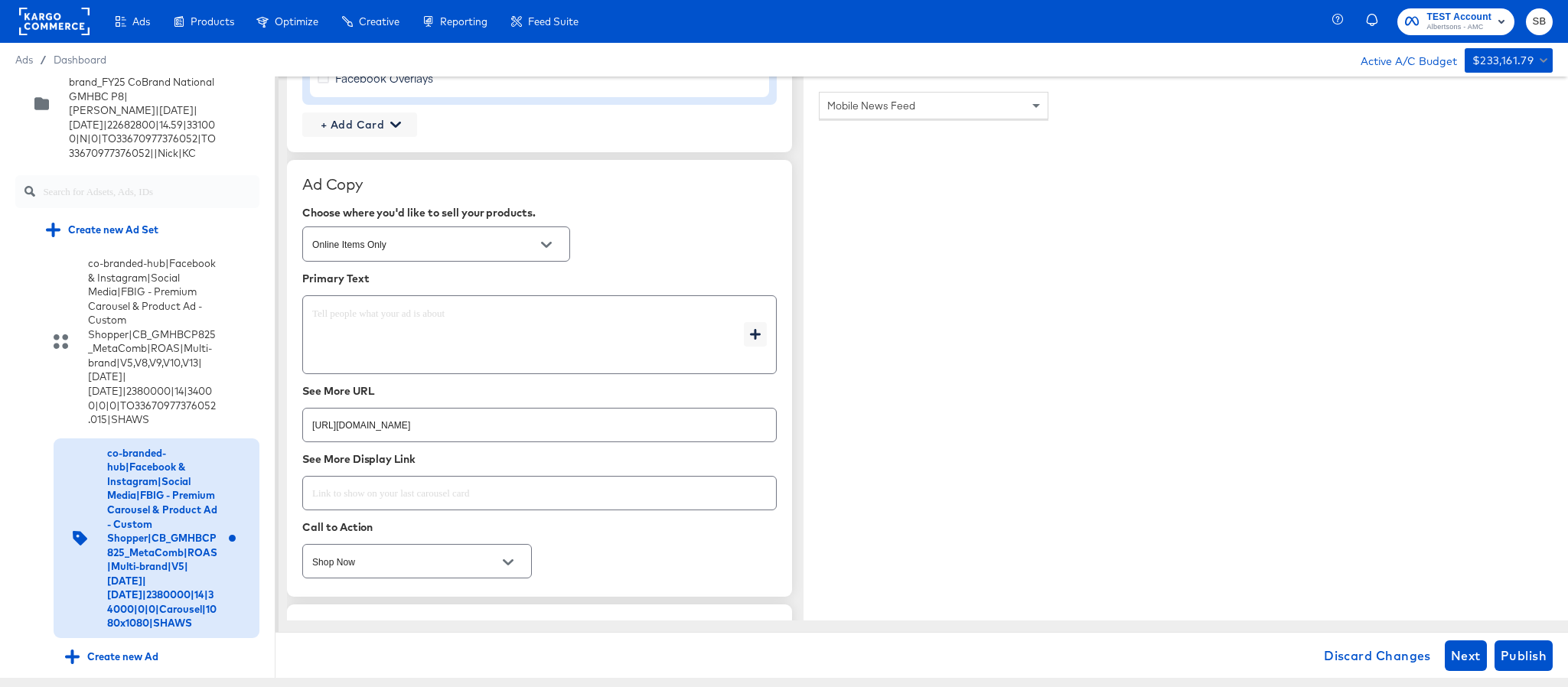
scroll to position [1688, 0]
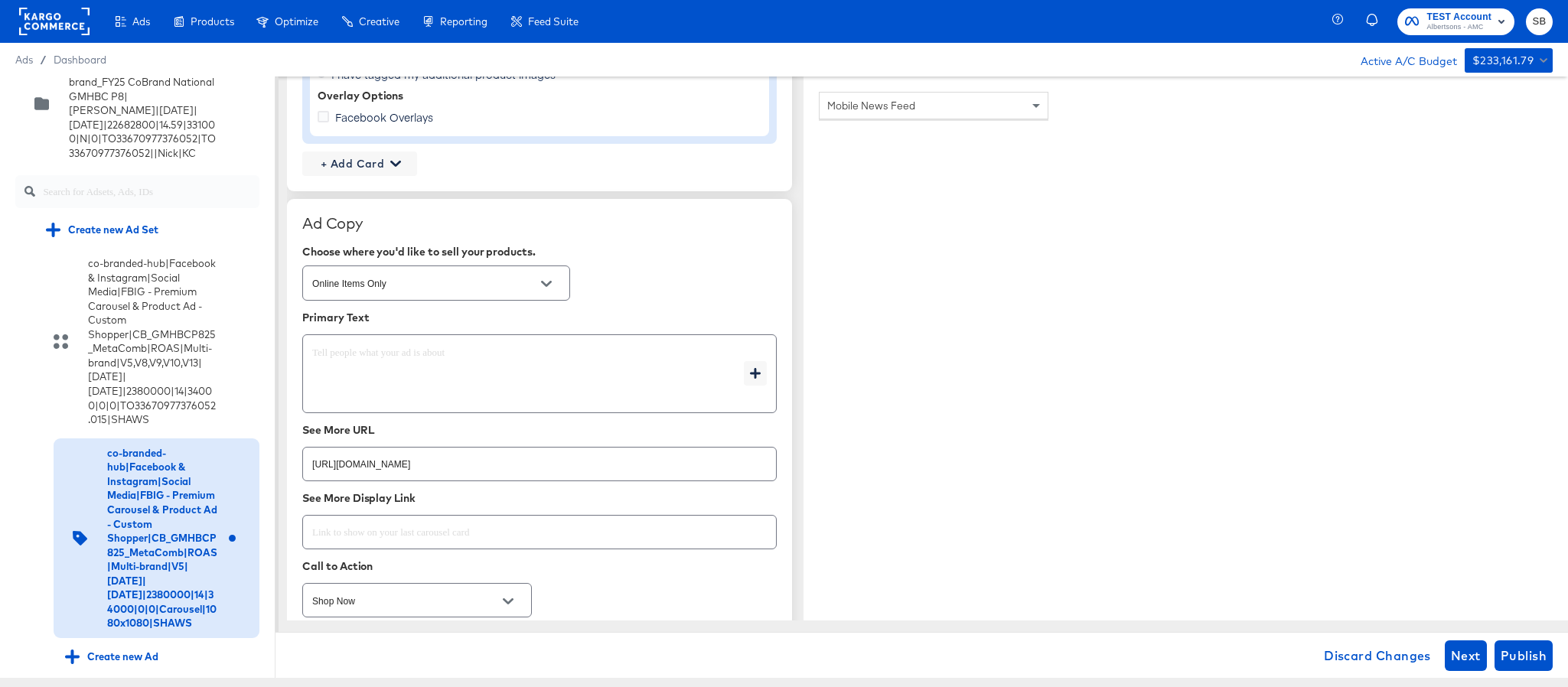
type textarea "x"
click at [473, 390] on textarea at bounding box center [528, 374] width 431 height 55
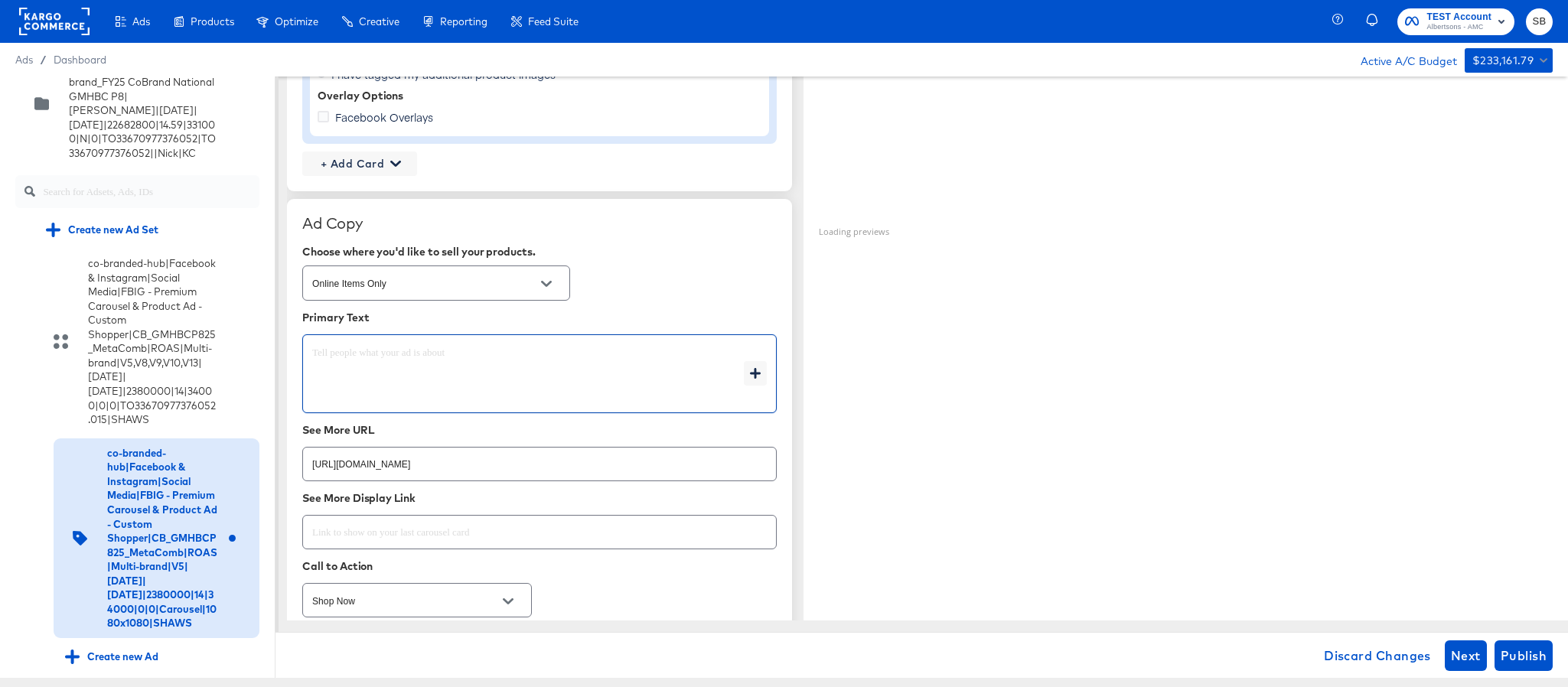
type textarea "x"
paste textarea "Shop your favorite brands for you and your home!"
type textarea "Shop your favorite brands for you and your home!"
type textarea "x"
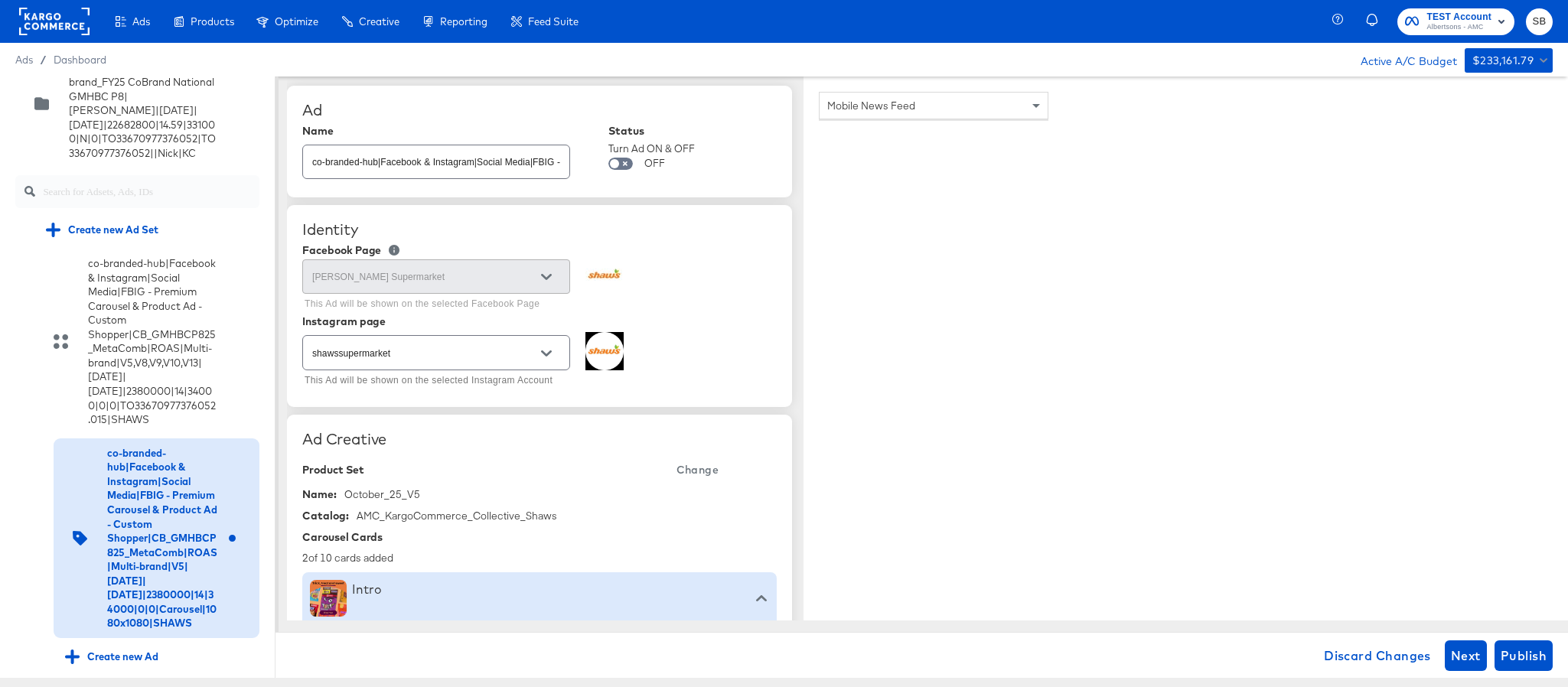
scroll to position [0, 0]
type textarea "Shop your favorite brands for you and your home!"
type textarea "x"
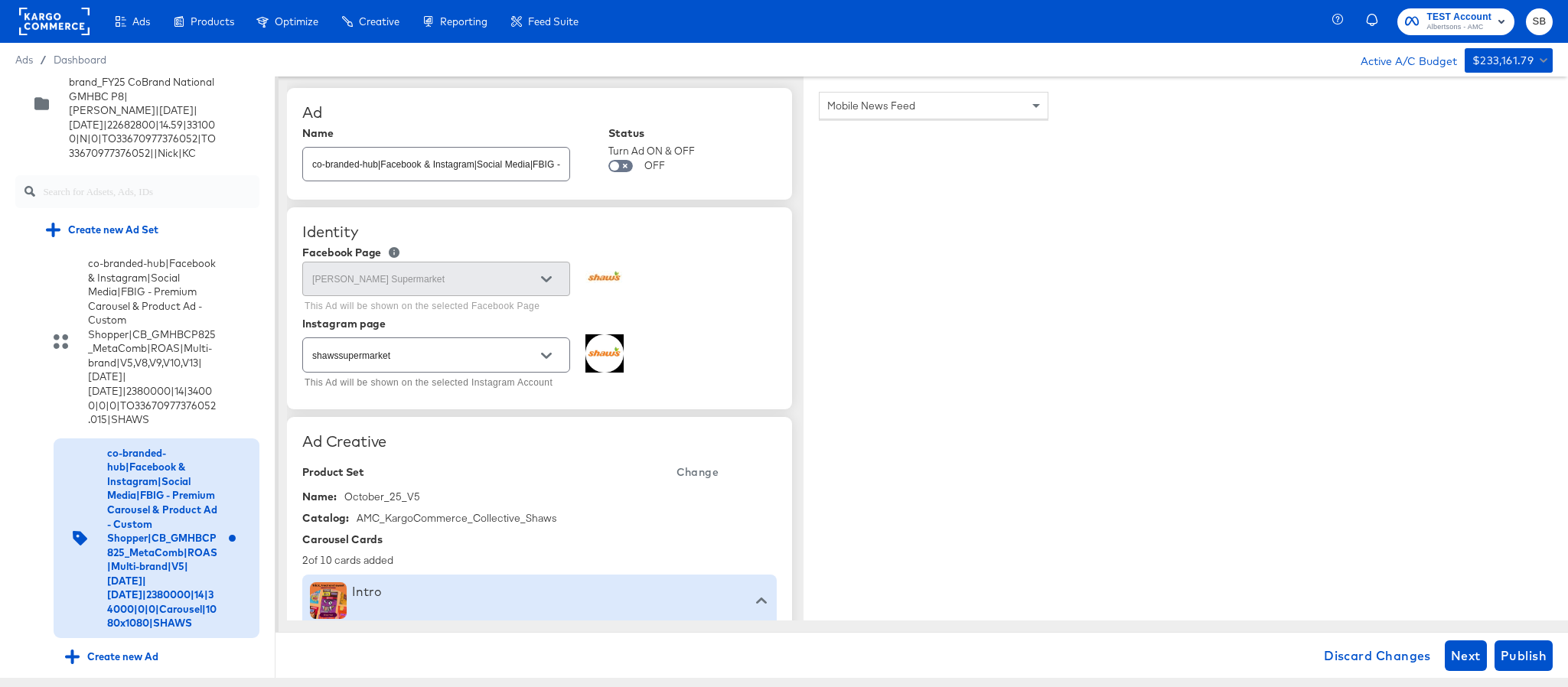
type textarea "x"
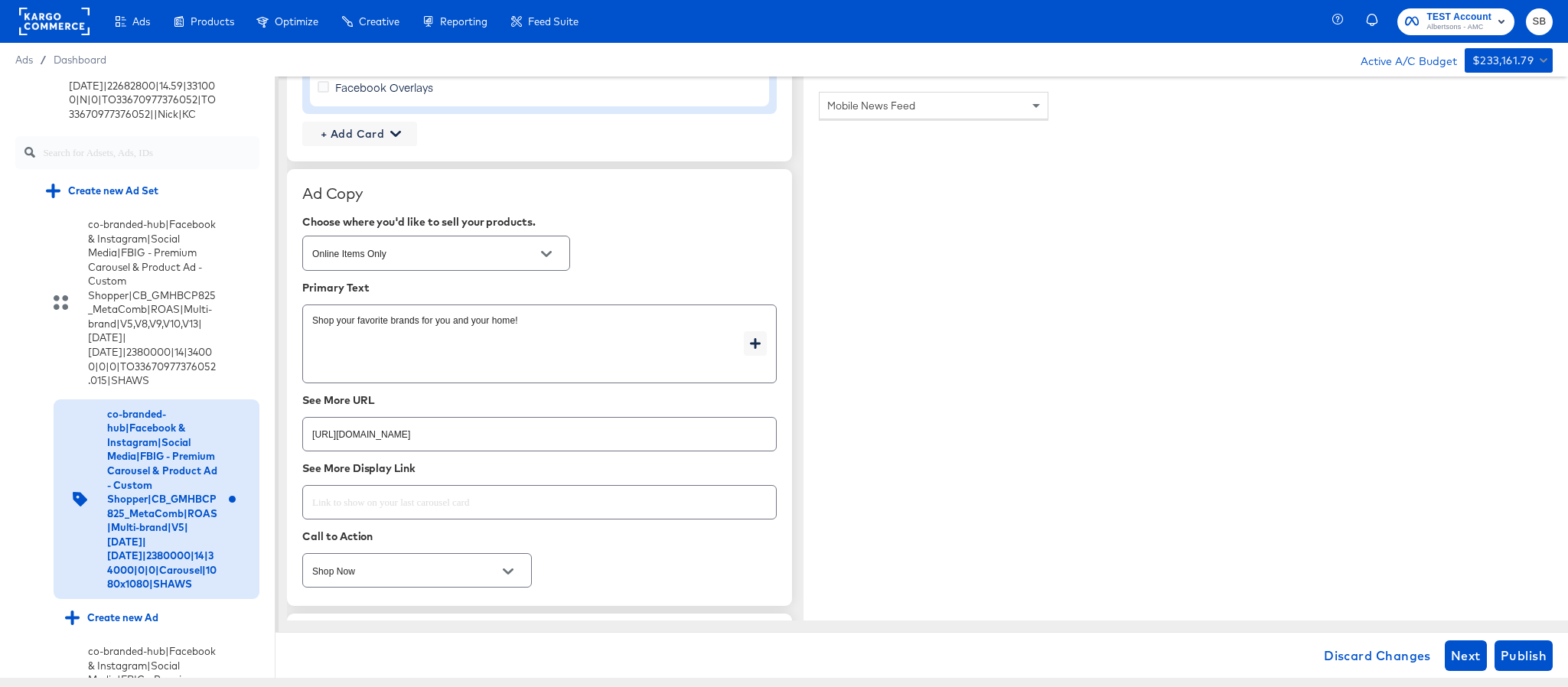
scroll to position [1722, 0]
click at [340, 129] on span "+ Add Card" at bounding box center [360, 130] width 103 height 19
click at [363, 196] on div "Profile Card" at bounding box center [360, 202] width 99 height 30
type textarea "x"
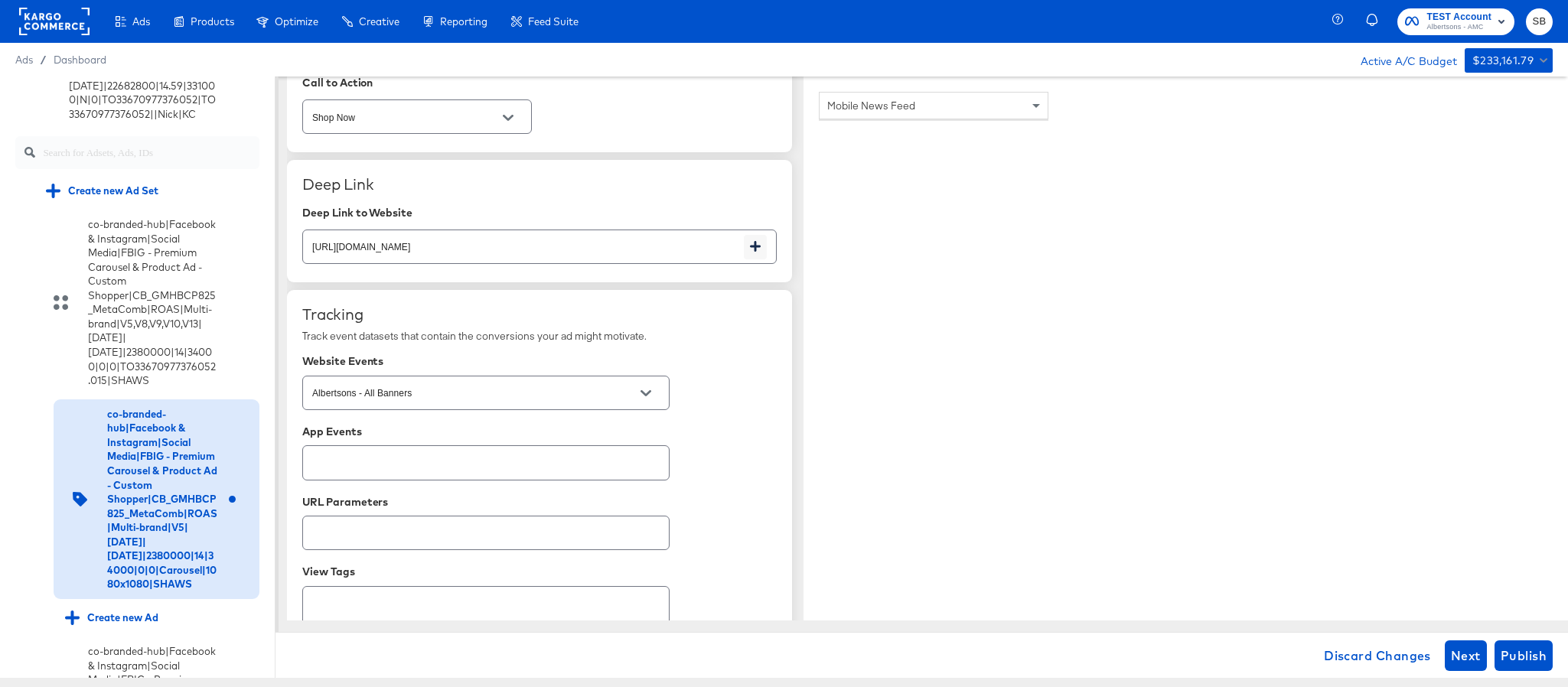
scroll to position [2591, 0]
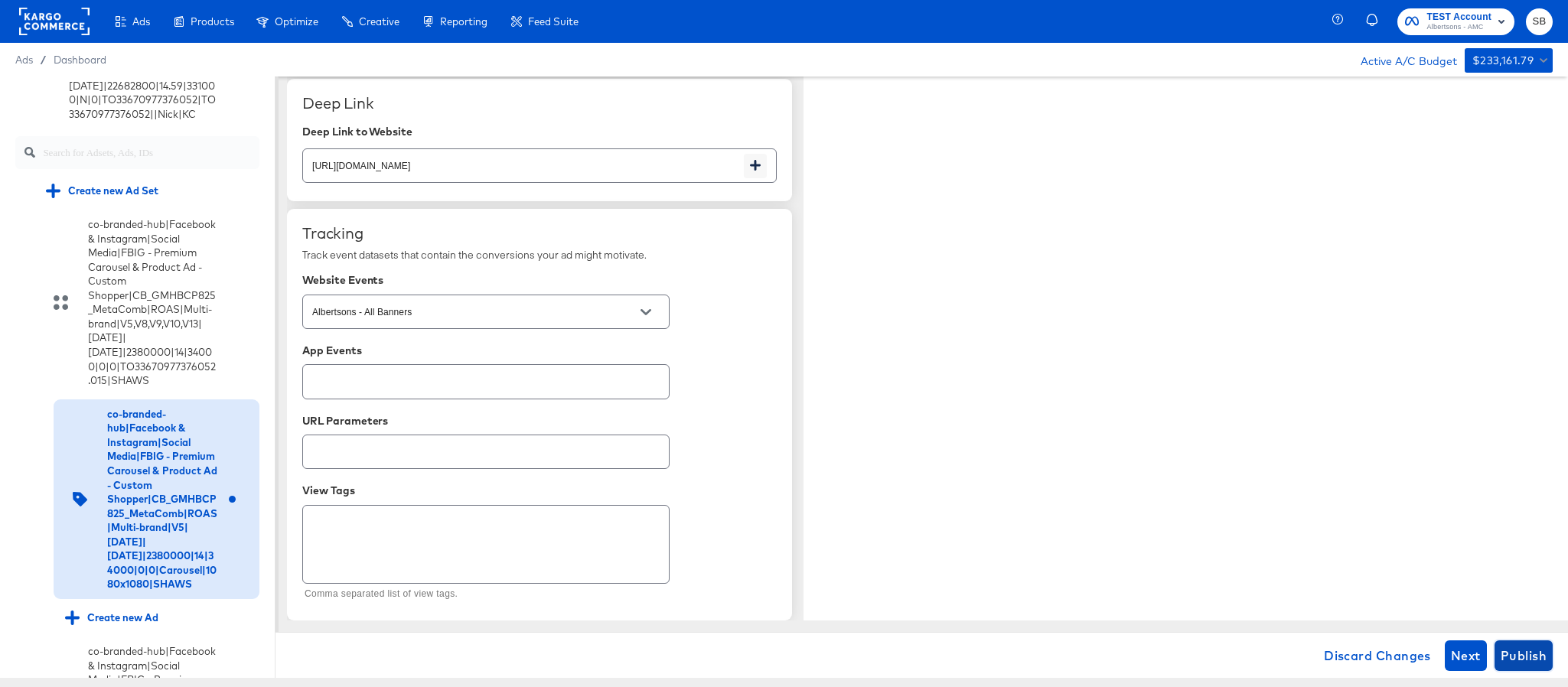
click at [1520, 655] on span "Publish" at bounding box center [1523, 656] width 46 height 22
type textarea "x"
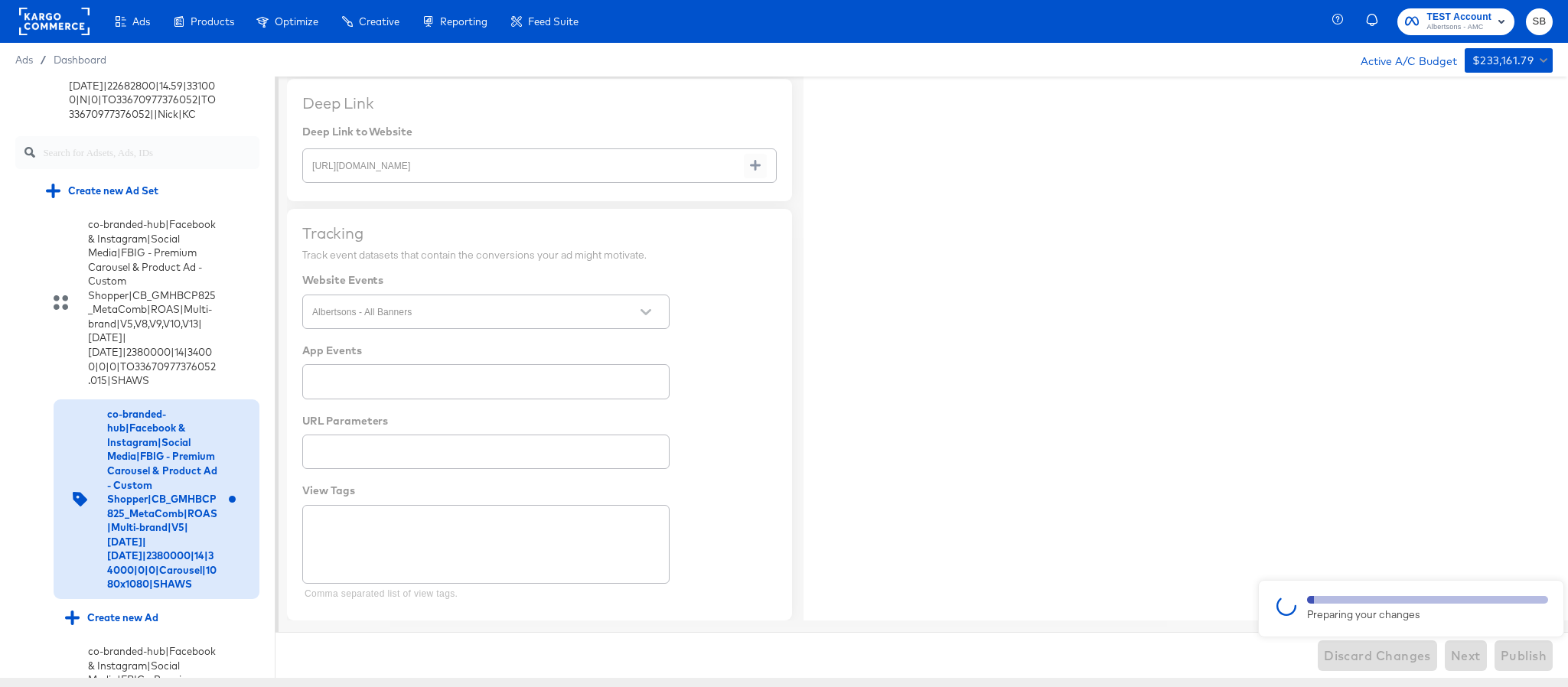
type textarea "x"
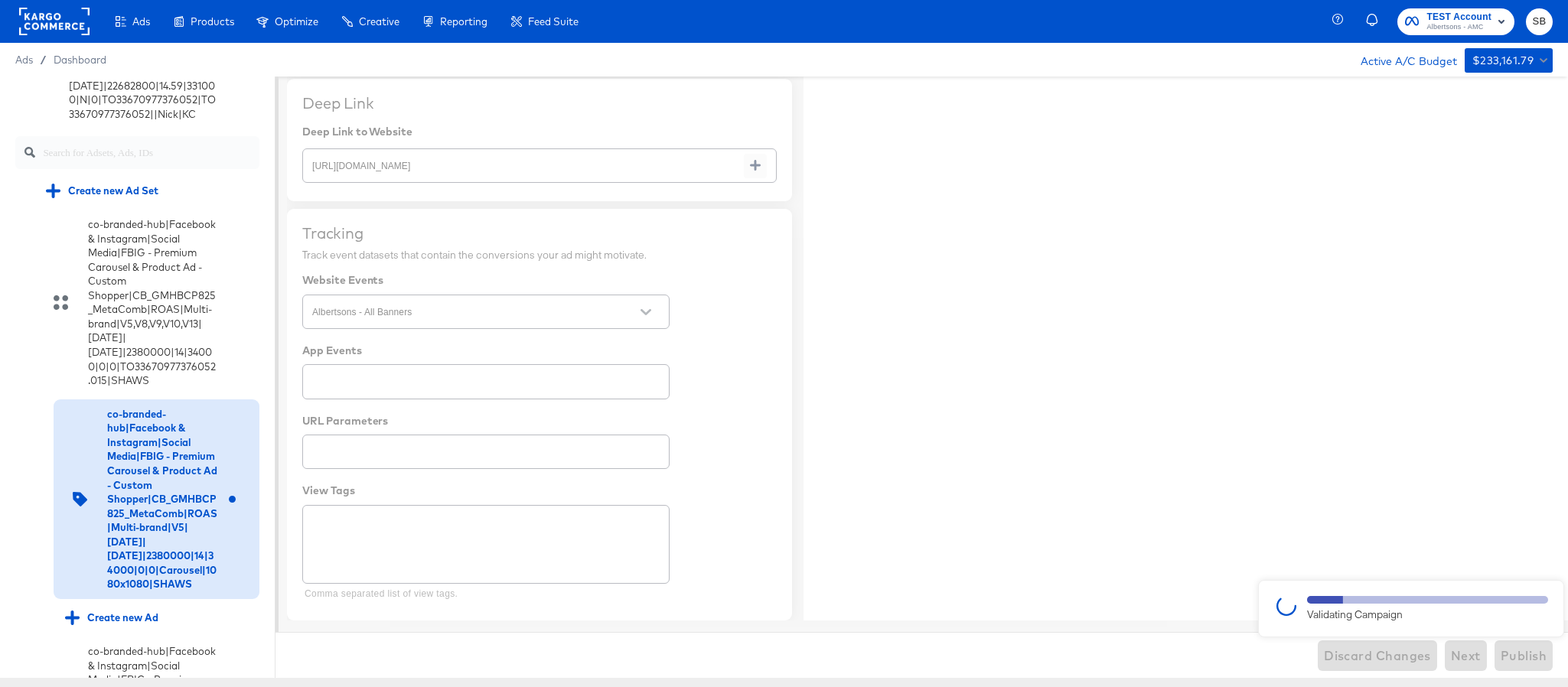
type textarea "x"
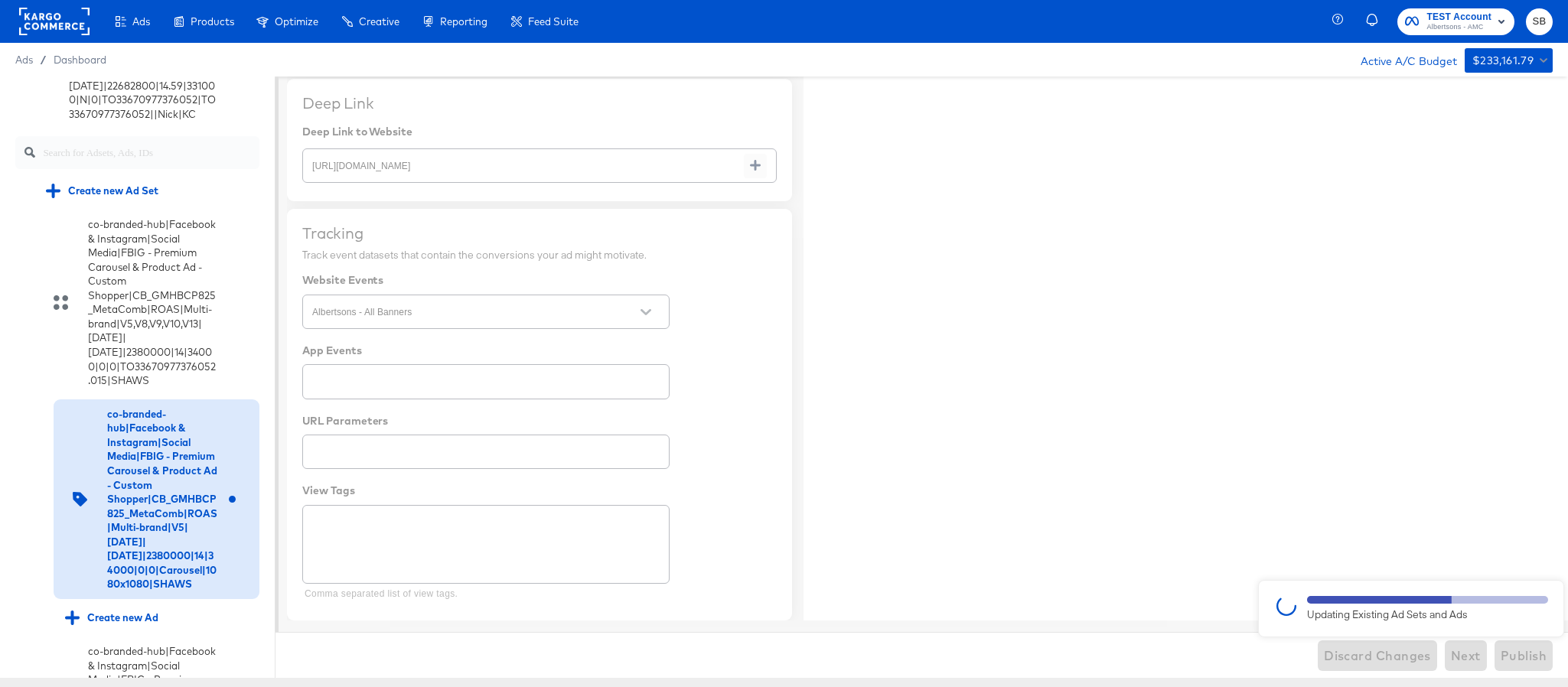
type textarea "x"
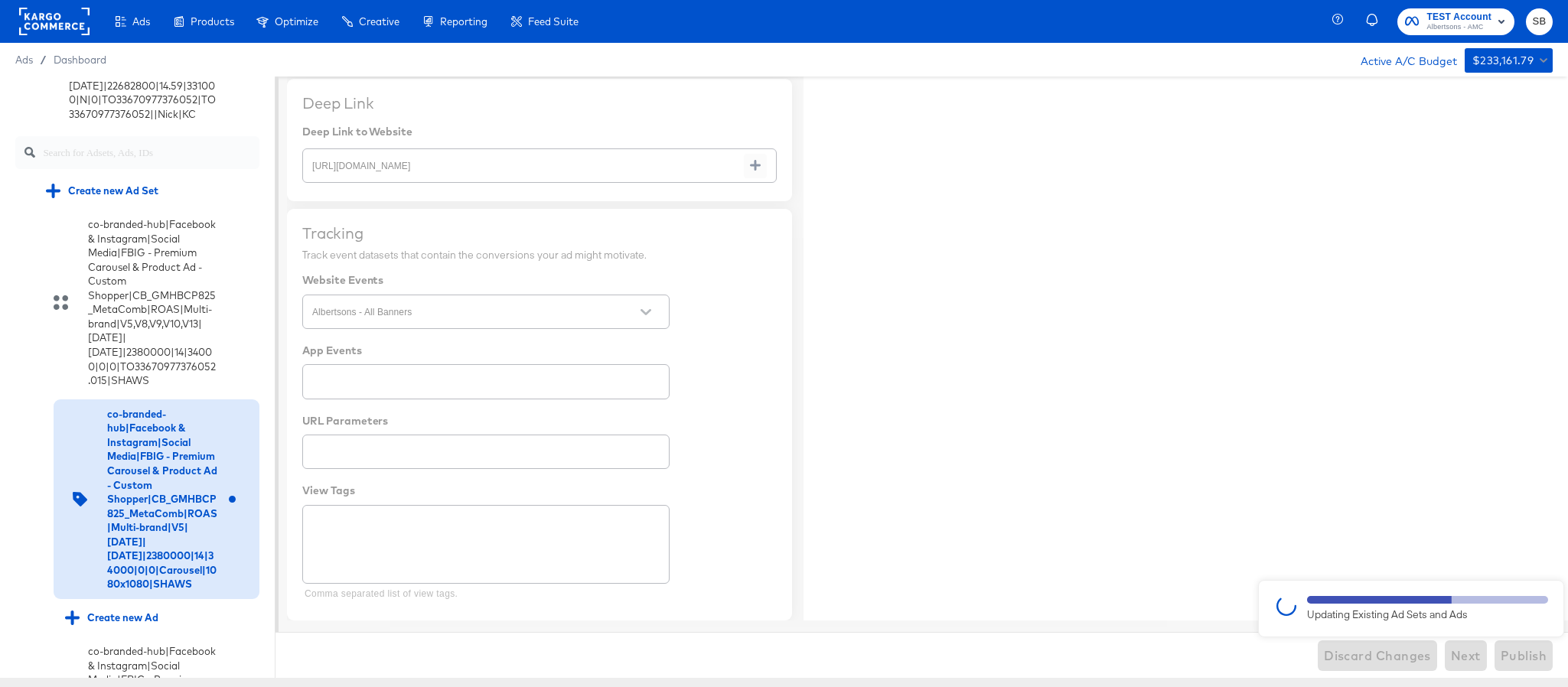
type textarea "x"
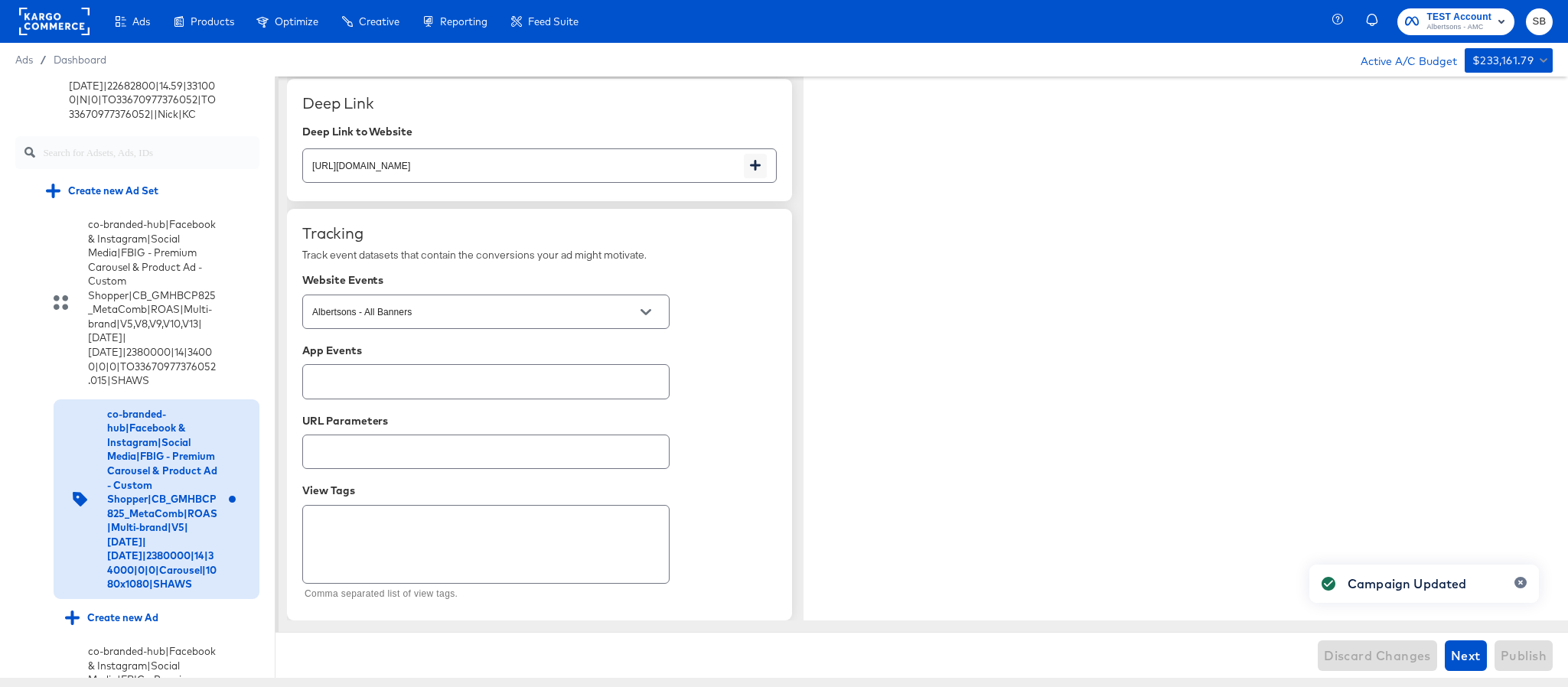
type textarea "x"
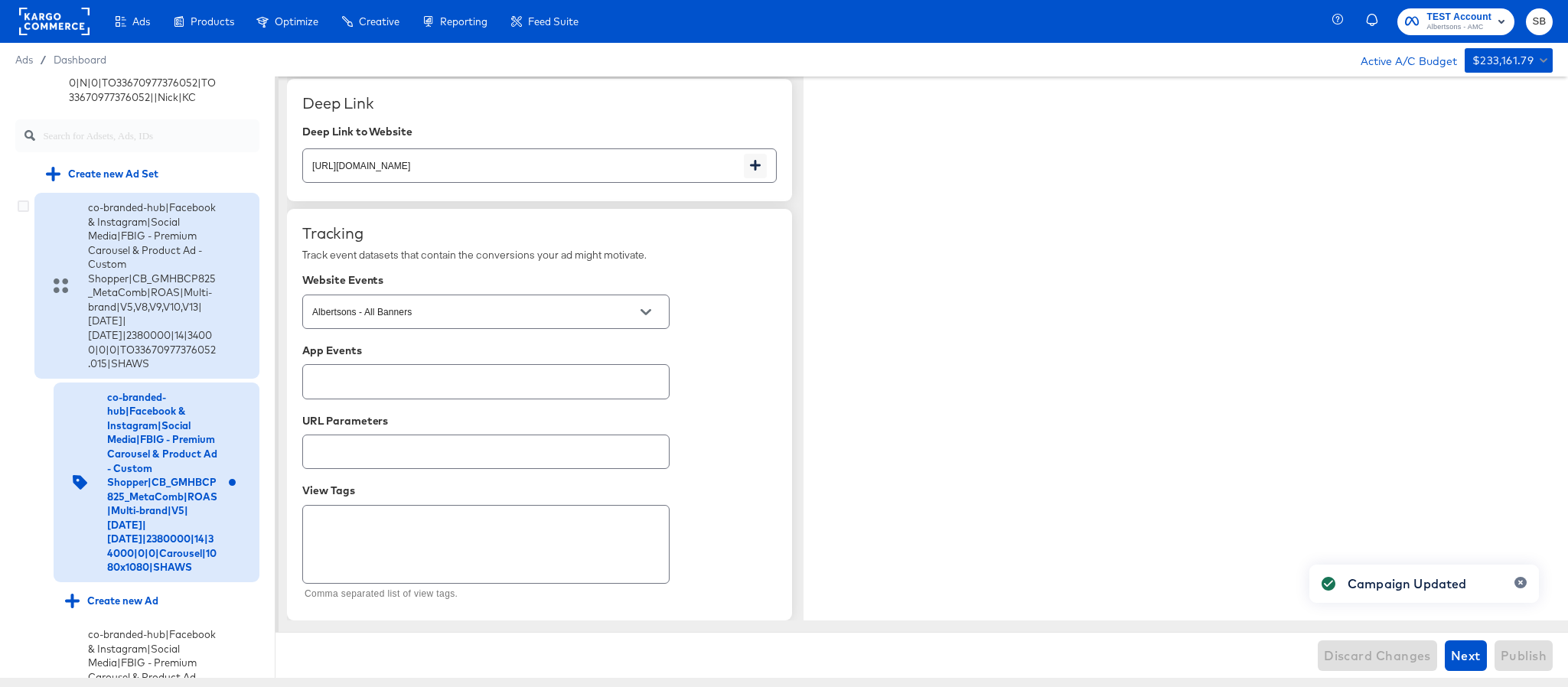
scroll to position [229, 0]
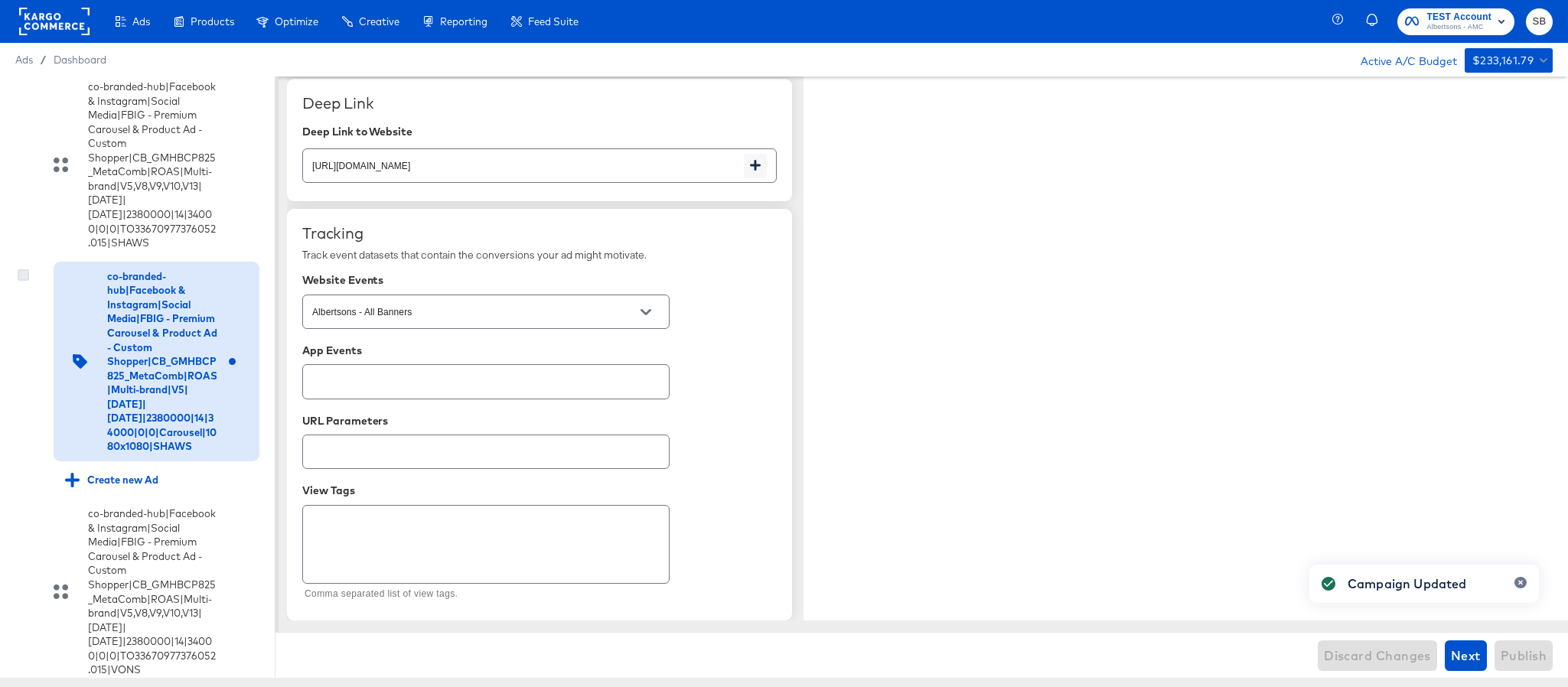
click at [21, 281] on icon at bounding box center [23, 275] width 12 height 12
click at [0, 0] on input "checkbox" at bounding box center [0, 0] width 0 height 0
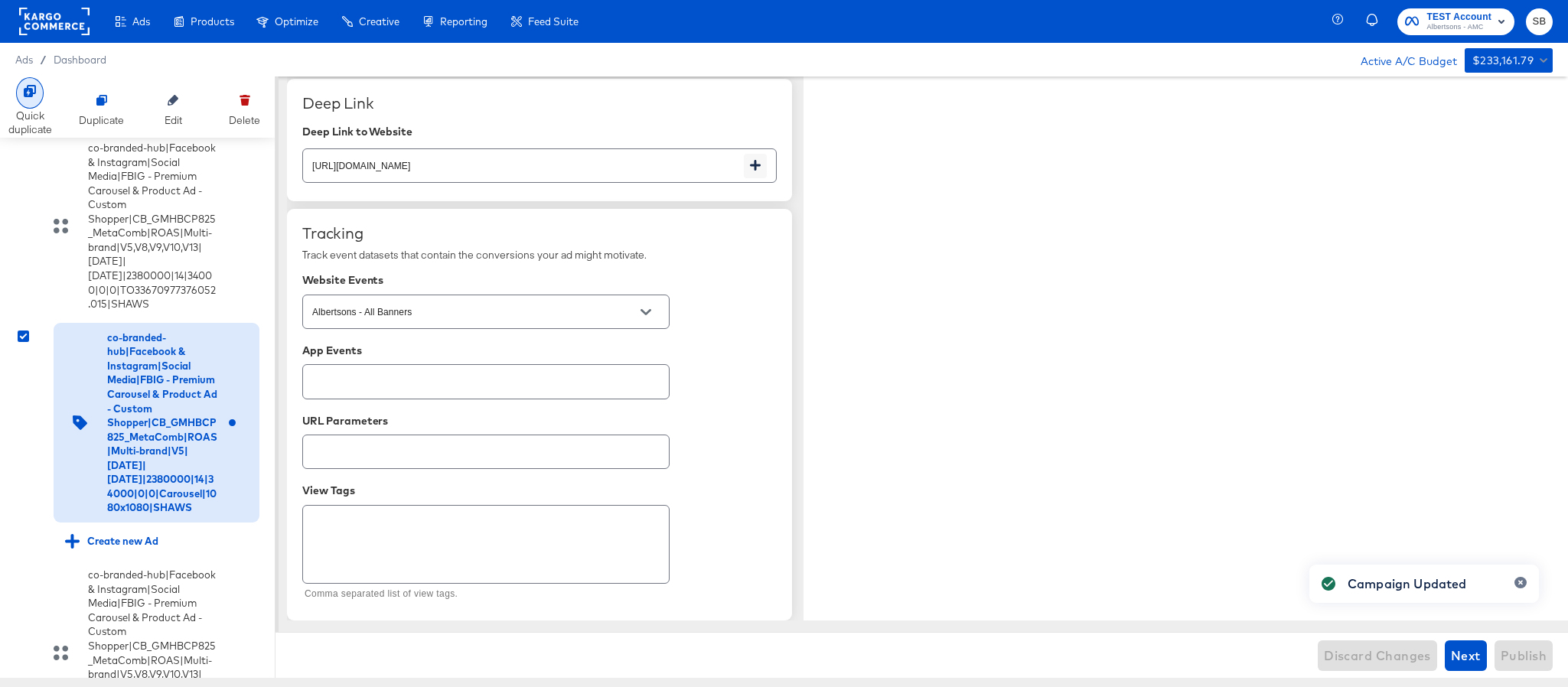
click at [28, 99] on div at bounding box center [30, 92] width 27 height 31
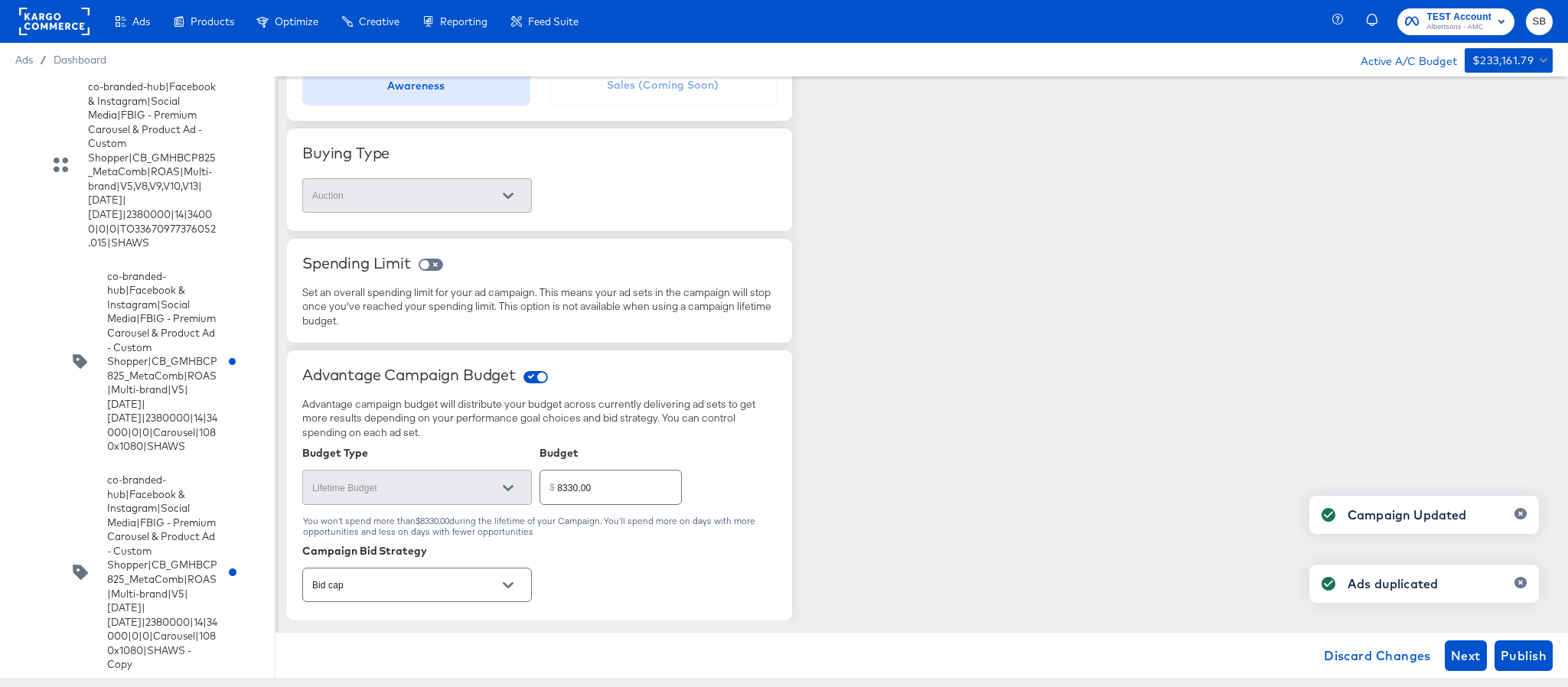
scroll to position [325, 0]
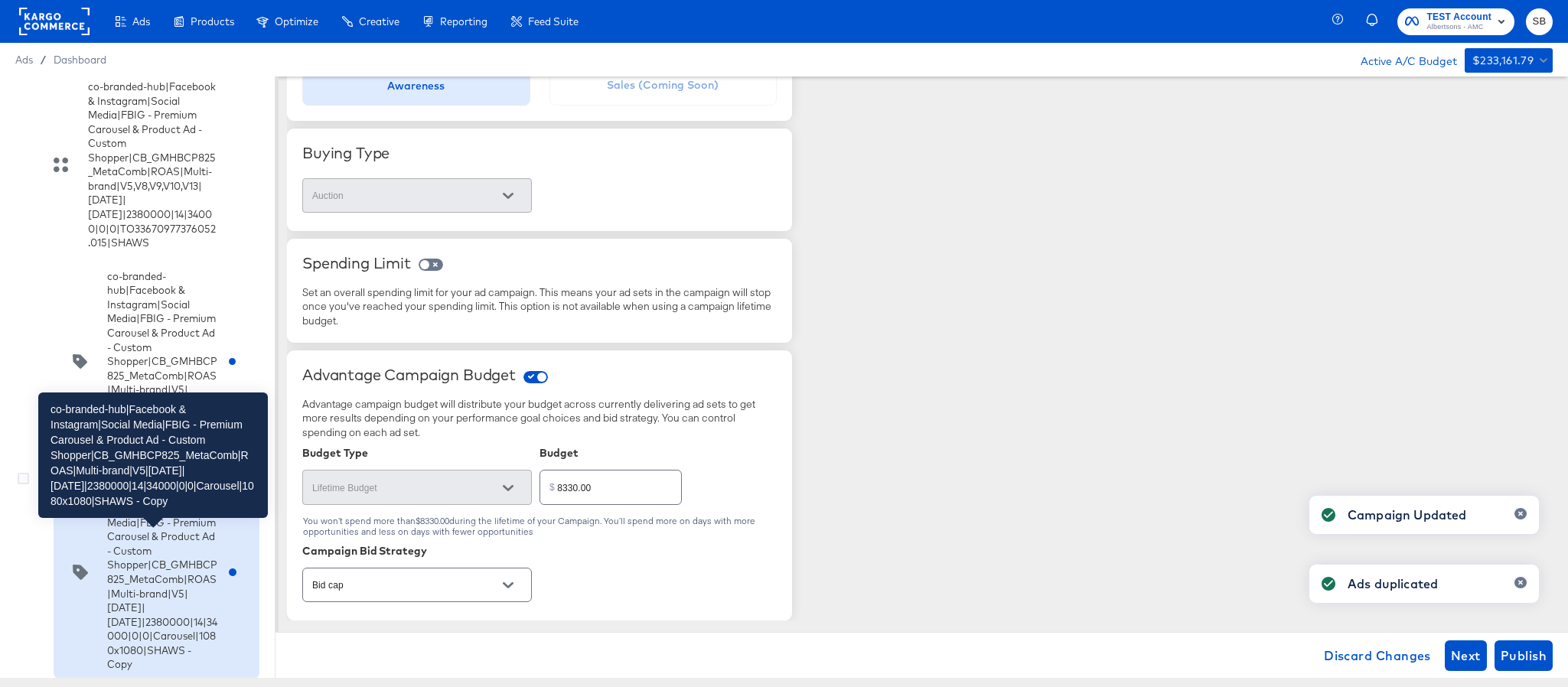
click at [149, 590] on div "co-branded-hub|Facebook & Instagram|Social Media|FBIG - Premium Carousel & Prod…" at bounding box center [162, 573] width 110 height 199
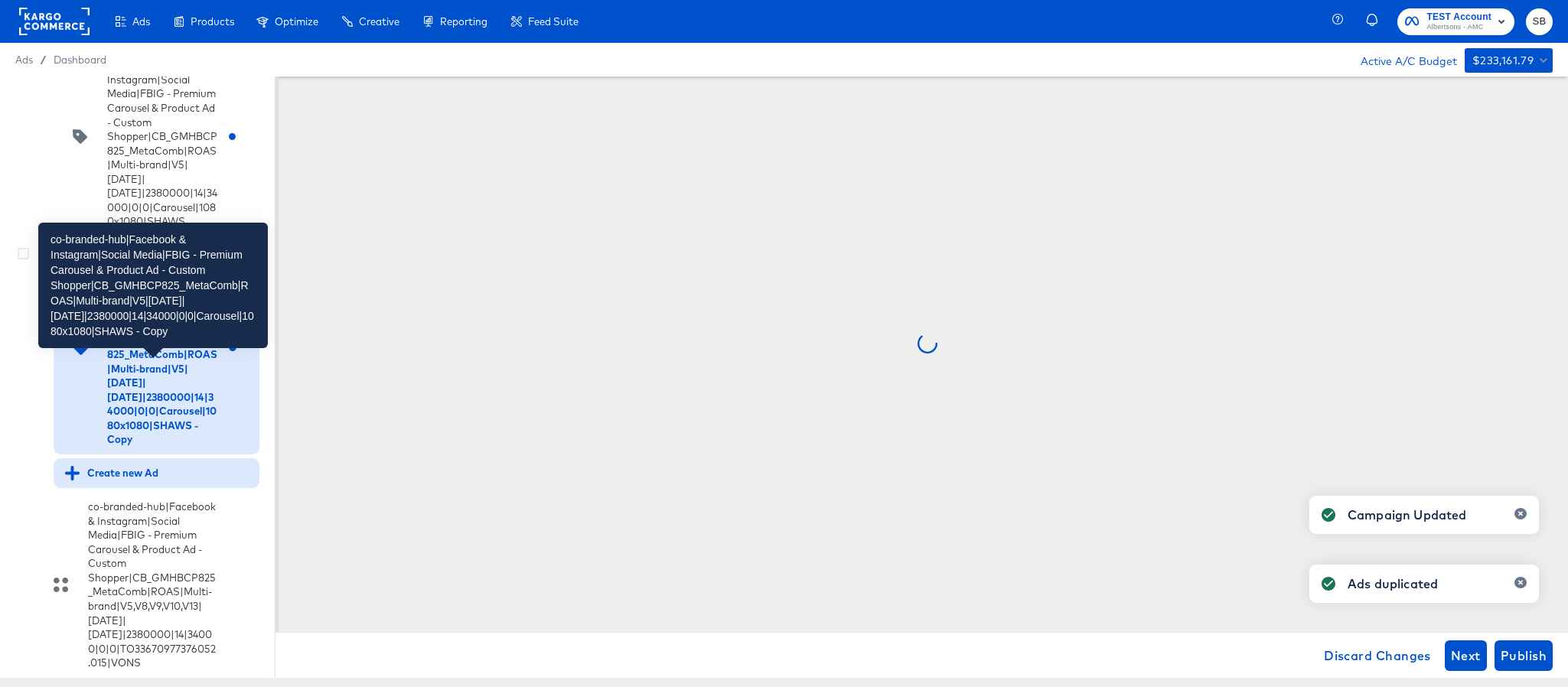
scroll to position [459, 0]
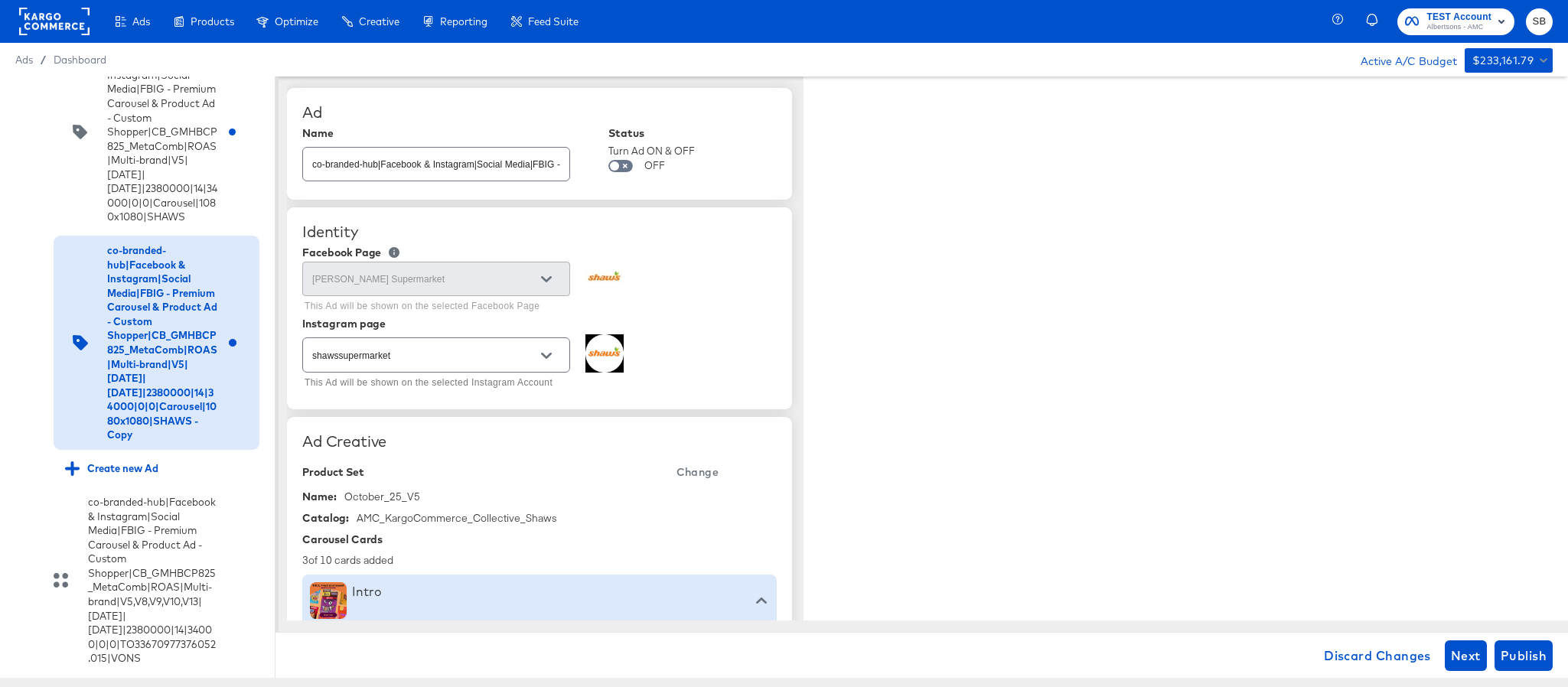
type textarea "x"
click at [480, 173] on input "co-branded-hub|Facebook & Instagram|Social Media|FBIG - Premium Carousel & Prod…" at bounding box center [436, 158] width 267 height 33
paste input "8|9/10/2025|10/07/2025|2380000|14|34000|0|0|Carousel|1080x1080|SHAWS"
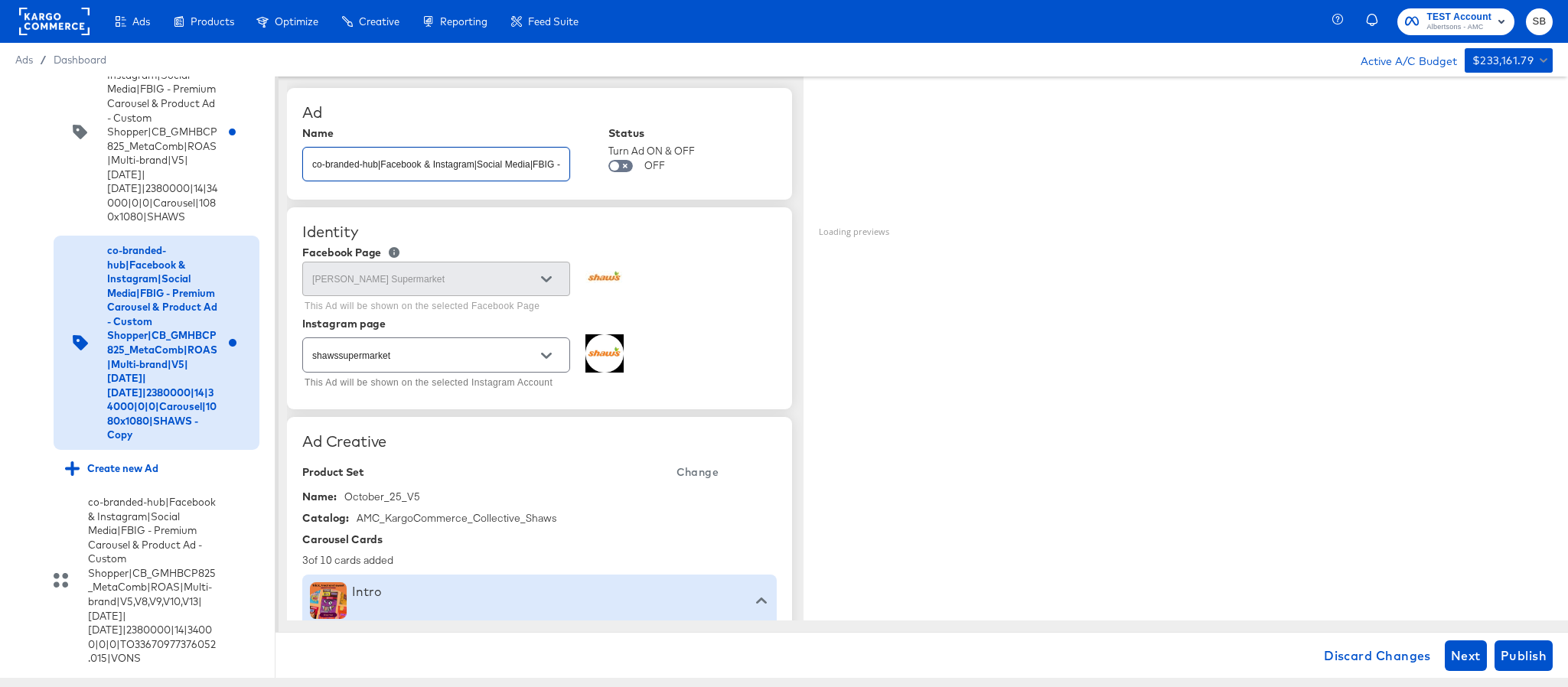
scroll to position [0, 747]
type input "co-branded-hub|Facebook & Instagram|Social Media|FBIG - Premium Carousel & Prod…"
type textarea "x"
click at [693, 479] on span "Change" at bounding box center [698, 473] width 42 height 19
type textarea "x"
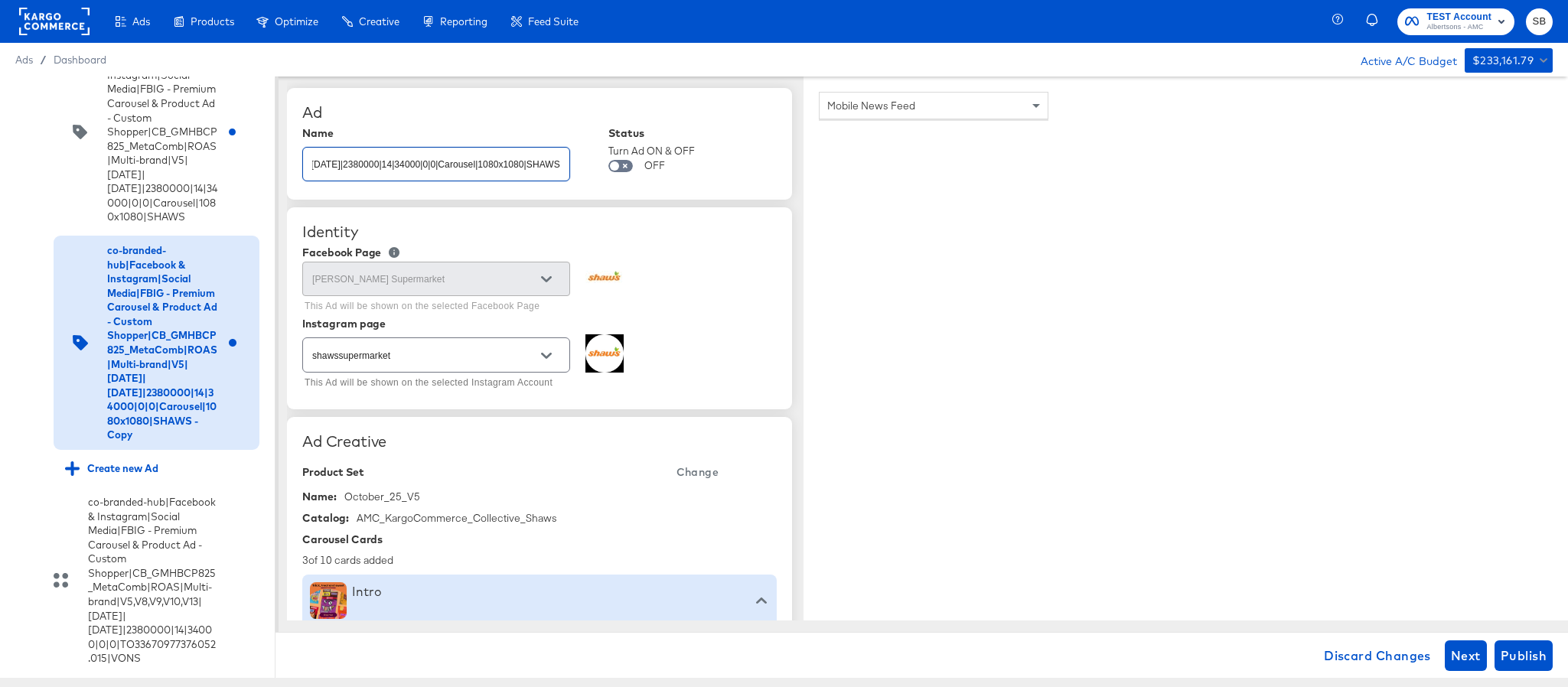
scroll to position [0, 0]
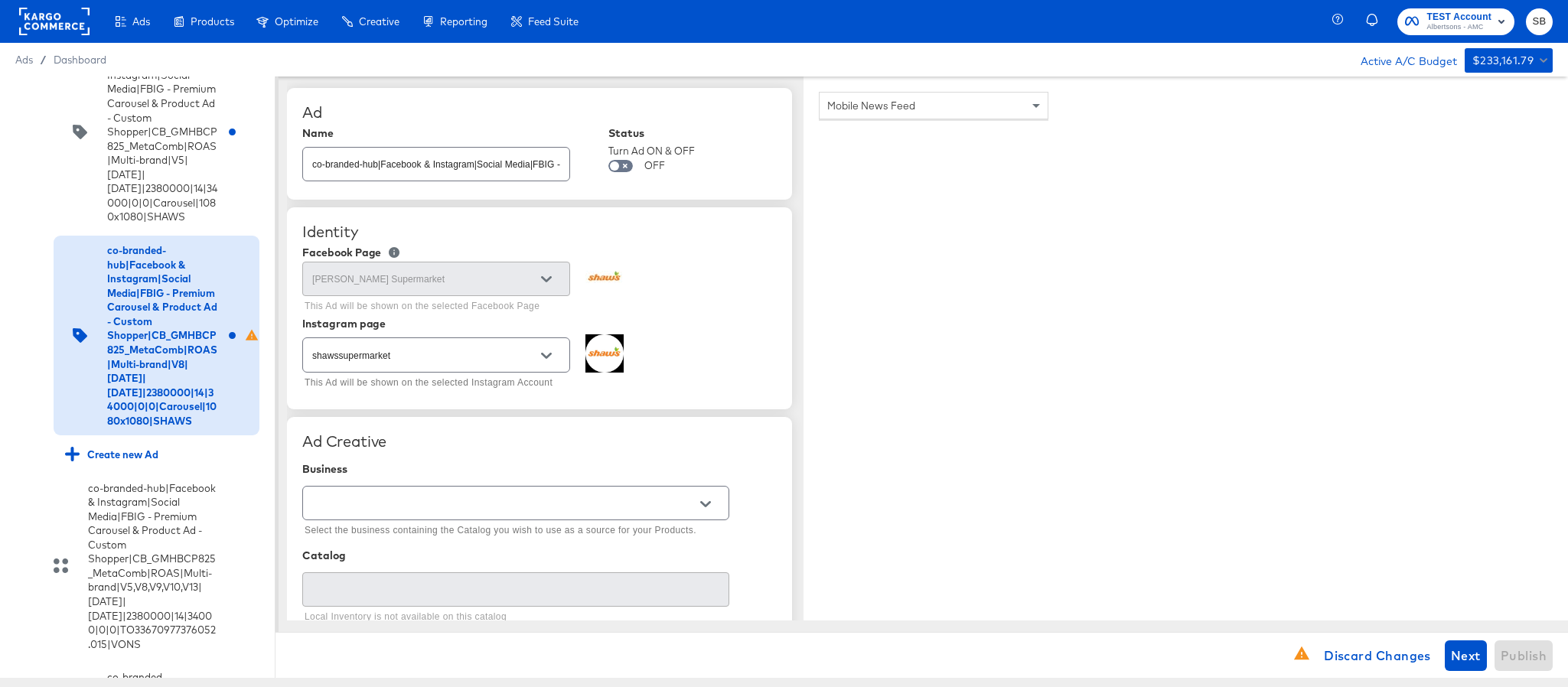
click at [507, 492] on div at bounding box center [516, 503] width 427 height 34
click at [590, 500] on input "text" at bounding box center [504, 504] width 389 height 18
click at [535, 568] on li "Kargo Commerce - Formerly StitcherAds" at bounding box center [515, 570] width 425 height 25
type input "Kargo Commerce - Formerly StitcherAds"
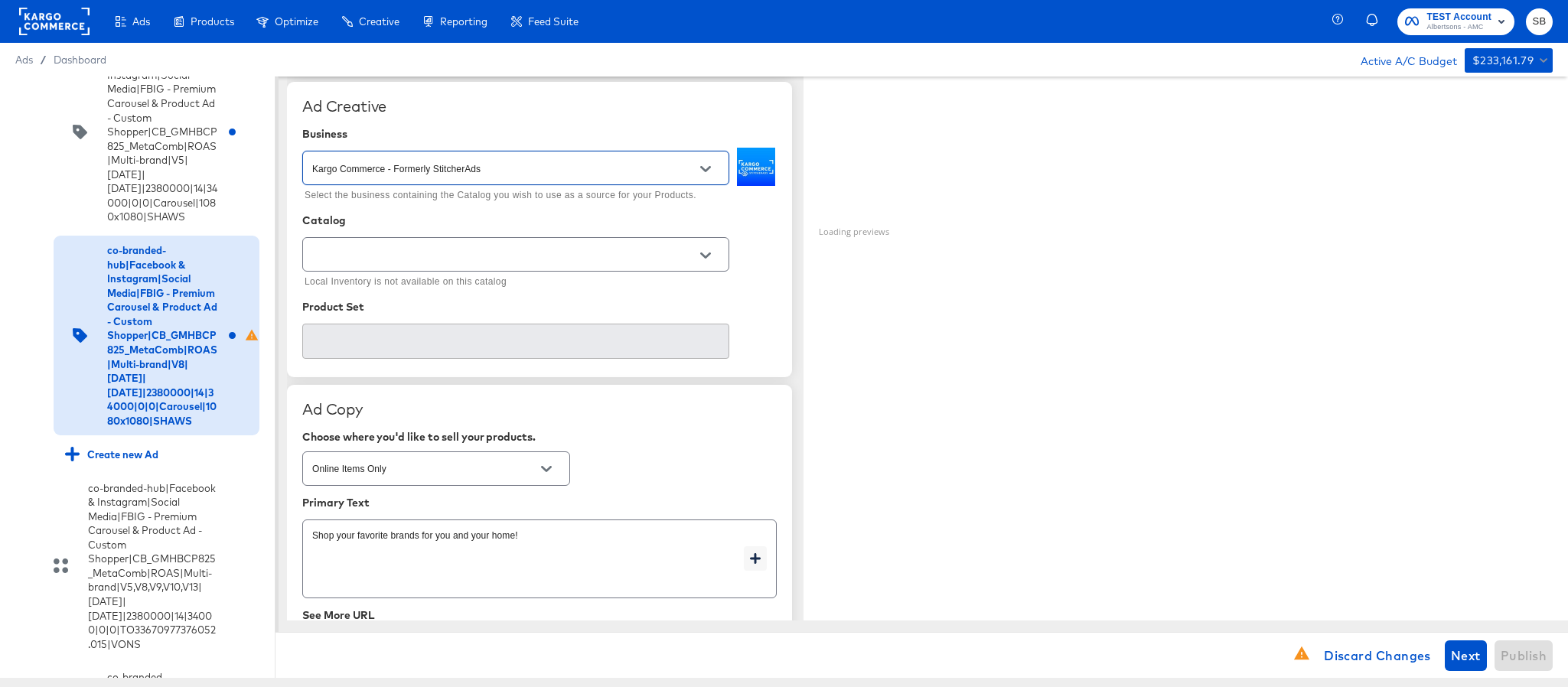
scroll to position [344, 0]
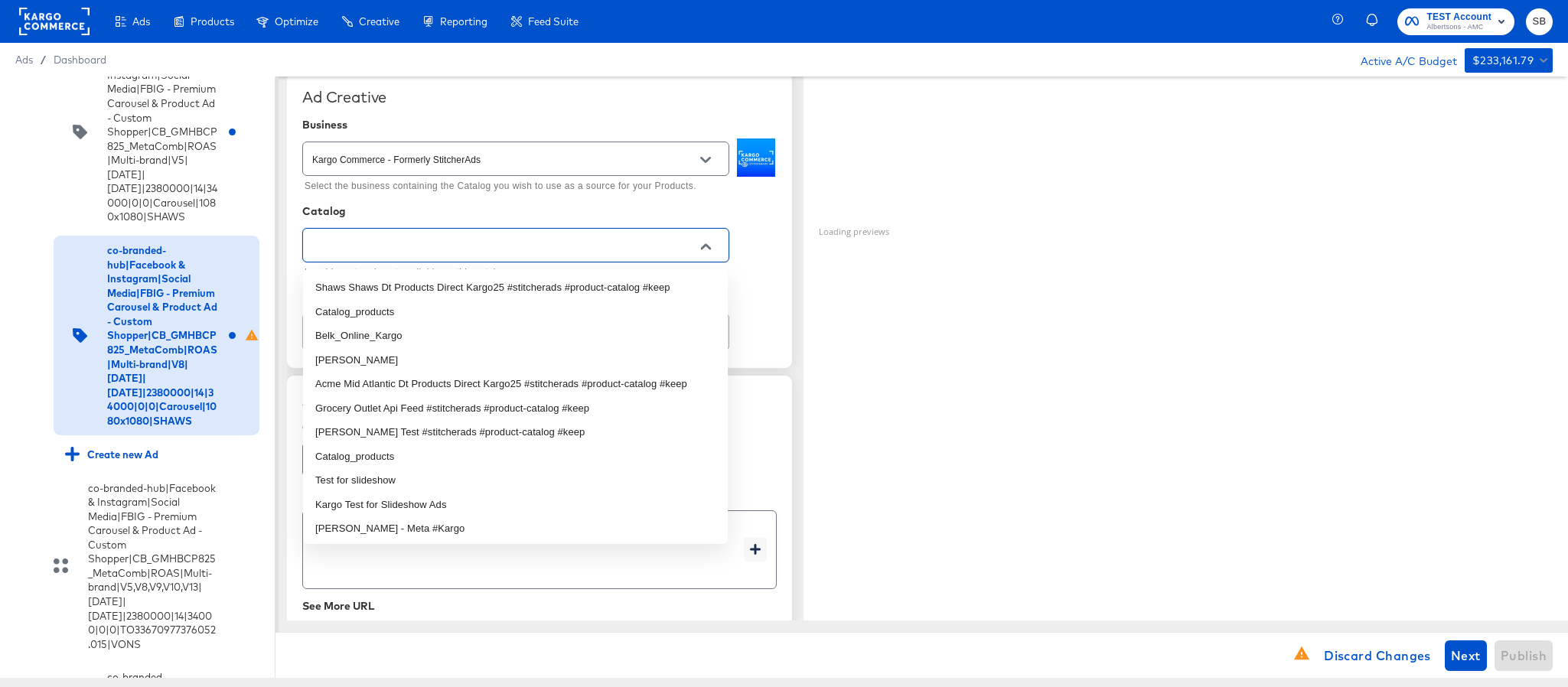
click at [625, 251] on input "text" at bounding box center [504, 246] width 389 height 18
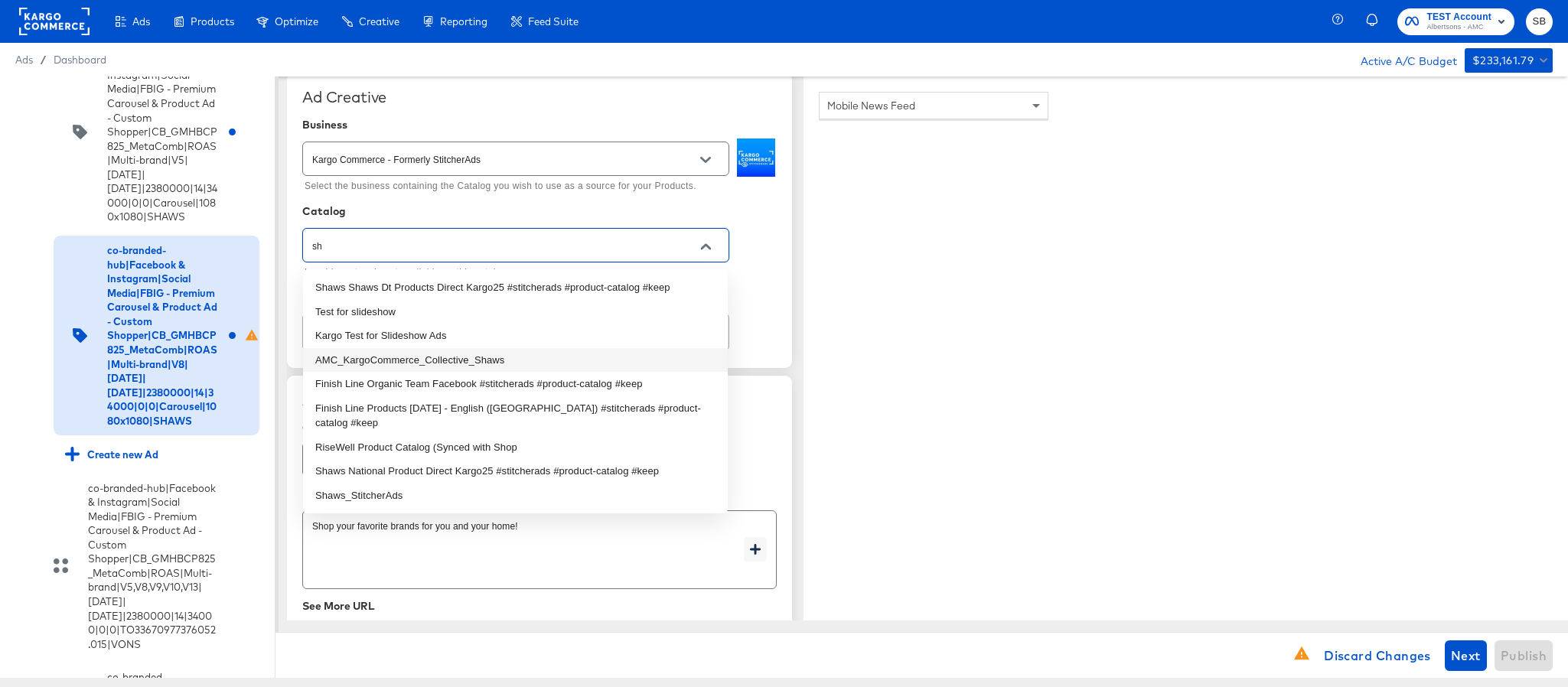
click at [476, 361] on li "AMC_KargoCommerce_Collective_Shaws" at bounding box center [515, 361] width 425 height 25
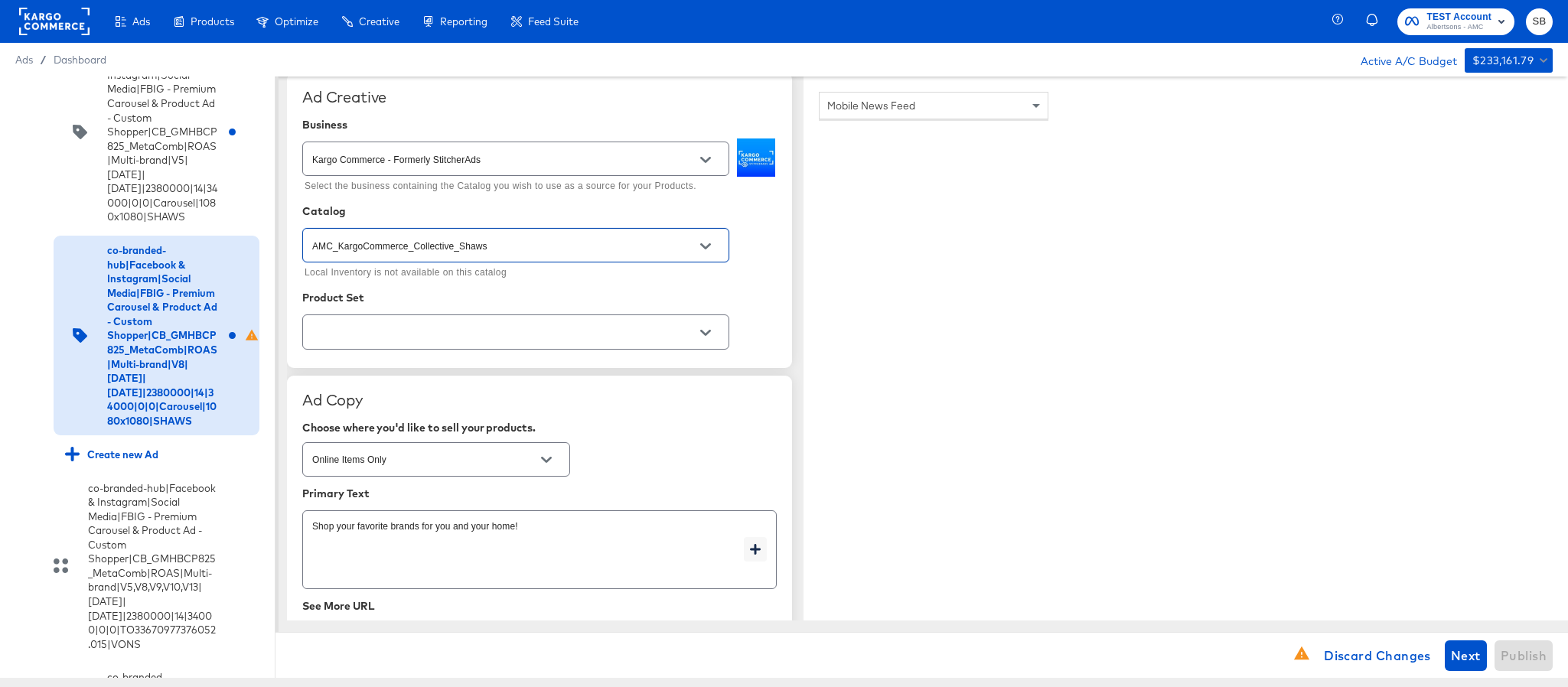
type input "AMC_KargoCommerce_Collective_Shaws"
click at [487, 335] on input "text" at bounding box center [504, 333] width 389 height 18
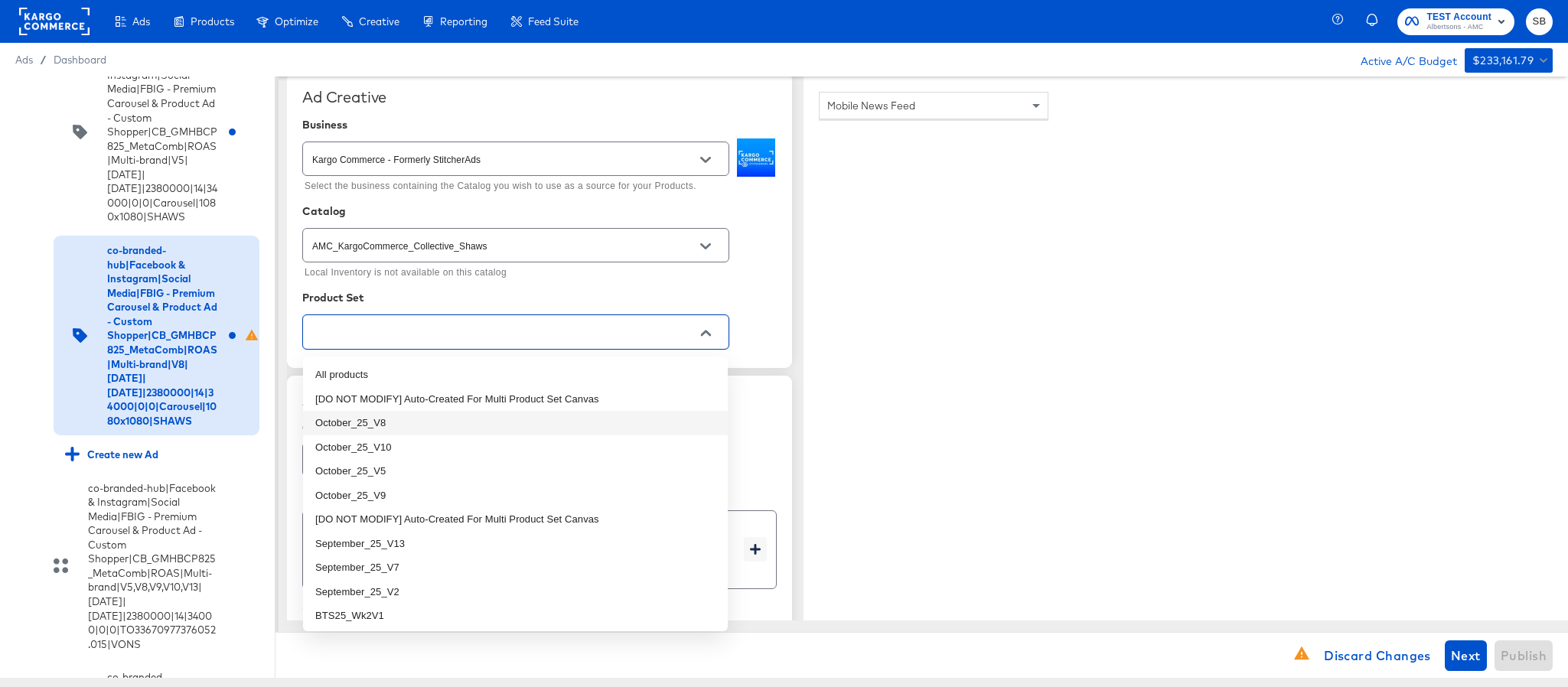
click at [465, 428] on li "October_25_V8" at bounding box center [515, 424] width 425 height 25
type textarea "x"
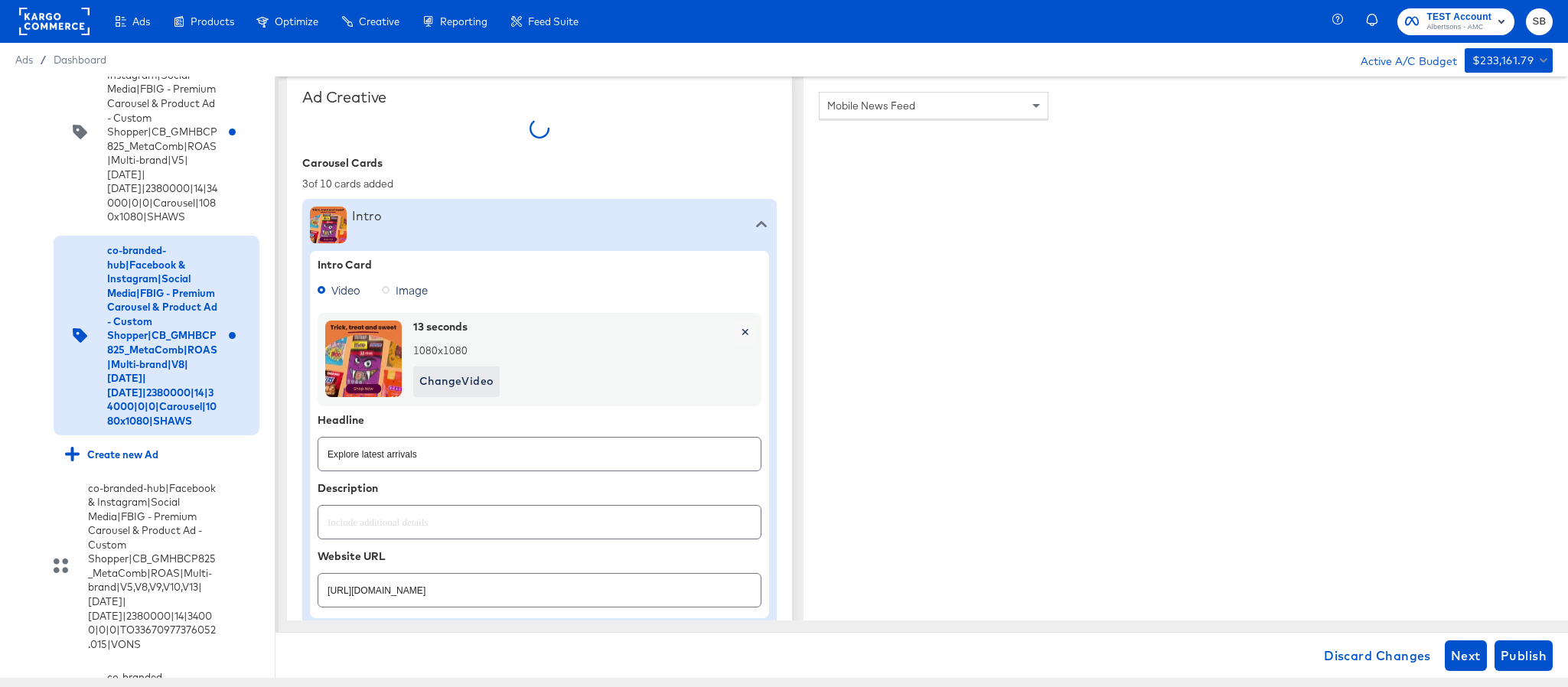
type textarea "x"
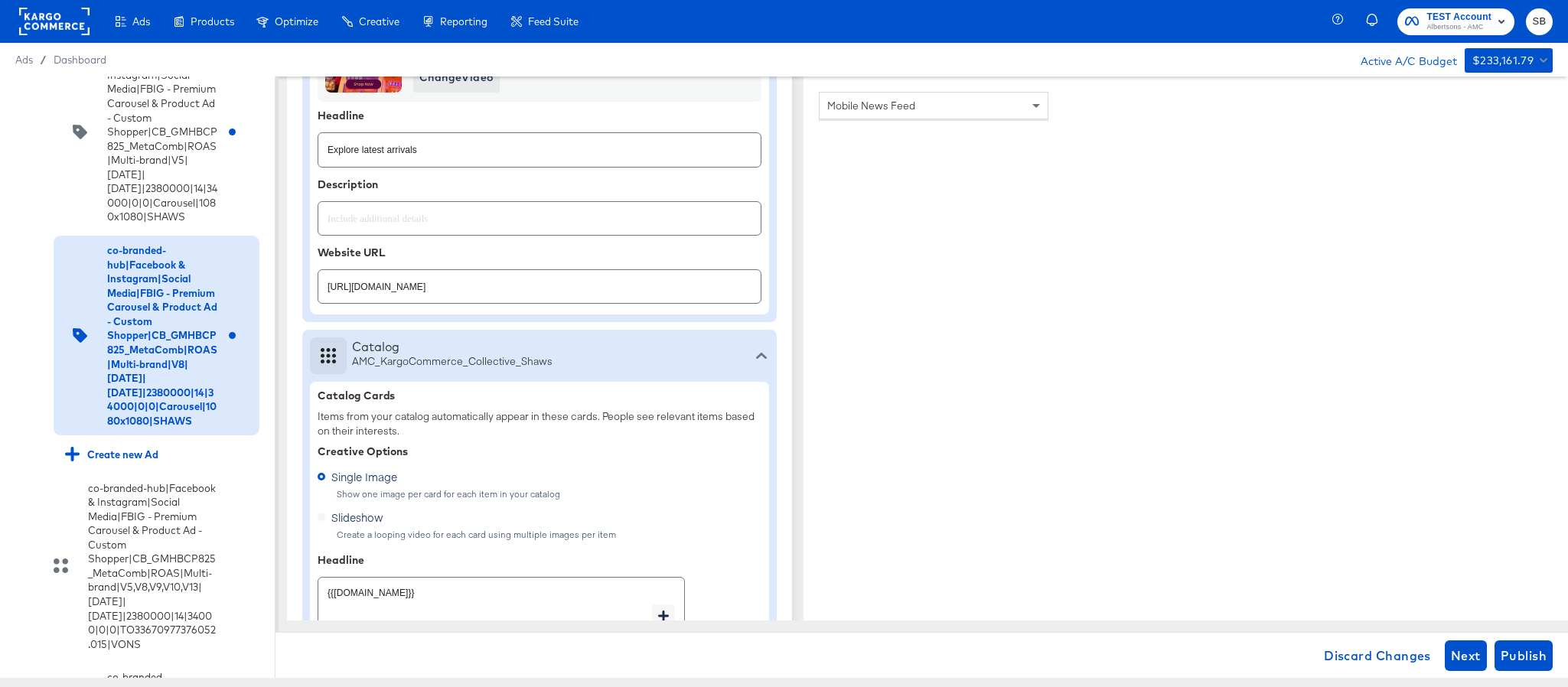
scroll to position [689, 0]
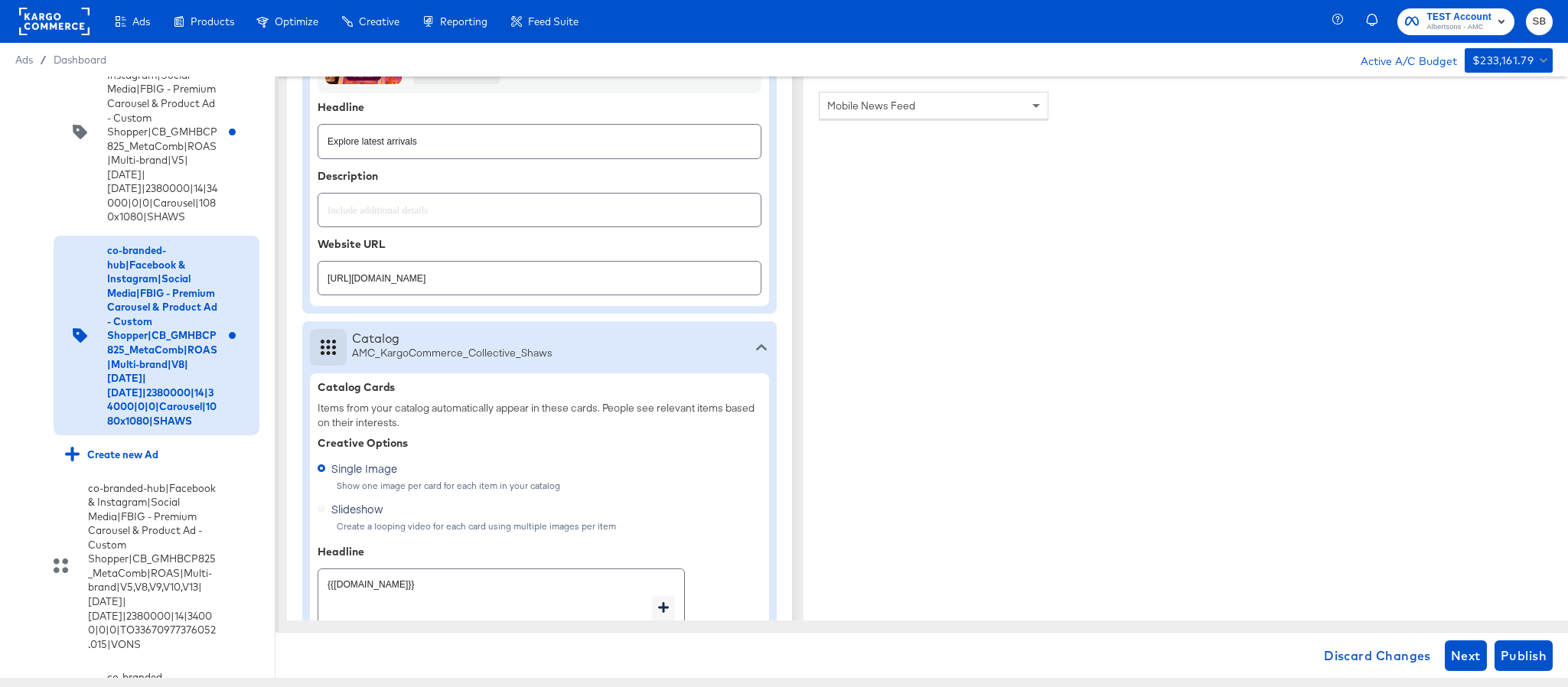
click at [616, 288] on input "https://www.shaws.com/shop/aisles/personal-care-health.html" at bounding box center [539, 272] width 442 height 33
paste input "aper-cleaning-home"
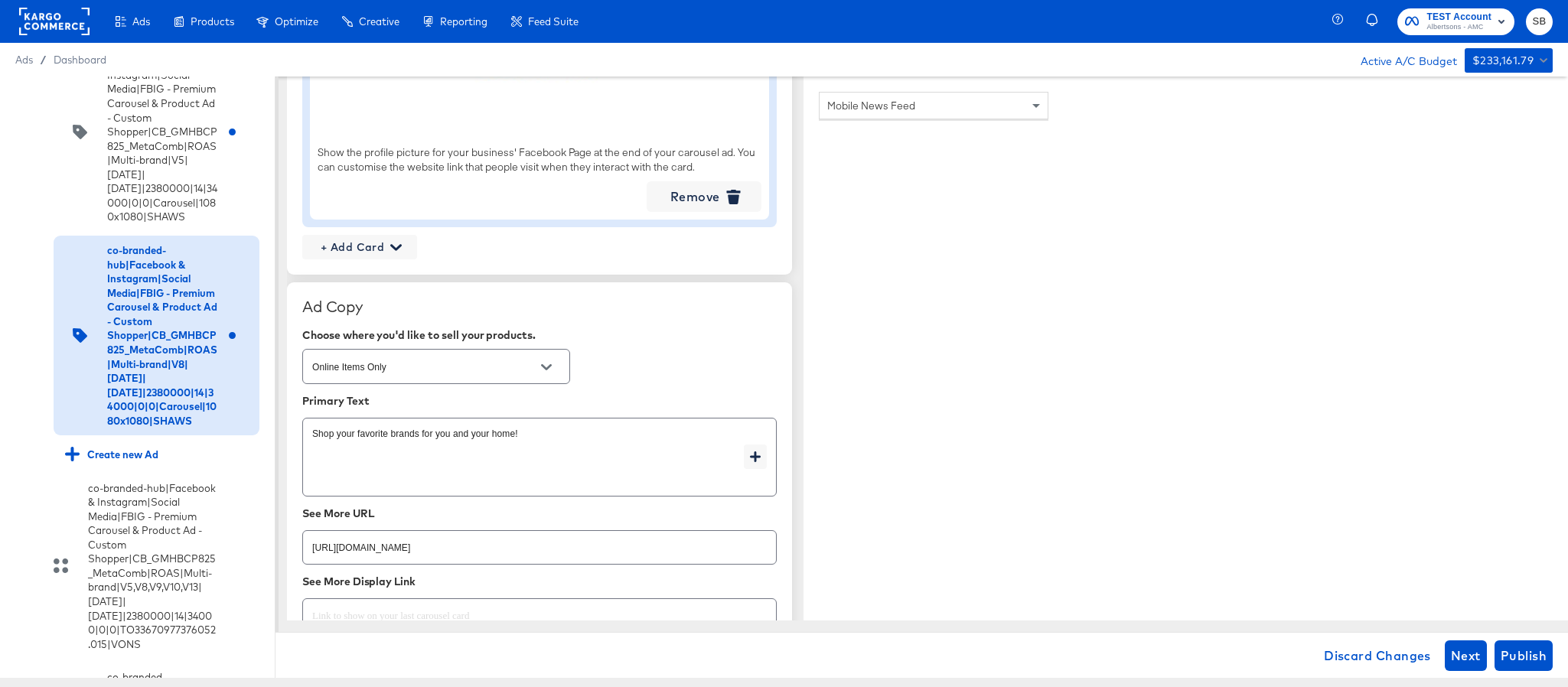
scroll to position [2066, 0]
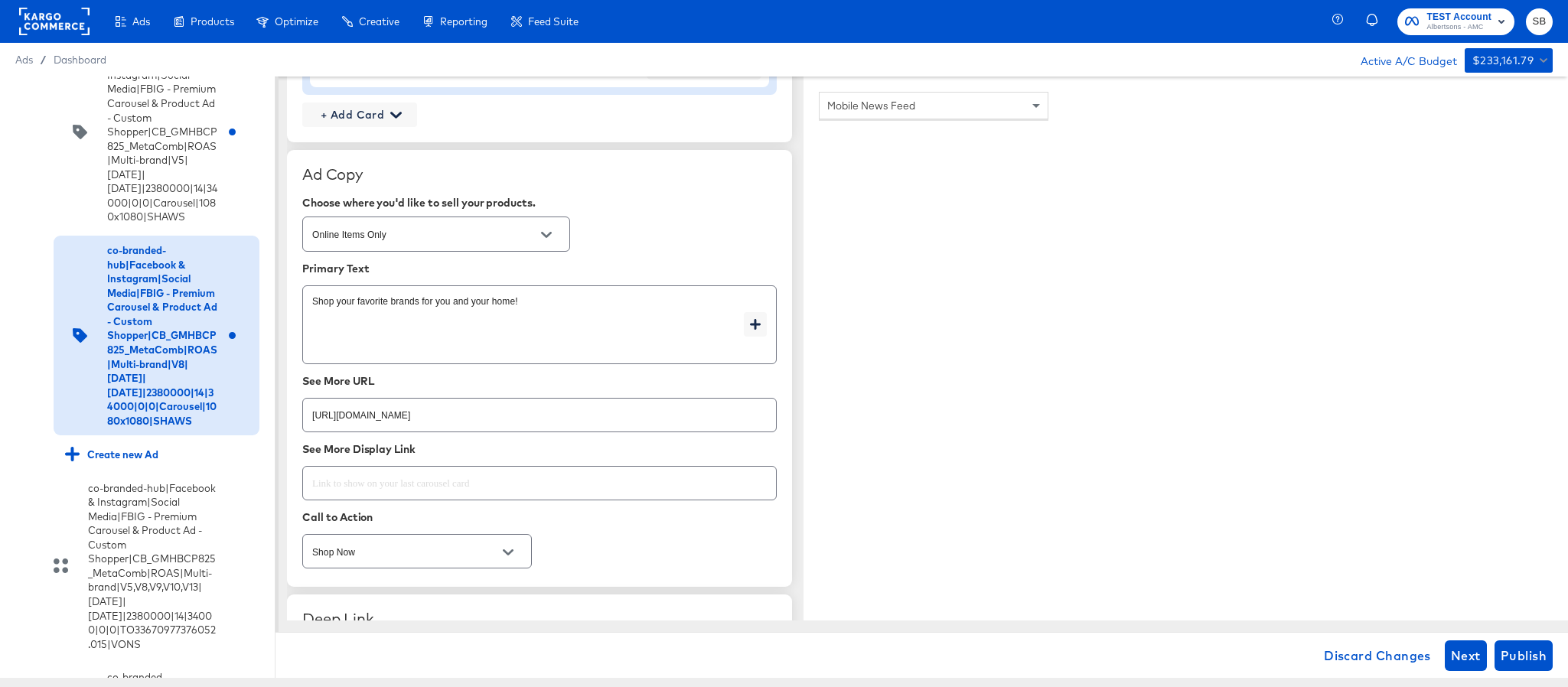
type input "https://www.shaws.com/shop/aisles/paper-cleaning-home.html"
type textarea "x"
click at [597, 418] on input "https://www.shaws.com/shop/aisles/personal-care-health.html" at bounding box center [539, 409] width 473 height 33
paste input "aper-cleaning-home"
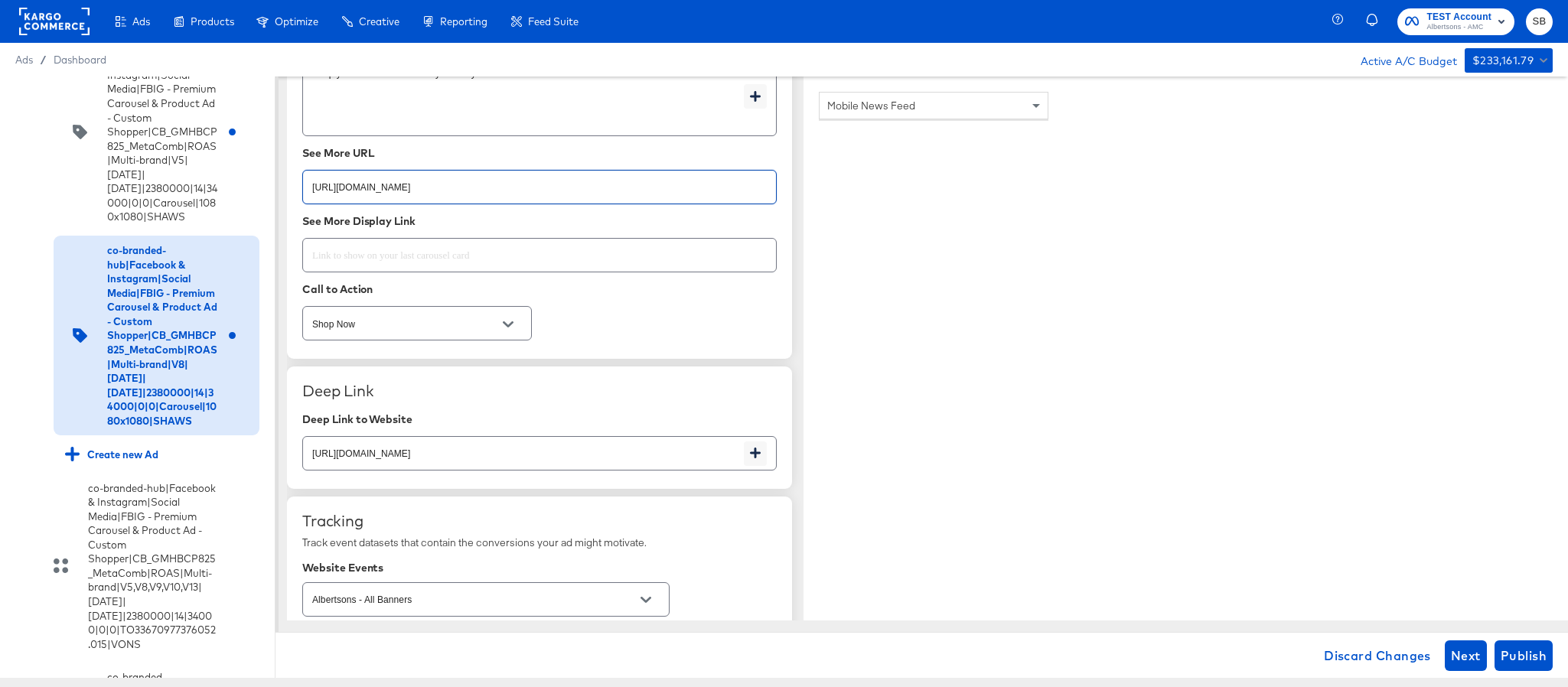
scroll to position [2296, 0]
type input "https://www.shaws.com/shop/aisles/paper-cleaning-home.html"
type textarea "x"
click at [601, 451] on input "https://www.shaws.com/shop/aisles/personal-care-health.html" at bounding box center [523, 446] width 441 height 33
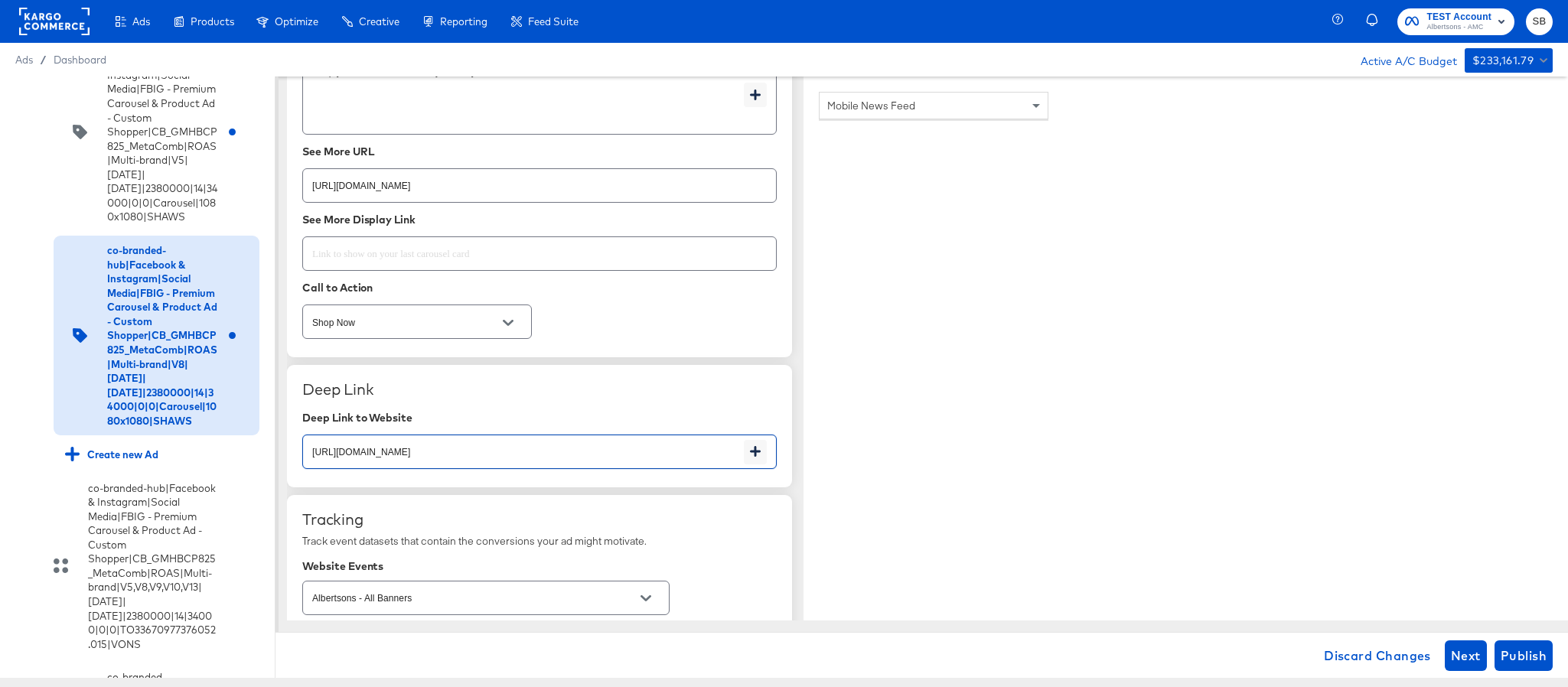
paste input "aper-cleaning-home"
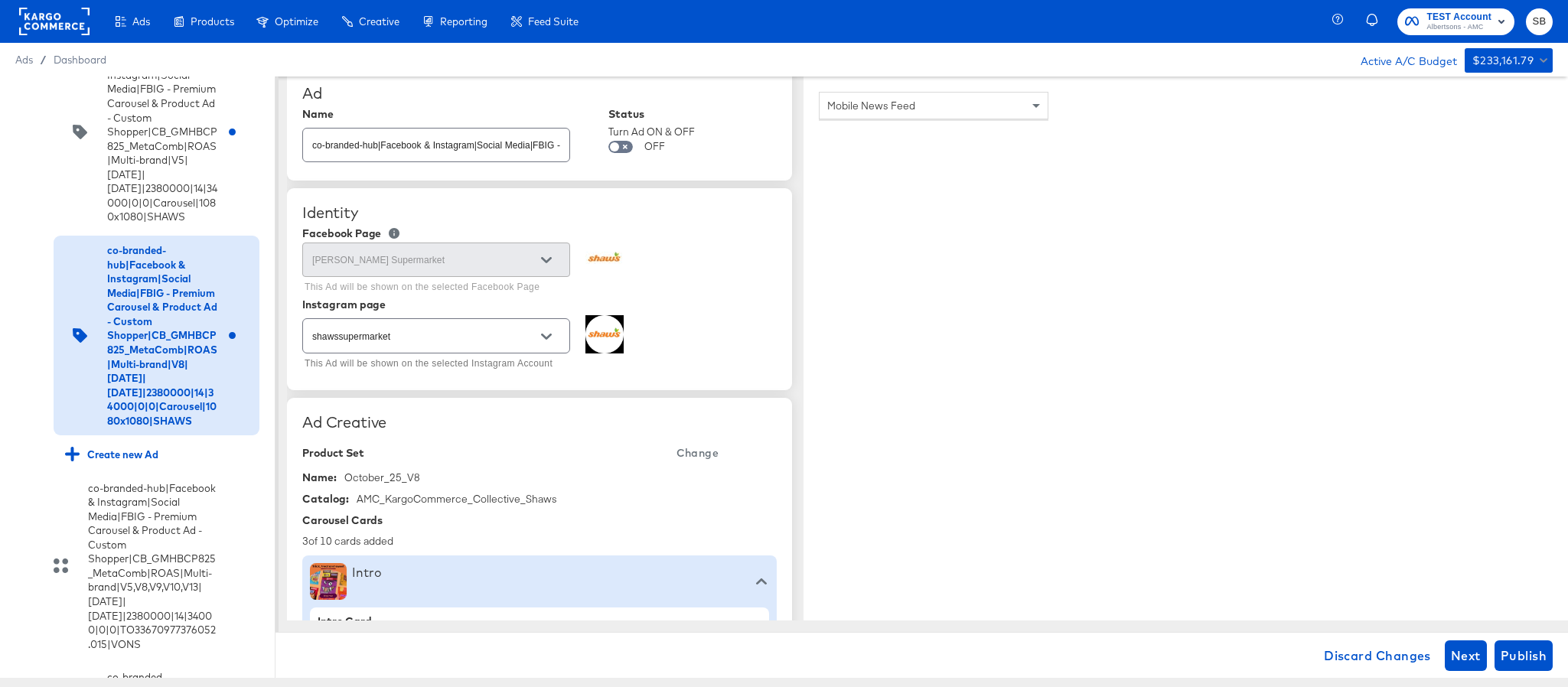
scroll to position [0, 0]
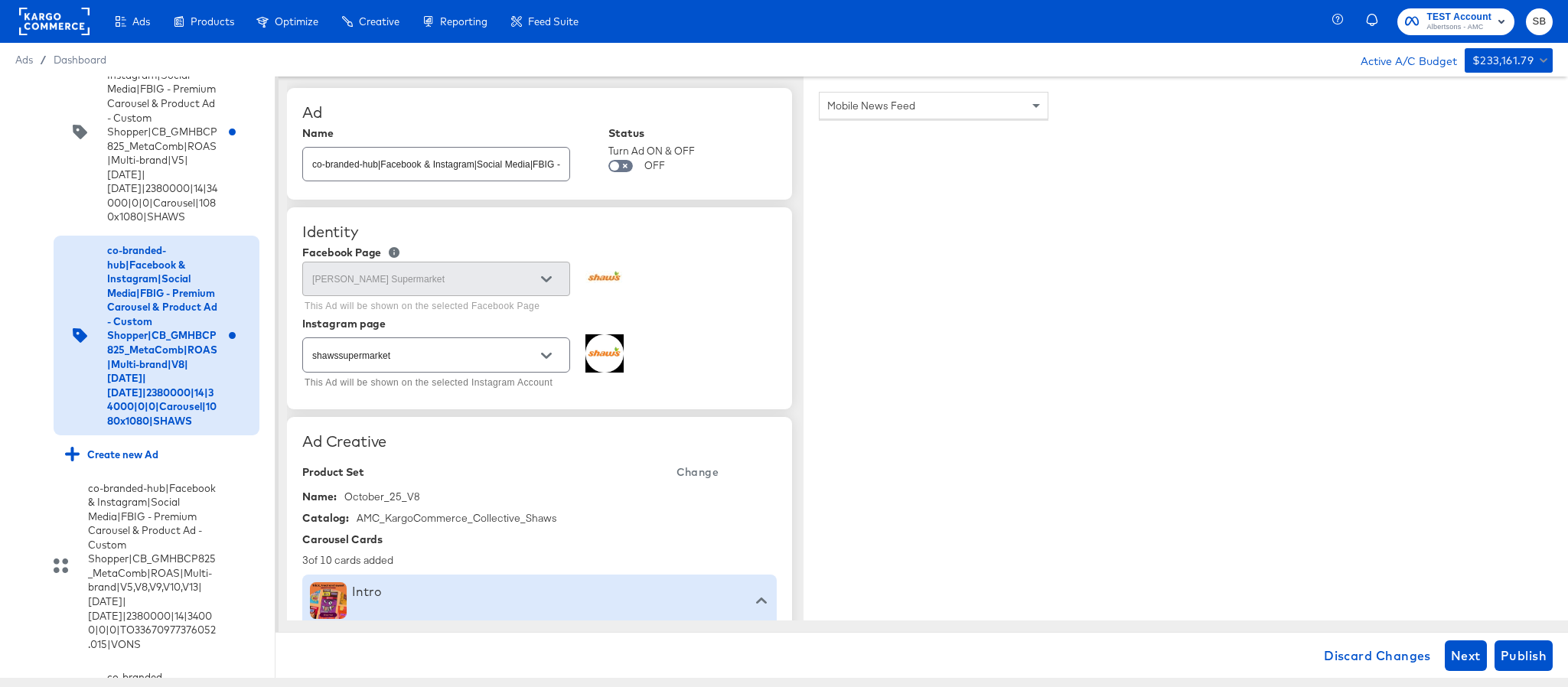
type input "https://www.shaws.com/shop/aisles/paper-cleaning-home.html"
type textarea "x"
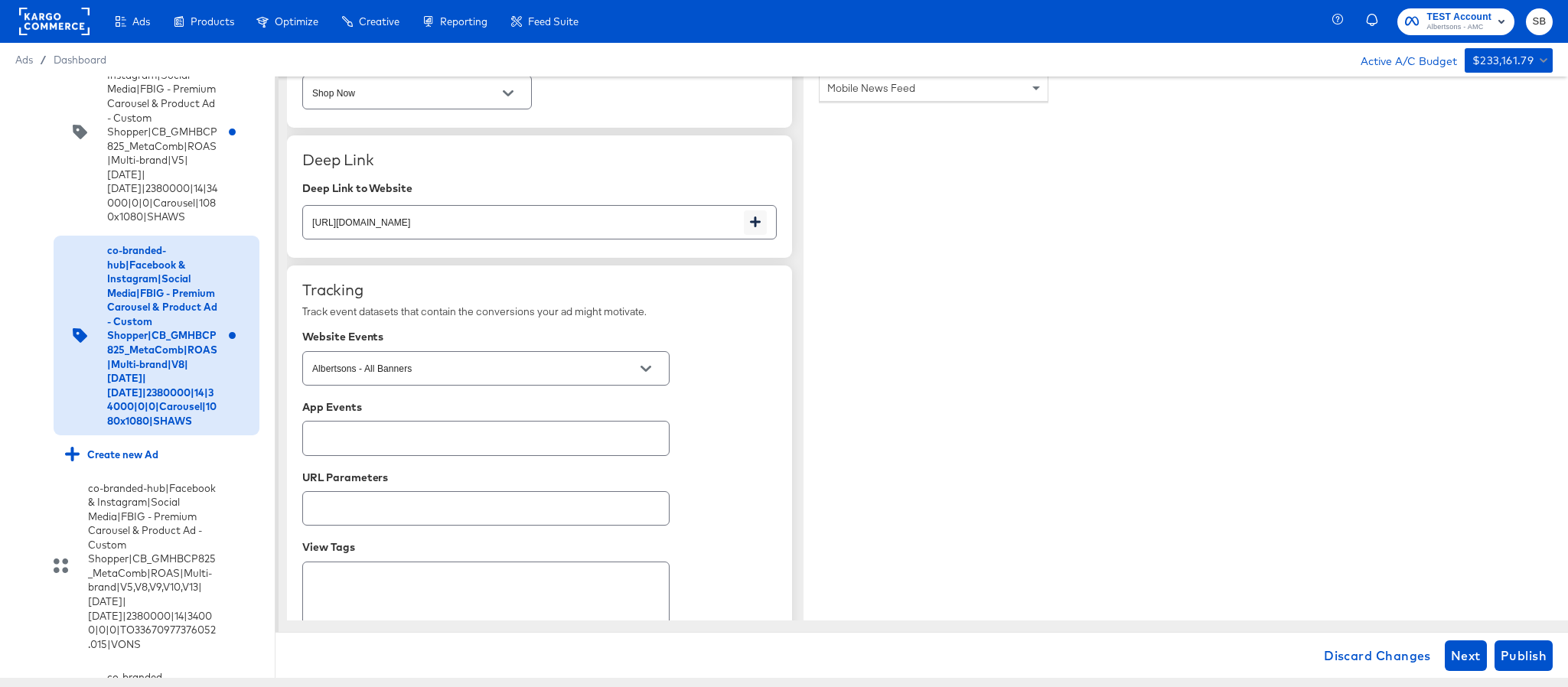
scroll to position [2591, 0]
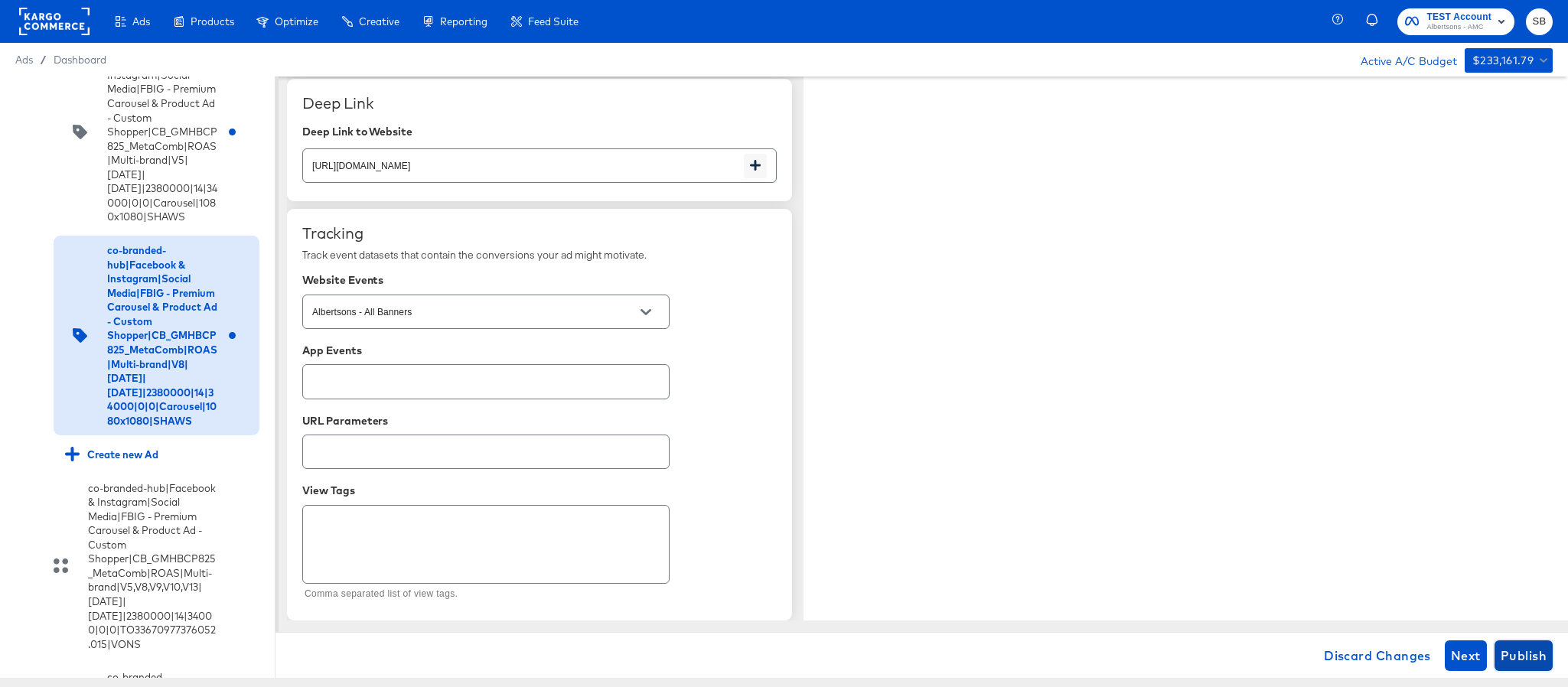
click at [1535, 646] on span "Publish" at bounding box center [1523, 656] width 46 height 22
type textarea "x"
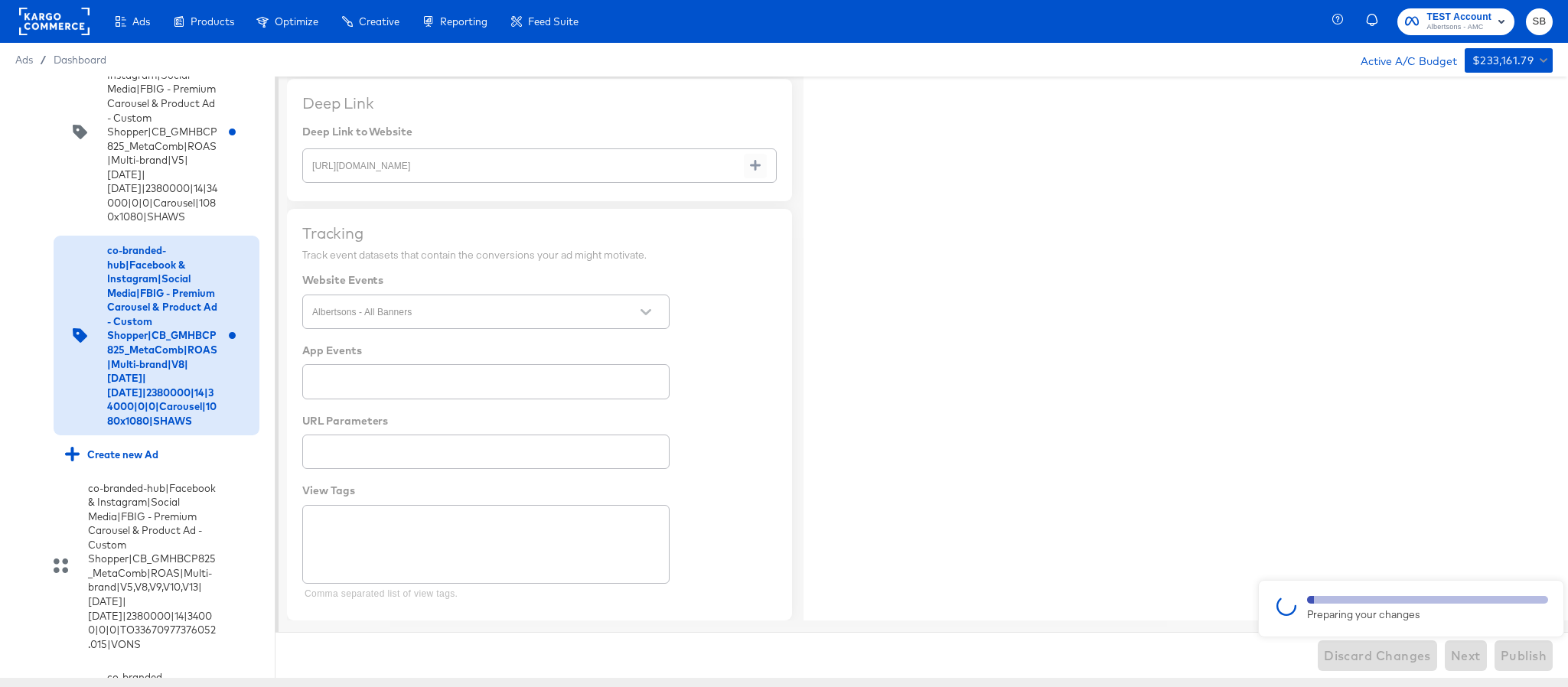
type textarea "x"
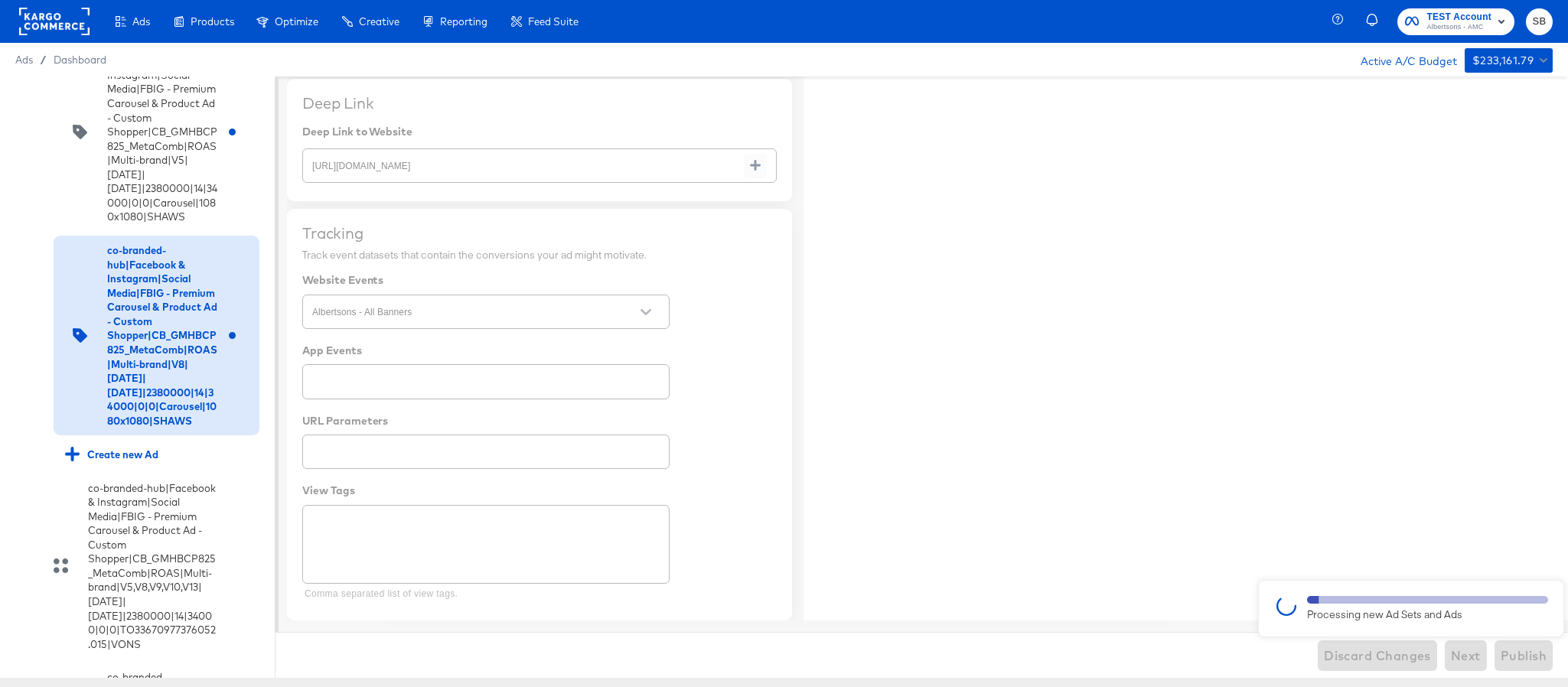
type textarea "x"
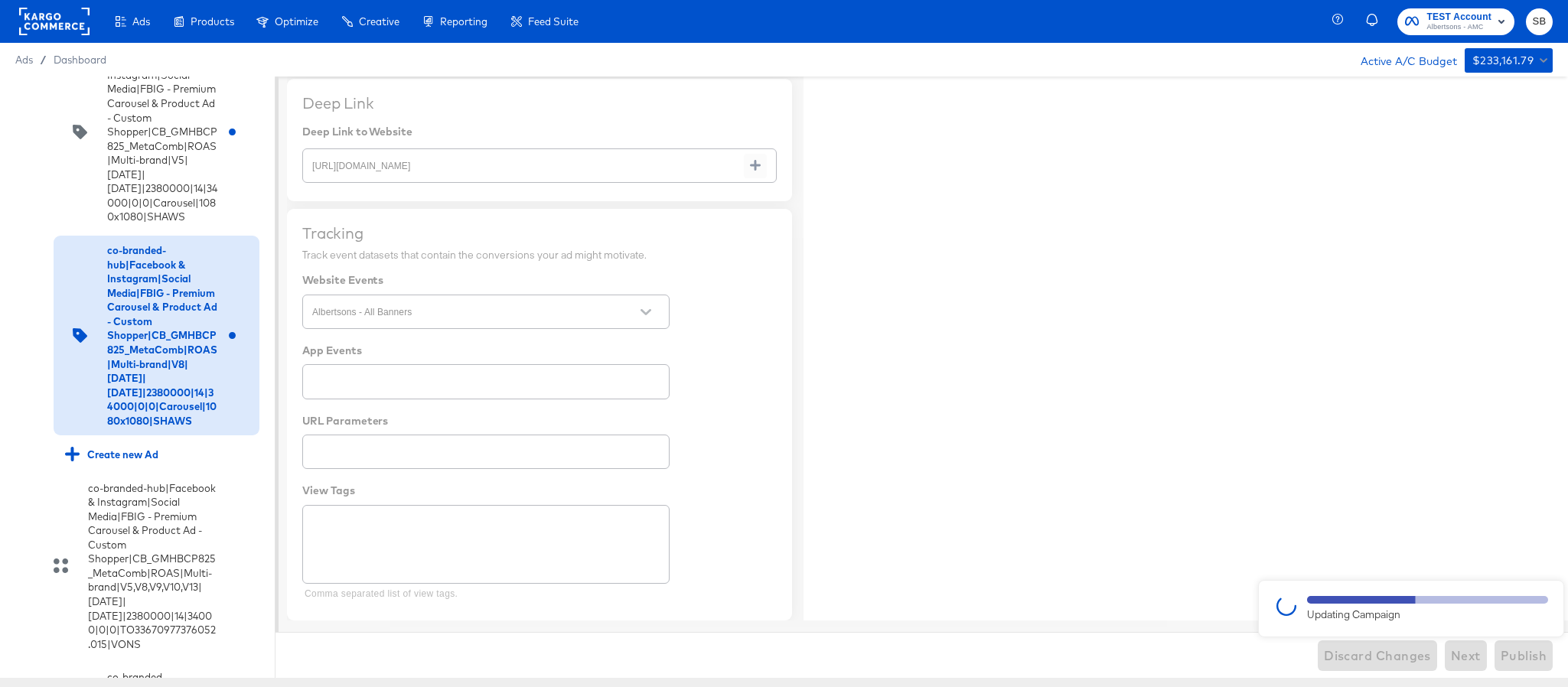
type textarea "x"
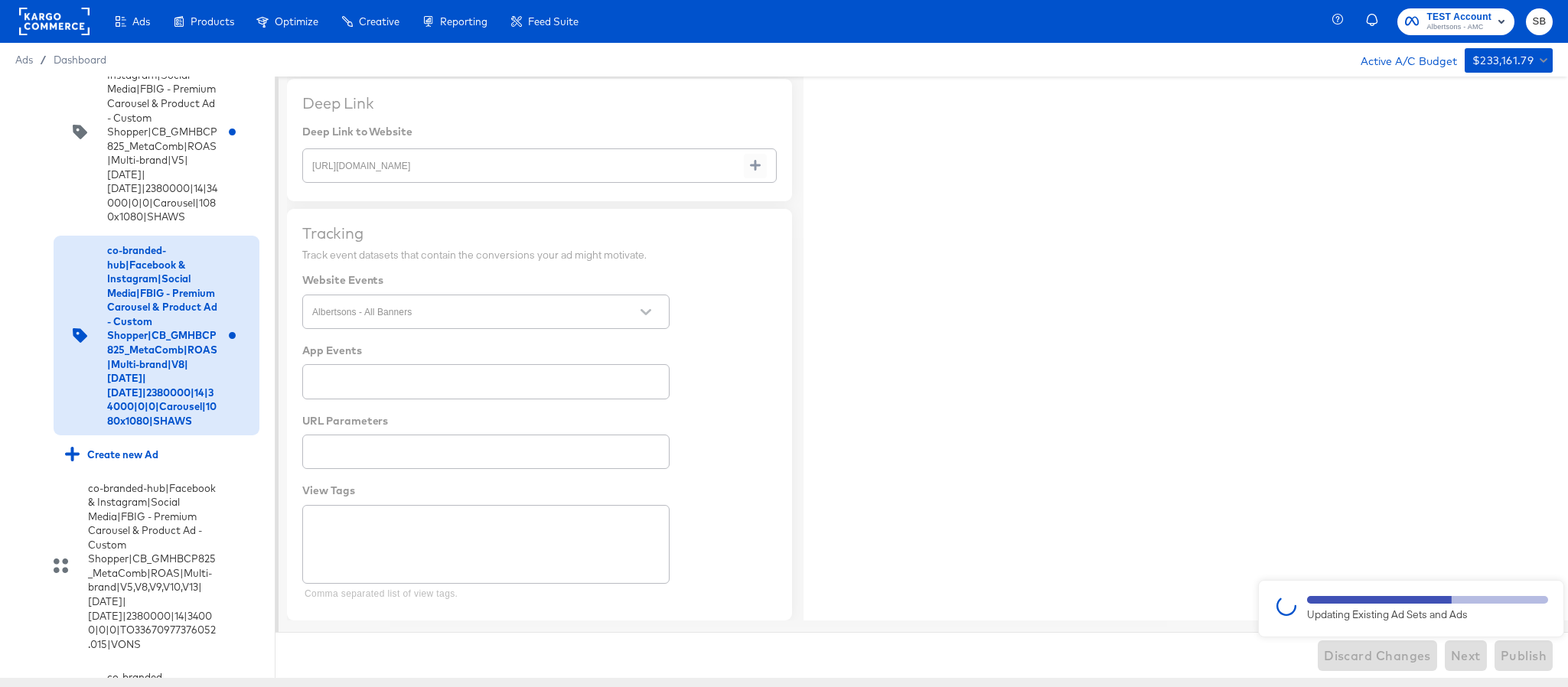
type textarea "x"
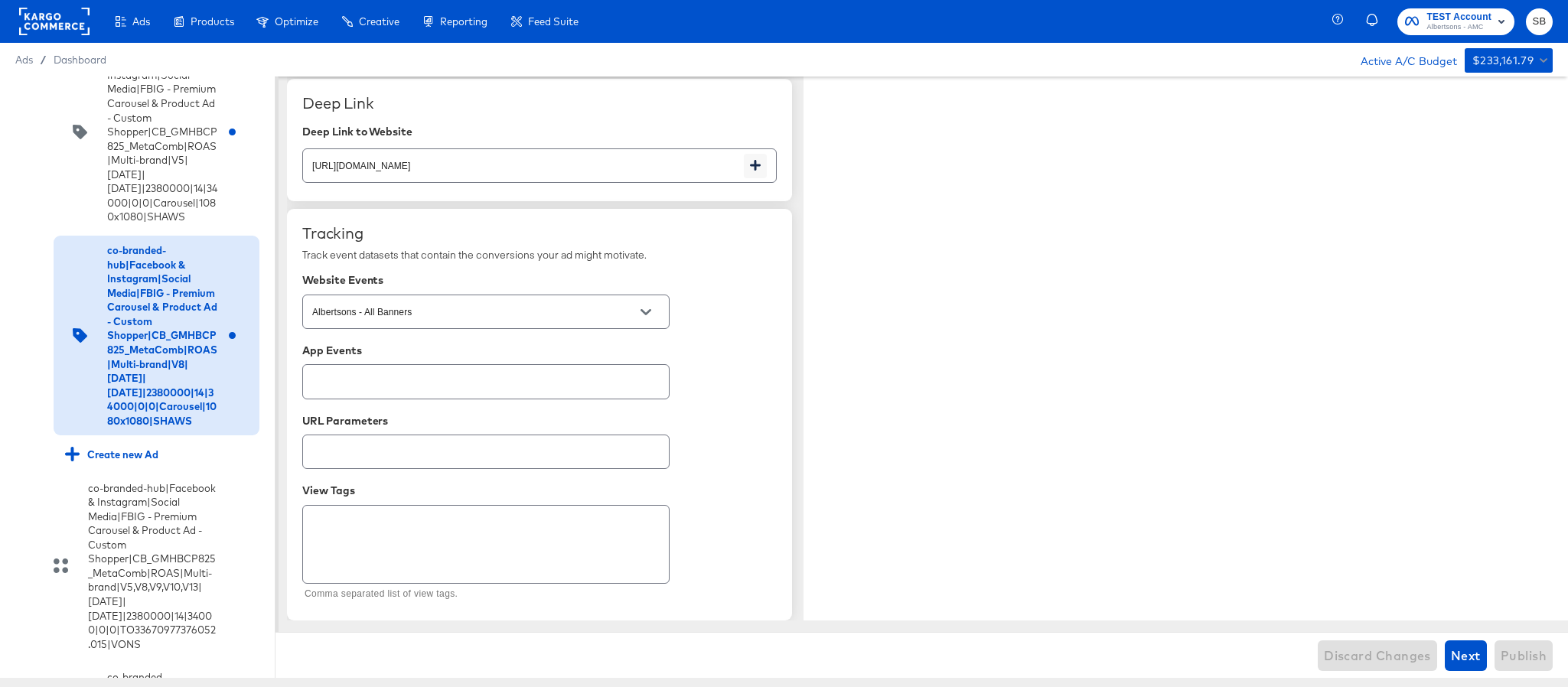
type textarea "x"
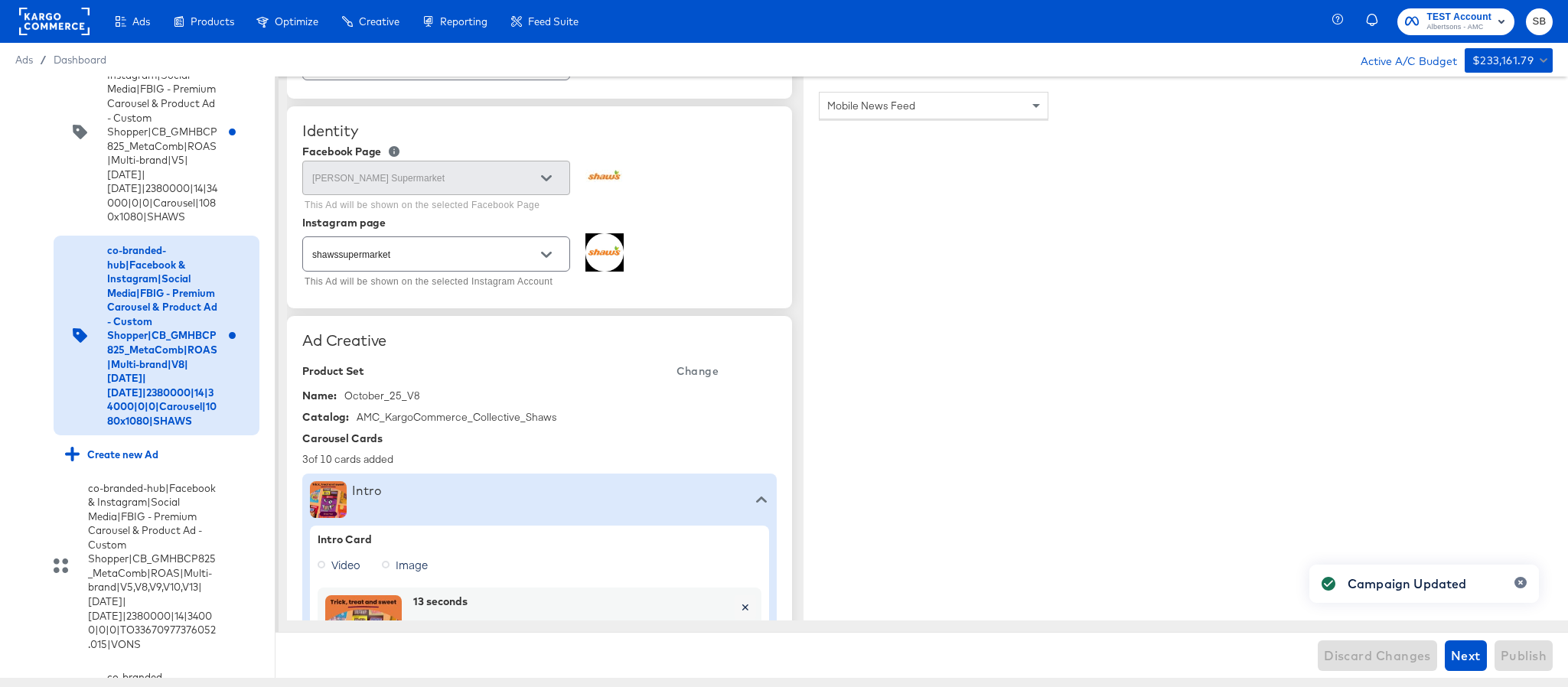
scroll to position [0, 0]
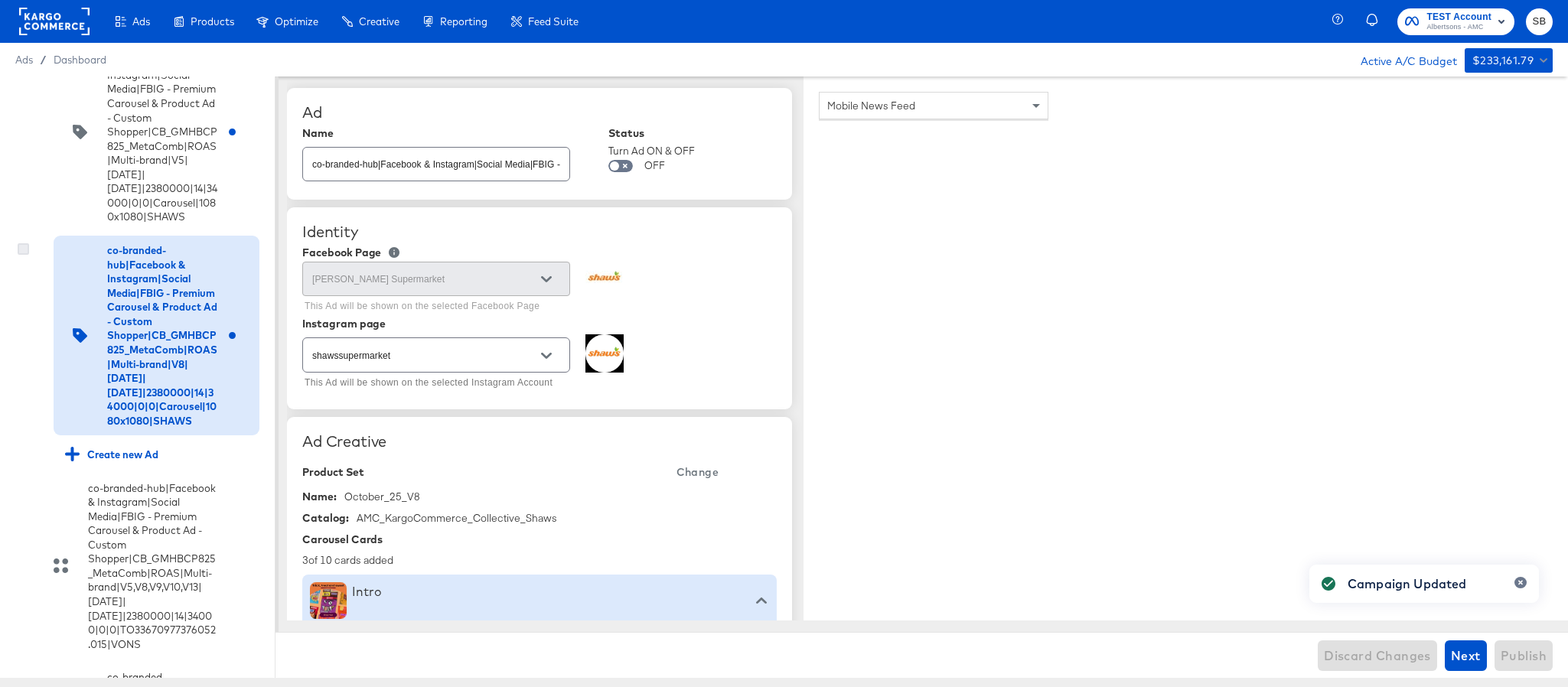
click at [23, 255] on icon at bounding box center [23, 249] width 12 height 12
click at [0, 0] on input "checkbox" at bounding box center [0, 0] width 0 height 0
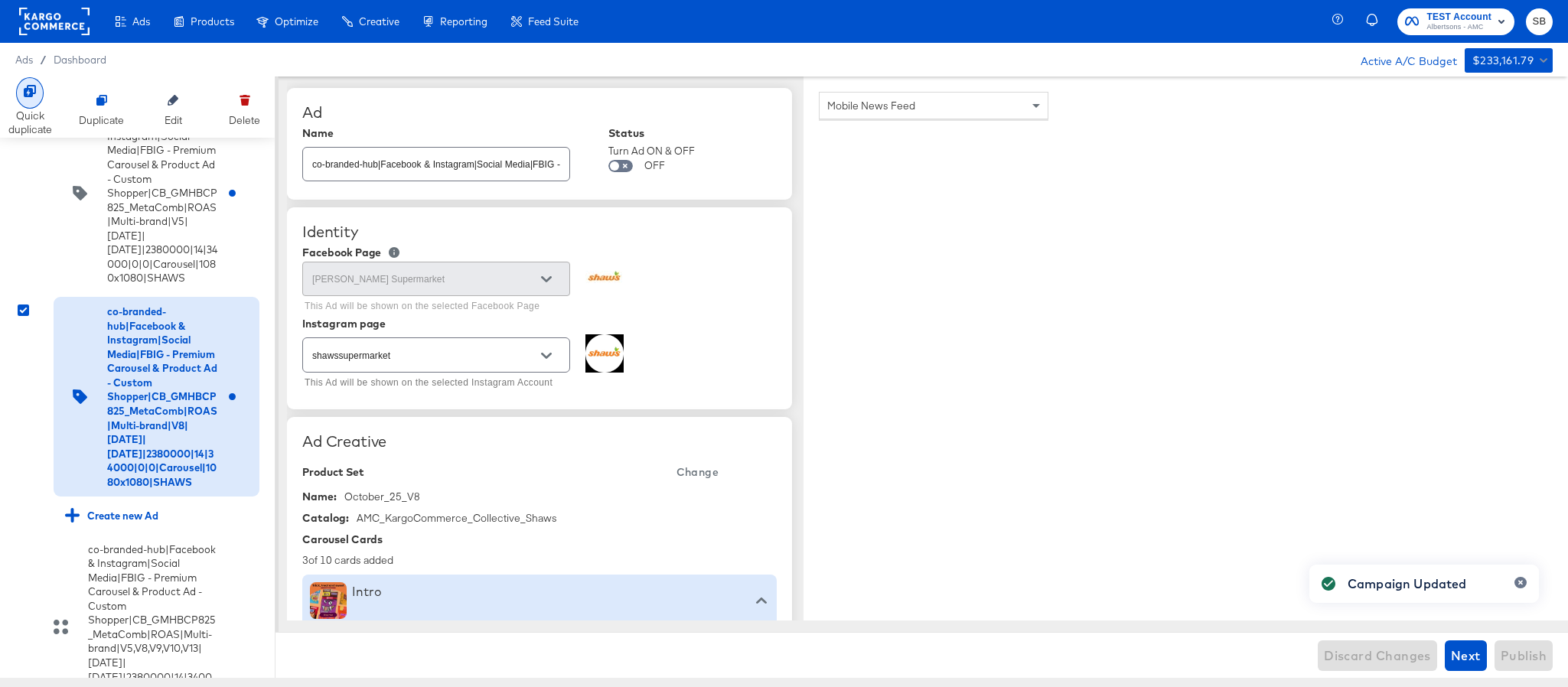
click at [28, 116] on div "Quick duplicate" at bounding box center [30, 123] width 44 height 28
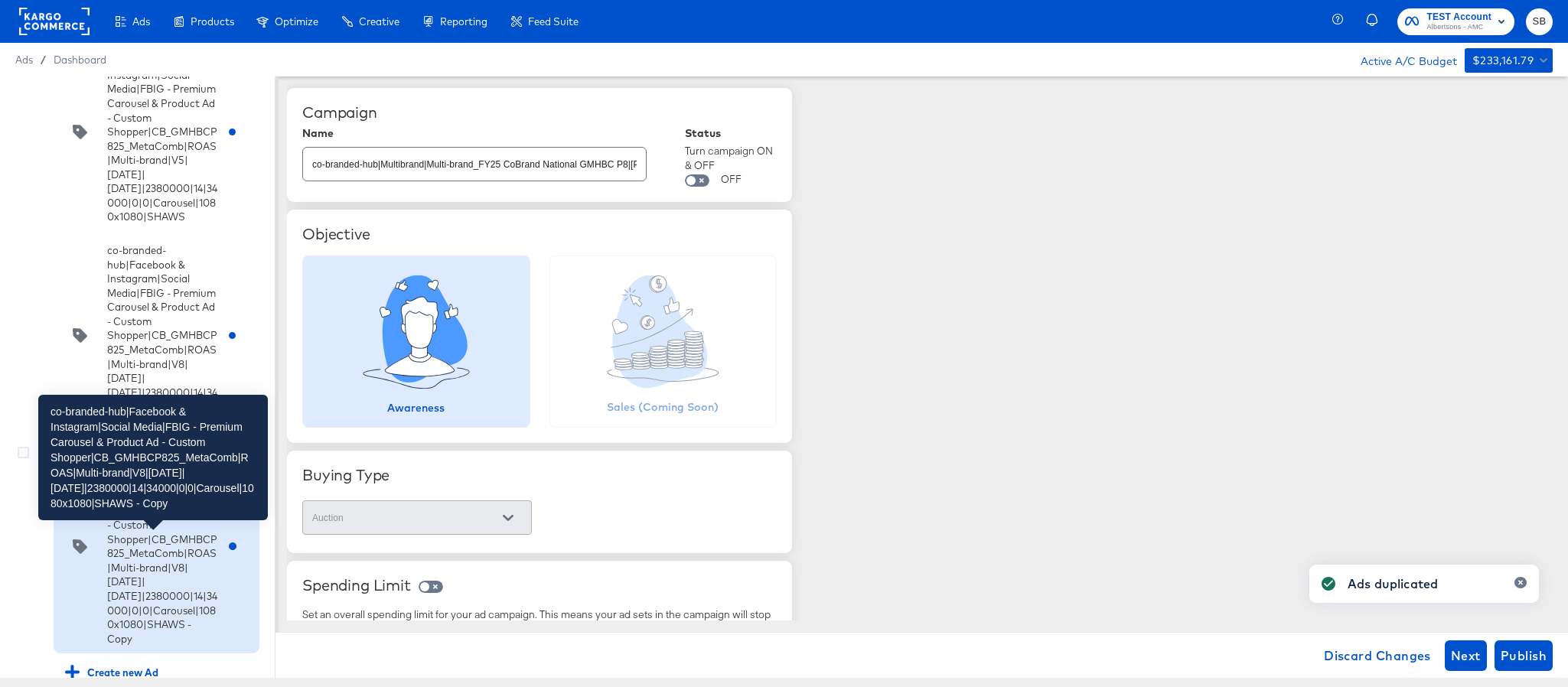
click at [181, 597] on div "co-branded-hub|Facebook & Instagram|Social Media|FBIG - Premium Carousel & Prod…" at bounding box center [162, 546] width 110 height 199
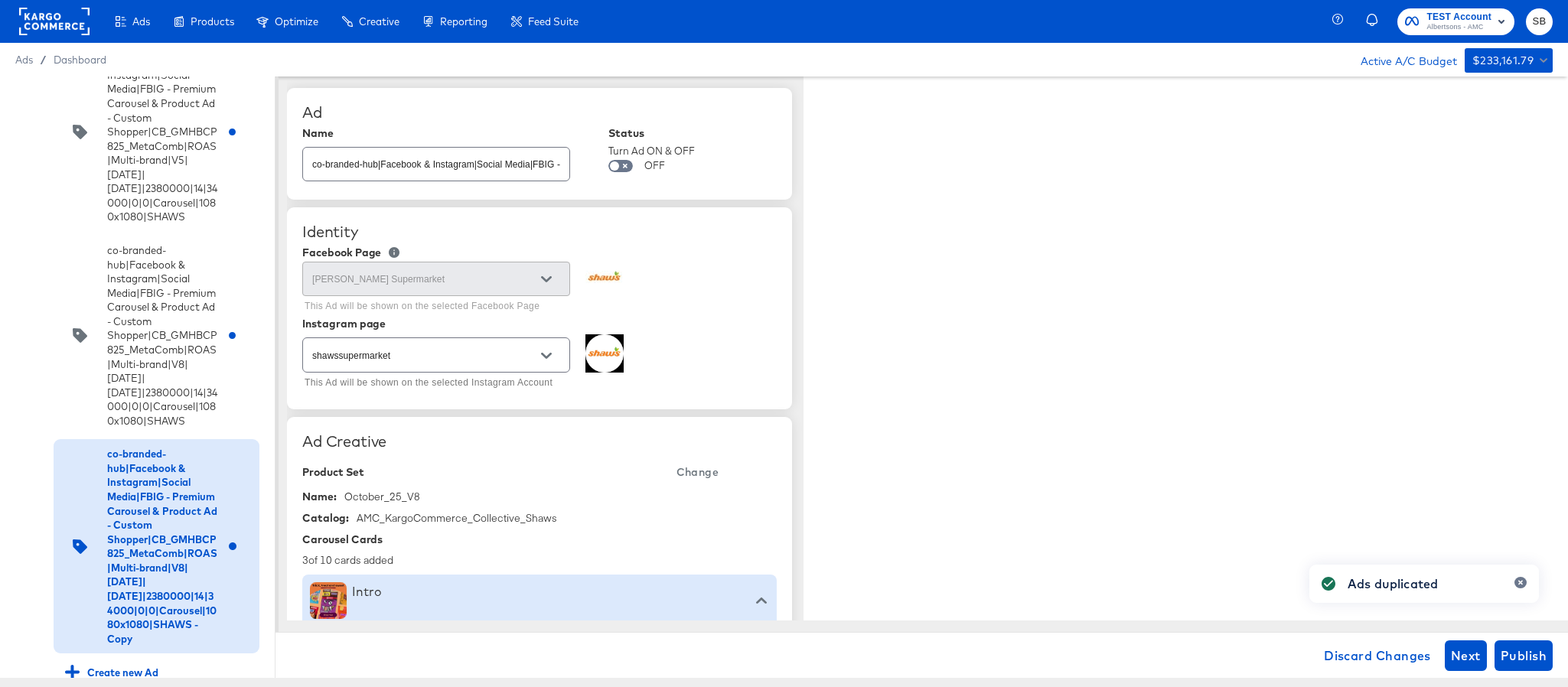
type textarea "x"
click at [455, 170] on input "co-branded-hub|Facebook & Instagram|Social Media|FBIG - Premium Carousel & Prod…" at bounding box center [436, 158] width 267 height 33
paste input "9|9/10/2025|10/07/2025|2380000|14|34000|0|0|Carousel|1080x1080|SHAWS"
type input "co-branded-hub|Facebook & Instagram|Social Media|FBIG - Premium Carousel & Prod…"
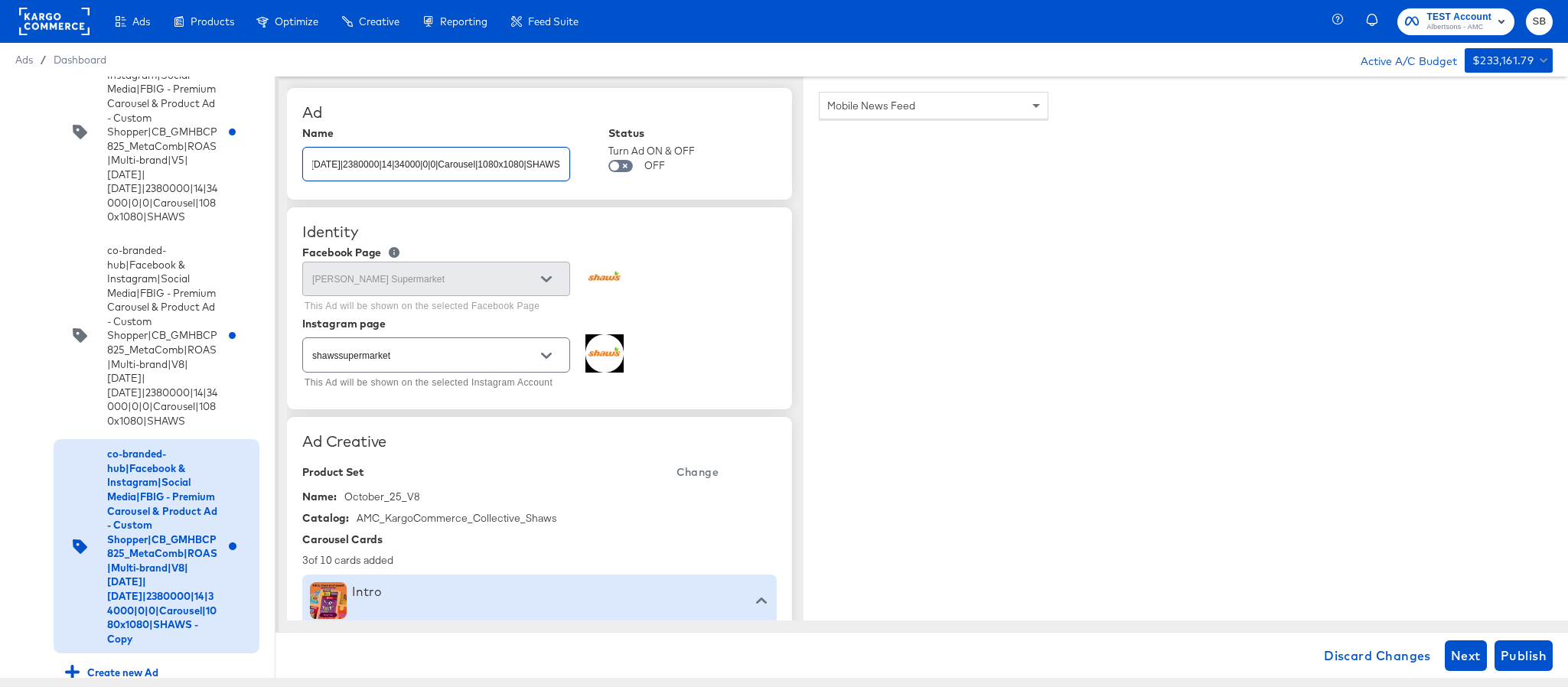
type textarea "x"
click at [687, 467] on span "Change" at bounding box center [698, 473] width 42 height 19
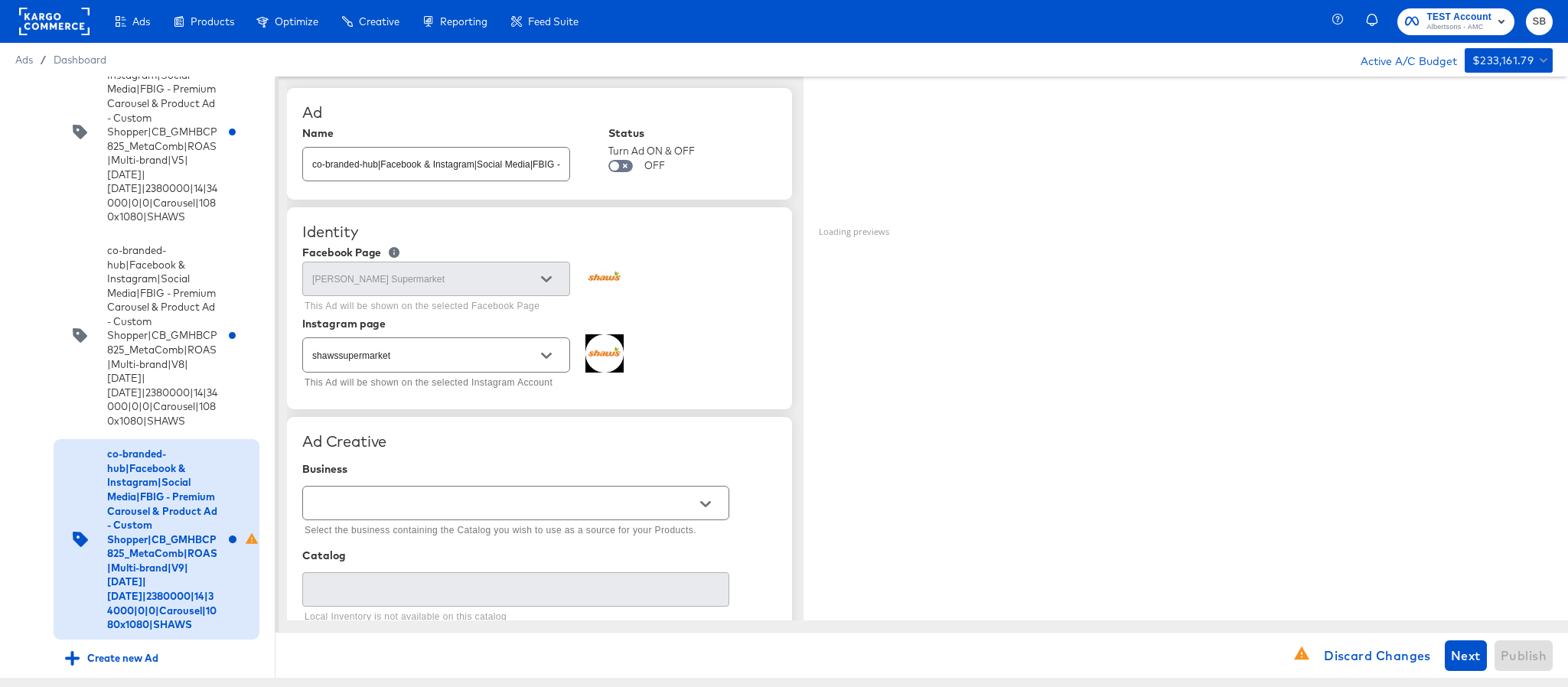
type textarea "x"
click at [526, 503] on input "text" at bounding box center [504, 504] width 389 height 18
click at [531, 558] on li "Kargo Commerce - Formerly StitcherAds" at bounding box center [515, 570] width 425 height 25
type input "Kargo Commerce - Formerly StitcherAds"
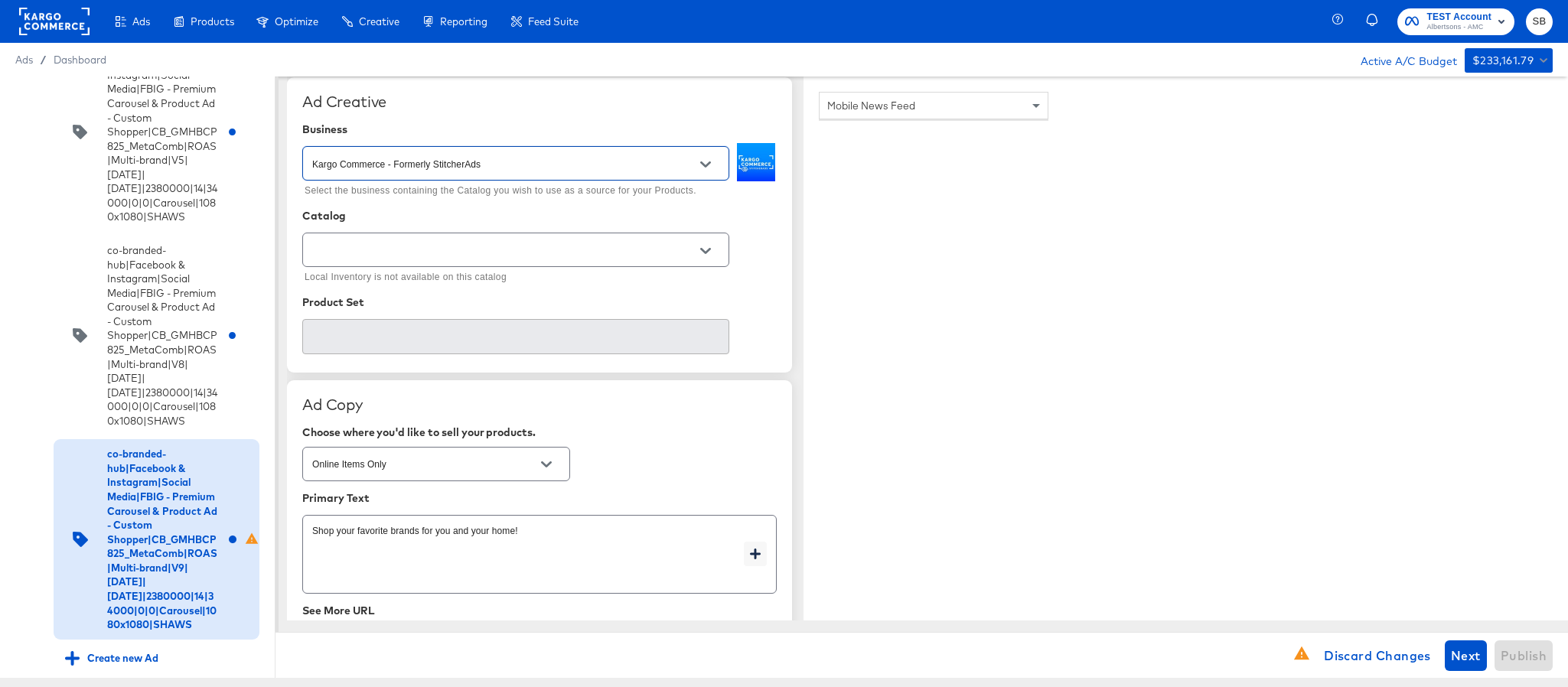
scroll to position [344, 0]
click at [703, 252] on icon "Open" at bounding box center [706, 246] width 11 height 11
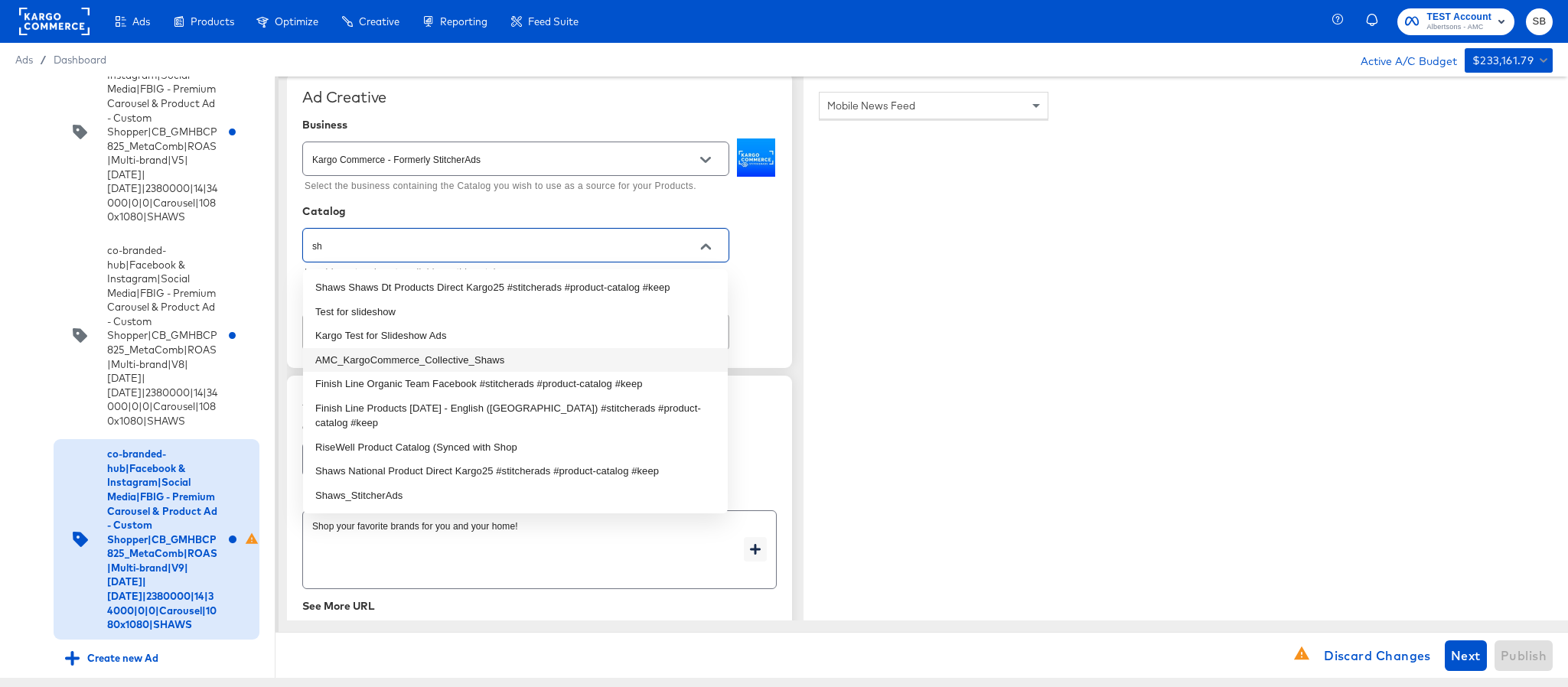
click at [512, 354] on li "AMC_KargoCommerce_Collective_Shaws" at bounding box center [515, 361] width 425 height 25
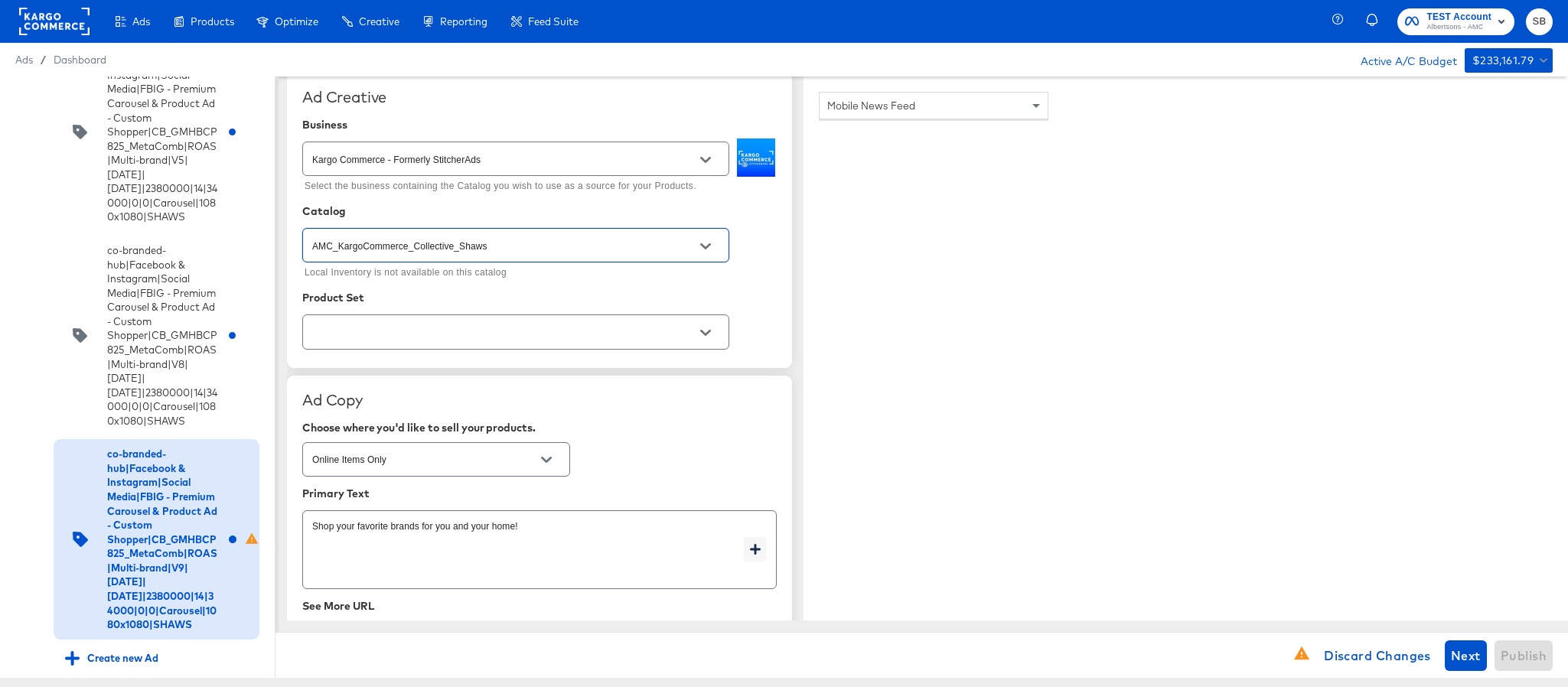
type input "AMC_KargoCommerce_Collective_Shaws"
click at [529, 341] on input "text" at bounding box center [504, 333] width 389 height 18
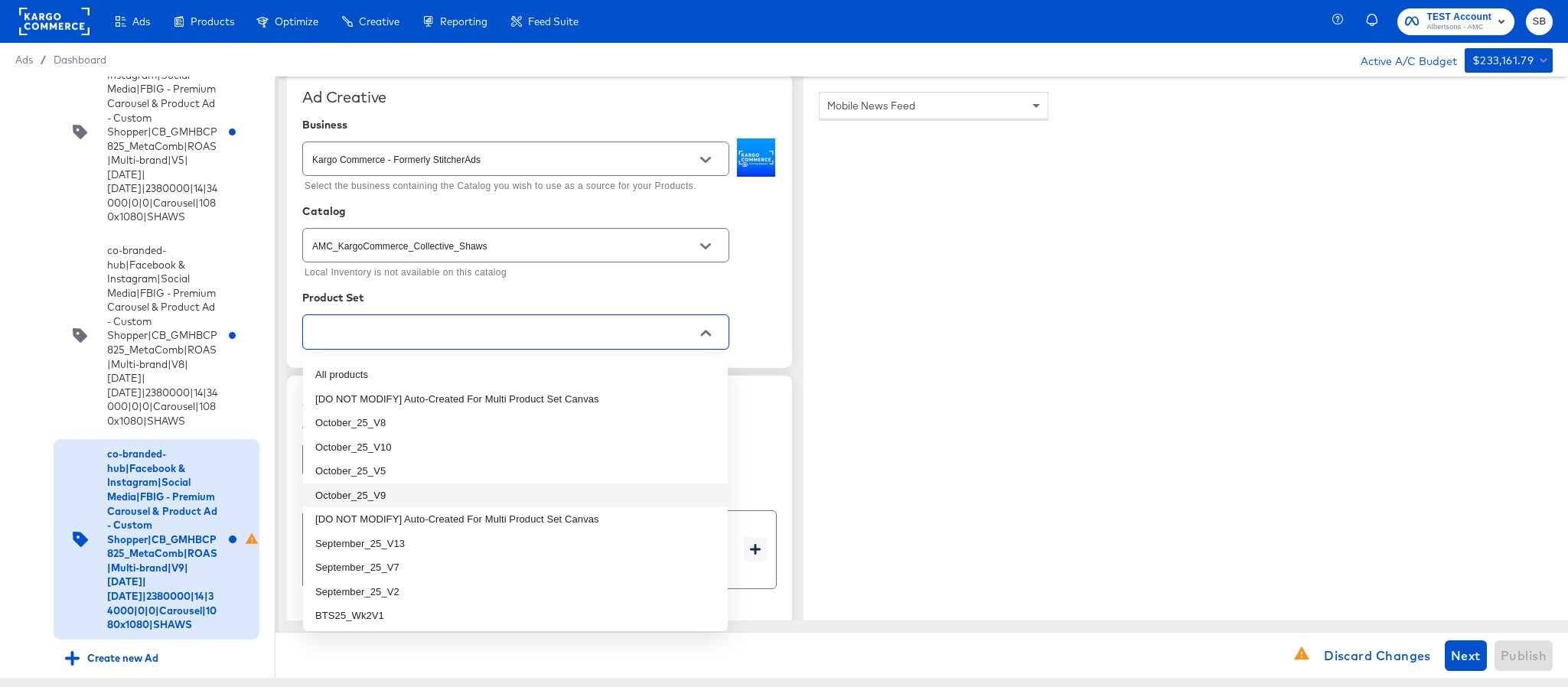
click at [484, 487] on li "October_25_V9" at bounding box center [515, 496] width 425 height 25
type textarea "x"
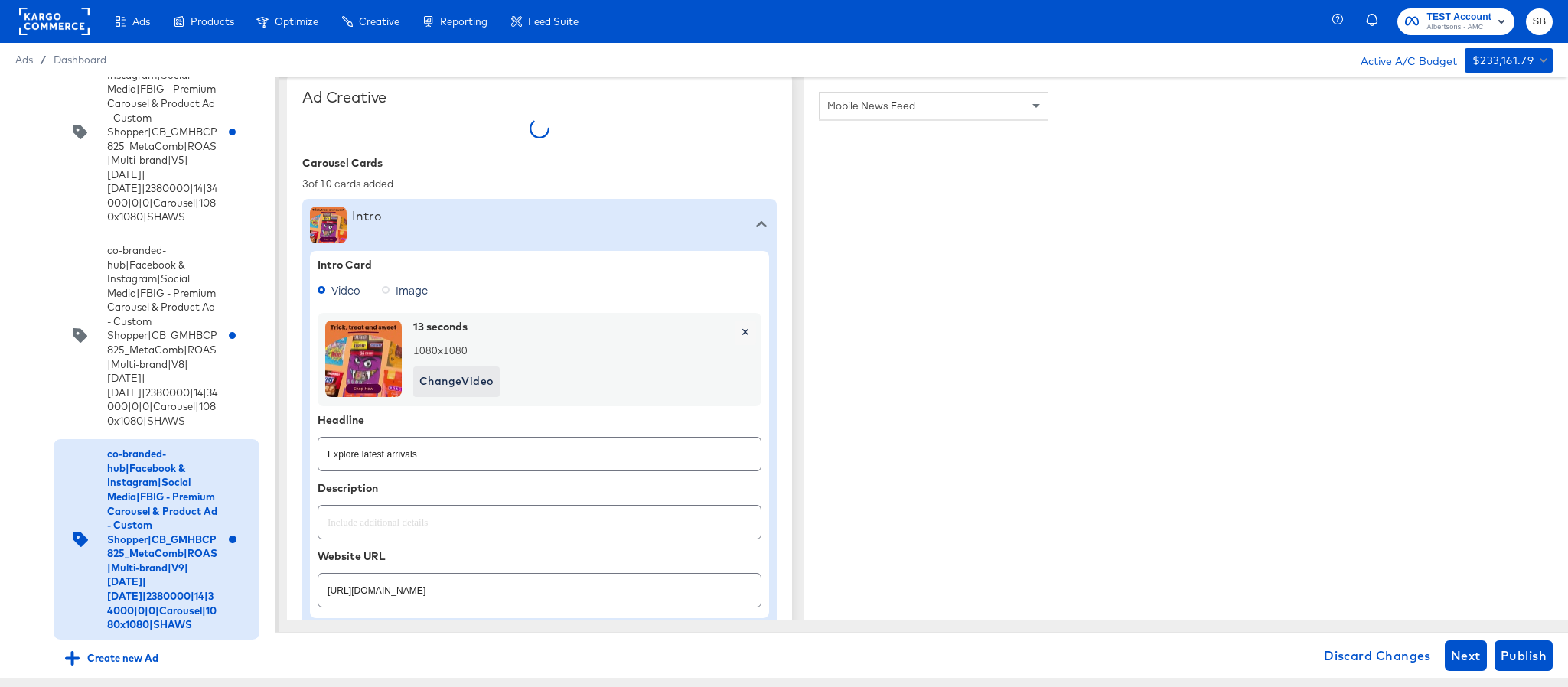
type textarea "x"
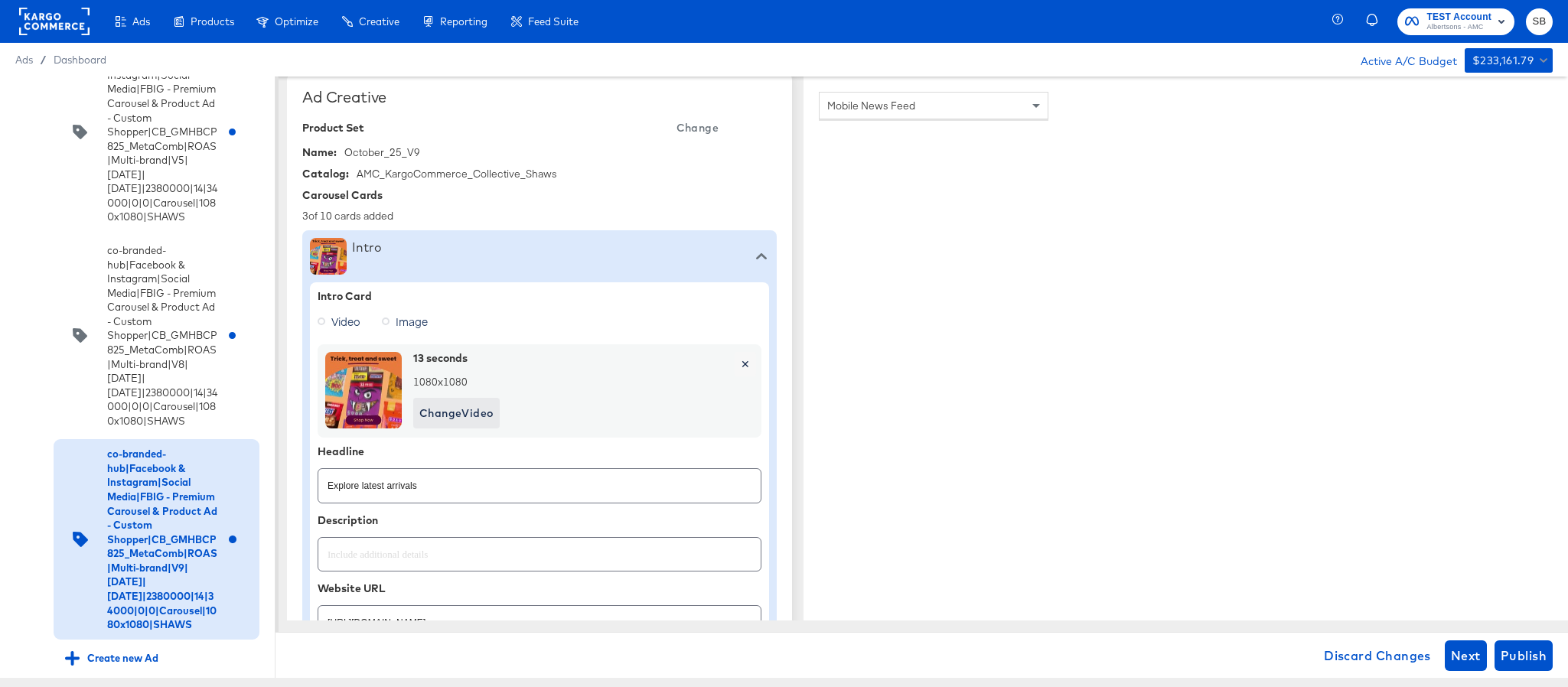
scroll to position [689, 0]
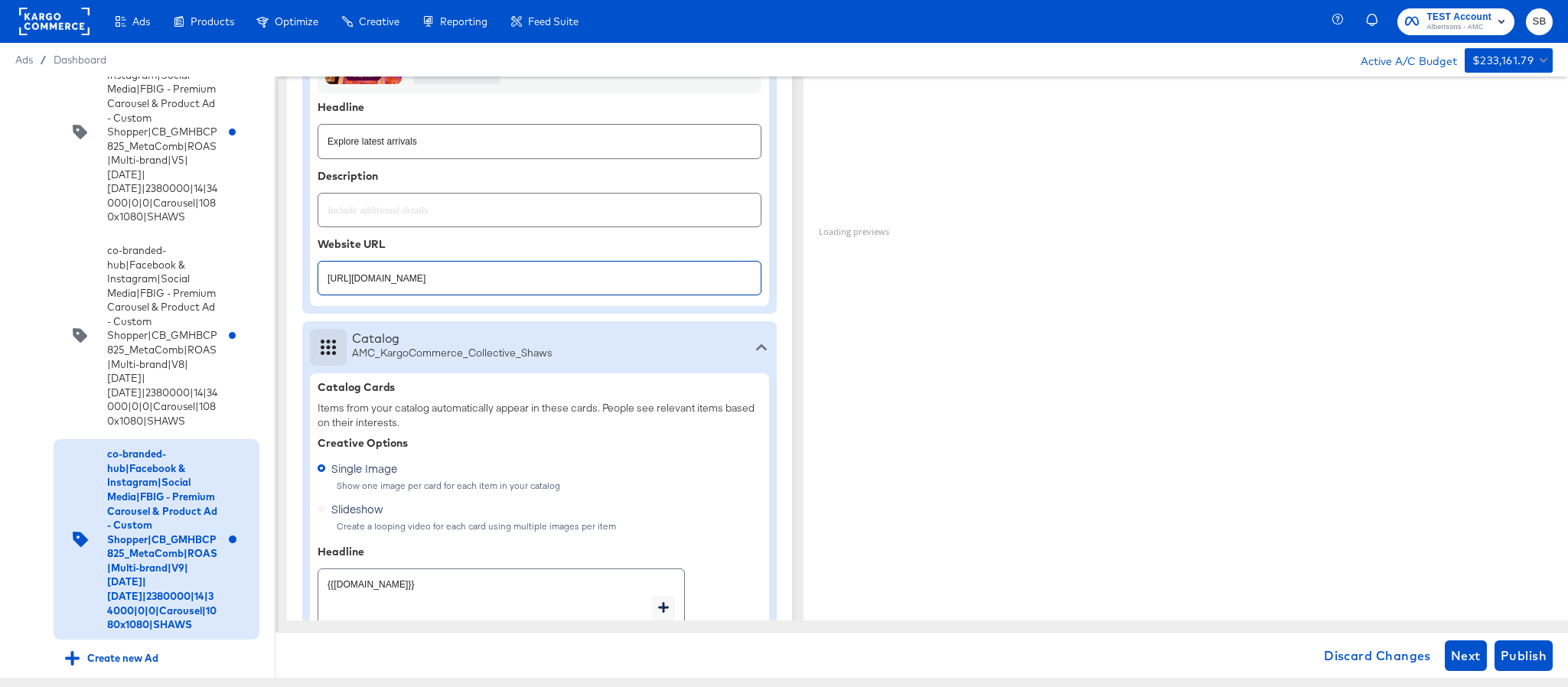
click at [591, 288] on input "https://www.shaws.com/shop/aisles/paper-cleaning-home.html" at bounding box center [539, 272] width 442 height 33
paste input "cookies-snacks-candy"
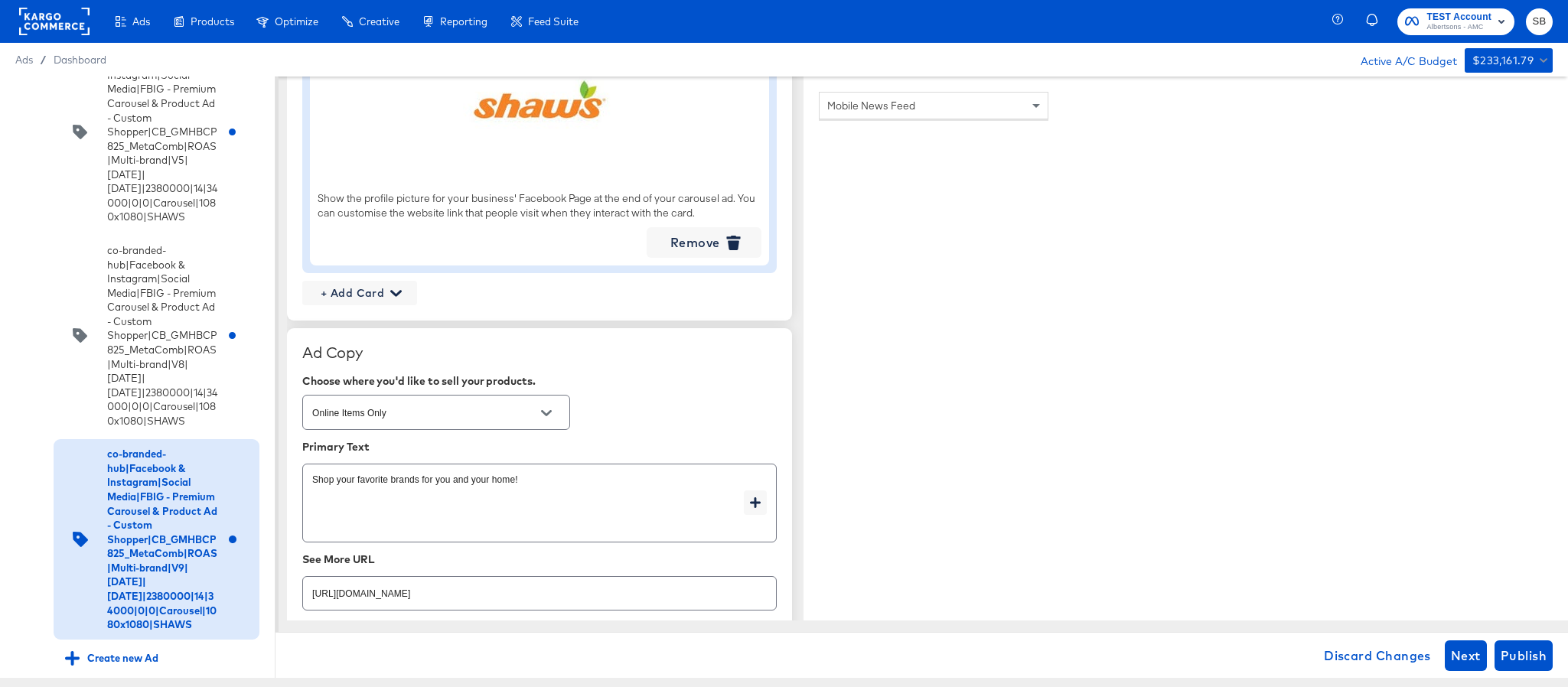
scroll to position [2066, 0]
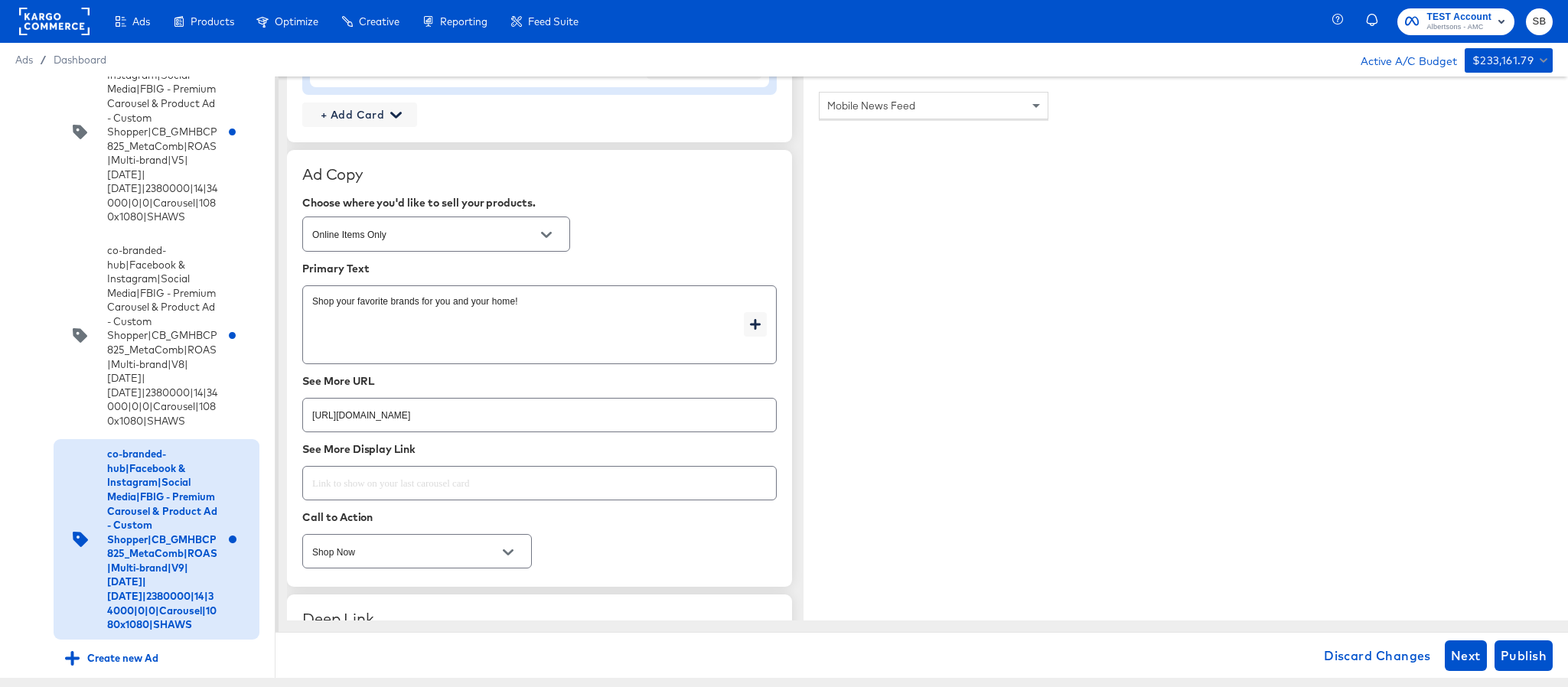
type input "https://www.shaws.com/shop/aisles/cookies-snacks-candy.html"
click at [599, 417] on input "https://www.shaws.com/shop/aisles/paper-cleaning-home.html" at bounding box center [539, 409] width 473 height 33
paste input "cookies-snacks-candy"
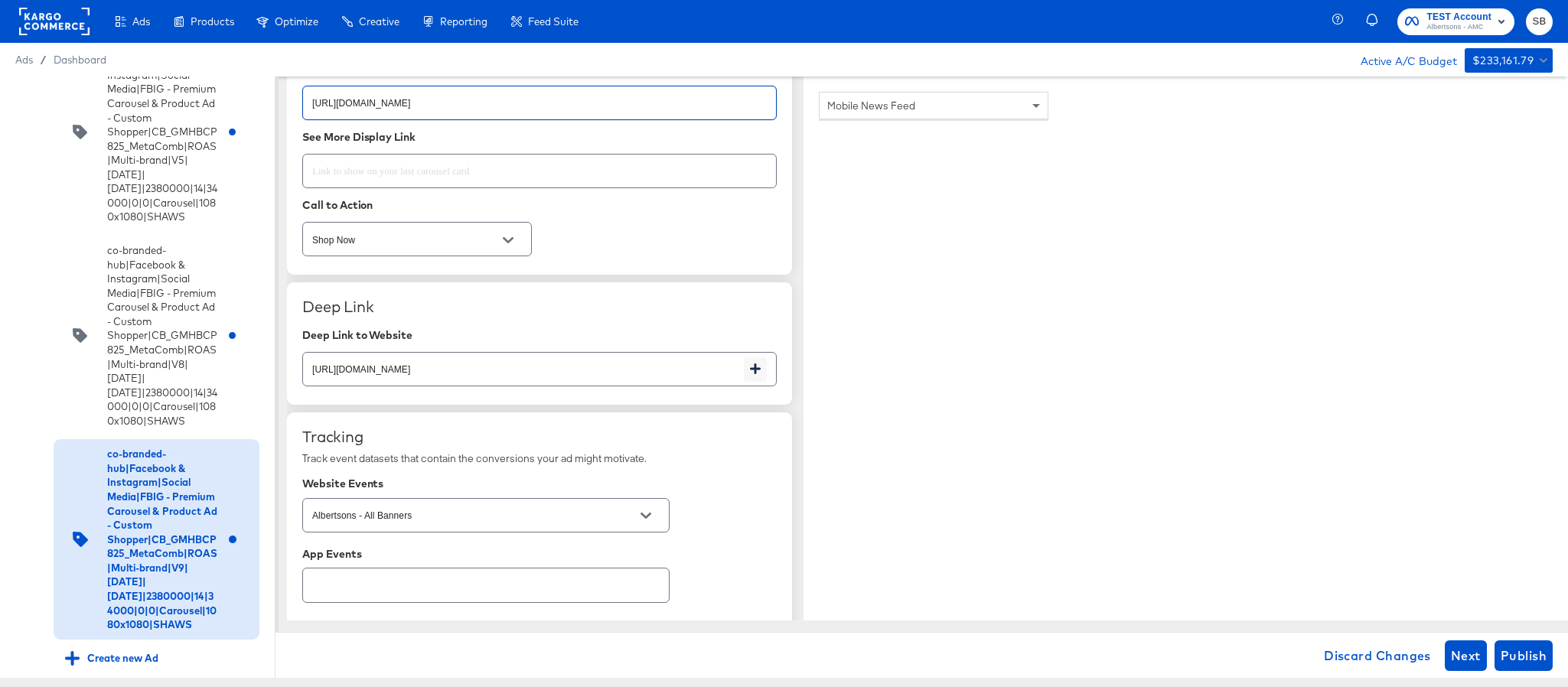
scroll to position [2411, 0]
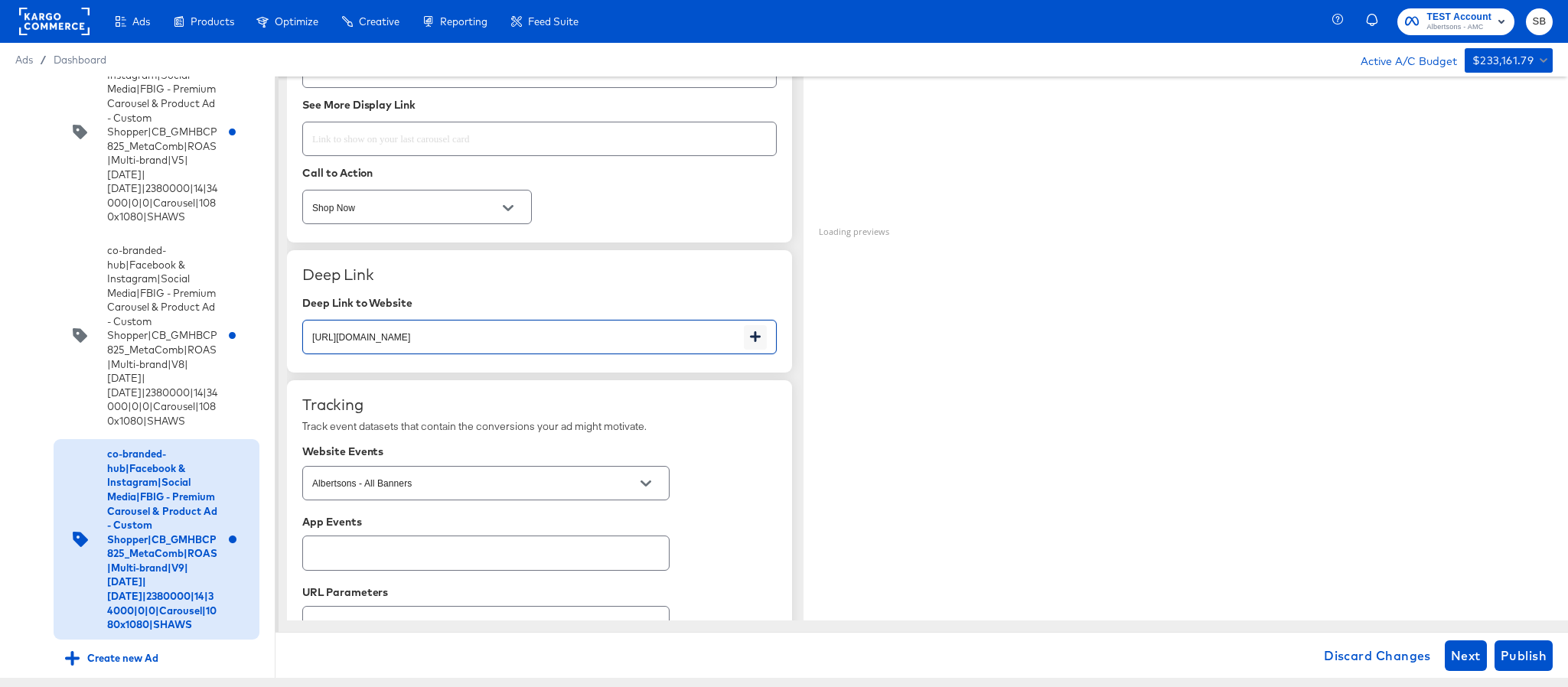
click at [613, 340] on input "https://www.shaws.com/shop/aisles/paper-cleaning-home.html" at bounding box center [523, 331] width 441 height 33
paste input "cookies-snacks-candy"
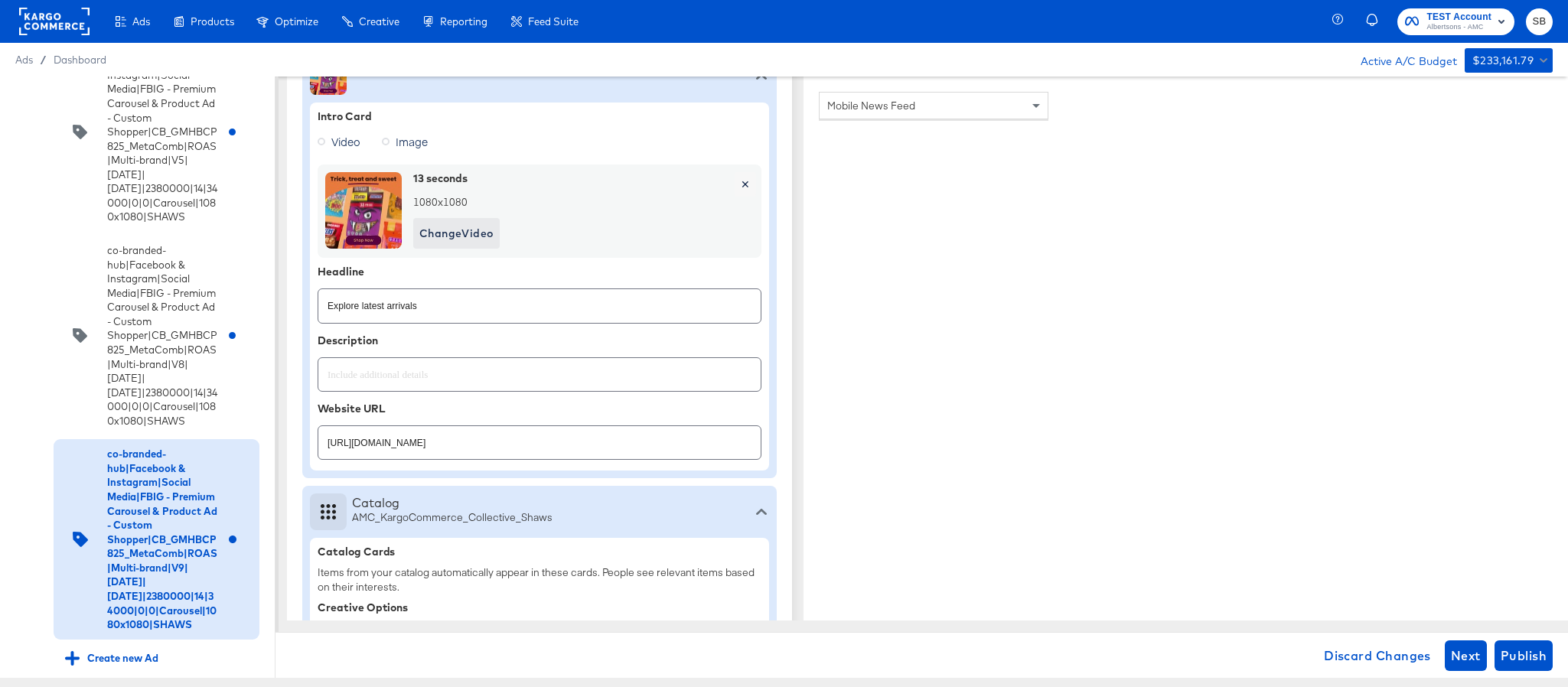
scroll to position [180, 0]
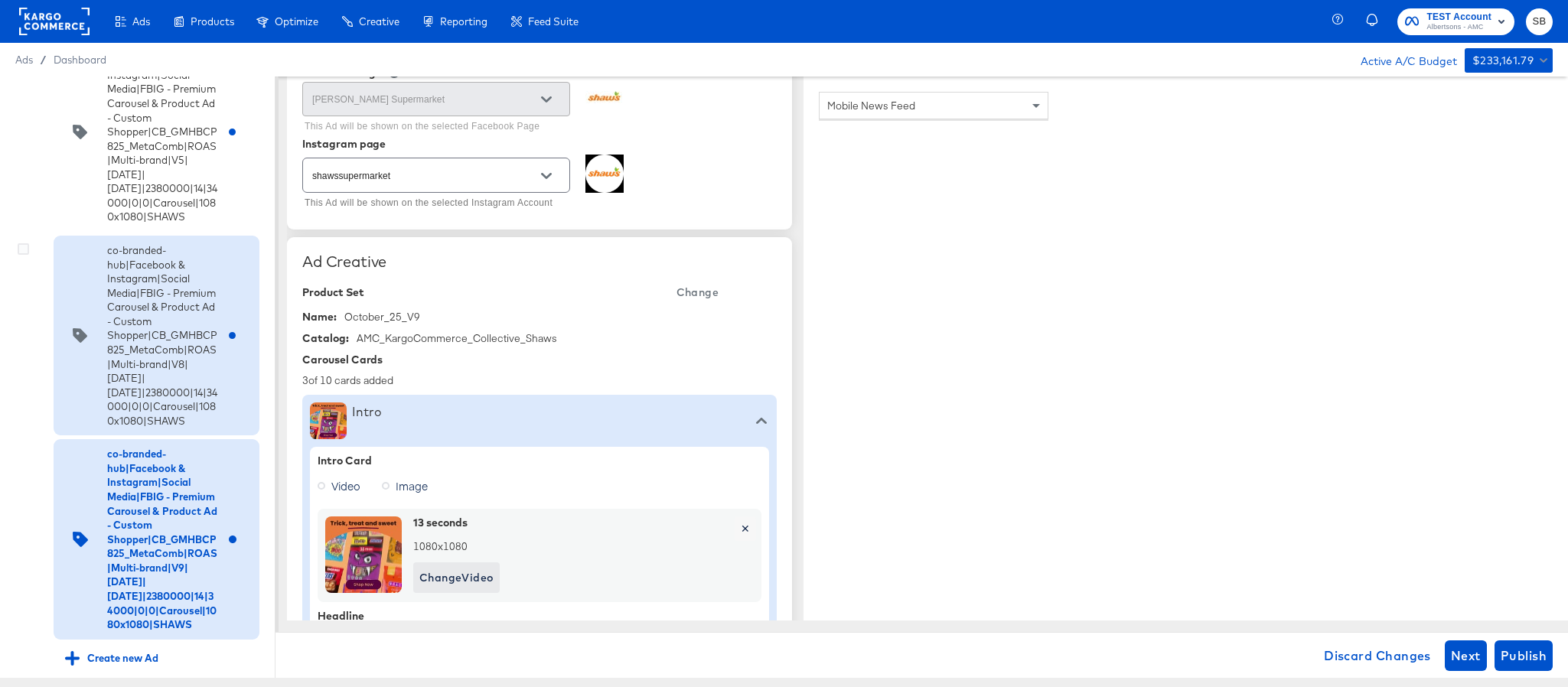
click at [209, 428] on div "co-branded-hub|Facebook & Instagram|Social Media|FBIG - Premium Carousel & Prod…" at bounding box center [156, 335] width 183 height 184
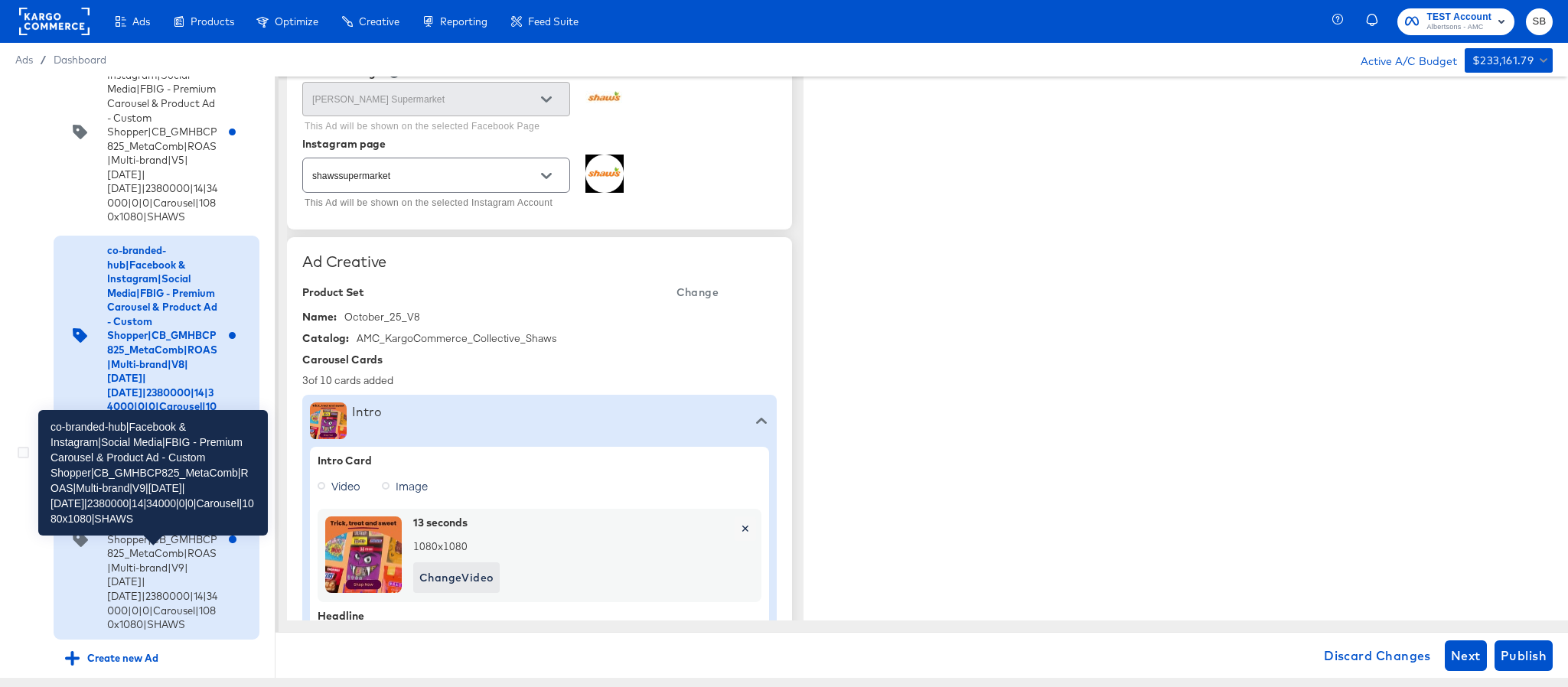
click at [172, 581] on div "co-branded-hub|Facebook & Instagram|Social Media|FBIG - Premium Carousel & Prod…" at bounding box center [162, 539] width 110 height 184
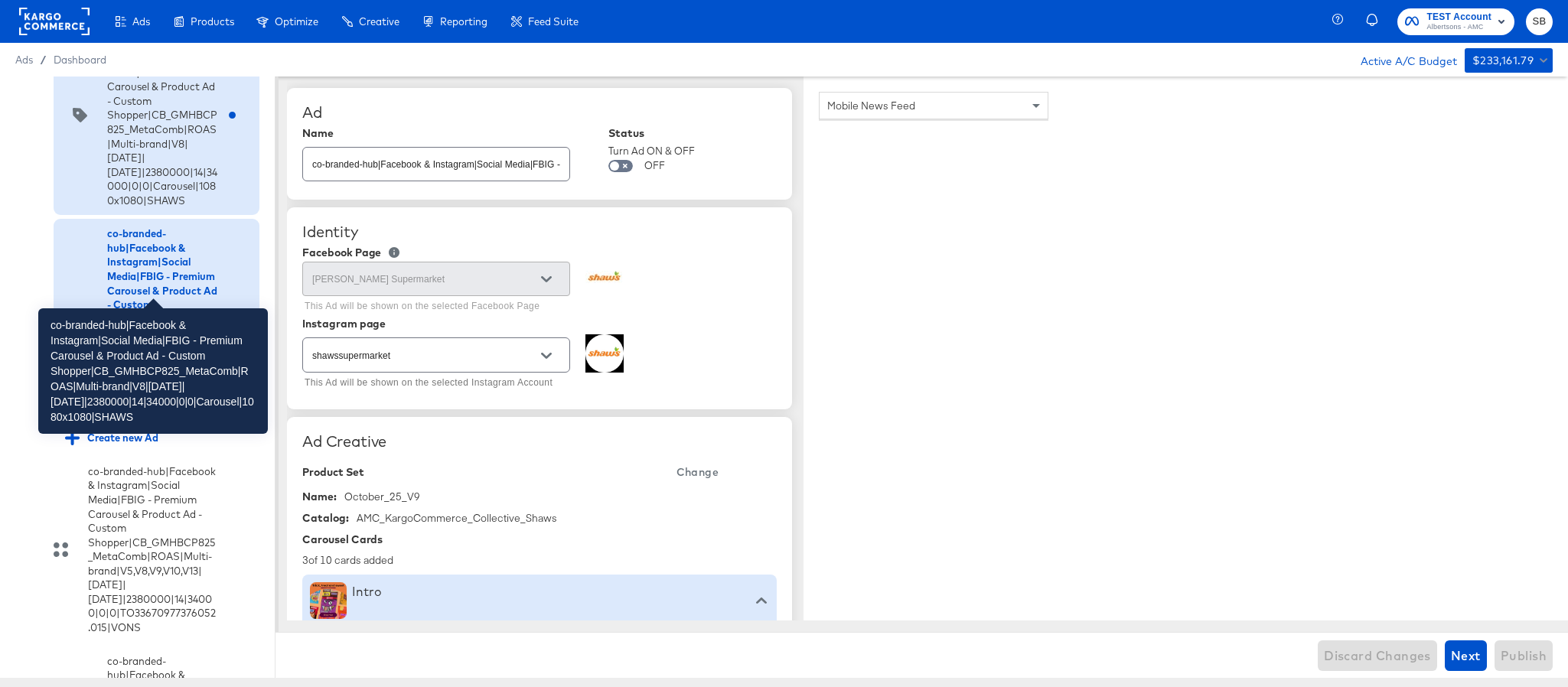
scroll to position [689, 0]
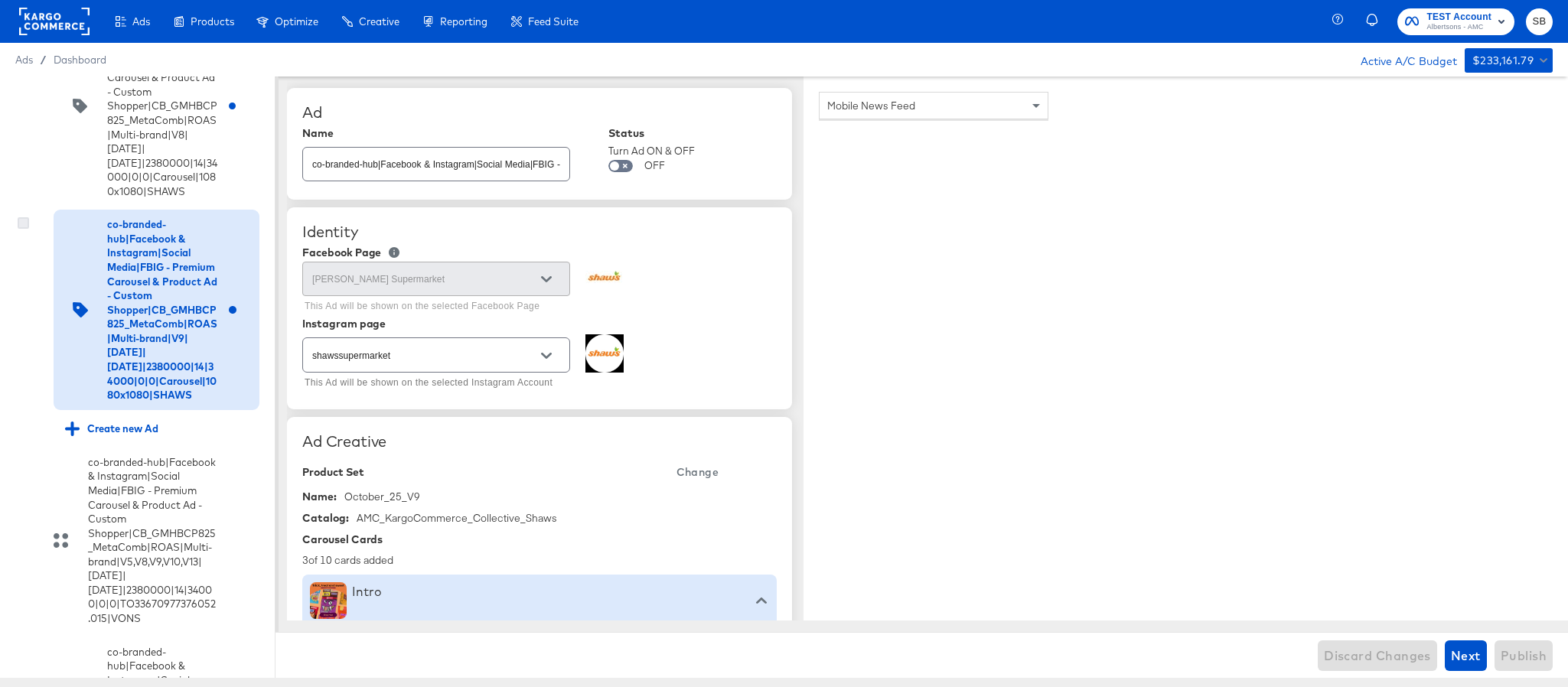
click at [26, 228] on icon at bounding box center [23, 223] width 12 height 12
click at [0, 0] on input "checkbox" at bounding box center [0, 0] width 0 height 0
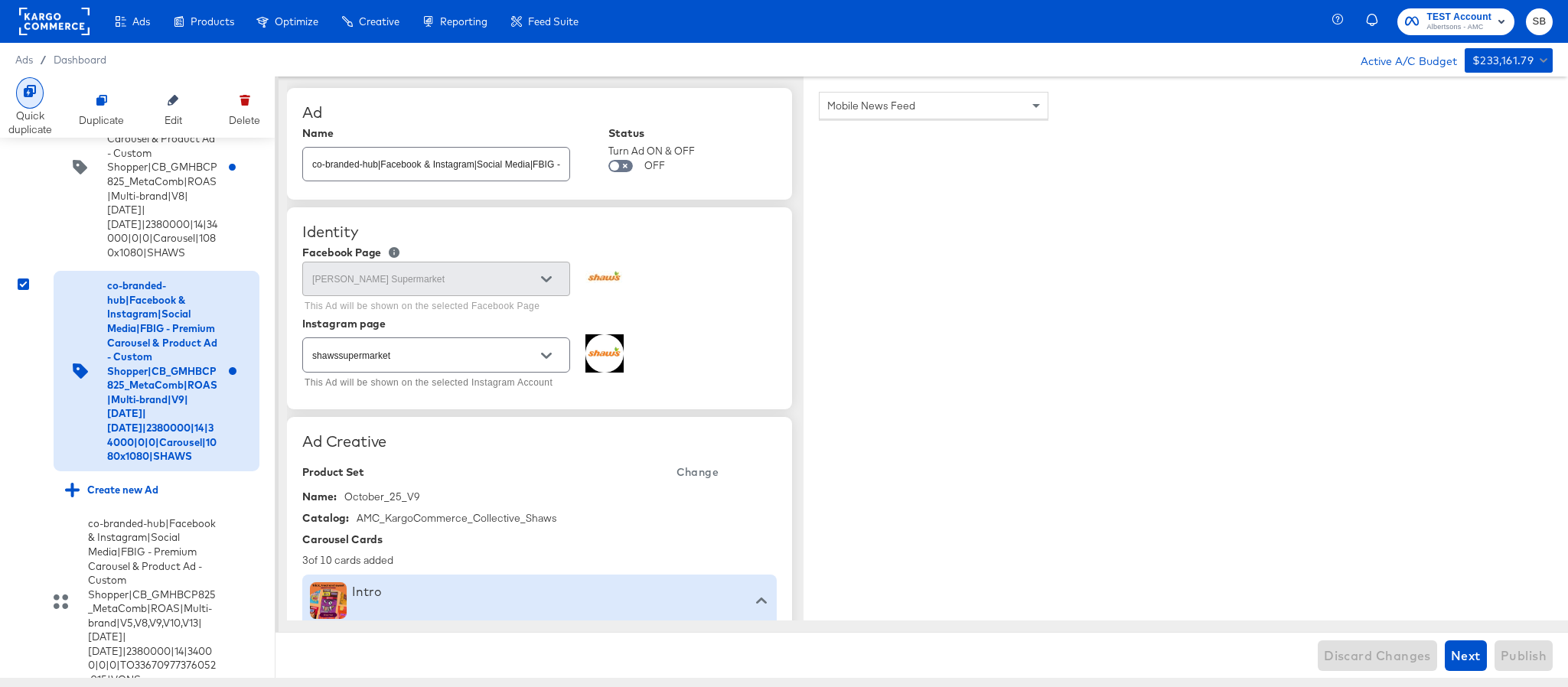
click at [37, 99] on div at bounding box center [30, 92] width 27 height 31
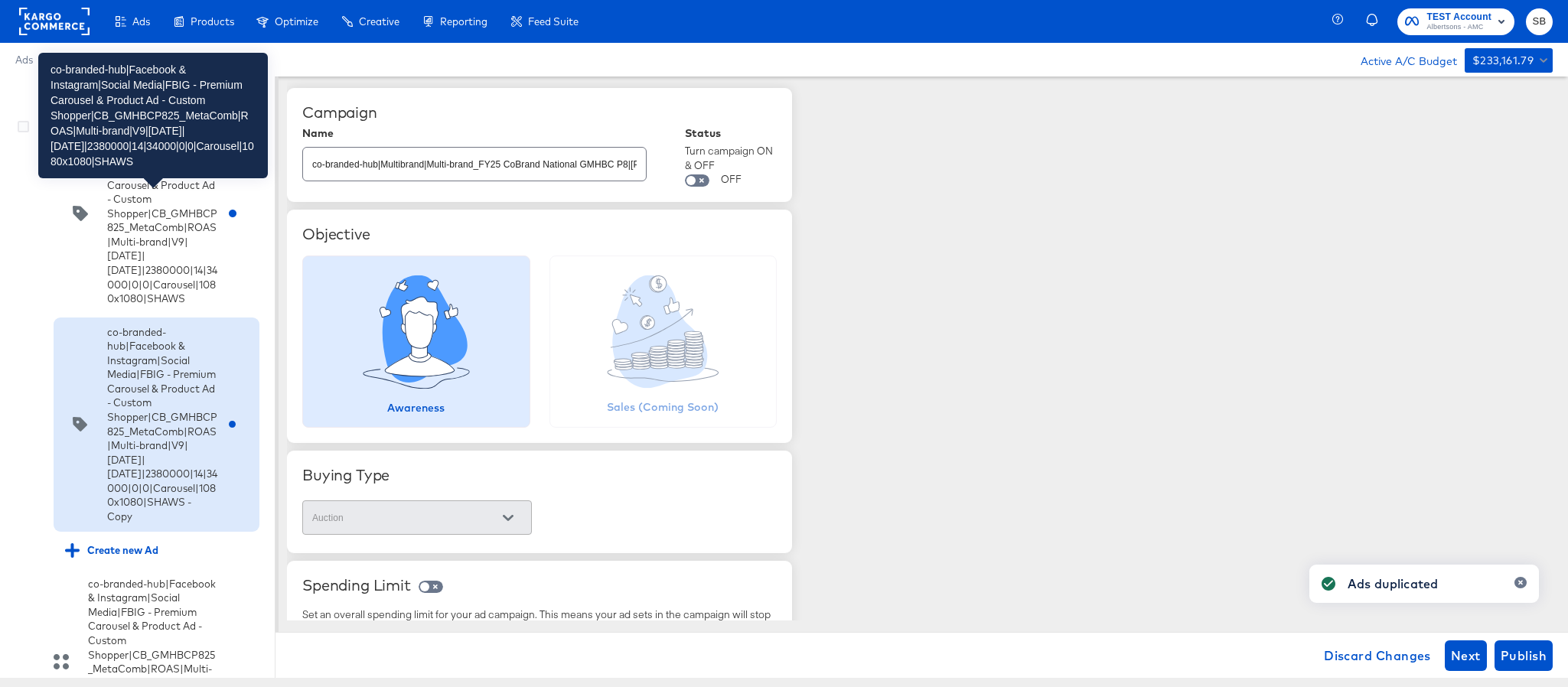
scroll to position [919, 0]
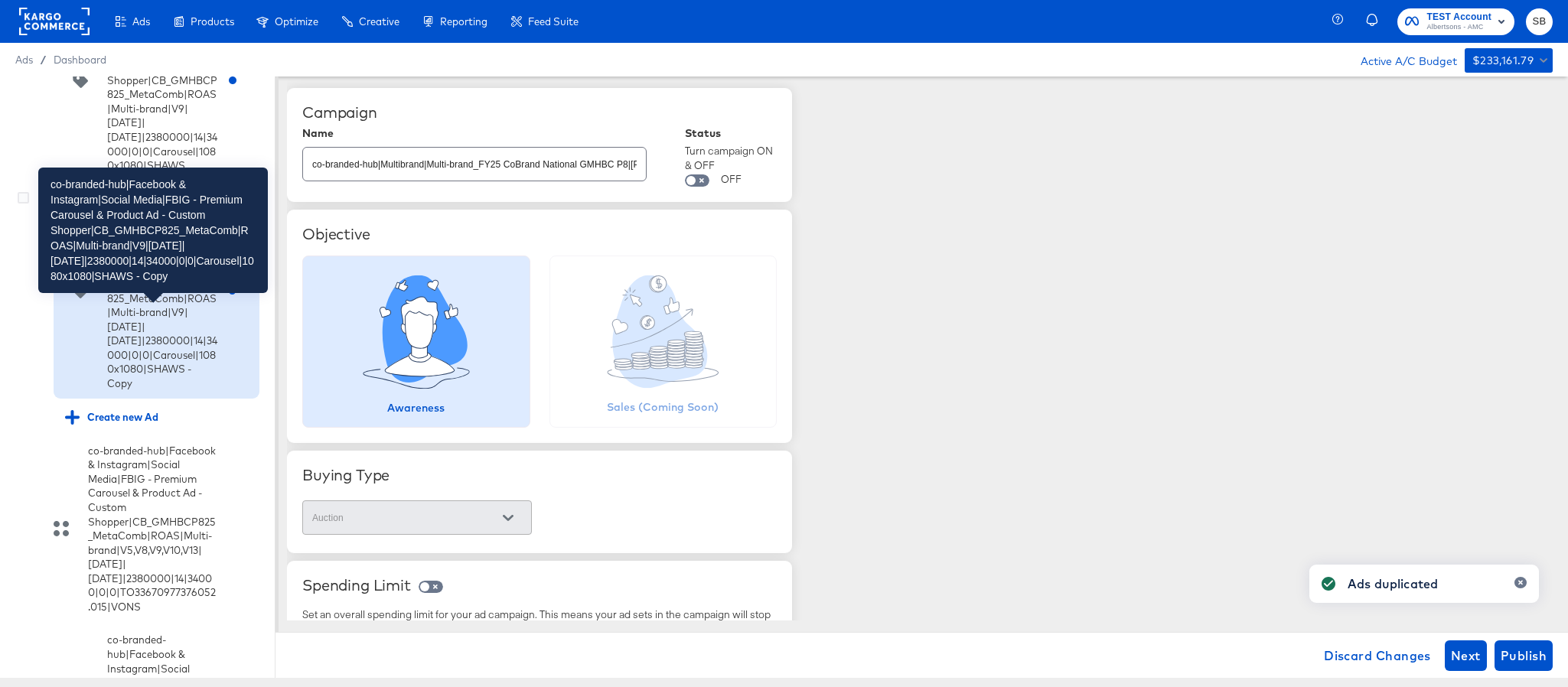
click at [141, 391] on div "co-branded-hub|Facebook & Instagram|Social Media|FBIG - Premium Carousel & Prod…" at bounding box center [162, 291] width 110 height 199
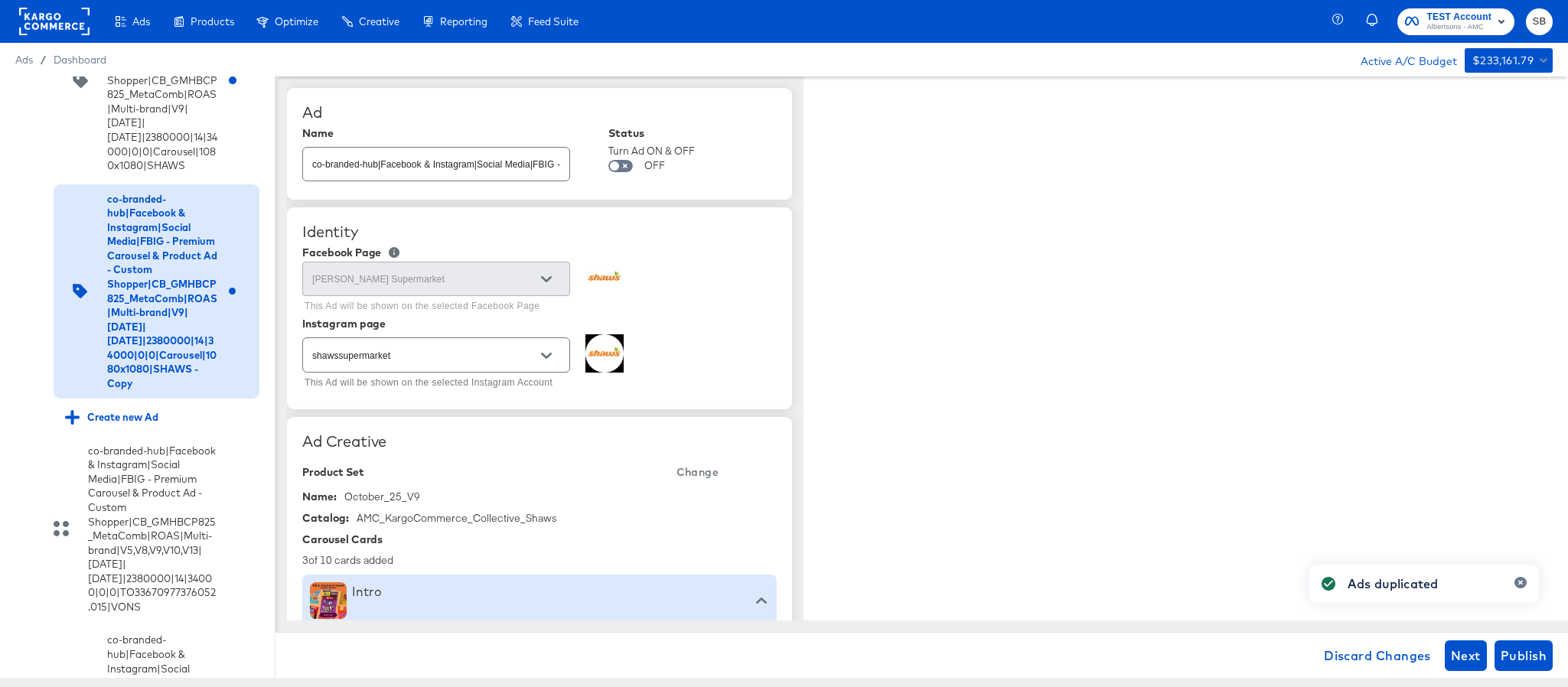
type textarea "x"
click at [513, 169] on input "co-branded-hub|Facebook & Instagram|Social Media|FBIG - Premium Carousel & Prod…" at bounding box center [436, 158] width 267 height 33
paste input "10|9/10/2025|10/07/2025|2380000|14|34000|0|0|Carousel|1080x1080|SHAWS"
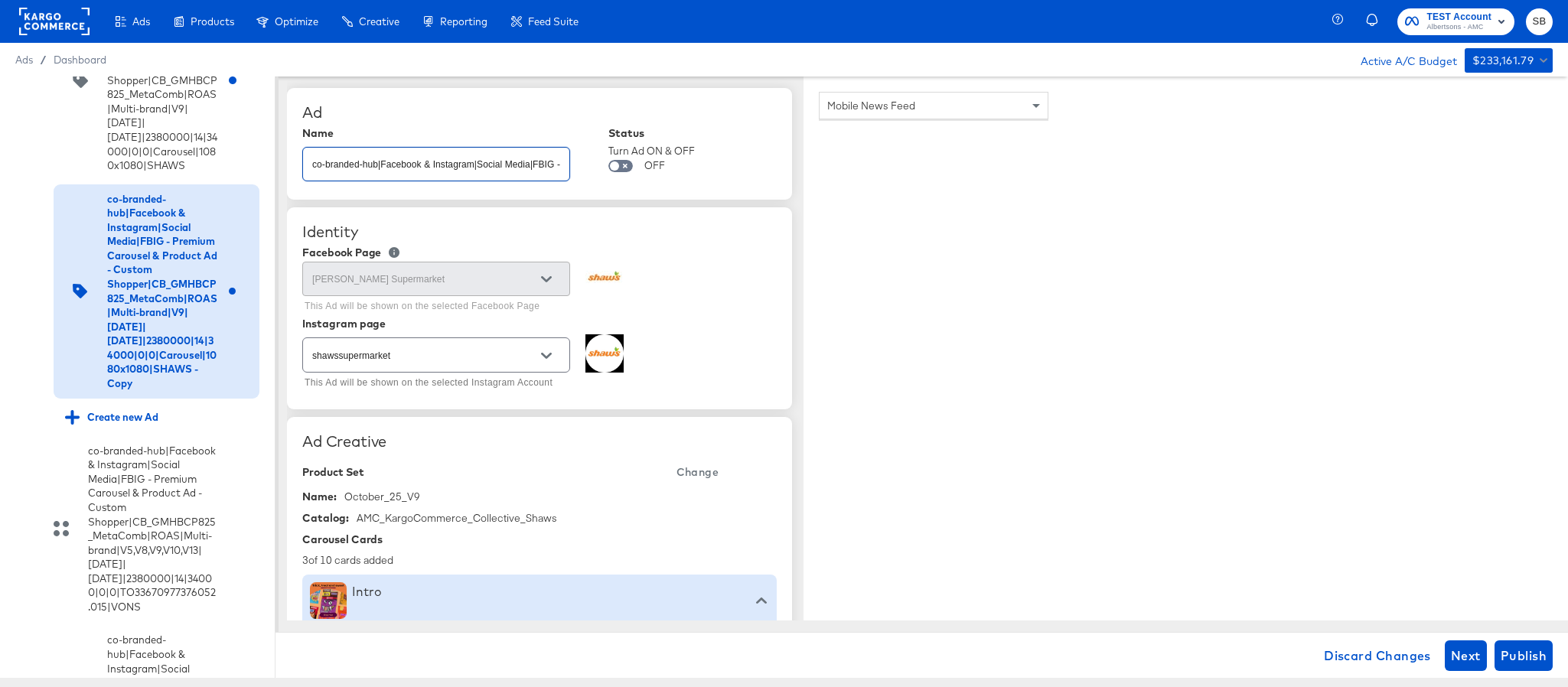
scroll to position [0, 753]
type input "co-branded-hub|Facebook & Instagram|Social Media|FBIG - Premium Carousel & Prod…"
type textarea "x"
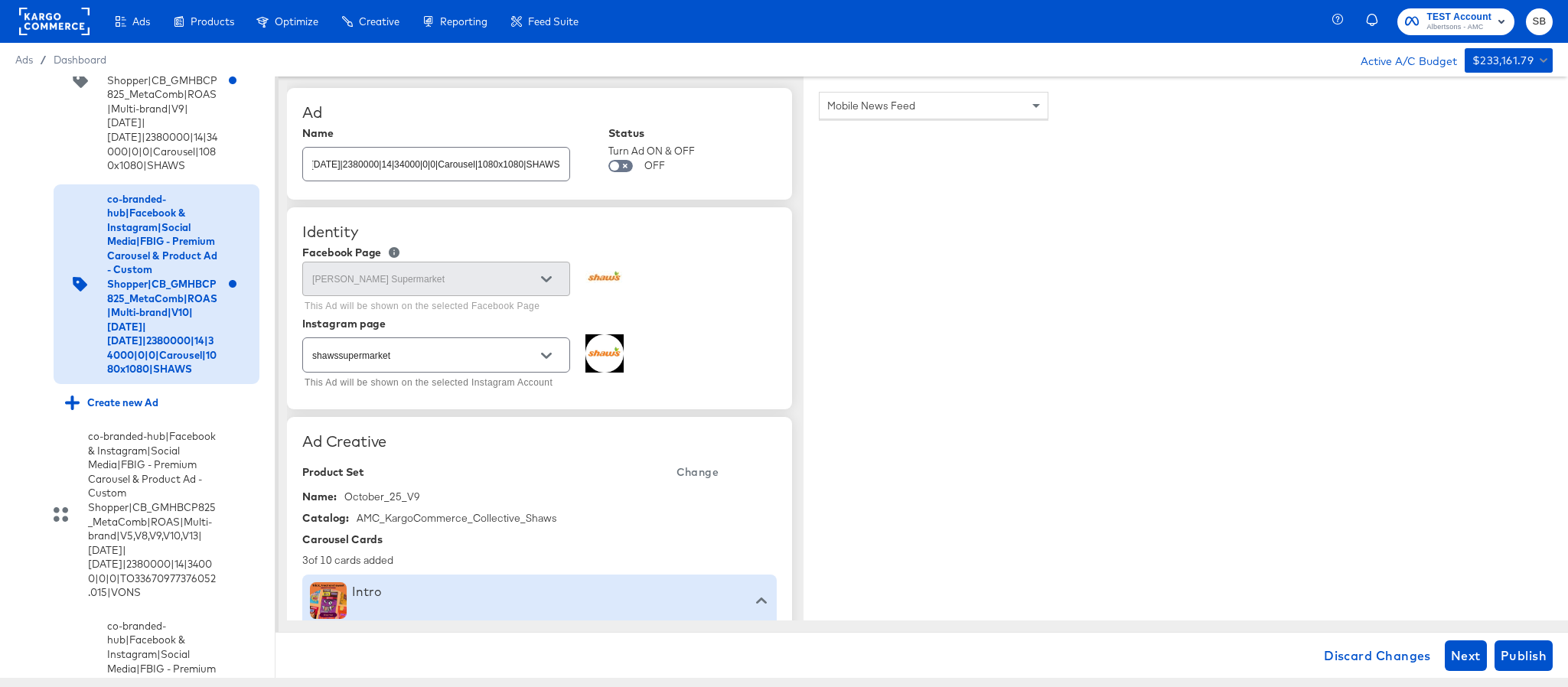
click at [692, 480] on span "Change" at bounding box center [698, 473] width 42 height 19
type textarea "x"
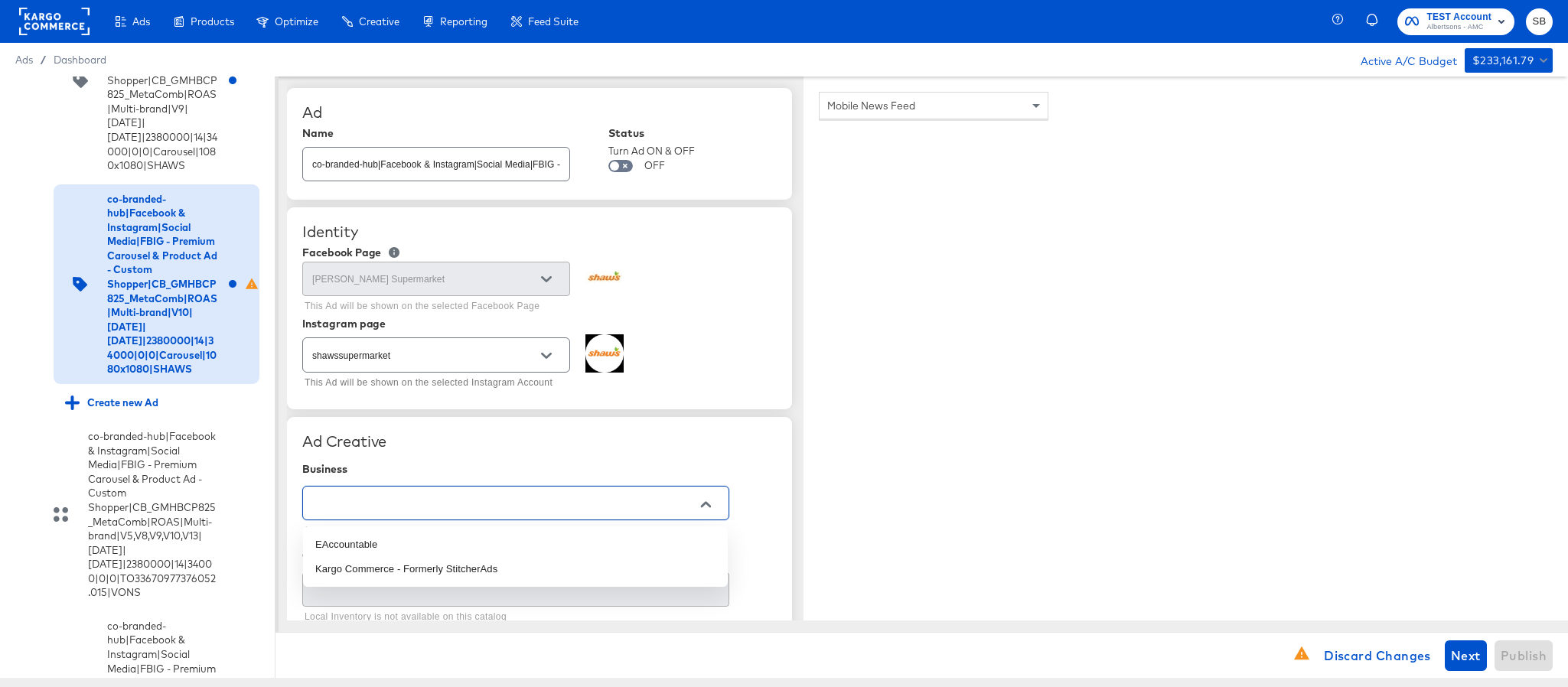
click at [459, 498] on input "text" at bounding box center [504, 504] width 389 height 18
click at [458, 561] on li "Kargo Commerce - Formerly StitcherAds" at bounding box center [515, 570] width 425 height 25
type input "Kargo Commerce - Formerly StitcherAds"
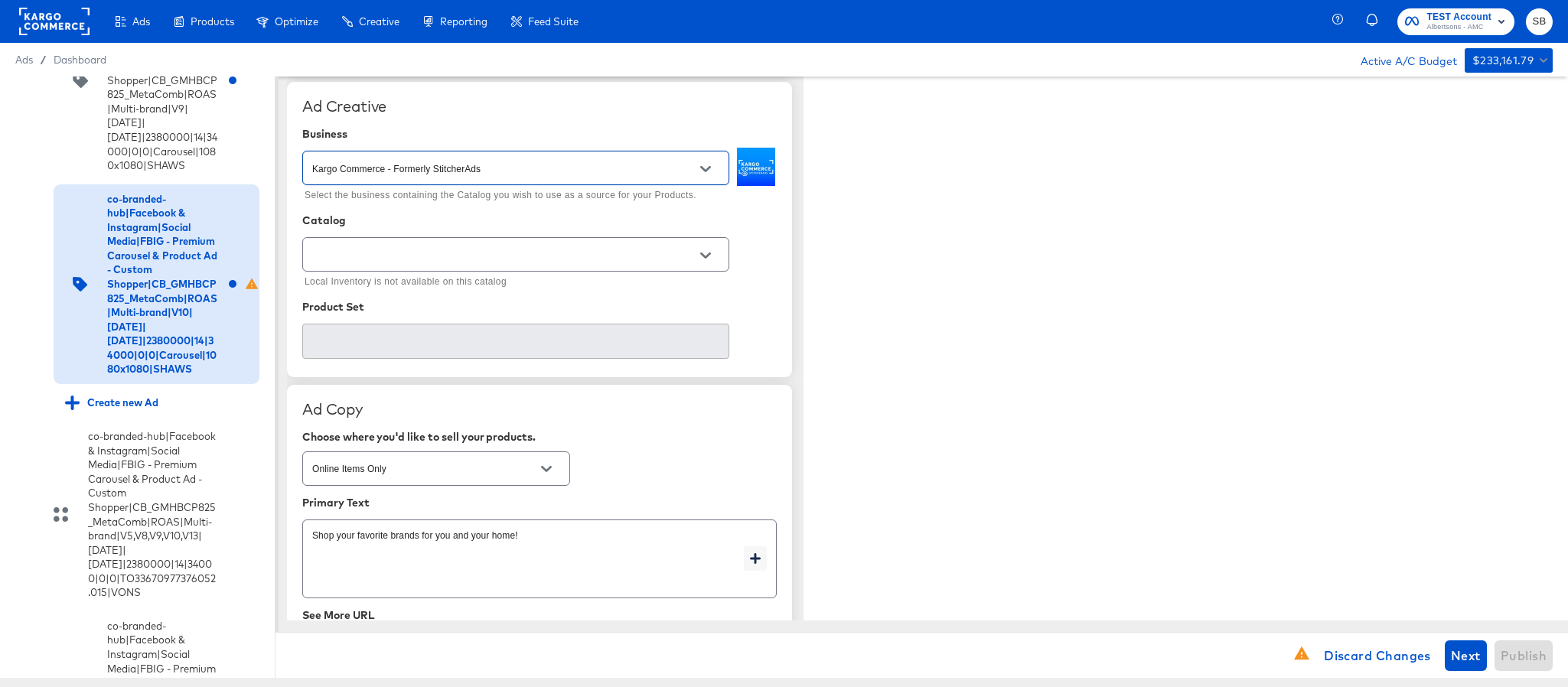
scroll to position [344, 0]
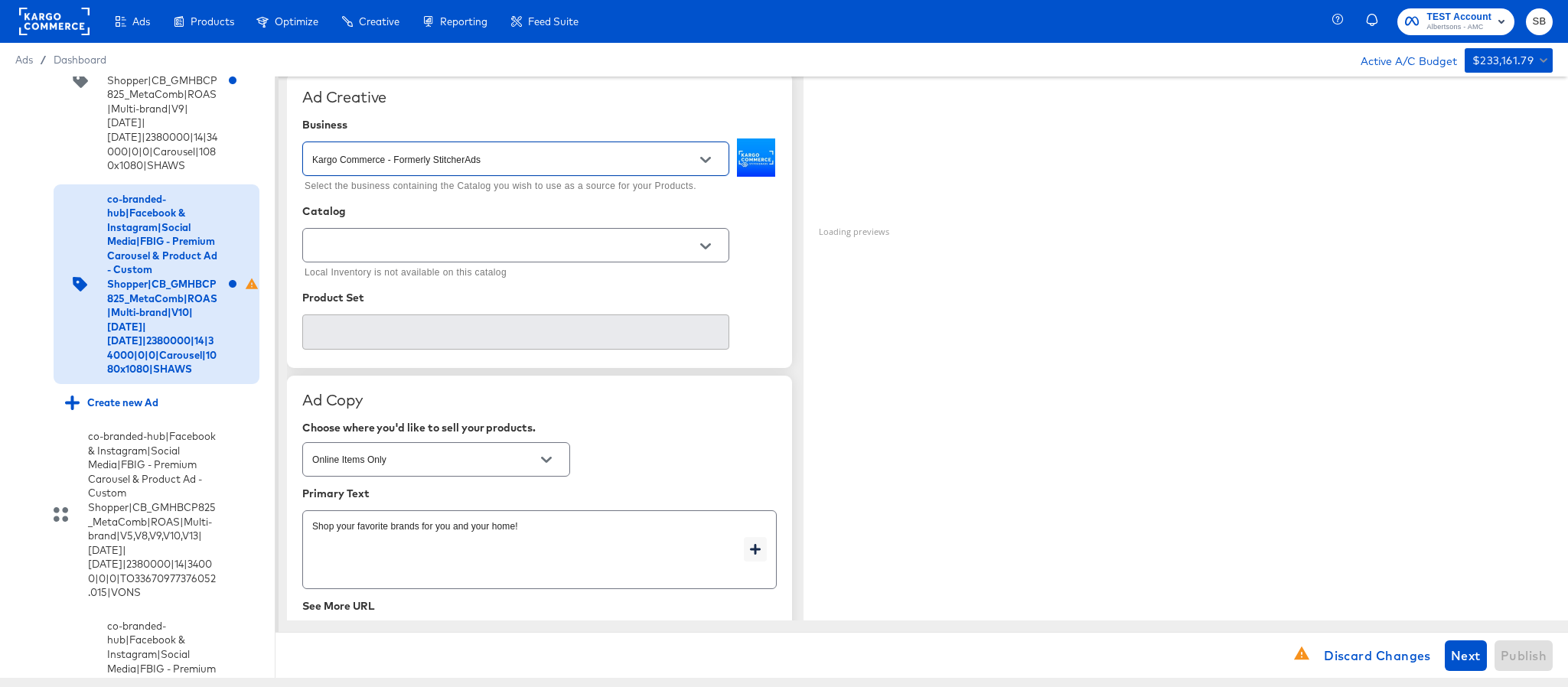
click at [630, 246] on input "text" at bounding box center [504, 246] width 389 height 18
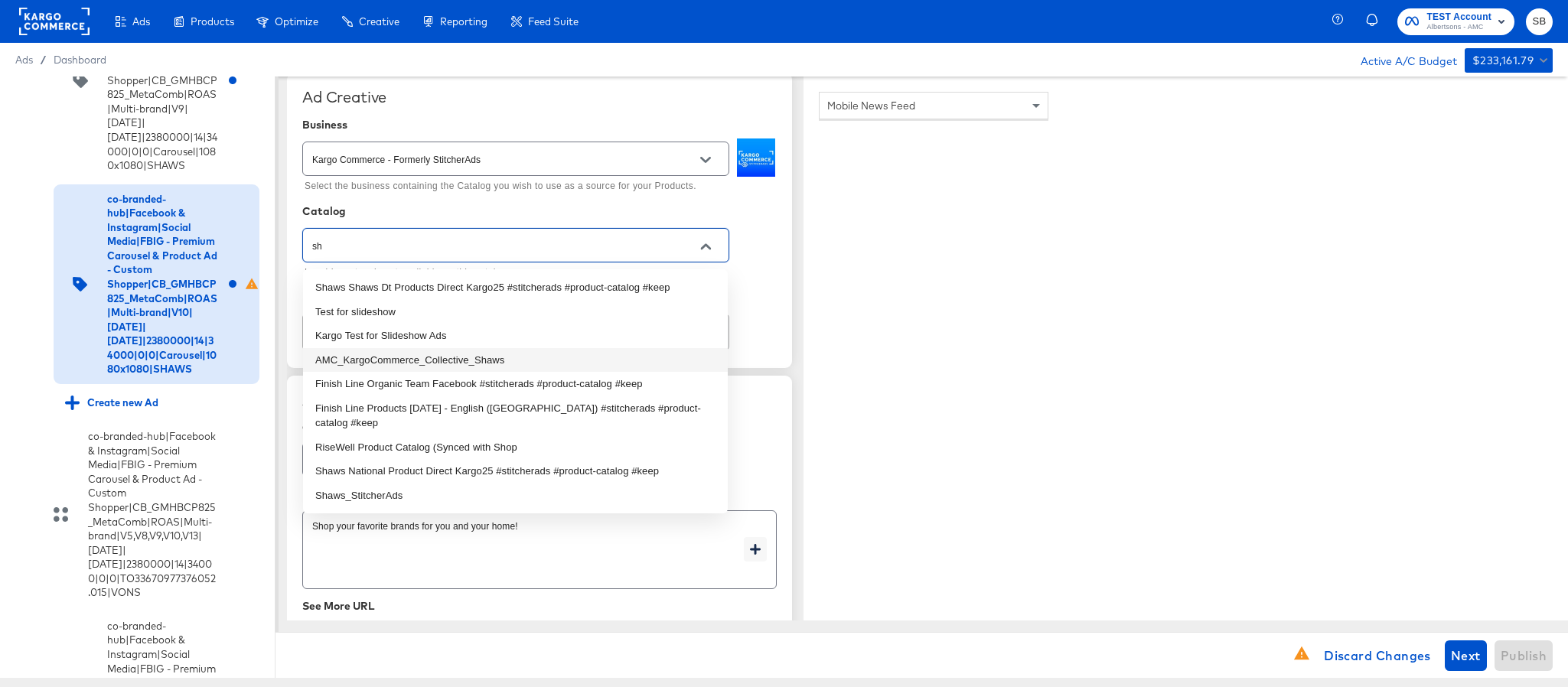
click at [493, 359] on li "AMC_KargoCommerce_Collective_Shaws" at bounding box center [515, 361] width 425 height 25
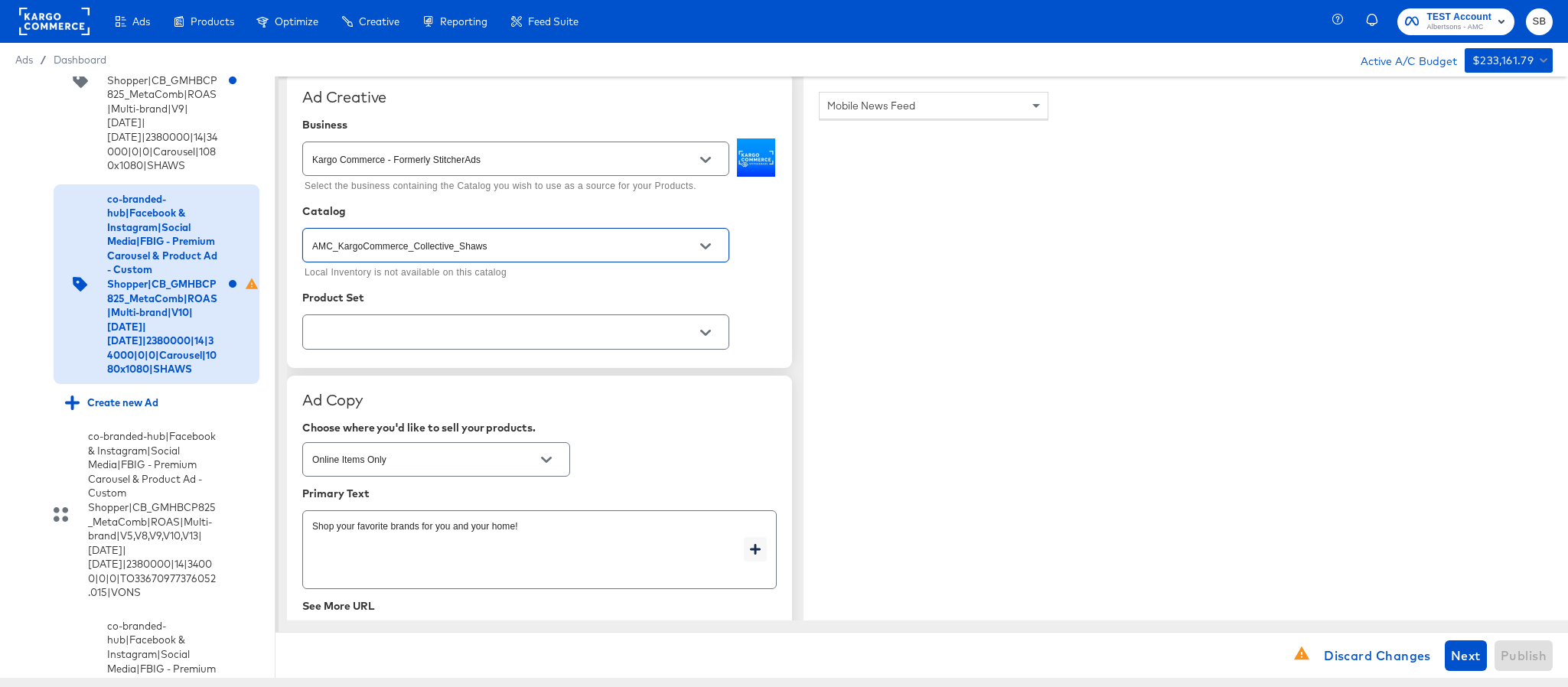
type input "AMC_KargoCommerce_Collective_Shaws"
click at [515, 330] on input "text" at bounding box center [504, 333] width 389 height 18
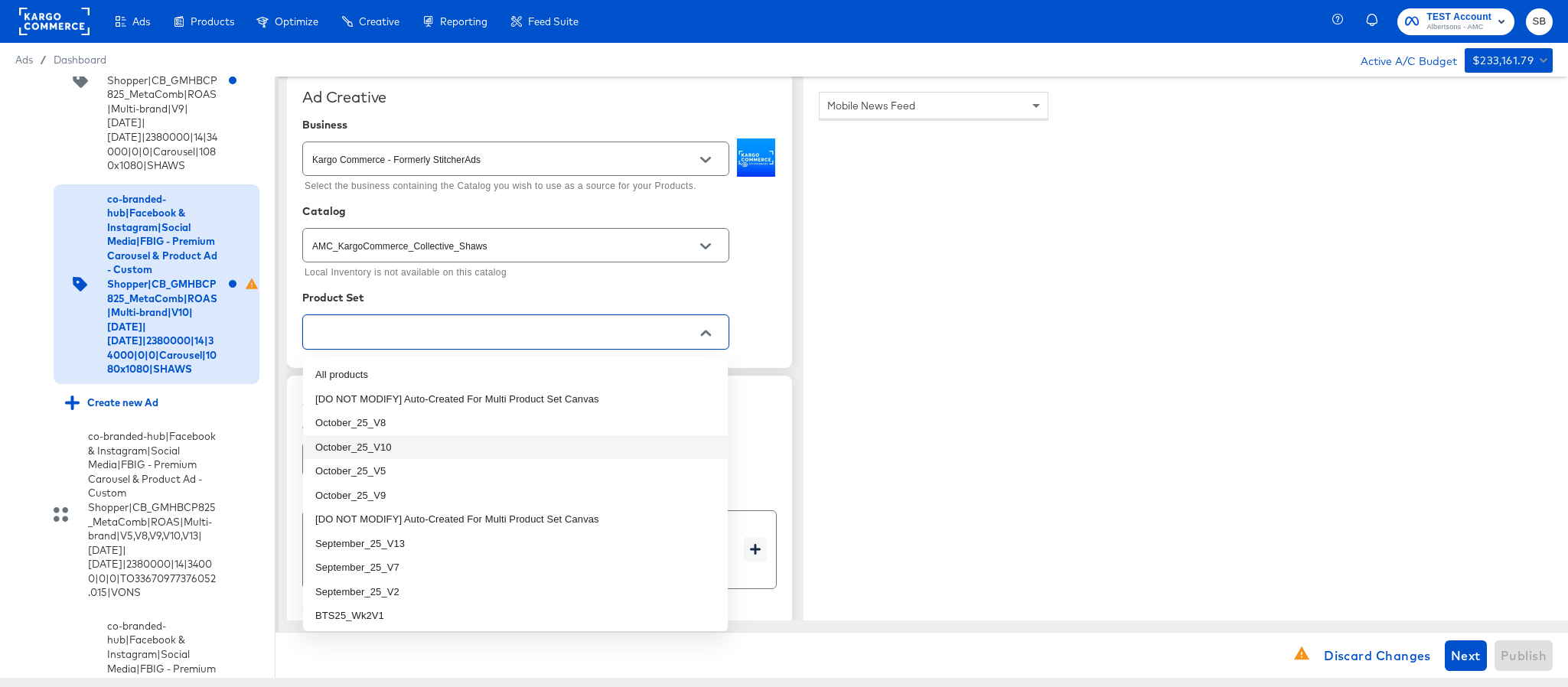
click at [482, 441] on li "October_25_V10" at bounding box center [515, 448] width 425 height 25
type textarea "x"
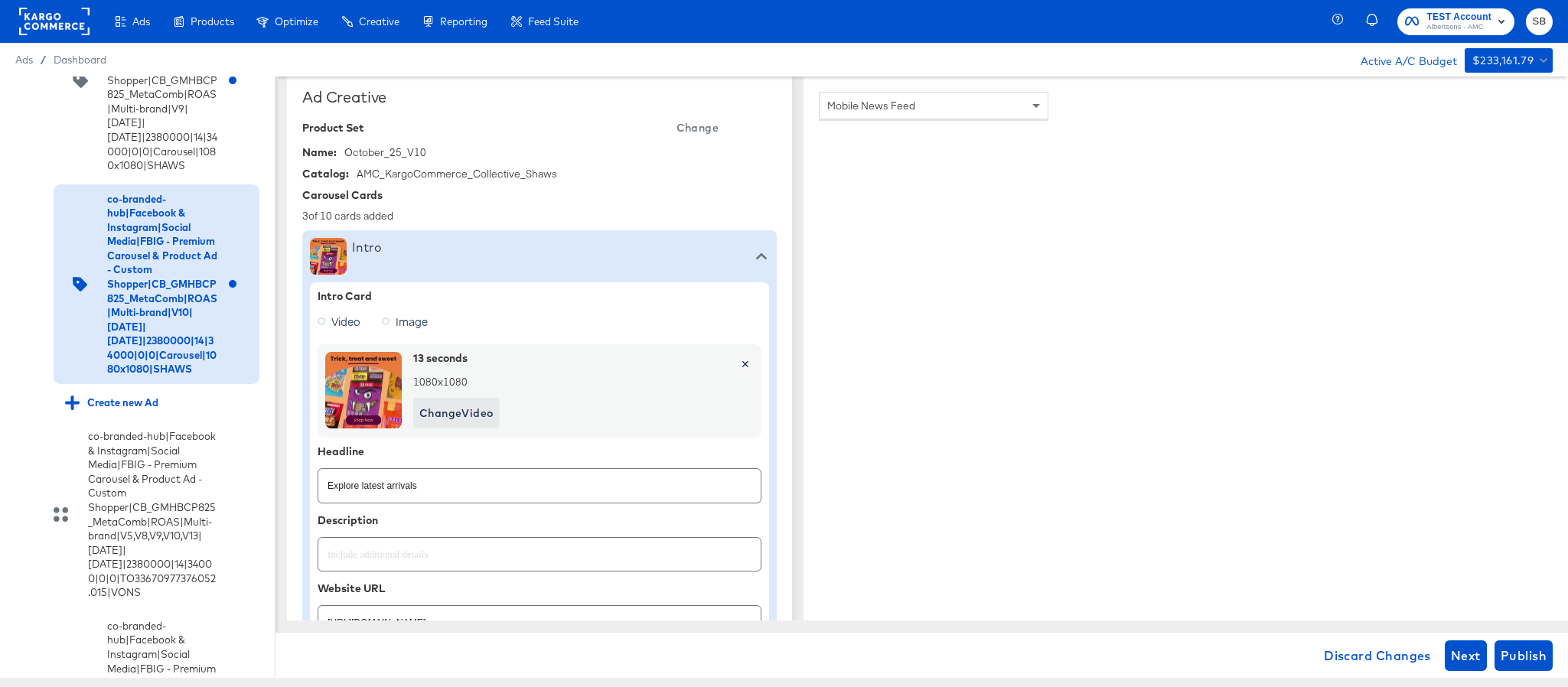
type textarea "x"
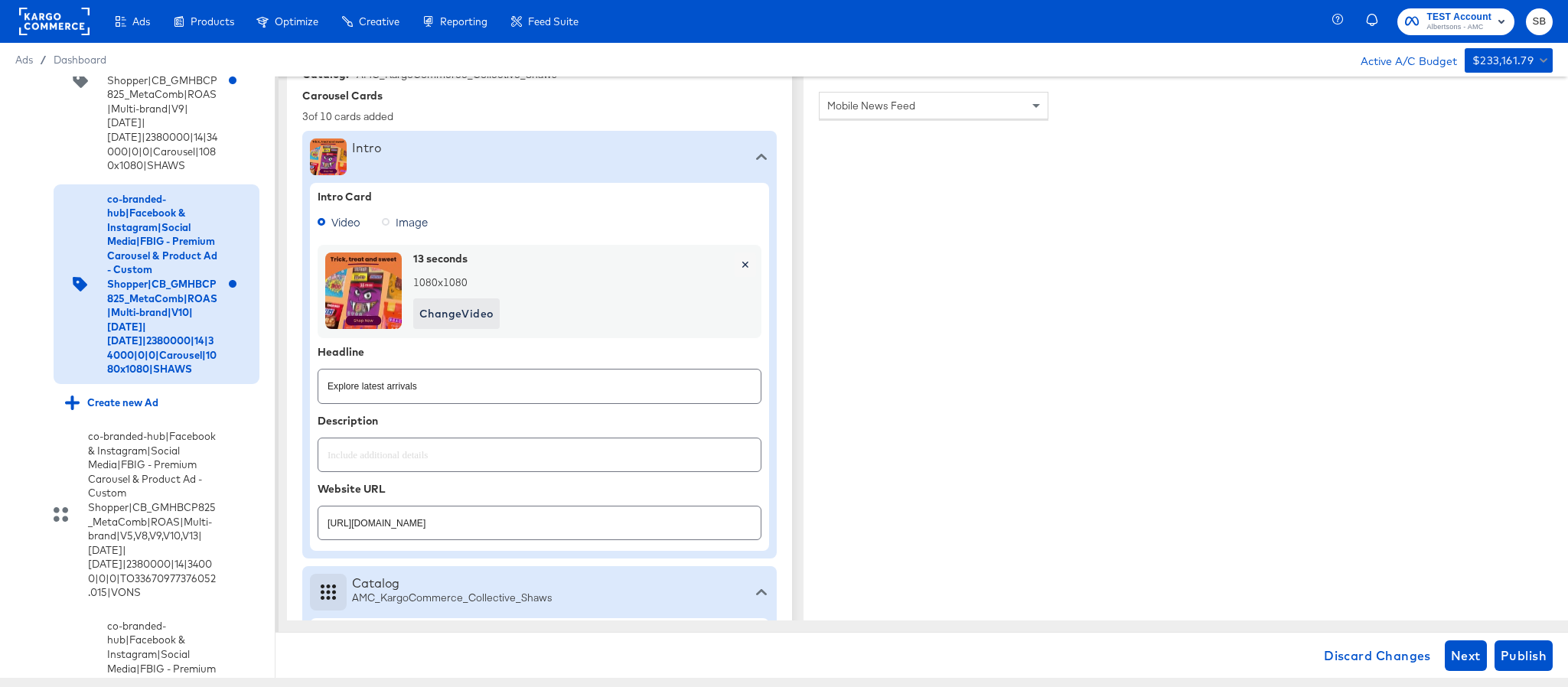
scroll to position [574, 0]
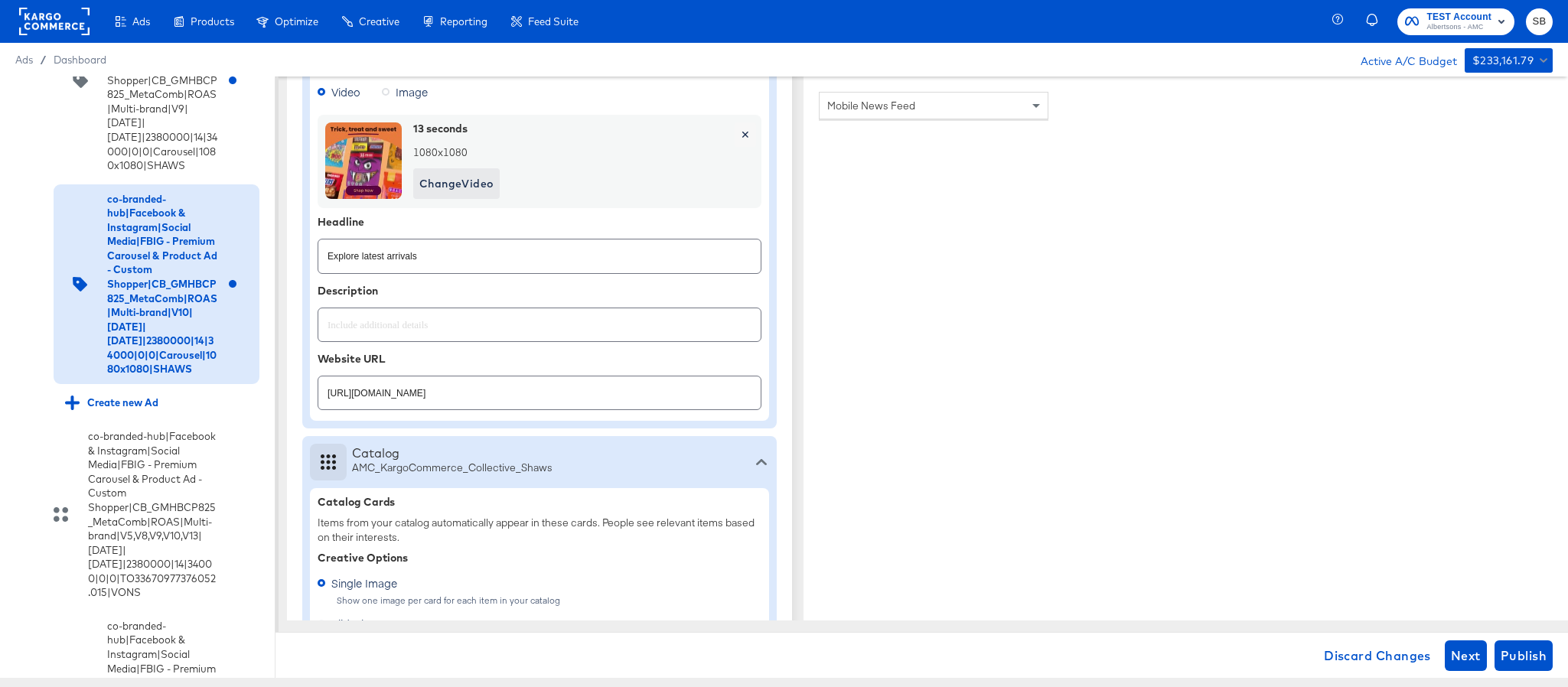
click at [612, 391] on input "https://www.shaws.com/shop/aisles/cookies-snacks-candy.html" at bounding box center [539, 387] width 442 height 33
paste input "lp/baby-products-supplies"
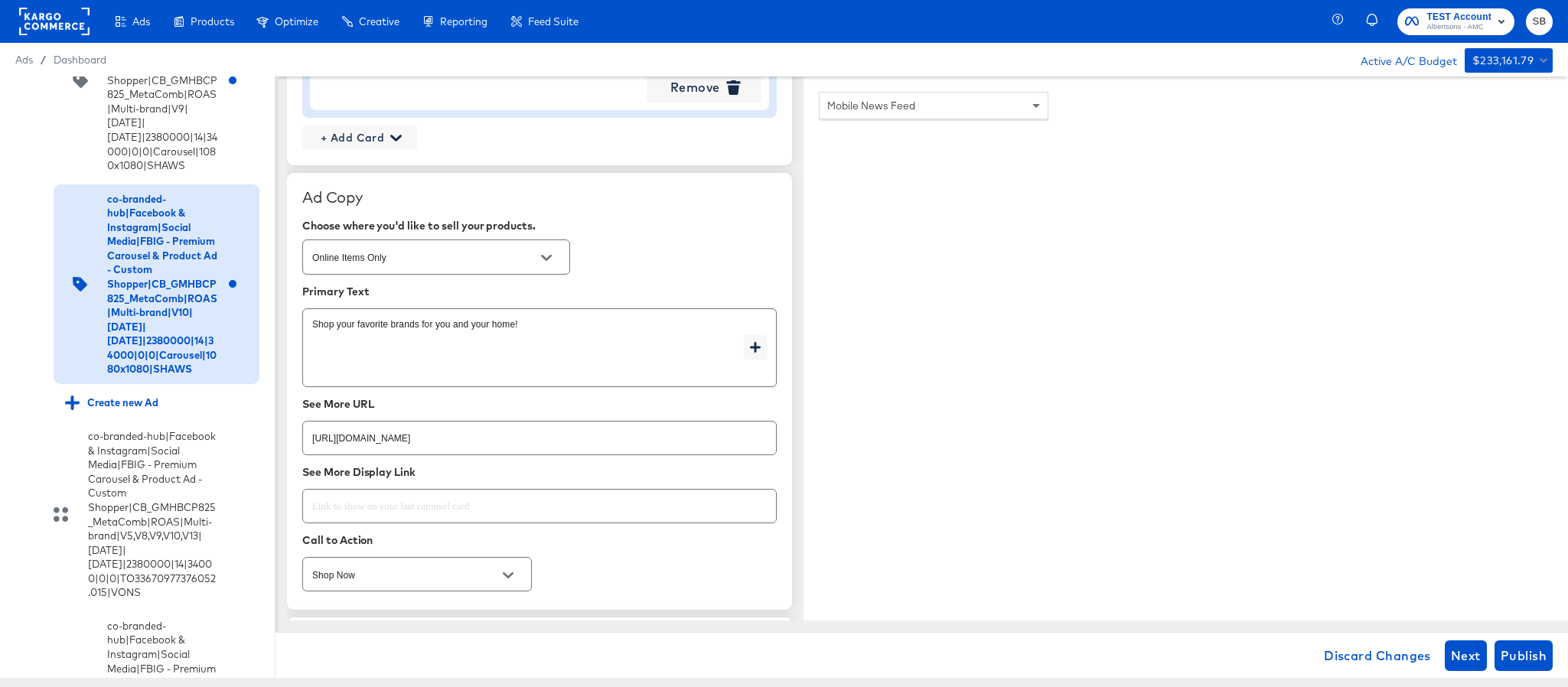
scroll to position [2066, 0]
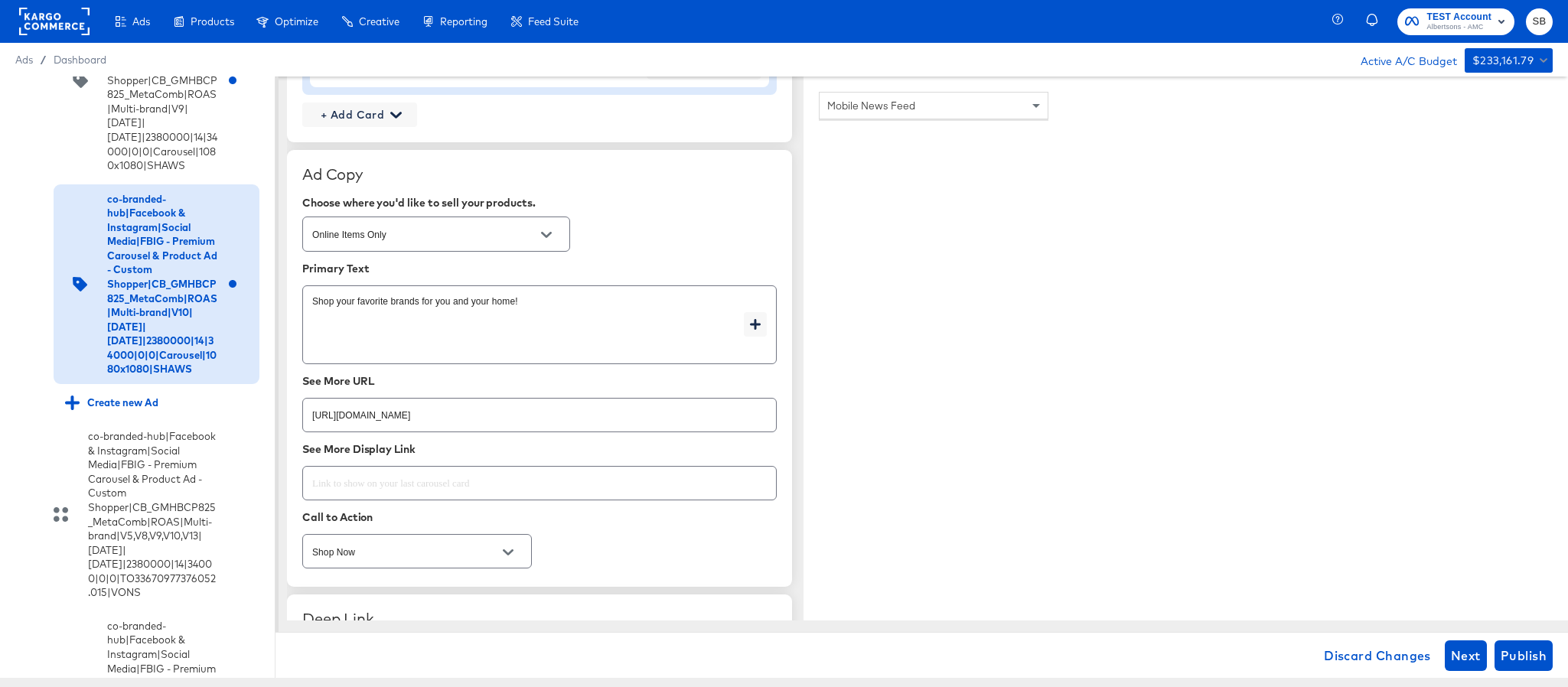
type input "https://www.shaws.com/lp/baby-products-supplies.html"
type textarea "x"
click at [601, 425] on input "https://www.shaws.com/shop/aisles/cookies-snacks-candy.html" at bounding box center [539, 409] width 473 height 33
paste input "lp/baby-products-supplies"
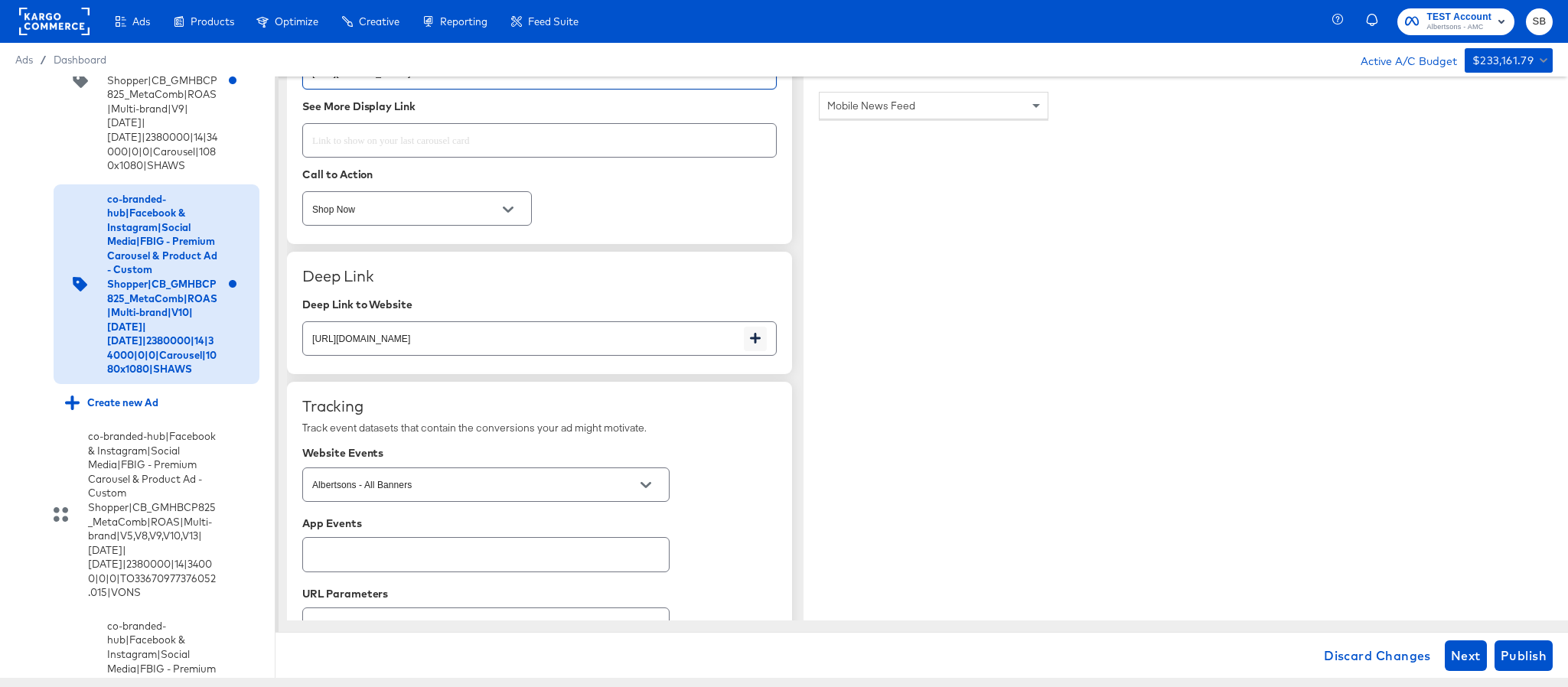
scroll to position [2411, 0]
type input "https://www.shaws.com/lp/baby-products-supplies.html"
type textarea "x"
click at [614, 347] on input "https://www.shaws.com/shop/aisles/cookies-snacks-candy.html" at bounding box center [523, 331] width 441 height 33
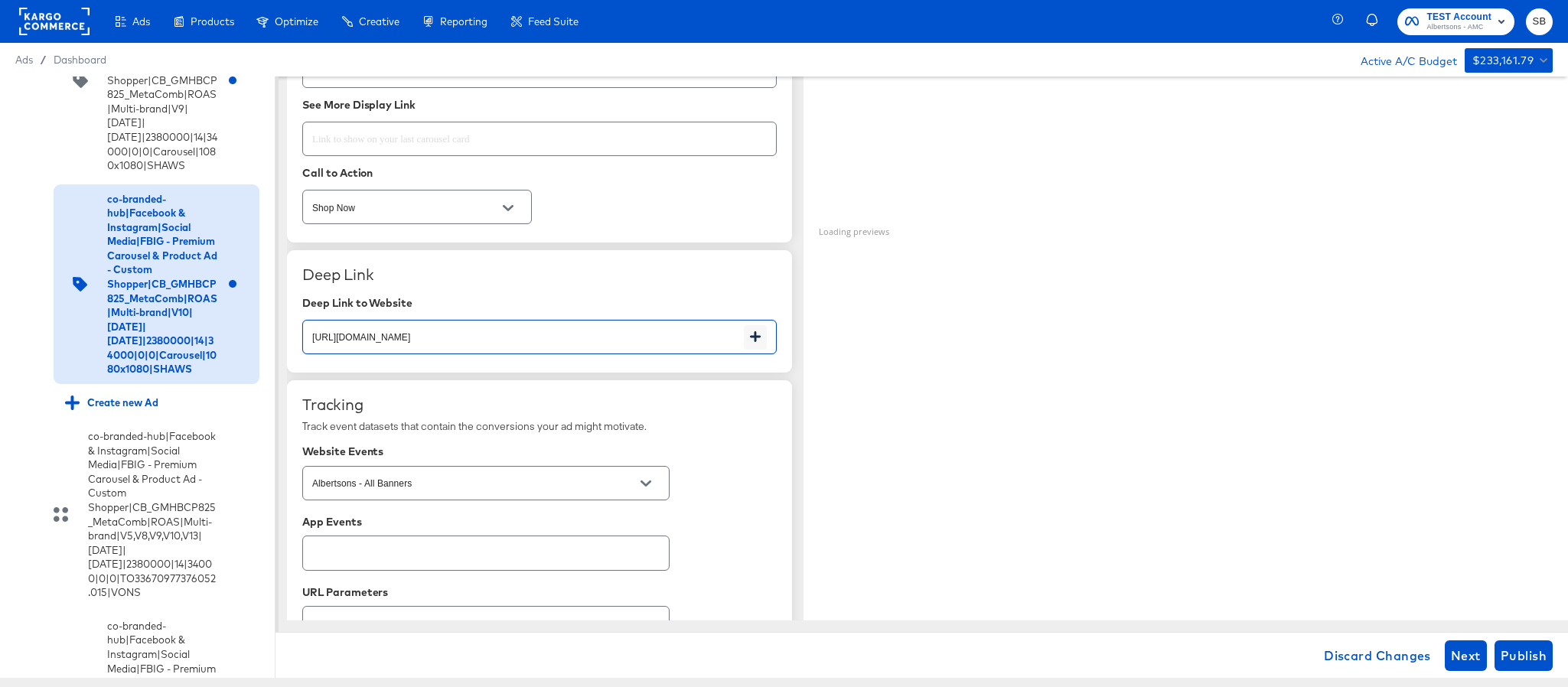
paste input "lp/baby-products-supplies"
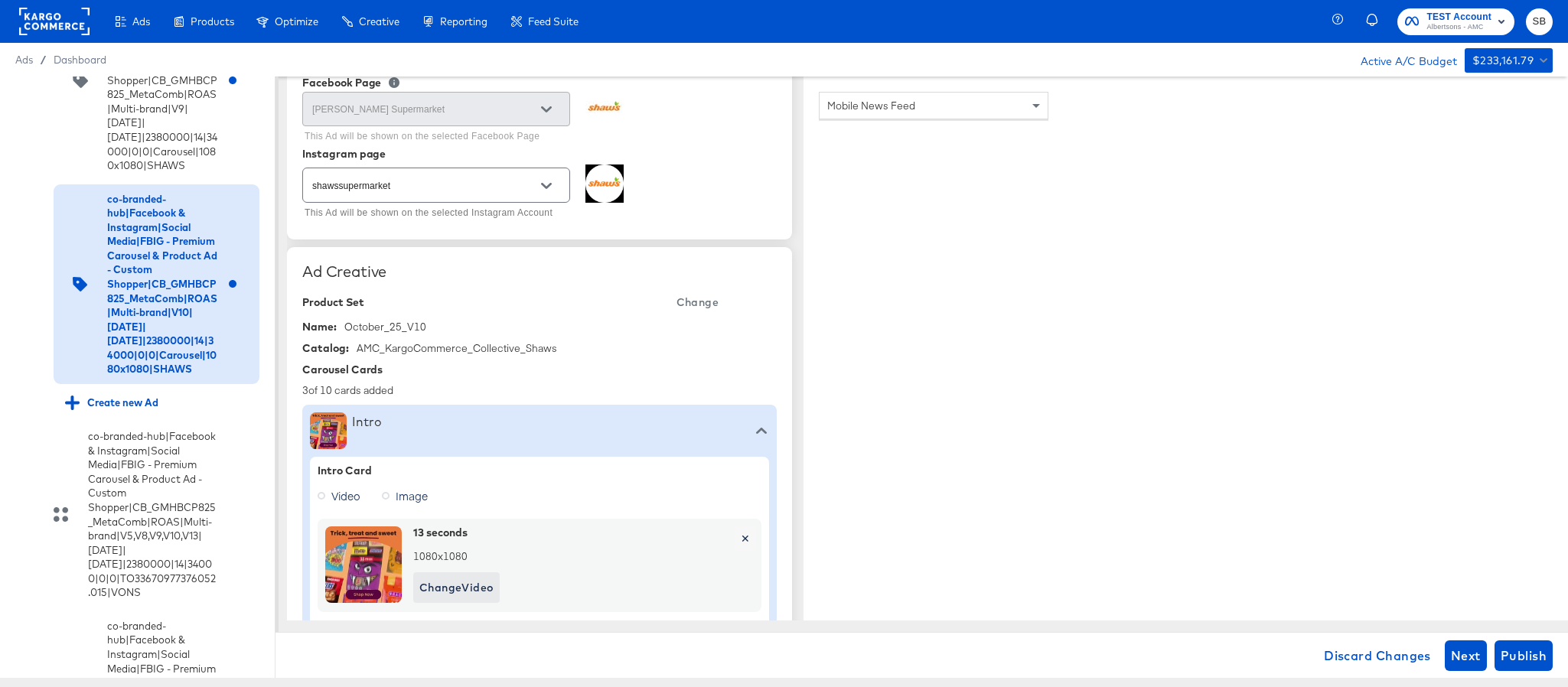
scroll to position [0, 0]
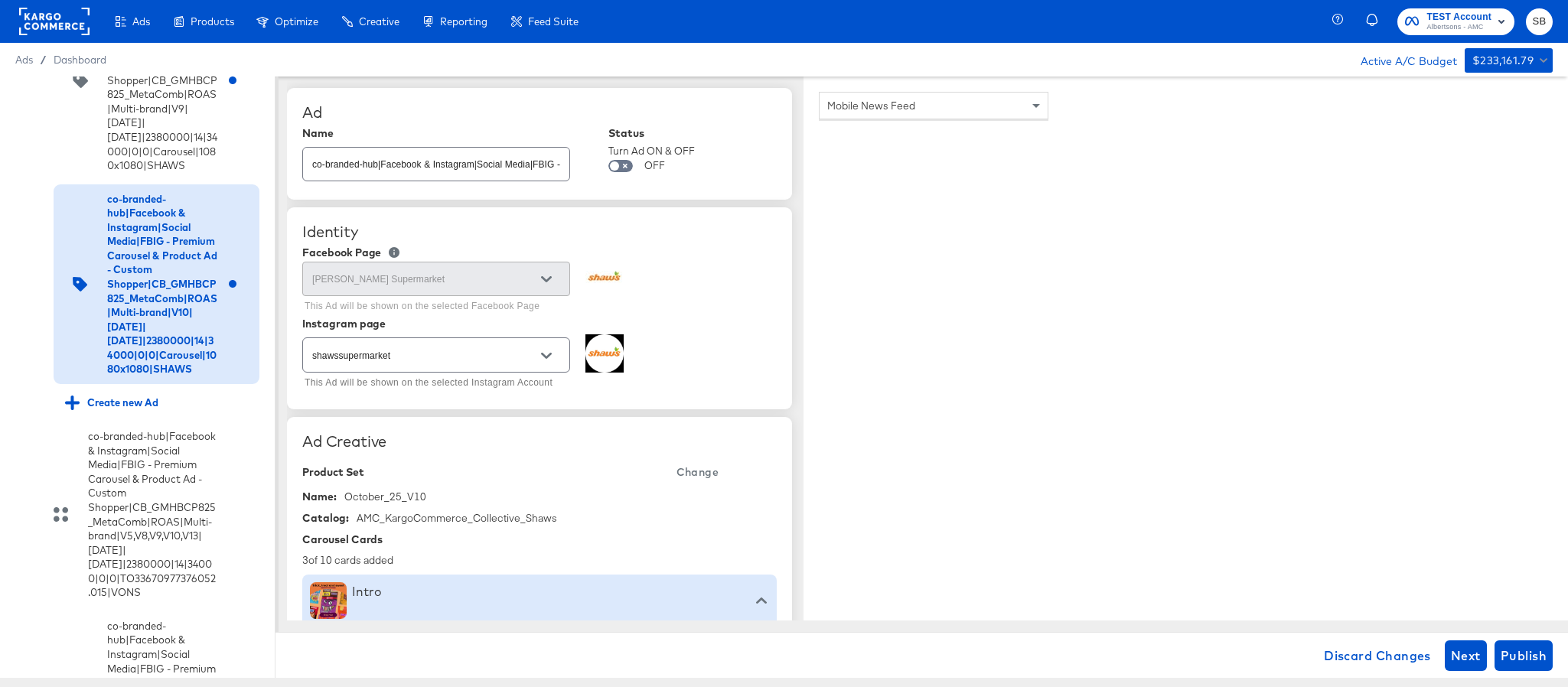
type input "https://www.shaws.com/lp/baby-products-supplies.html"
type textarea "x"
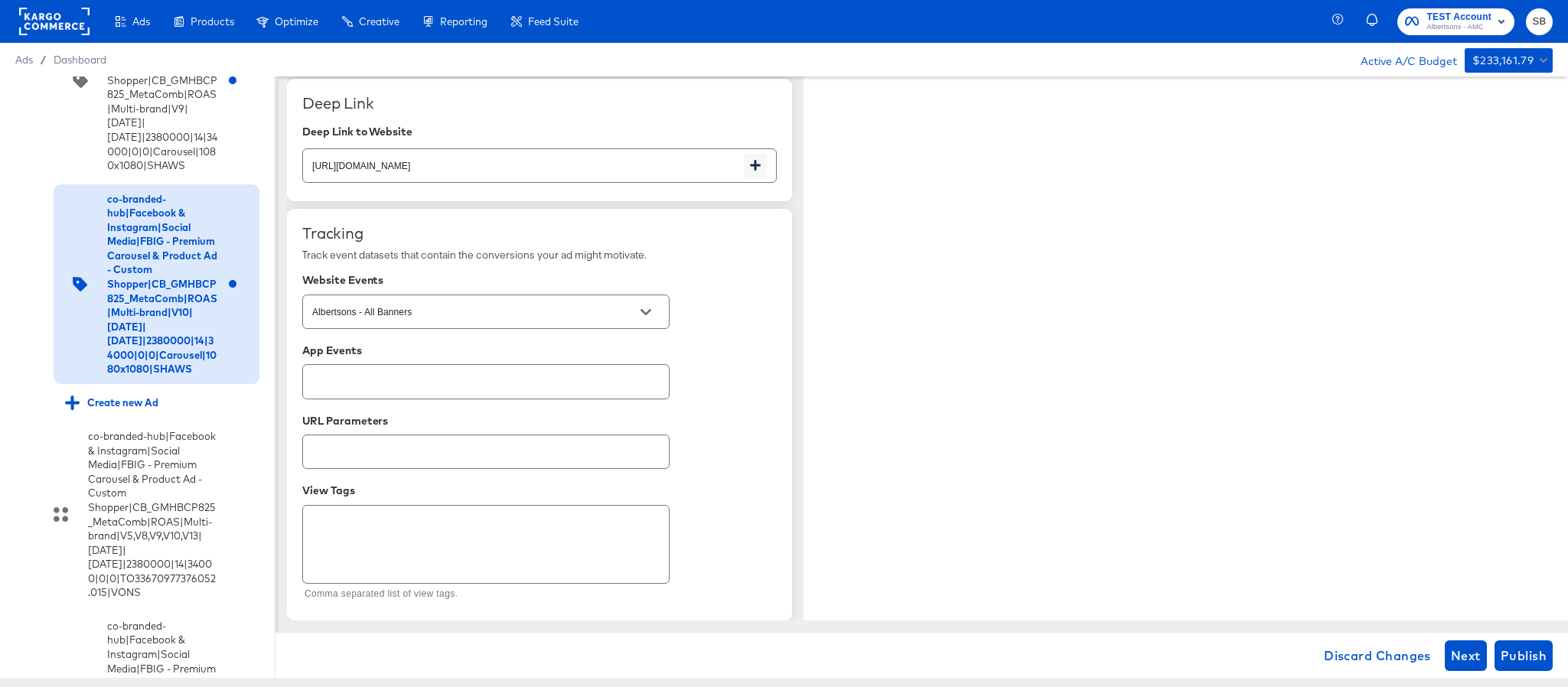
scroll to position [2591, 0]
click at [1527, 654] on span "Publish" at bounding box center [1523, 656] width 46 height 22
type textarea "x"
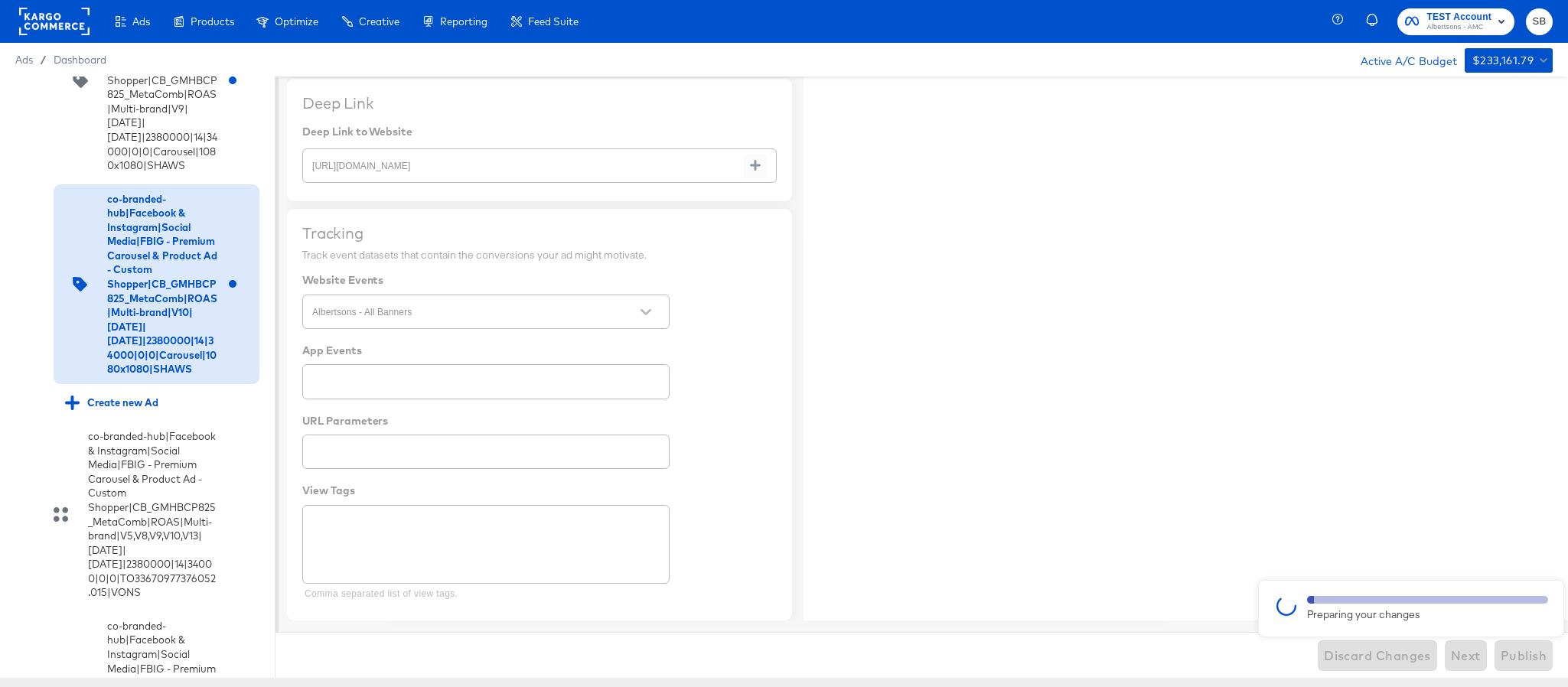
type textarea "x"
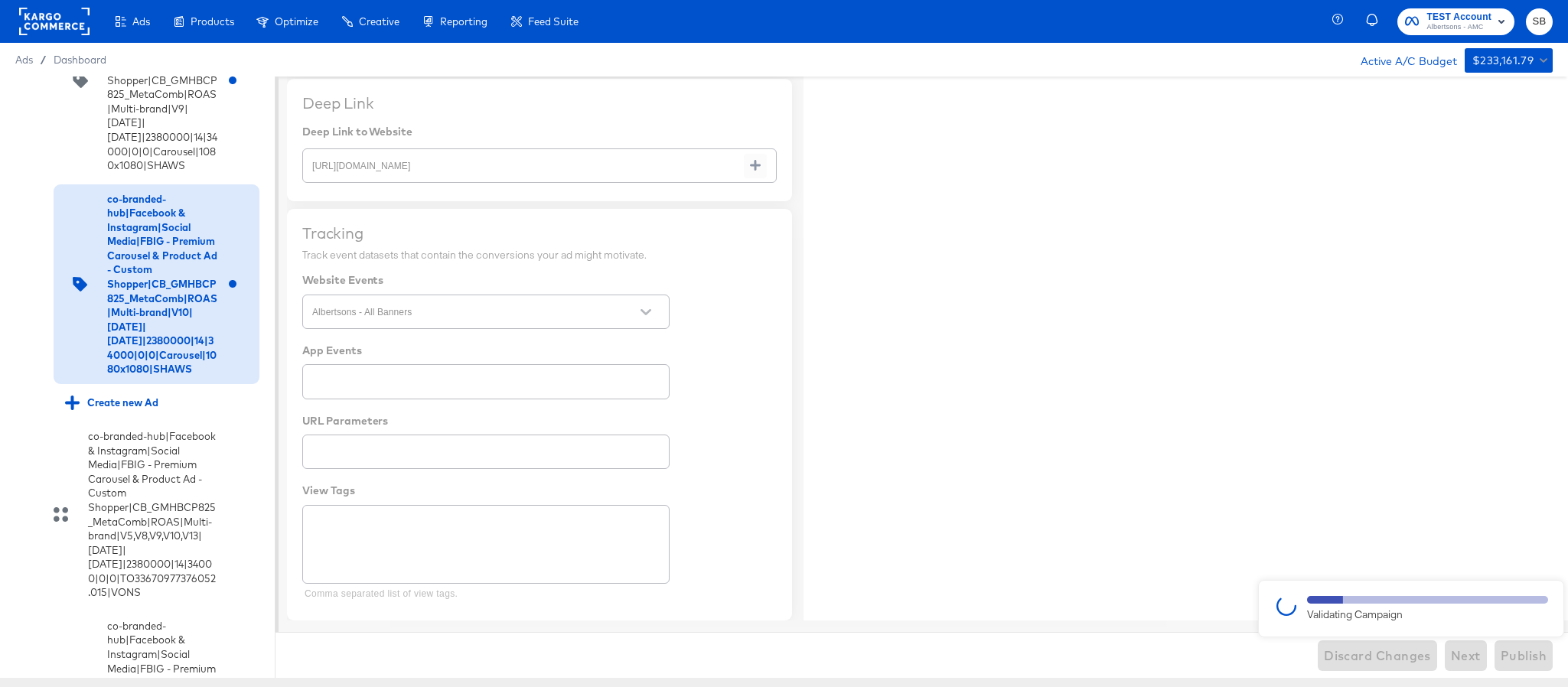
type textarea "x"
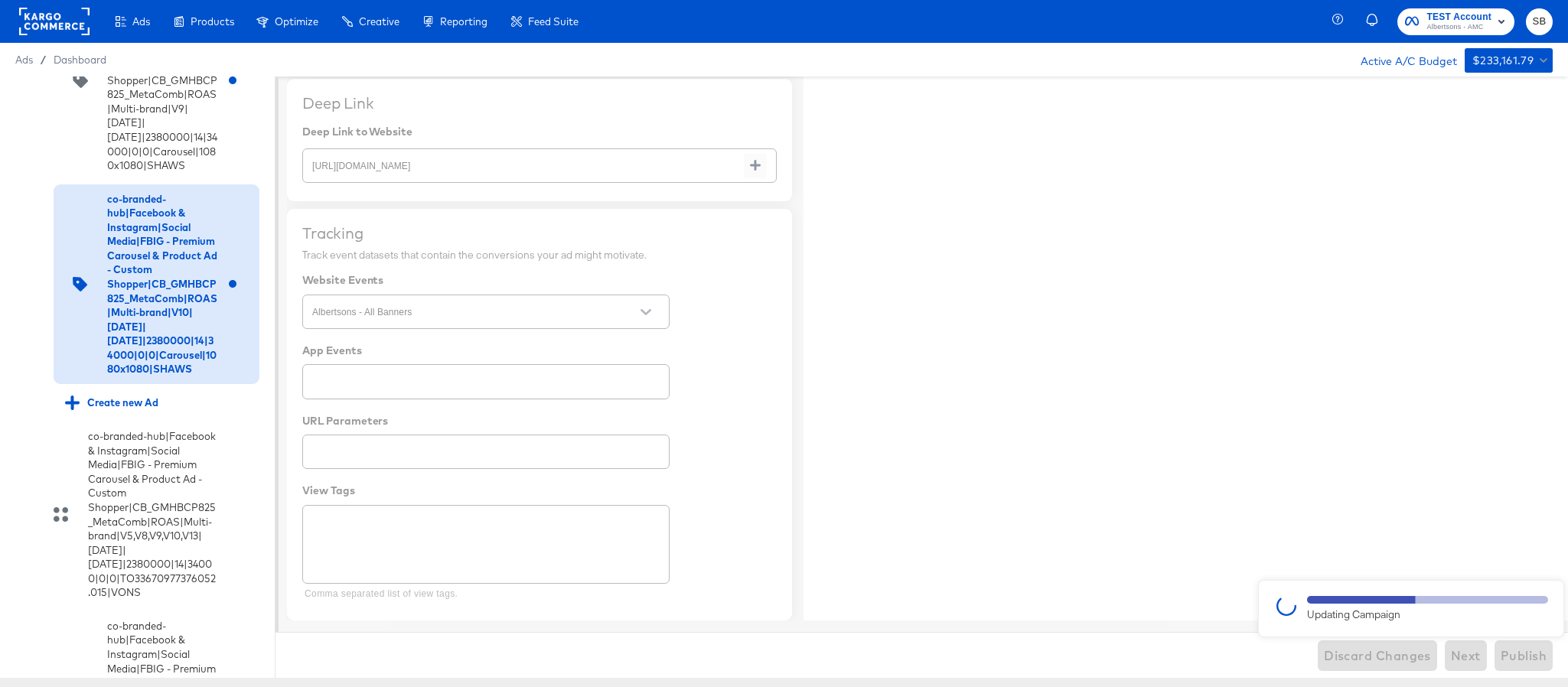
type textarea "x"
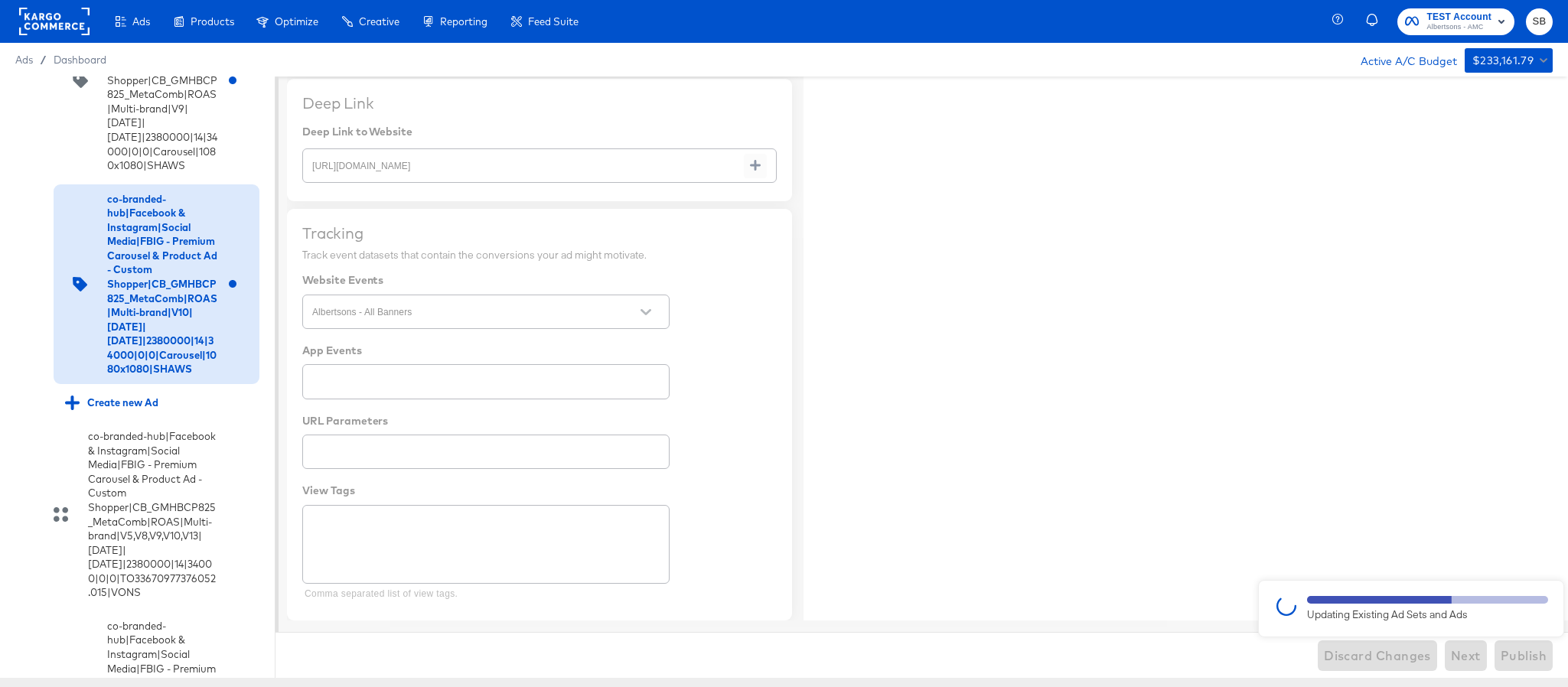
type textarea "x"
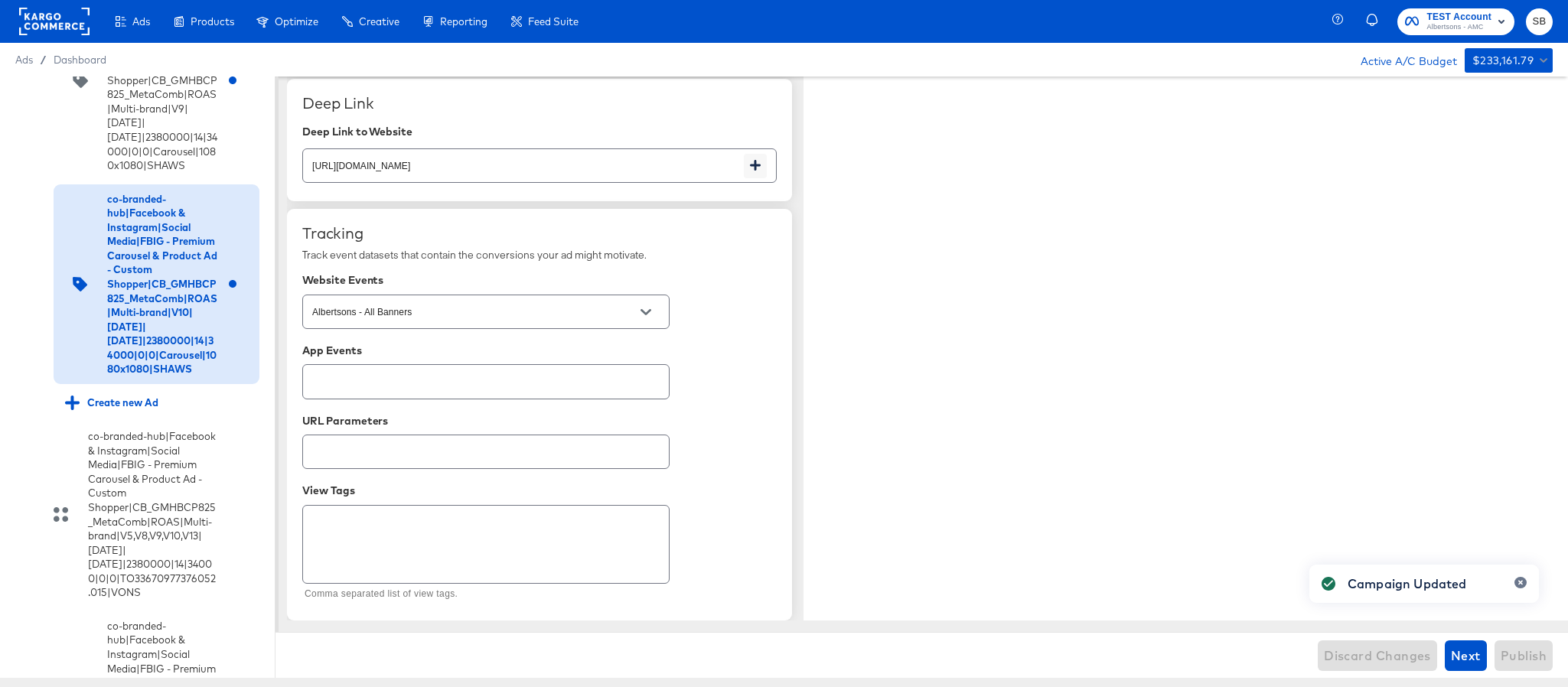
type textarea "x"
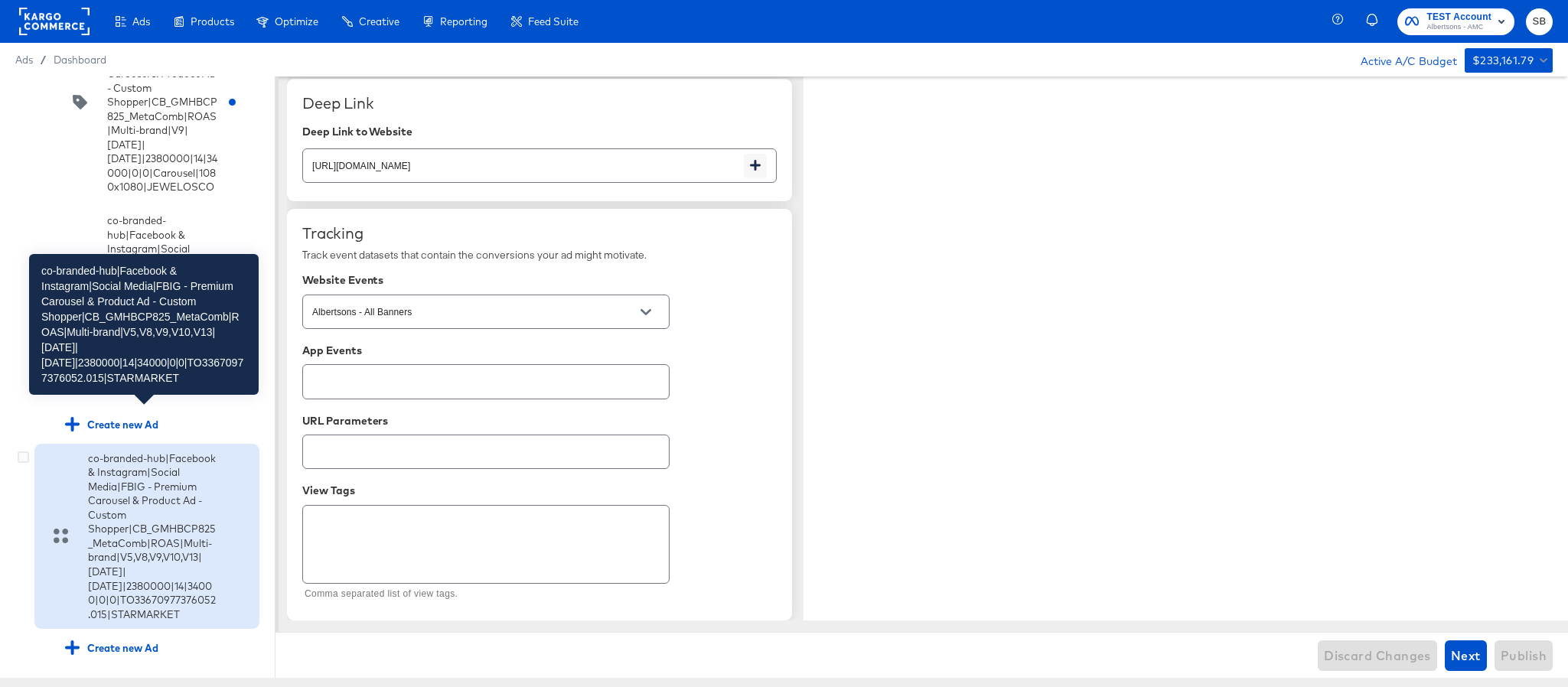
scroll to position [11121, 0]
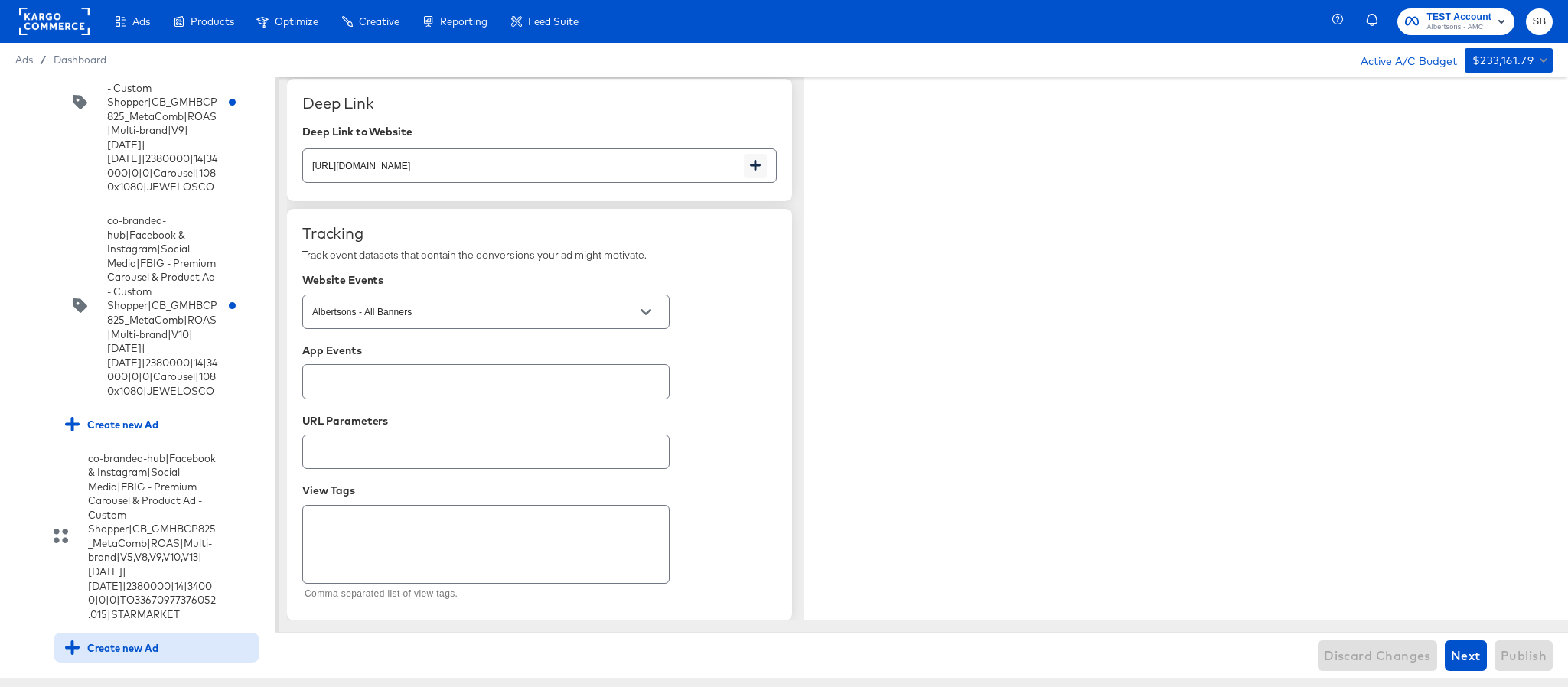
click at [145, 640] on div "Create new Ad" at bounding box center [112, 647] width 93 height 15
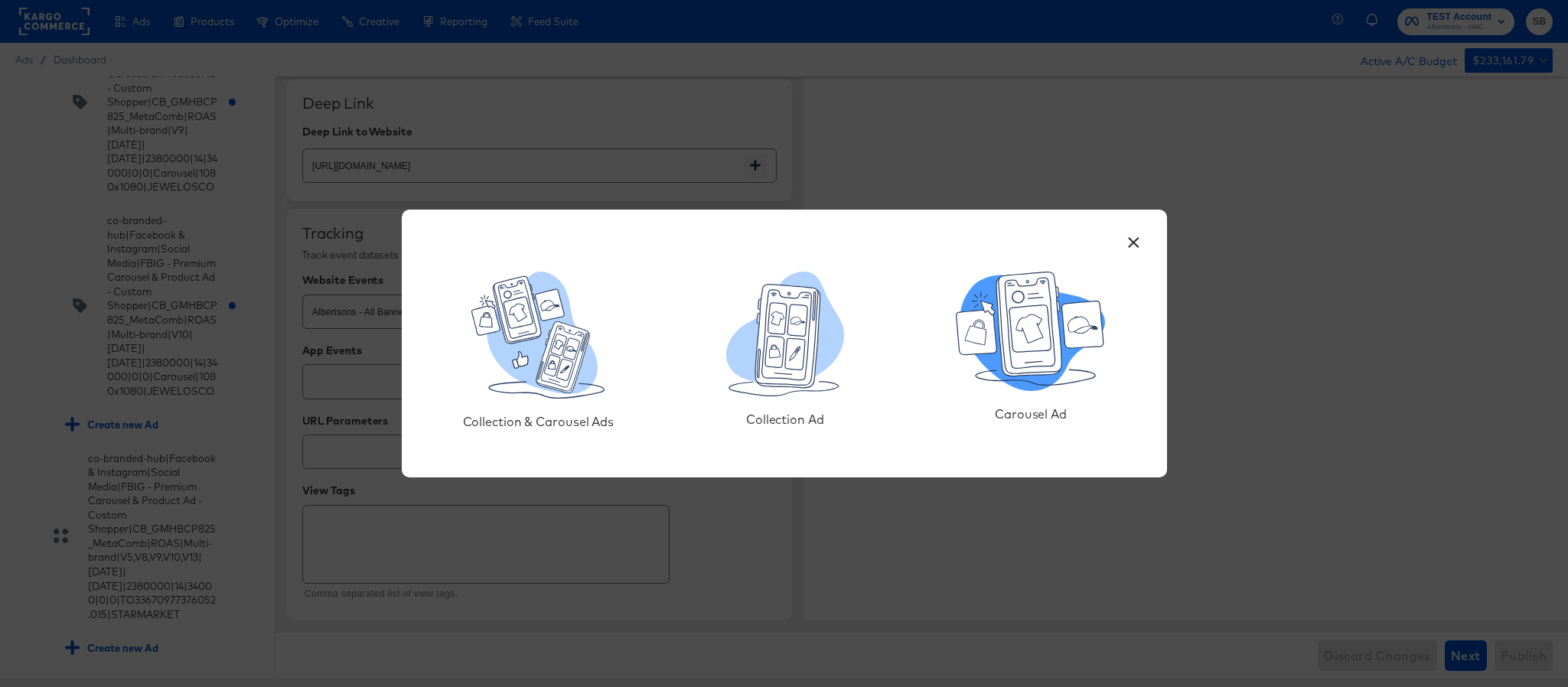
click at [1027, 331] on icon at bounding box center [1030, 329] width 41 height 47
type textarea "x"
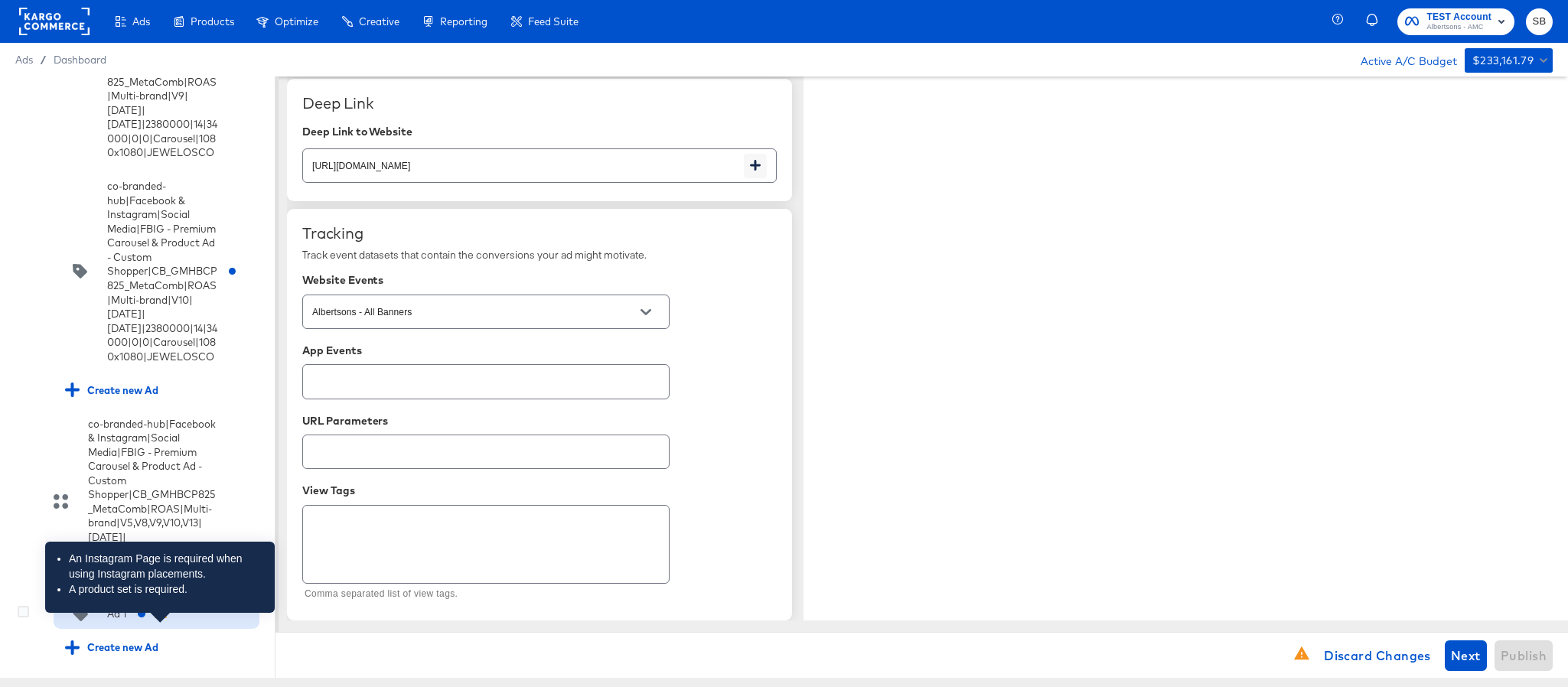
click at [155, 620] on icon at bounding box center [161, 613] width 14 height 14
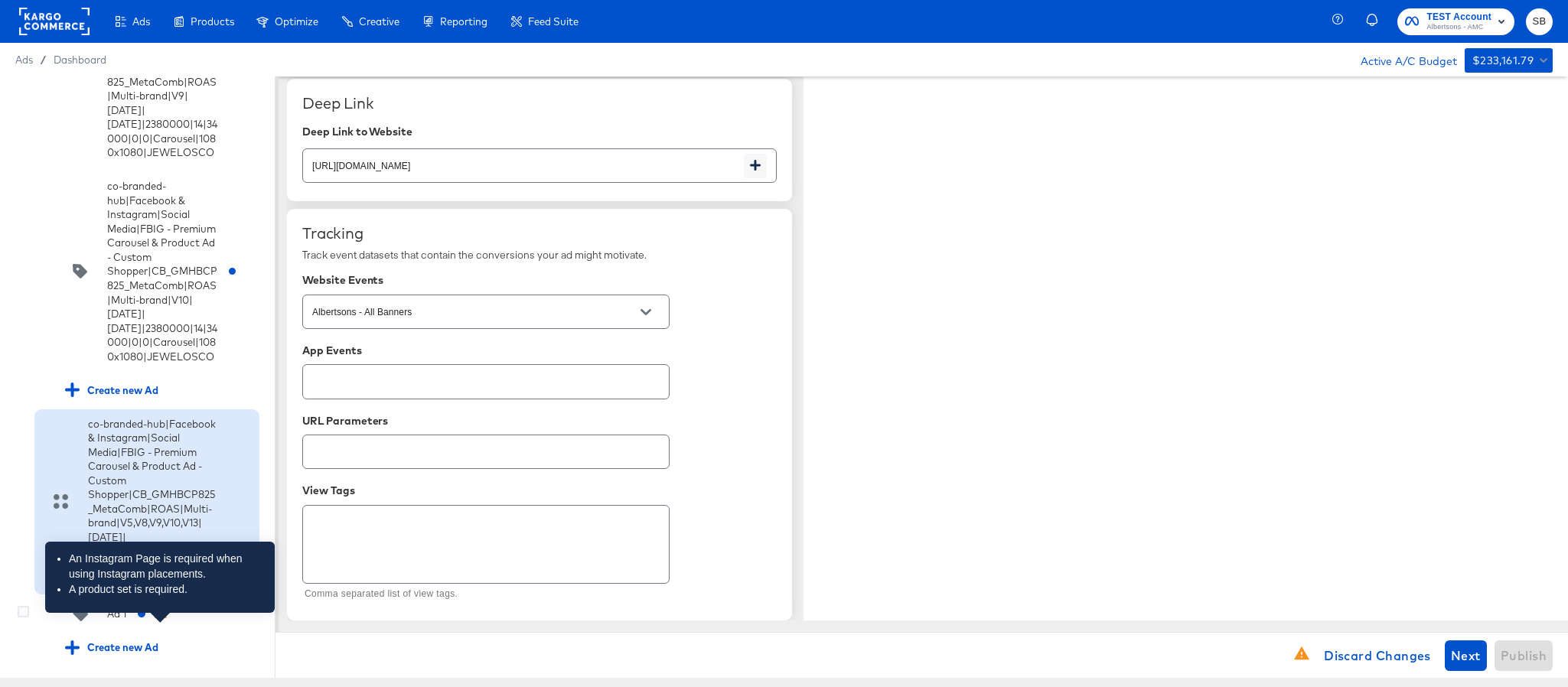
scroll to position [0, 0]
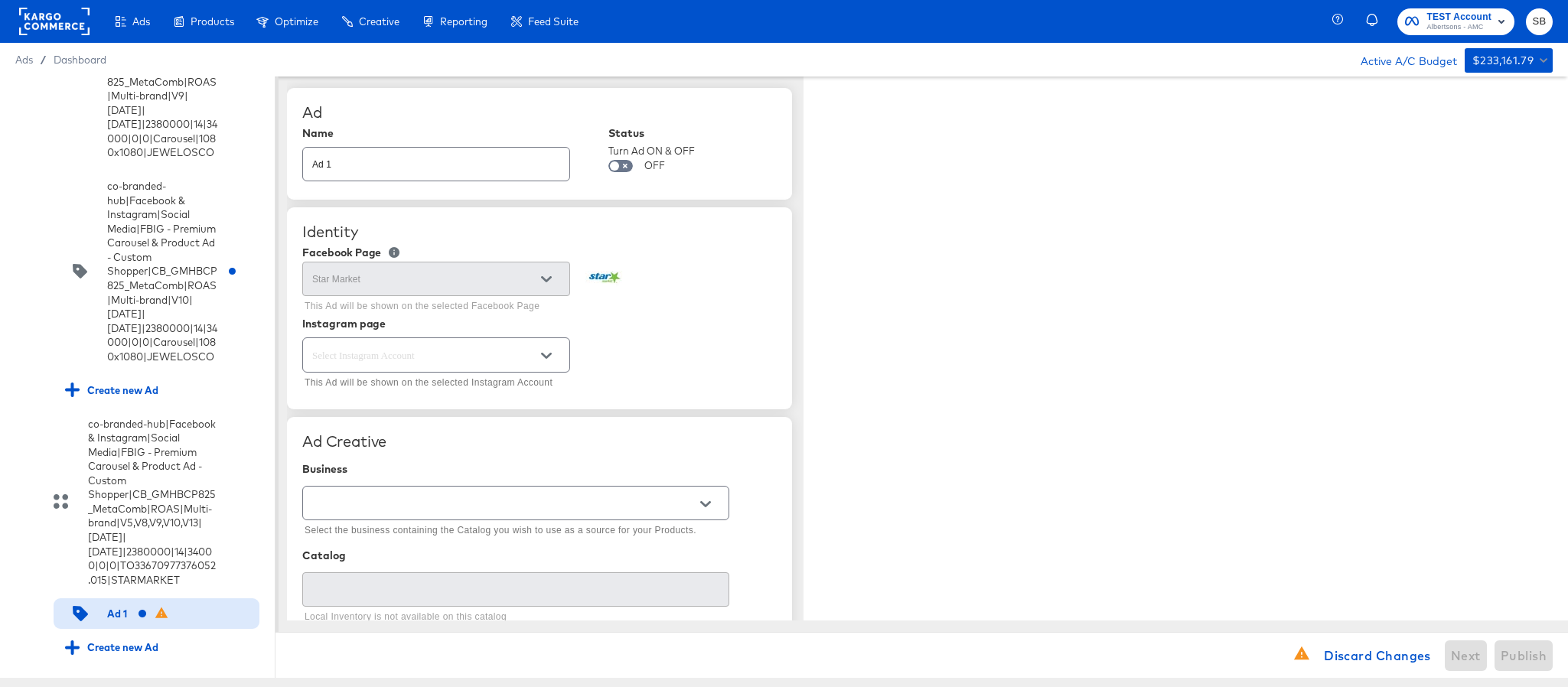
type textarea "x"
click at [378, 176] on div "Ad 1" at bounding box center [436, 164] width 268 height 34
paste input "co-branded-hub|Facebook & Instagram|Social Media|FBIG - Premium Carousel & Prod…"
type input "co-branded-hub|Facebook & Instagram|Social Media|FBIG - Premium Carousel & Prod…"
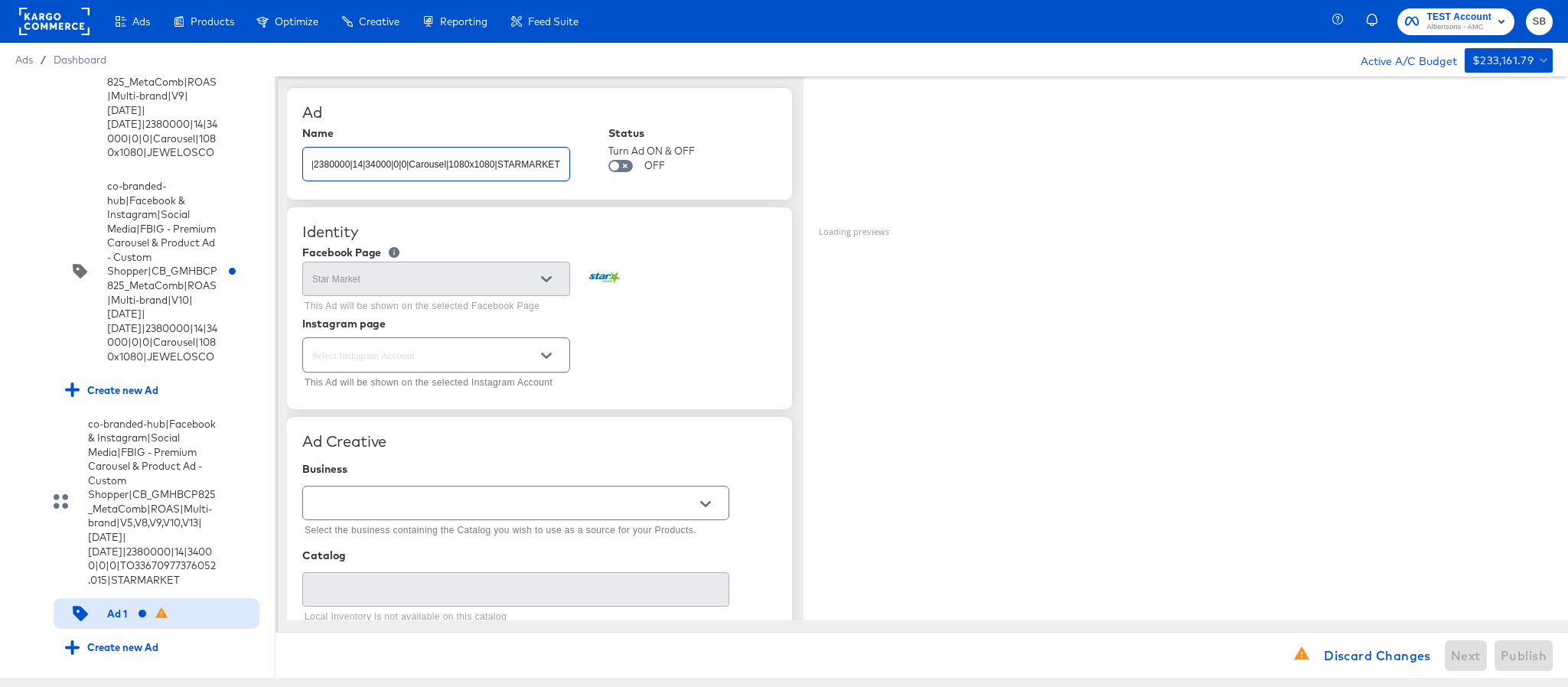
type textarea "x"
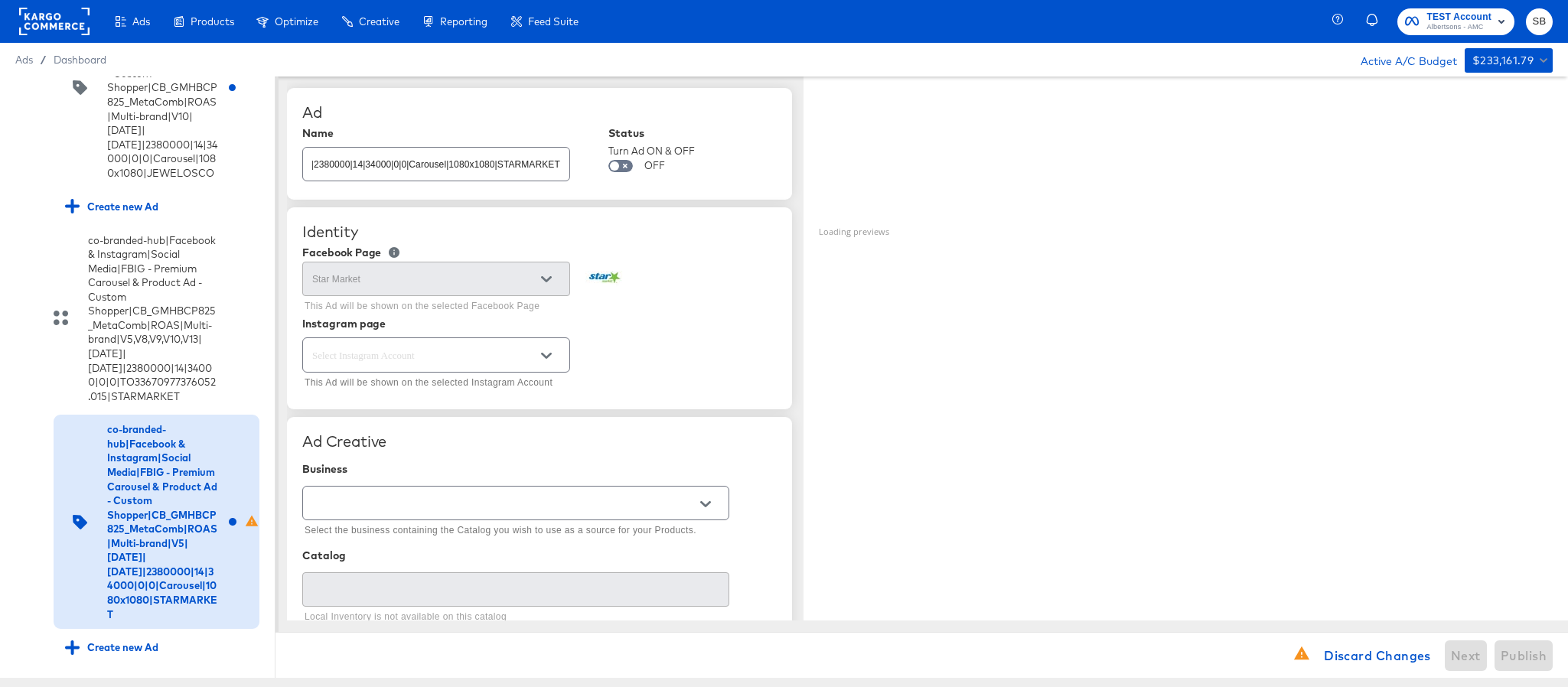
scroll to position [0, 0]
click at [547, 359] on icon "Open" at bounding box center [546, 356] width 11 height 6
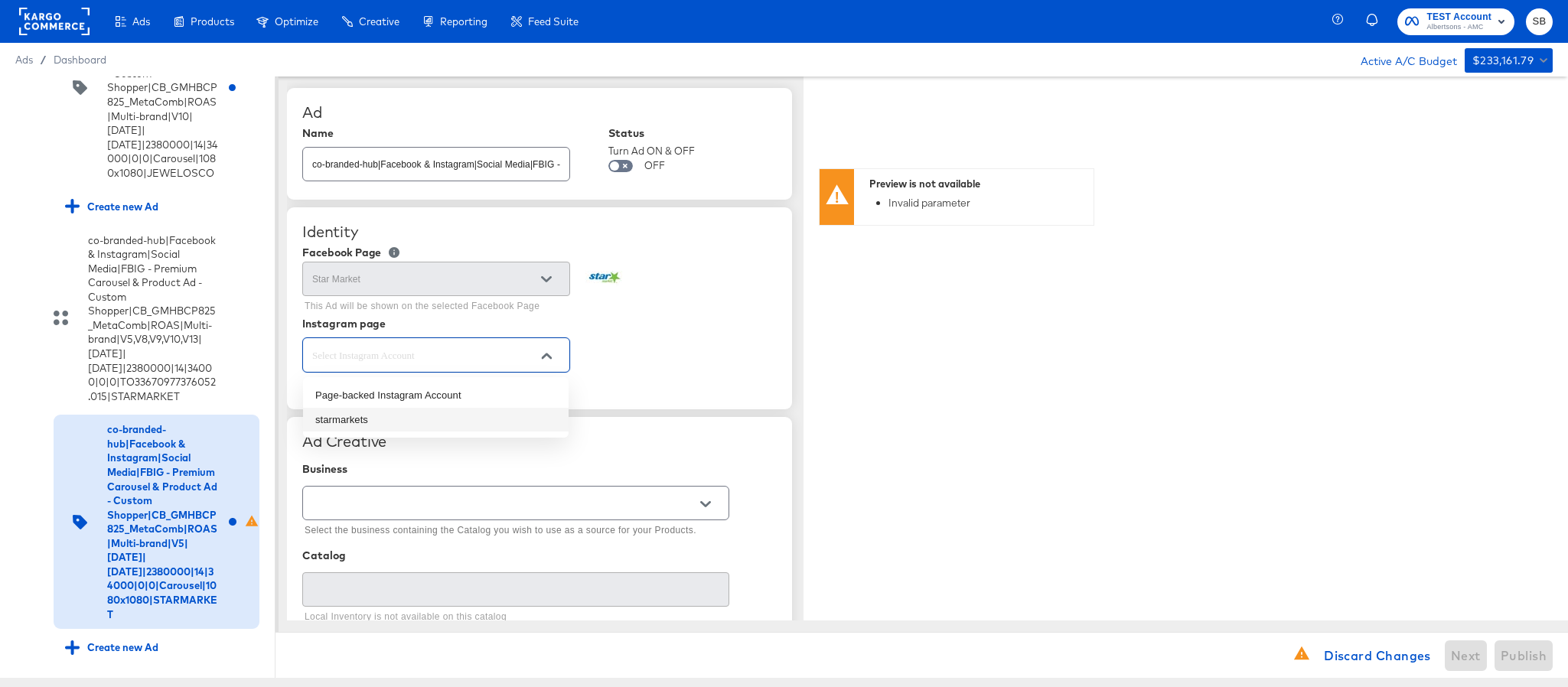
click at [490, 419] on li "starmarkets" at bounding box center [436, 420] width 266 height 25
type input "starmarkets"
type textarea "x"
click at [686, 513] on input "text" at bounding box center [504, 504] width 389 height 18
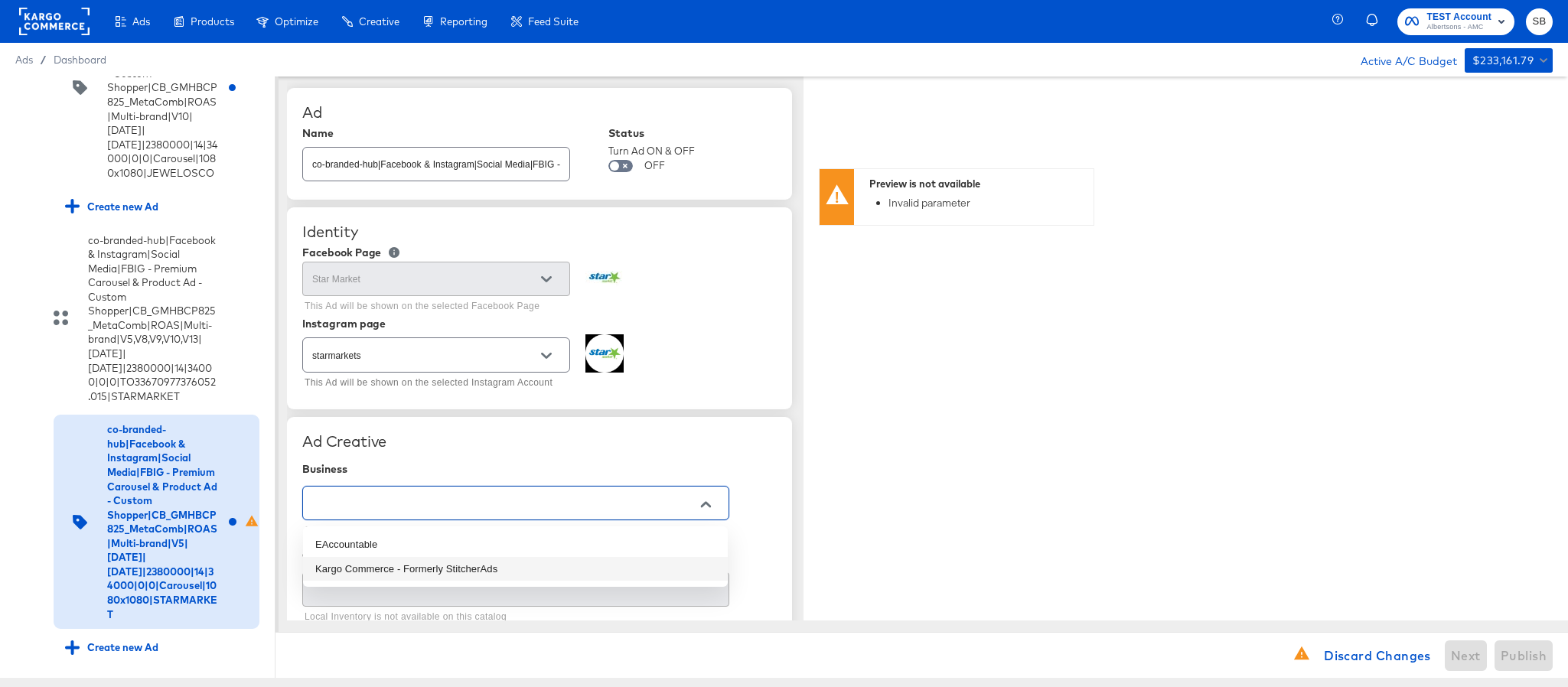
click at [600, 572] on li "Kargo Commerce - Formerly StitcherAds" at bounding box center [515, 570] width 425 height 25
type input "Kargo Commerce - Formerly StitcherAds"
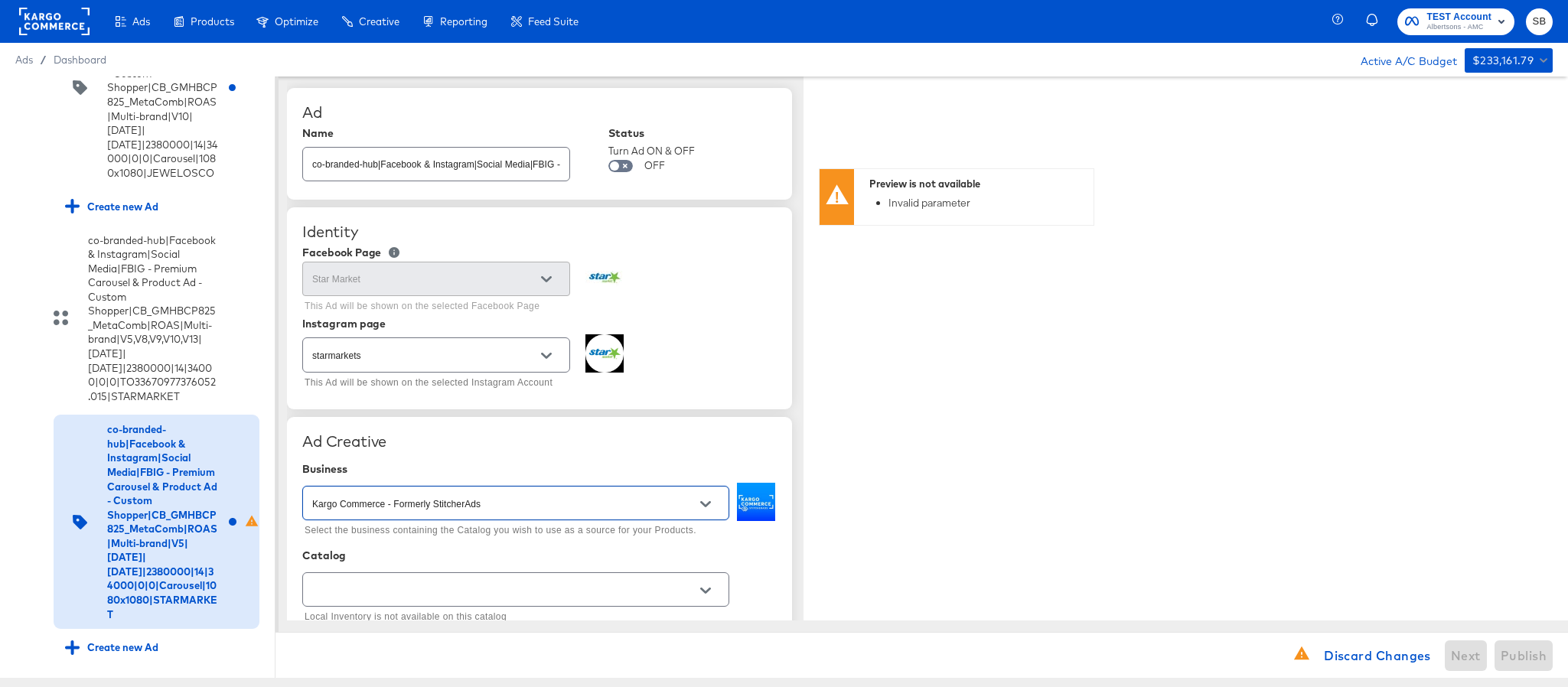
scroll to position [229, 0]
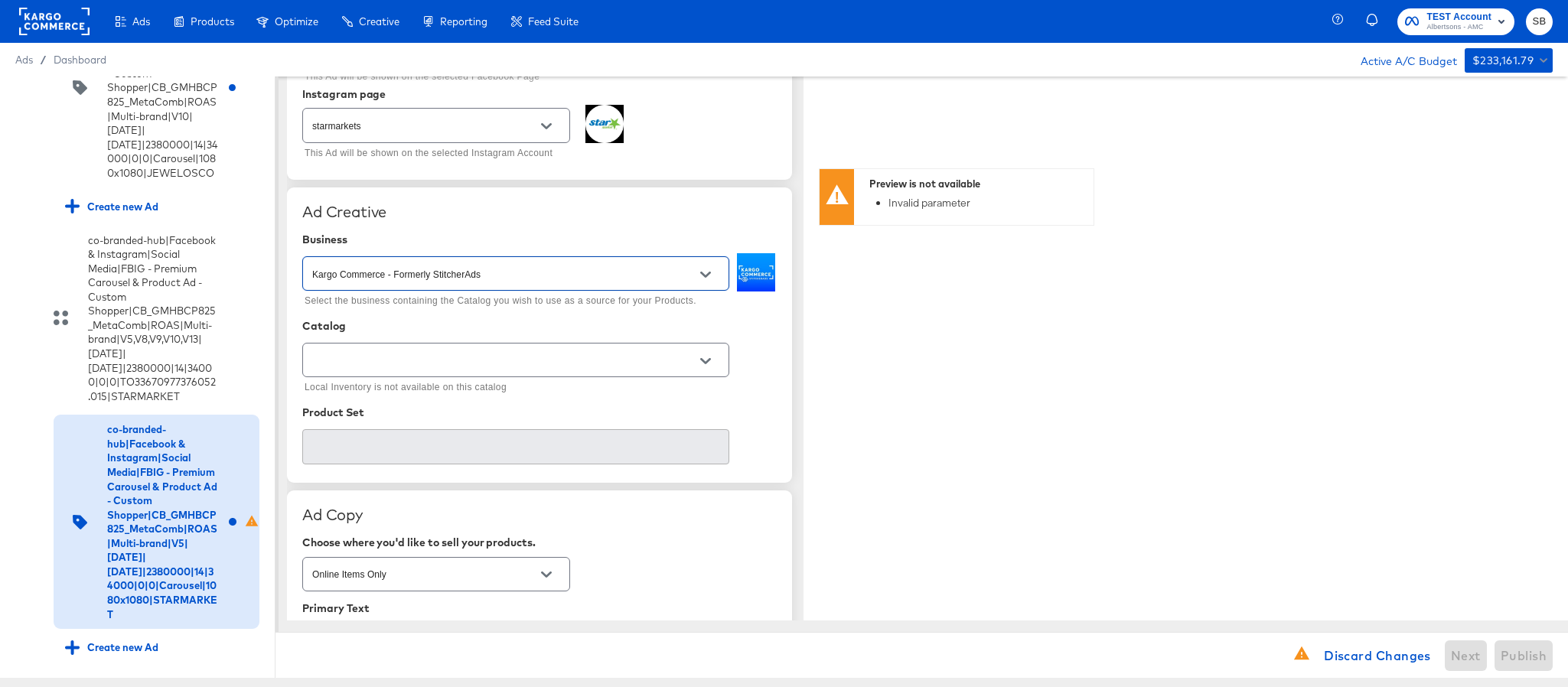
click at [648, 375] on div at bounding box center [516, 360] width 427 height 34
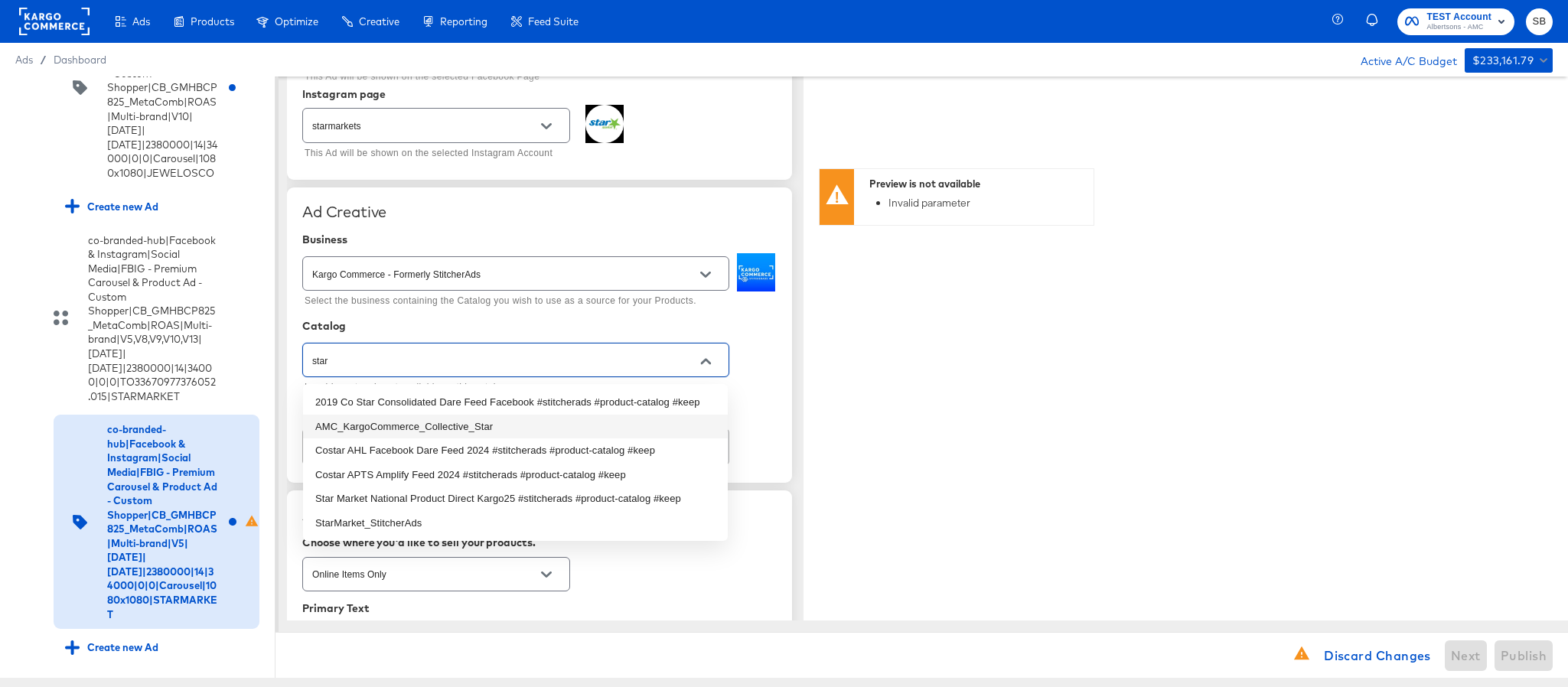
click at [528, 423] on li "AMC_KargoCommerce_Collective_Star" at bounding box center [515, 427] width 425 height 25
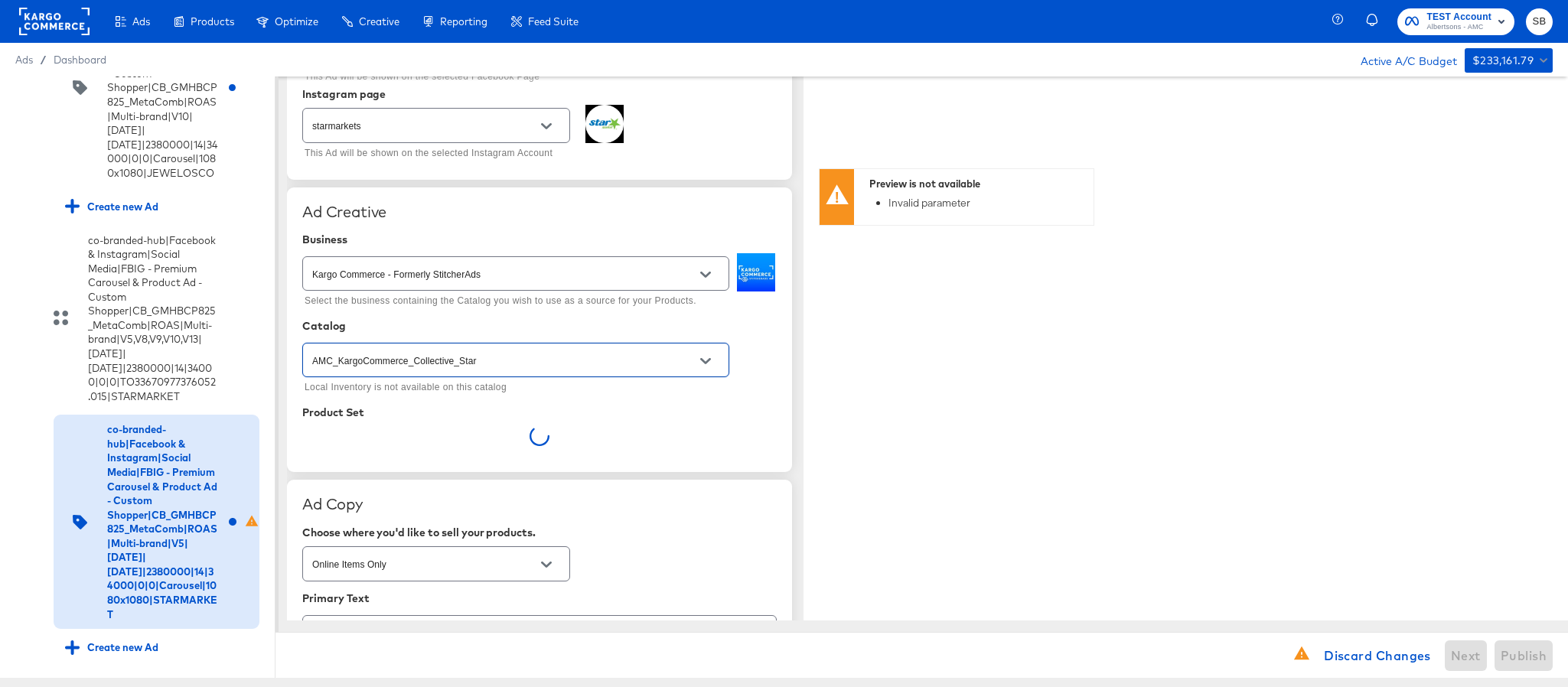
type input "AMC_KargoCommerce_Collective_Star"
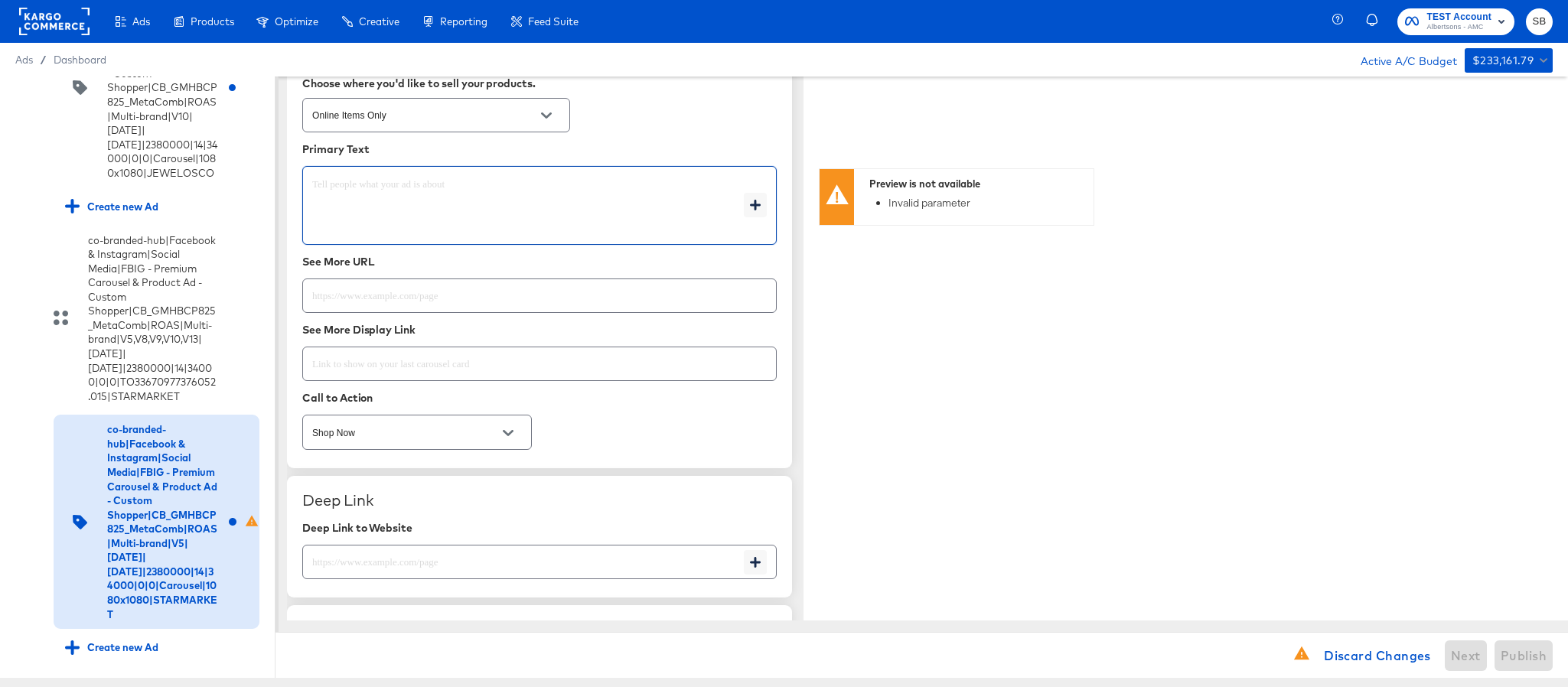
click at [452, 212] on textarea at bounding box center [528, 205] width 431 height 55
type textarea "x"
paste textarea "Shop your favorite brands for you and your home!"
type textarea "Shop your favorite brands for you and your home!"
type textarea "x"
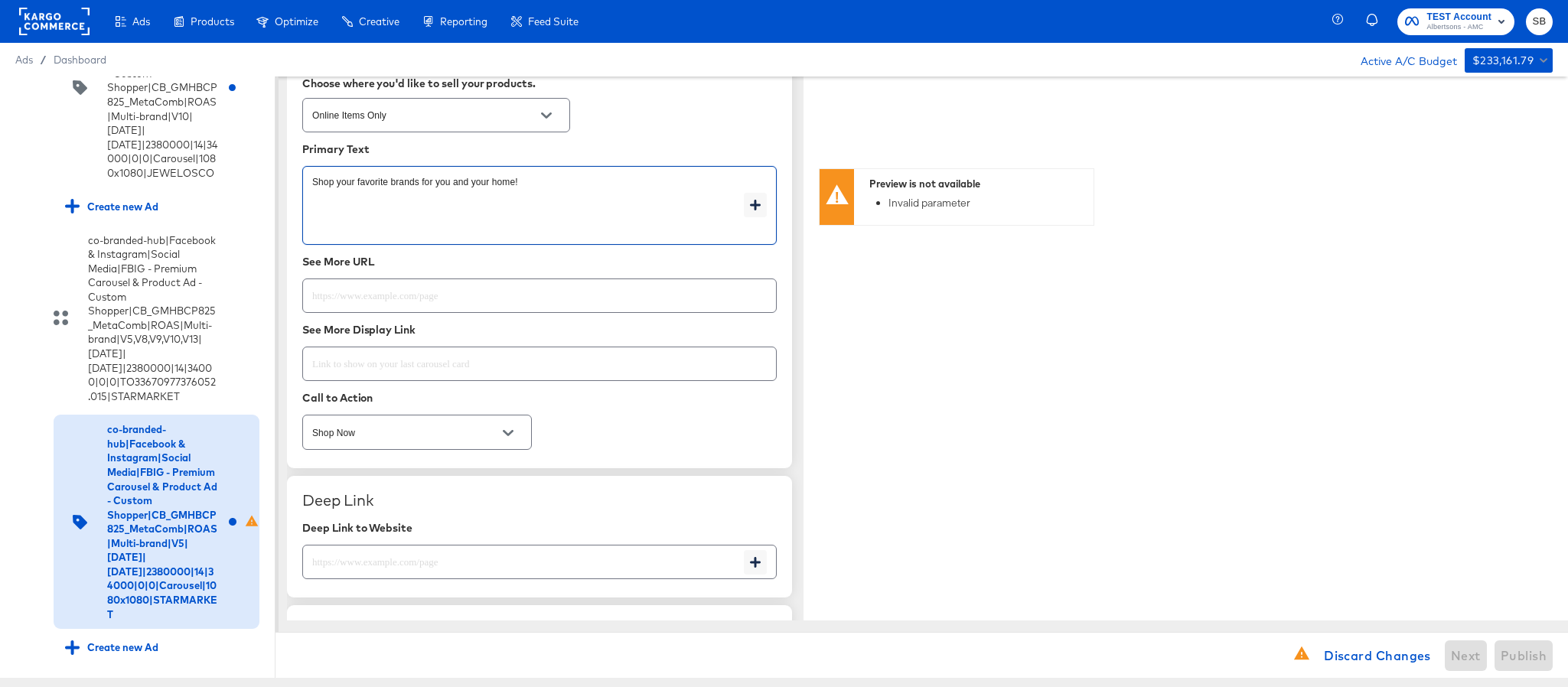
type textarea "Shop your favorite brands for you and your home!"
type textarea "x"
click at [473, 573] on input "text" at bounding box center [523, 556] width 441 height 33
paste input "https://www.starmarket.com/shop/aisles/personal-care-health.html"
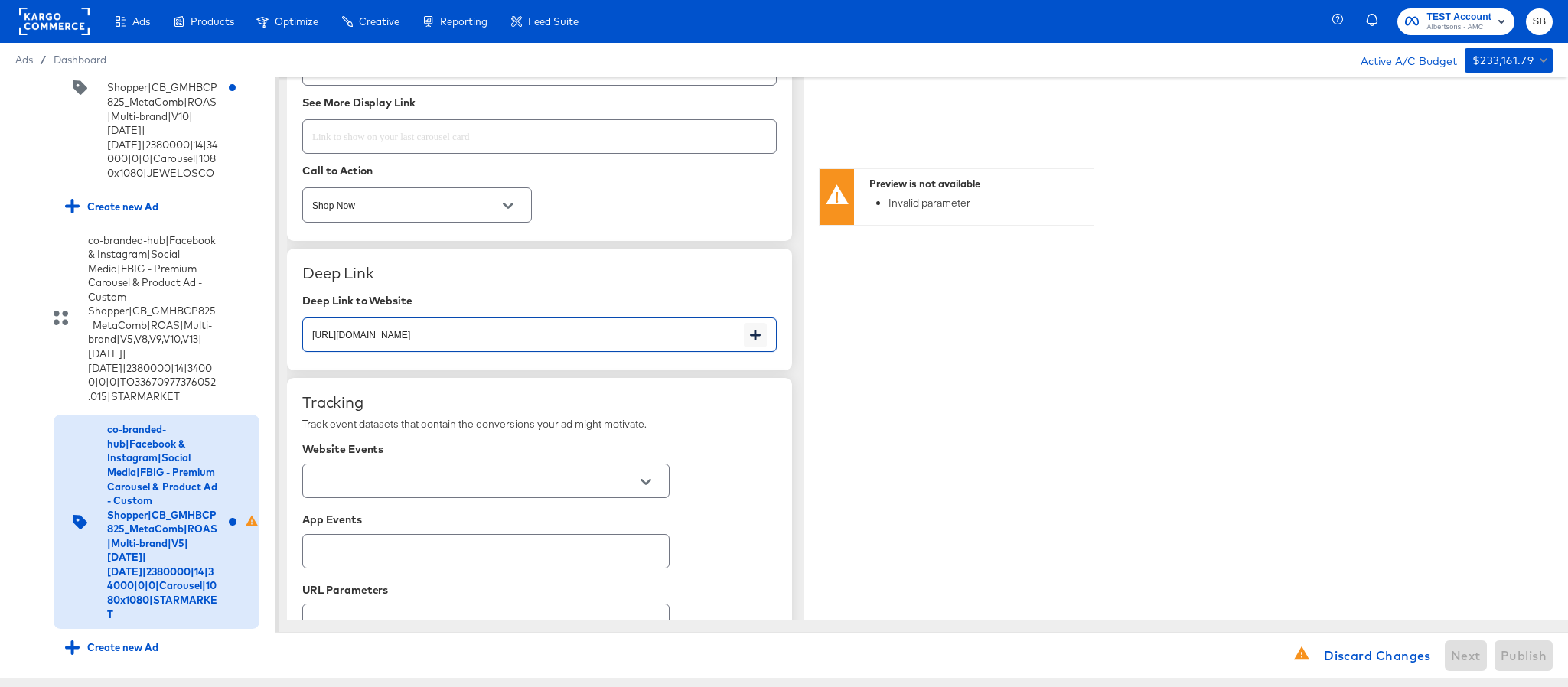
scroll to position [919, 0]
type input "https://www.starmarket.com/shop/aisles/personal-care-health.html"
click at [462, 488] on input "text" at bounding box center [474, 480] width 329 height 18
click at [450, 518] on li "Albertsons - All Banners" at bounding box center [486, 527] width 365 height 25
type textarea "x"
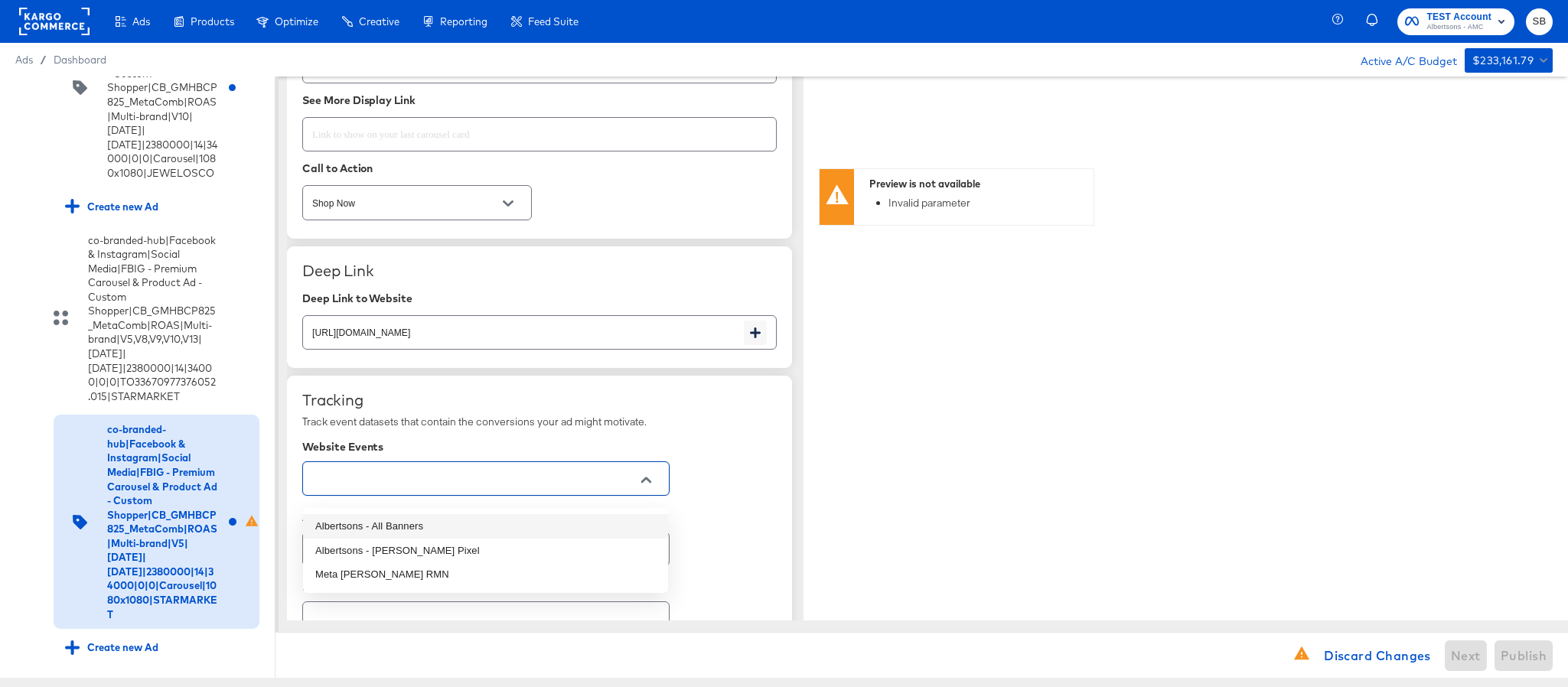
type input "Albertsons - All Banners"
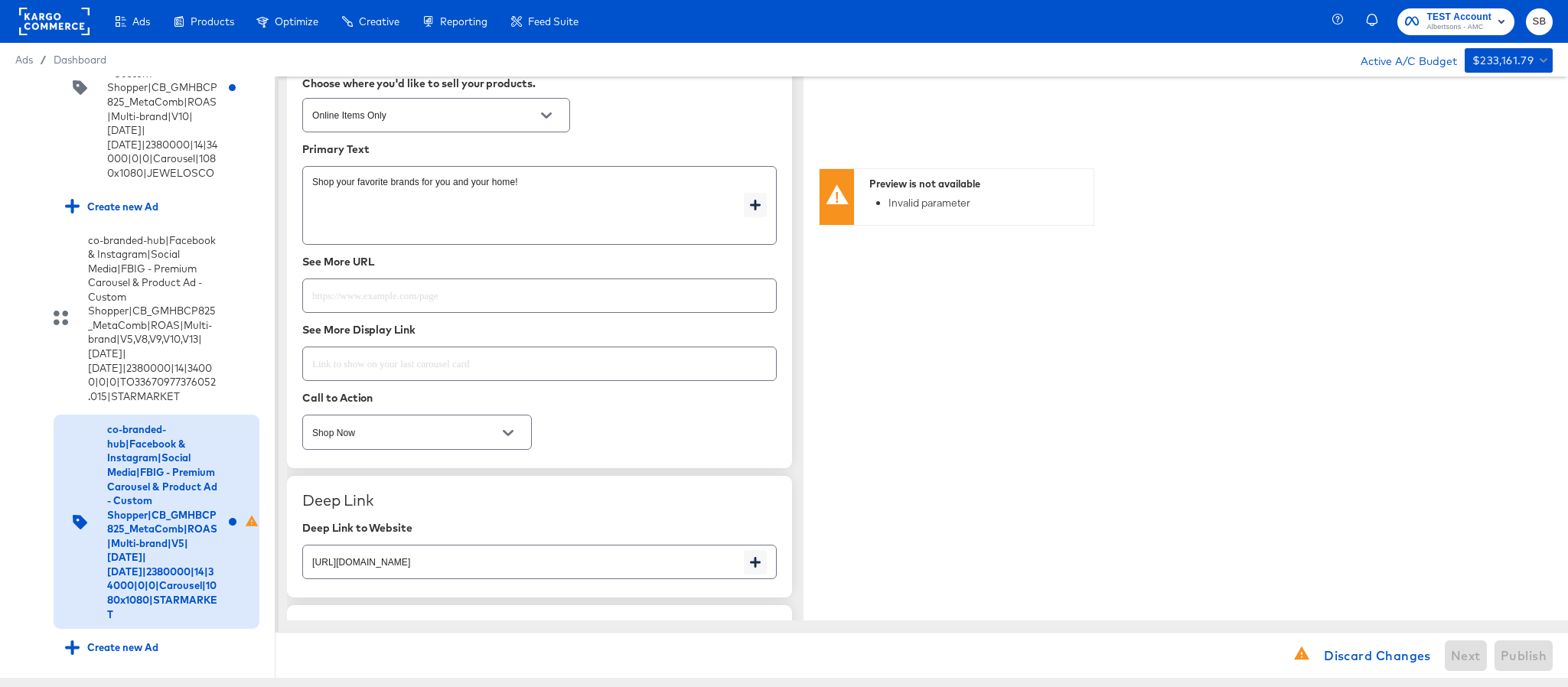
click at [545, 303] on input "text" at bounding box center [539, 290] width 473 height 33
paste input "https://www.starmarket.com/shop/aisles/personal-care-health.html"
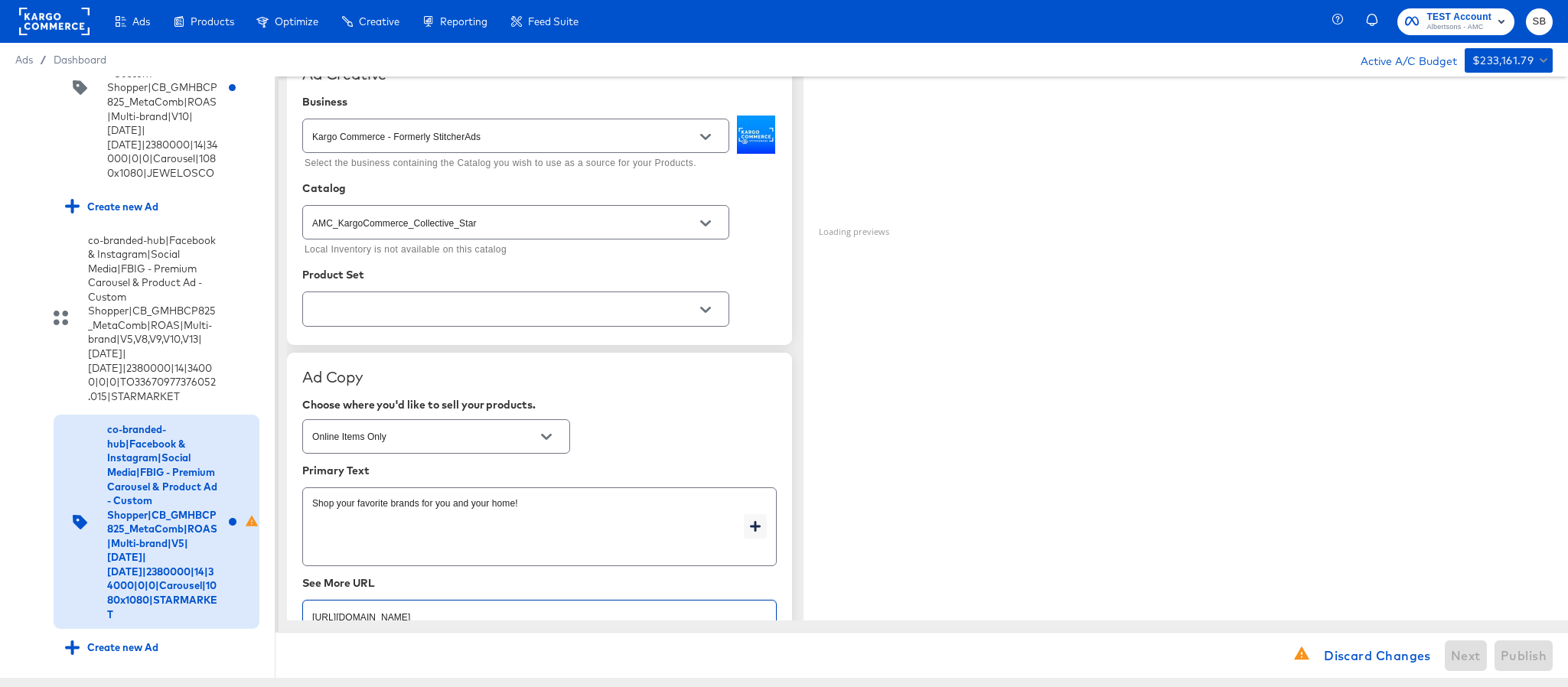
scroll to position [344, 0]
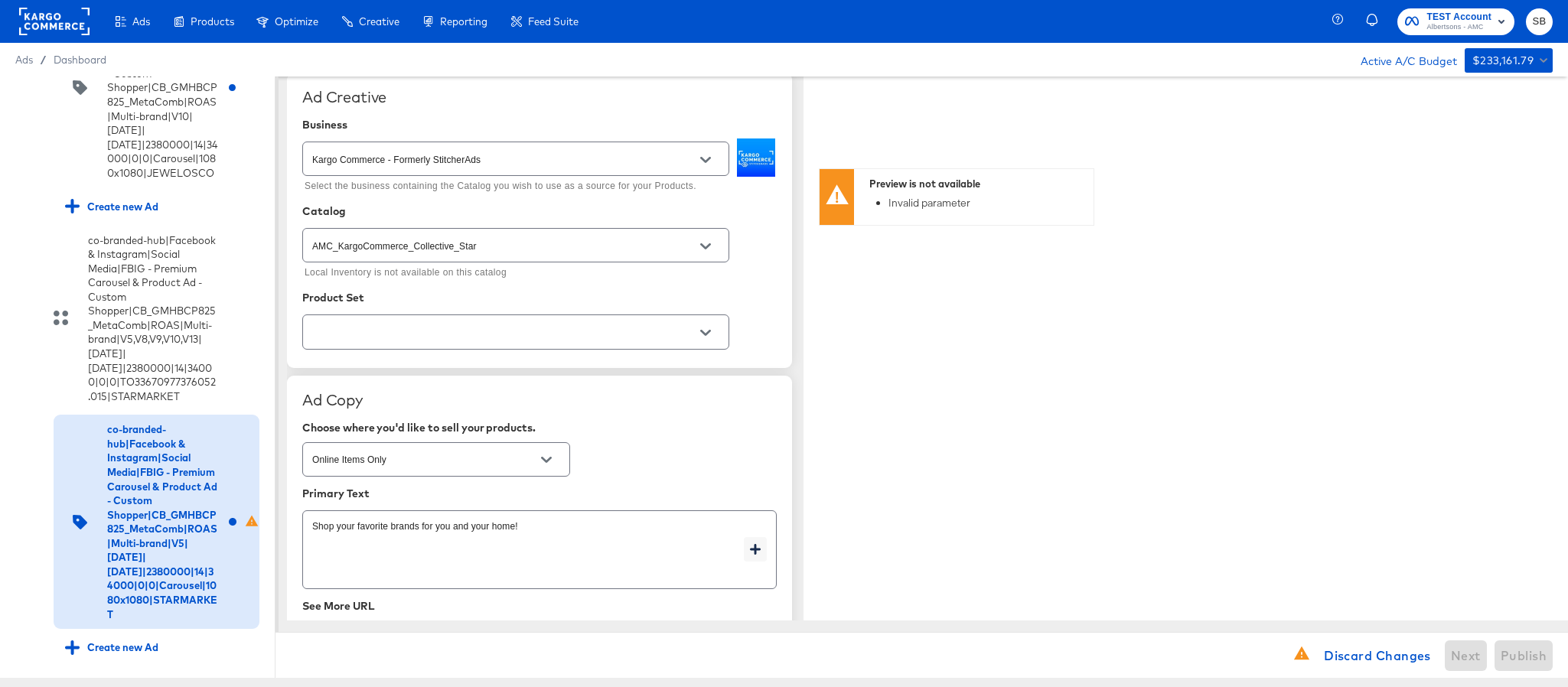
type input "https://www.starmarket.com/shop/aisles/personal-care-health.html"
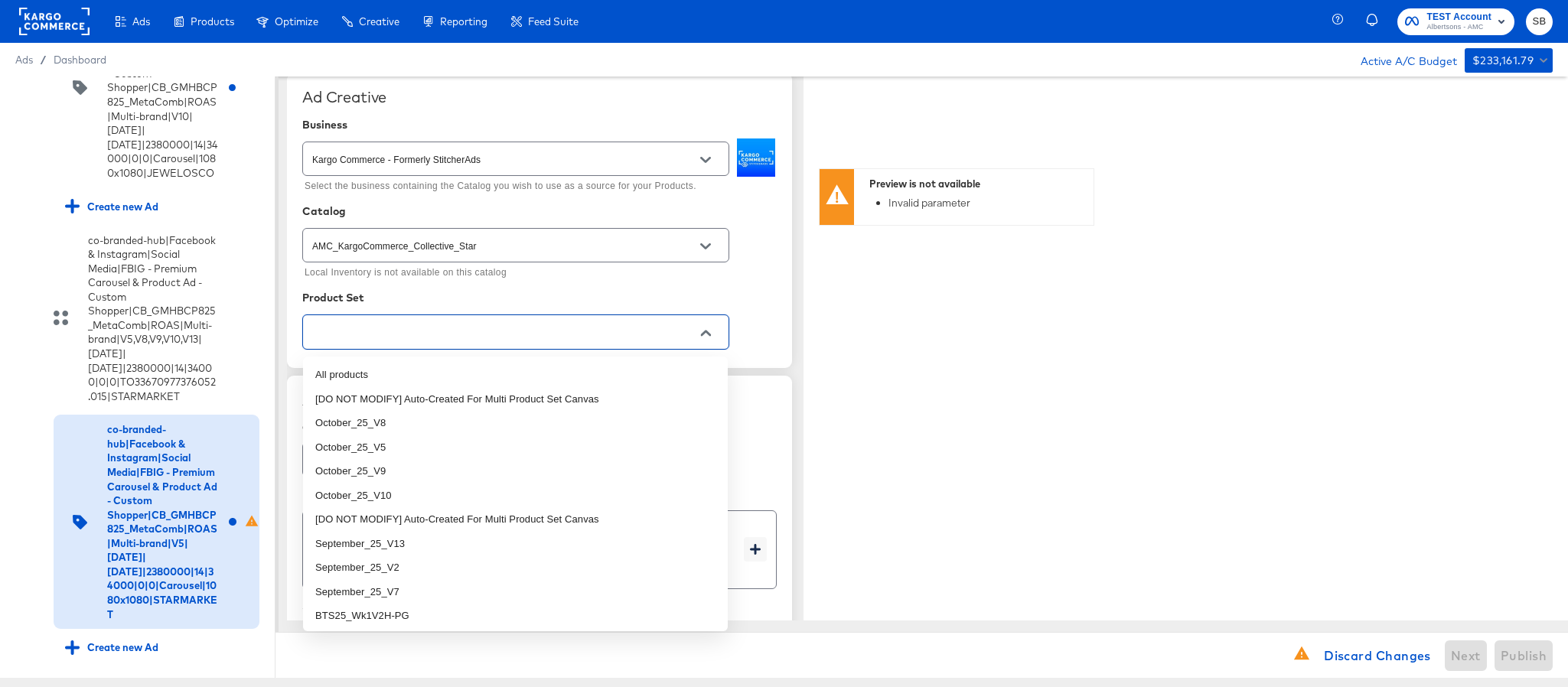
click at [556, 337] on input "text" at bounding box center [504, 333] width 389 height 18
click at [448, 452] on li "October_25_V5" at bounding box center [515, 448] width 425 height 25
type textarea "x"
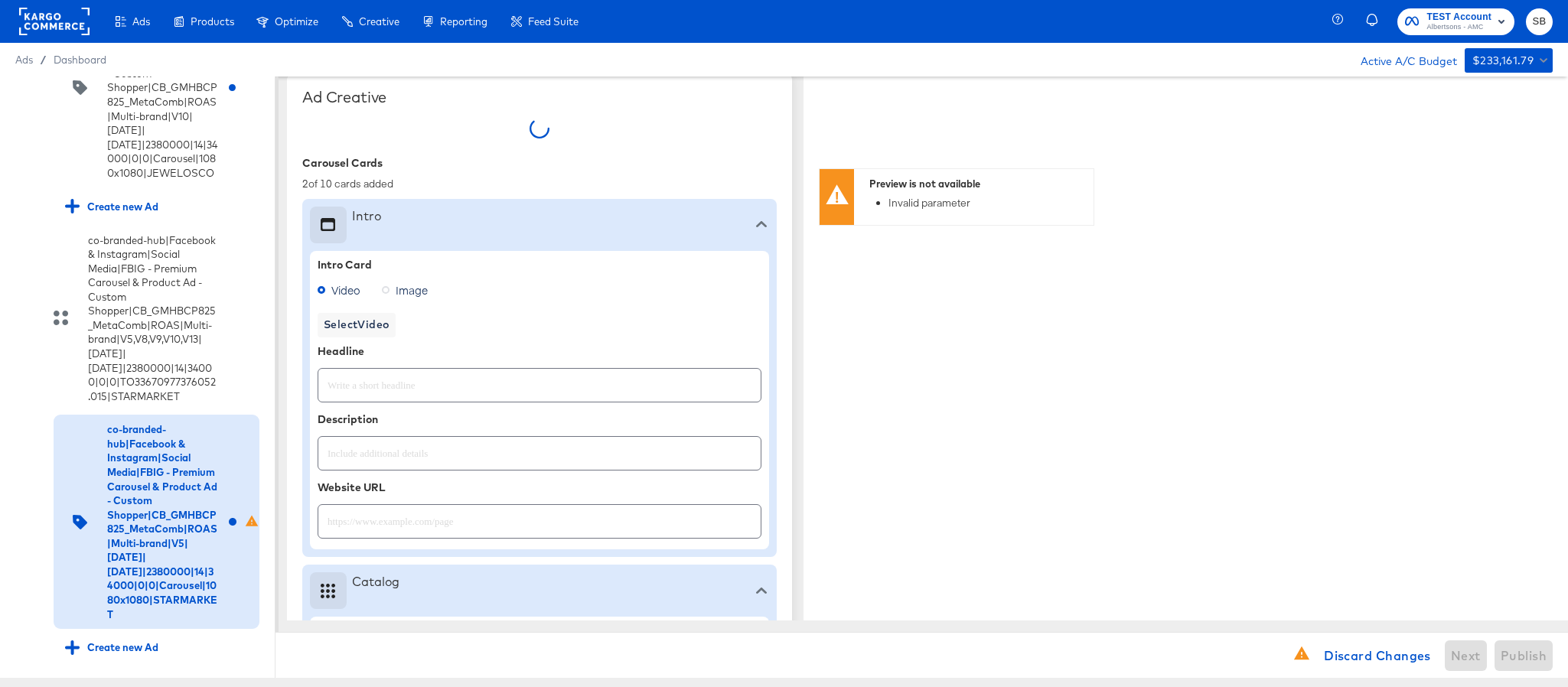
type textarea "x"
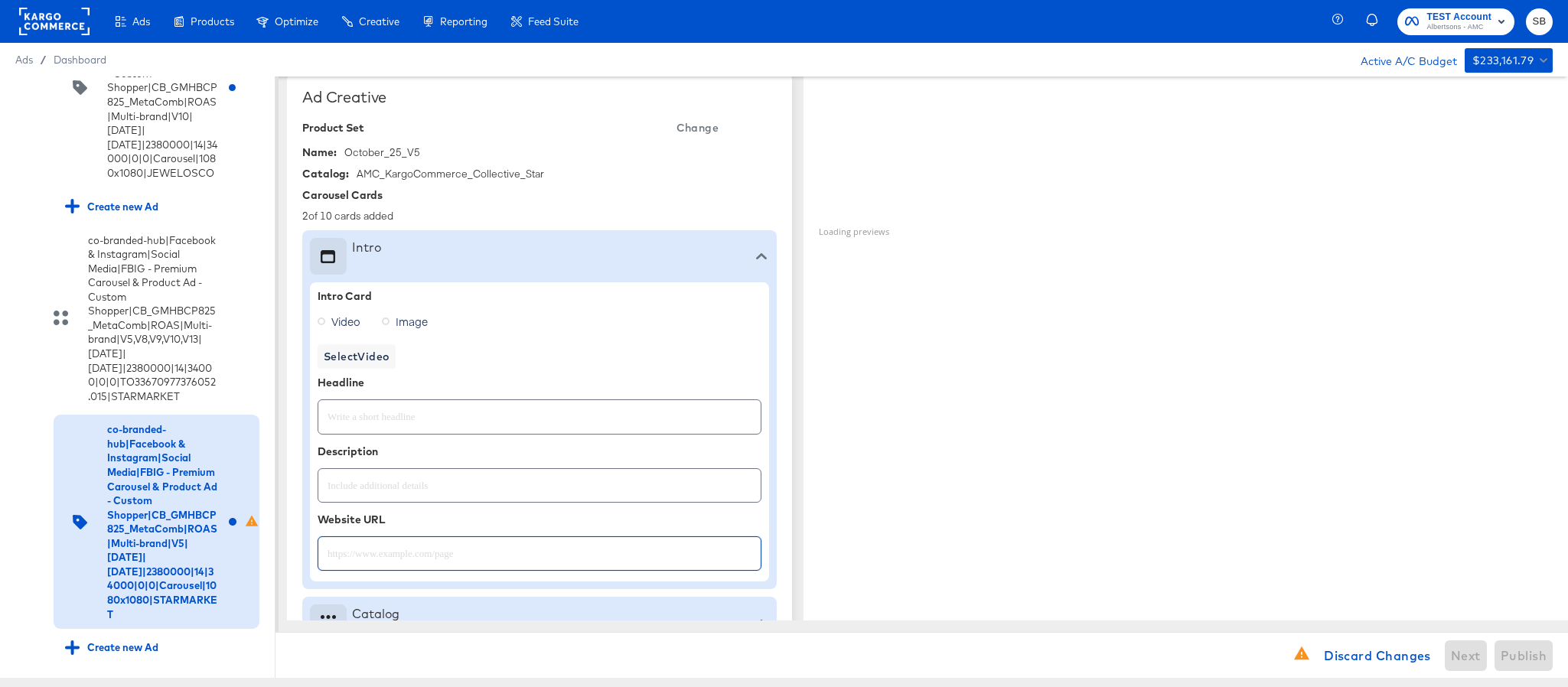
click at [434, 556] on input "text" at bounding box center [539, 547] width 442 height 33
paste input "https://www.starmarket.com/shop/aisles/personal-care-health.html"
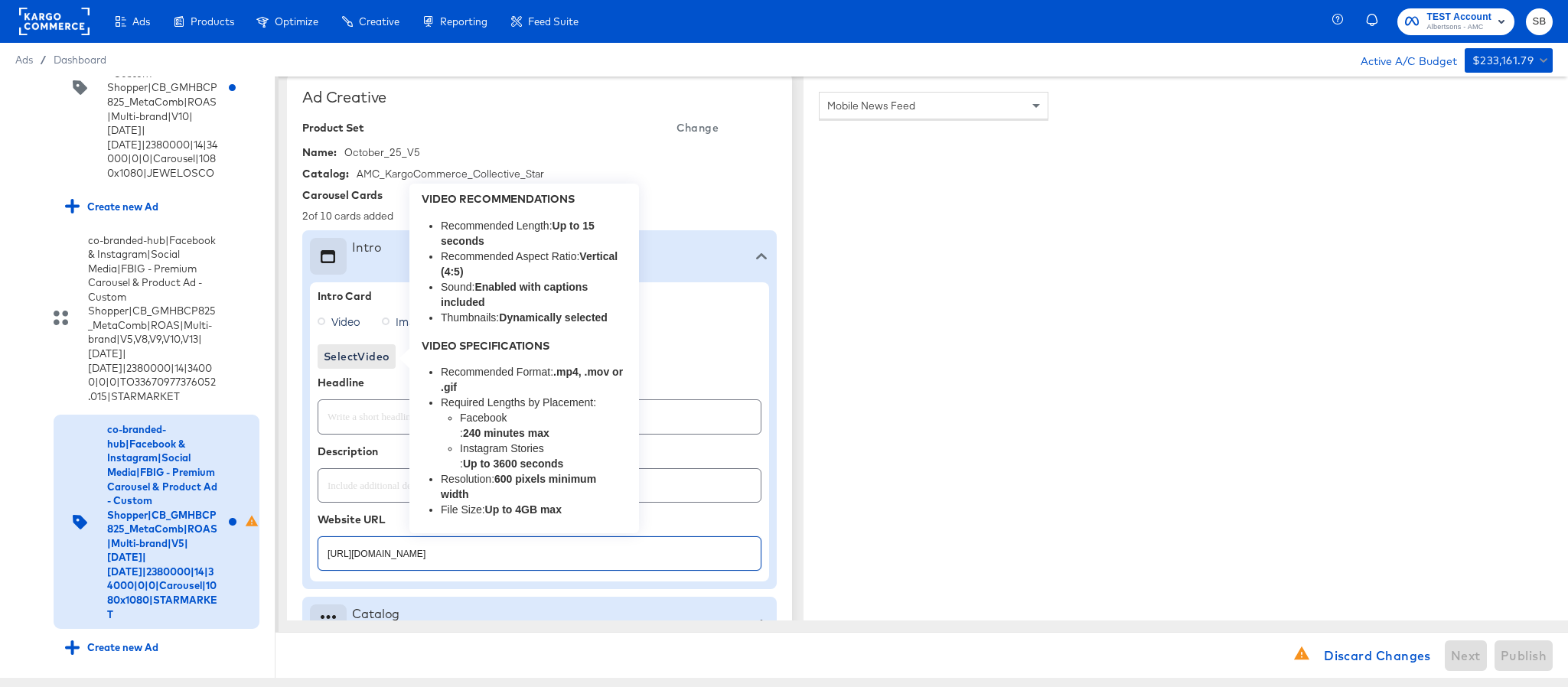
type input "https://www.starmarket.com/shop/aisles/personal-care-health.html"
type textarea "x"
click at [392, 361] on button "Select Video" at bounding box center [357, 357] width 78 height 25
type textarea "x"
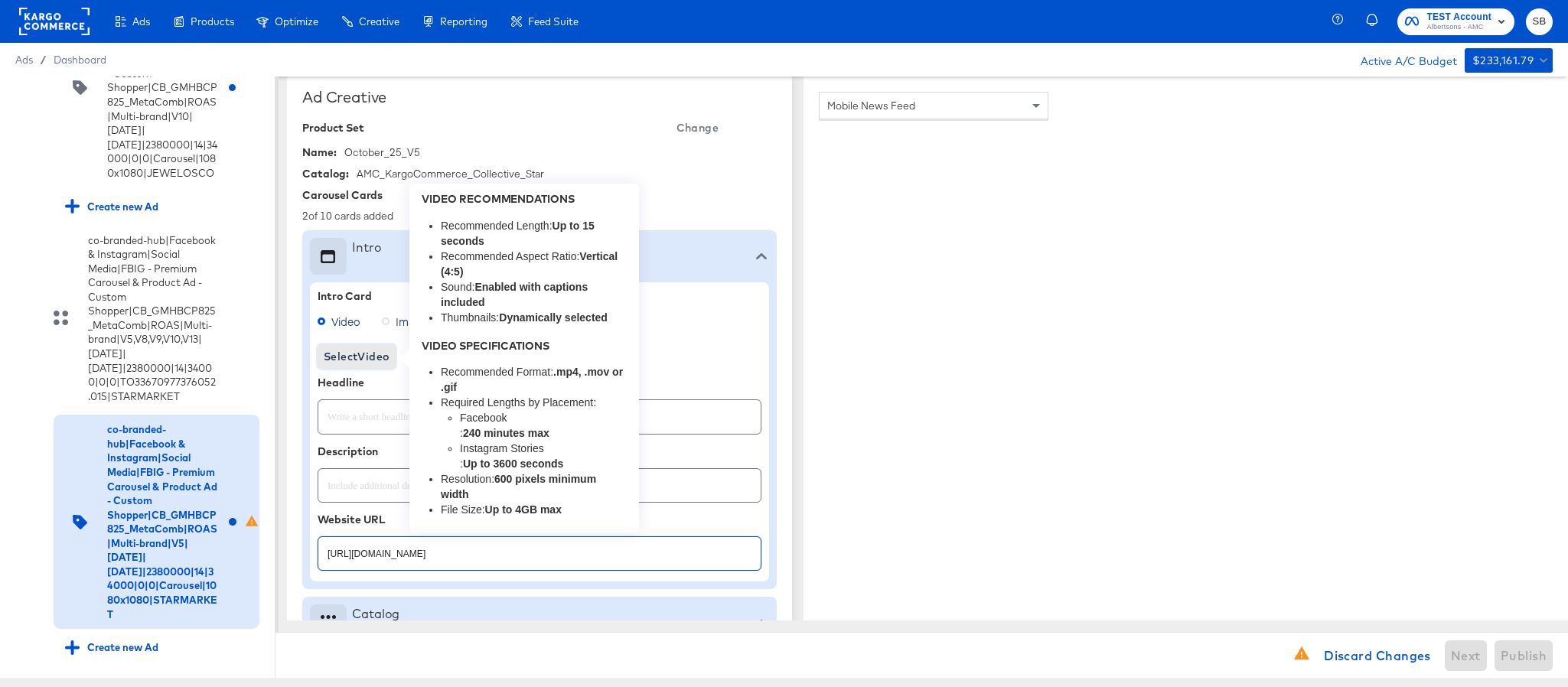
type textarea "x"
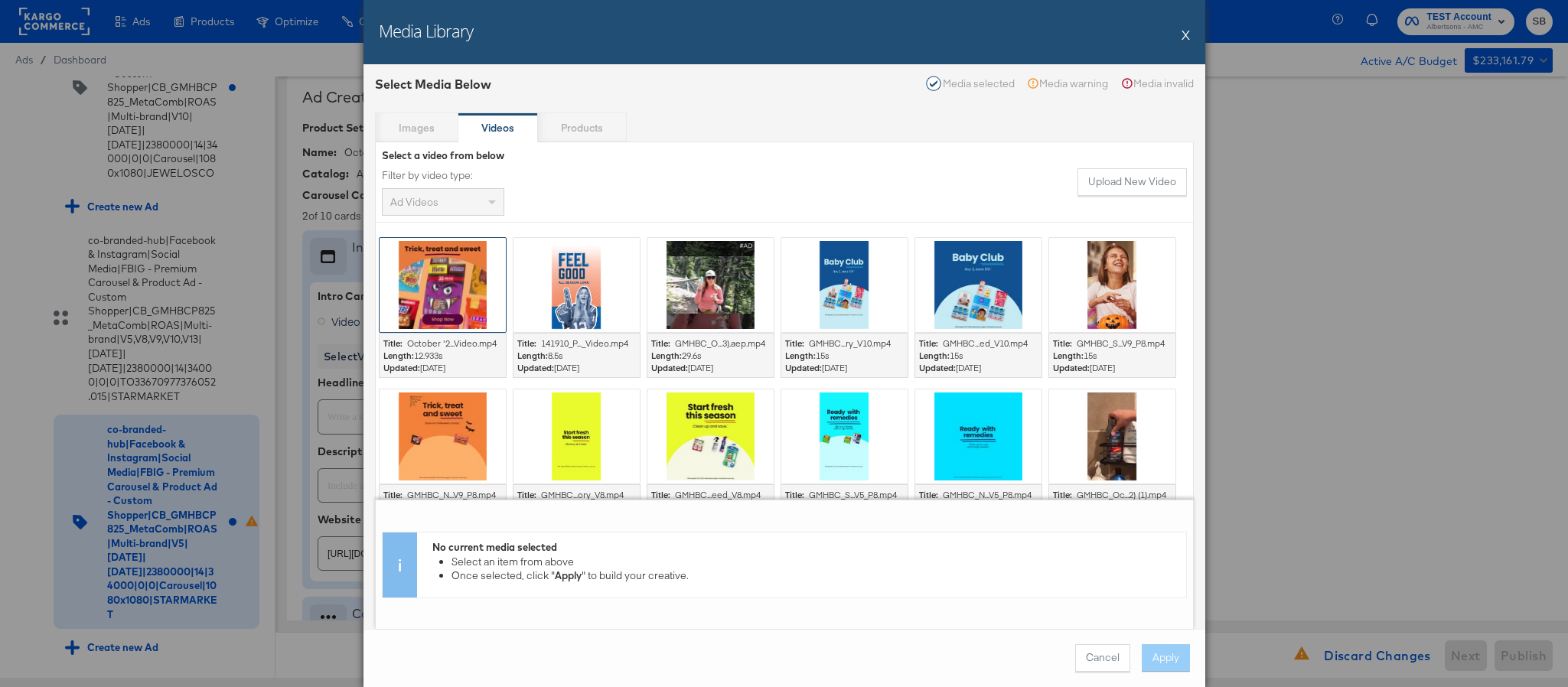
click at [432, 285] on div at bounding box center [442, 284] width 127 height 94
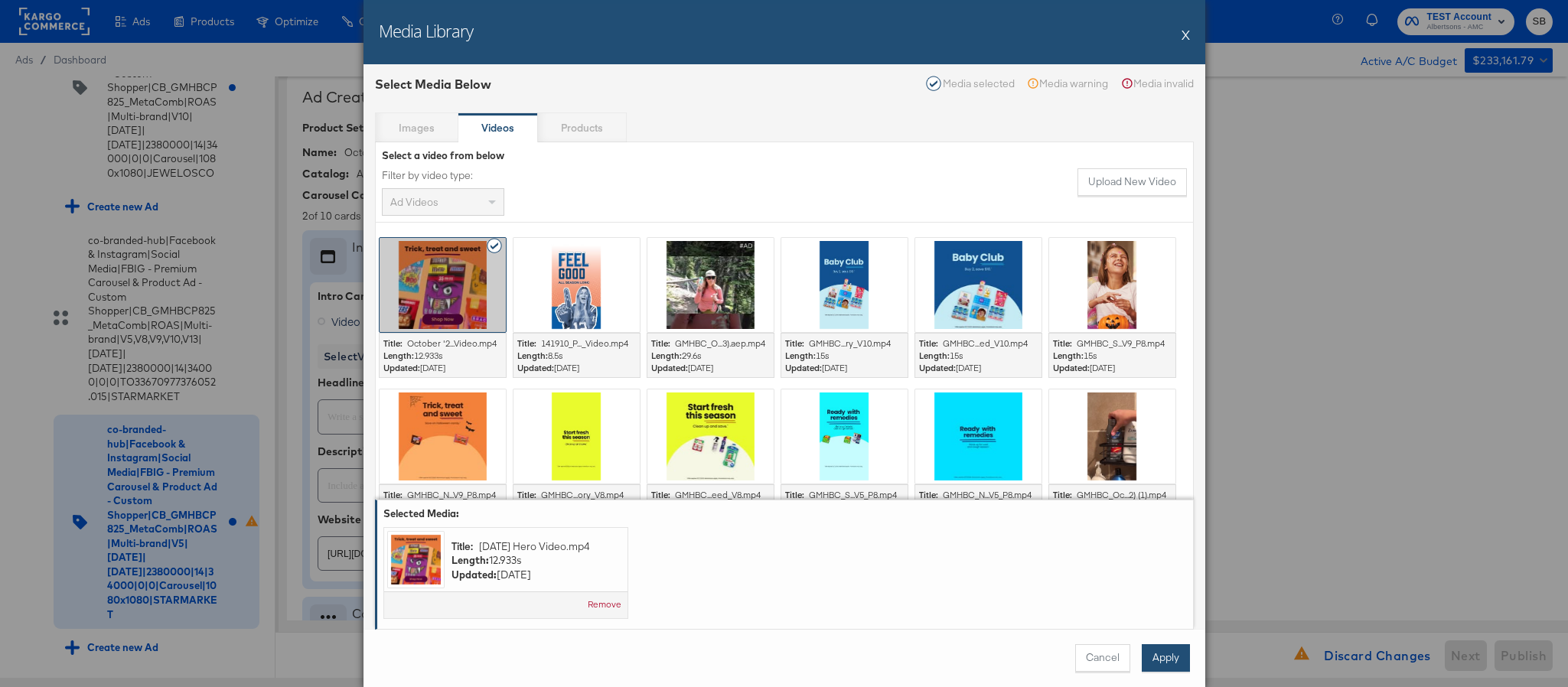
click at [1159, 650] on button "Apply" at bounding box center [1166, 657] width 48 height 27
type textarea "x"
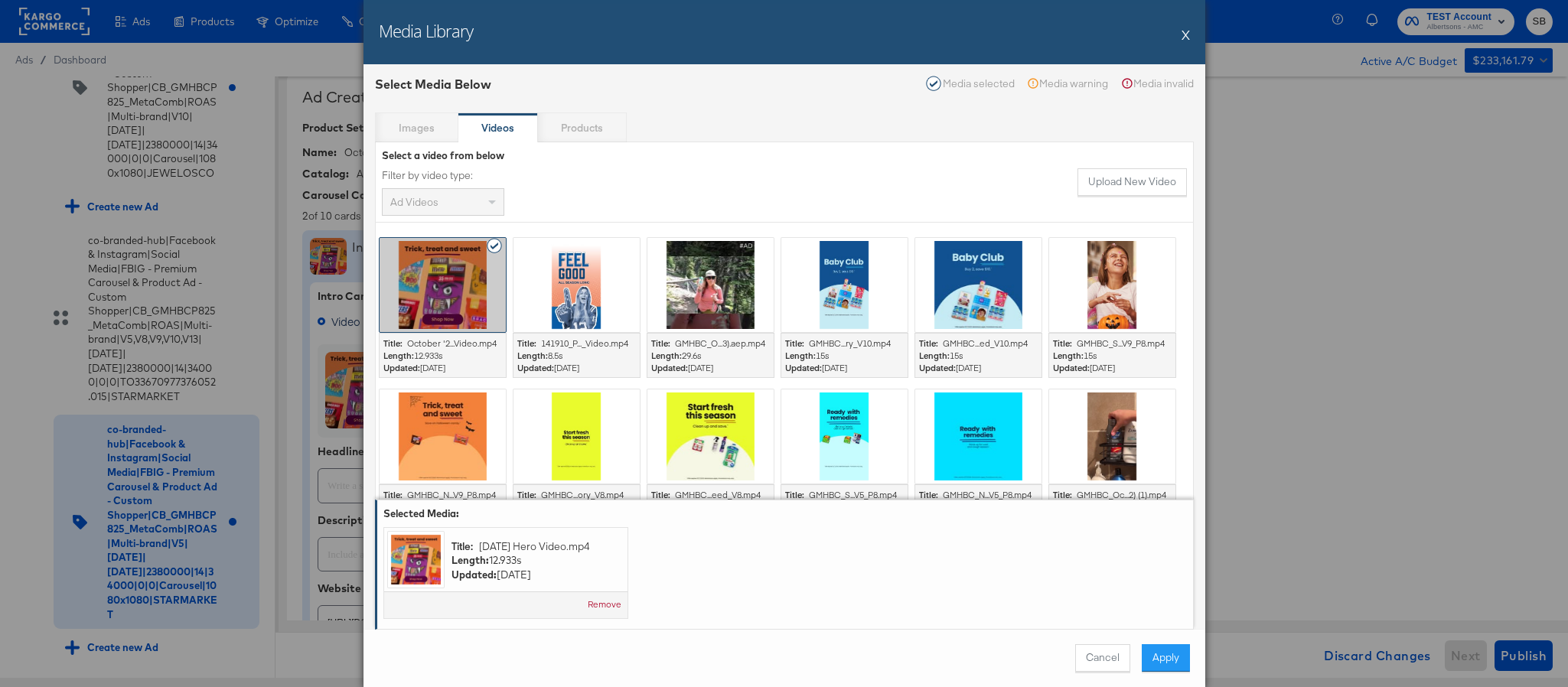
type textarea "x"
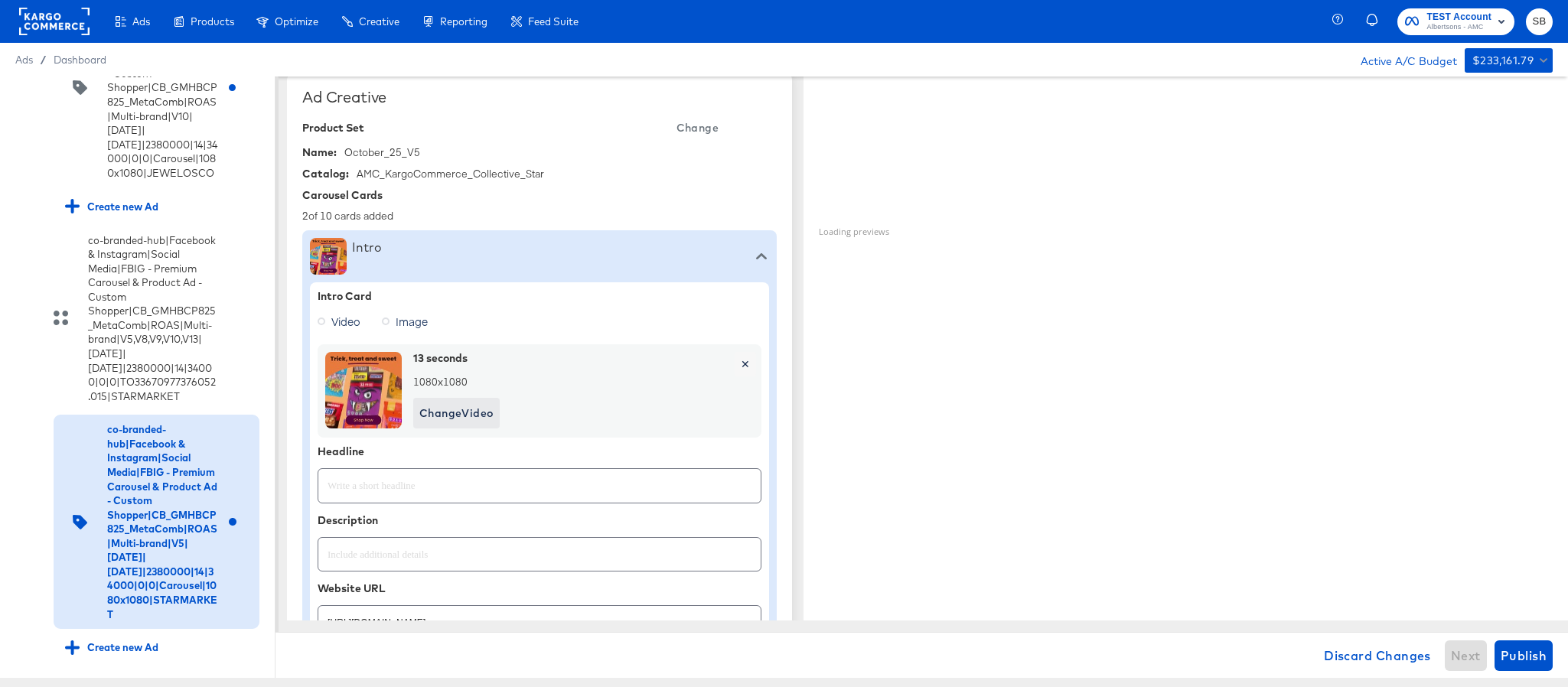
click at [467, 485] on input "text" at bounding box center [539, 480] width 442 height 33
paste input "Explore latest arrivals"
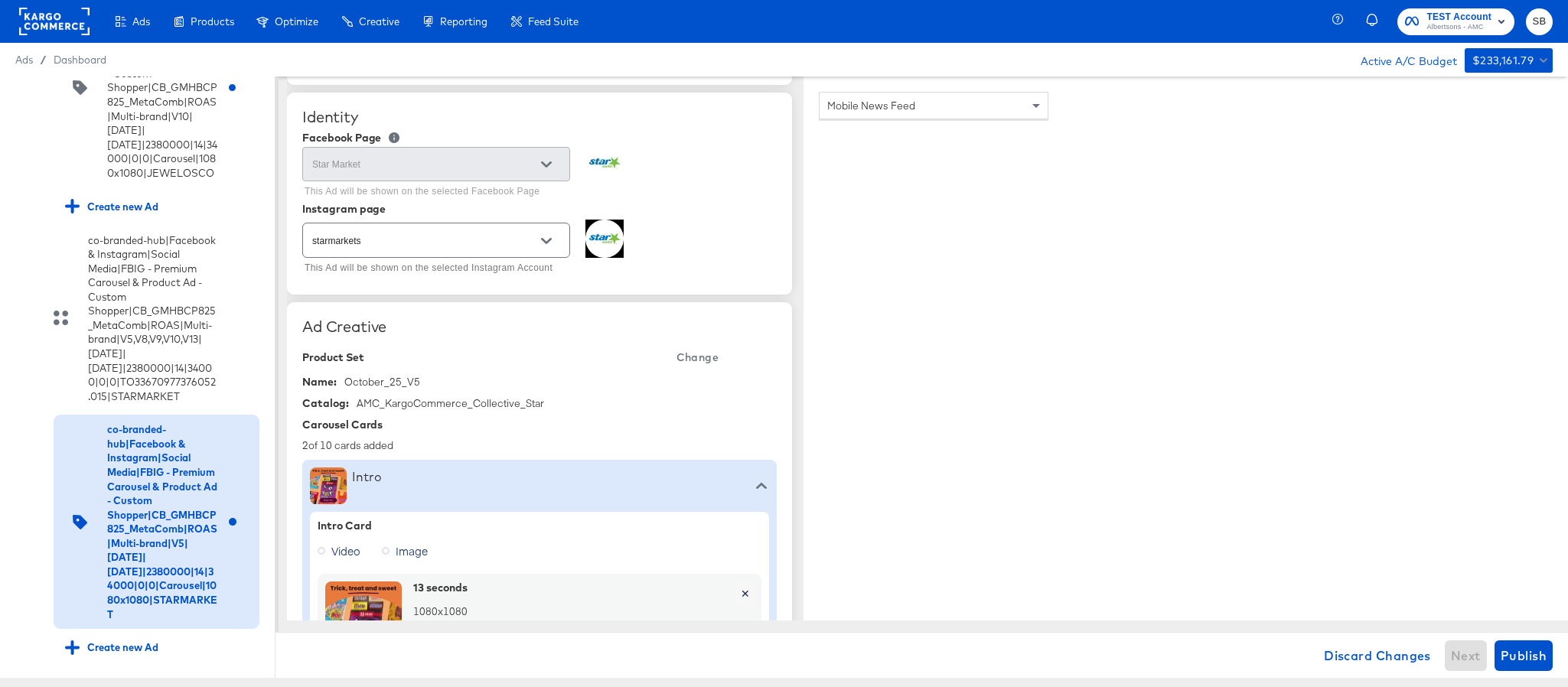
scroll to position [0, 0]
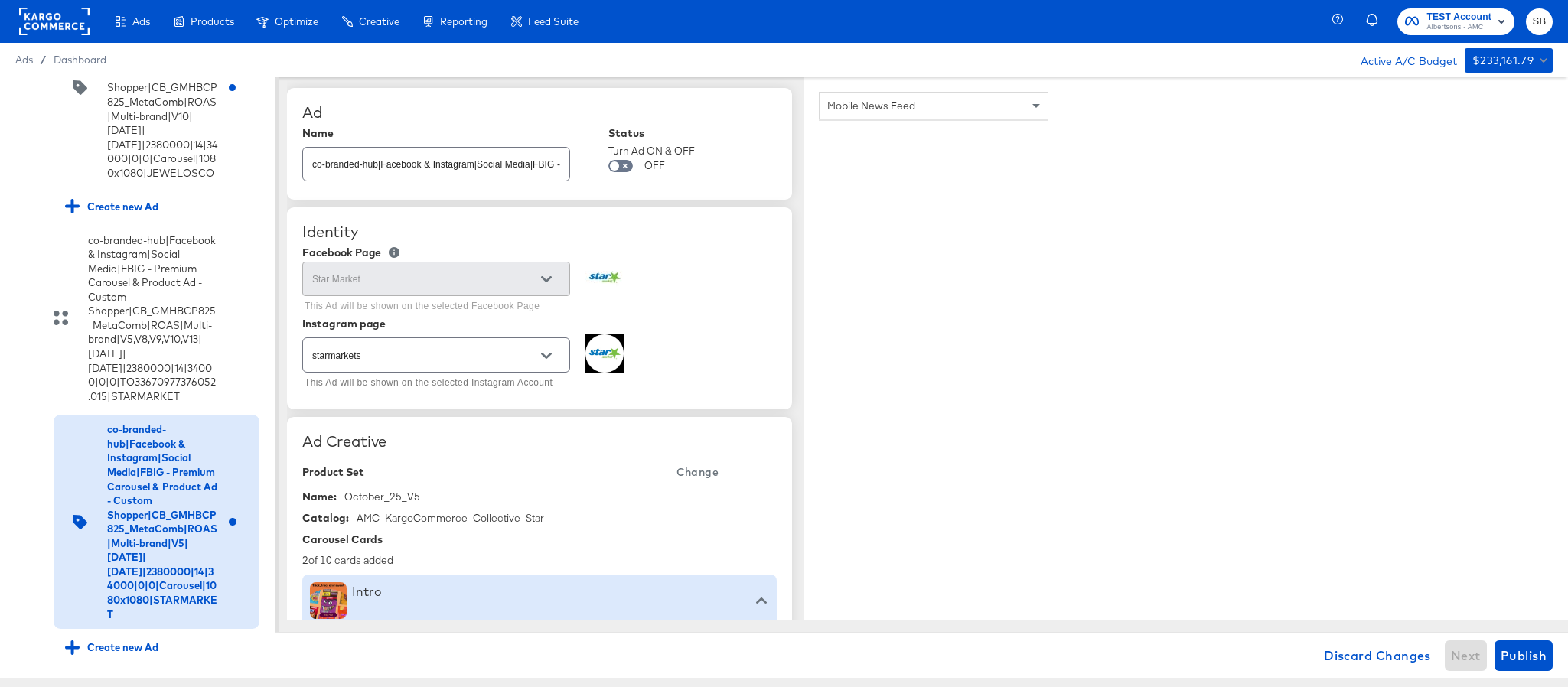
type input "Explore latest arrivals"
type textarea "x"
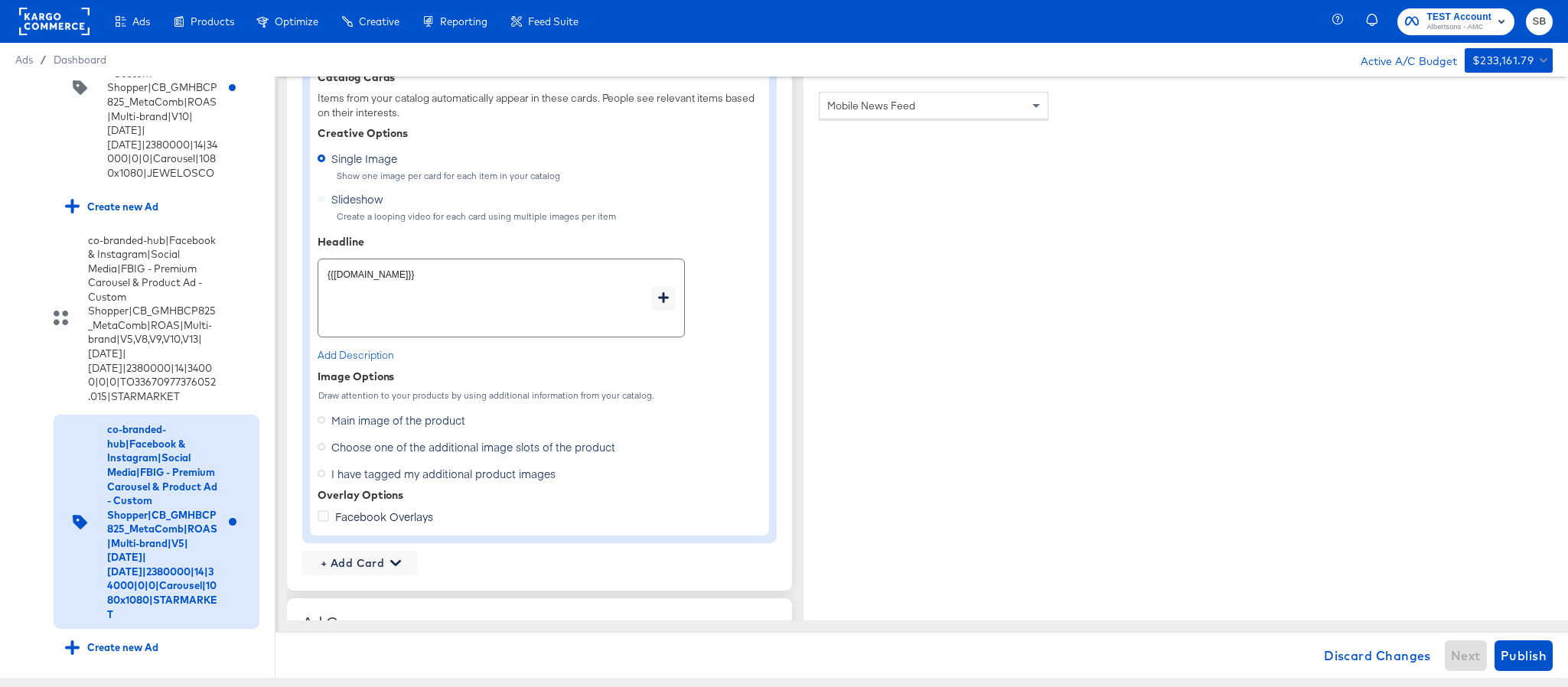
scroll to position [1034, 0]
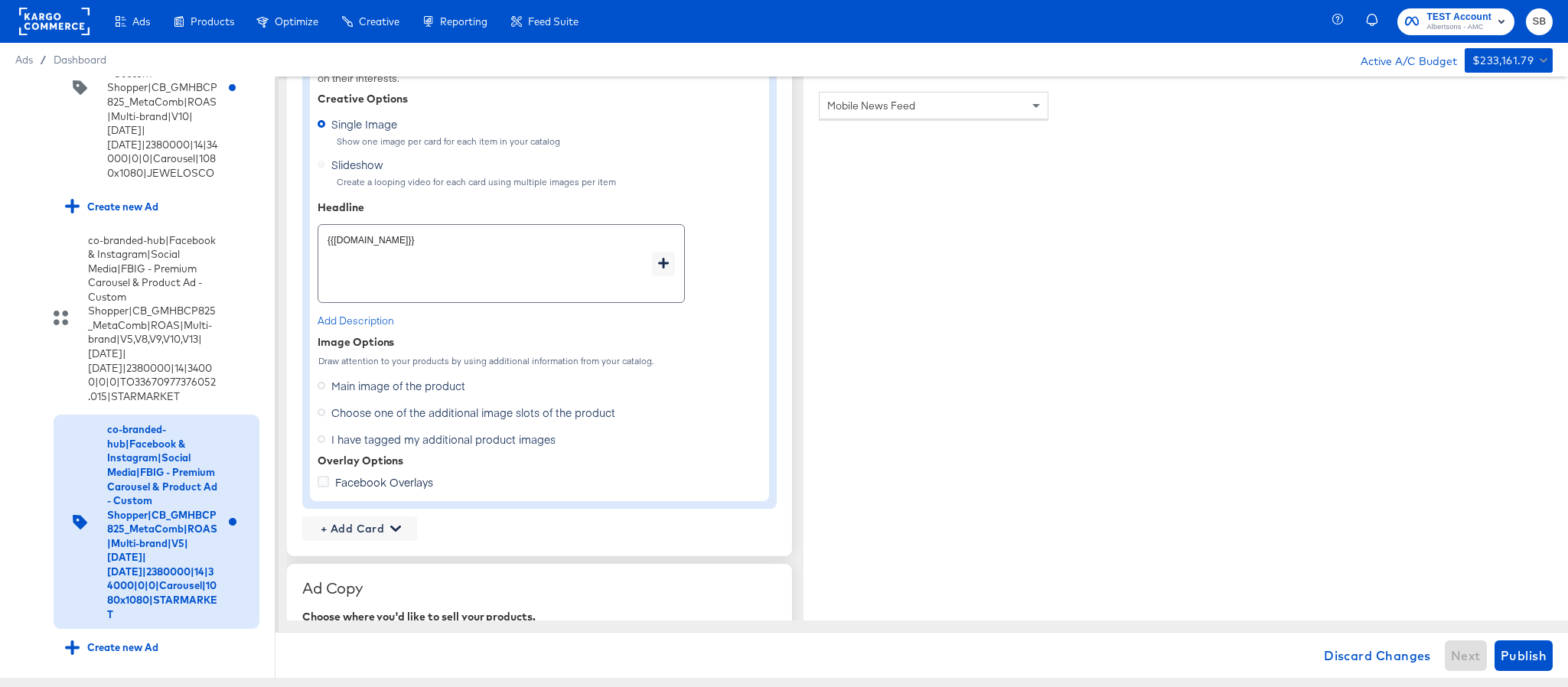
click at [482, 420] on span "Choose one of the additional image slots of the product" at bounding box center [472, 413] width 284 height 16
click at [0, 0] on input "Choose one of the additional image slots of the product" at bounding box center [0, 0] width 0 height 0
type textarea "x"
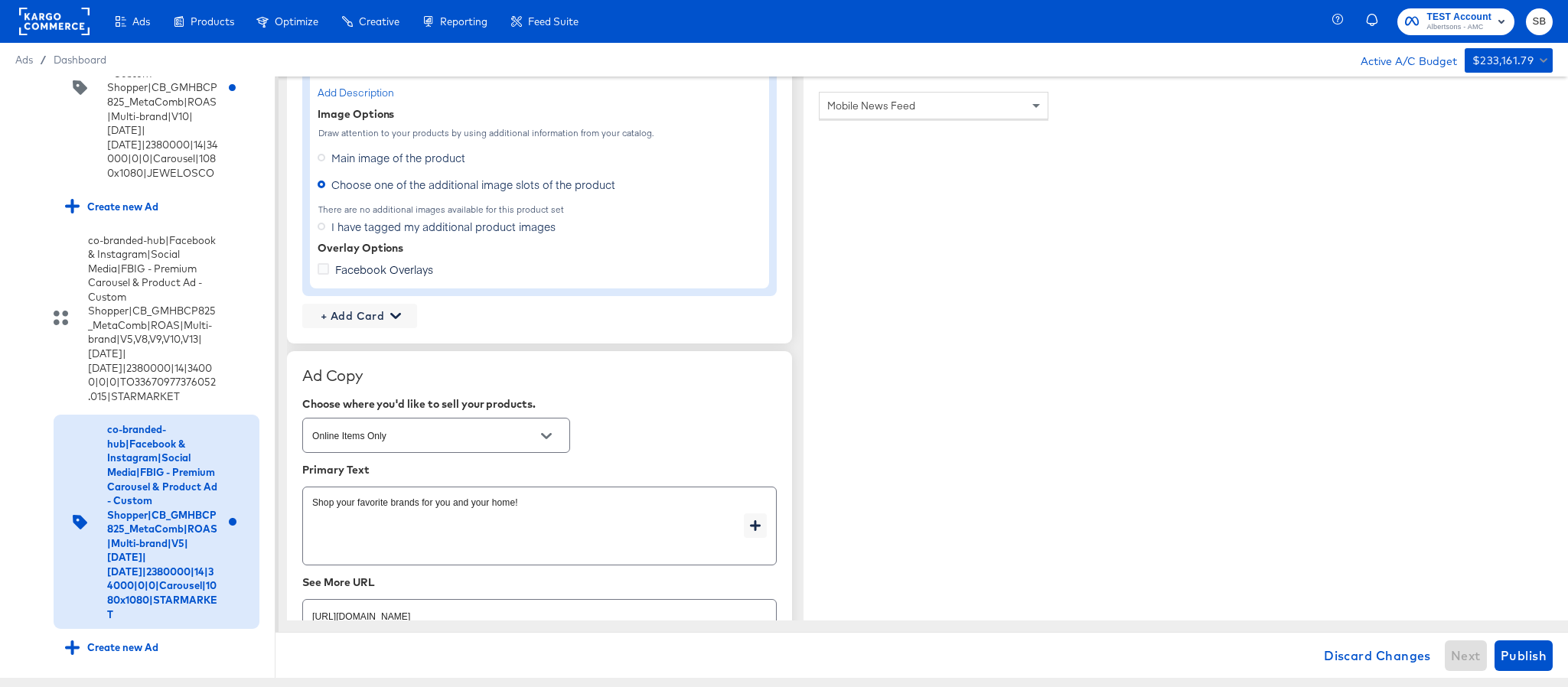
scroll to position [1263, 0]
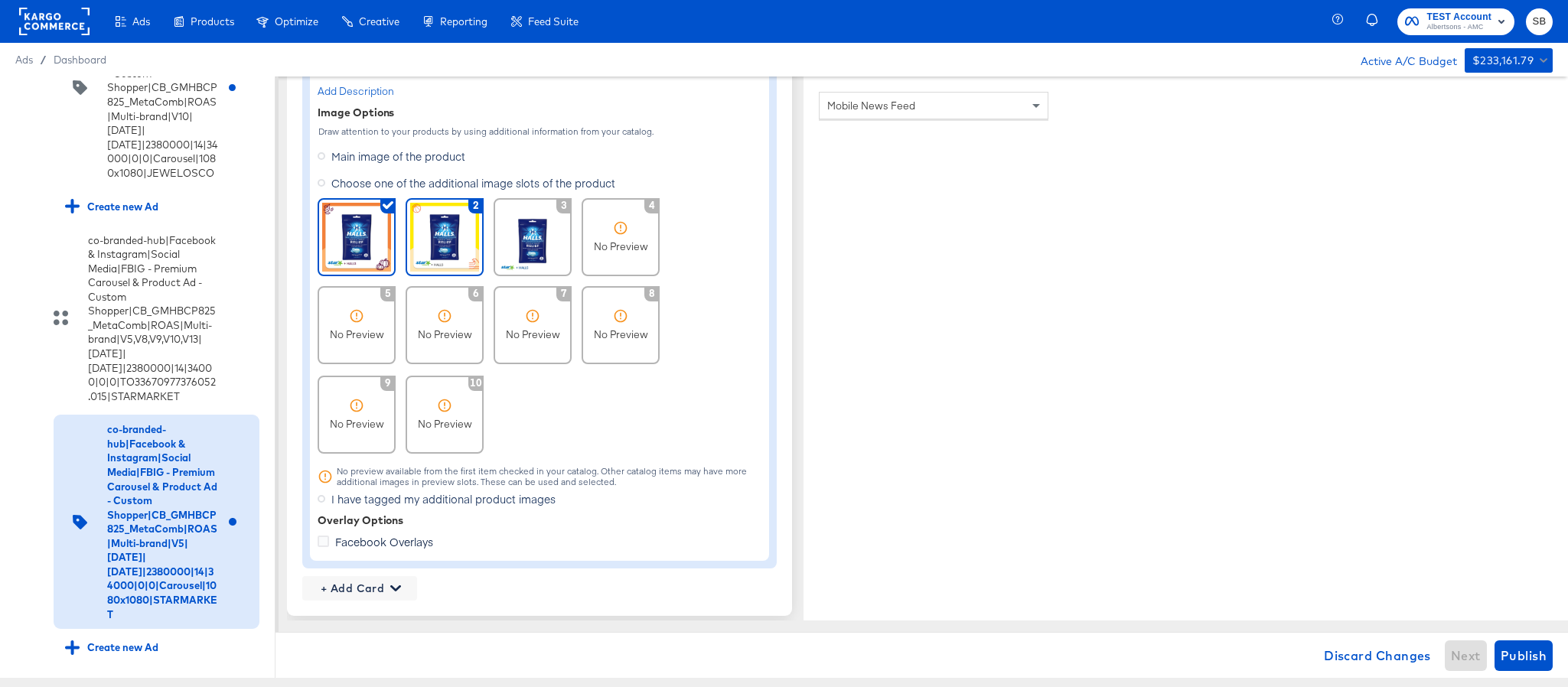
click at [446, 249] on img at bounding box center [444, 237] width 69 height 69
type textarea "x"
click at [344, 588] on span "+ Add Card" at bounding box center [360, 589] width 103 height 19
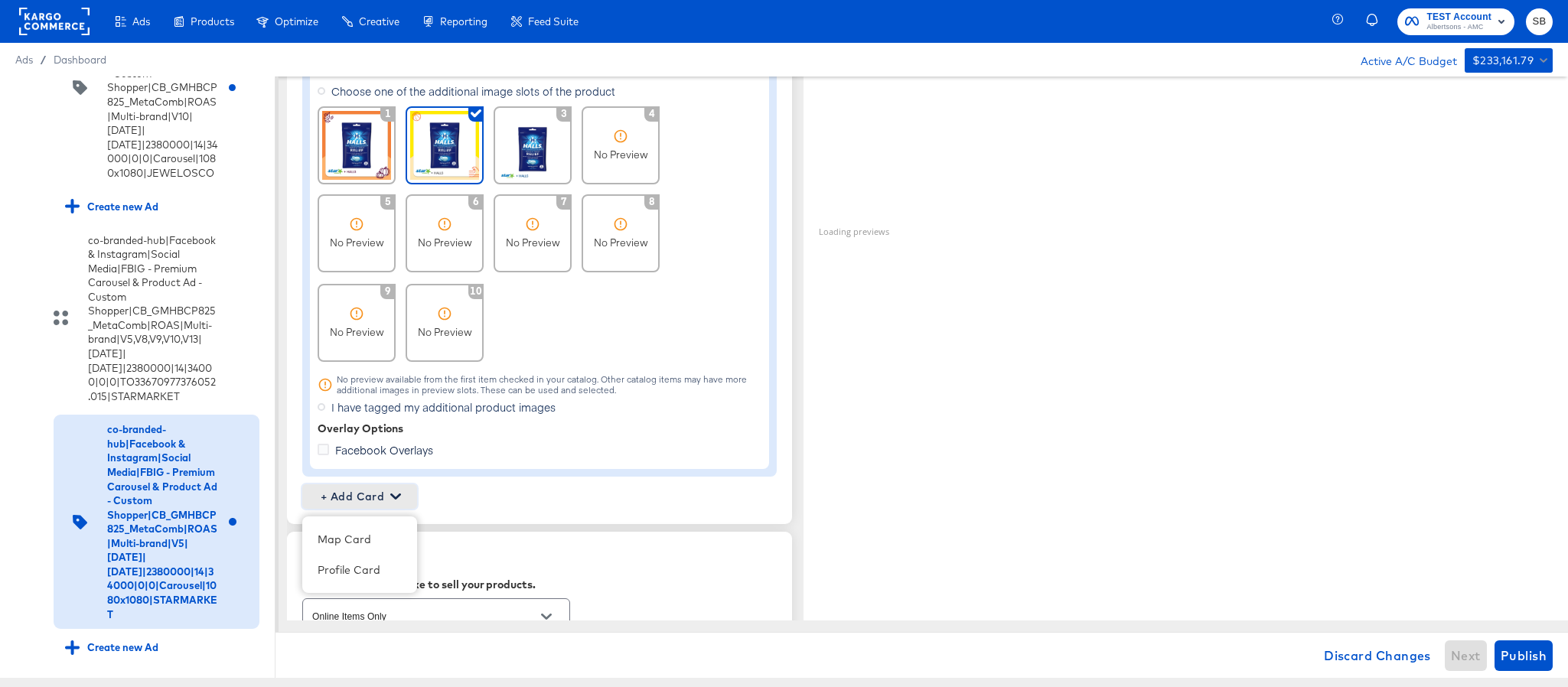
scroll to position [1492, 0]
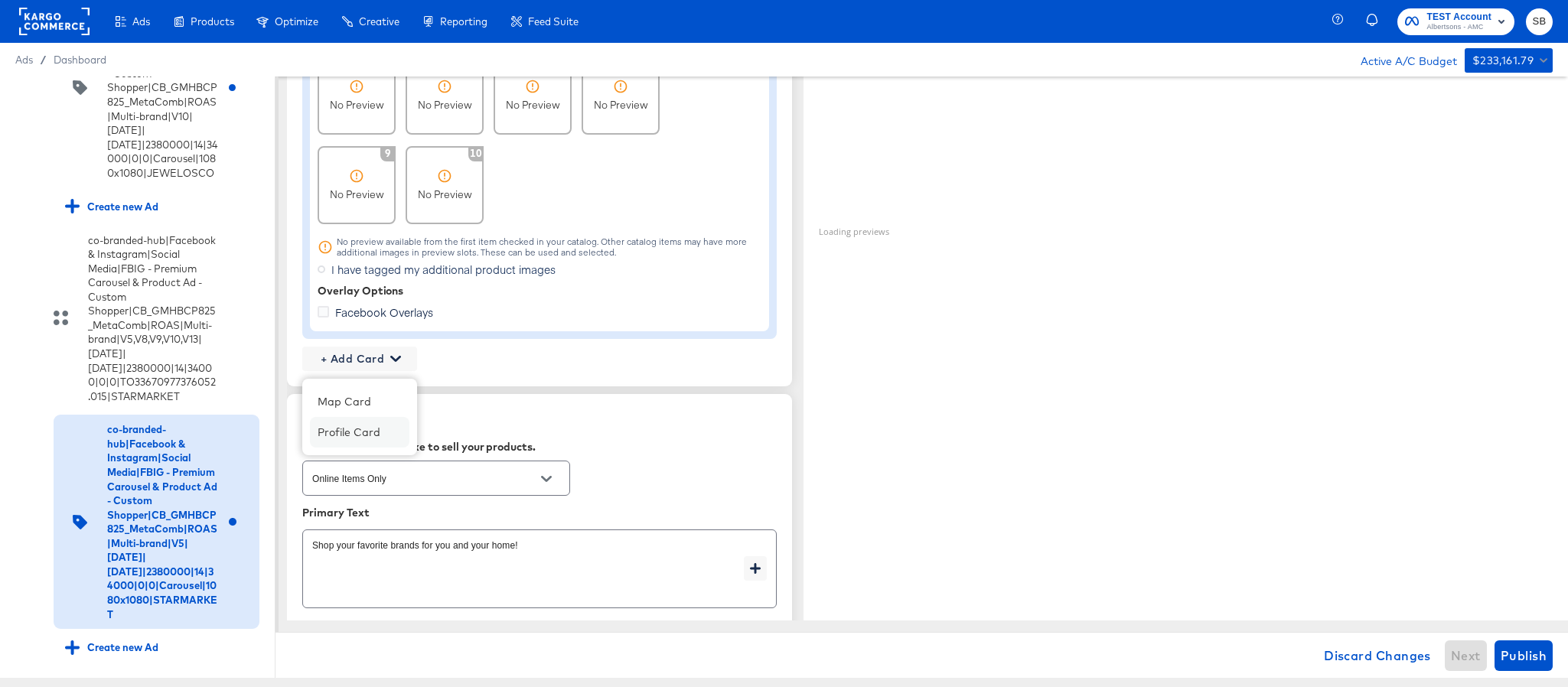
click at [378, 441] on div "Profile Card" at bounding box center [360, 432] width 99 height 30
type textarea "x"
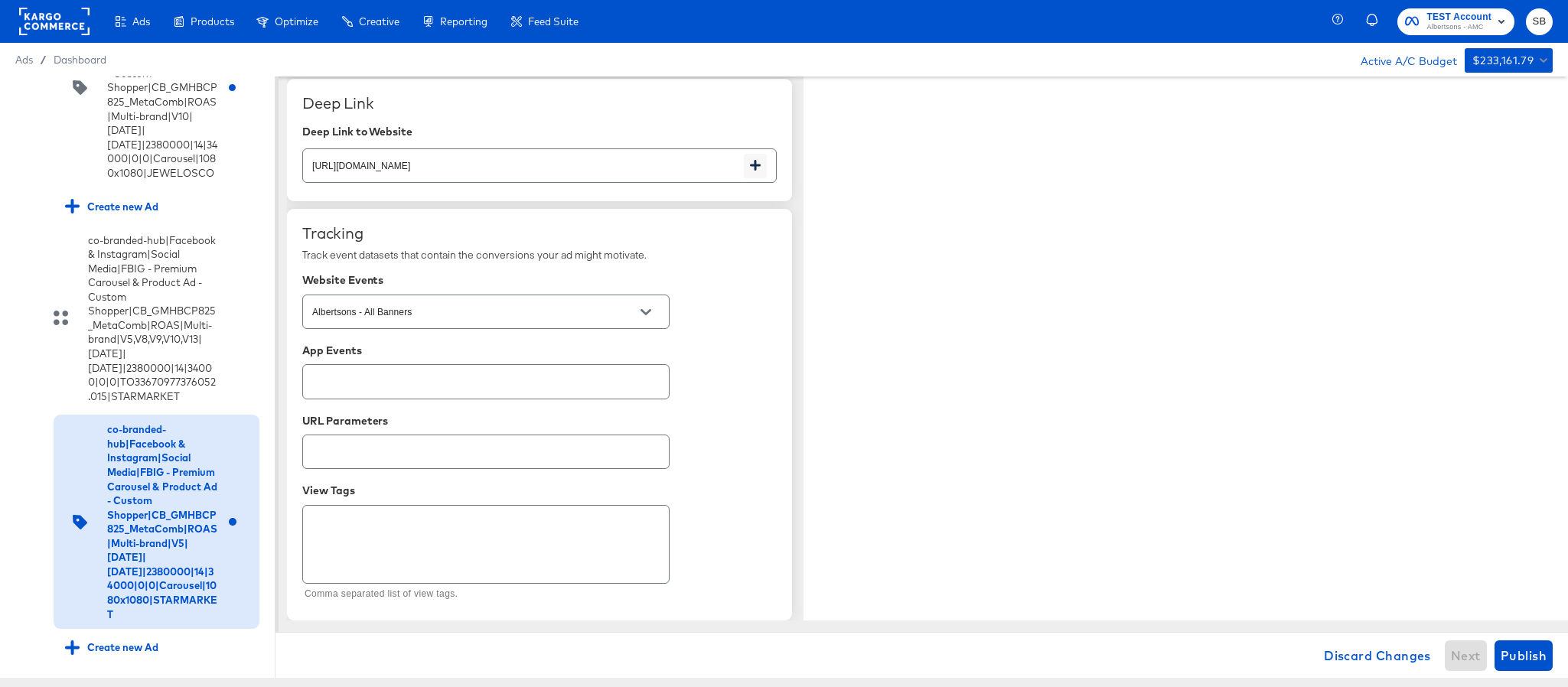
scroll to position [2591, 0]
click at [1513, 647] on span "Publish" at bounding box center [1523, 656] width 46 height 22
type textarea "x"
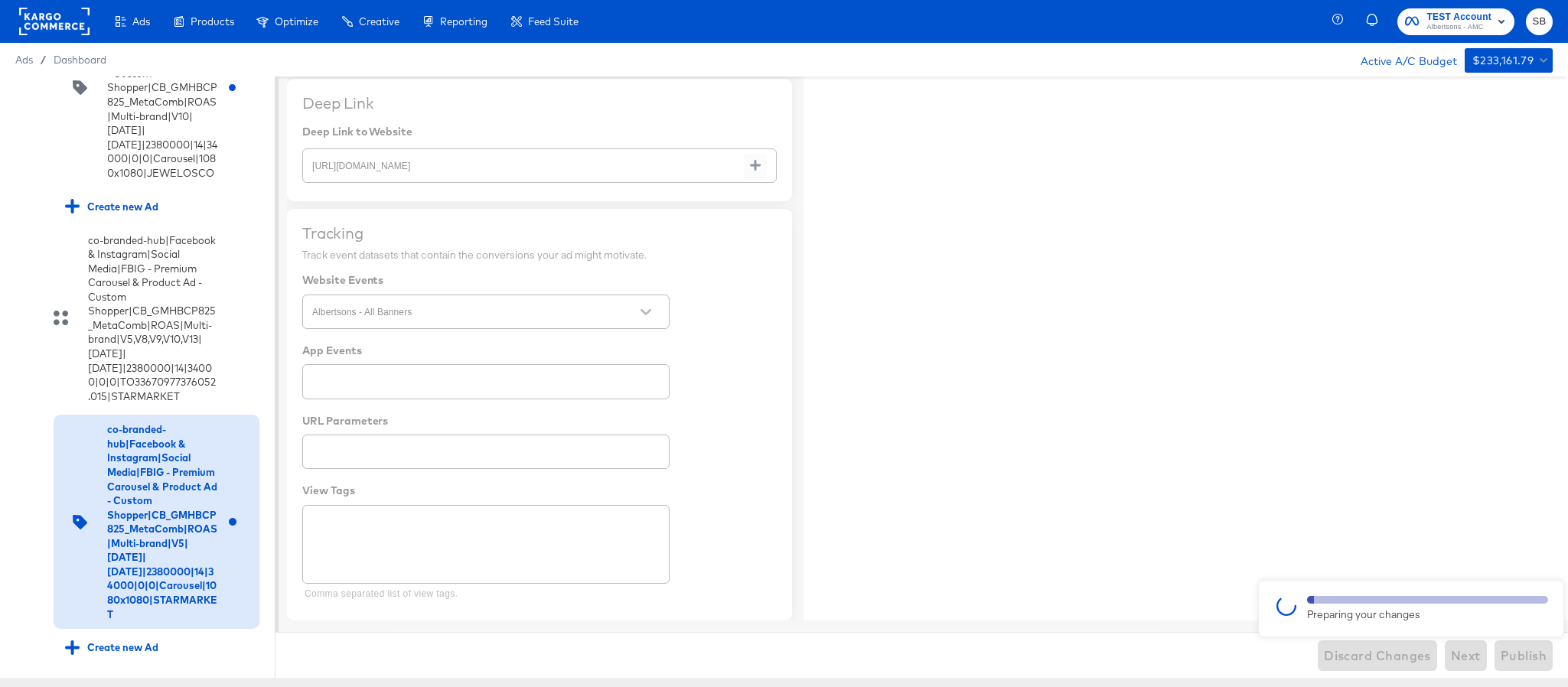
type textarea "x"
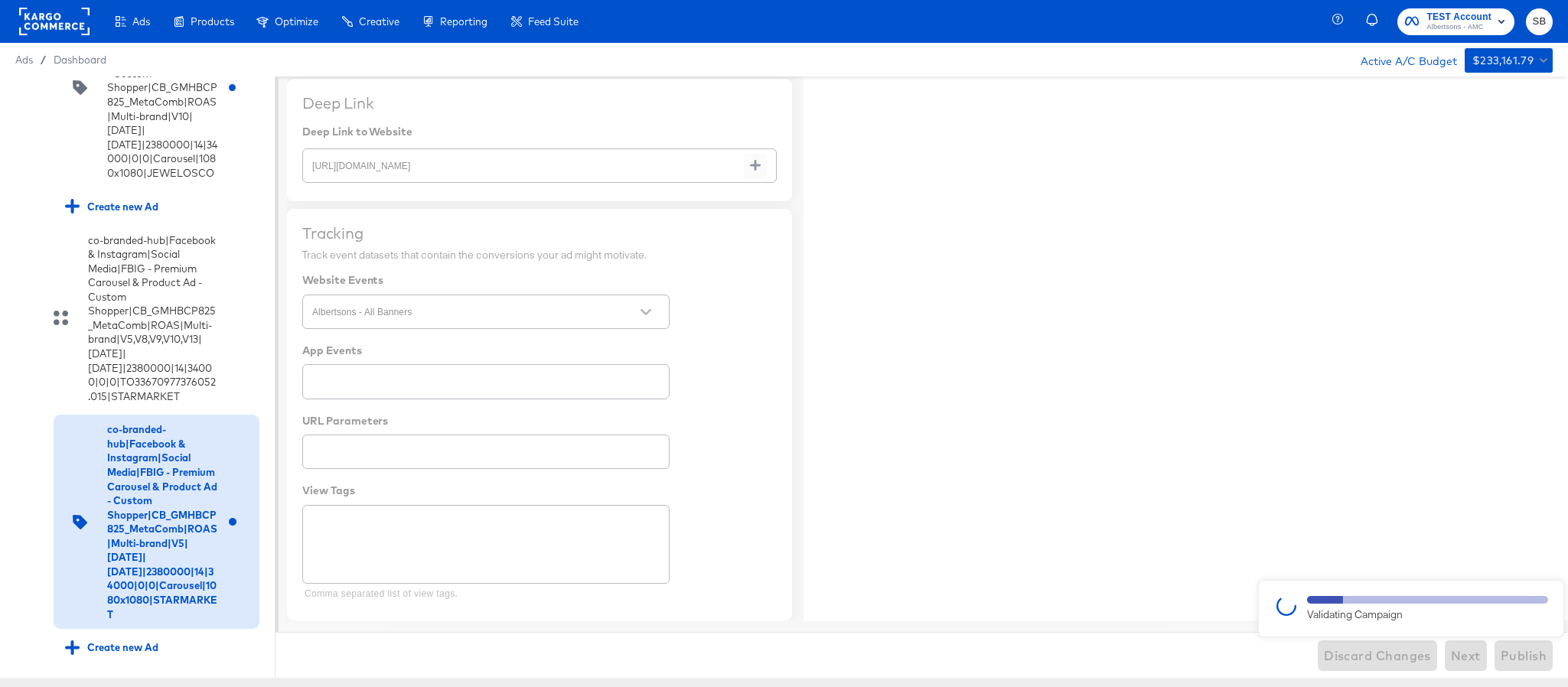
type textarea "x"
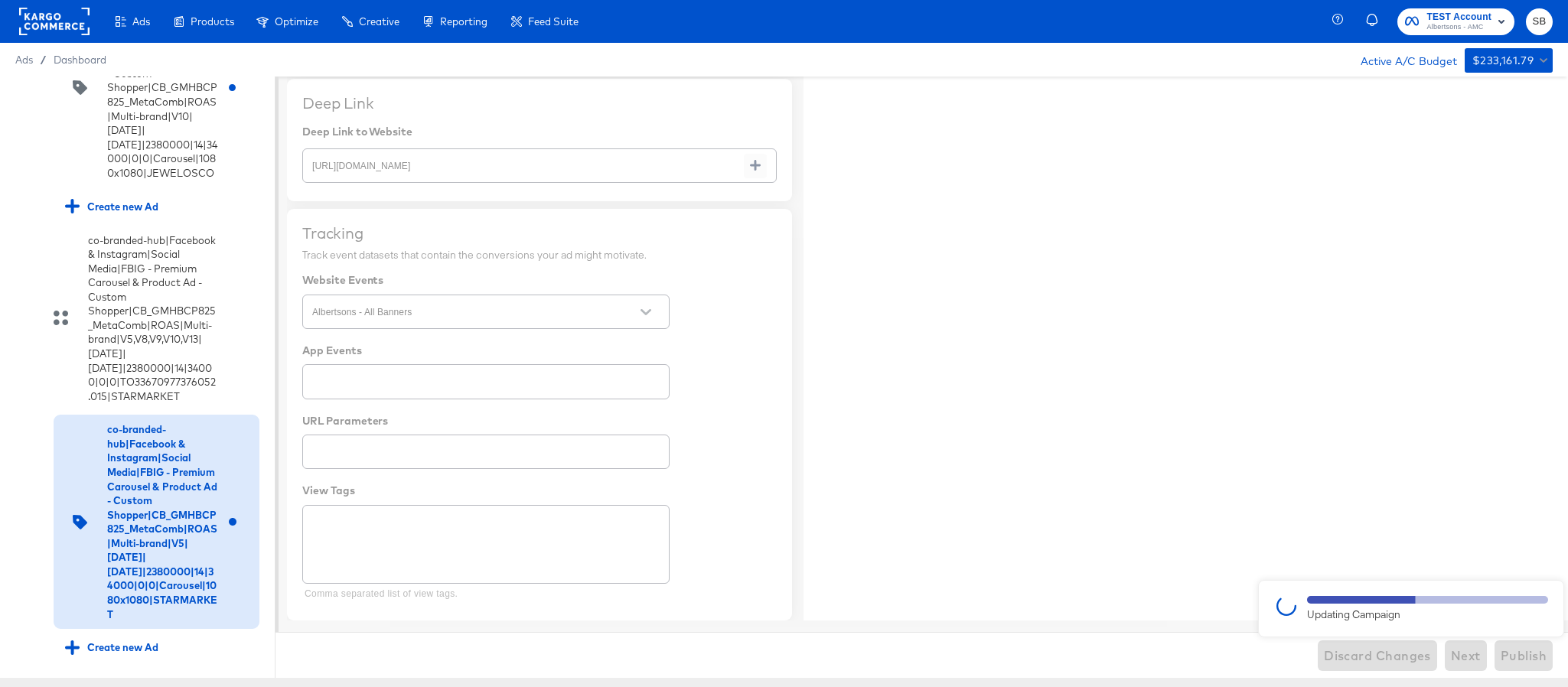
type textarea "x"
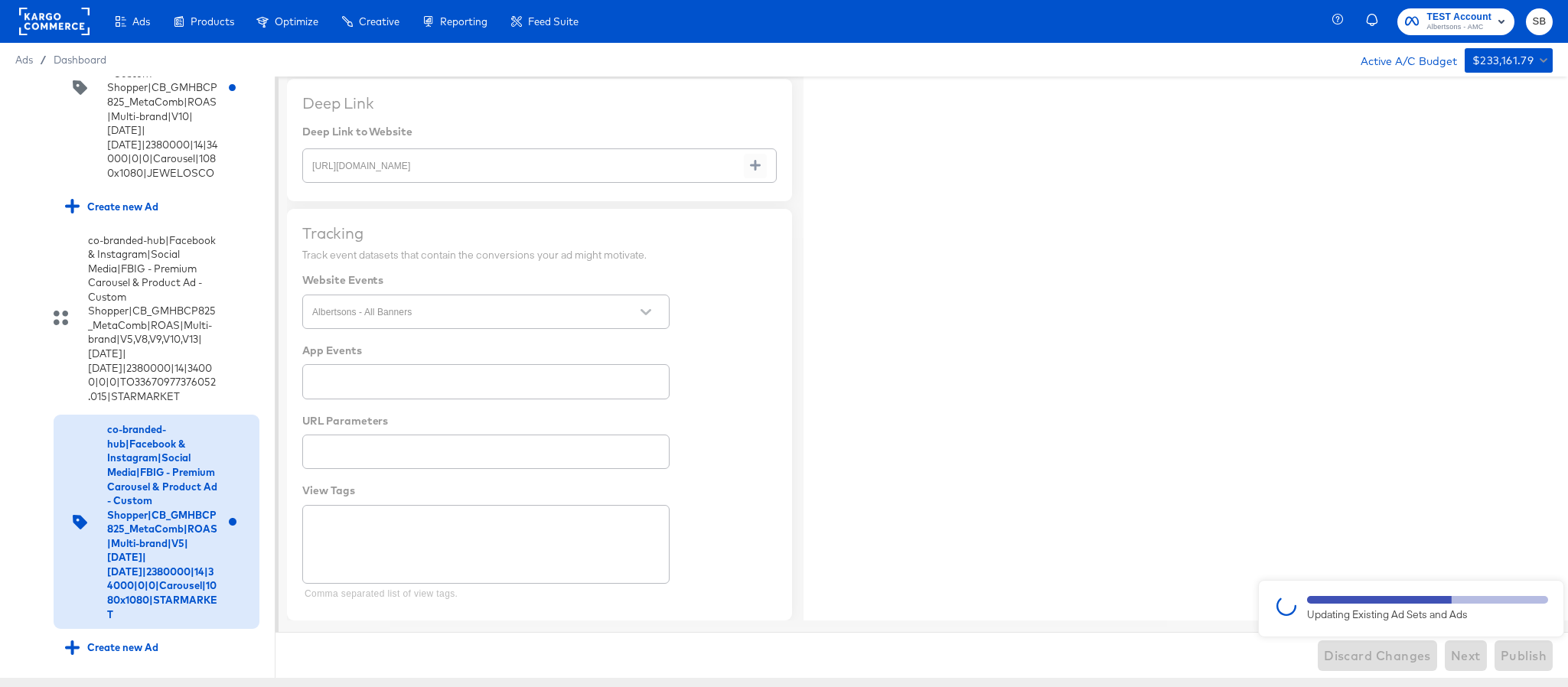
type textarea "x"
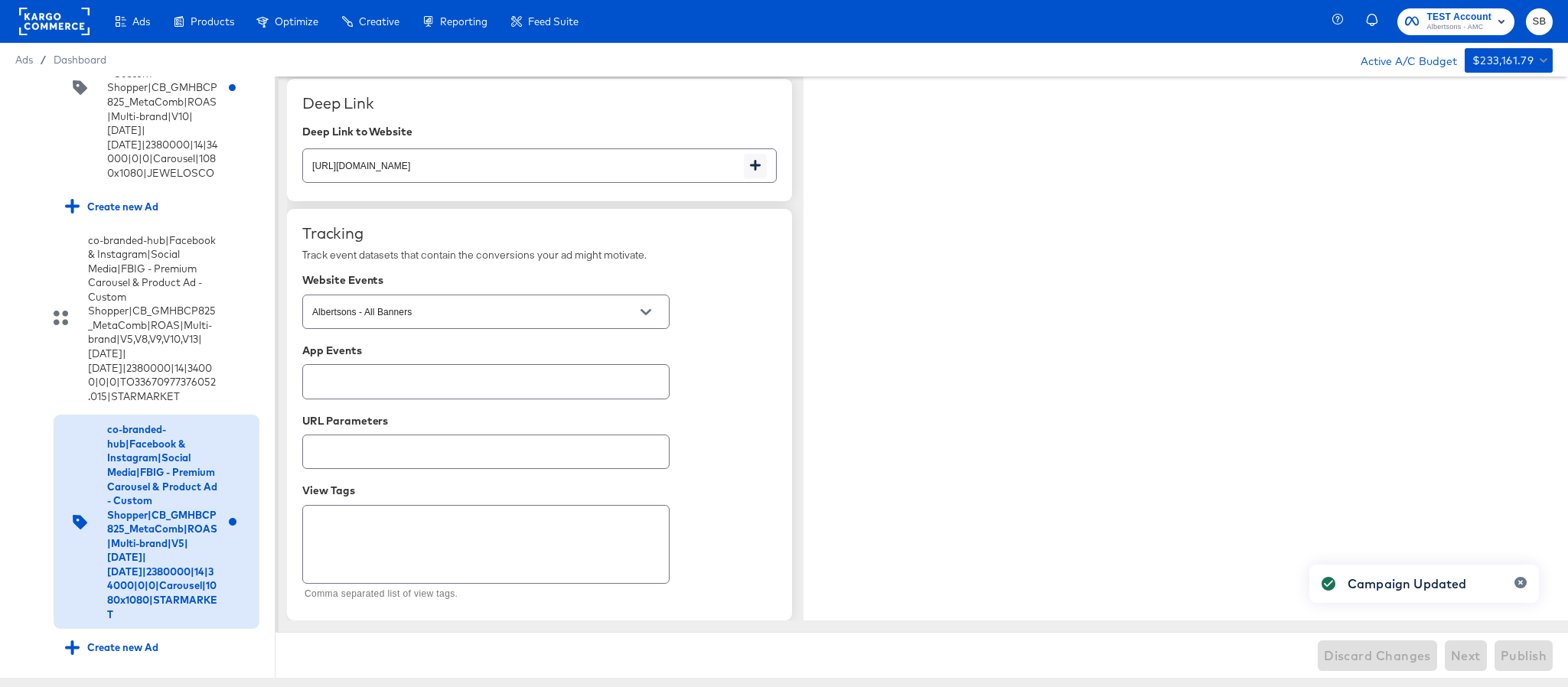
type textarea "x"
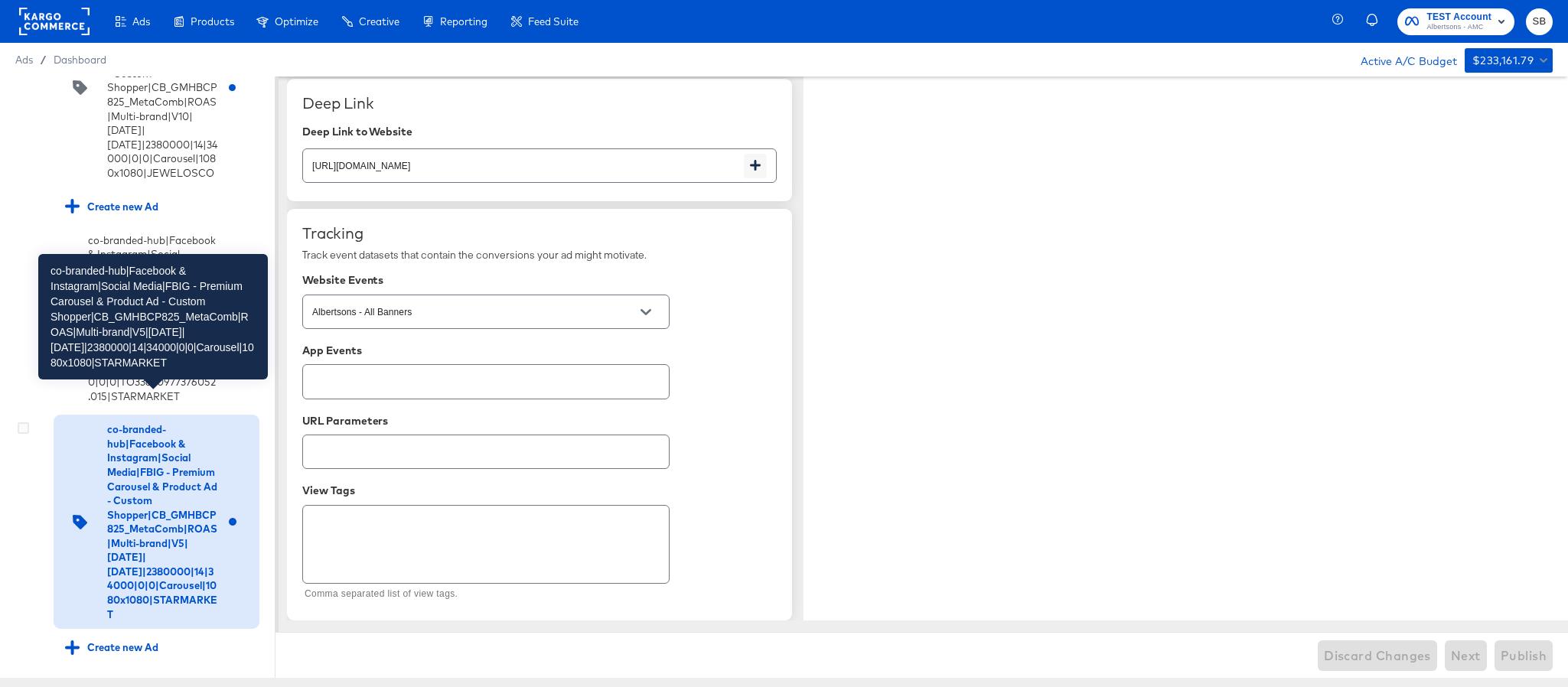
scroll to position [11368, 0]
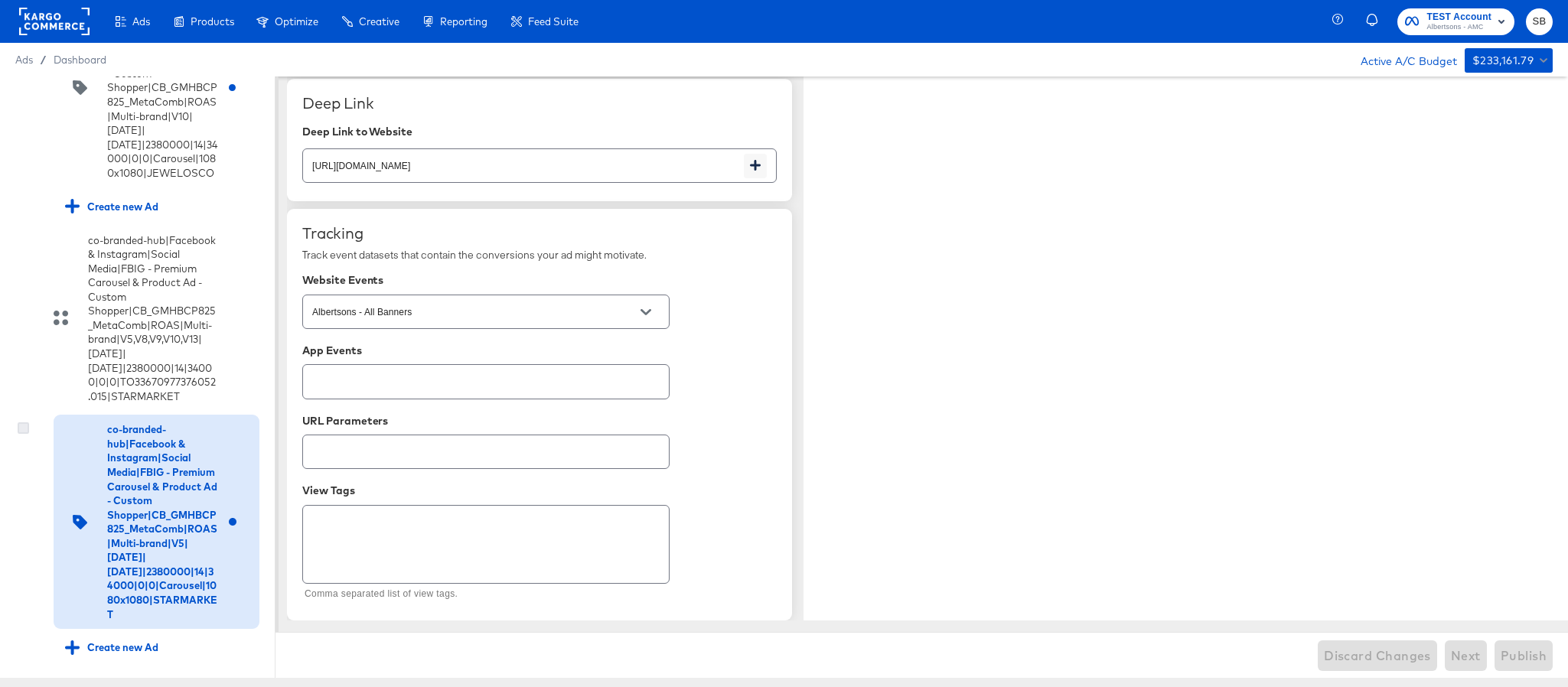
click at [21, 423] on icon at bounding box center [23, 428] width 12 height 12
click at [0, 0] on input "checkbox" at bounding box center [0, 0] width 0 height 0
click at [26, 106] on div at bounding box center [30, 92] width 27 height 31
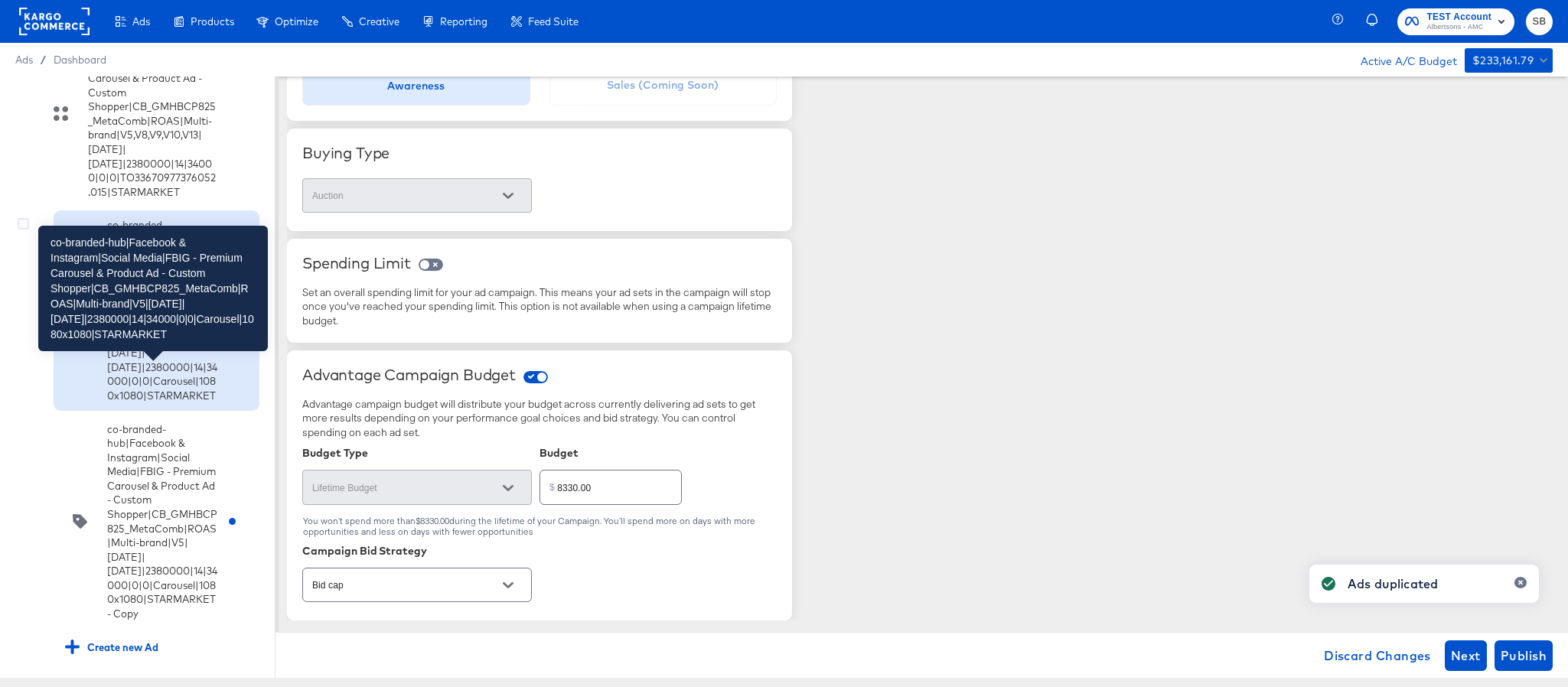
scroll to position [11601, 0]
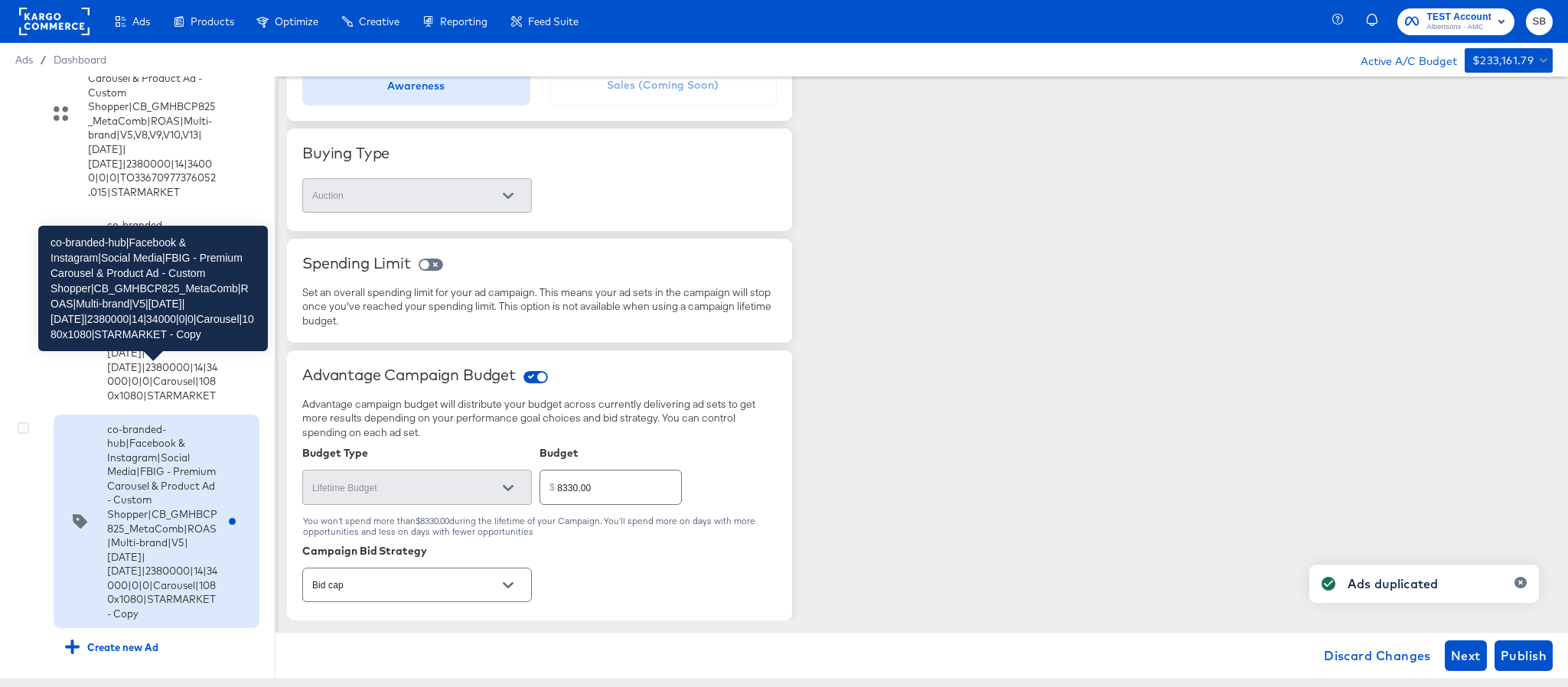
click at [149, 501] on div "co-branded-hub|Facebook & Instagram|Social Media|FBIG - Premium Carousel & Prod…" at bounding box center [162, 522] width 110 height 199
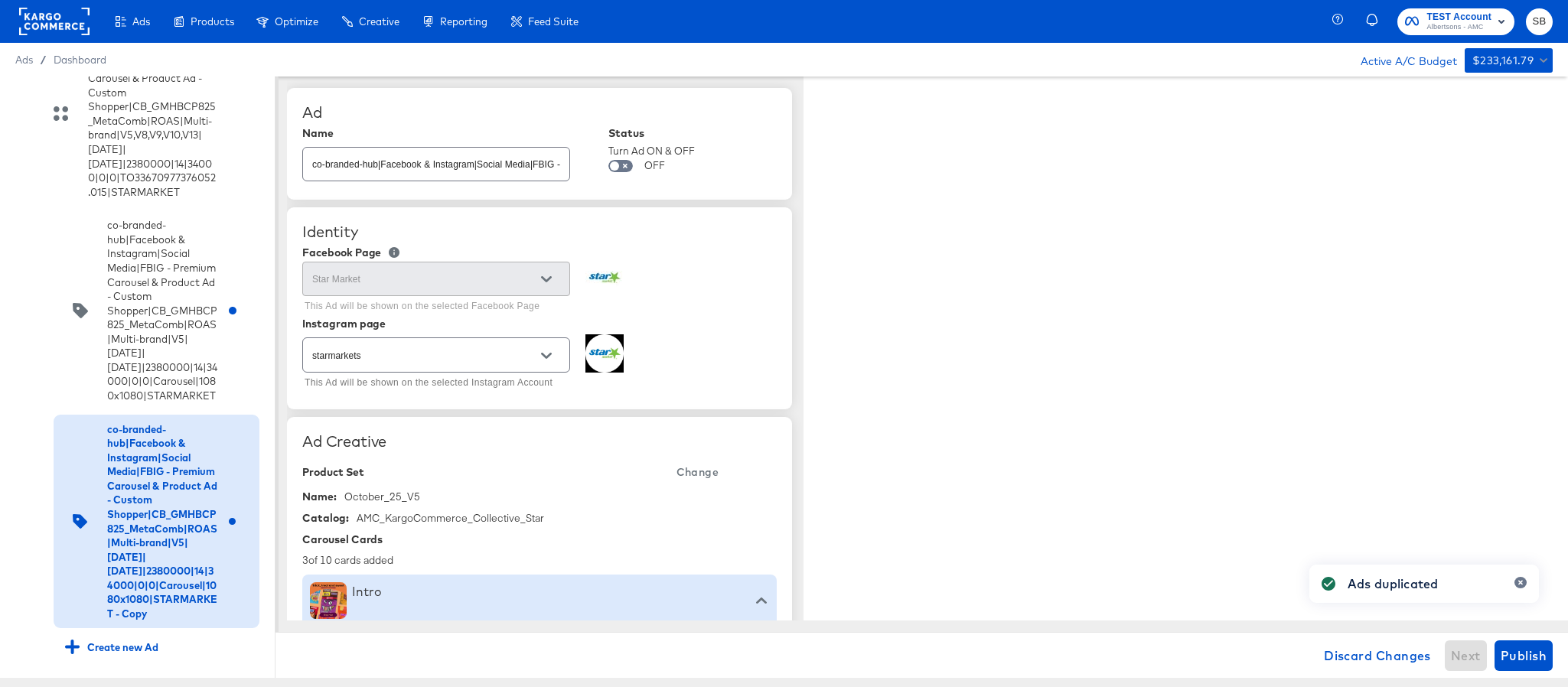
type textarea "x"
click at [425, 162] on input "co-branded-hub|Facebook & Instagram|Social Media|FBIG - Premium Carousel & Prod…" at bounding box center [436, 158] width 267 height 33
paste input "8|9/10/2025|10/07/2025|2380000|14|34000|0|0|Carousel|1080x1080|STARMARKET"
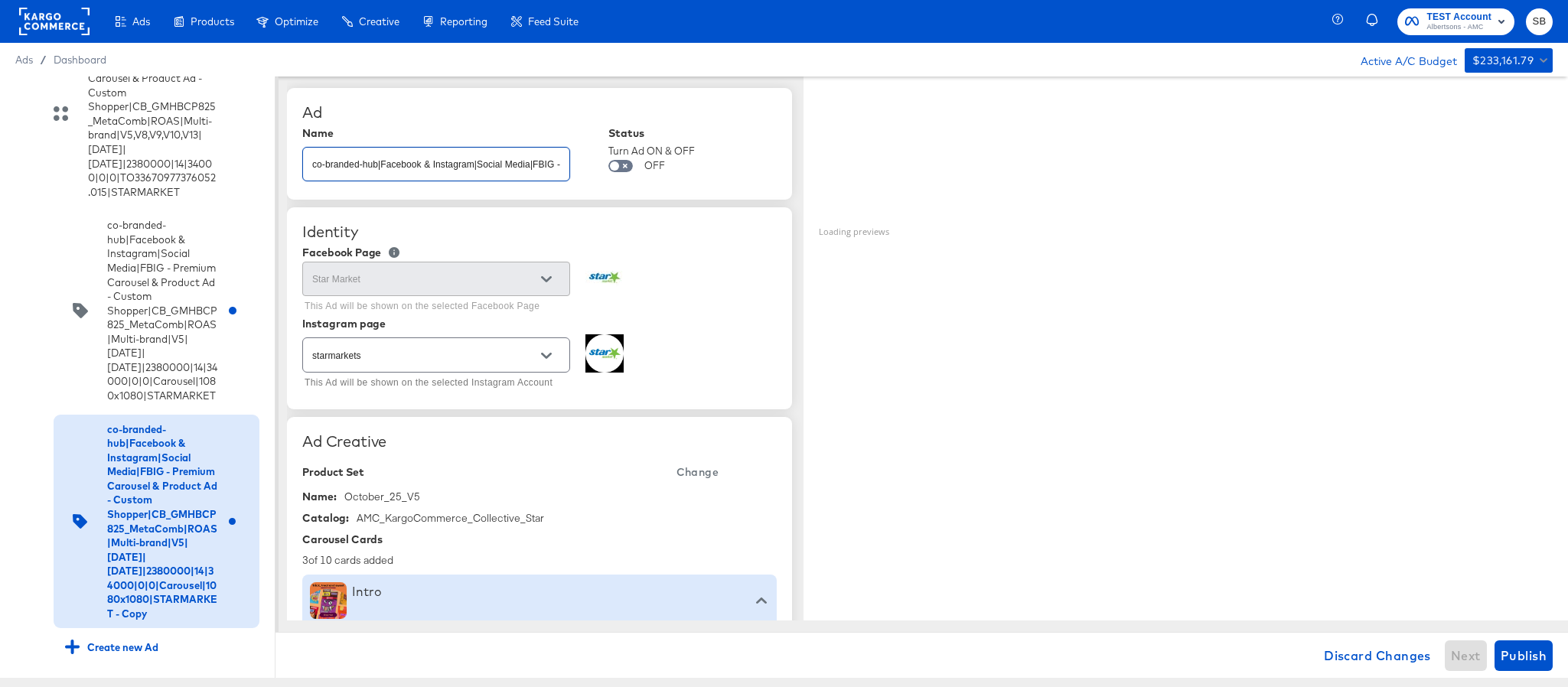
scroll to position [0, 777]
type input "co-branded-hub|Facebook & Instagram|Social Media|FBIG - Premium Carousel & Prod…"
type textarea "x"
click at [681, 469] on span "Change" at bounding box center [698, 473] width 42 height 19
type textarea "x"
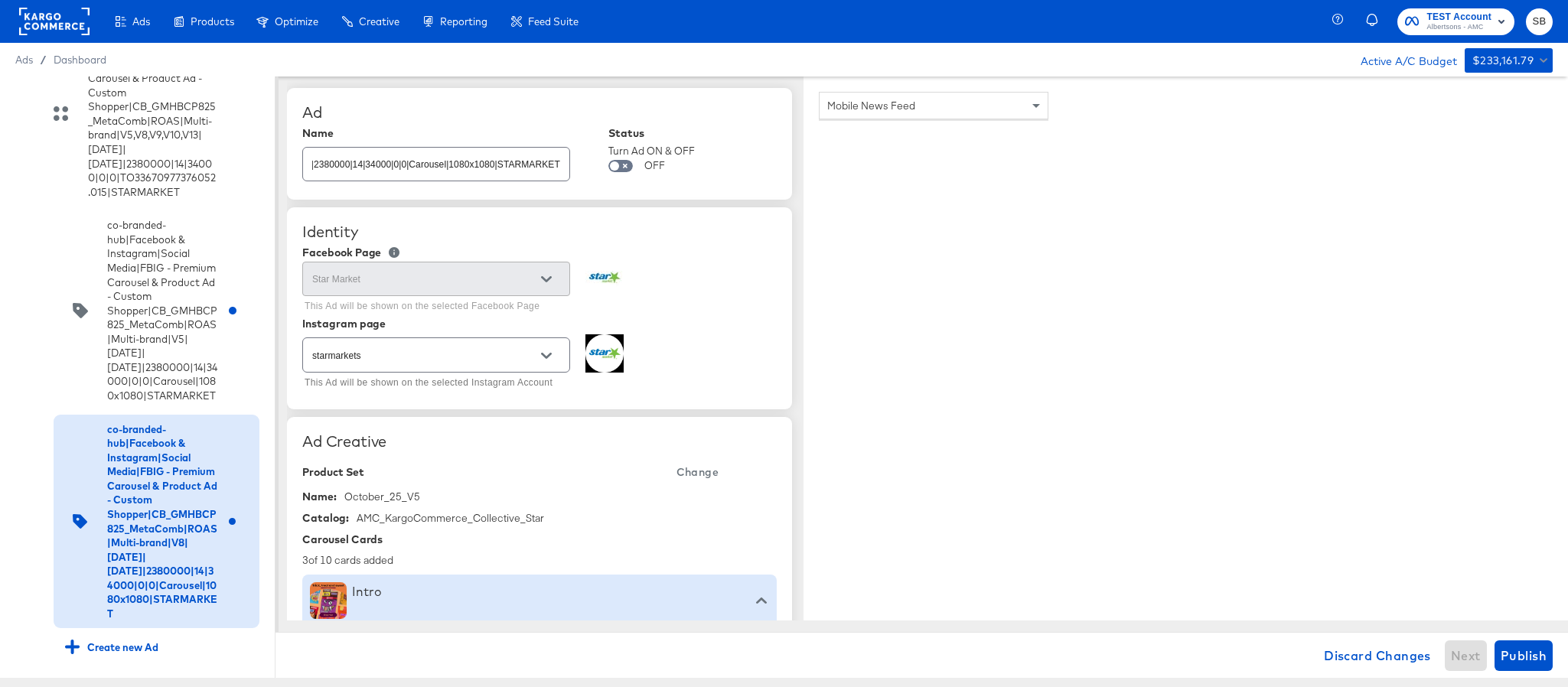
scroll to position [0, 0]
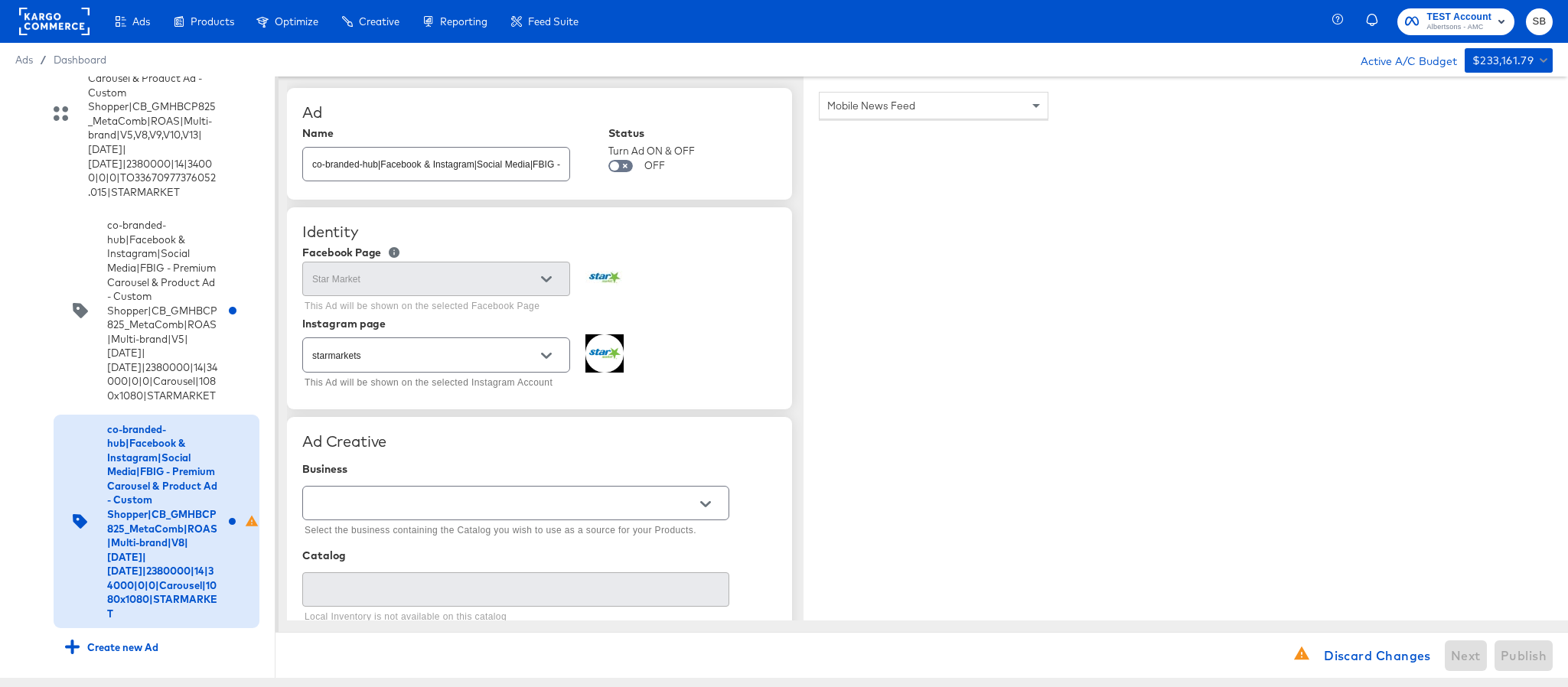
click at [500, 505] on input "text" at bounding box center [504, 504] width 389 height 18
click at [482, 568] on li "Kargo Commerce - Formerly StitcherAds" at bounding box center [515, 570] width 425 height 25
type input "Kargo Commerce - Formerly StitcherAds"
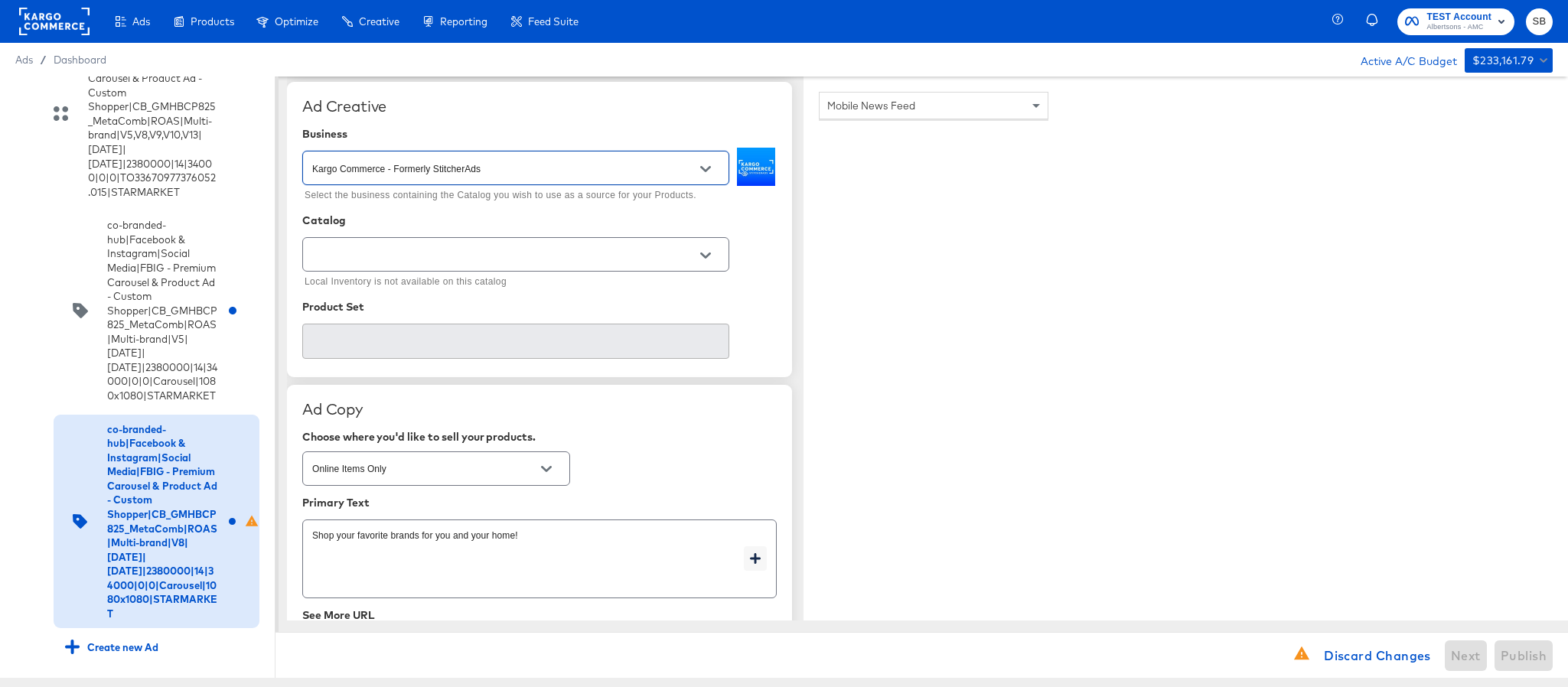
scroll to position [344, 0]
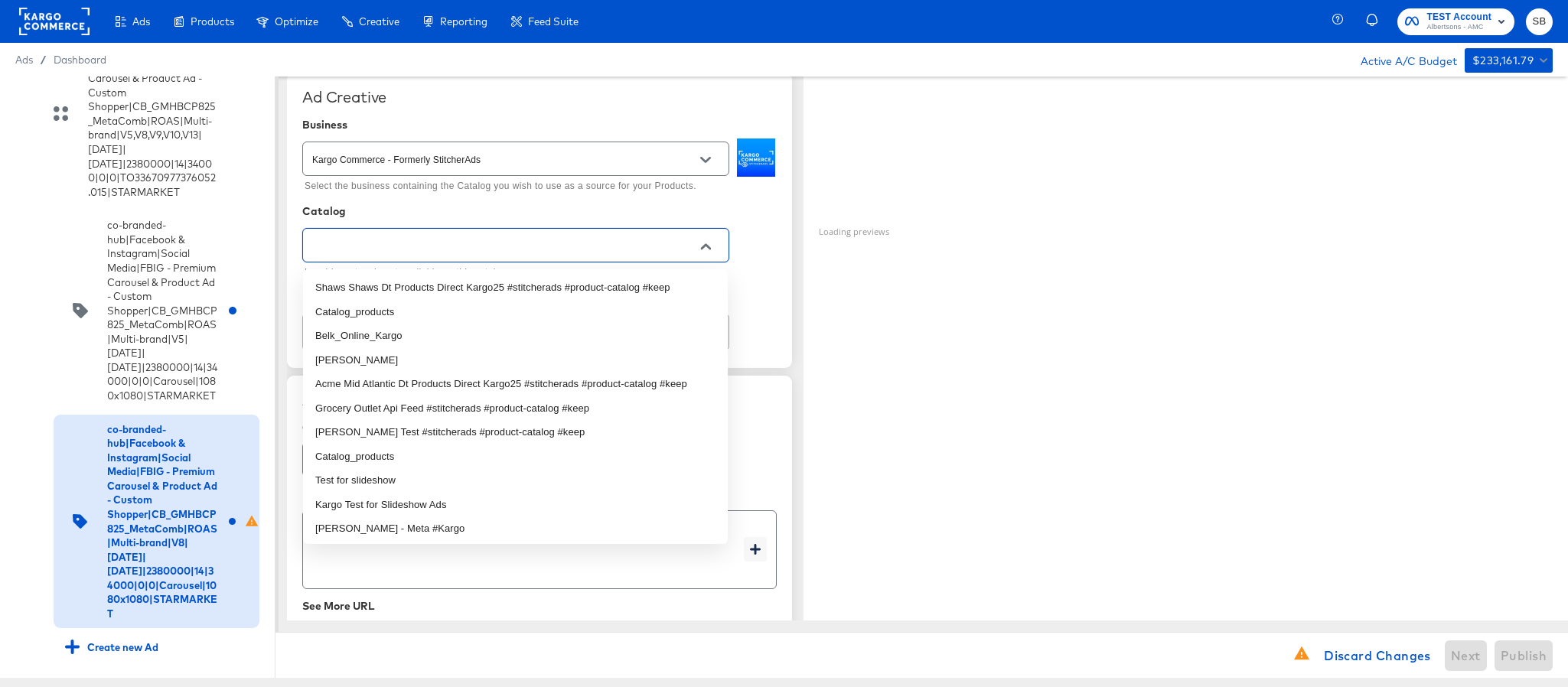
click at [607, 251] on input "text" at bounding box center [504, 246] width 389 height 18
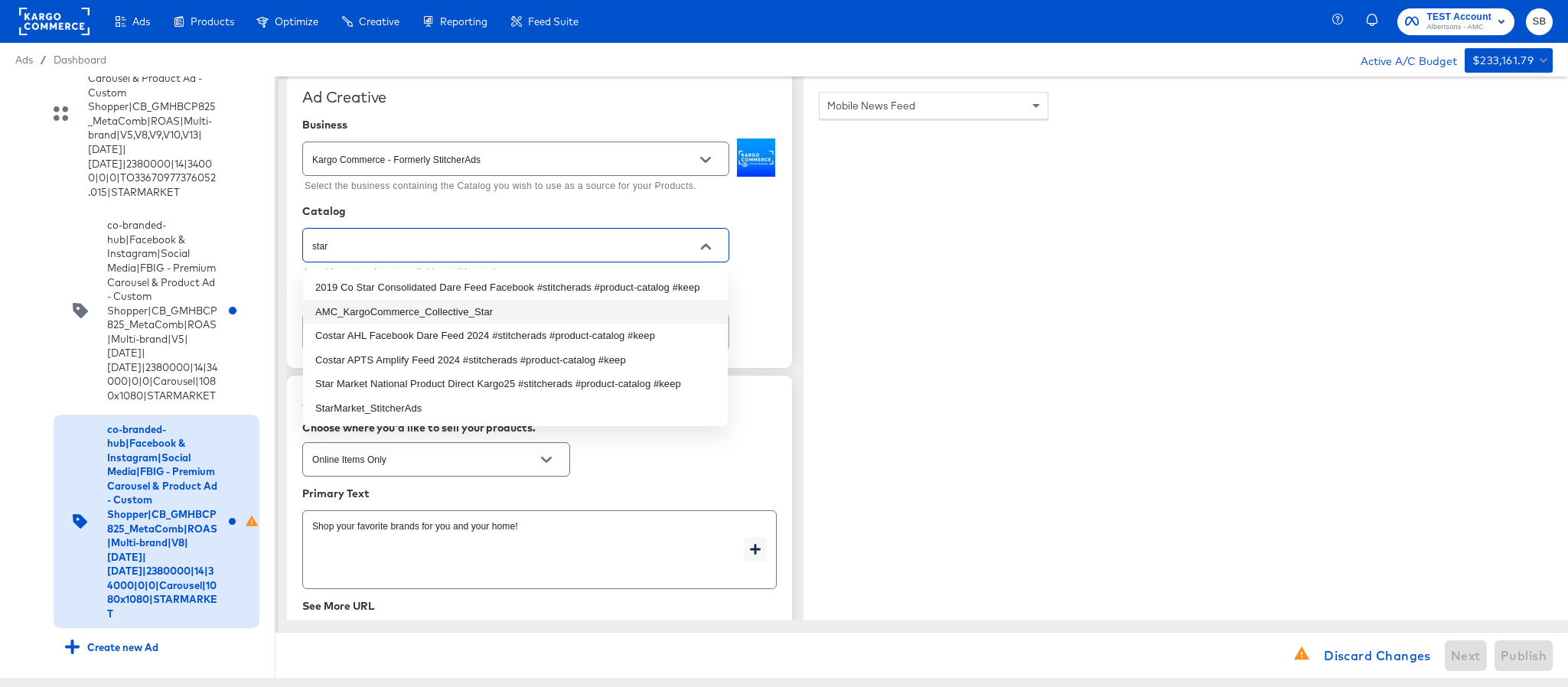
click at [510, 305] on li "AMC_KargoCommerce_Collective_Star" at bounding box center [515, 312] width 425 height 25
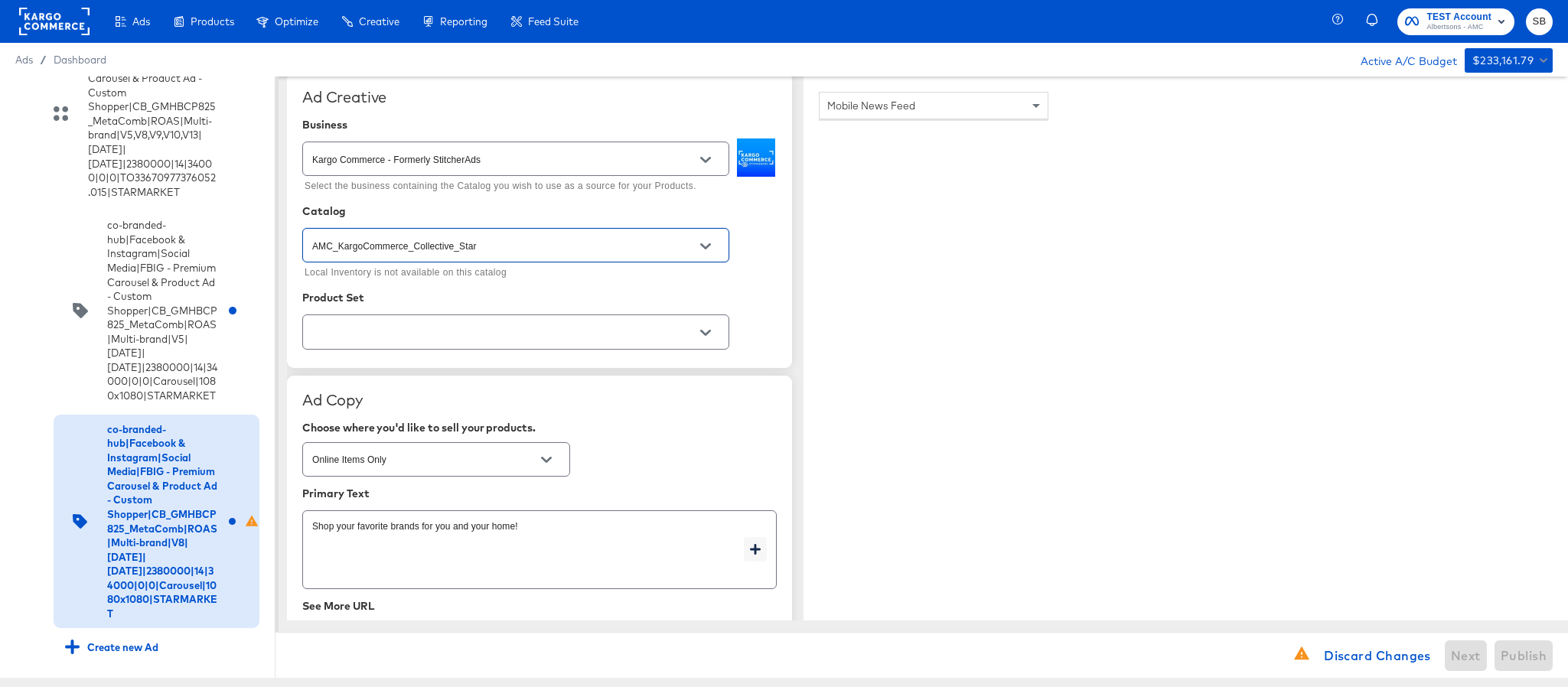
type input "AMC_KargoCommerce_Collective_Star"
click at [482, 333] on input "text" at bounding box center [504, 333] width 389 height 18
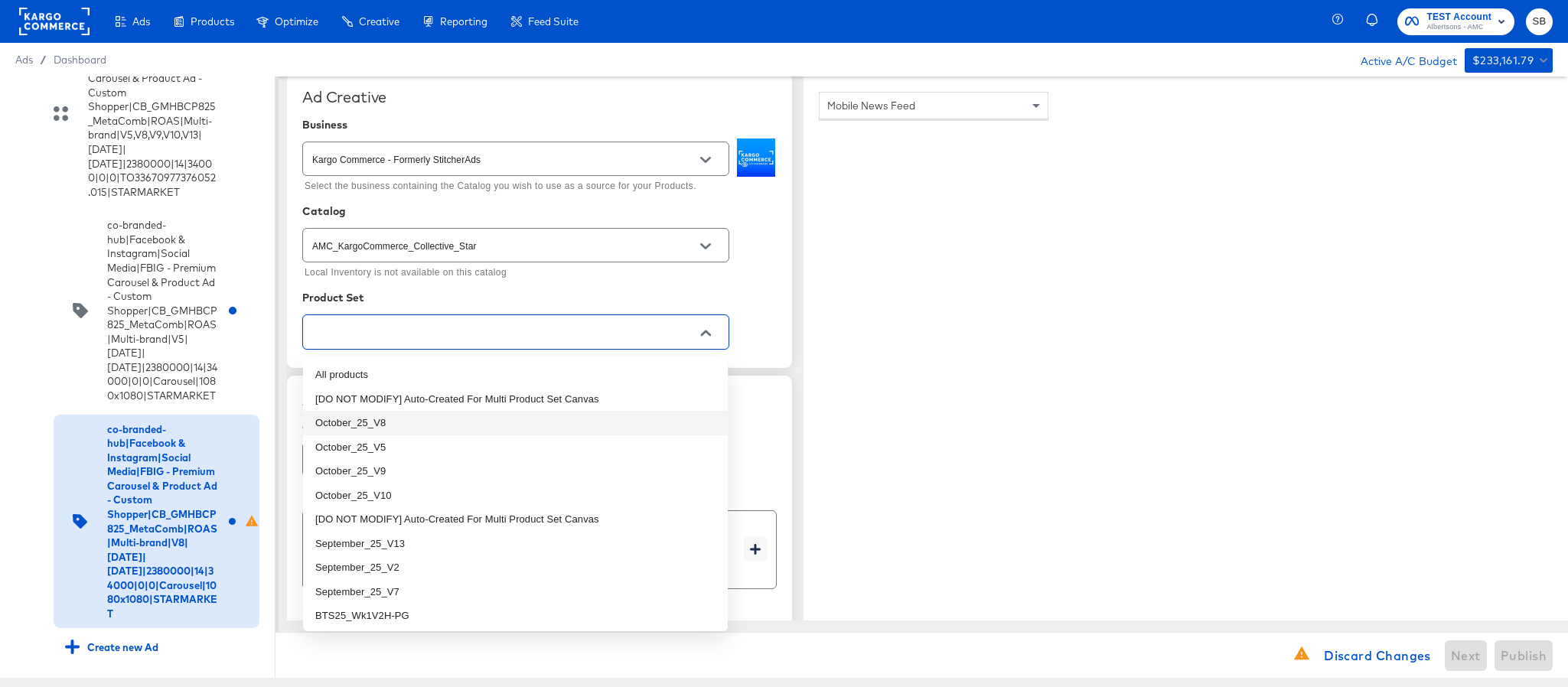
click at [444, 424] on li "October_25_V8" at bounding box center [515, 424] width 425 height 25
type textarea "x"
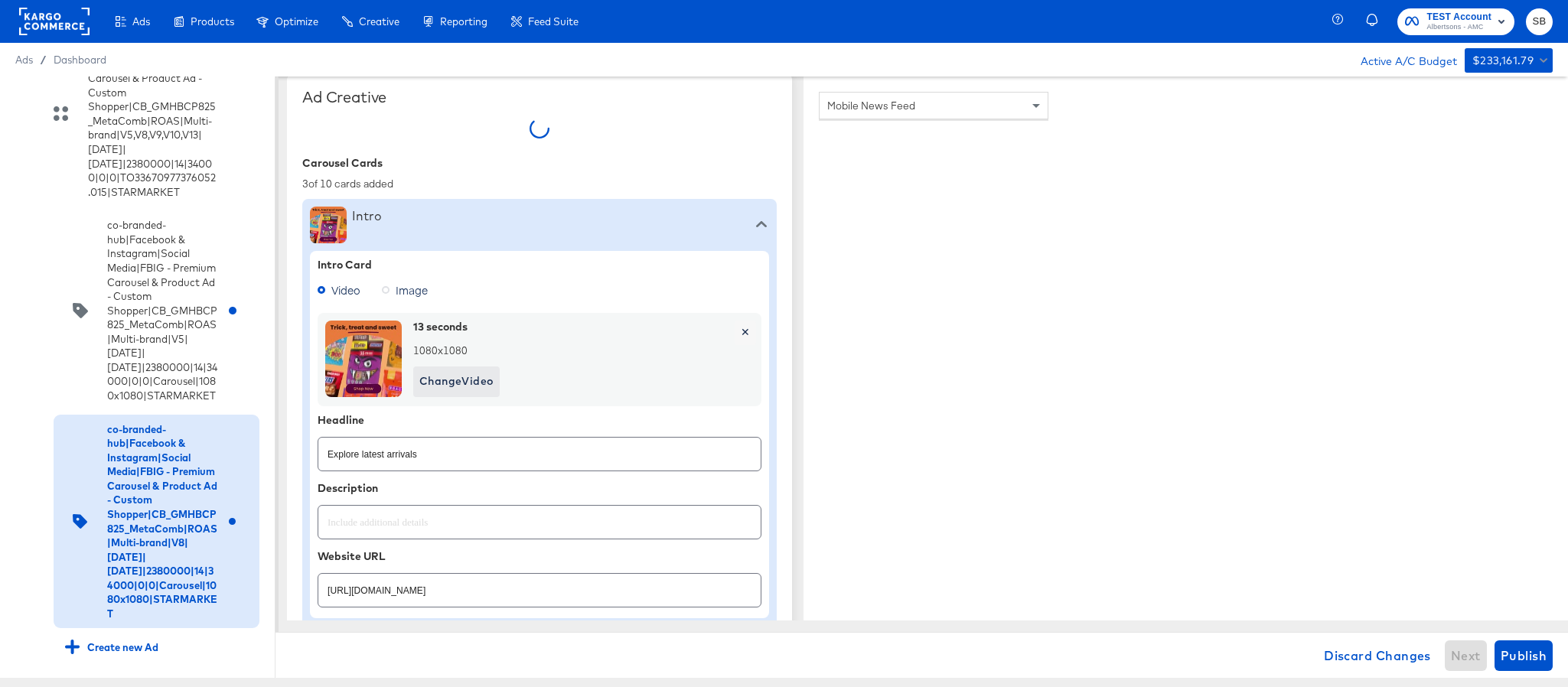
type textarea "x"
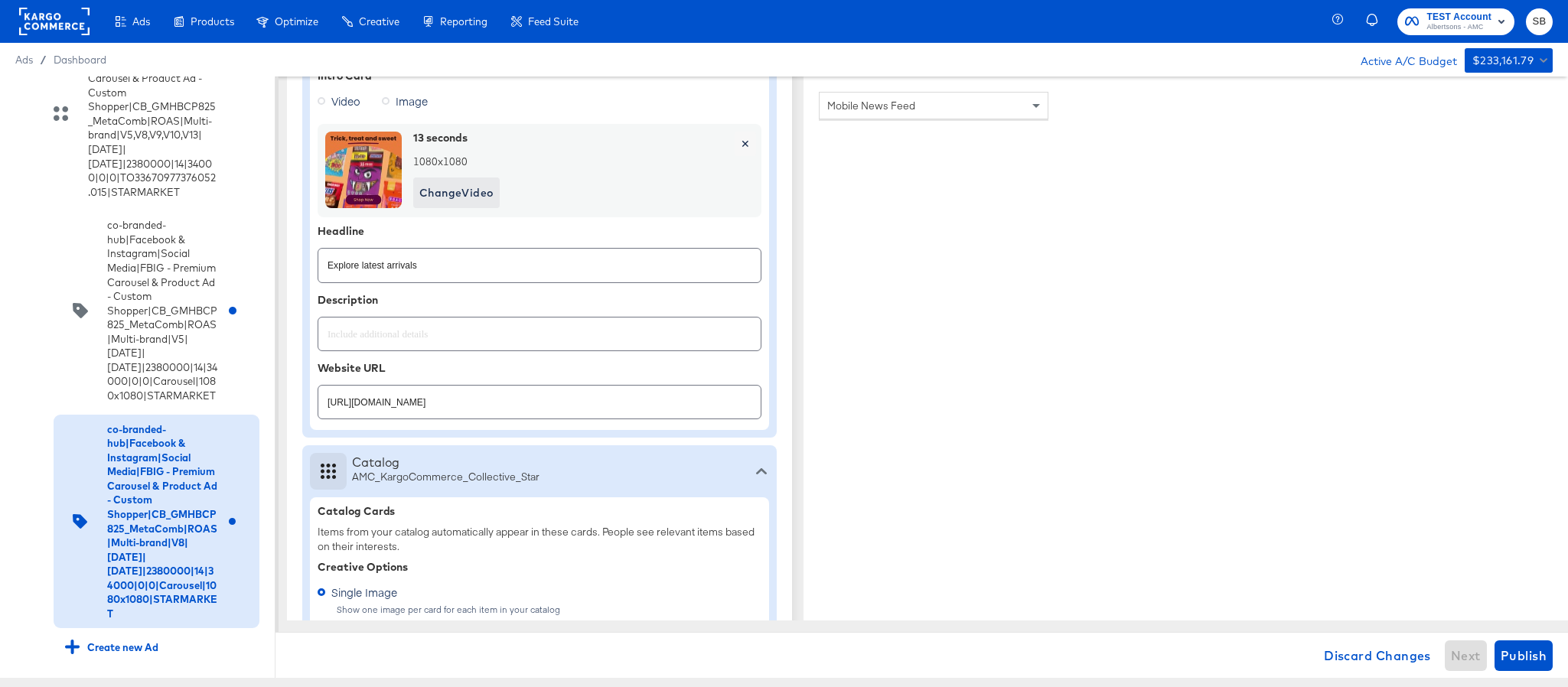
scroll to position [574, 0]
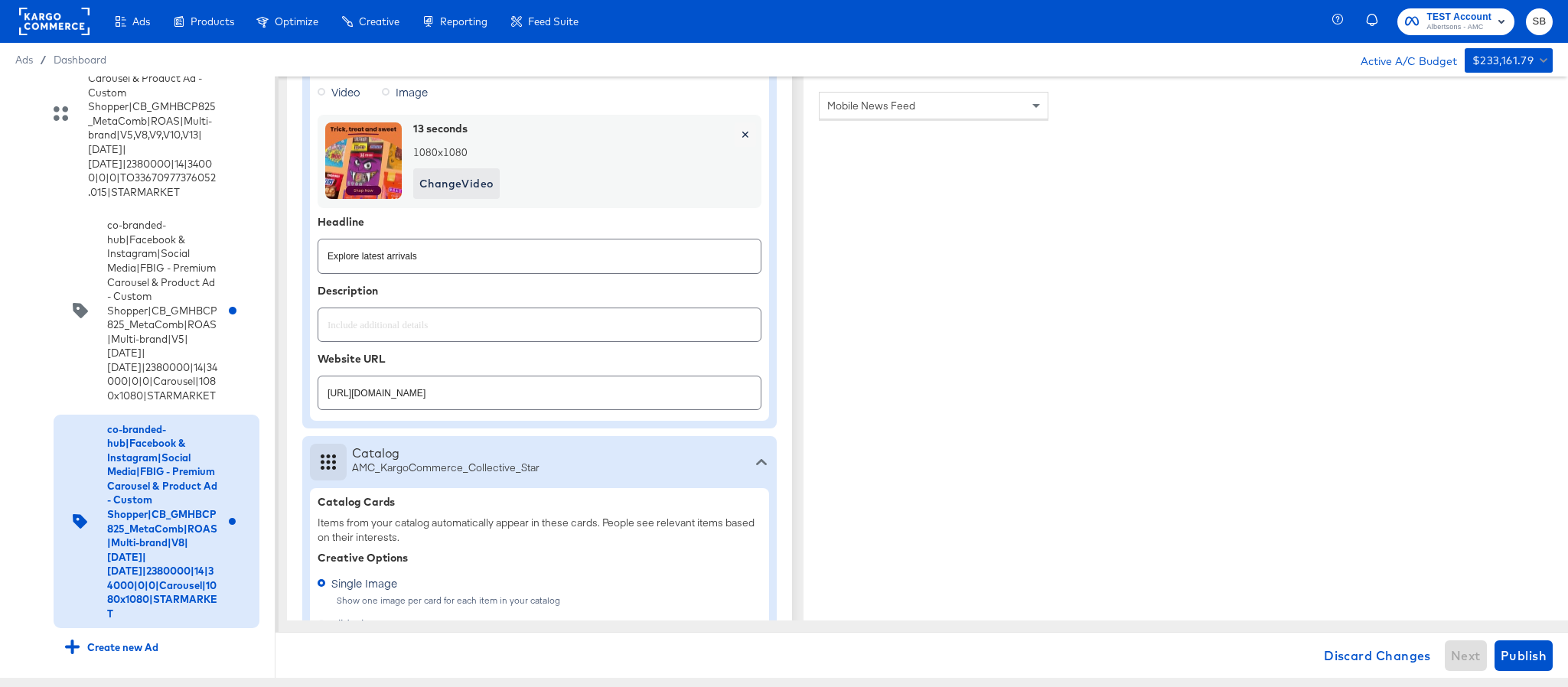
click at [620, 398] on input "https://www.starmarket.com/shop/aisles/personal-care-health.html" at bounding box center [539, 387] width 442 height 33
paste input "aper-cleaning-home"
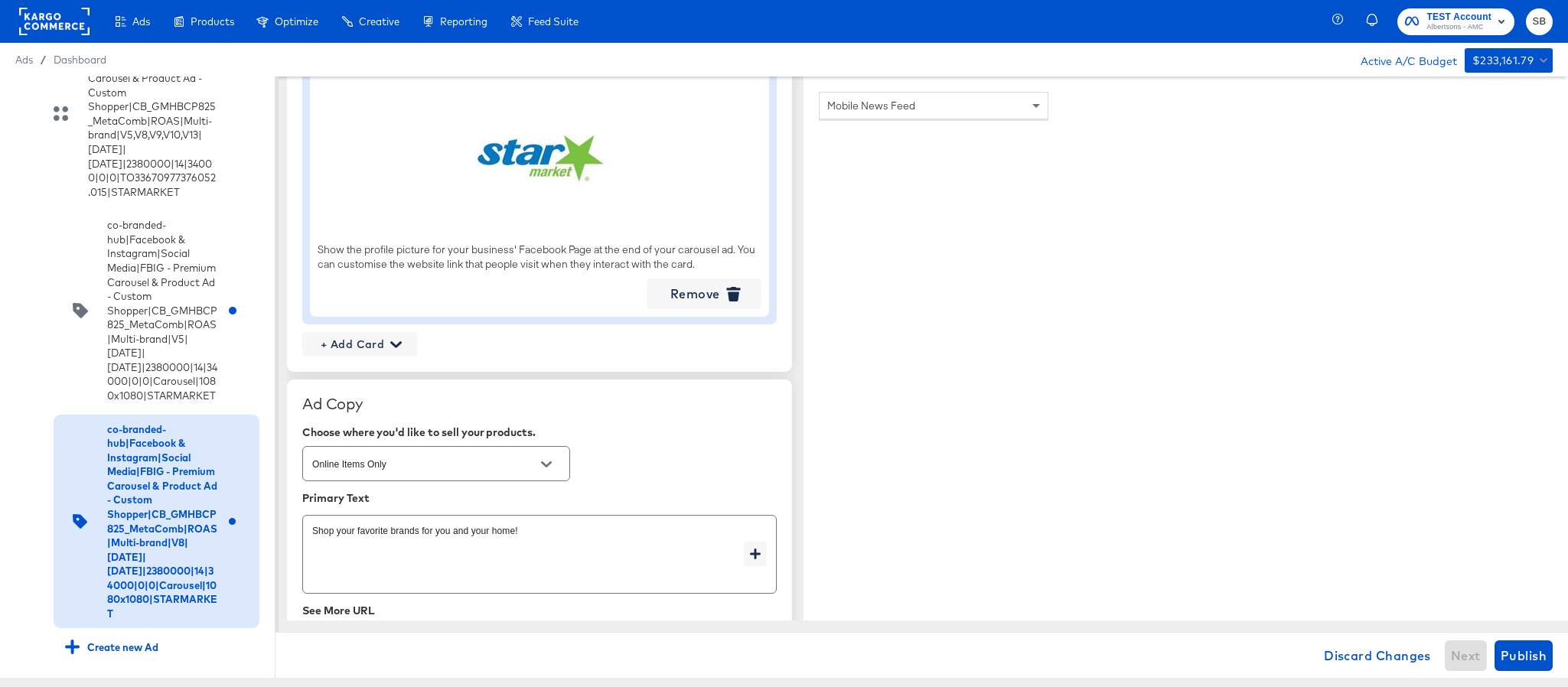
scroll to position [2181, 0]
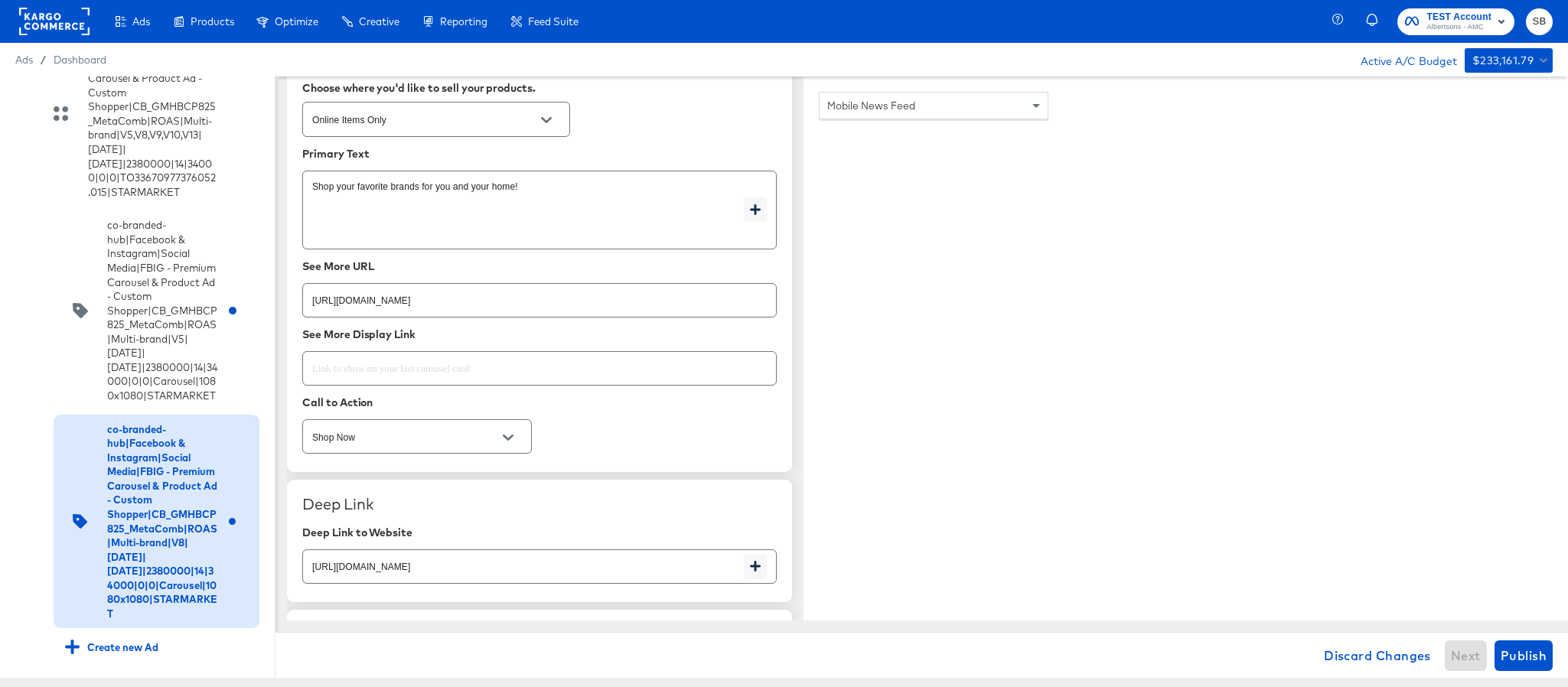
type input "https://www.starmarket.com/shop/aisles/paper-cleaning-home.html"
type textarea "x"
click at [622, 318] on div "https://www.starmarket.com/shop/aisles/personal-care-health.html" at bounding box center [539, 300] width 475 height 34
paste input "aper-cleaning-home"
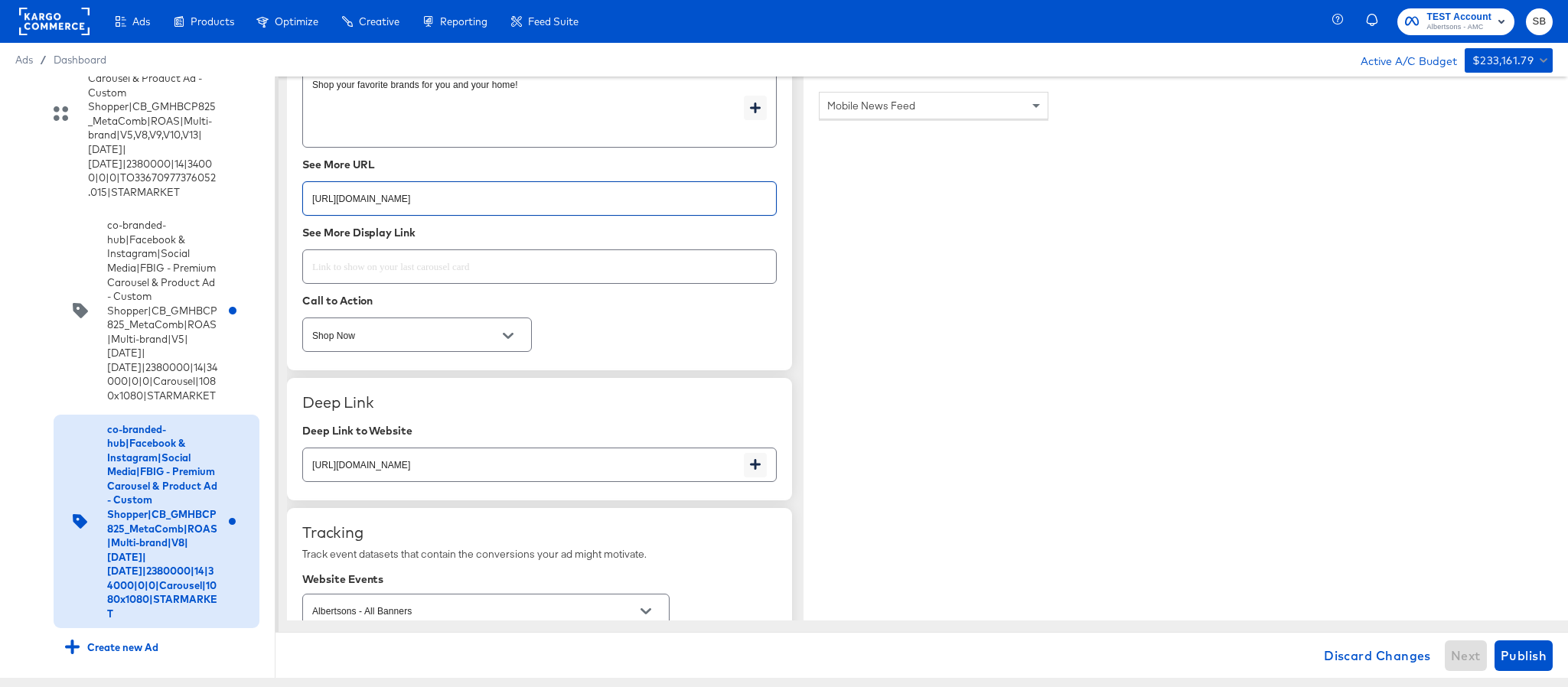
scroll to position [2411, 0]
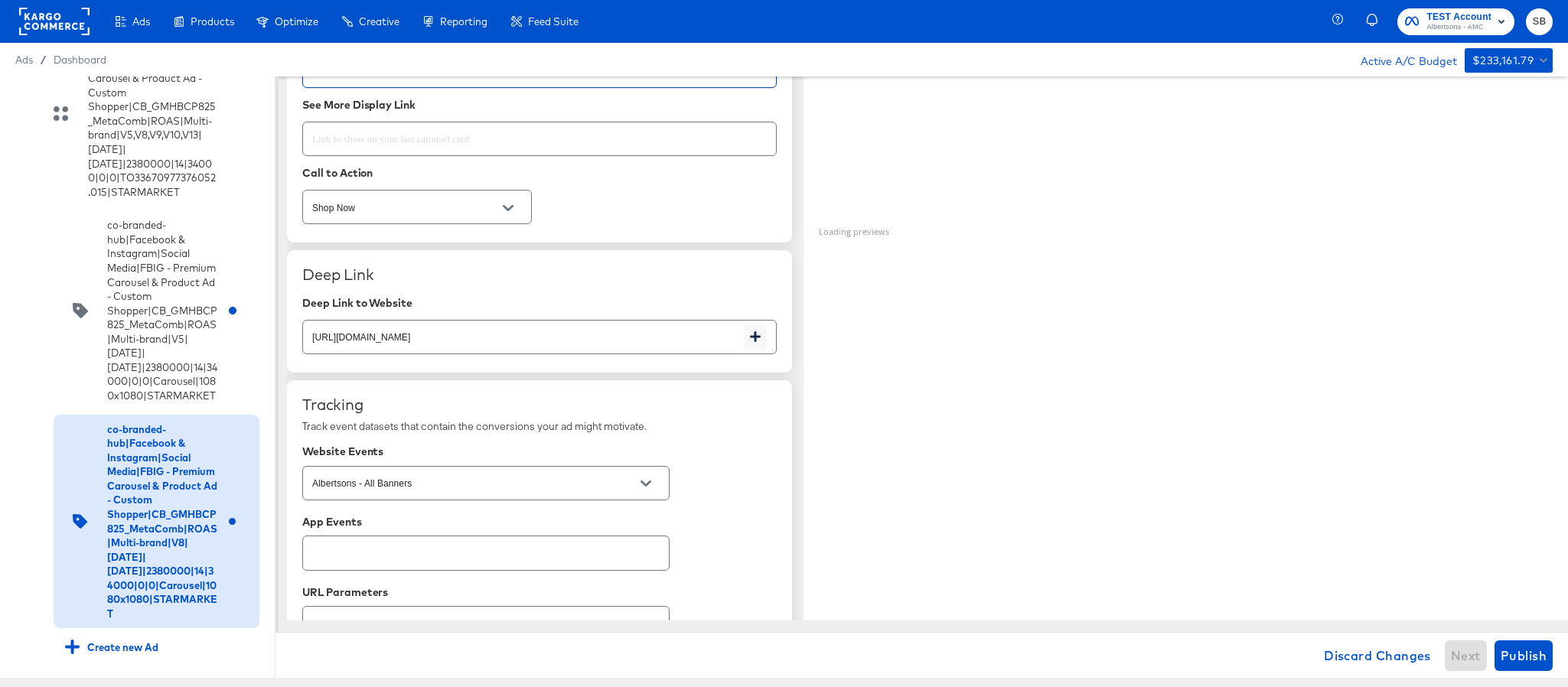
type input "https://www.starmarket.com/shop/aisles/paper-cleaning-home.html"
type textarea "x"
click at [602, 340] on input "https://www.starmarket.com/shop/aisles/personal-care-health.html" at bounding box center [523, 331] width 441 height 33
paste input "aper-cleaning-home"
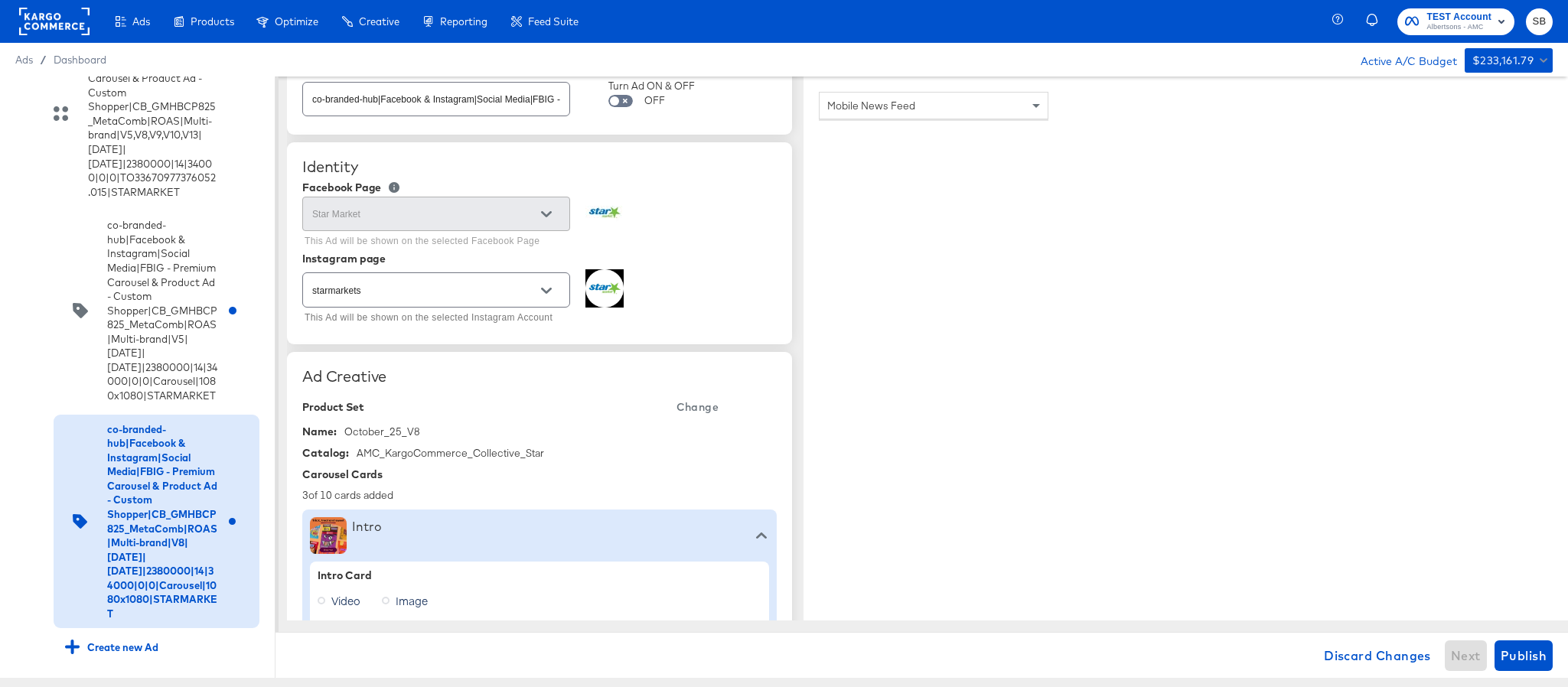
scroll to position [0, 0]
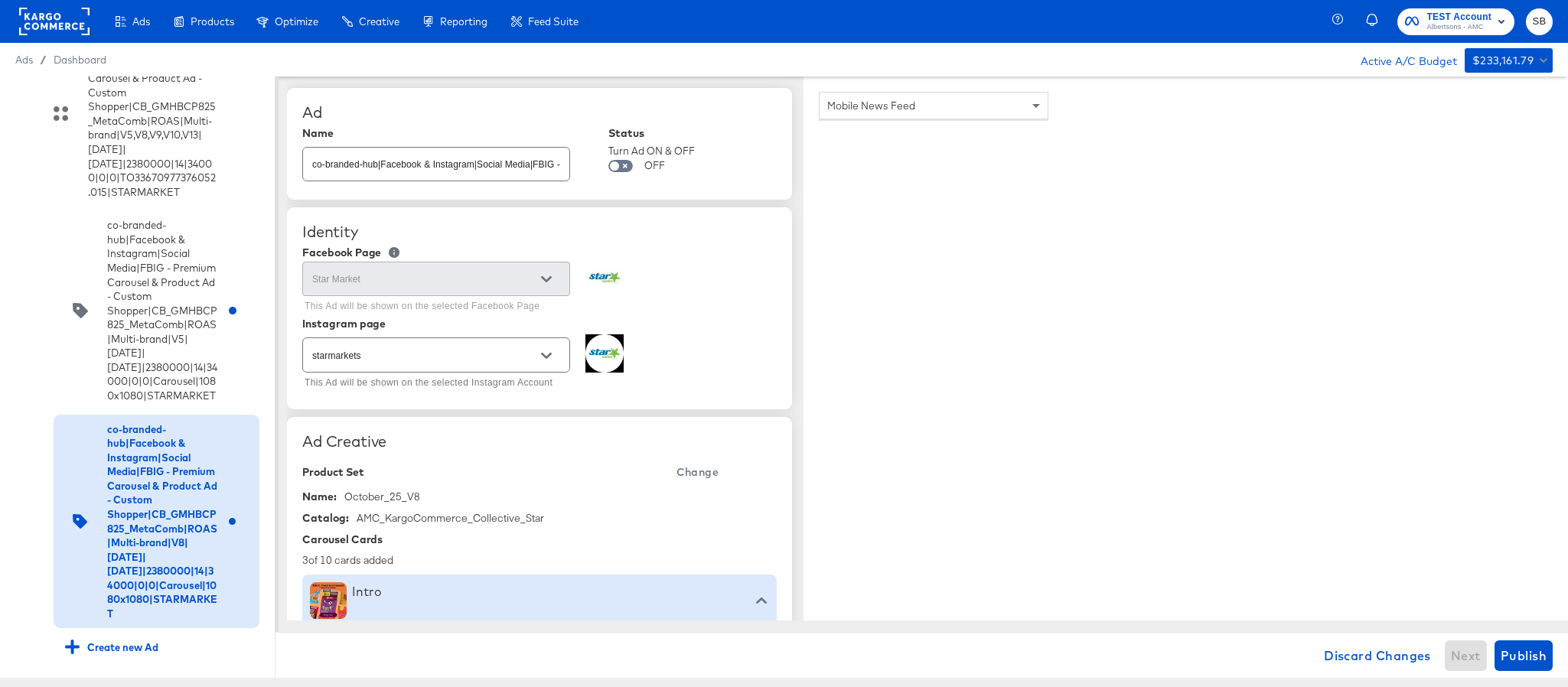
type input "https://www.starmarket.com/shop/aisles/paper-cleaning-home.html"
type textarea "x"
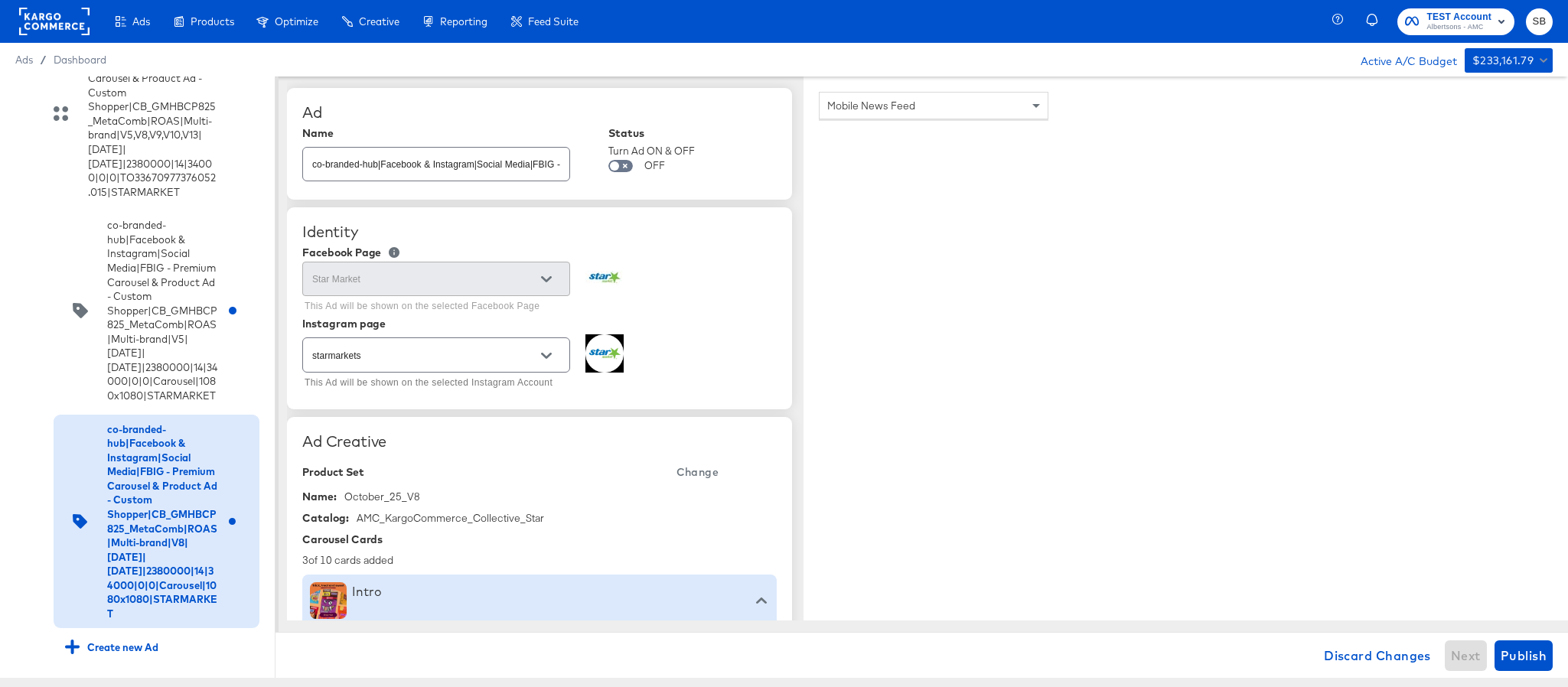
scroll to position [622, 0]
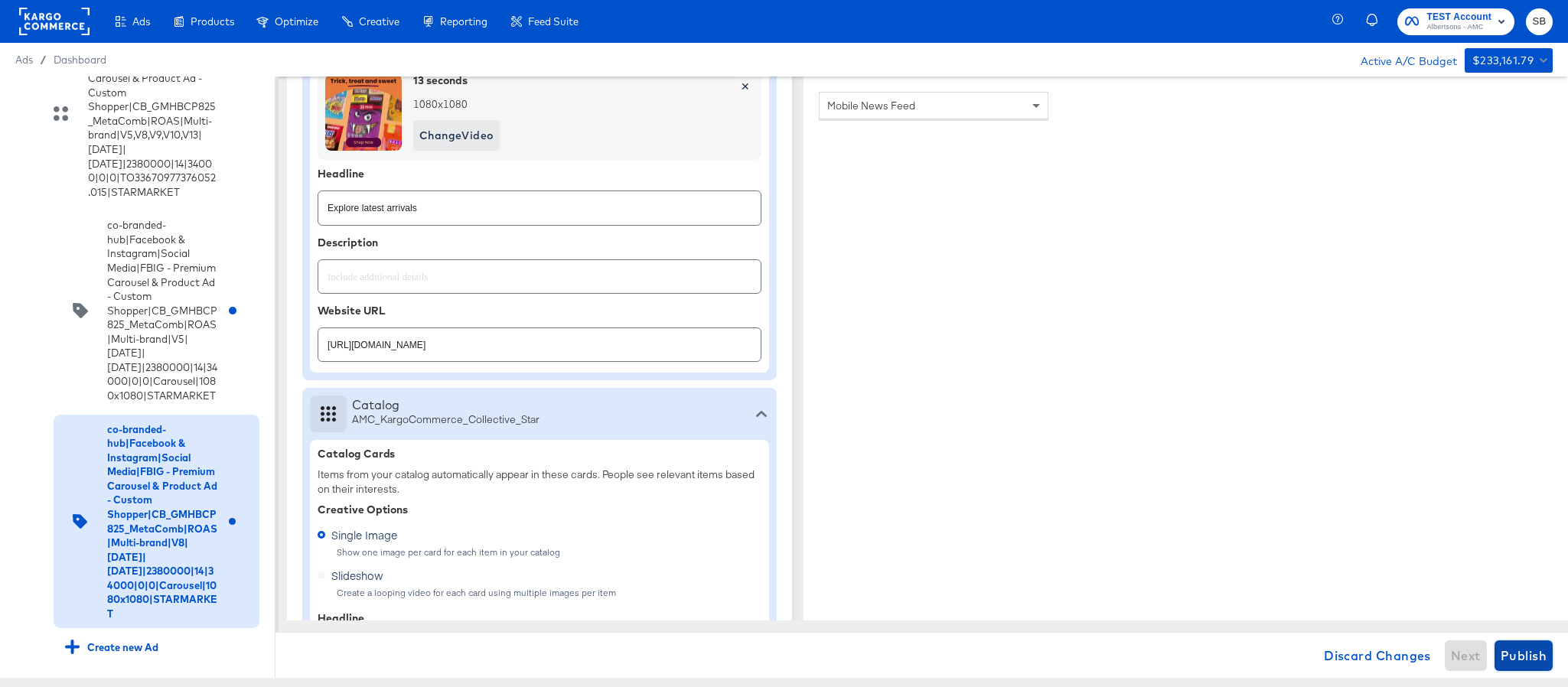
click at [1521, 659] on span "Publish" at bounding box center [1523, 656] width 46 height 22
type textarea "x"
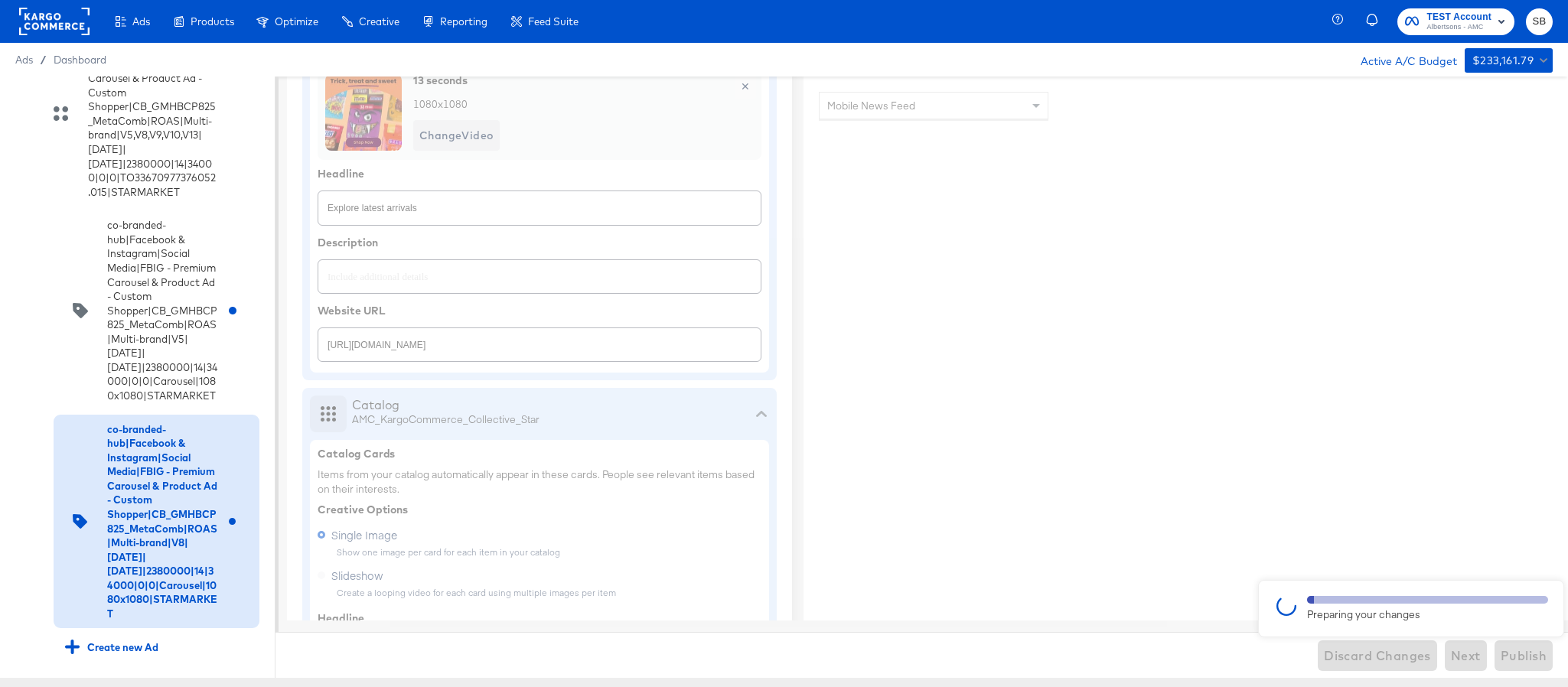
type textarea "x"
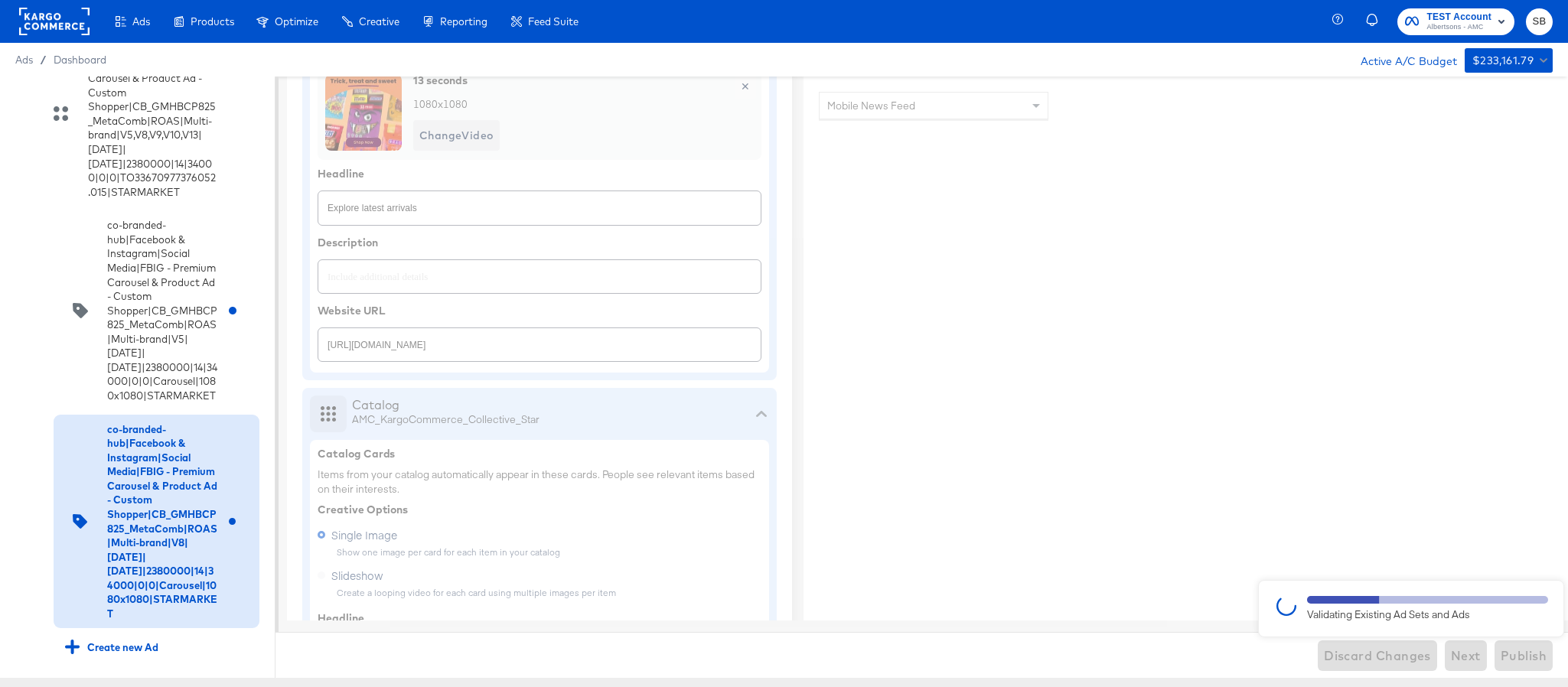
type textarea "x"
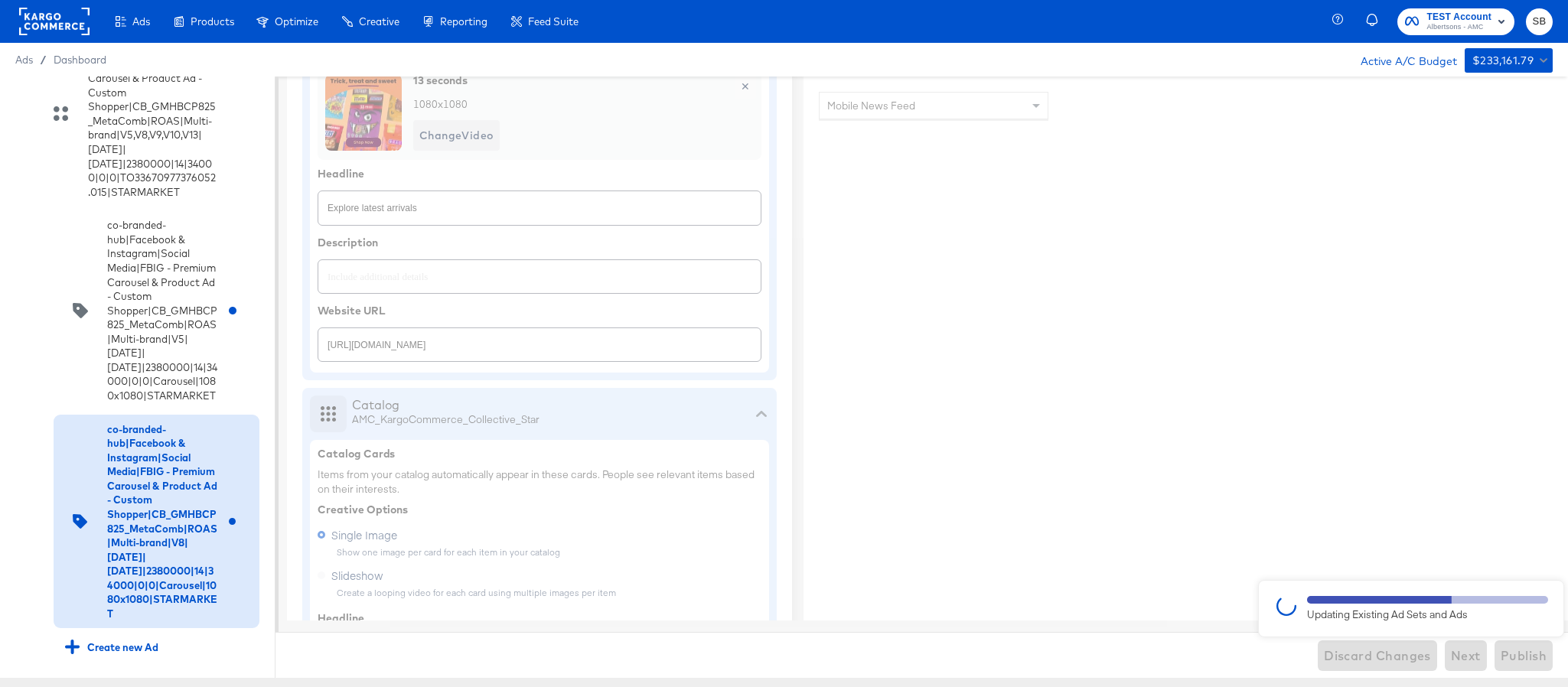
type textarea "x"
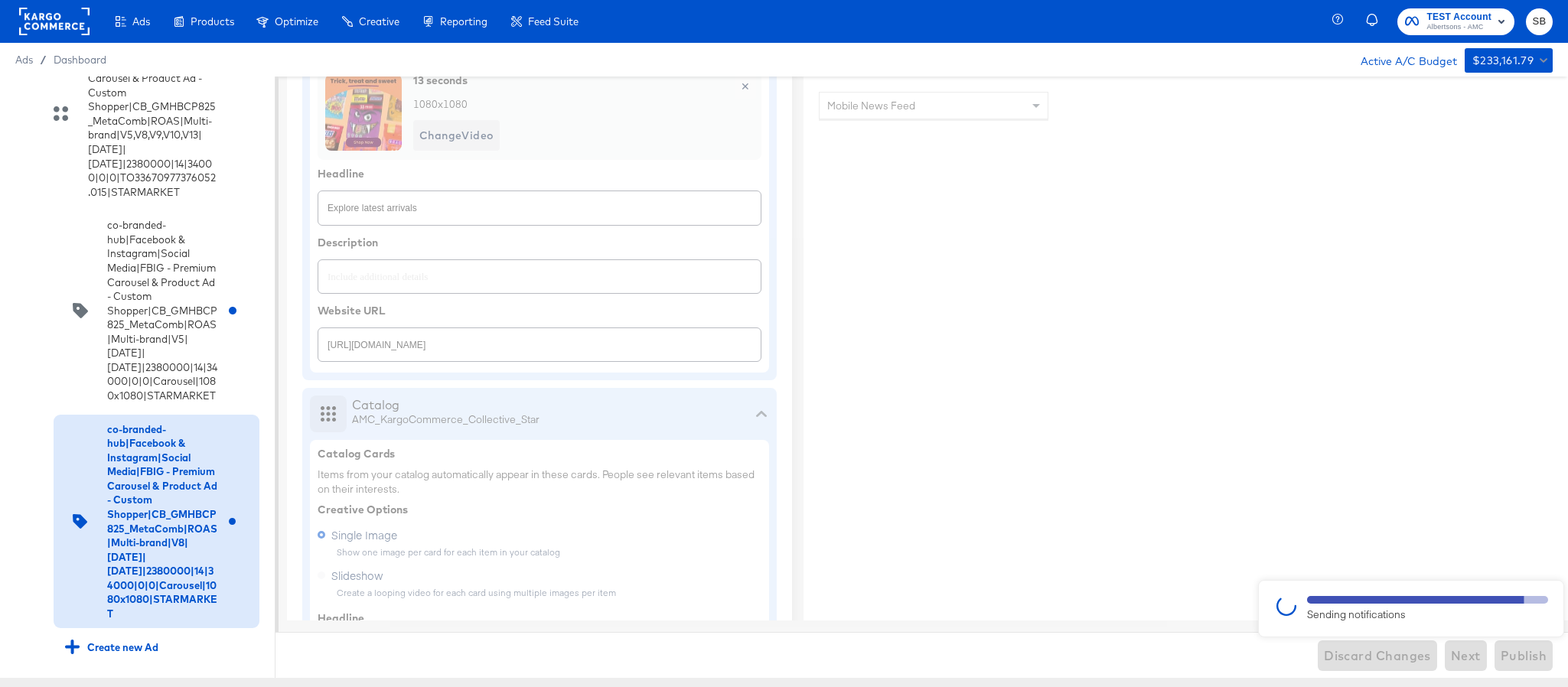
type textarea "x"
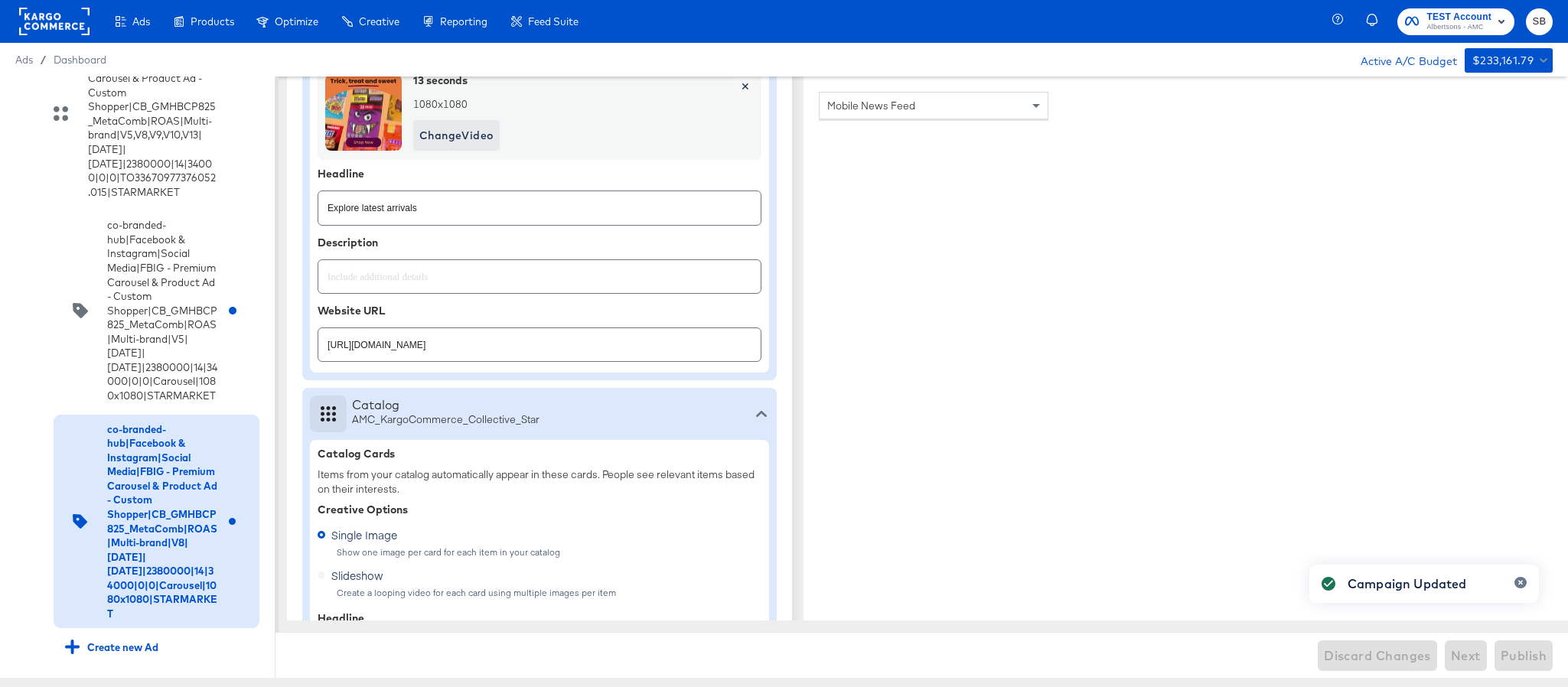
type textarea "x"
click at [18, 423] on icon at bounding box center [23, 428] width 12 height 12
click at [0, 0] on input "checkbox" at bounding box center [0, 0] width 0 height 0
click at [12, 88] on div "Quick duplicate" at bounding box center [30, 106] width 44 height 60
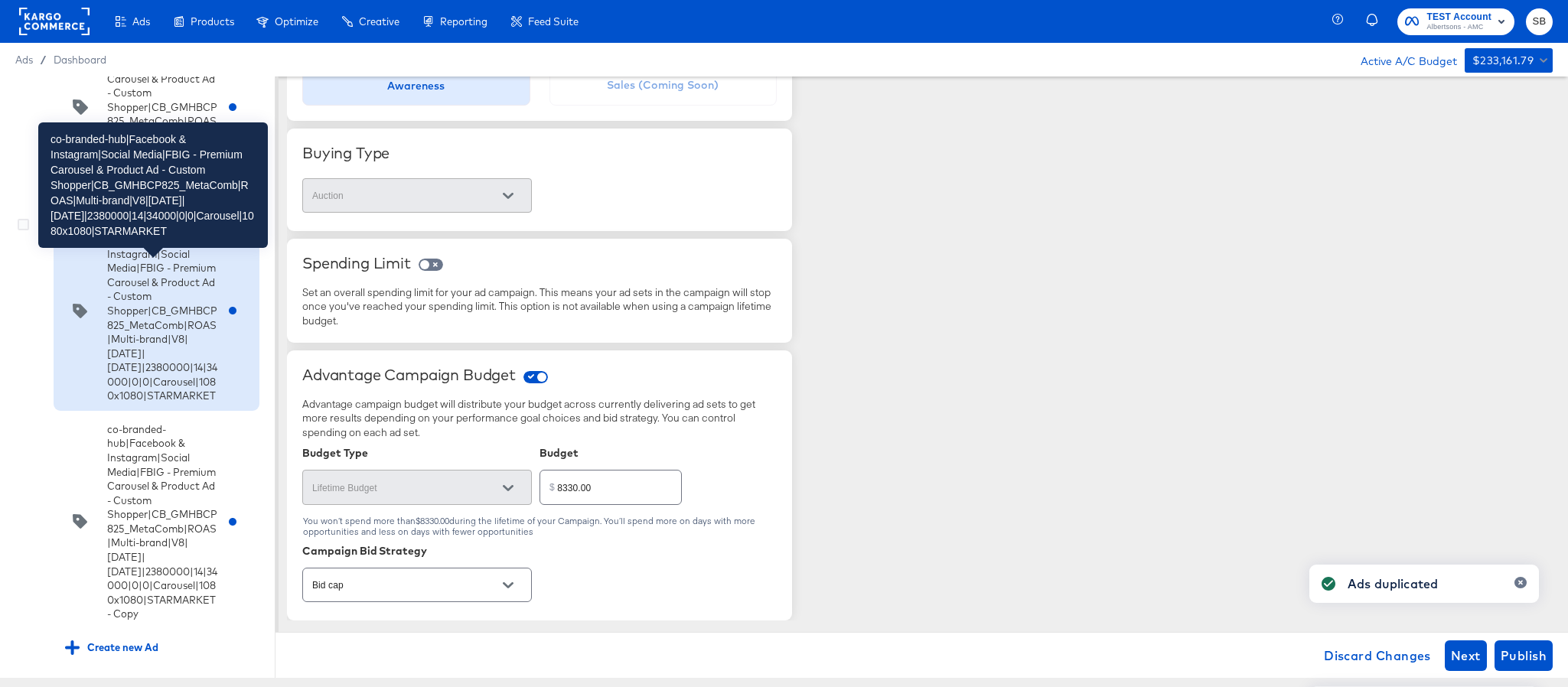
scroll to position [11832, 0]
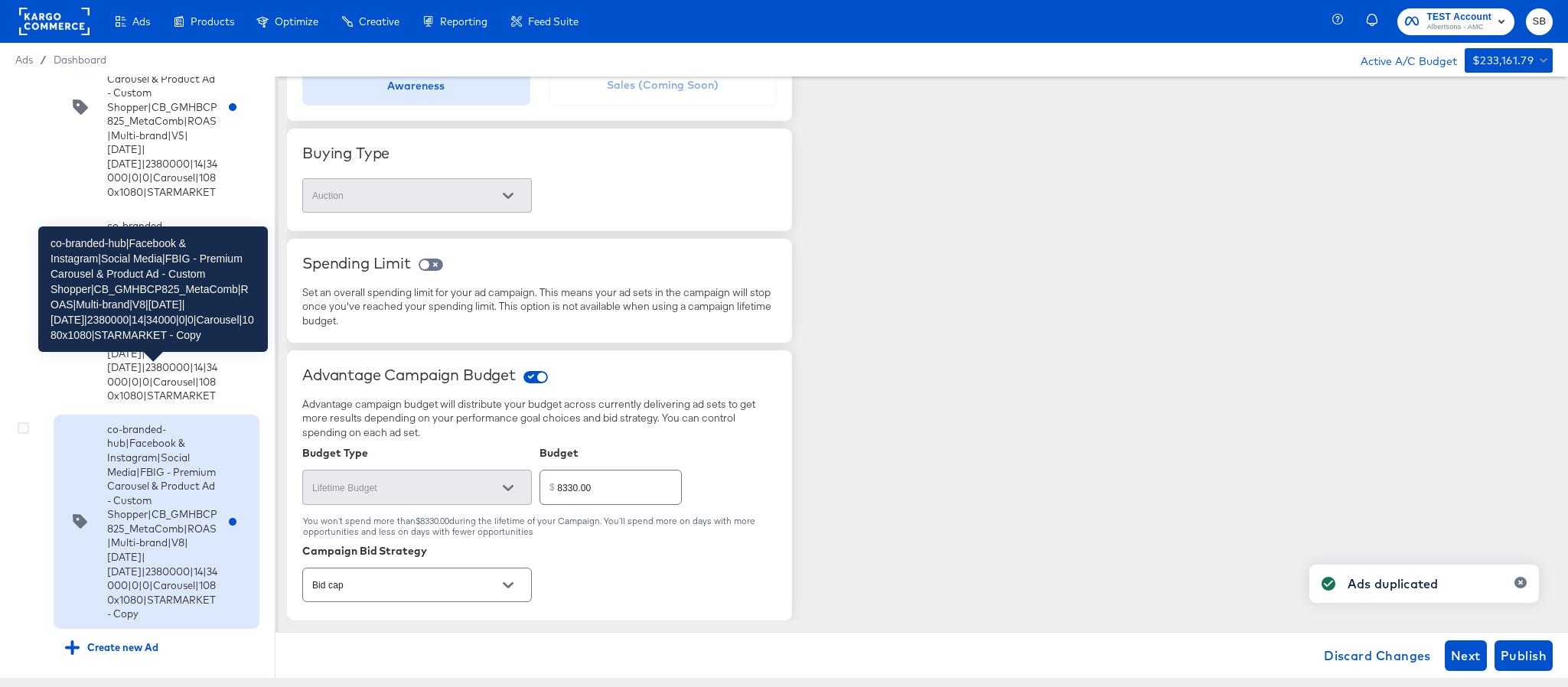
click at [138, 471] on div "co-branded-hub|Facebook & Instagram|Social Media|FBIG - Premium Carousel & Prod…" at bounding box center [162, 522] width 110 height 199
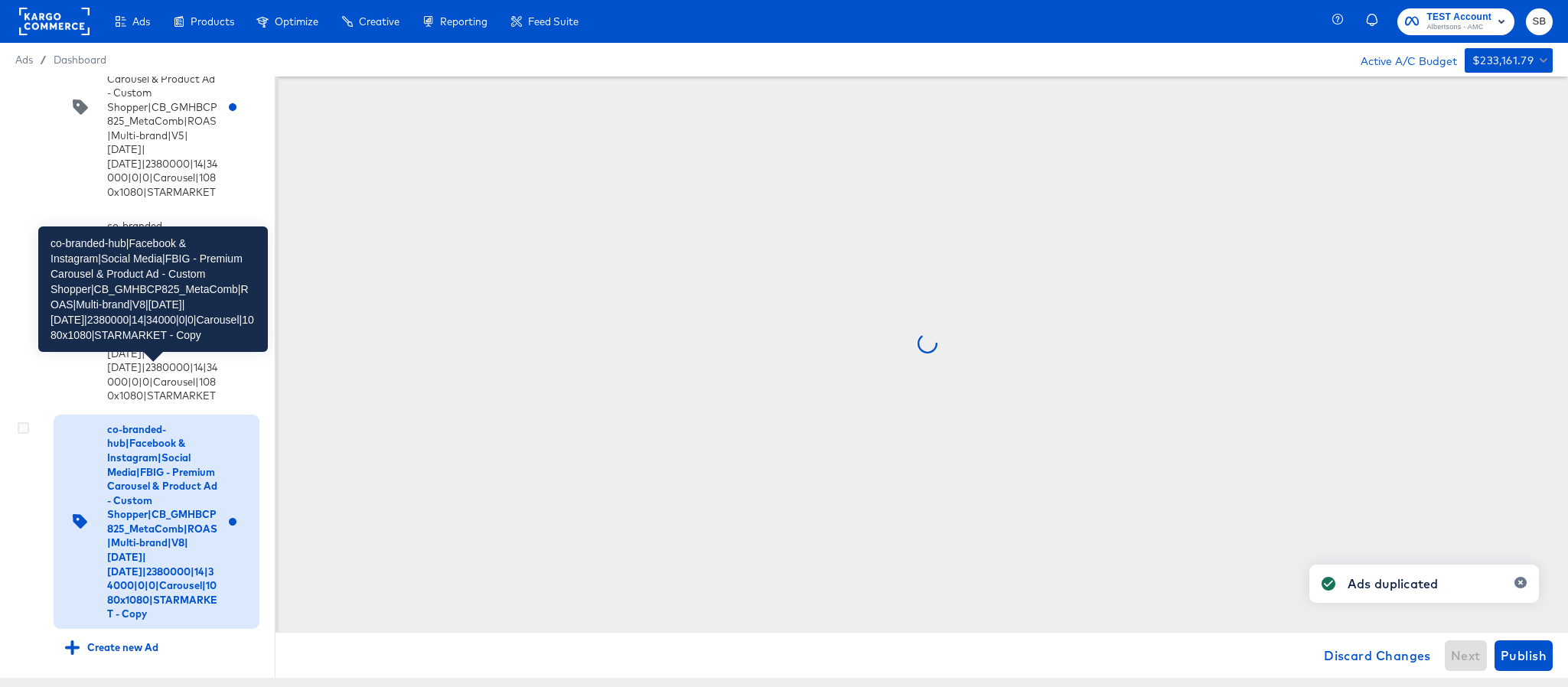
scroll to position [0, 0]
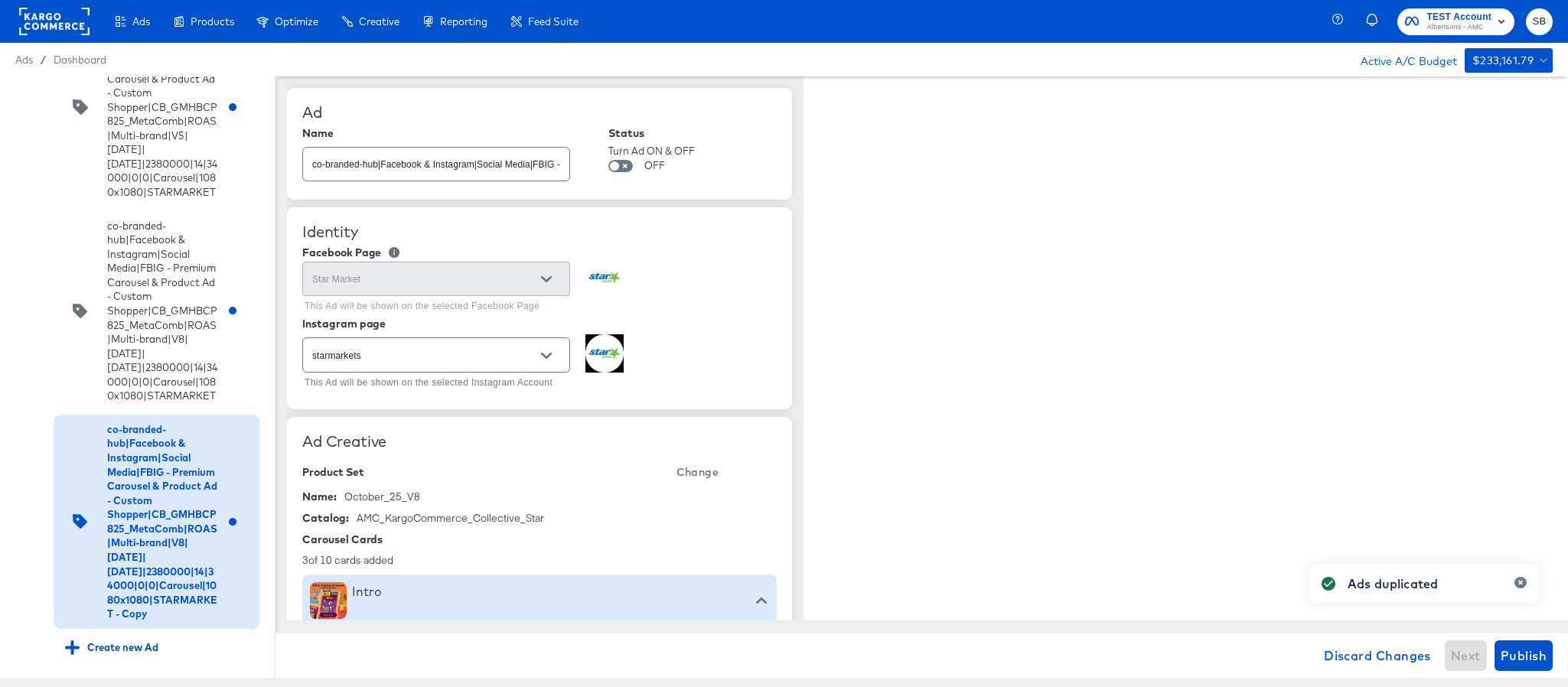
type textarea "x"
click at [491, 164] on input "co-branded-hub|Facebook & Instagram|Social Media|FBIG - Premium Carousel & Prod…" at bounding box center [436, 158] width 267 height 33
paste input "9|9/10/2025|10/07/2025|2380000|14|34000|0|0|Carousel|1080x1080|STARMARKET"
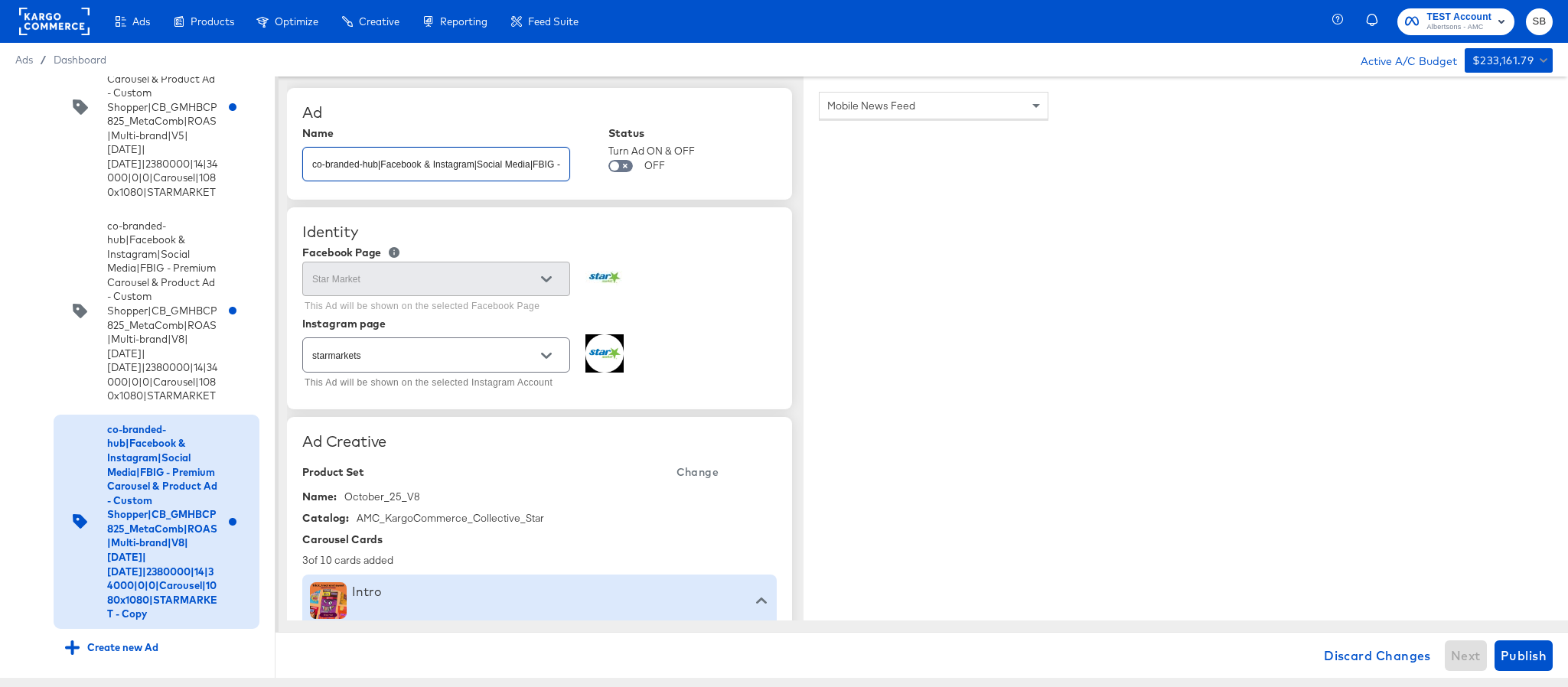
scroll to position [0, 777]
type input "co-branded-hub|Facebook & Instagram|Social Media|FBIG - Premium Carousel & Prod…"
type textarea "x"
click at [695, 474] on span "Change" at bounding box center [698, 473] width 42 height 19
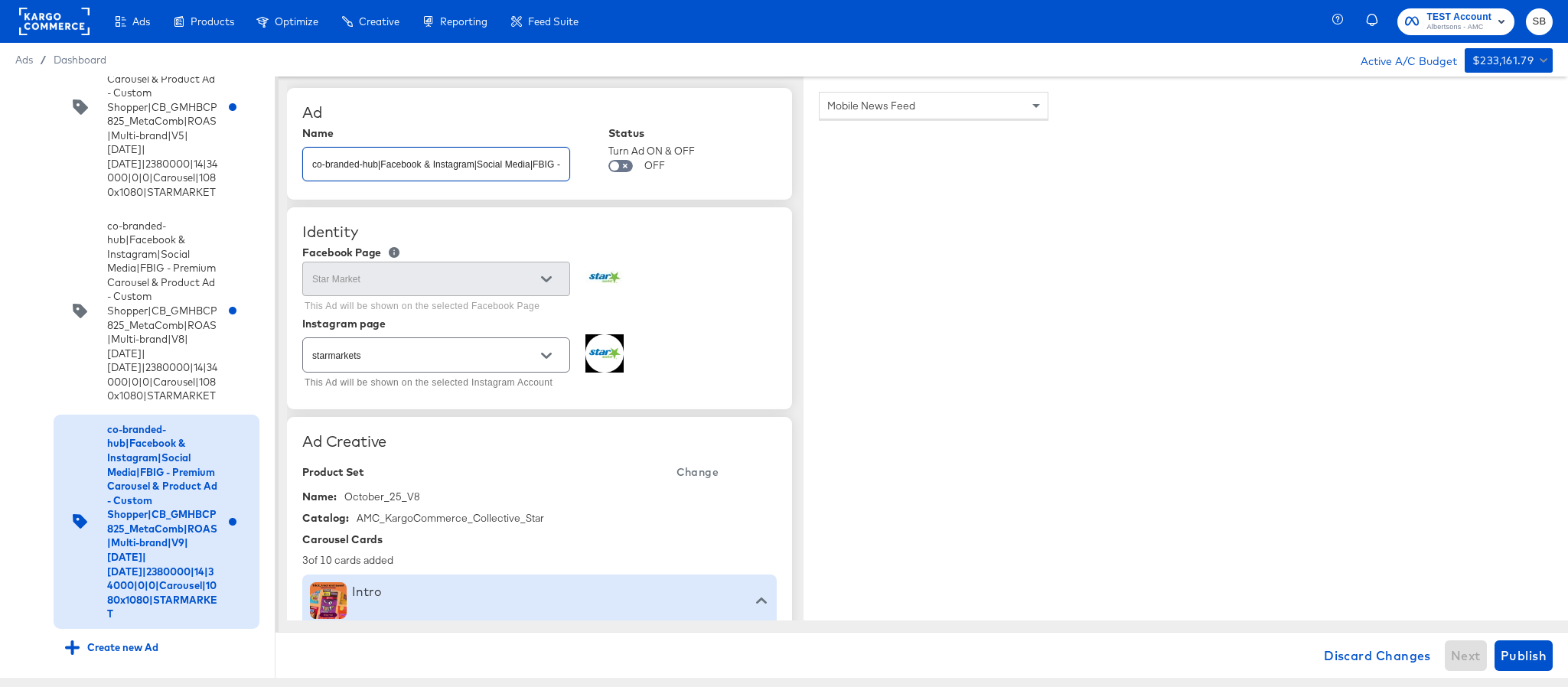
type textarea "x"
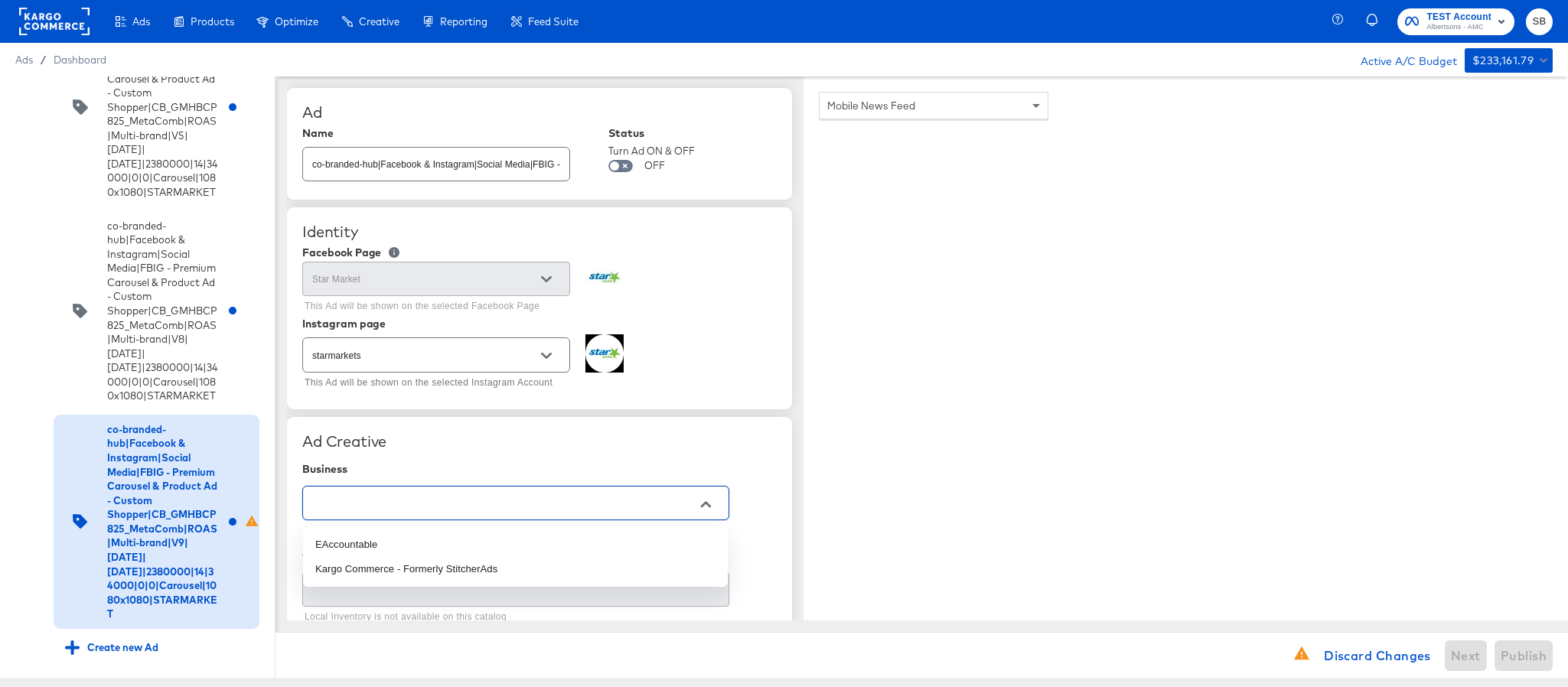
click at [595, 504] on input "text" at bounding box center [504, 504] width 389 height 18
click at [513, 561] on li "Kargo Commerce - Formerly StitcherAds" at bounding box center [515, 570] width 425 height 25
type input "Kargo Commerce - Formerly StitcherAds"
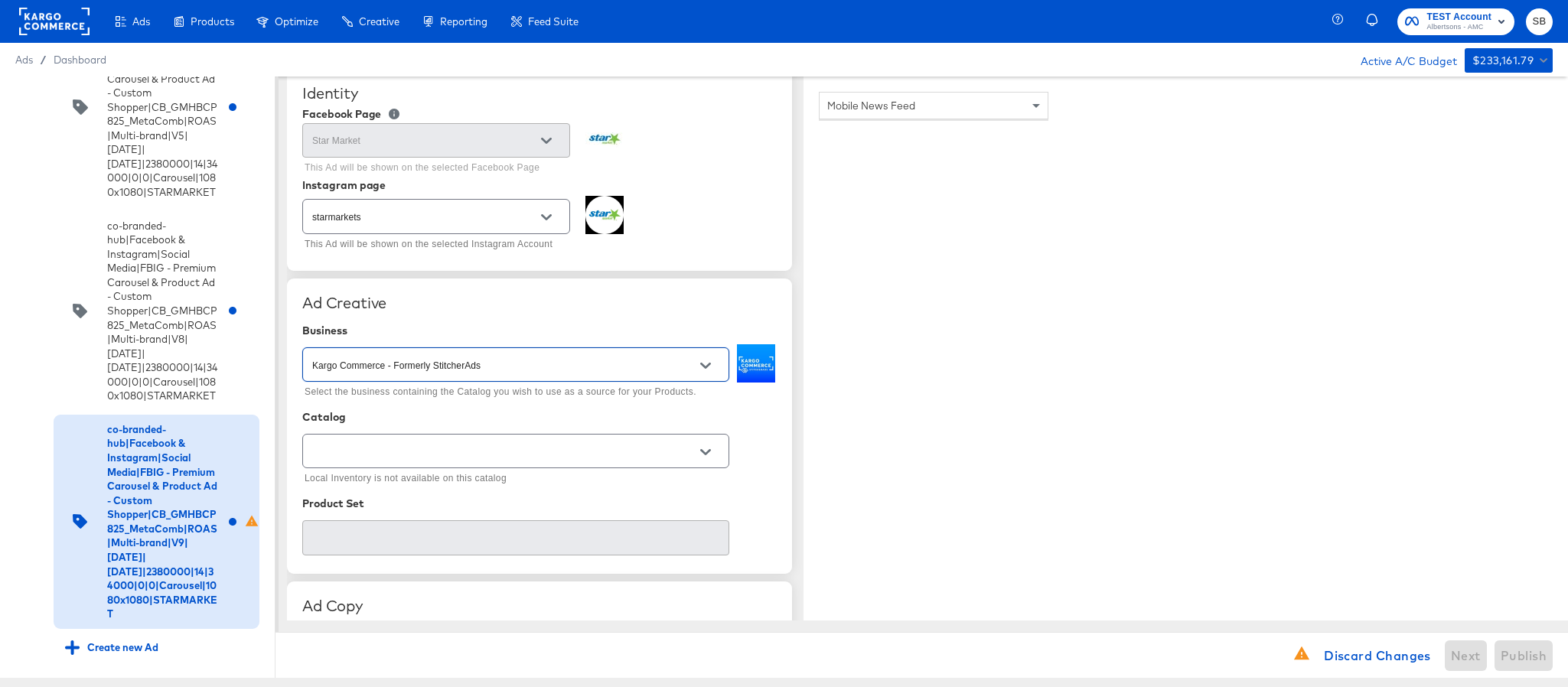
scroll to position [344, 0]
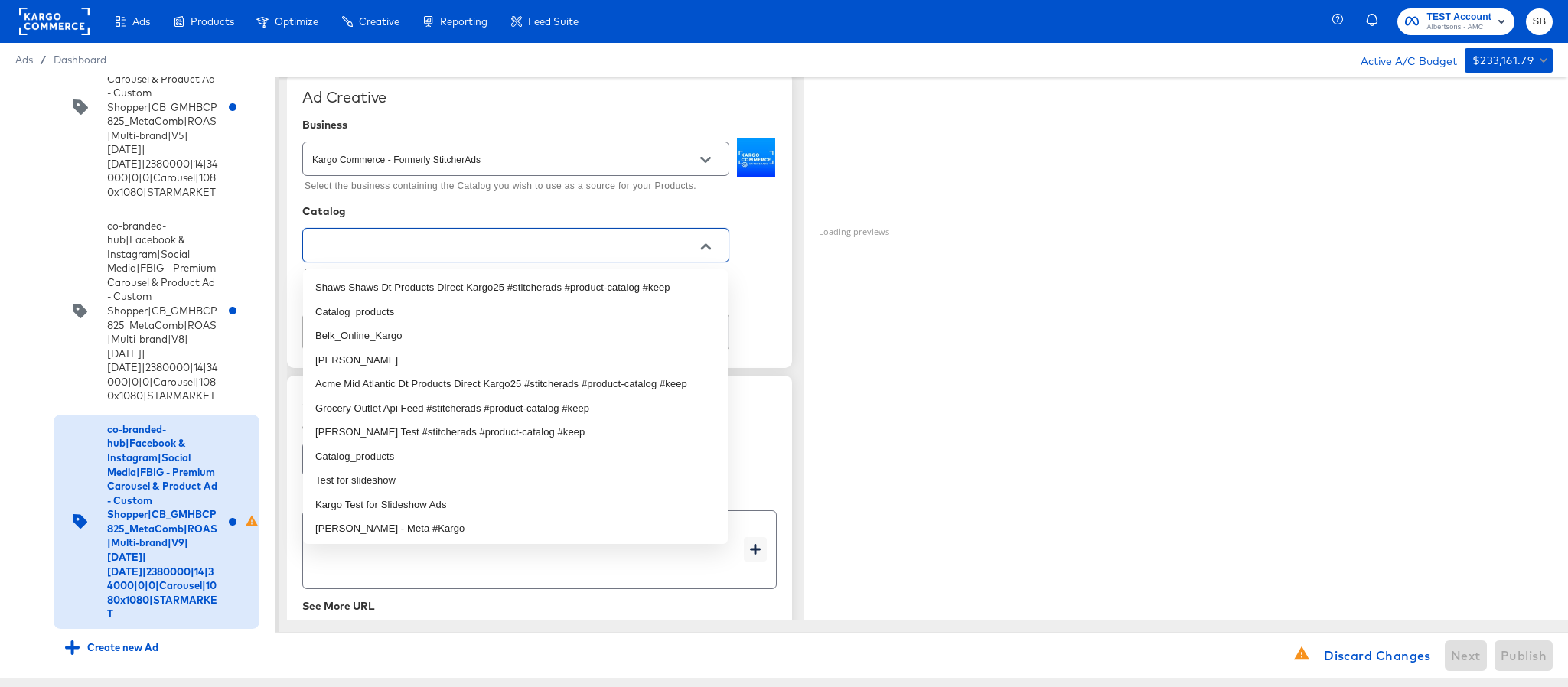
click at [551, 243] on input "text" at bounding box center [504, 246] width 389 height 18
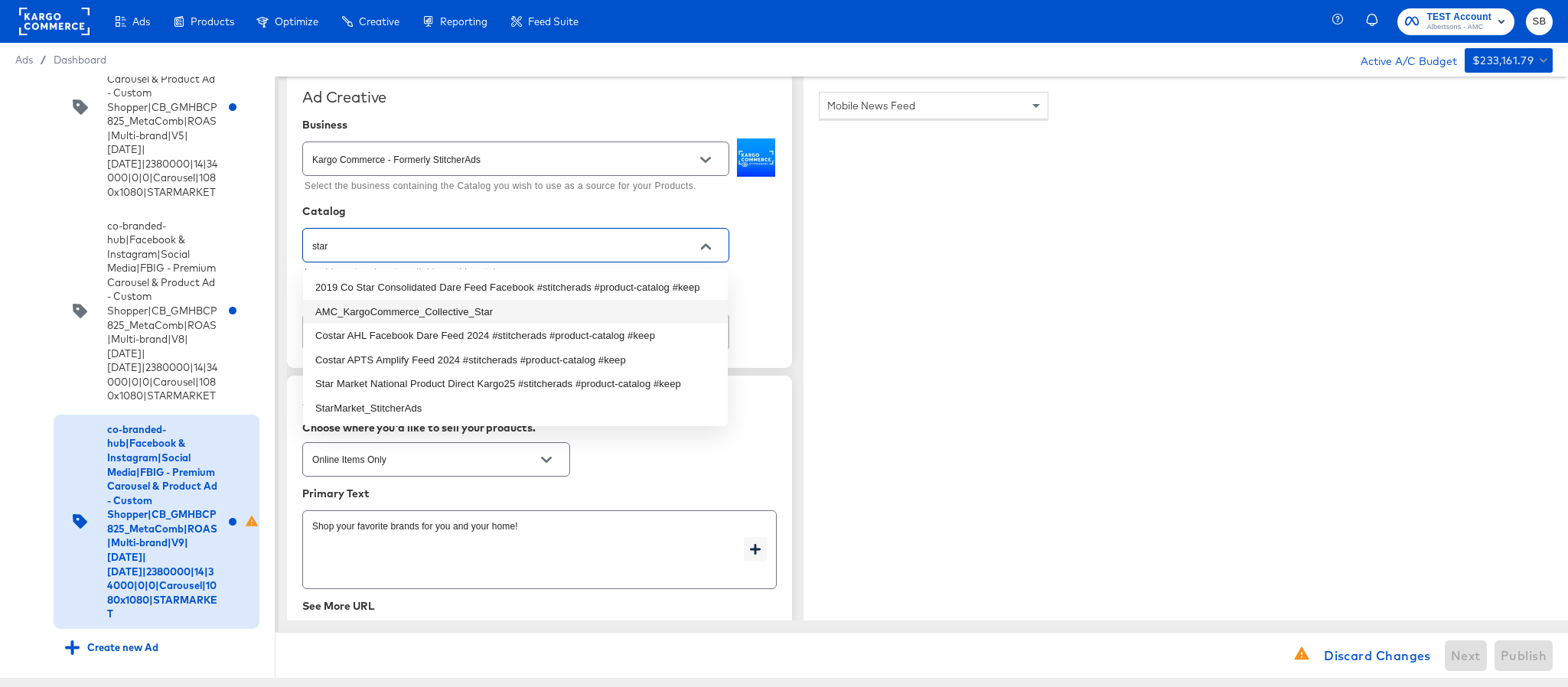
click at [498, 309] on li "AMC_KargoCommerce_Collective_Star" at bounding box center [515, 312] width 425 height 25
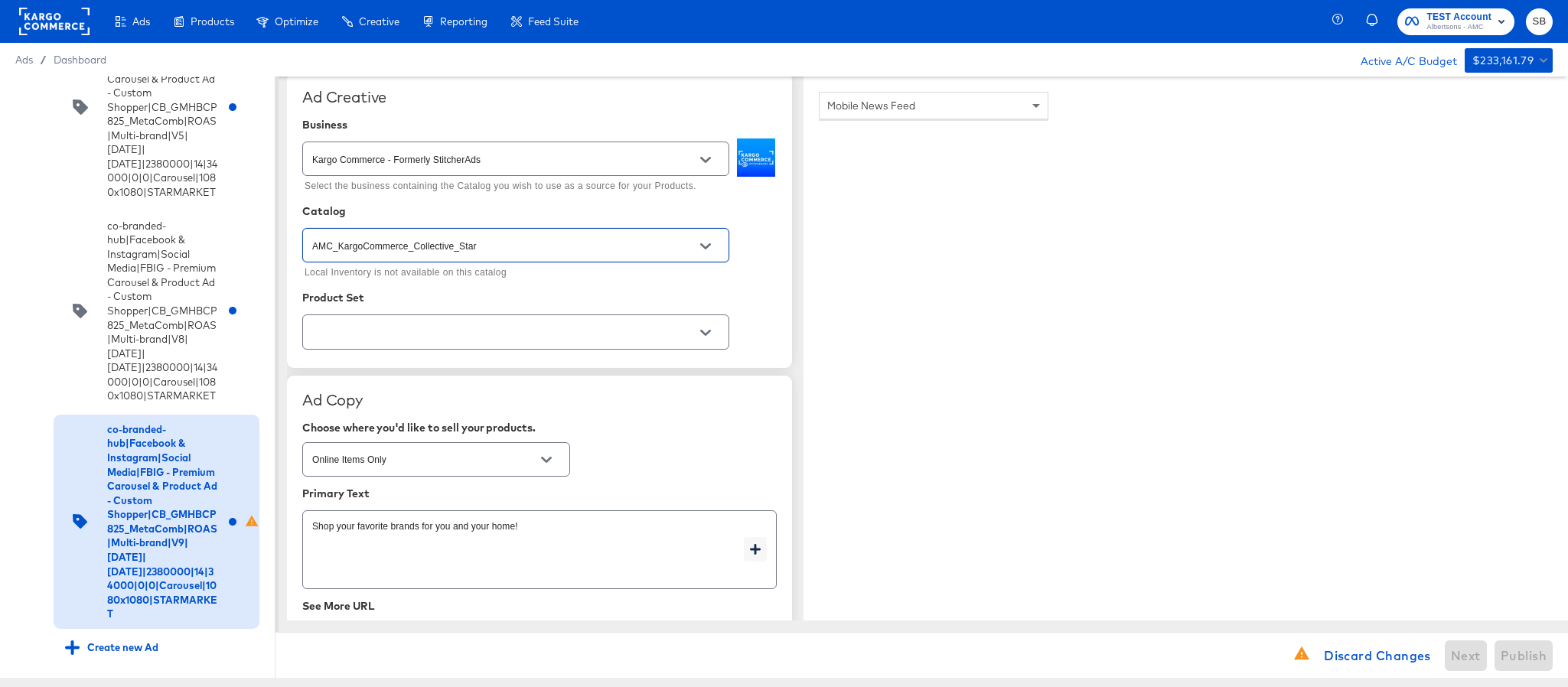
type input "AMC_KargoCommerce_Collective_Star"
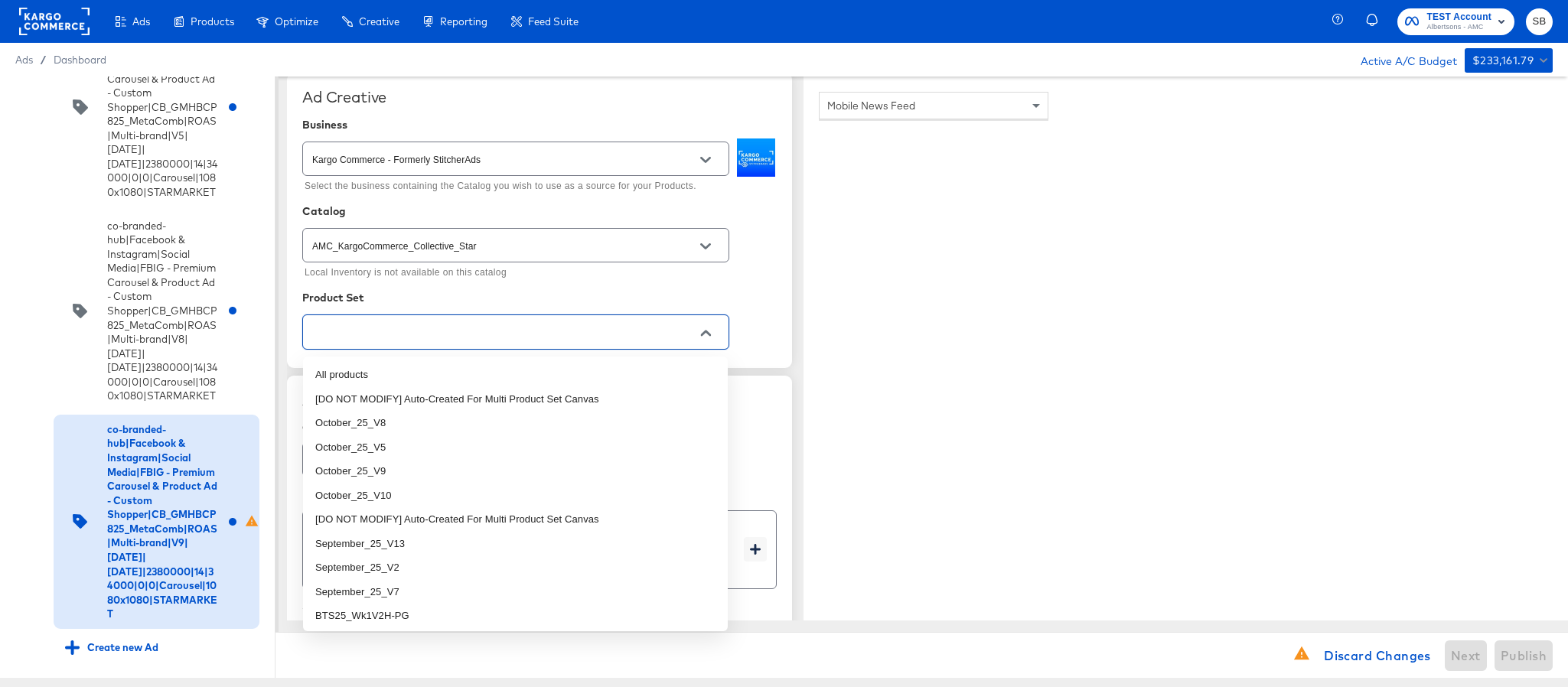
click at [483, 341] on input "text" at bounding box center [504, 333] width 389 height 18
click at [441, 466] on li "October_25_V9" at bounding box center [515, 472] width 425 height 25
type textarea "x"
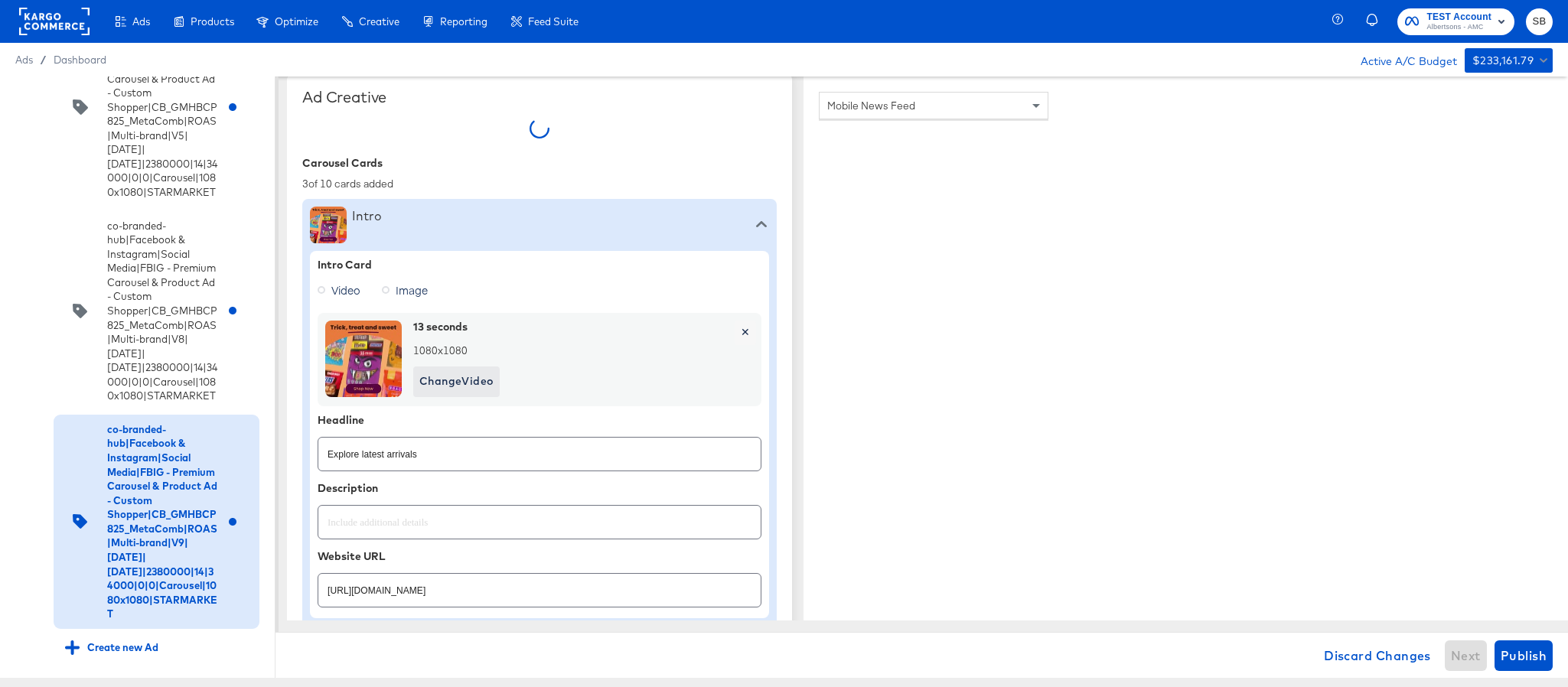
type textarea "x"
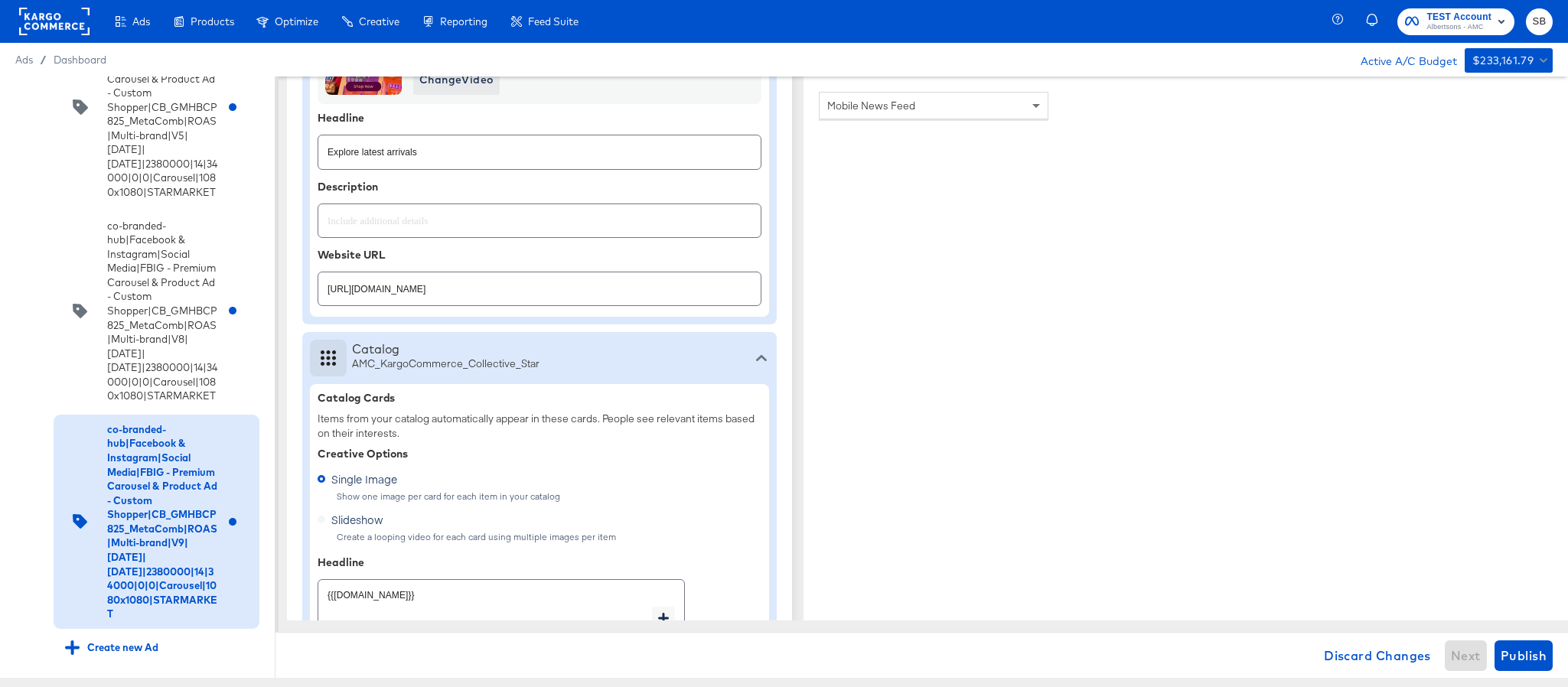
scroll to position [689, 0]
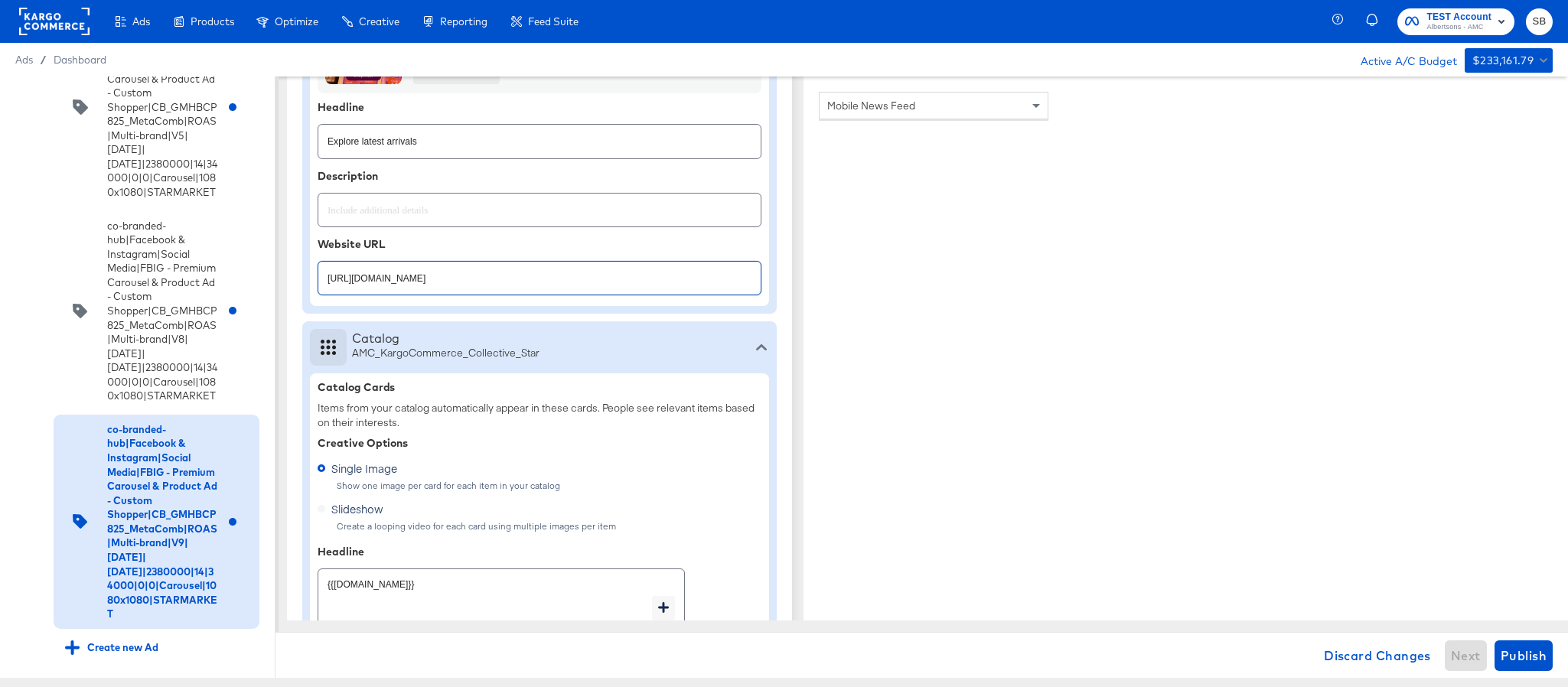
click at [632, 276] on input "https://www.starmarket.com/shop/aisles/paper-cleaning-home.html" at bounding box center [539, 272] width 442 height 33
paste input "cookies-snacks-candy"
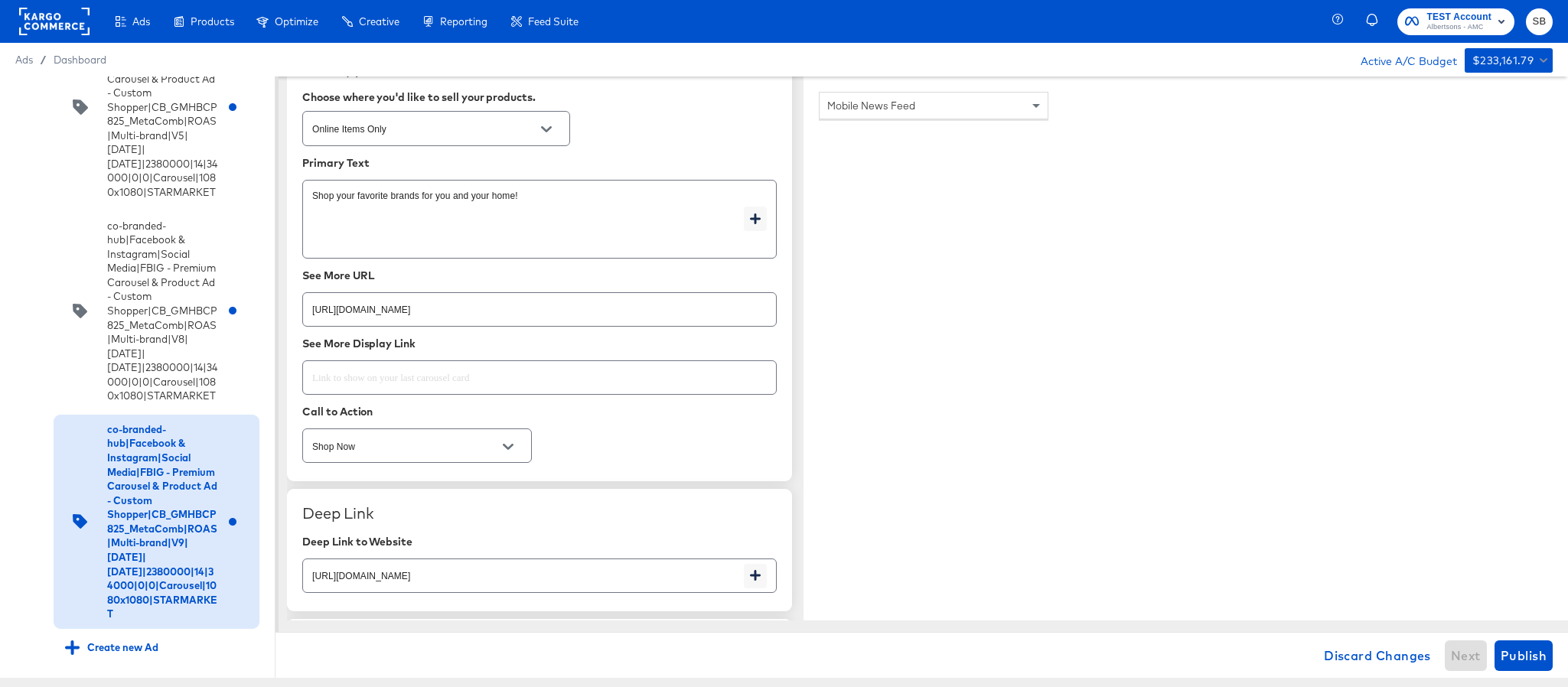
scroll to position [2181, 0]
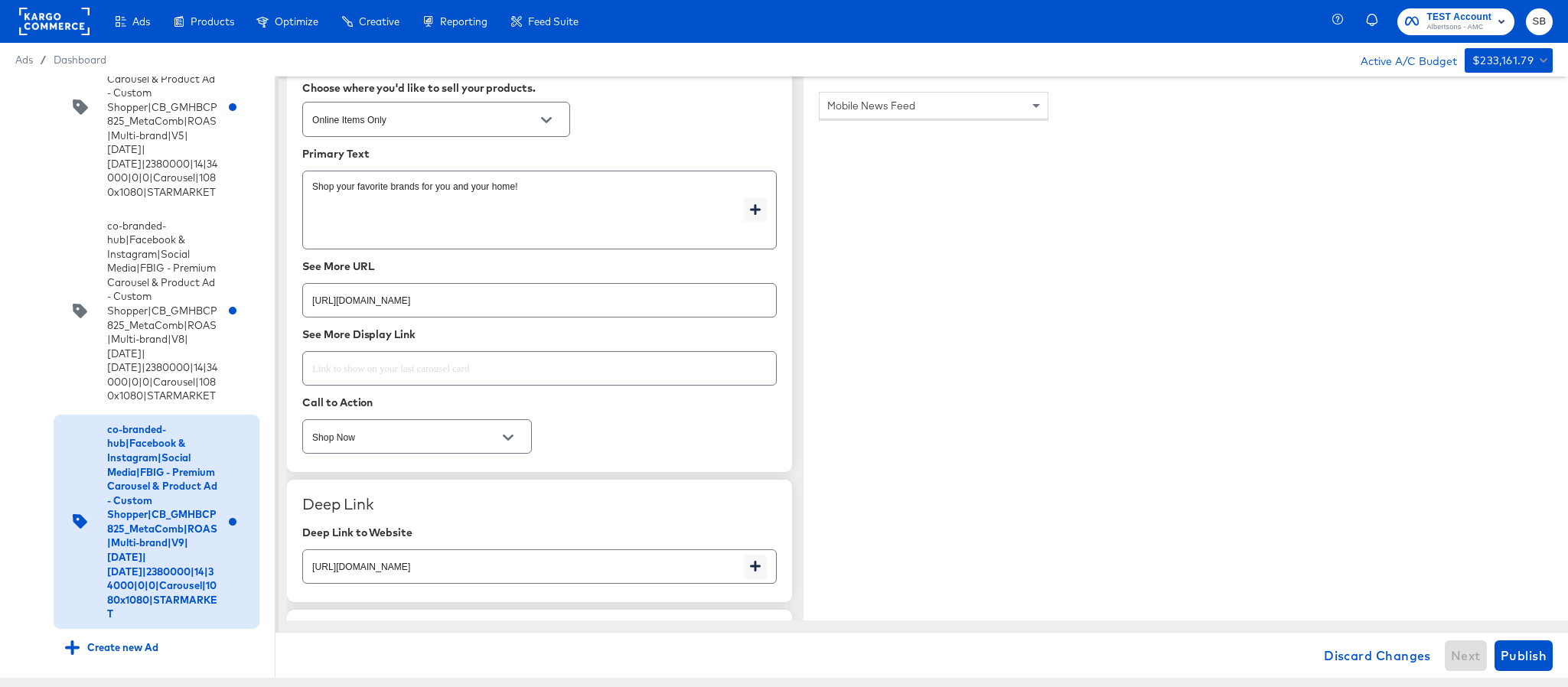
type input "https://www.starmarket.com/shop/aisles/cookies-snacks-candy.html"
type textarea "x"
click at [591, 310] on input "https://www.starmarket.com/shop/aisles/paper-cleaning-home.html" at bounding box center [539, 295] width 473 height 33
paste input "cookies-snacks-candy"
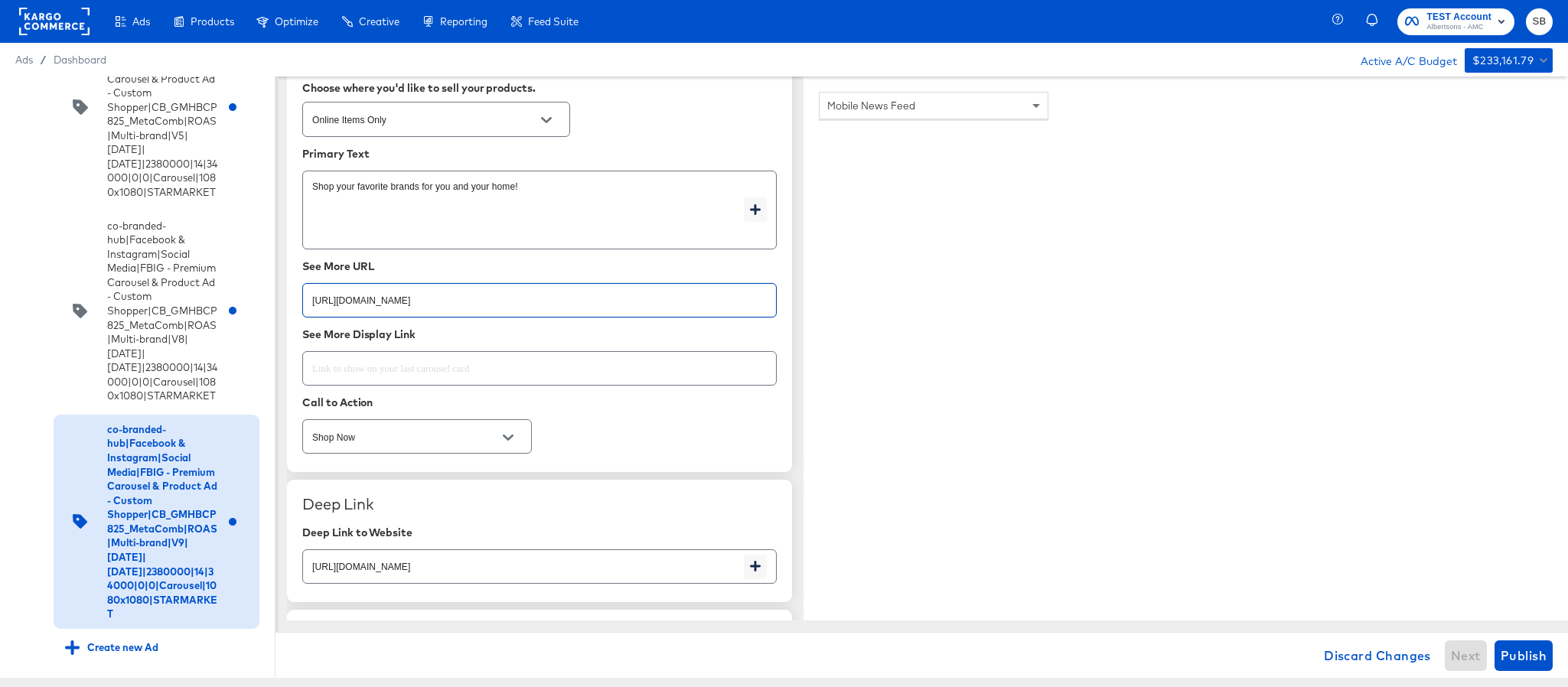
type input "https://www.starmarket.com/shop/aisles/cookies-snacks-candy.html"
type textarea "x"
click at [604, 577] on input "https://www.starmarket.com/shop/aisles/paper-cleaning-home.html" at bounding box center [523, 560] width 441 height 33
paste input "cookies-snacks-candy"
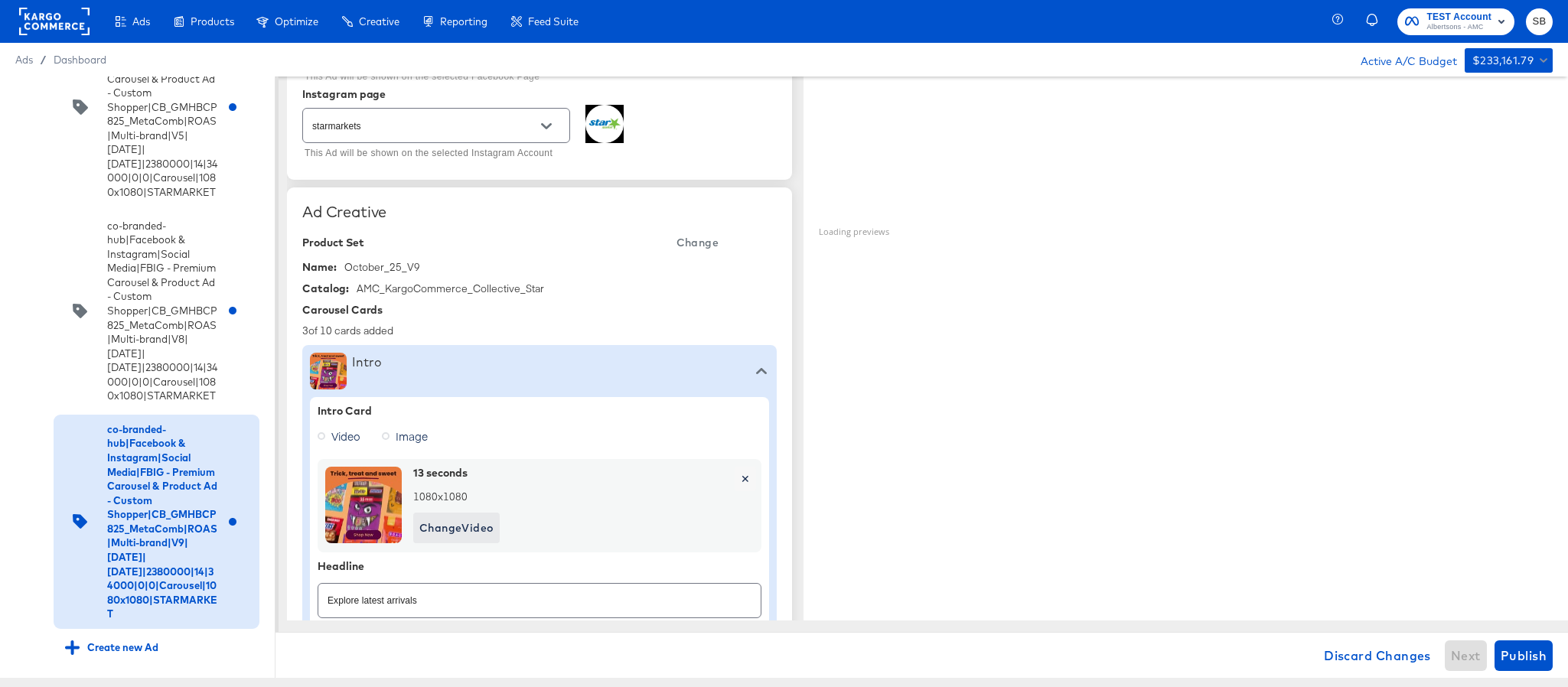
scroll to position [0, 0]
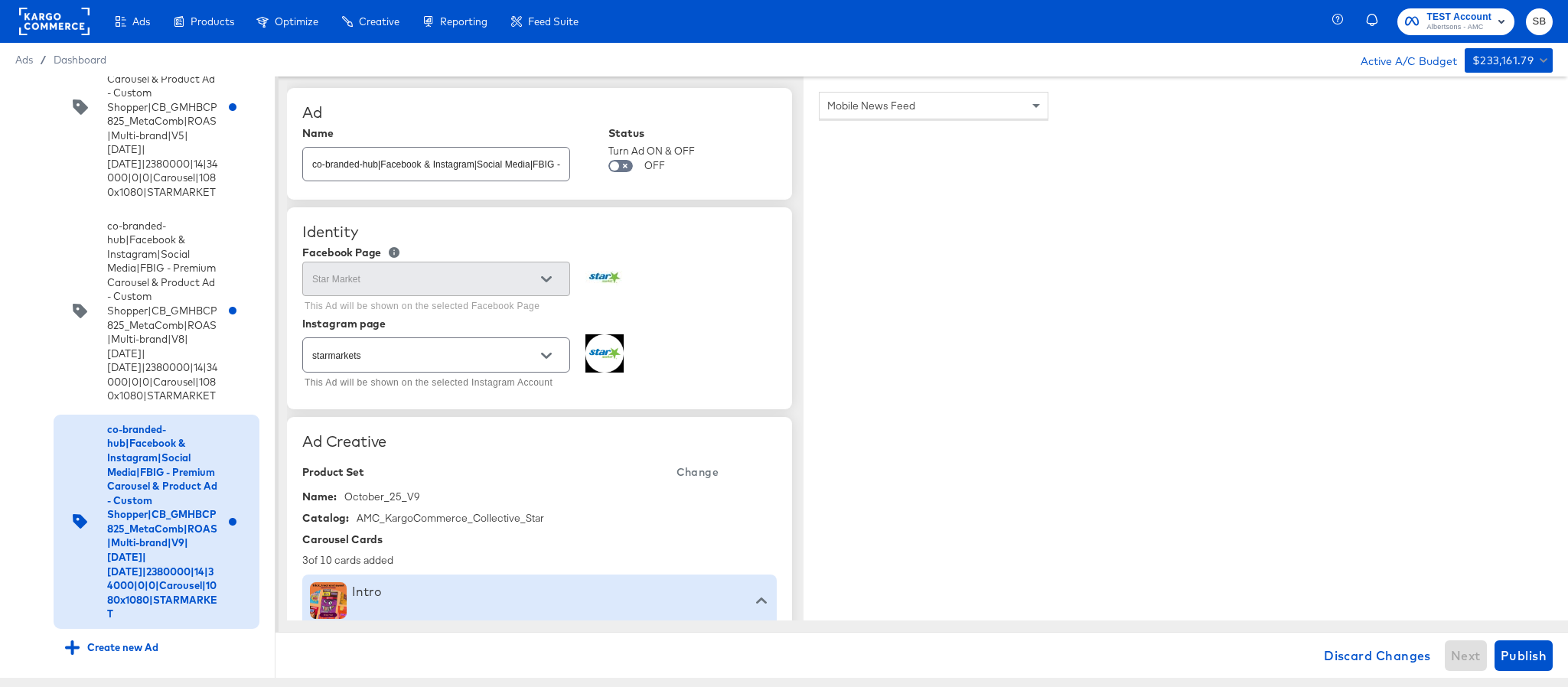
type input "https://www.starmarket.com/shop/aisles/cookies-snacks-candy.html"
type textarea "x"
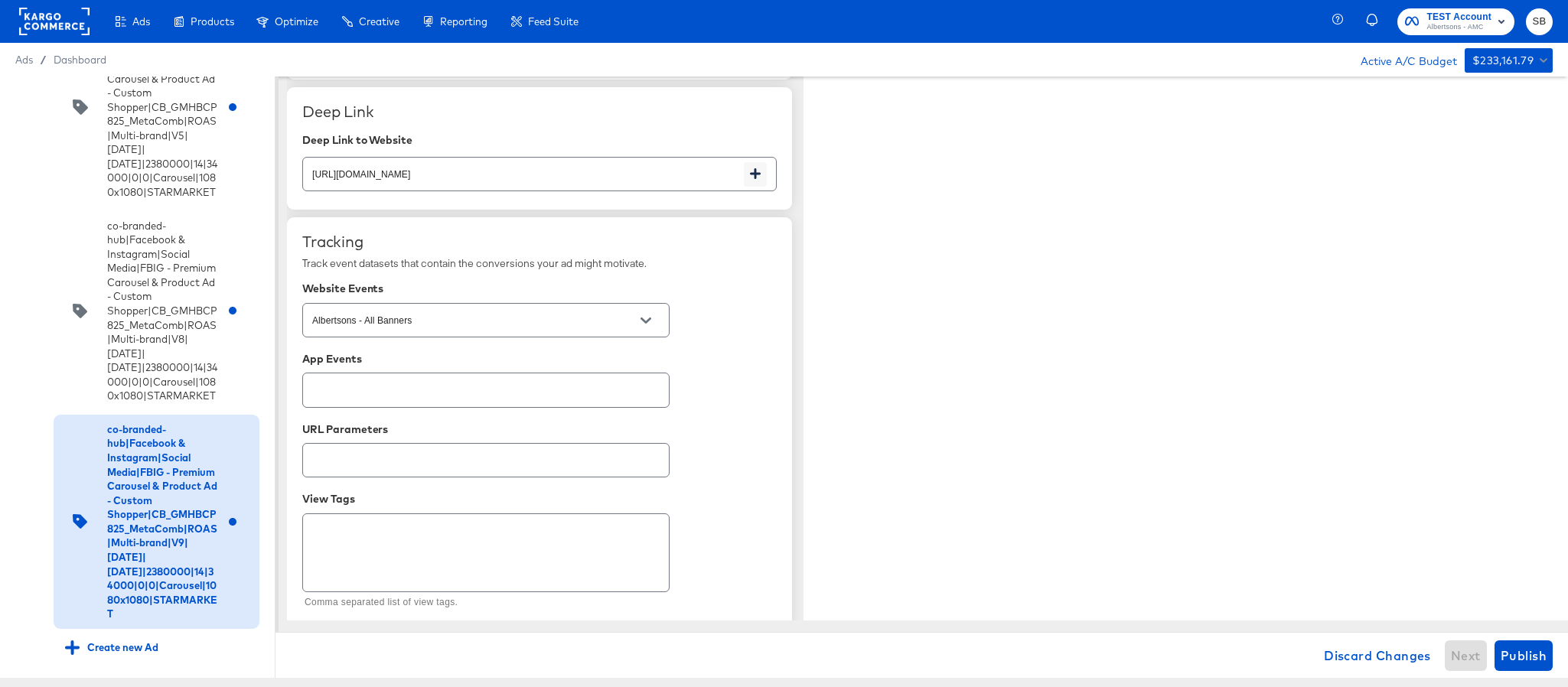
scroll to position [2591, 0]
click at [1517, 650] on span "Publish" at bounding box center [1523, 656] width 46 height 22
type textarea "x"
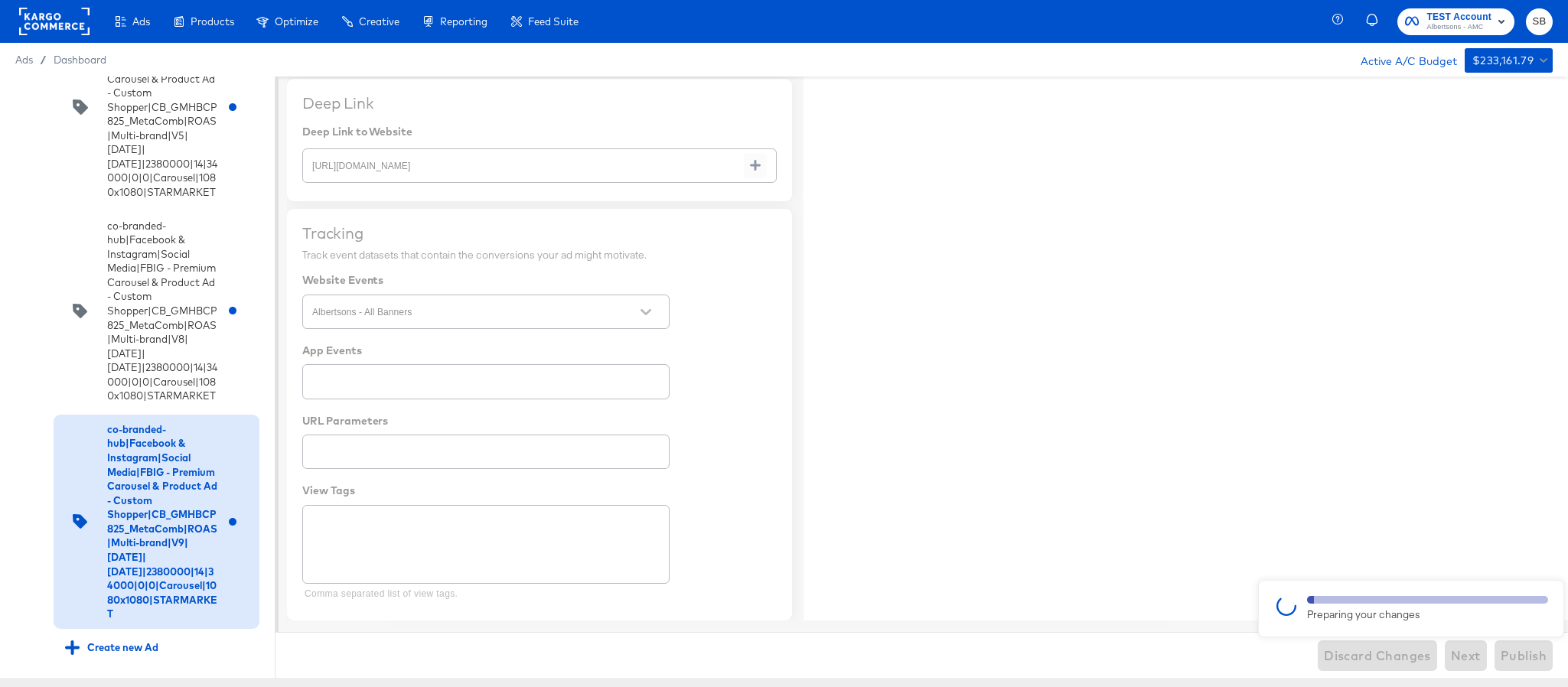
type textarea "x"
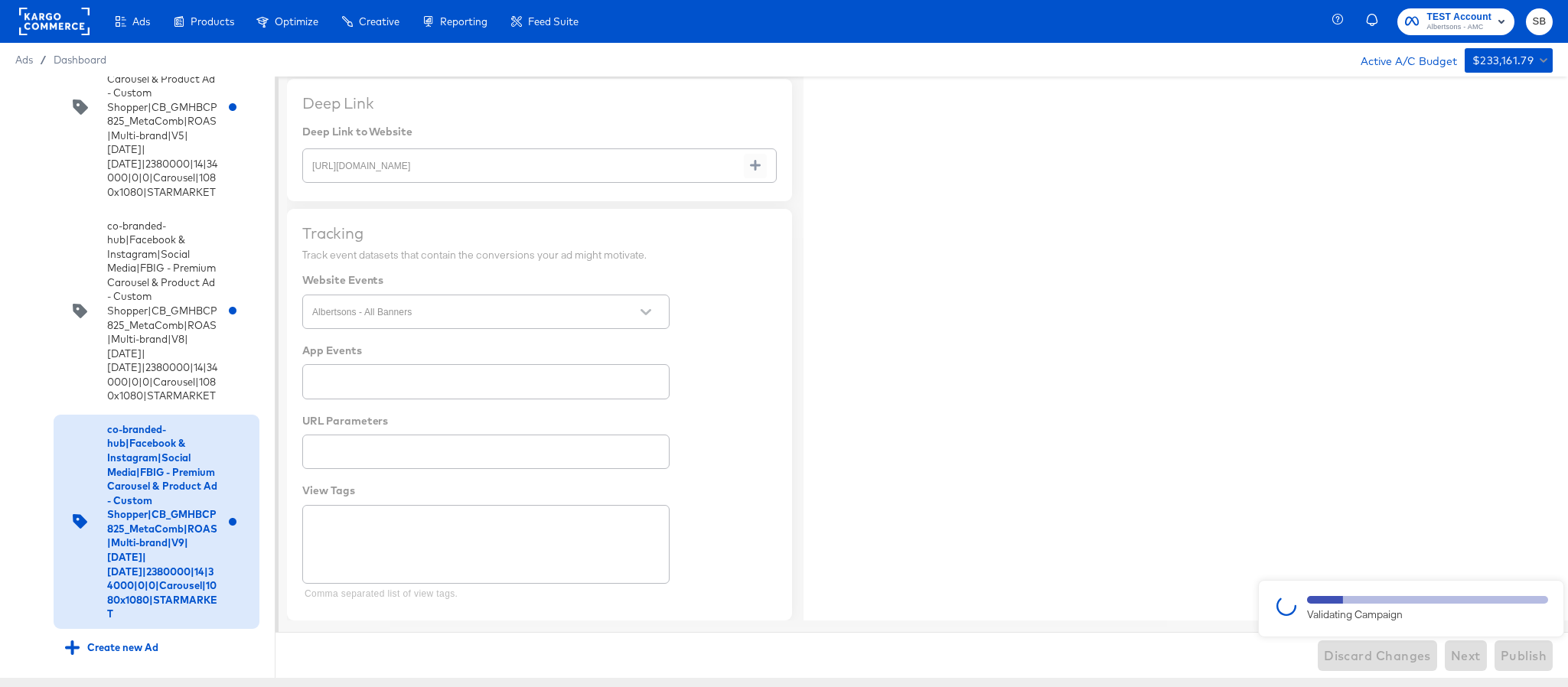
type textarea "x"
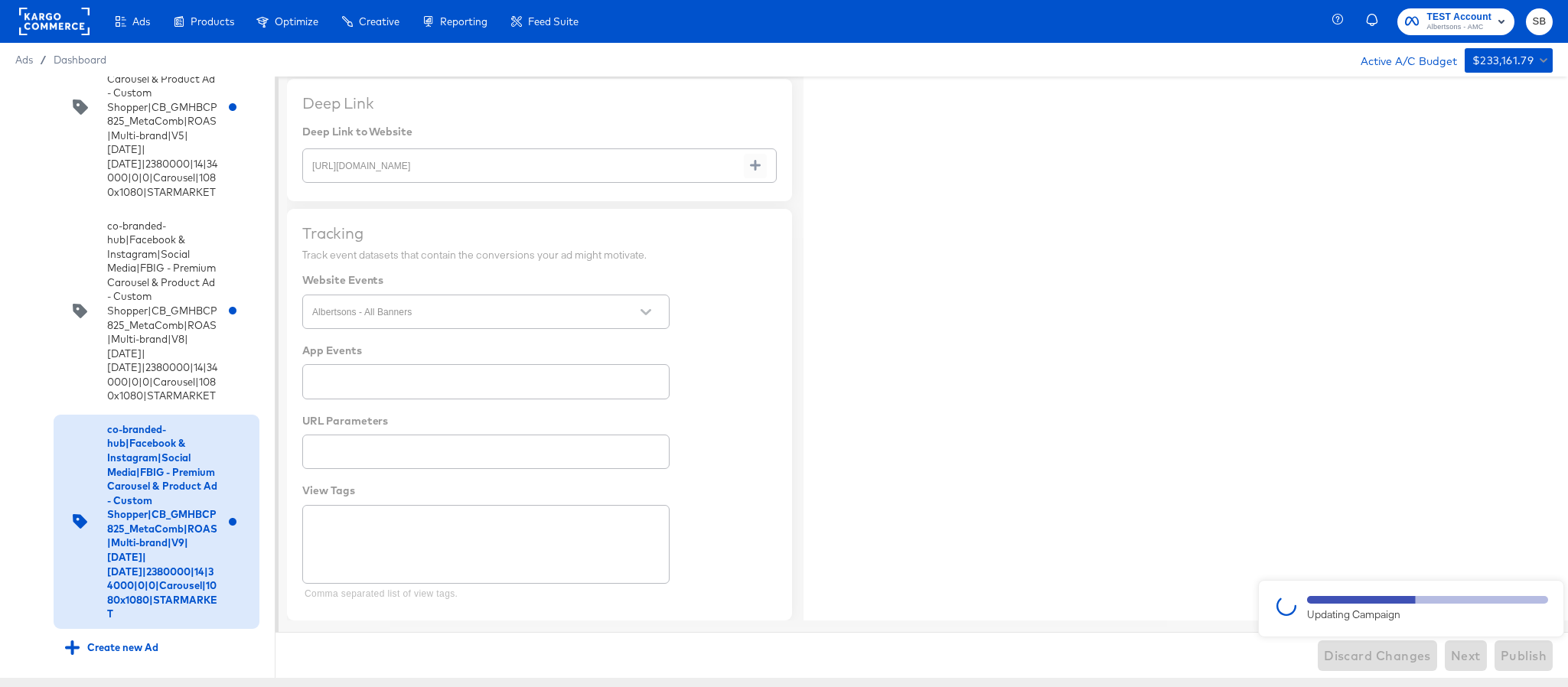
type textarea "x"
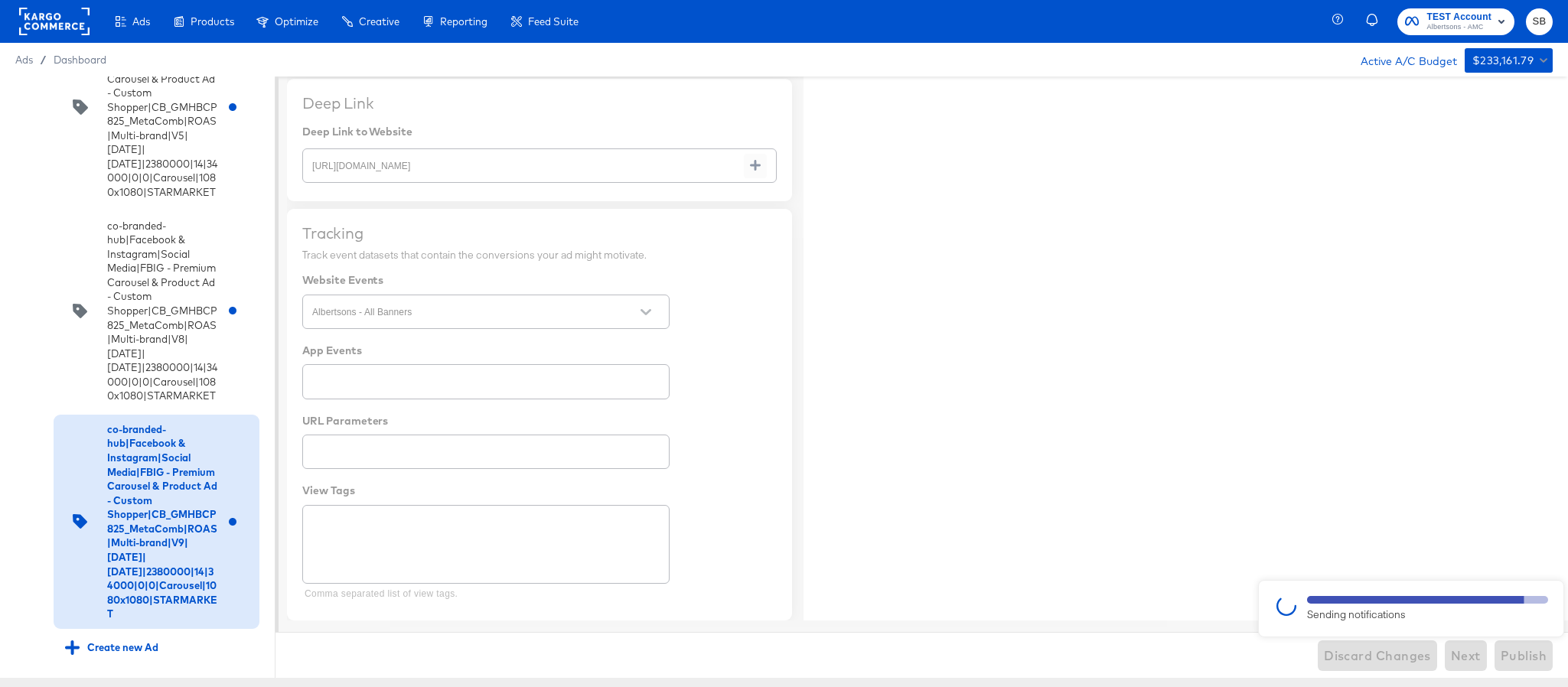
type textarea "x"
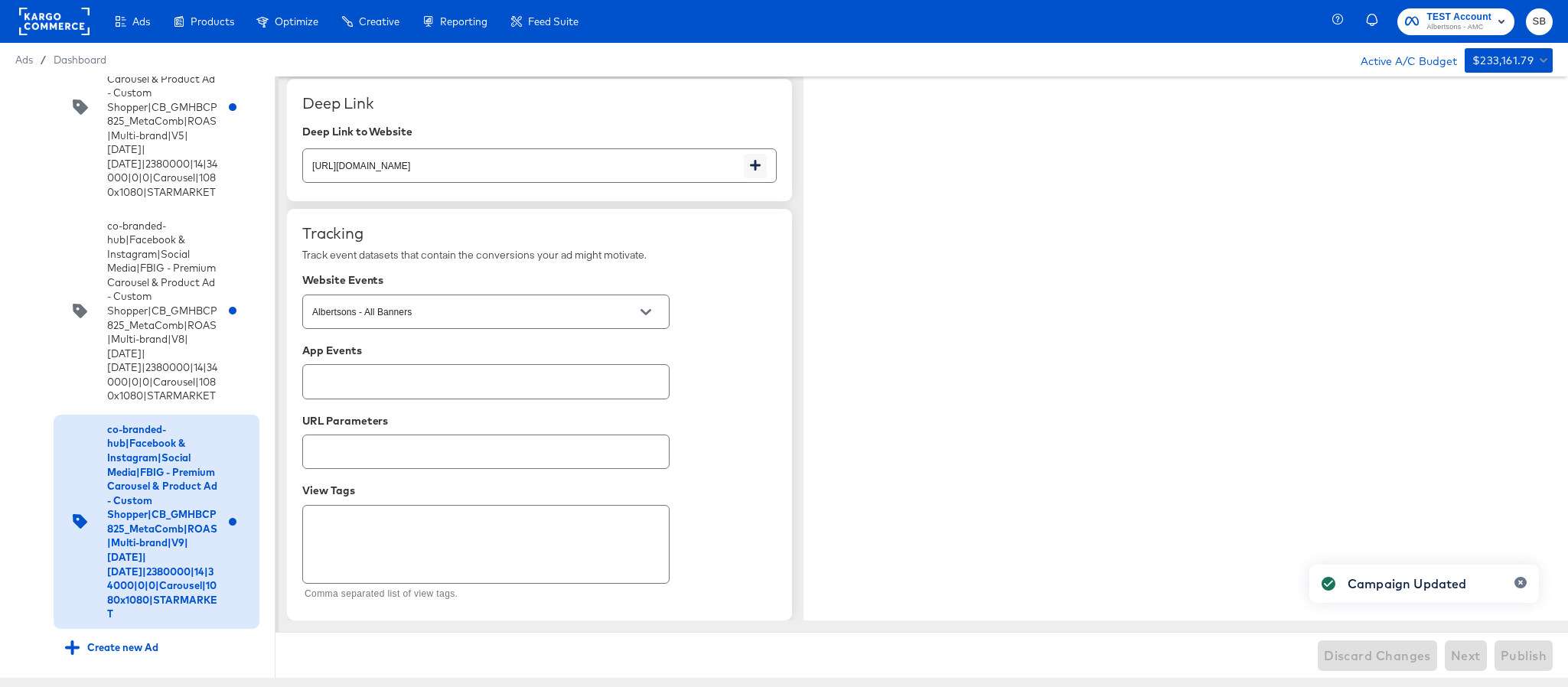
type textarea "x"
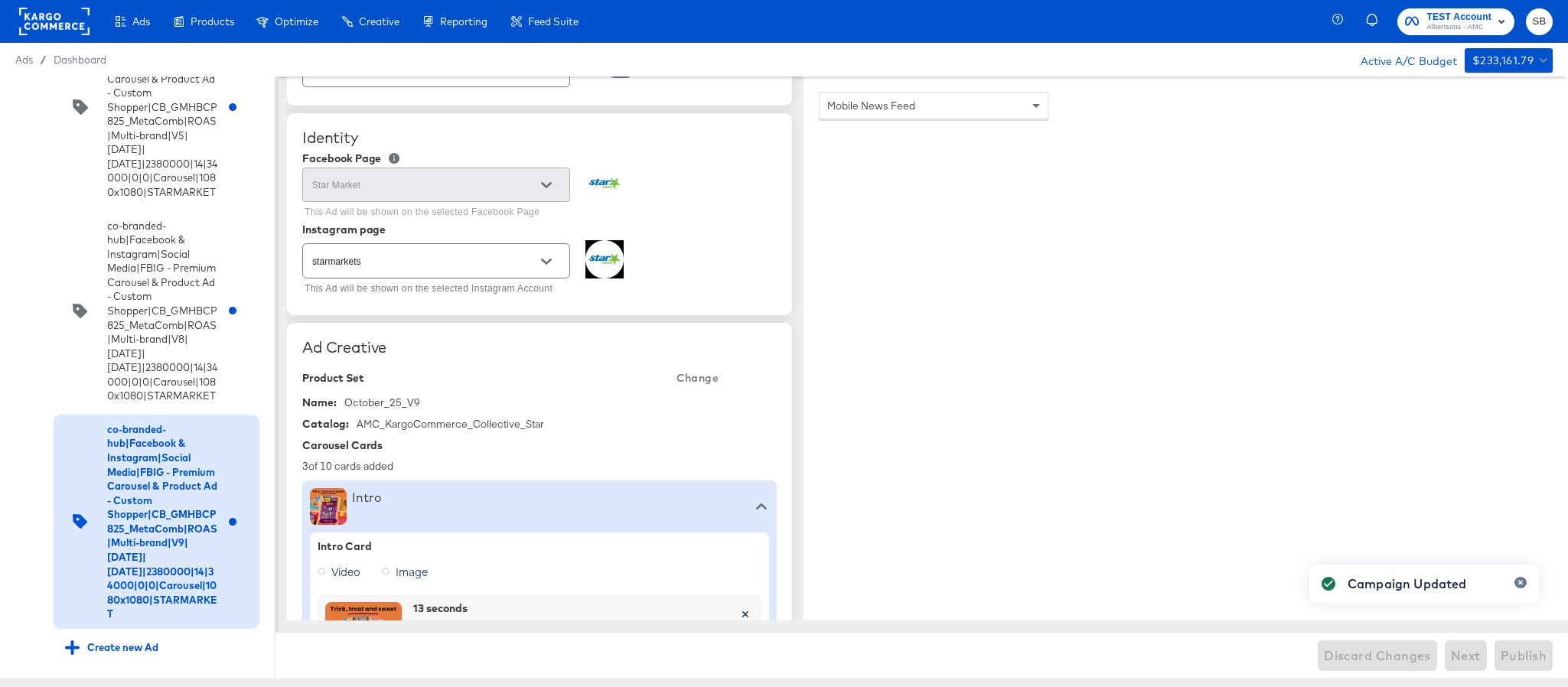
scroll to position [0, 0]
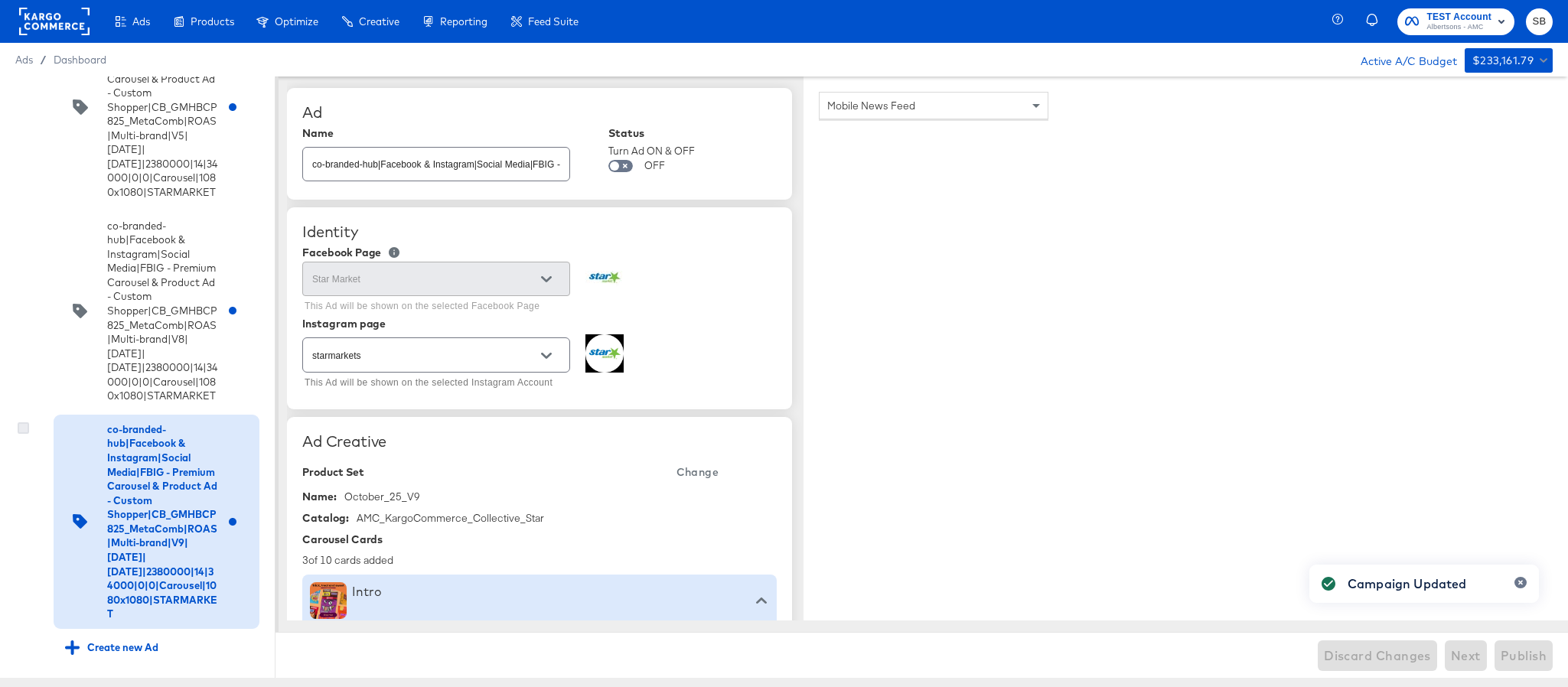
click at [21, 423] on icon at bounding box center [23, 428] width 12 height 12
click at [0, 0] on input "checkbox" at bounding box center [0, 0] width 0 height 0
click at [22, 111] on div "Quick duplicate" at bounding box center [30, 123] width 44 height 28
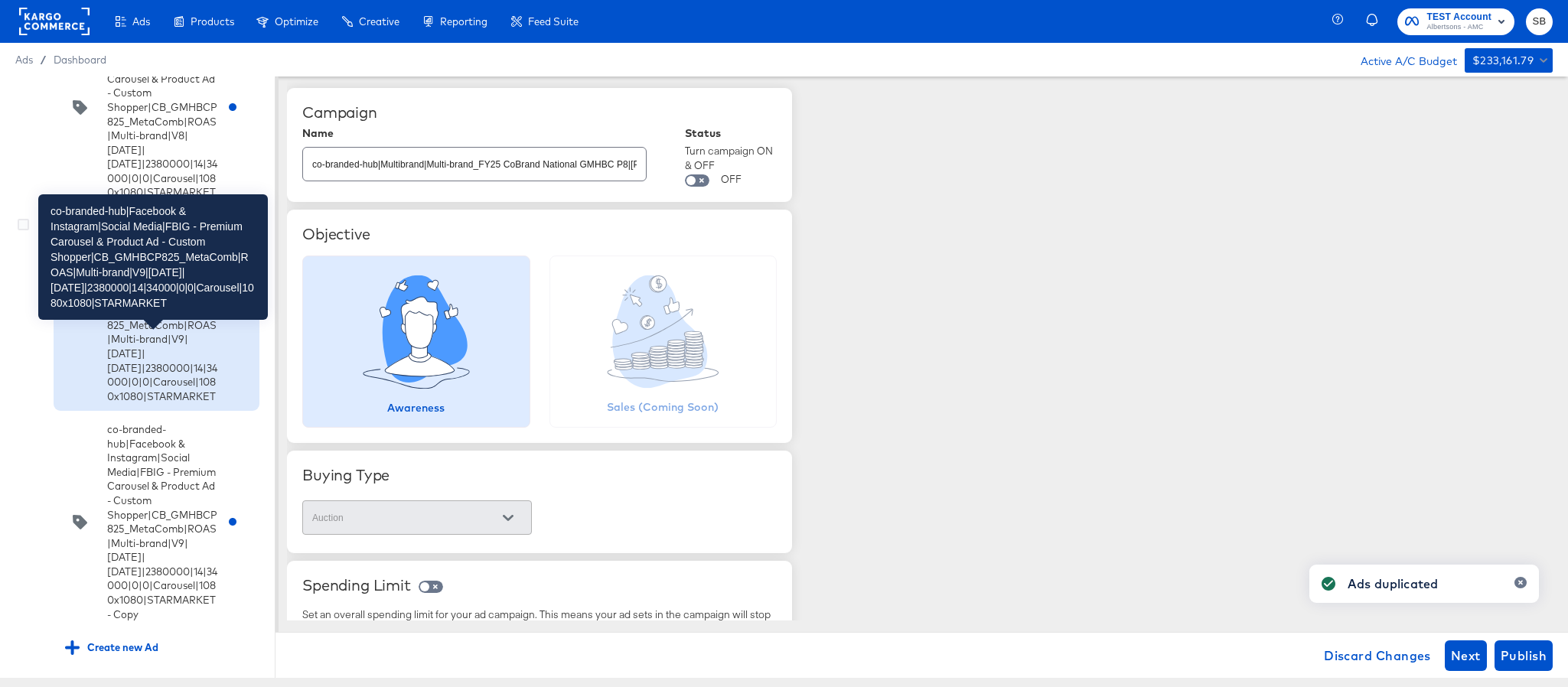
scroll to position [12064, 0]
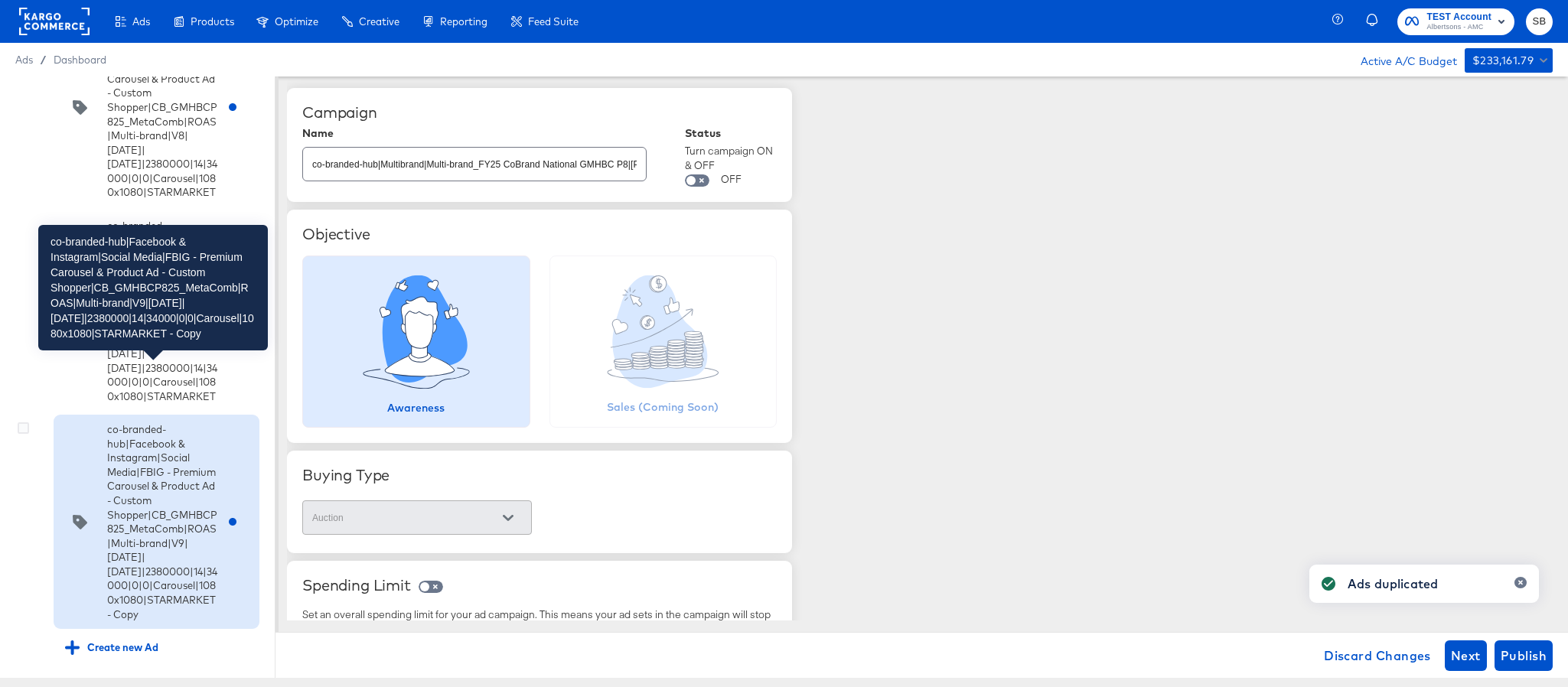
click at [122, 465] on div "co-branded-hub|Facebook & Instagram|Social Media|FBIG - Premium Carousel & Prod…" at bounding box center [162, 522] width 110 height 199
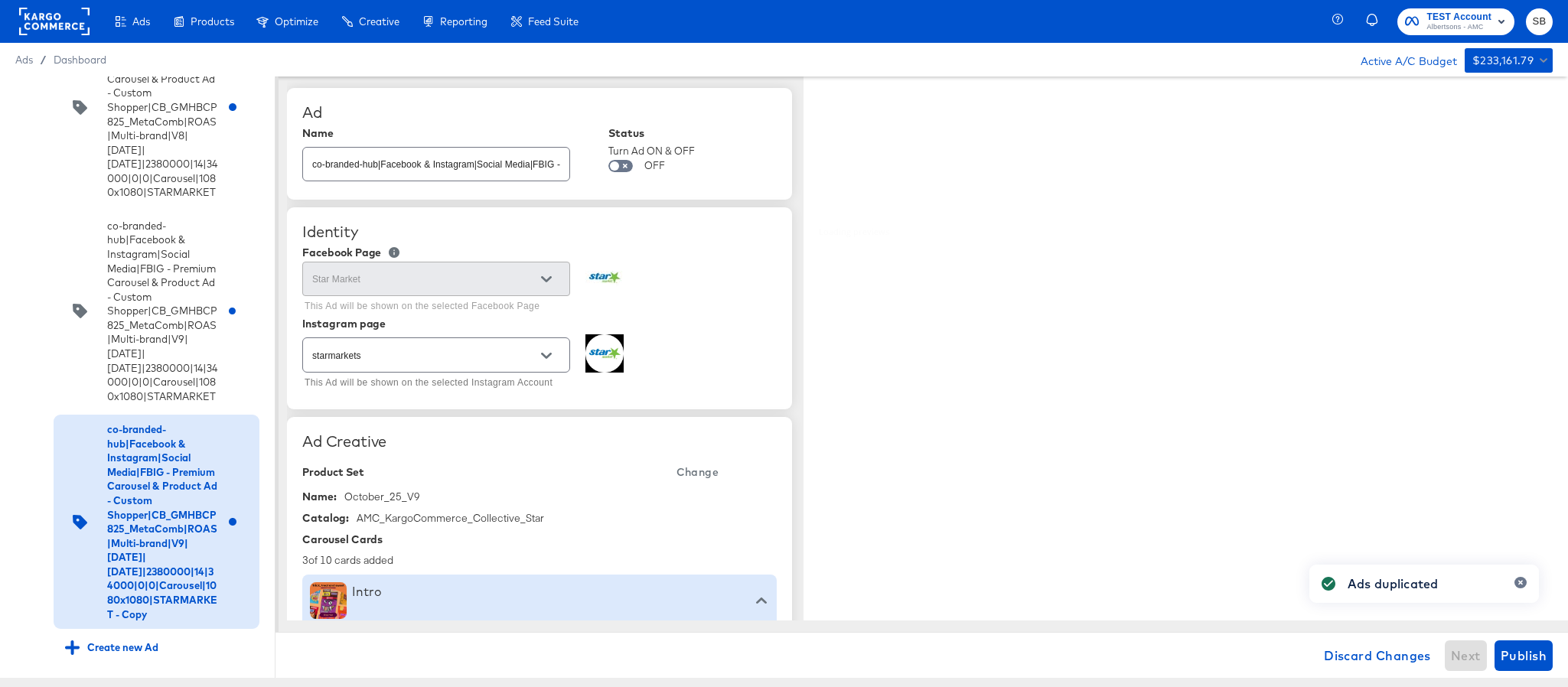
click at [522, 152] on input "co-branded-hub|Facebook & Instagram|Social Media|FBIG - Premium Carousel & Prod…" at bounding box center [436, 158] width 267 height 33
paste input "10|9/10/2025|10/07/2025|2380000|14|34000|0|0|Carousel|1080x1080|STARMARKET"
type input "co-branded-hub|Facebook & Instagram|Social Media|FBIG - Premium Carousel & Prod…"
type textarea "x"
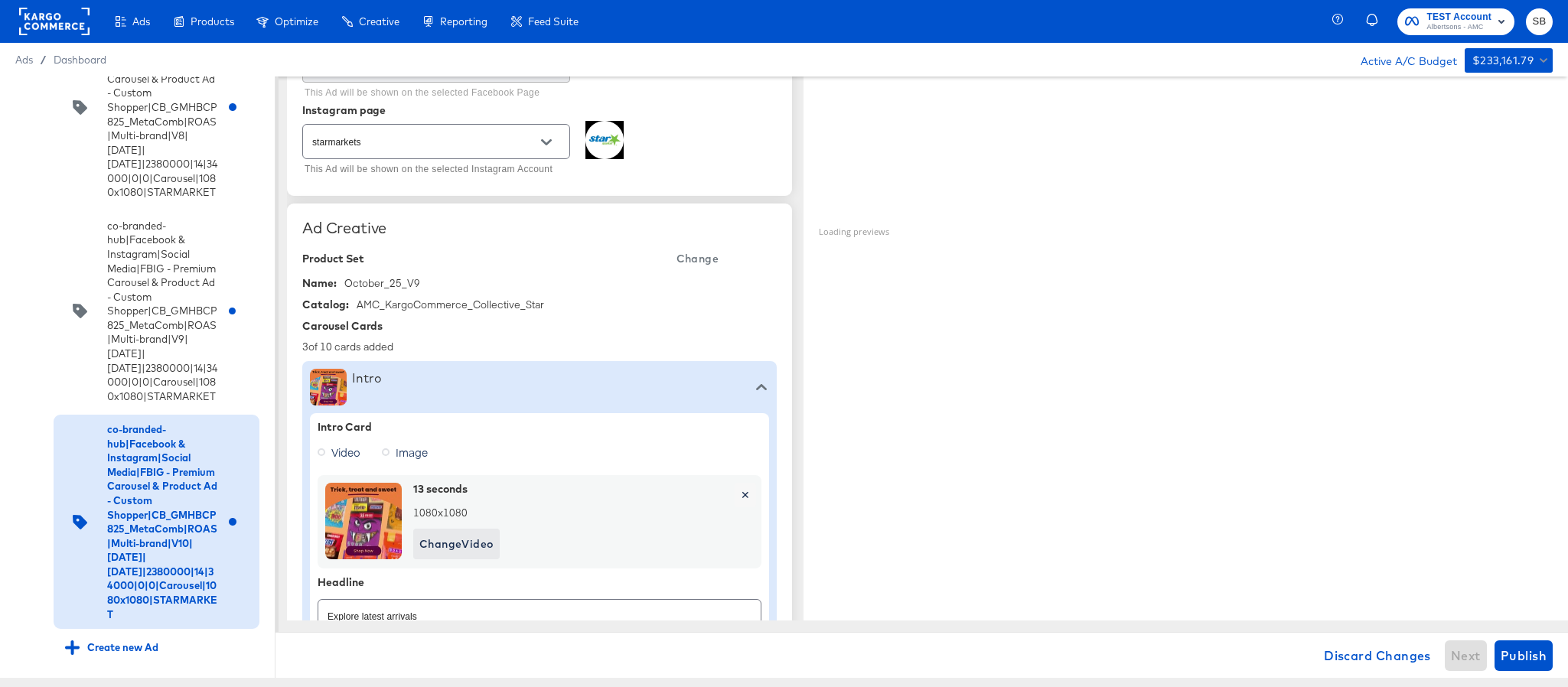
scroll to position [229, 0]
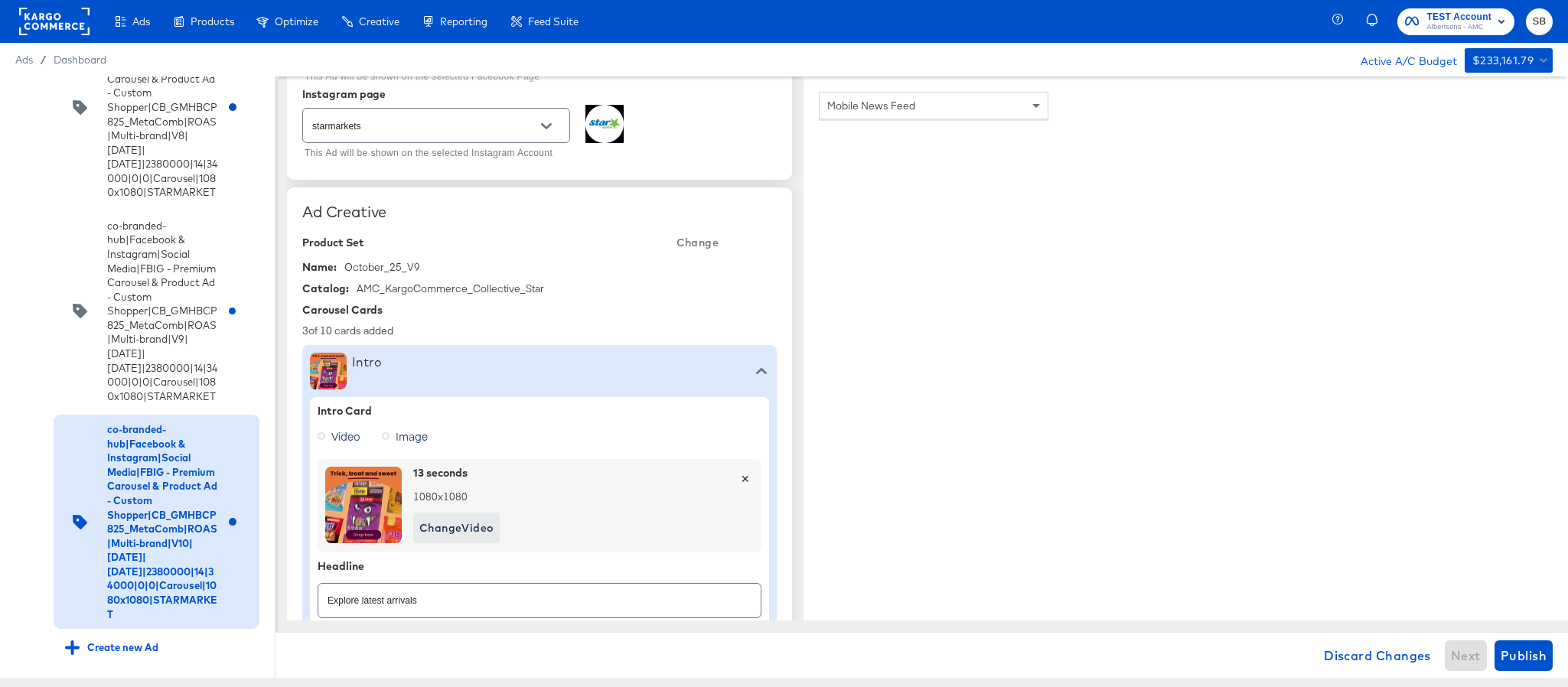
click at [693, 244] on span "Change" at bounding box center [698, 242] width 42 height 19
type textarea "x"
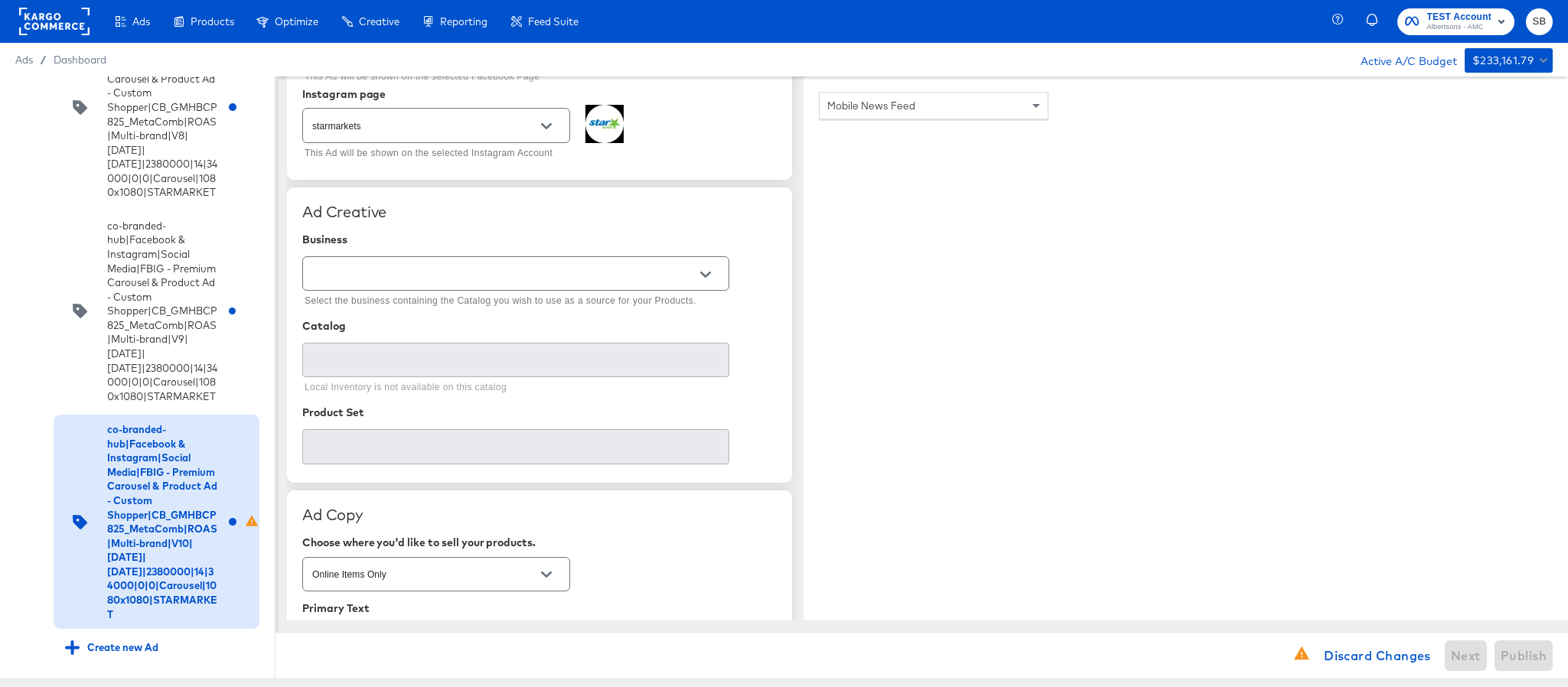
click at [480, 278] on input "text" at bounding box center [504, 274] width 389 height 18
click at [476, 331] on li "Kargo Commerce - Formerly StitcherAds" at bounding box center [515, 340] width 425 height 25
type input "Kargo Commerce - Formerly StitcherAds"
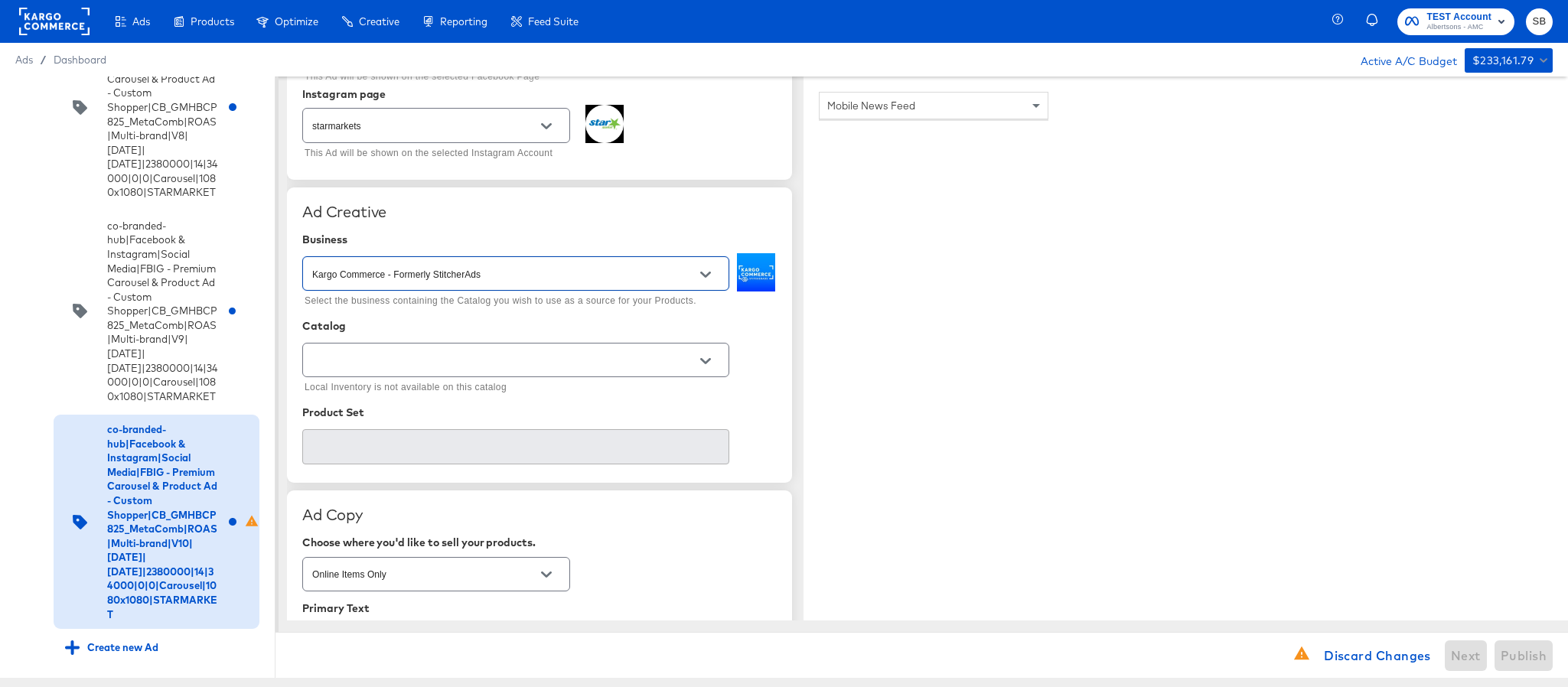
click at [476, 361] on input "text" at bounding box center [504, 361] width 389 height 18
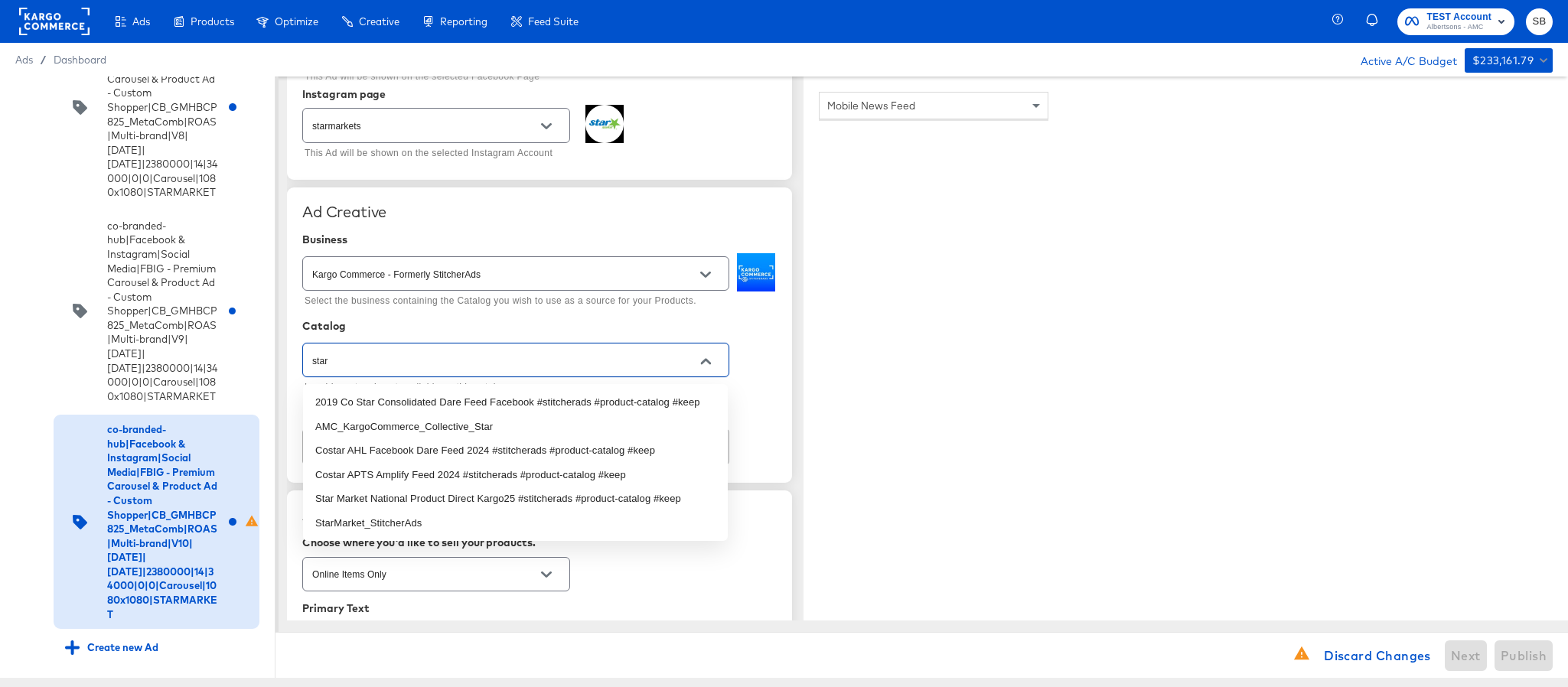
click at [497, 424] on li "AMC_KargoCommerce_Collective_Star" at bounding box center [515, 427] width 425 height 25
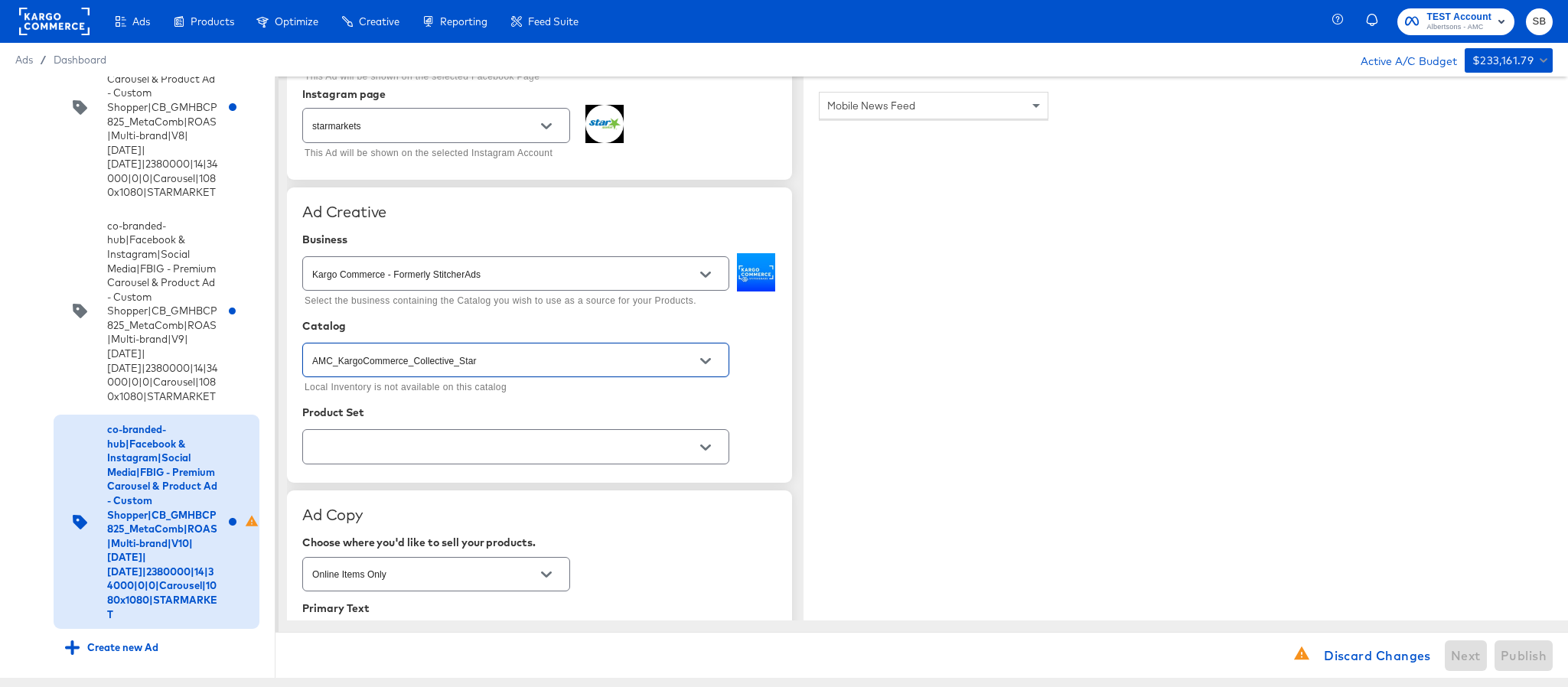
type input "AMC_KargoCommerce_Collective_Star"
click at [497, 455] on input "text" at bounding box center [504, 447] width 389 height 18
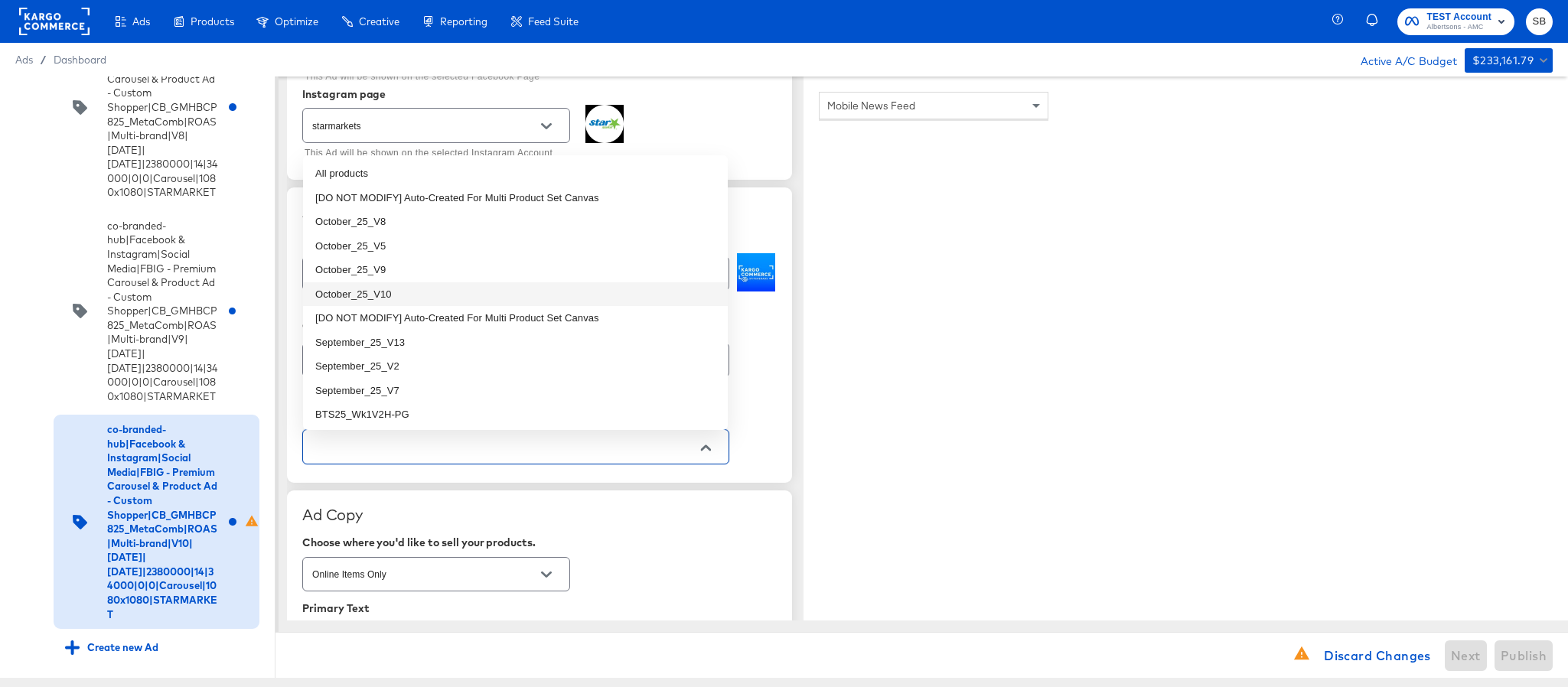
click at [453, 302] on li "October_25_V10" at bounding box center [515, 295] width 425 height 25
type textarea "x"
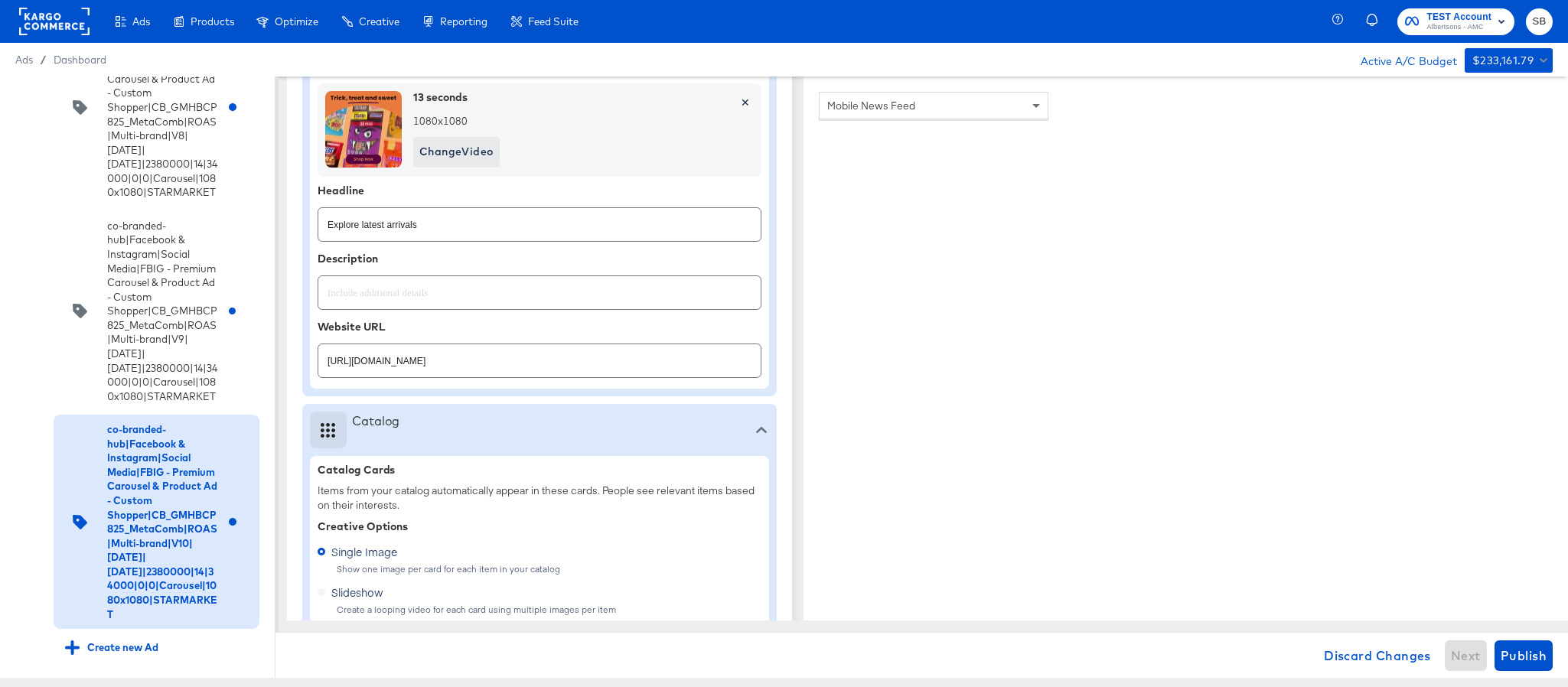
type textarea "x"
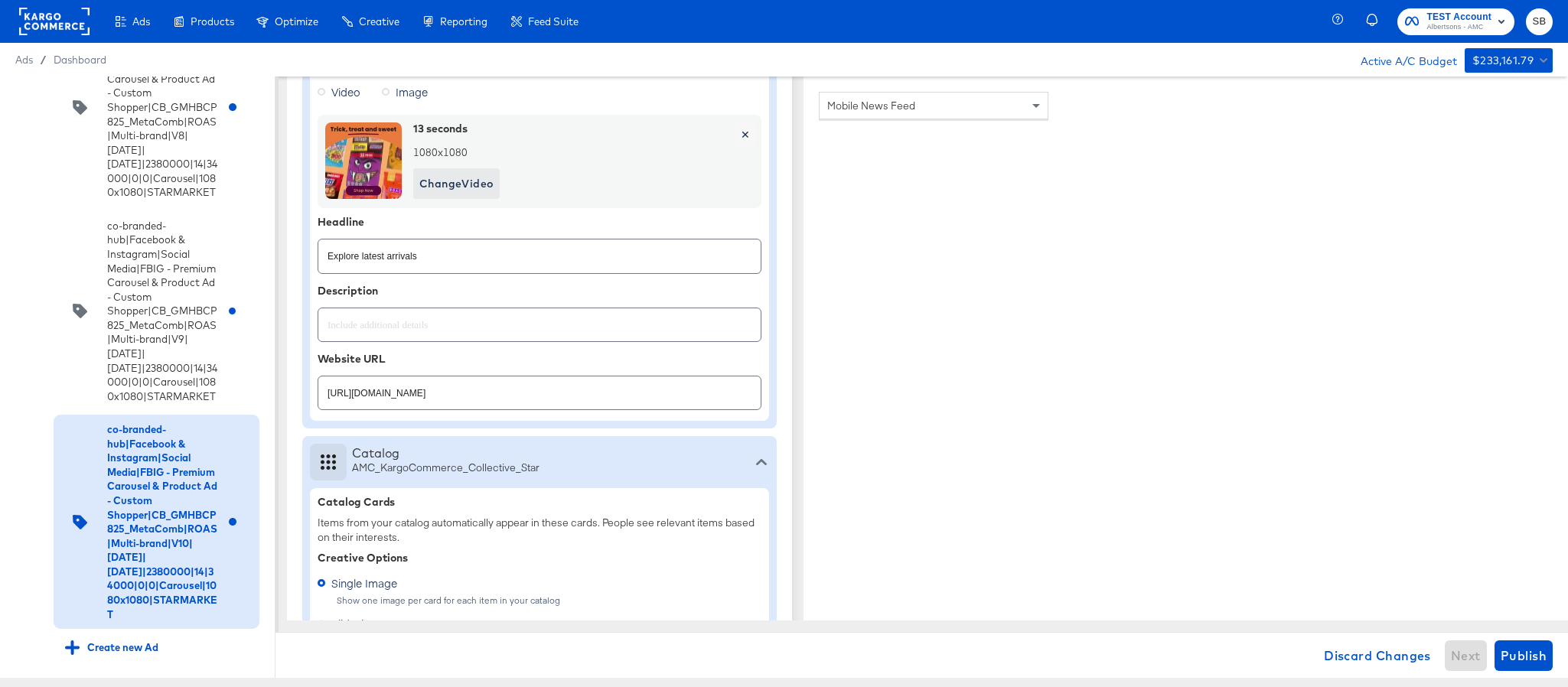
scroll to position [606, 0]
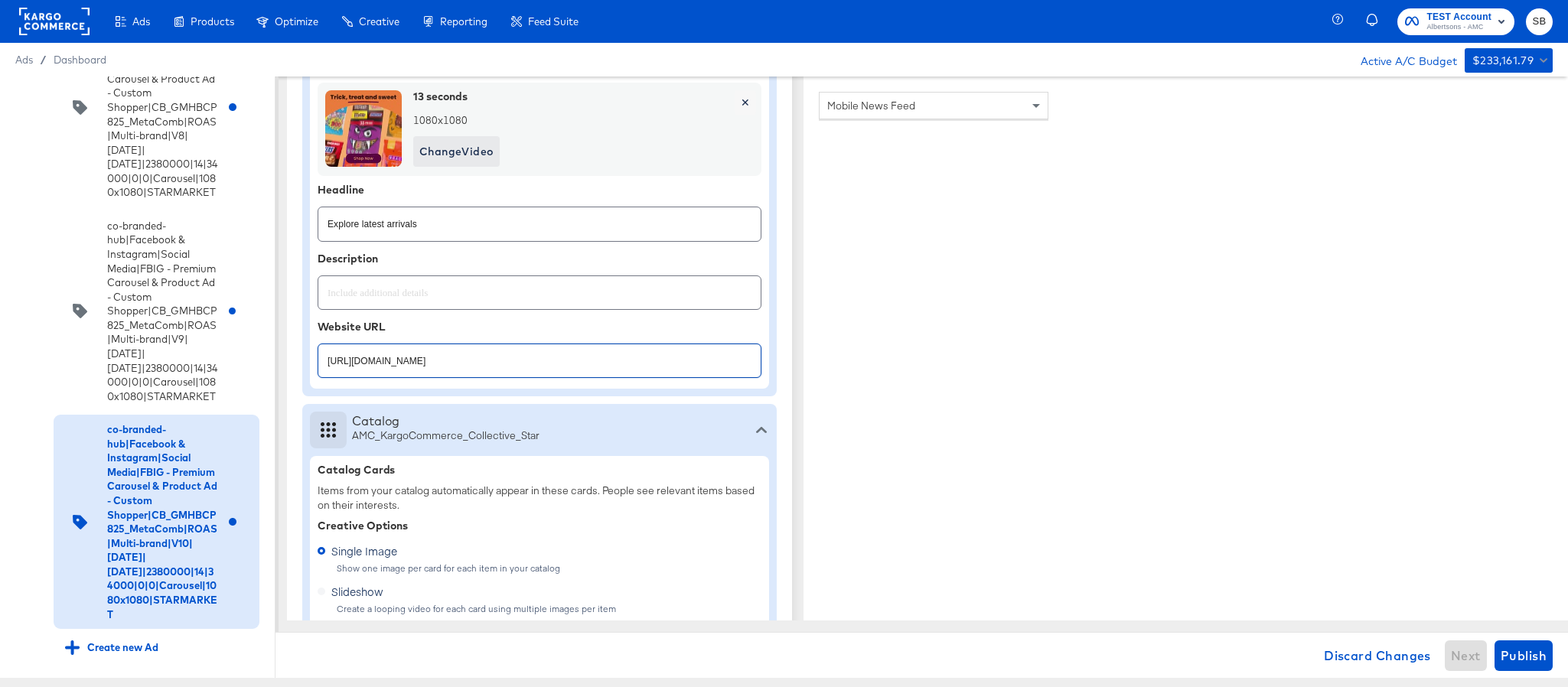
click at [632, 365] on input "https://www.starmarket.com/shop/aisles/cookies-snacks-candy.html" at bounding box center [539, 354] width 442 height 33
paste input "lp/baby-products-supplies"
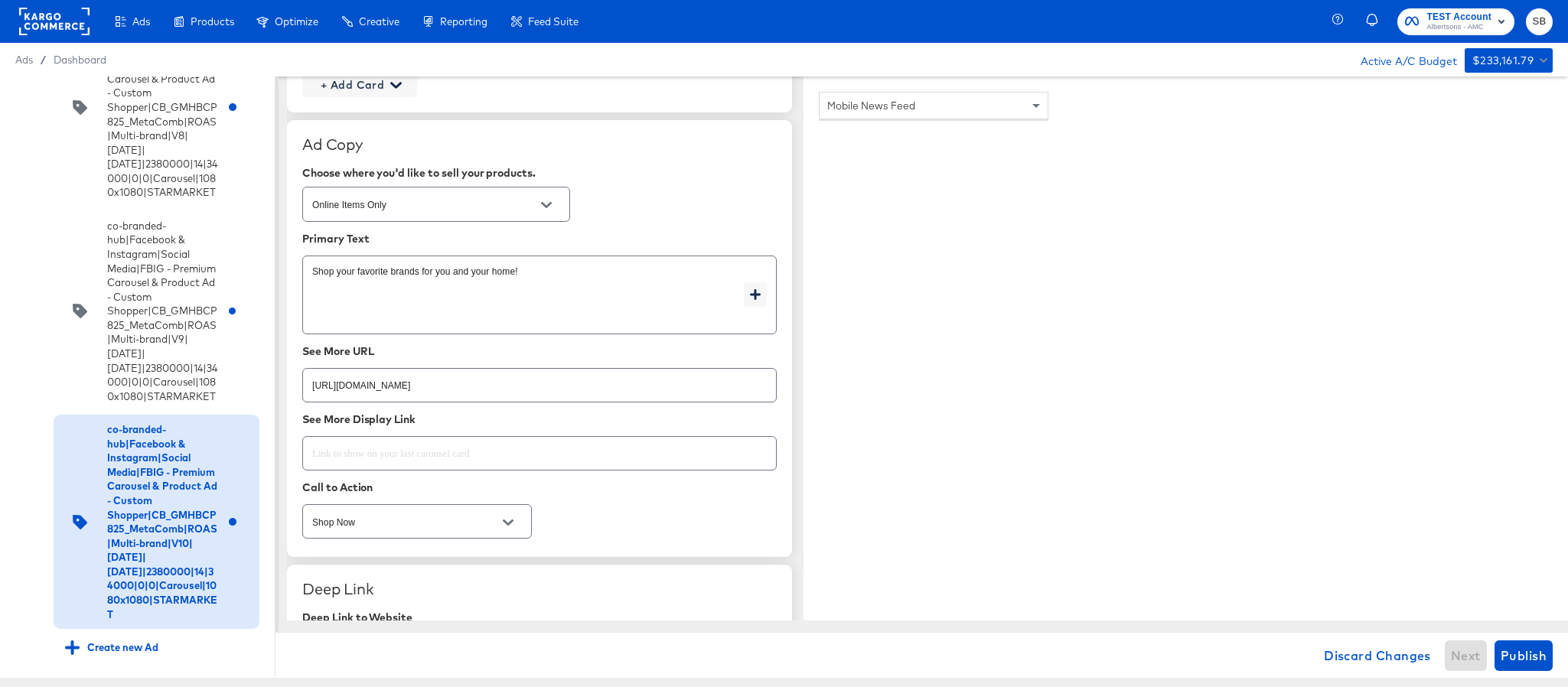
scroll to position [2099, 0]
type input "https://www.starmarket.com/lp/baby-products-supplies.html"
type textarea "x"
click at [630, 379] on input "https://www.starmarket.com/shop/aisles/cookies-snacks-candy.html" at bounding box center [539, 377] width 473 height 33
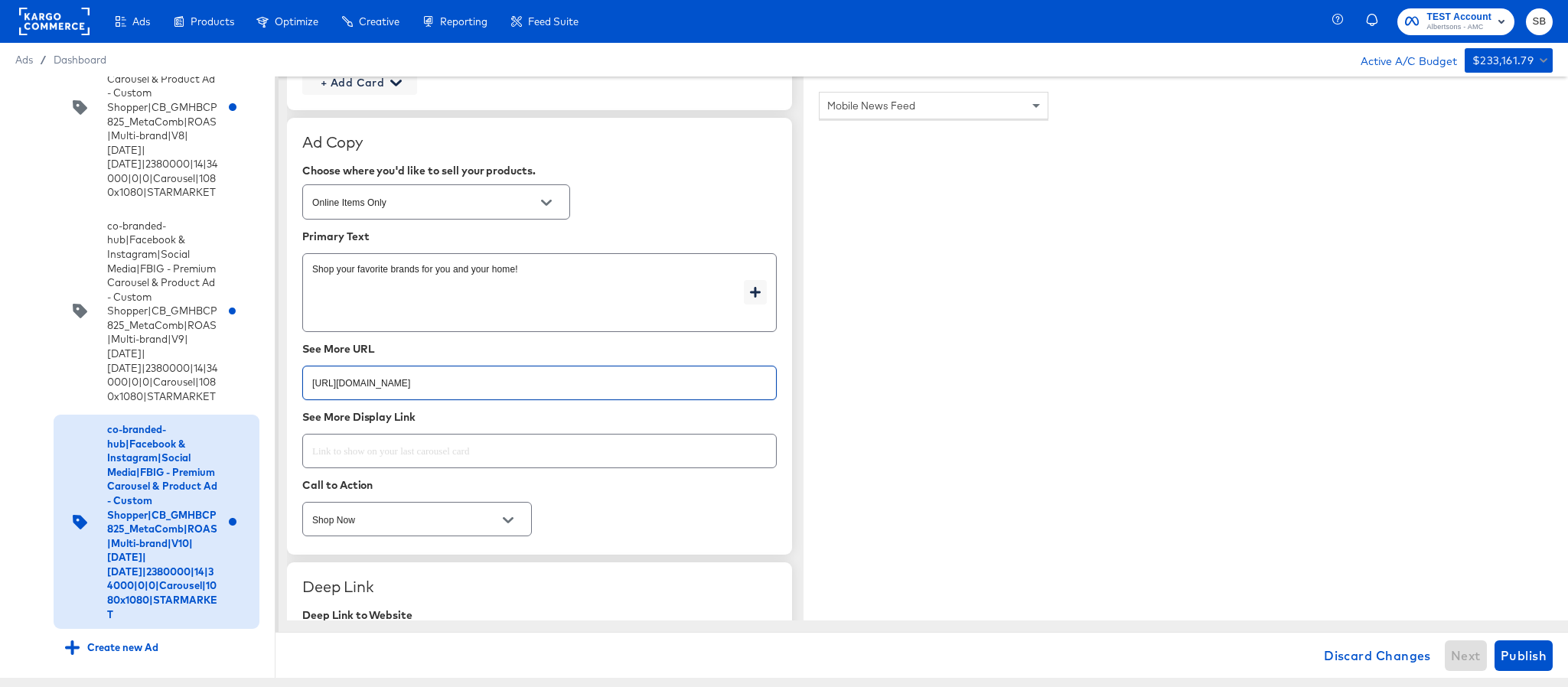
paste input "lp/baby-products-supplies"
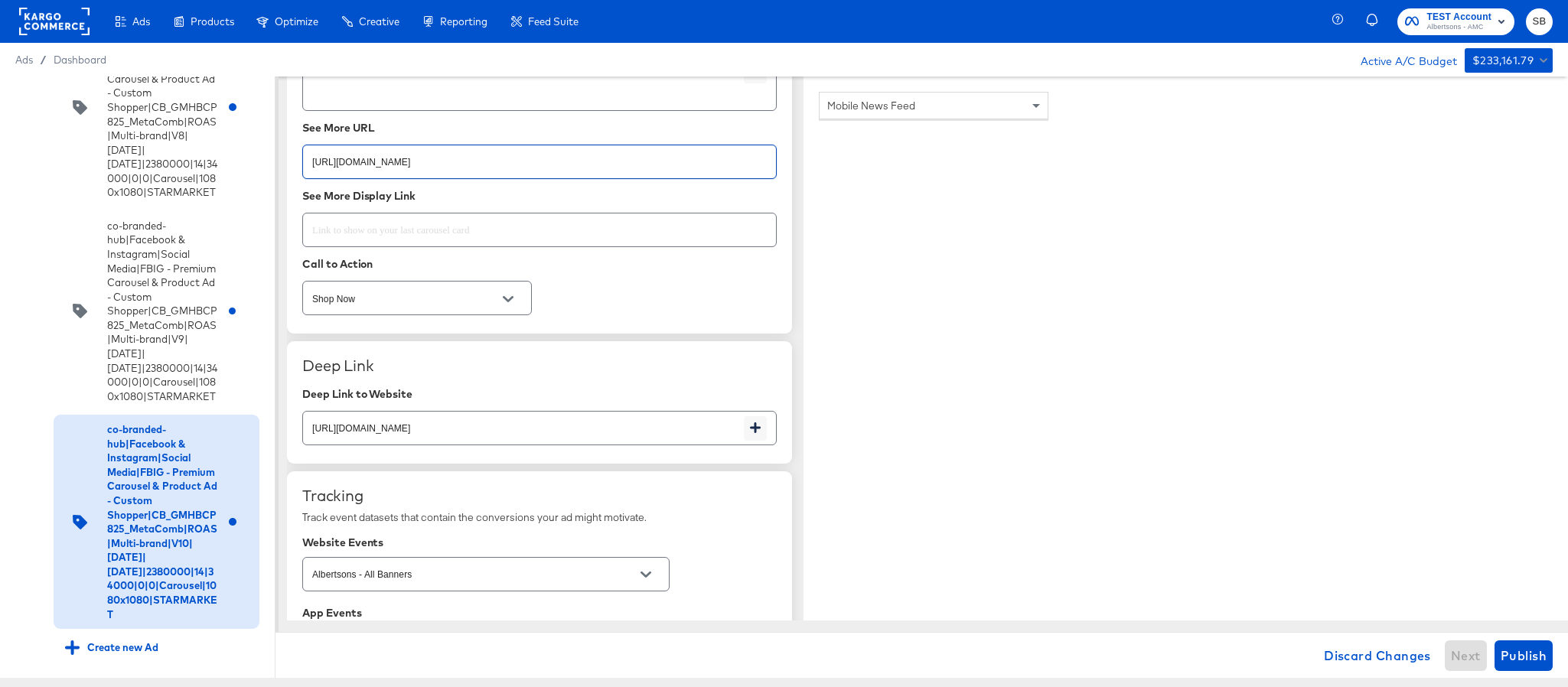
scroll to position [2328, 0]
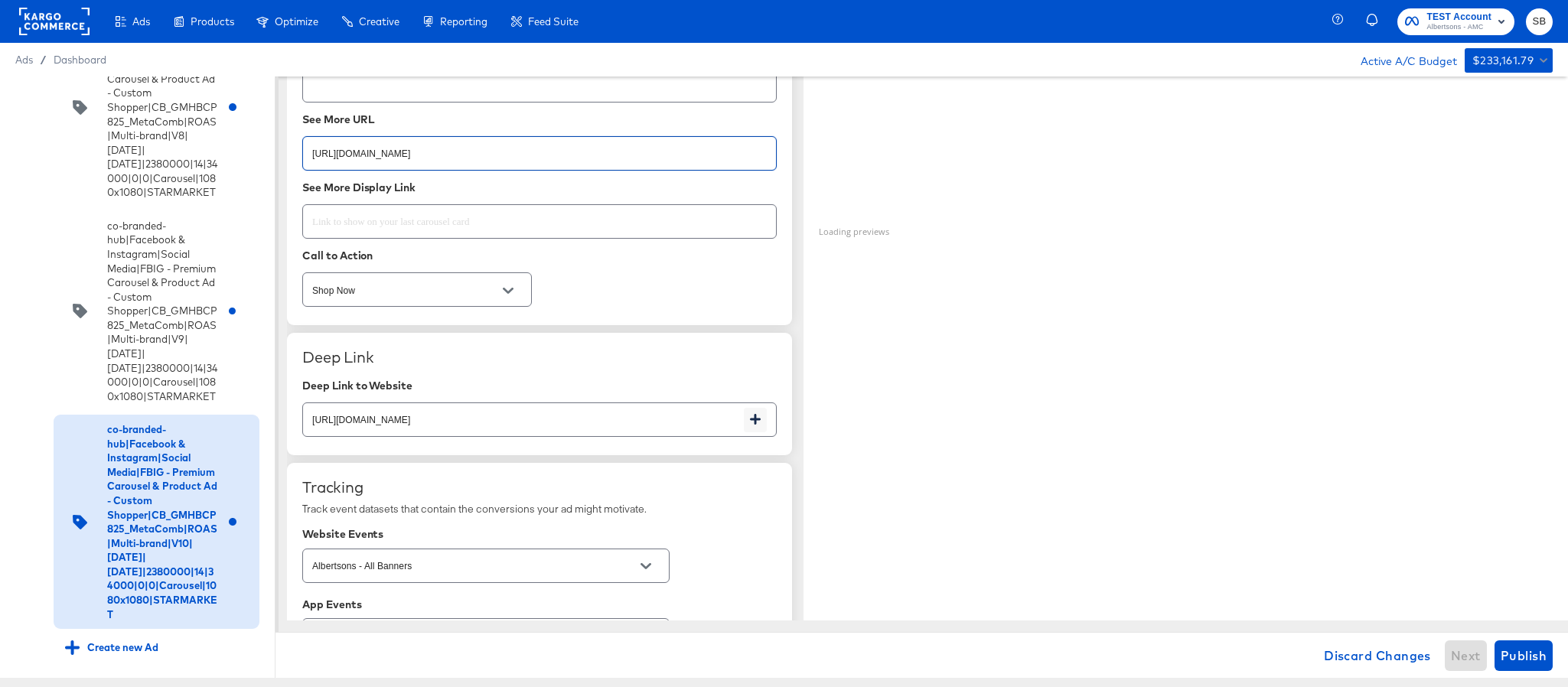
type input "https://www.starmarket.com/lp/baby-products-supplies.html"
click at [628, 424] on input "https://www.starmarket.com/shop/aisles/cookies-snacks-candy.html" at bounding box center [523, 413] width 441 height 33
paste input "lp/baby-products-supplies"
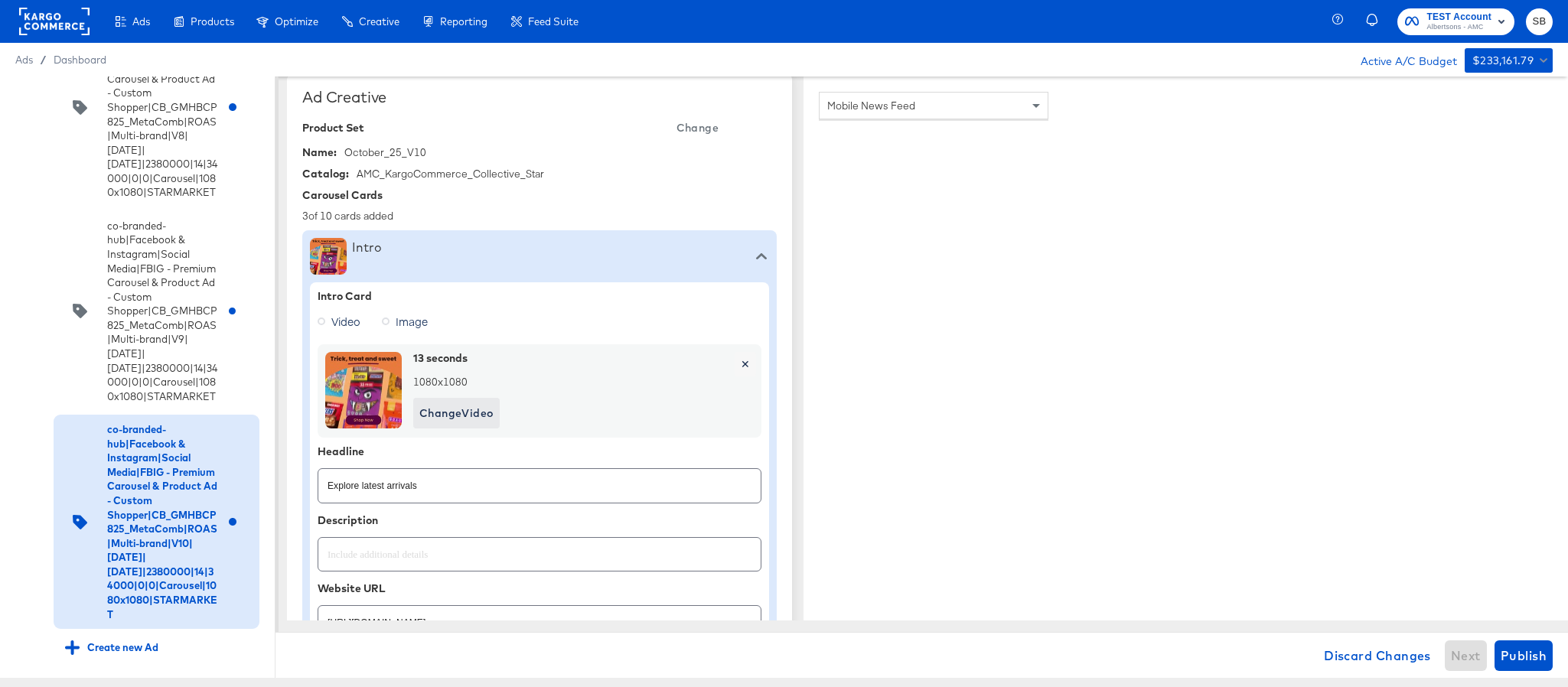
scroll to position [622, 0]
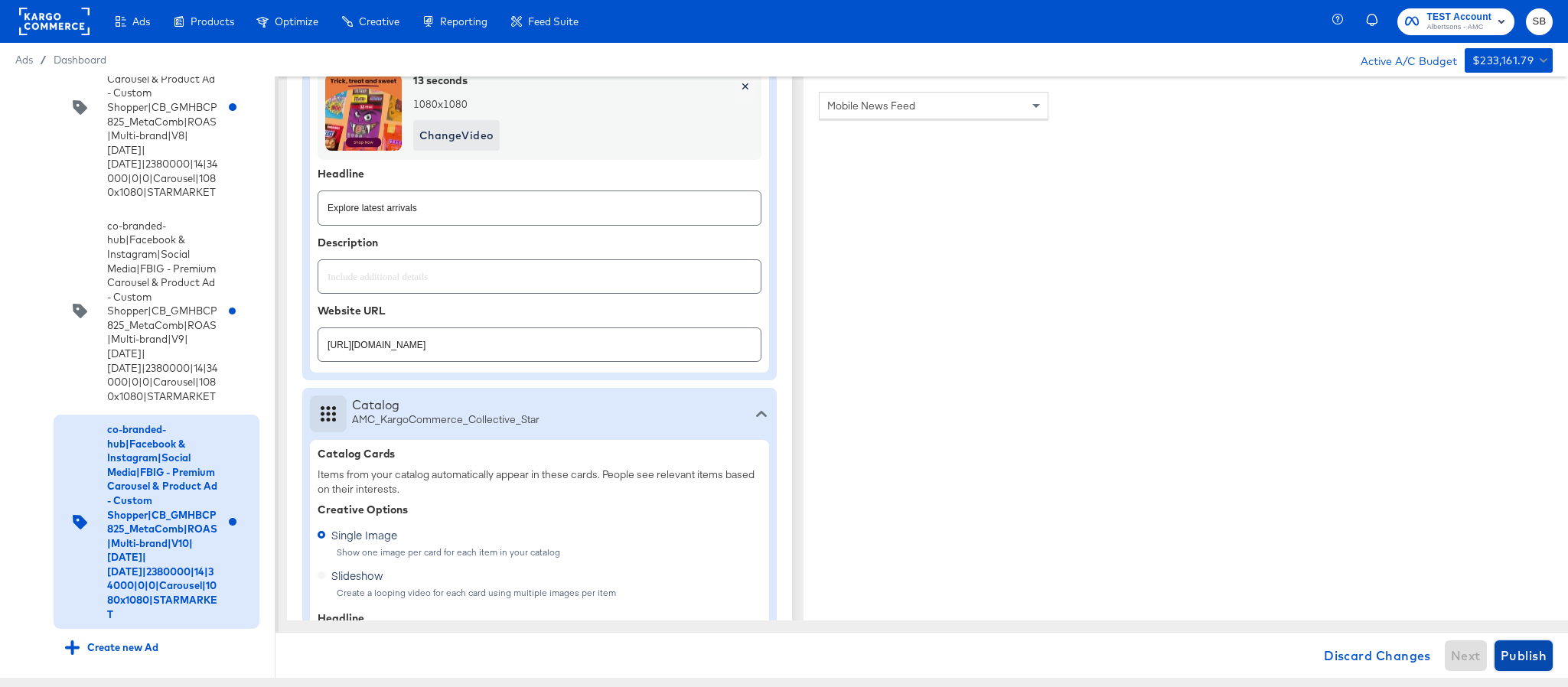
click at [1515, 648] on span "Publish" at bounding box center [1523, 656] width 46 height 22
click at [28, 30] on rect at bounding box center [54, 21] width 71 height 27
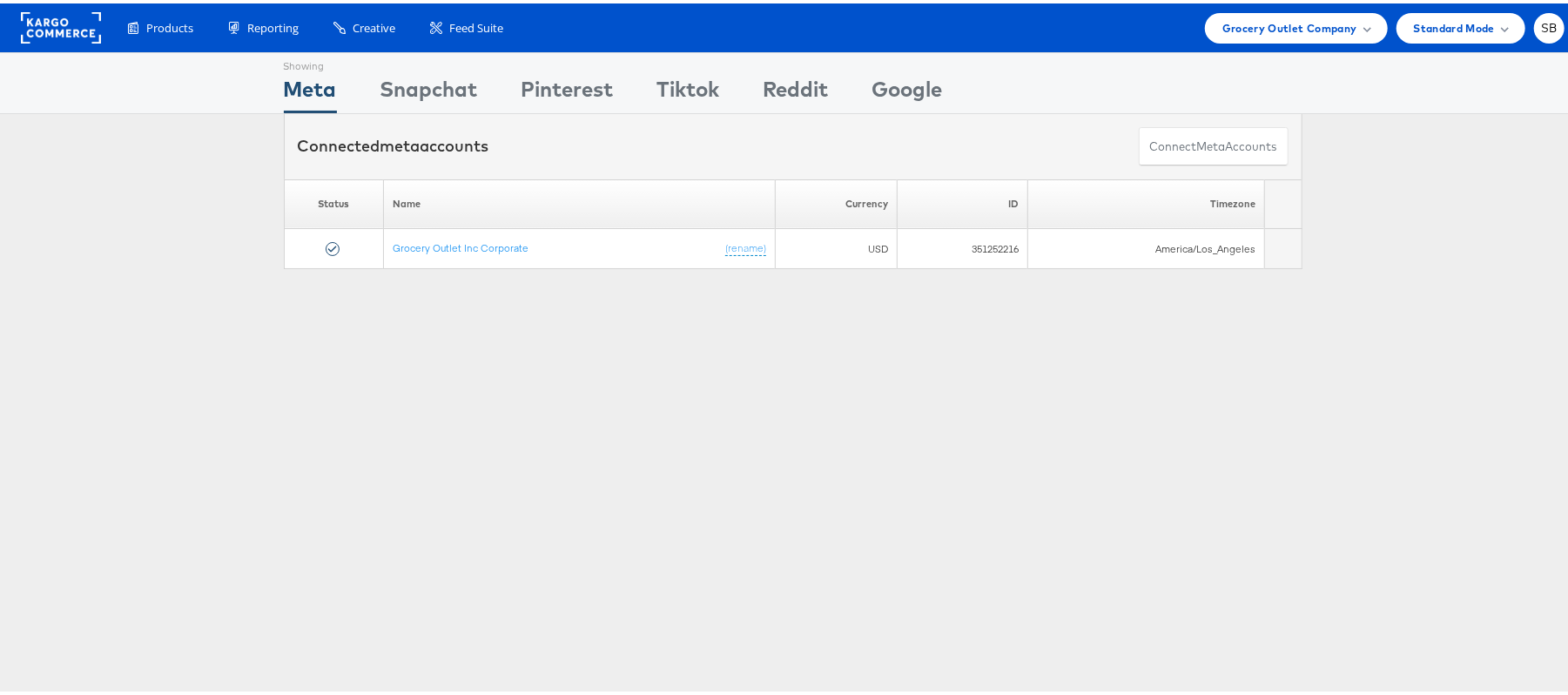
click at [72, 23] on rect at bounding box center [61, 24] width 80 height 31
